Goal: Transaction & Acquisition: Purchase product/service

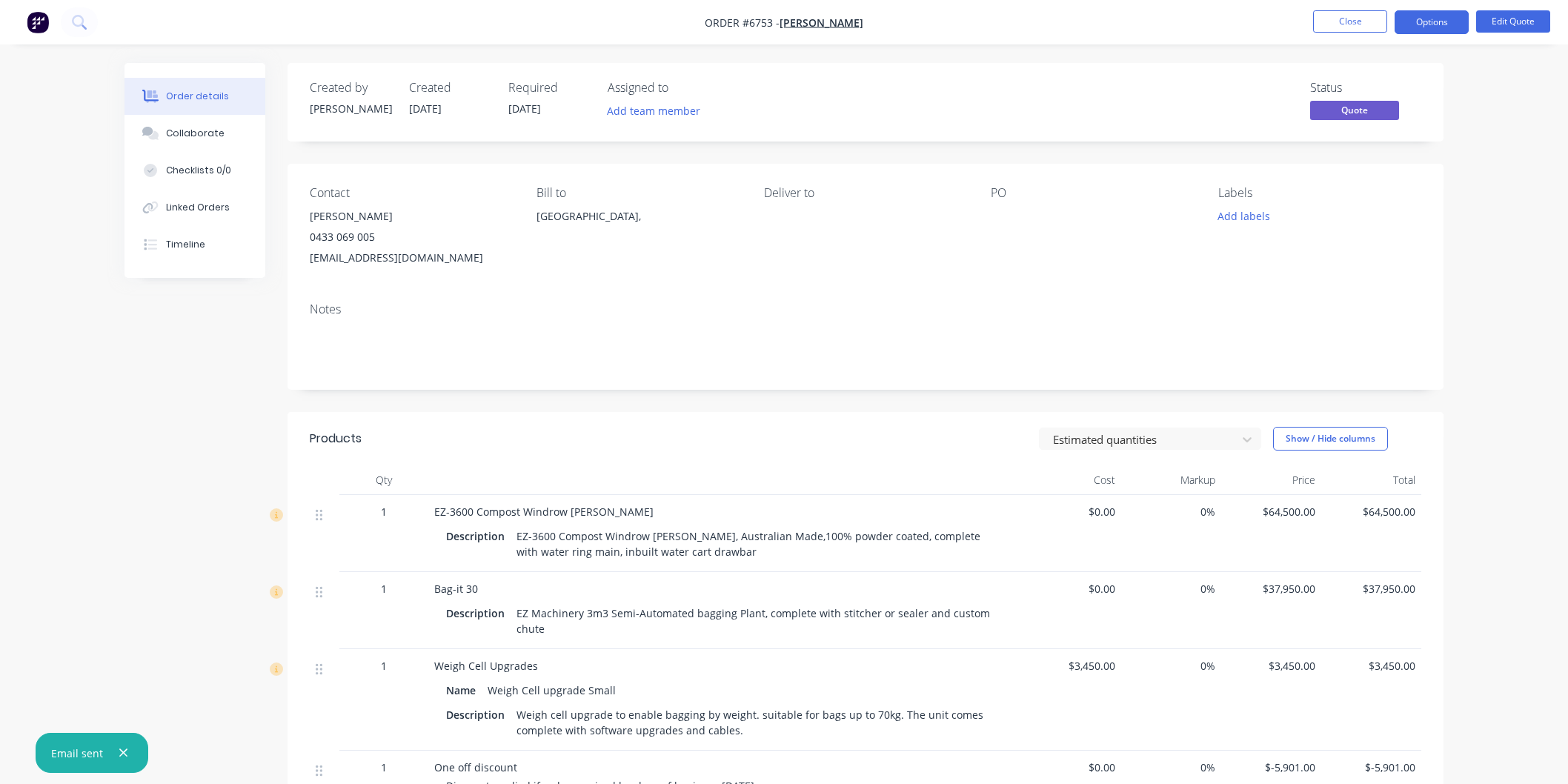
scroll to position [286, 0]
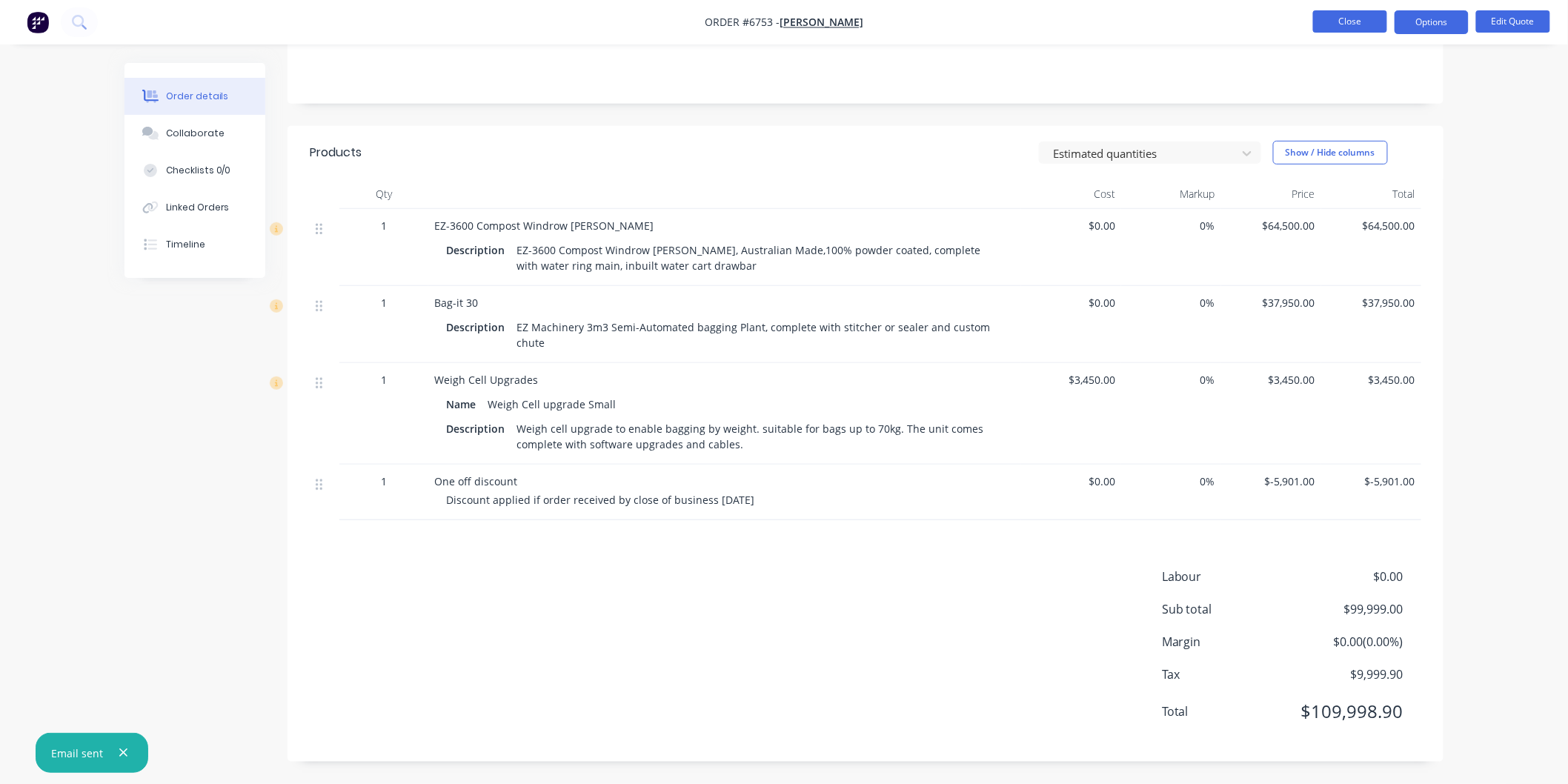
click at [1343, 20] on button "Close" at bounding box center [1350, 21] width 74 height 22
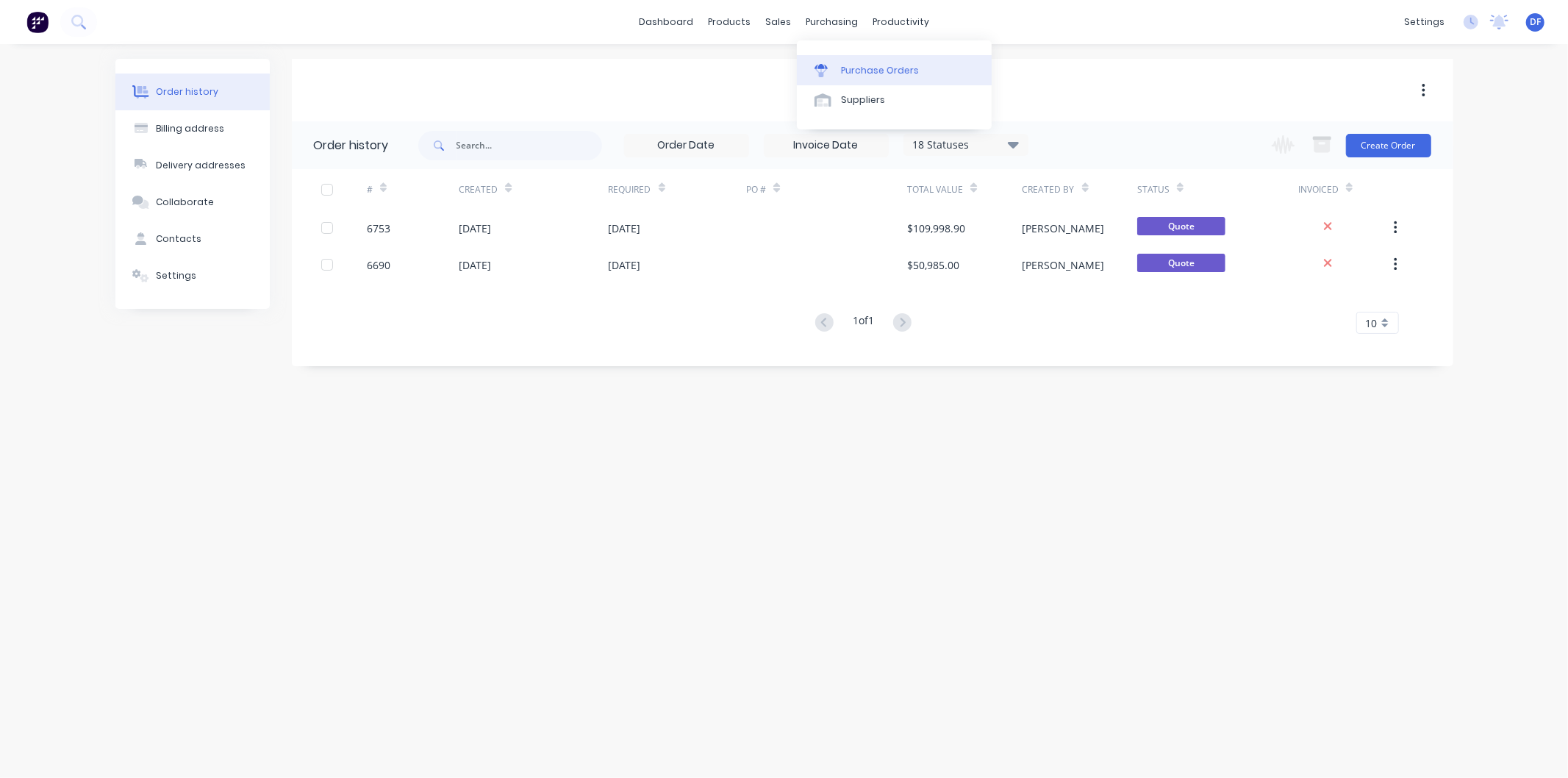
click at [877, 71] on div "Purchase Orders" at bounding box center [880, 70] width 78 height 13
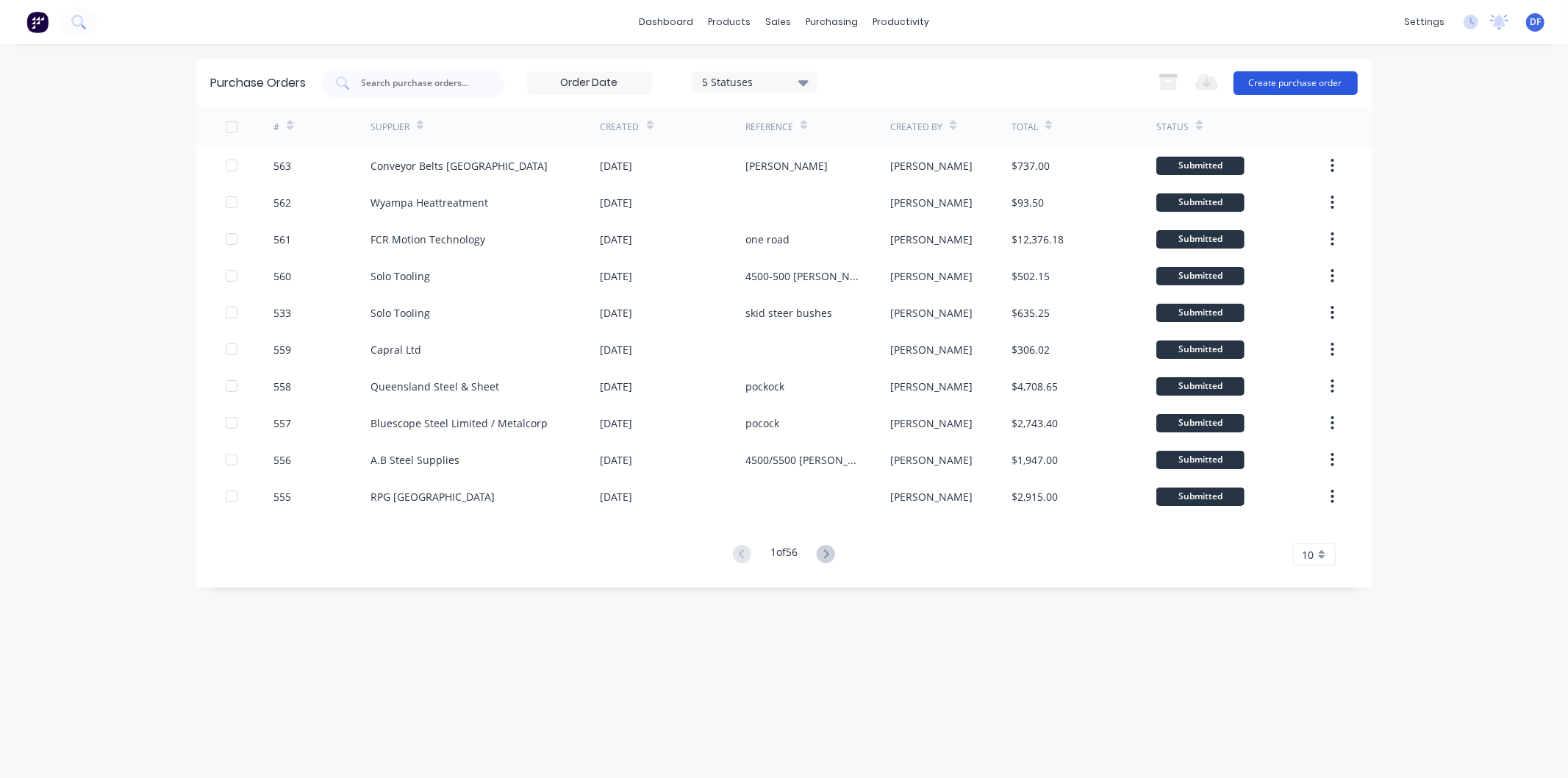
click at [1287, 82] on button "Create purchase order" at bounding box center [1296, 82] width 124 height 24
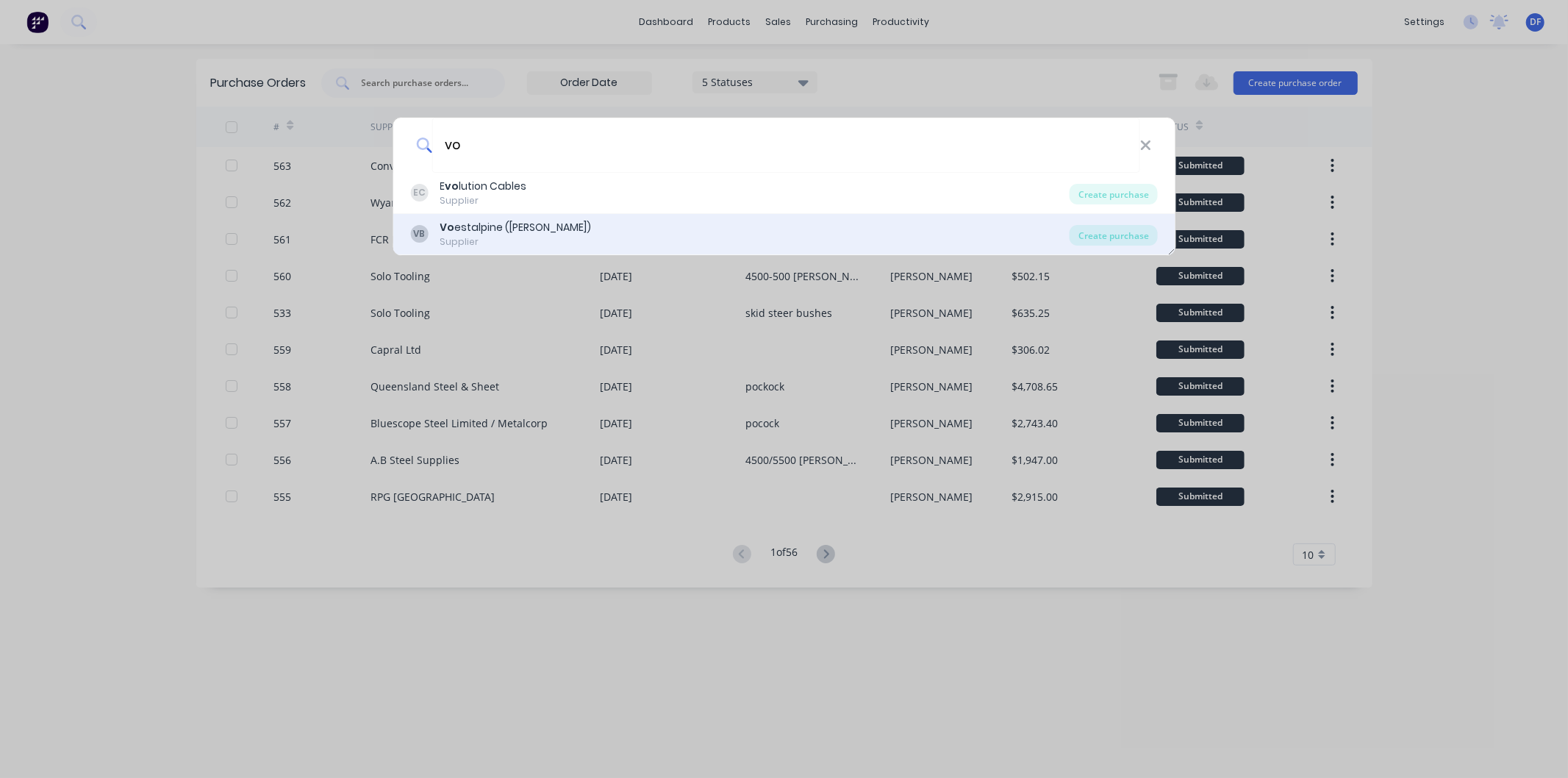
type input "vo"
click at [485, 228] on div "Vo estalpine ([PERSON_NAME])" at bounding box center [516, 227] width 152 height 15
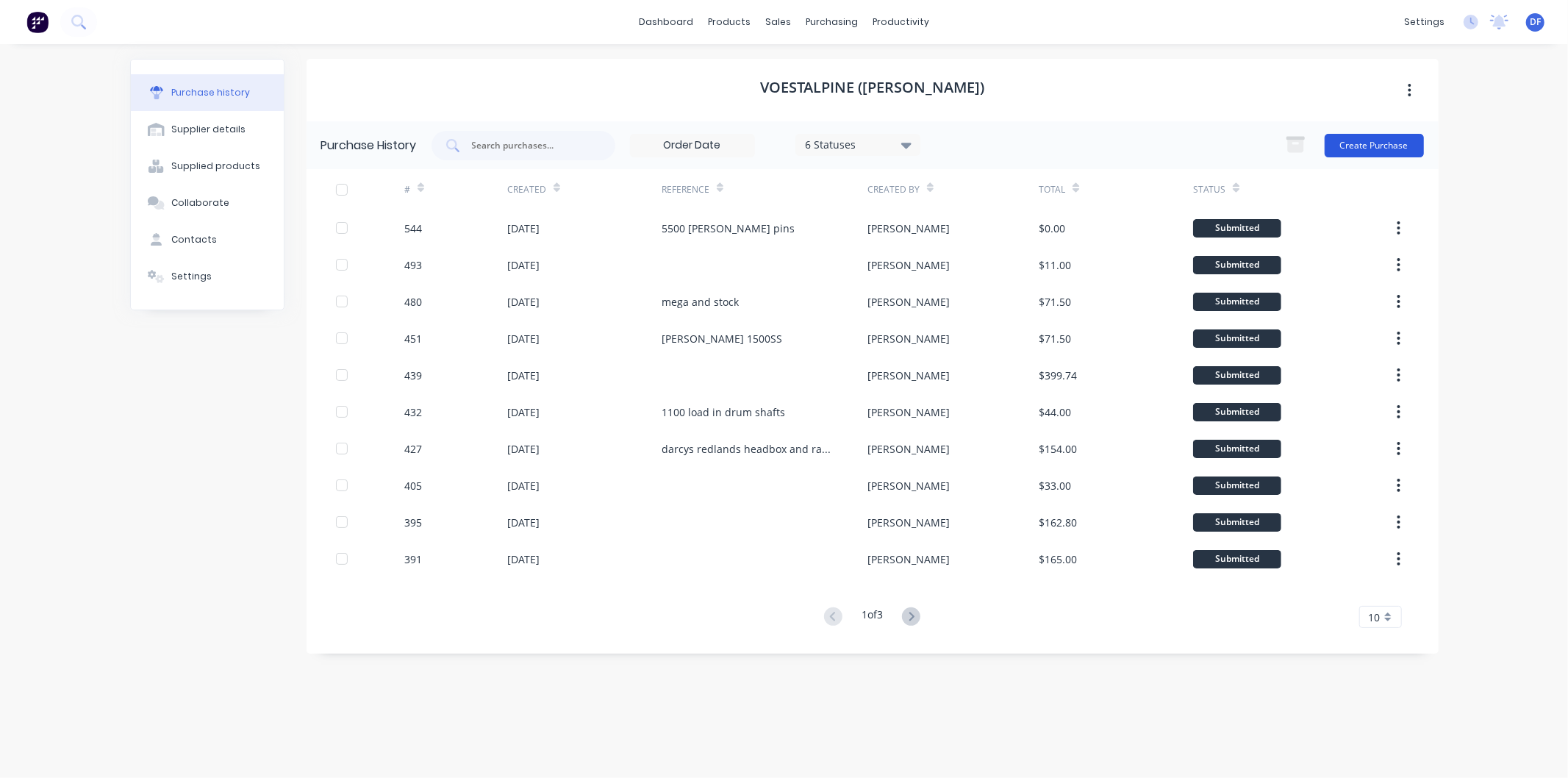
click at [1350, 138] on button "Create Purchase" at bounding box center [1375, 145] width 100 height 24
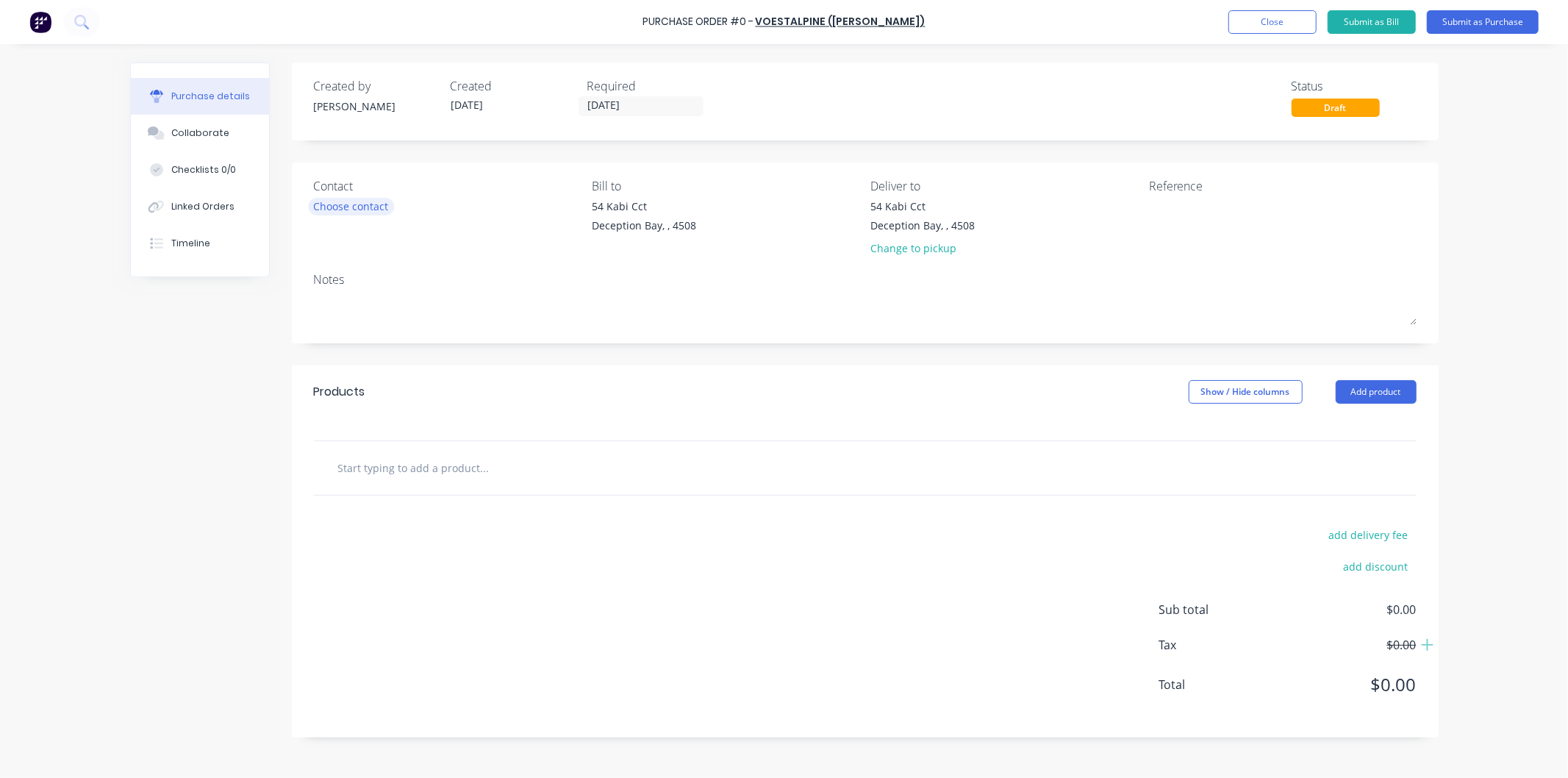
click at [326, 213] on div "Choose contact" at bounding box center [352, 206] width 75 height 15
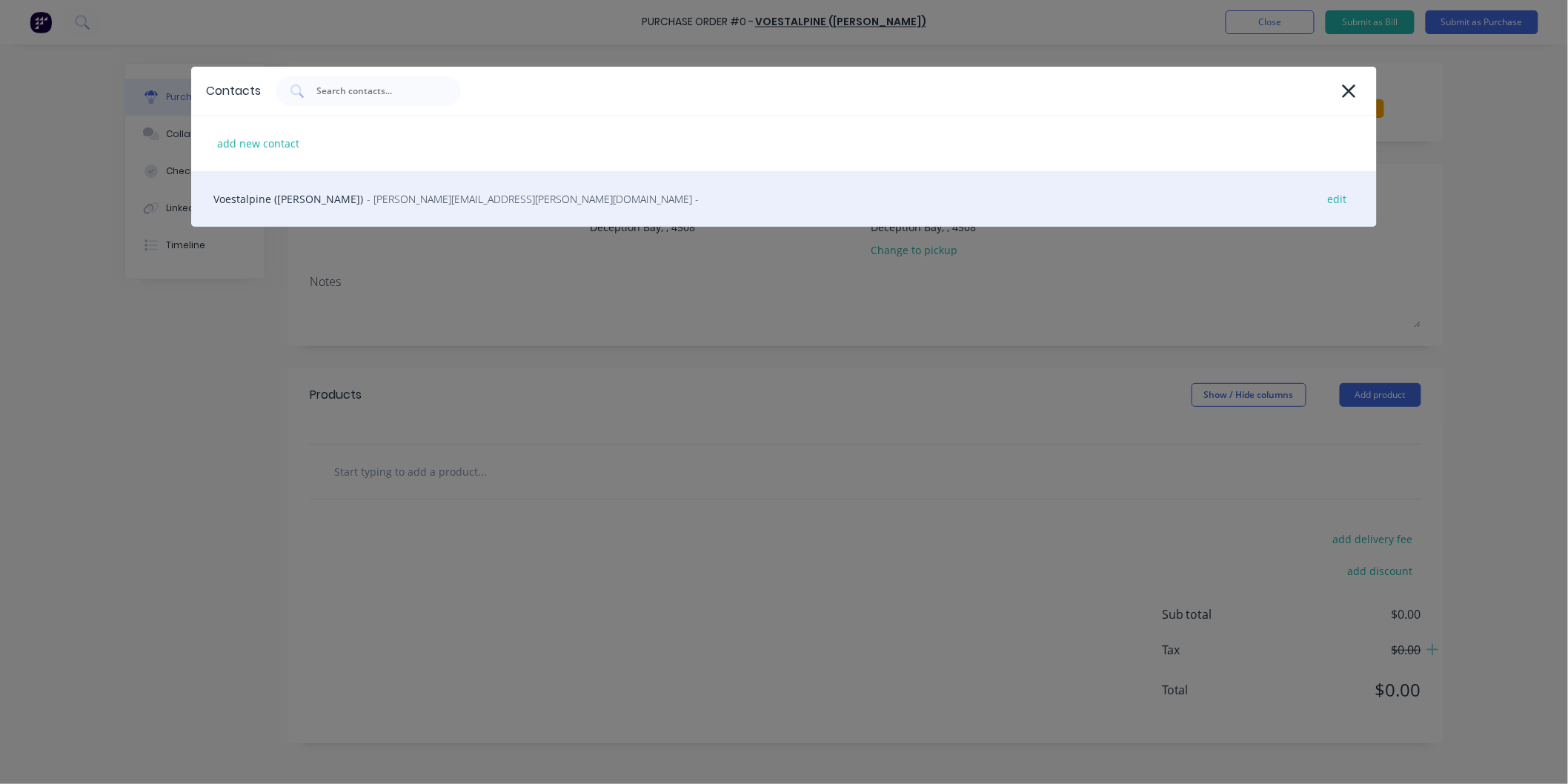
click at [367, 203] on span "- [PERSON_NAME][EMAIL_ADDRESS][PERSON_NAME][DOMAIN_NAME] -" at bounding box center [533, 199] width 332 height 16
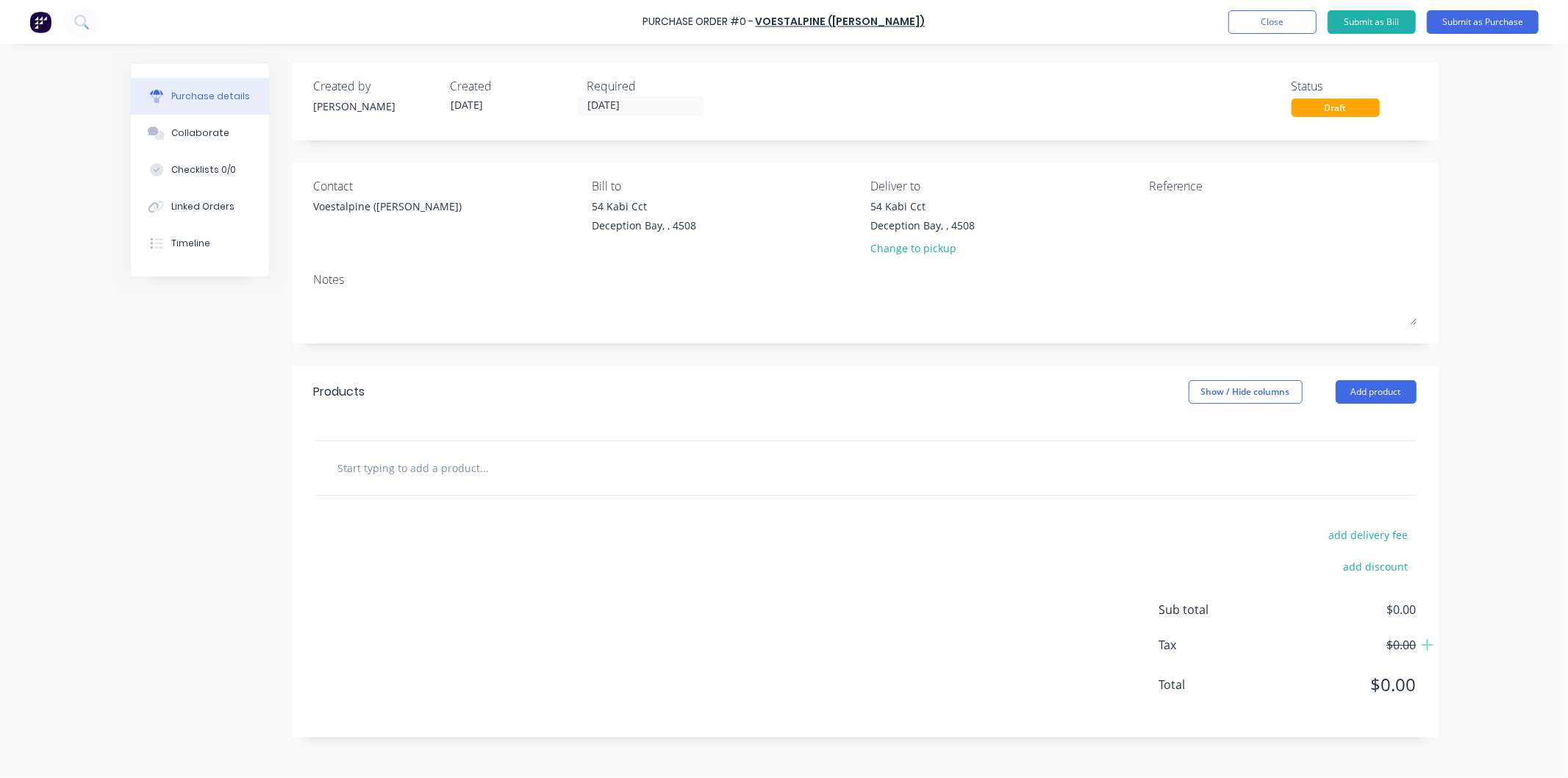
click at [481, 466] on input "text" at bounding box center [485, 467] width 295 height 29
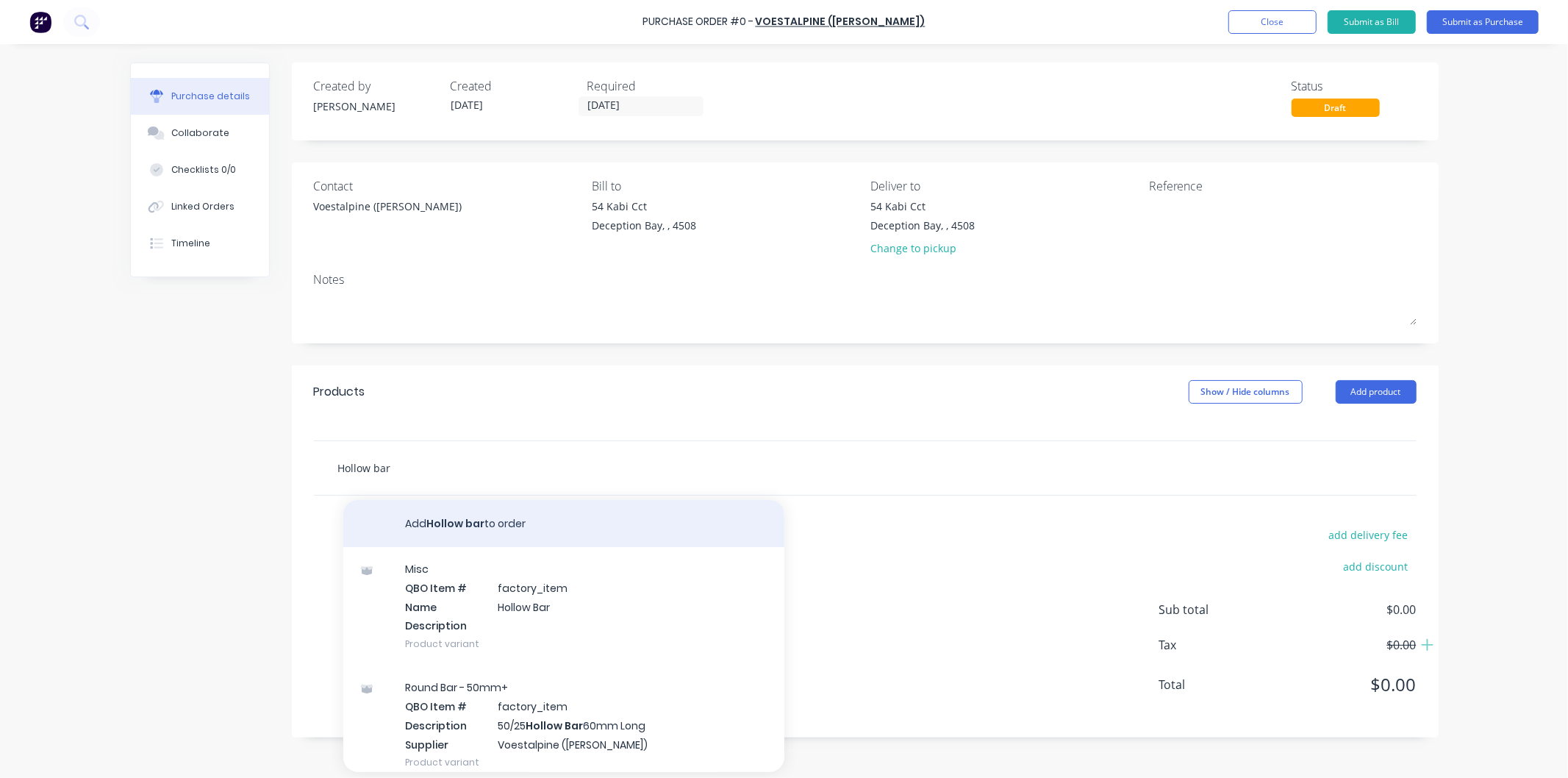
type input "Hollow bar"
click at [458, 522] on button "Add Hollow bar to order" at bounding box center [564, 524] width 441 height 47
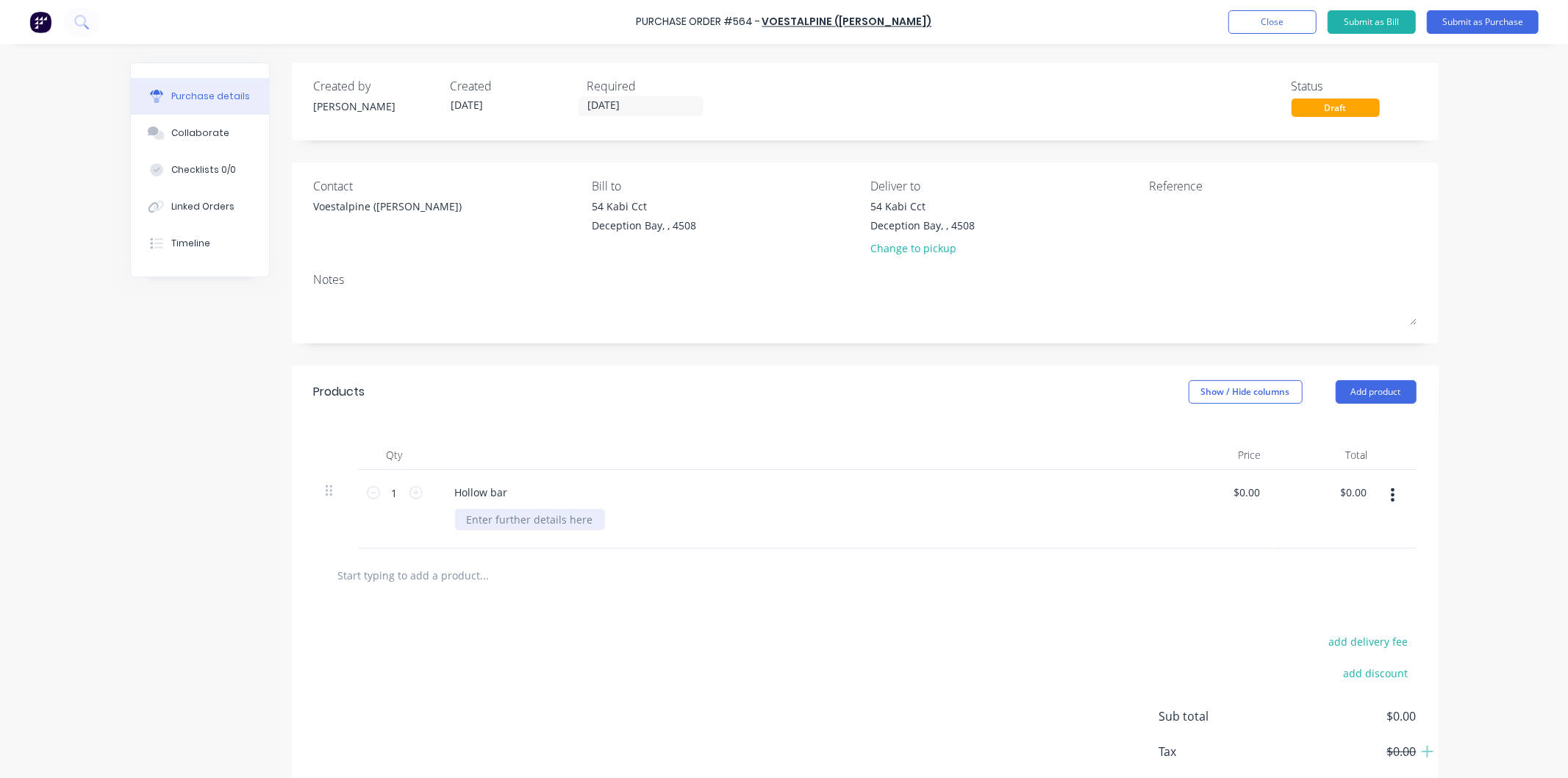
click at [476, 519] on div at bounding box center [530, 519] width 150 height 21
click at [413, 493] on icon at bounding box center [416, 493] width 13 height 13
type input "2"
click at [1258, 496] on div "$0.00 $0.00" at bounding box center [1249, 492] width 40 height 21
click at [1254, 495] on input "0.00" at bounding box center [1249, 492] width 28 height 21
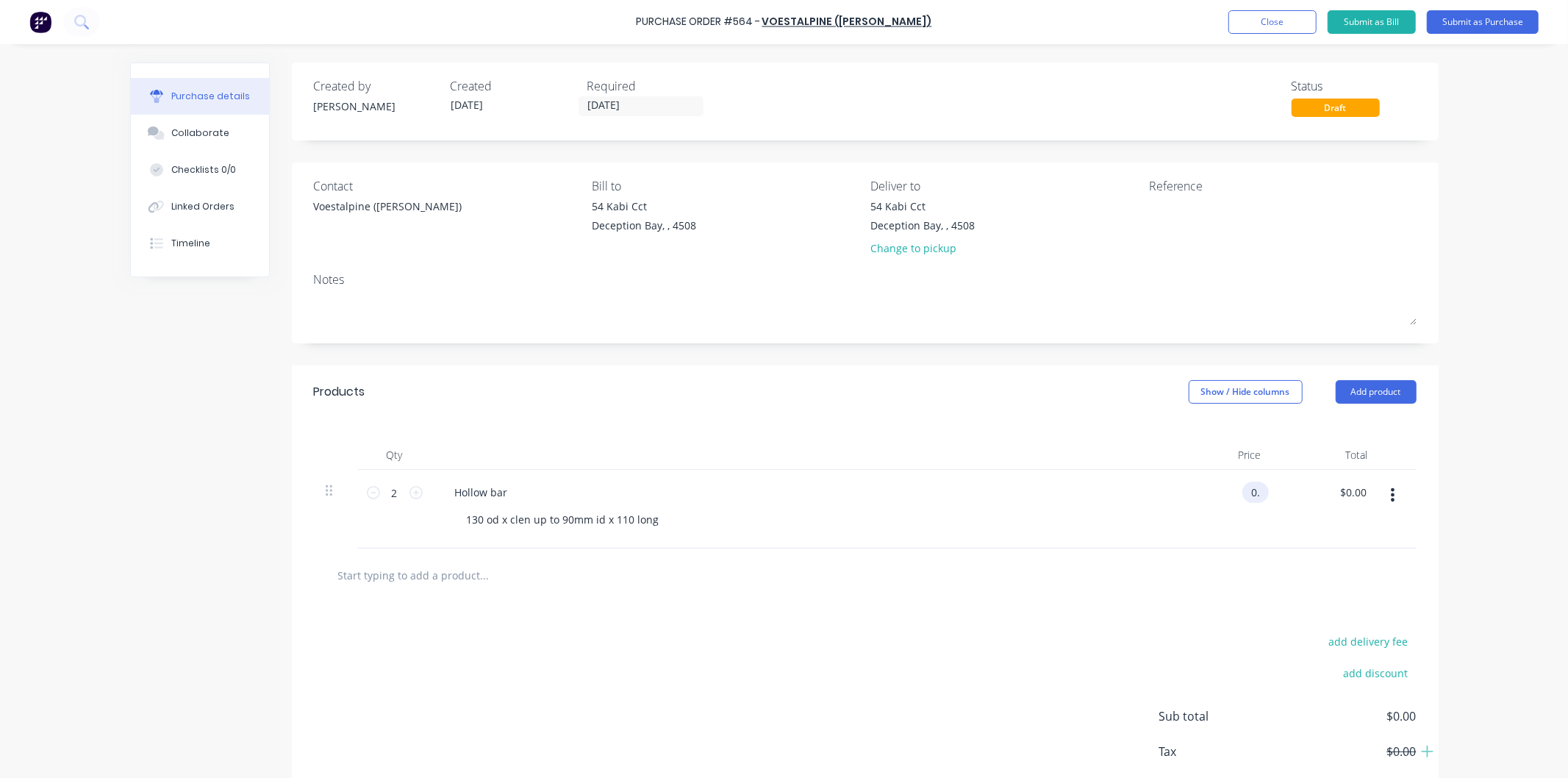
type input "0"
type input "$45.00"
type input "$90.00"
click at [1177, 493] on div "$45.00 45" at bounding box center [1220, 509] width 107 height 78
click at [1479, 19] on button "Submit as Purchase" at bounding box center [1482, 22] width 112 height 24
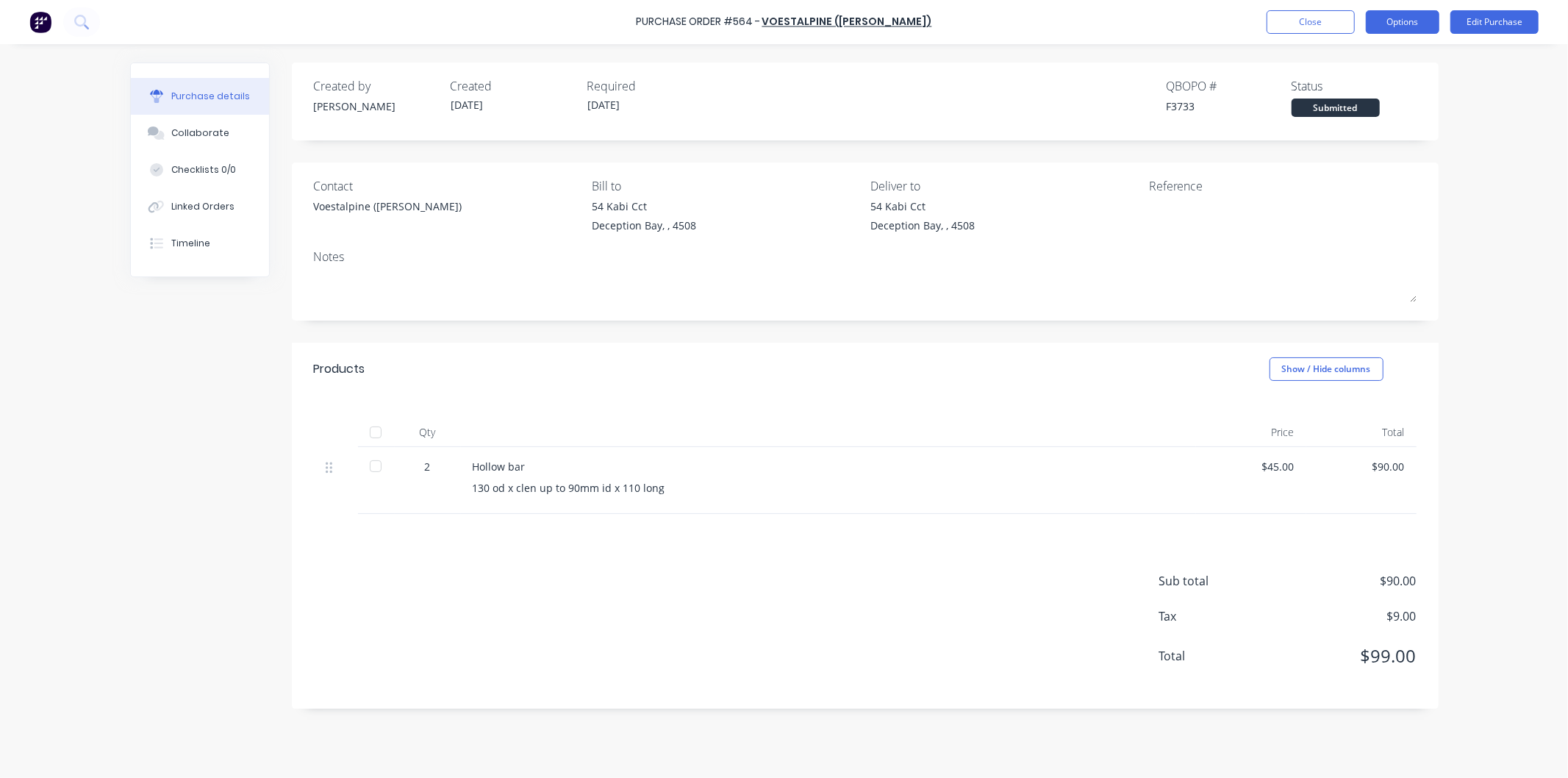
click at [1384, 20] on button "Options" at bounding box center [1403, 22] width 73 height 24
click at [1347, 55] on div "Print / Email" at bounding box center [1370, 60] width 113 height 21
click at [1344, 86] on div "With pricing" at bounding box center [1370, 89] width 113 height 21
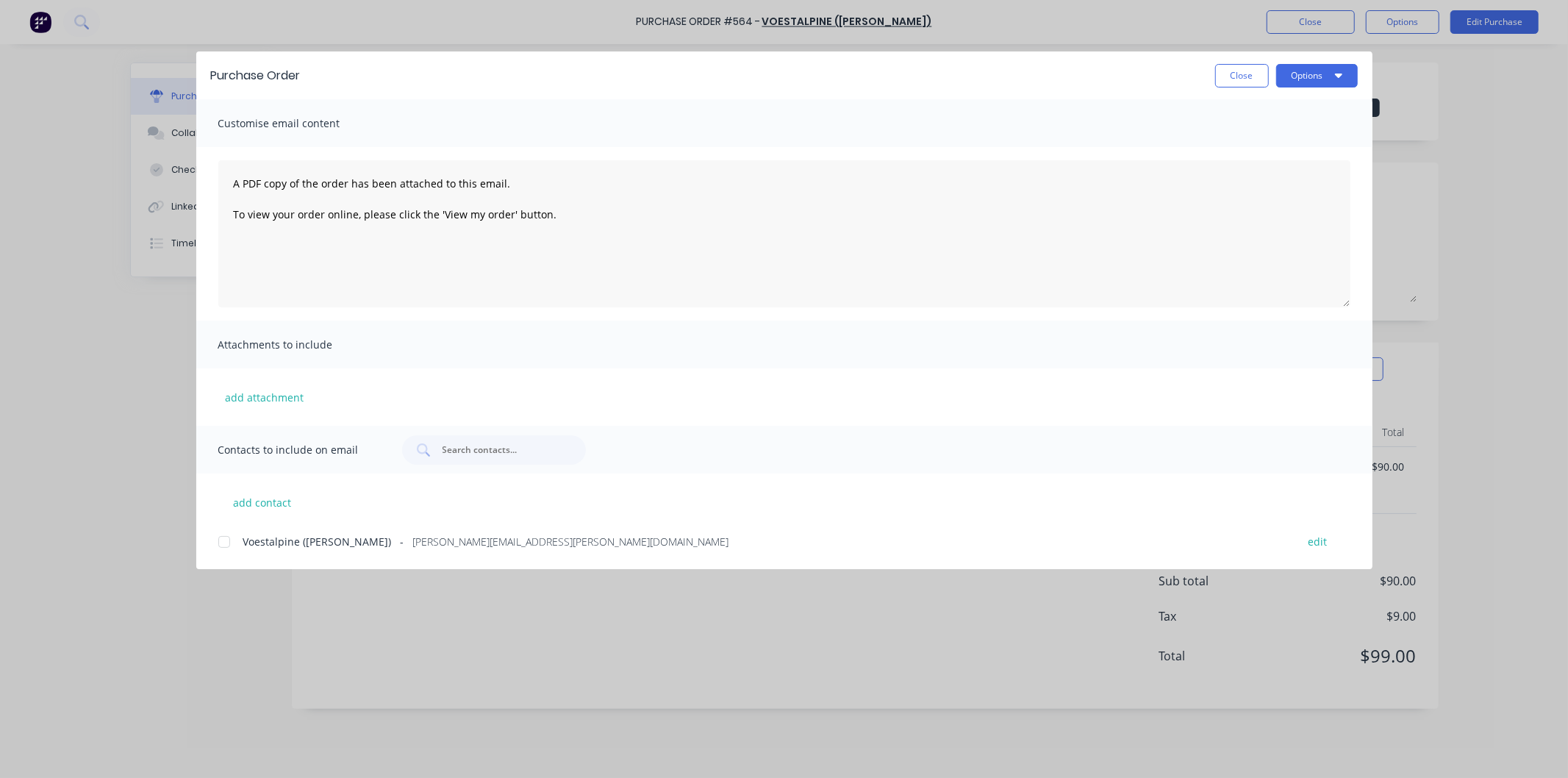
click at [219, 542] on div at bounding box center [224, 542] width 29 height 29
click at [1300, 60] on div "Purchase Order Close Options" at bounding box center [785, 75] width 1176 height 48
click at [1303, 71] on button "Options" at bounding box center [1318, 75] width 82 height 24
click at [1251, 166] on div "Email" at bounding box center [1288, 171] width 113 height 21
click at [1243, 70] on button "Close" at bounding box center [1242, 75] width 54 height 24
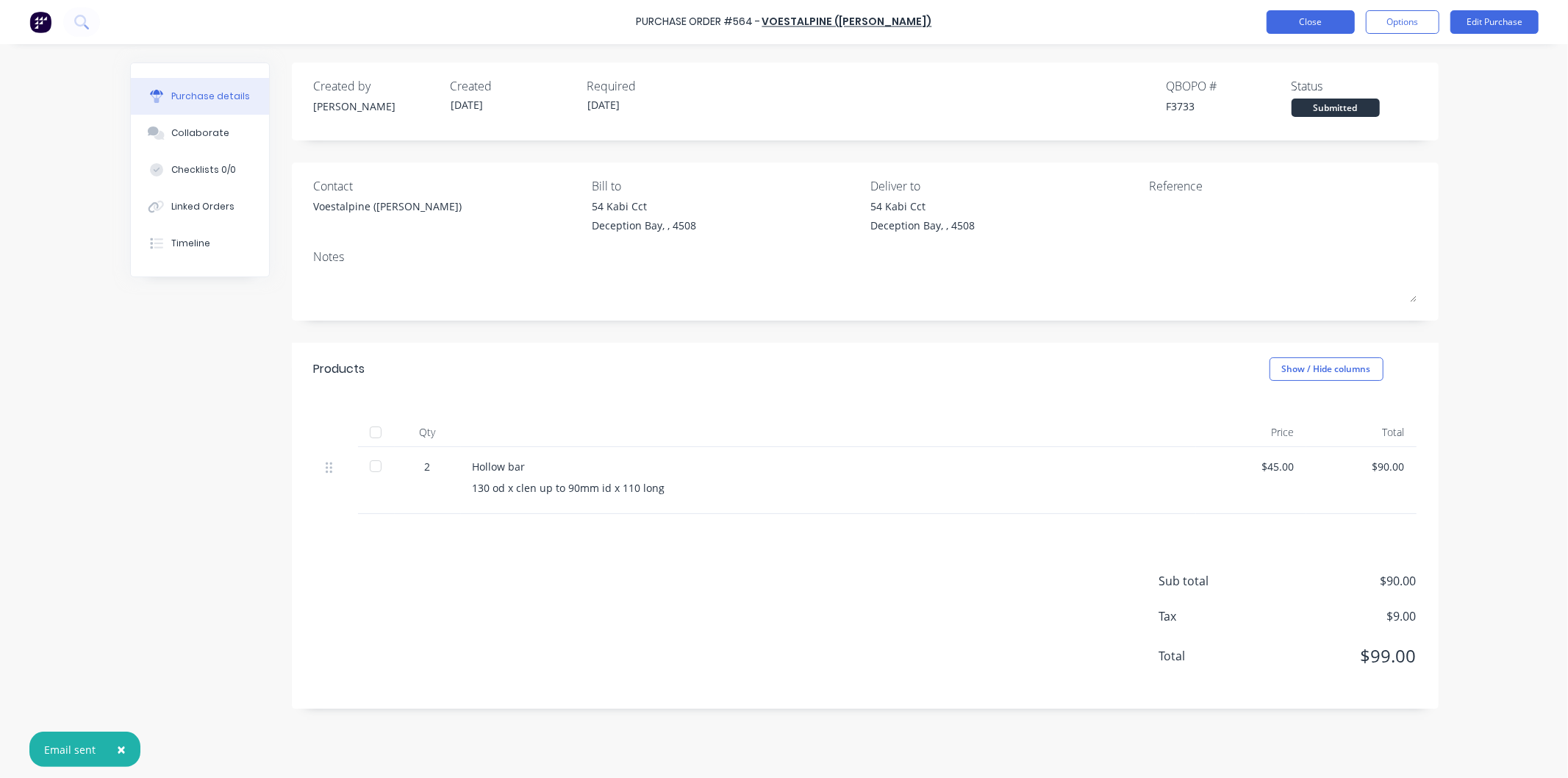
click at [1287, 18] on button "Close" at bounding box center [1311, 22] width 88 height 24
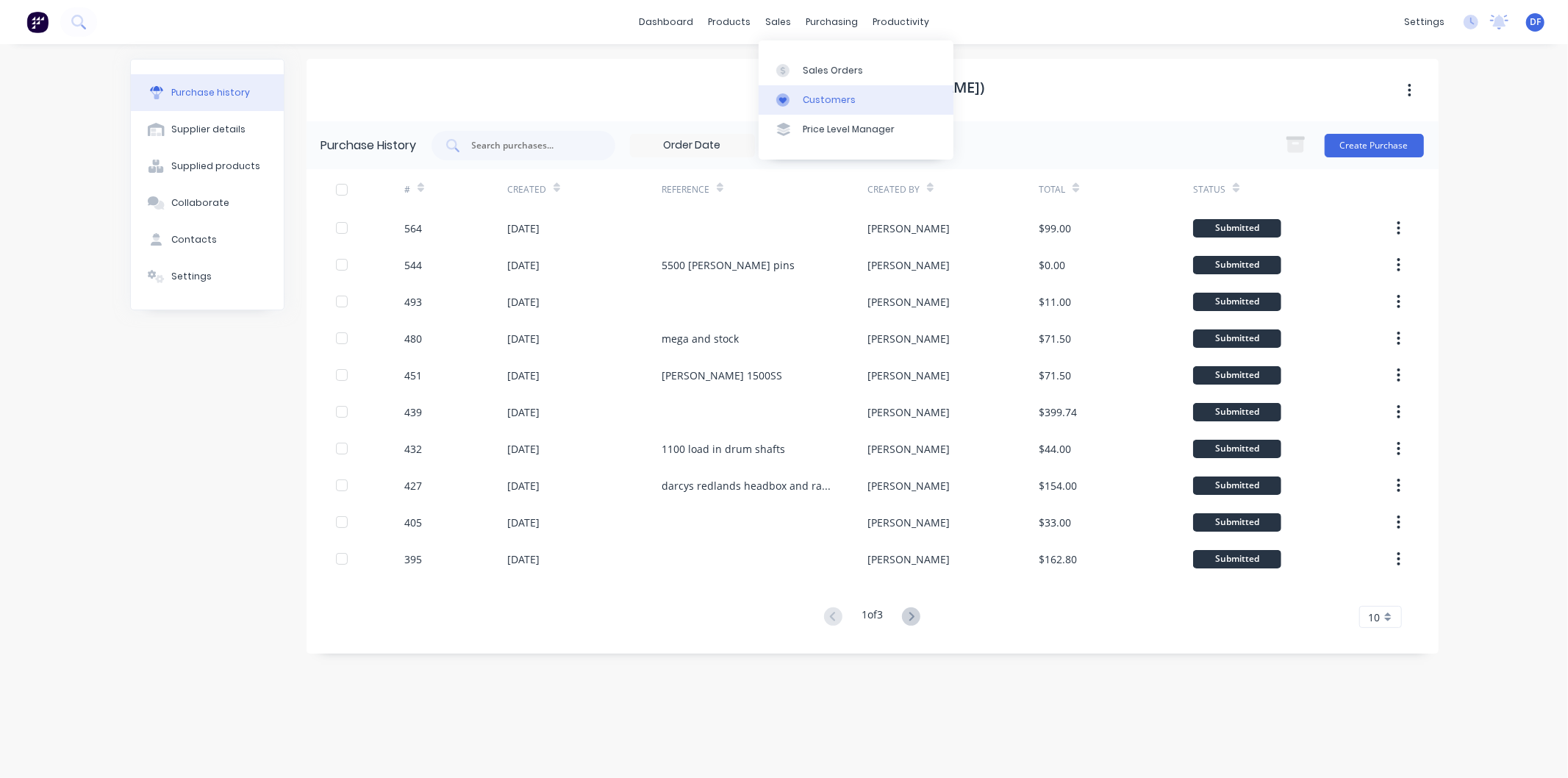
click at [822, 97] on div "Customers" at bounding box center [829, 99] width 53 height 13
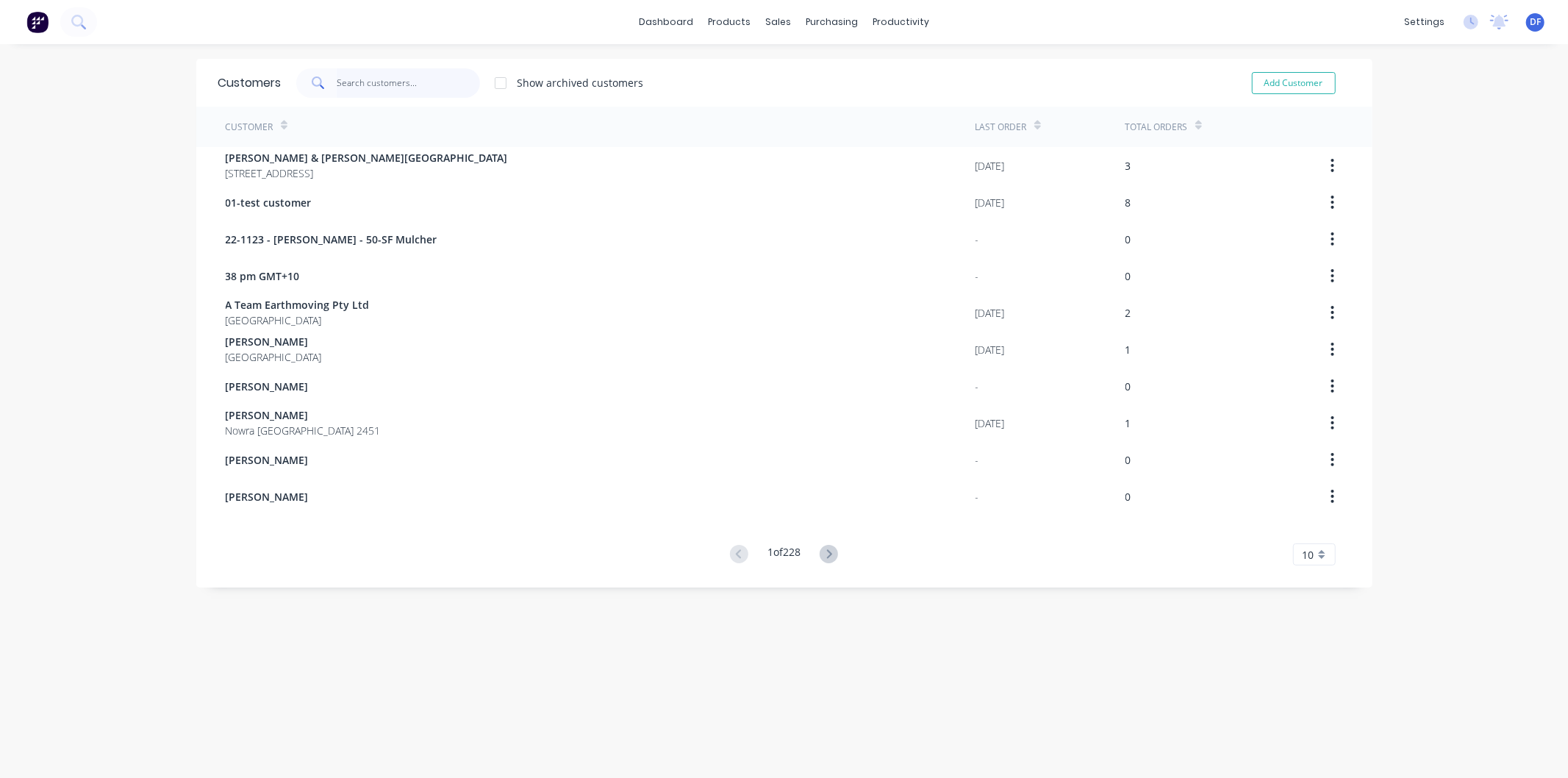
click at [364, 83] on input "text" at bounding box center [409, 83] width 144 height 29
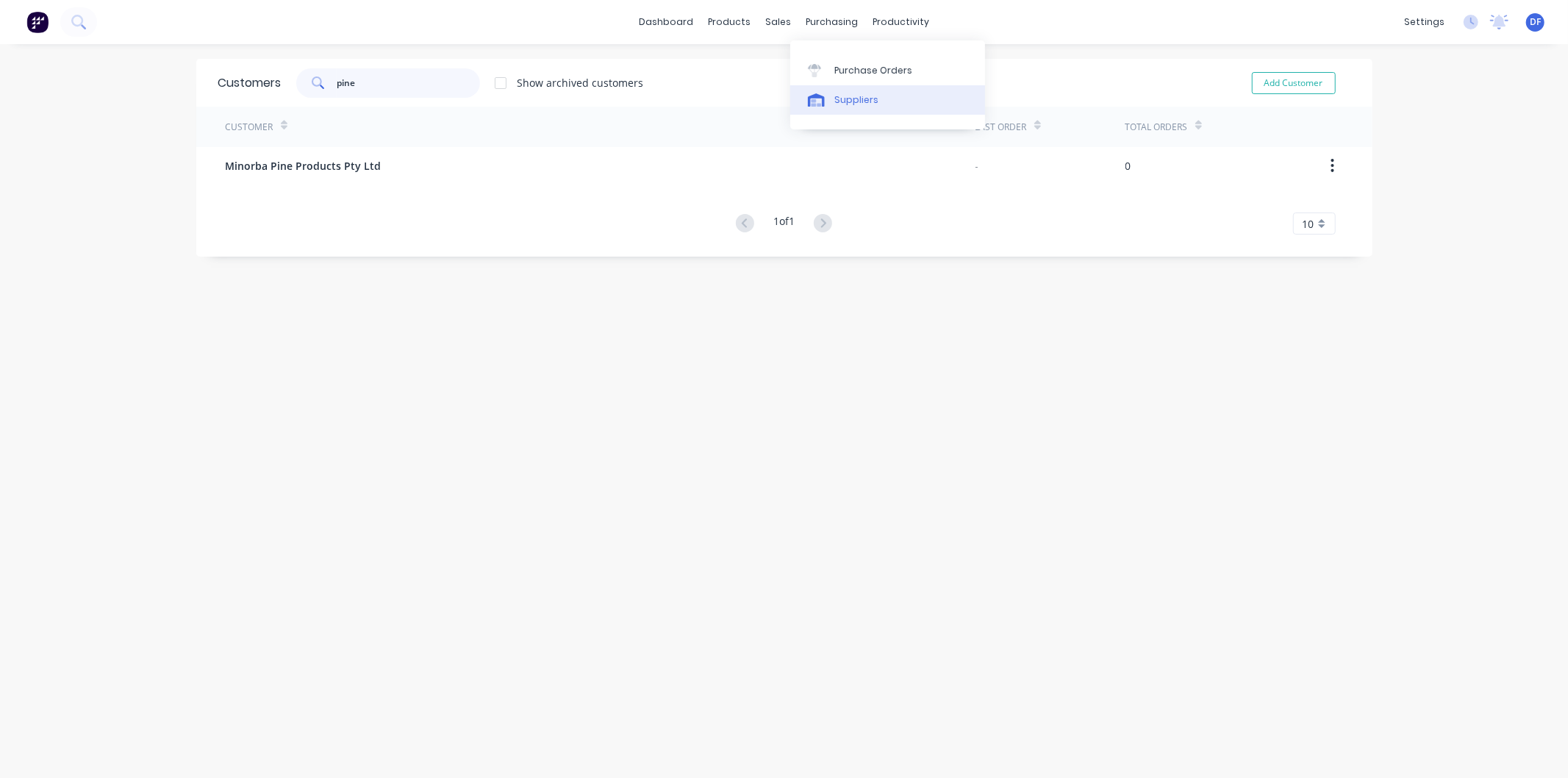
type input "pine"
click at [862, 94] on div "Suppliers" at bounding box center [857, 99] width 44 height 13
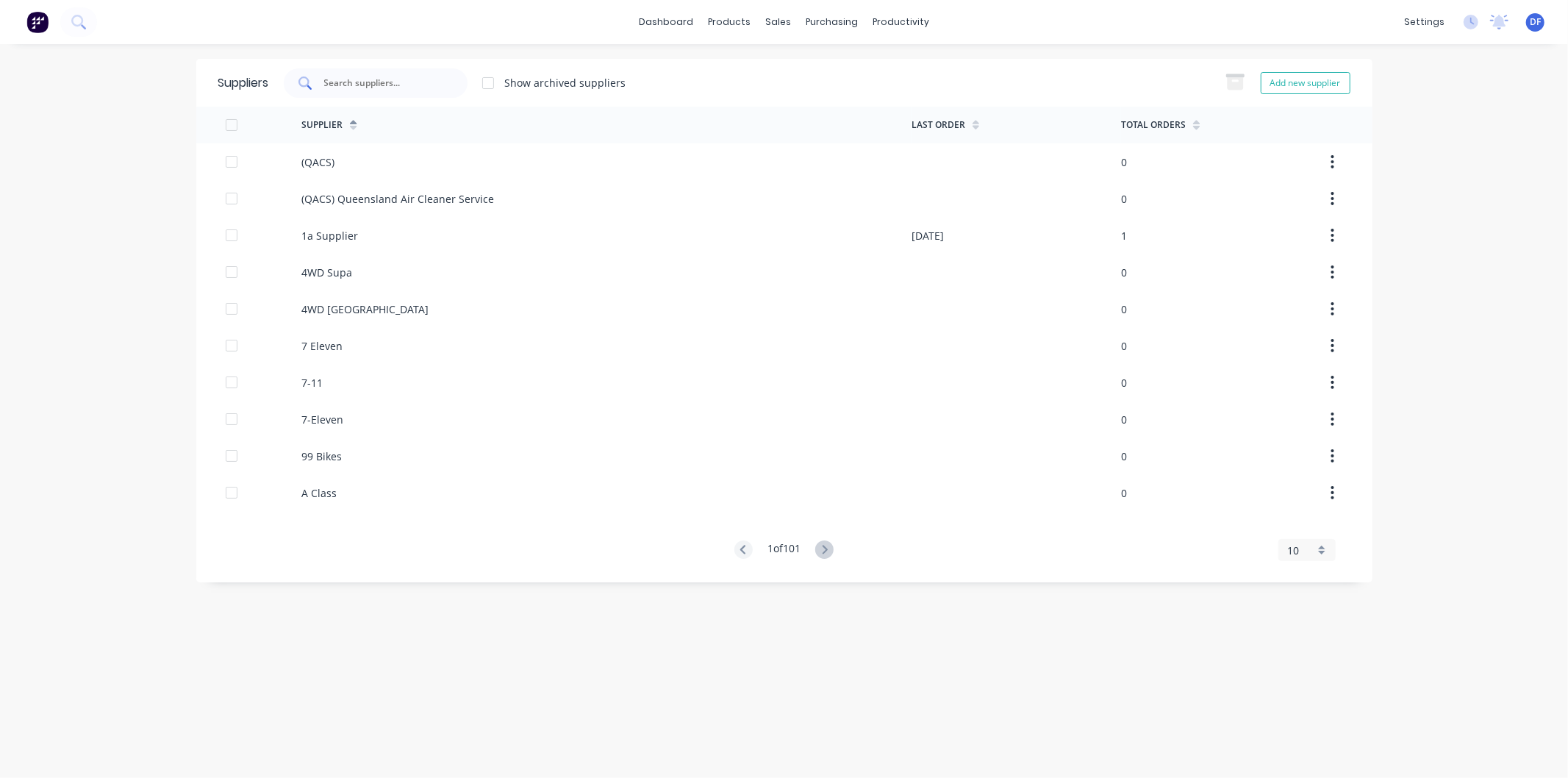
click at [370, 77] on div at bounding box center [375, 83] width 184 height 29
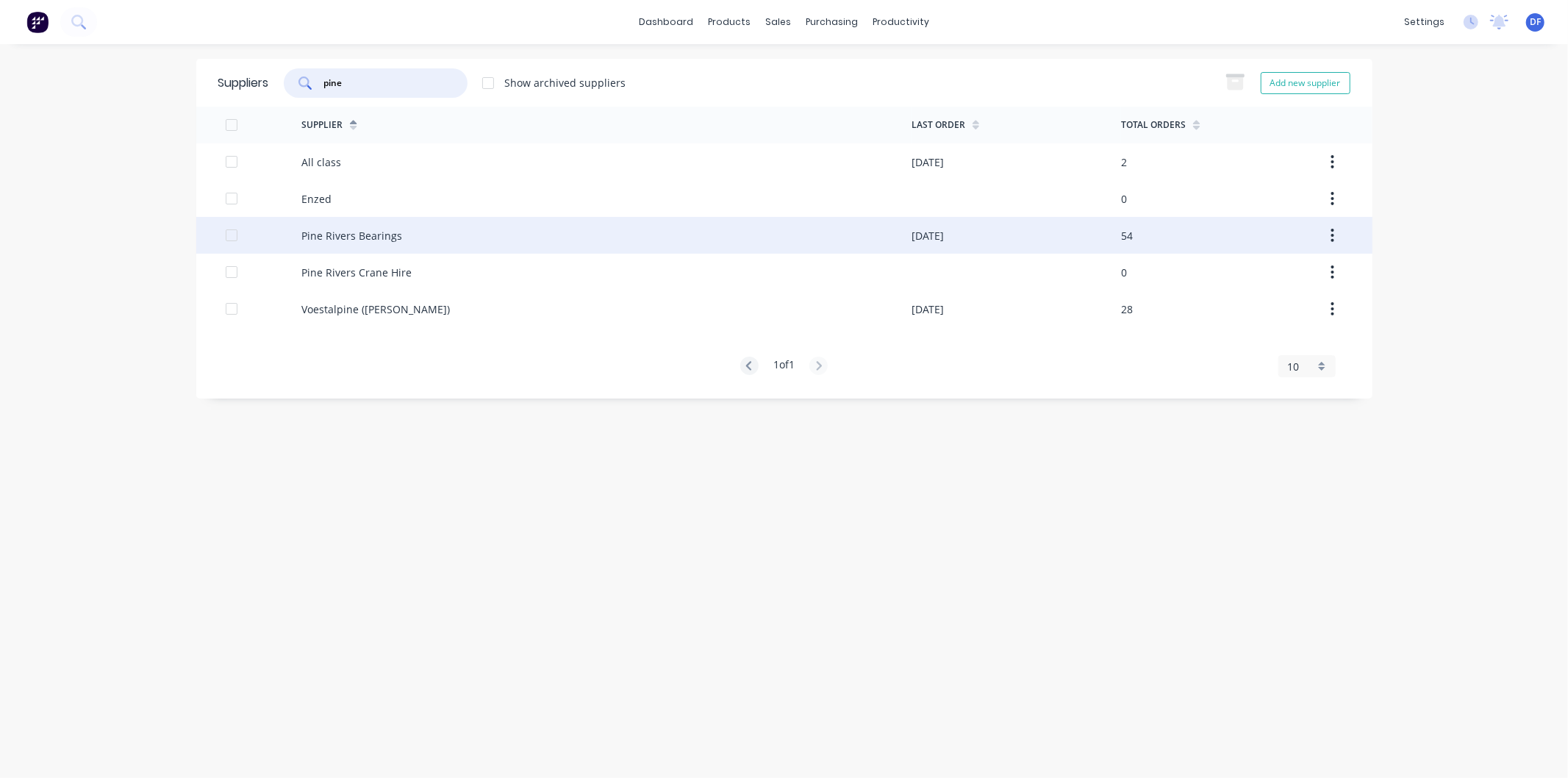
type input "pine"
click at [347, 233] on div "Pine Rivers Bearings" at bounding box center [352, 235] width 100 height 15
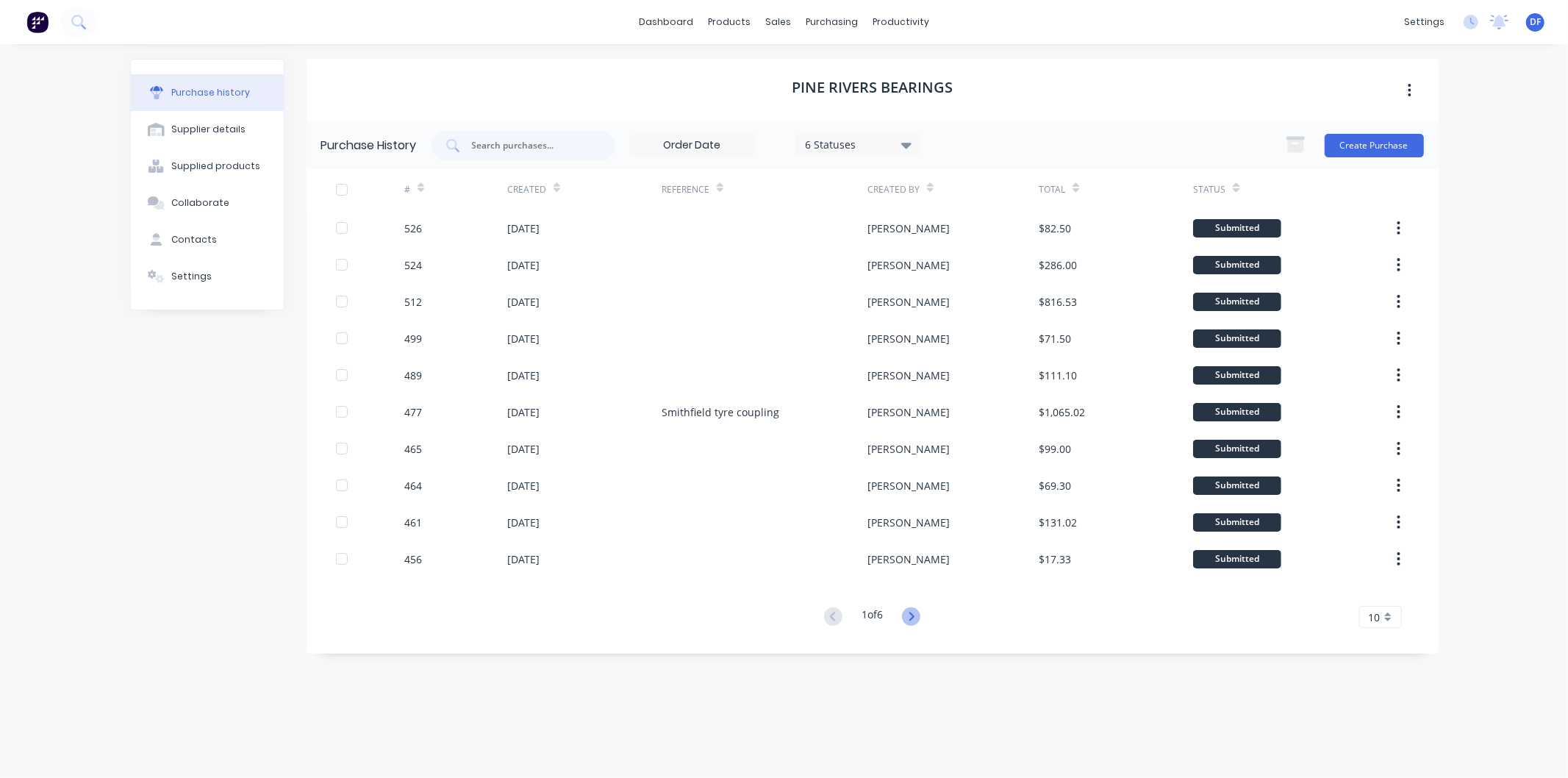
click at [915, 613] on icon at bounding box center [912, 616] width 5 height 9
click at [910, 614] on icon at bounding box center [911, 616] width 19 height 19
click at [1348, 139] on button "Create Purchase" at bounding box center [1375, 145] width 100 height 24
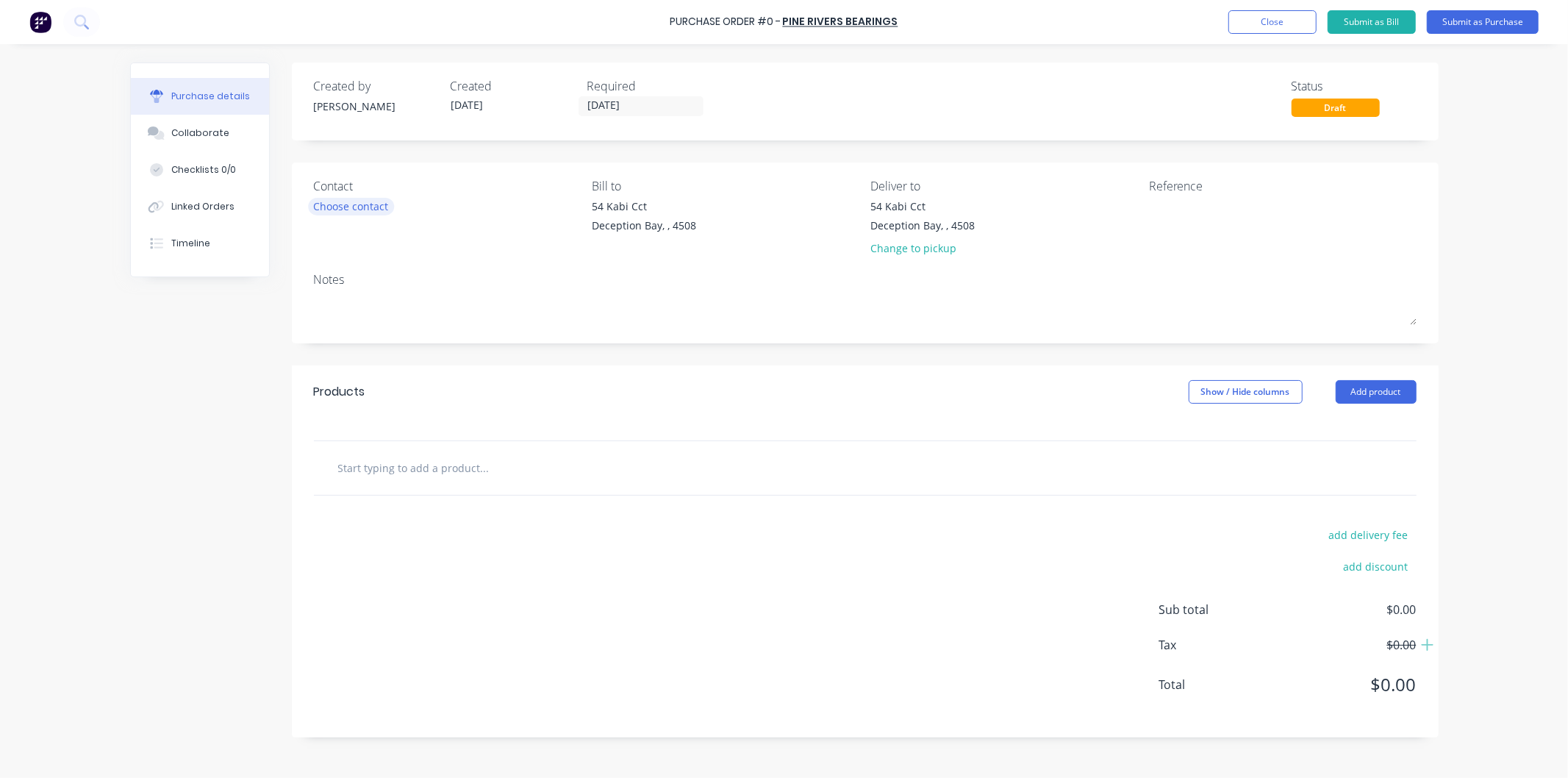
click at [334, 201] on div "Choose contact" at bounding box center [352, 206] width 75 height 15
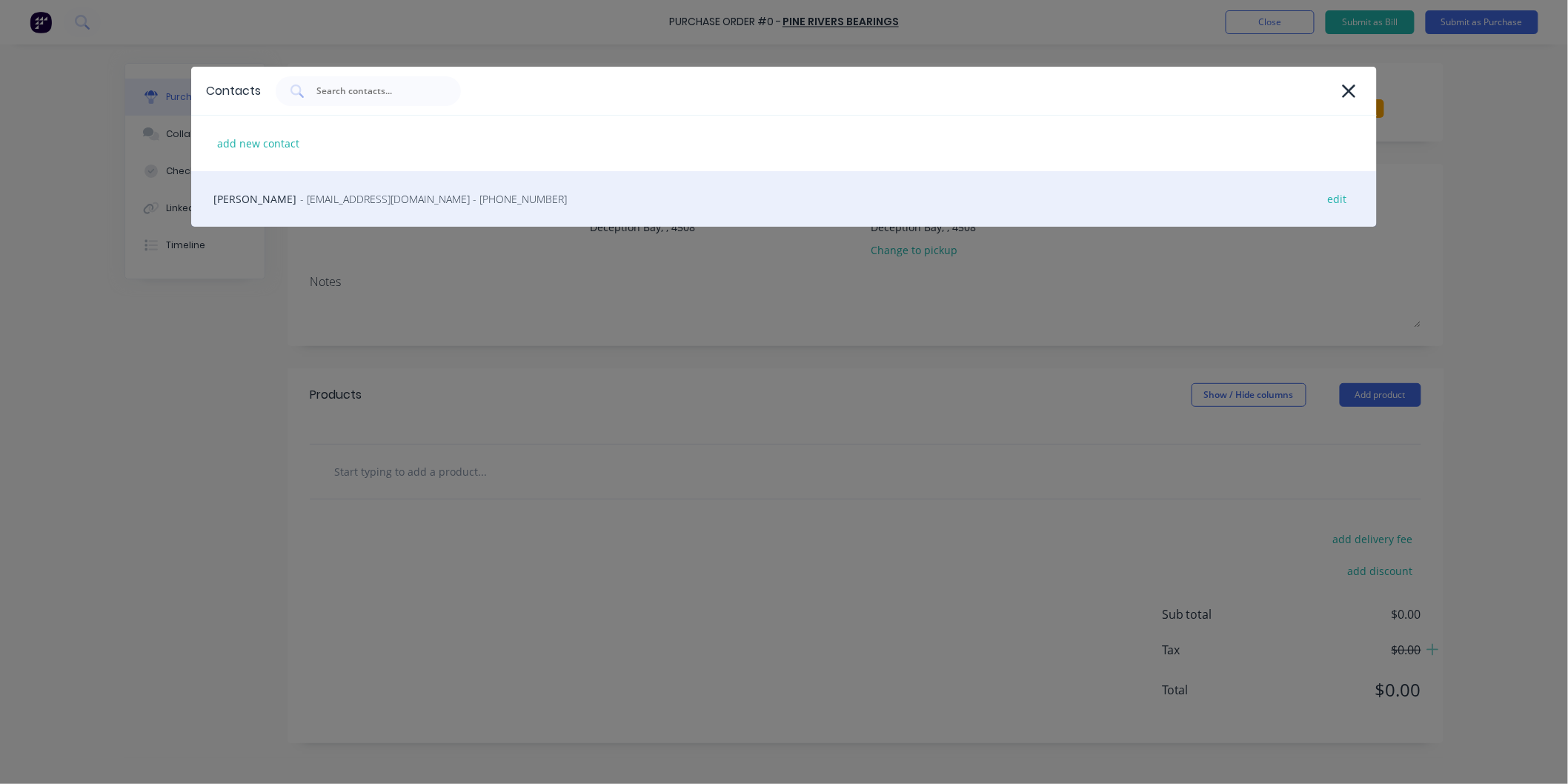
click at [335, 200] on span "- [EMAIL_ADDRESS][DOMAIN_NAME] - [PHONE_NUMBER]" at bounding box center [433, 199] width 266 height 16
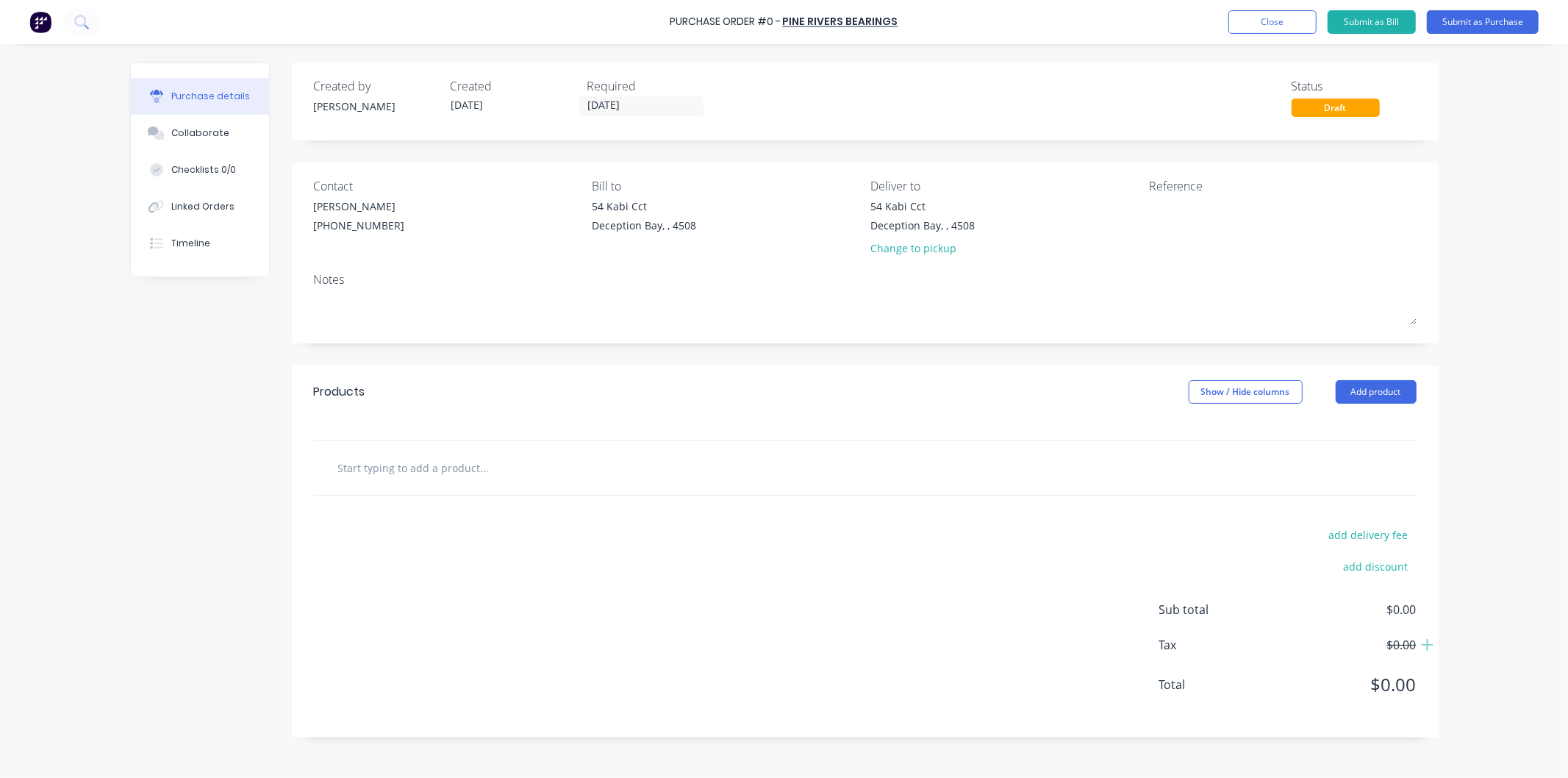
click at [446, 471] on input "text" at bounding box center [485, 467] width 295 height 29
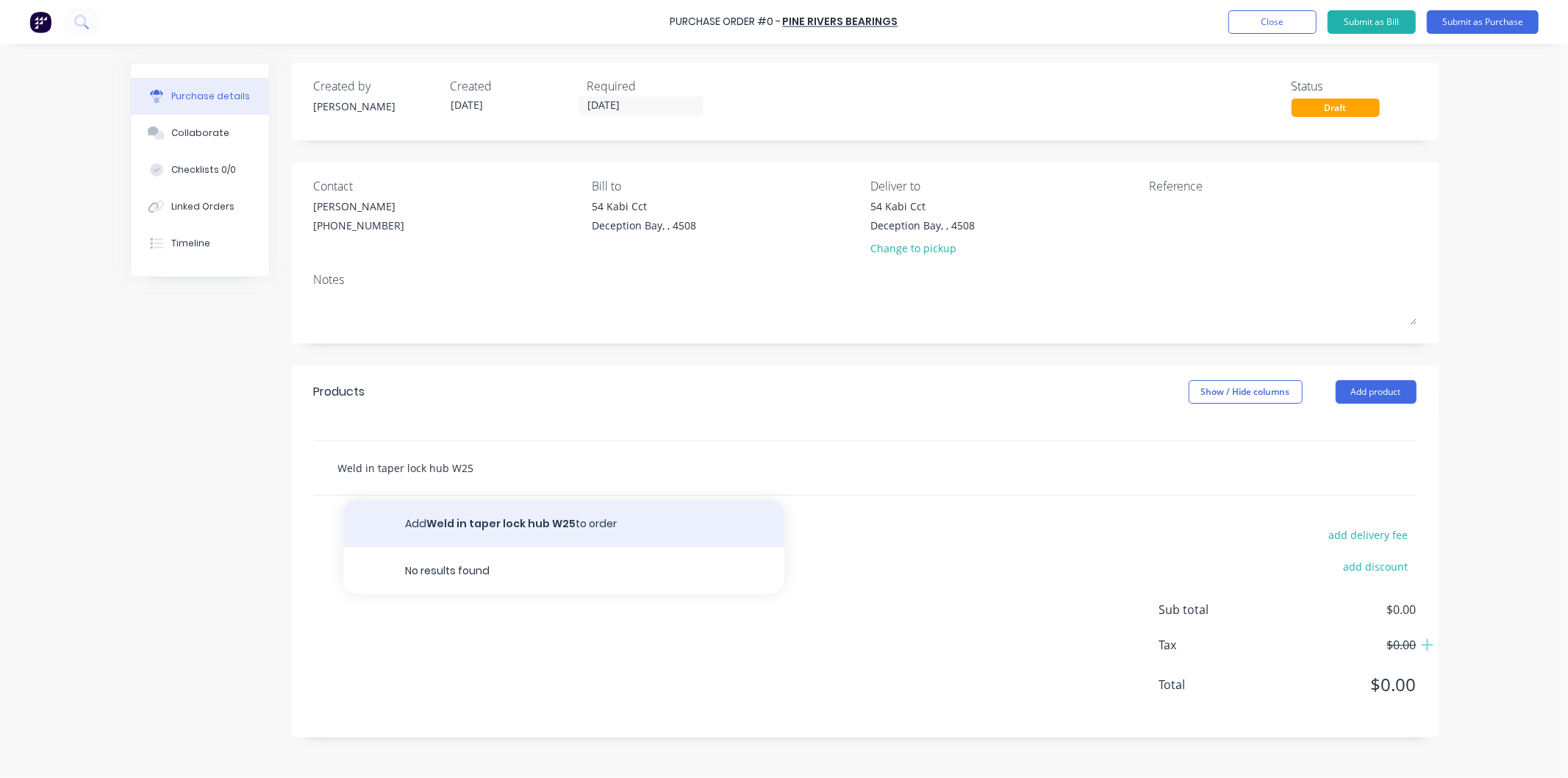
type input "Weld in taper lock hub W25"
click at [498, 519] on button "Add Weld in taper lock hub W25 to order" at bounding box center [564, 524] width 441 height 47
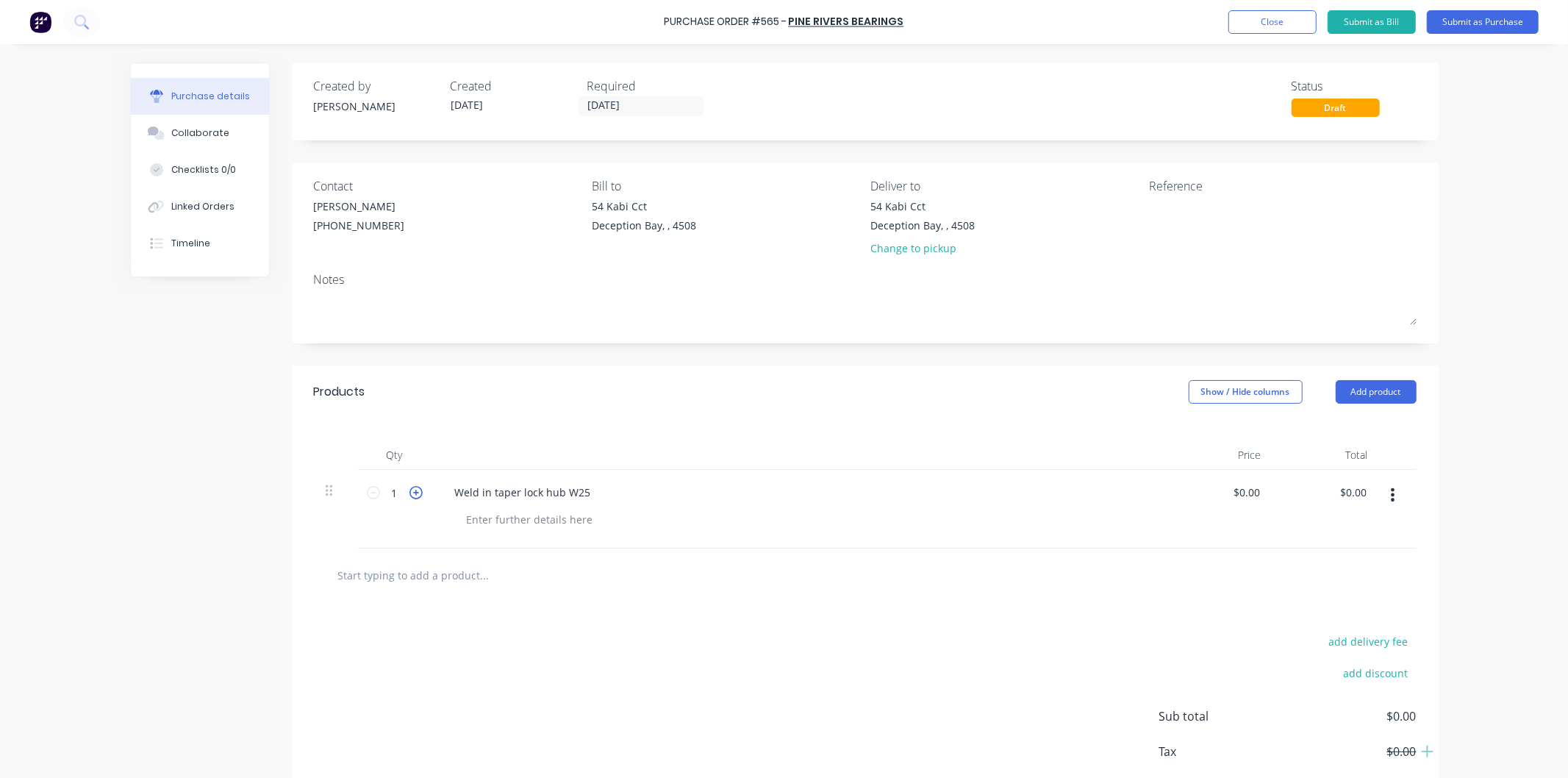
click at [410, 493] on icon at bounding box center [416, 493] width 13 height 13
type input "2"
click at [1239, 495] on input "0.00" at bounding box center [1249, 492] width 28 height 21
drag, startPoint x: 1255, startPoint y: 493, endPoint x: 1225, endPoint y: 490, distance: 30.1
click at [1225, 491] on div "0.00 0.00" at bounding box center [1220, 509] width 107 height 78
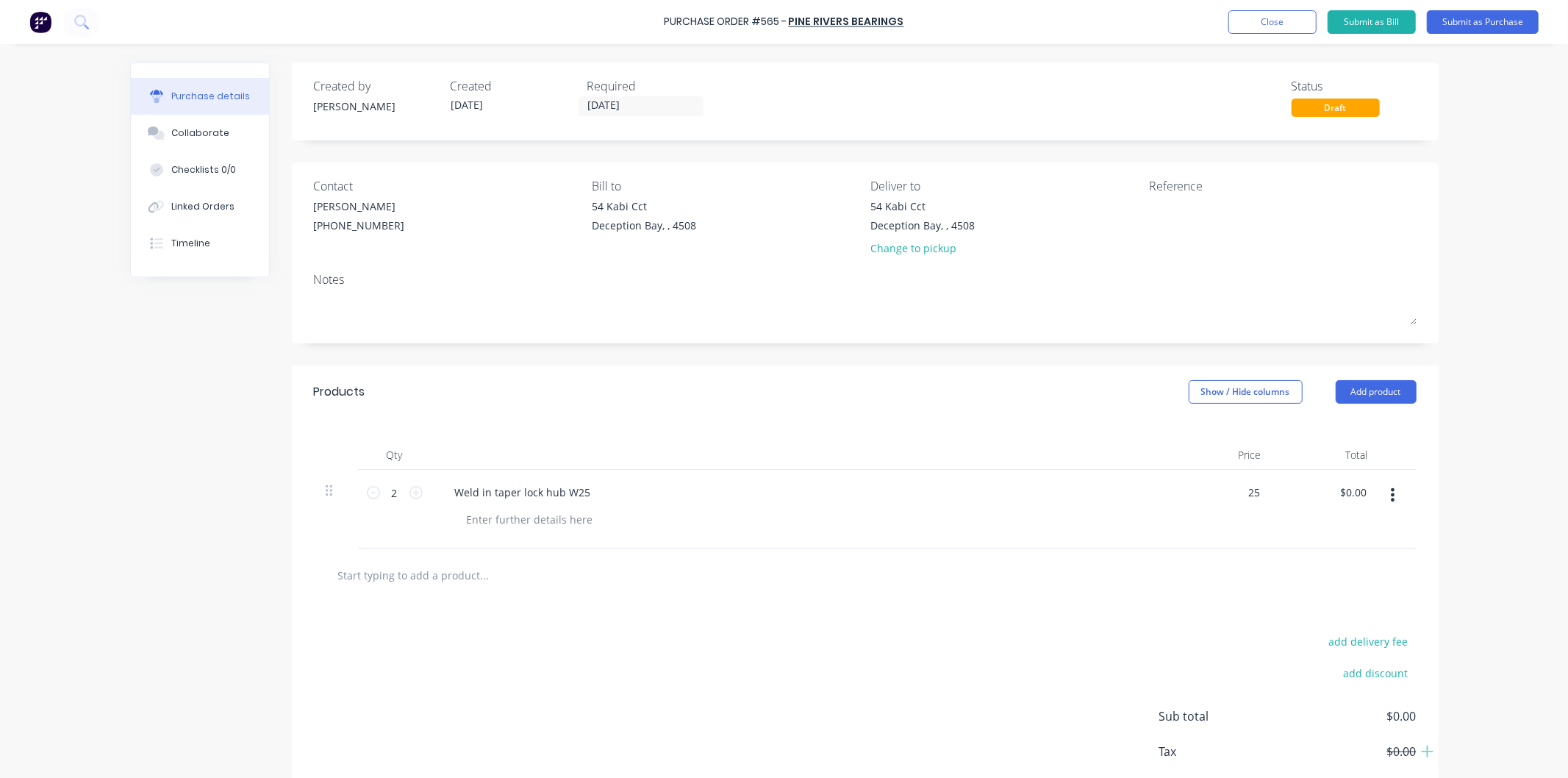
type input "$25.00"
type input "$50.00"
drag, startPoint x: 1078, startPoint y: 525, endPoint x: 1082, endPoint y: 517, distance: 8.9
click at [1082, 522] on div at bounding box center [805, 519] width 700 height 21
click at [445, 577] on input "text" at bounding box center [485, 575] width 295 height 29
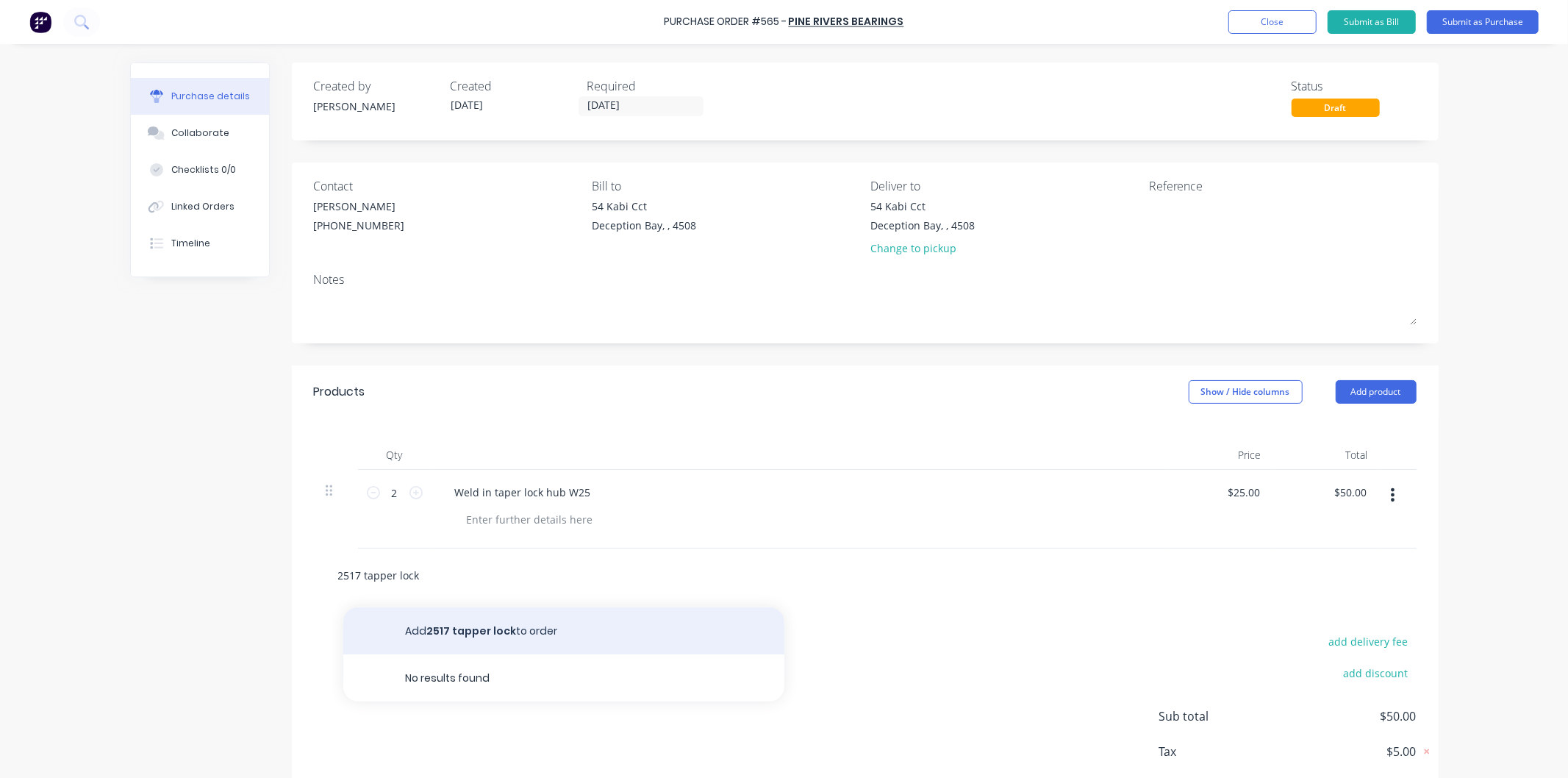
type input "2517 tapper lock"
click at [463, 634] on button "Add 2517 tapper lock to order" at bounding box center [564, 630] width 441 height 47
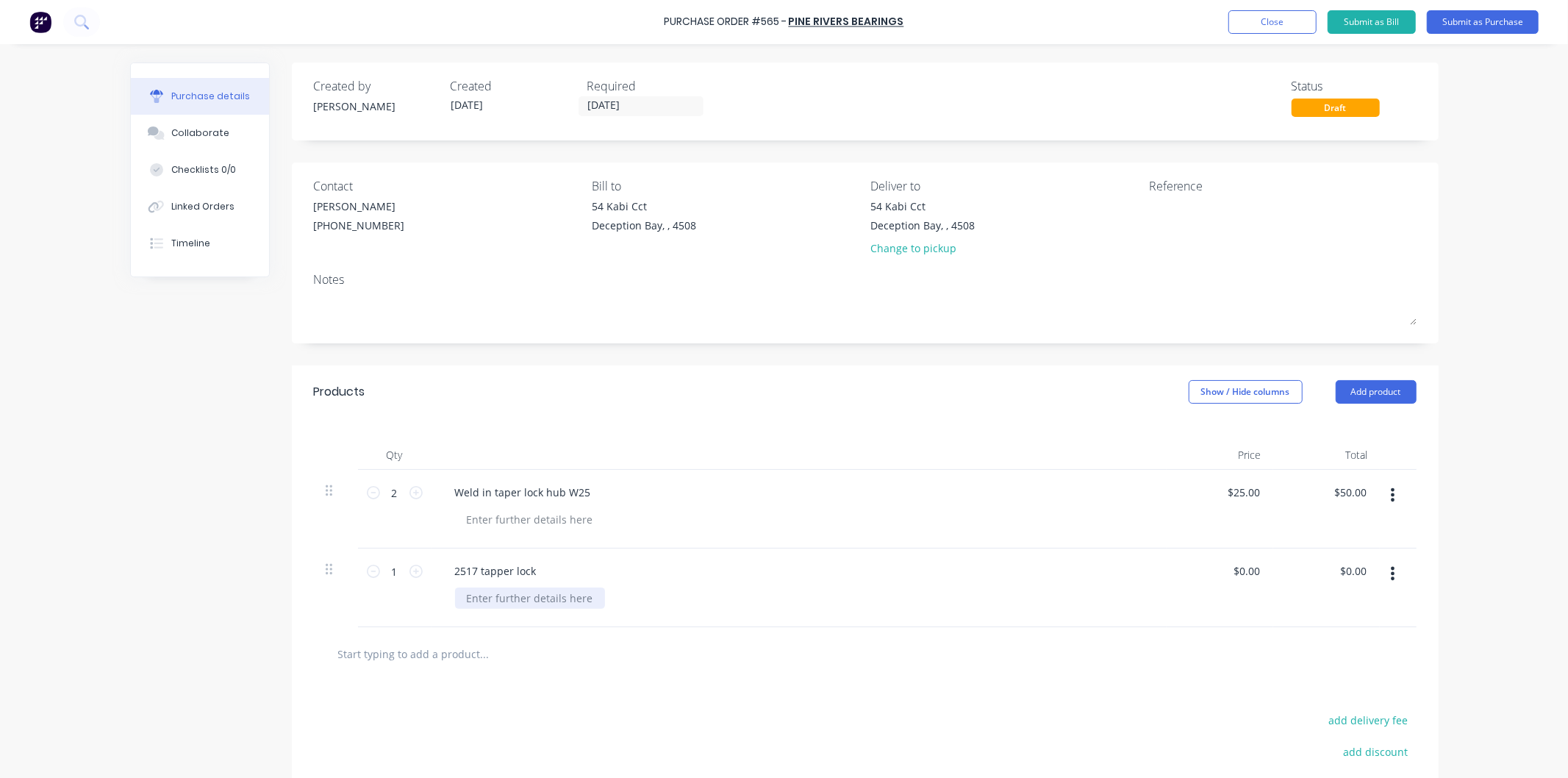
click at [479, 599] on div at bounding box center [530, 598] width 150 height 21
click at [410, 573] on icon at bounding box center [416, 571] width 13 height 13
click at [367, 574] on icon at bounding box center [374, 571] width 13 height 13
type input "2"
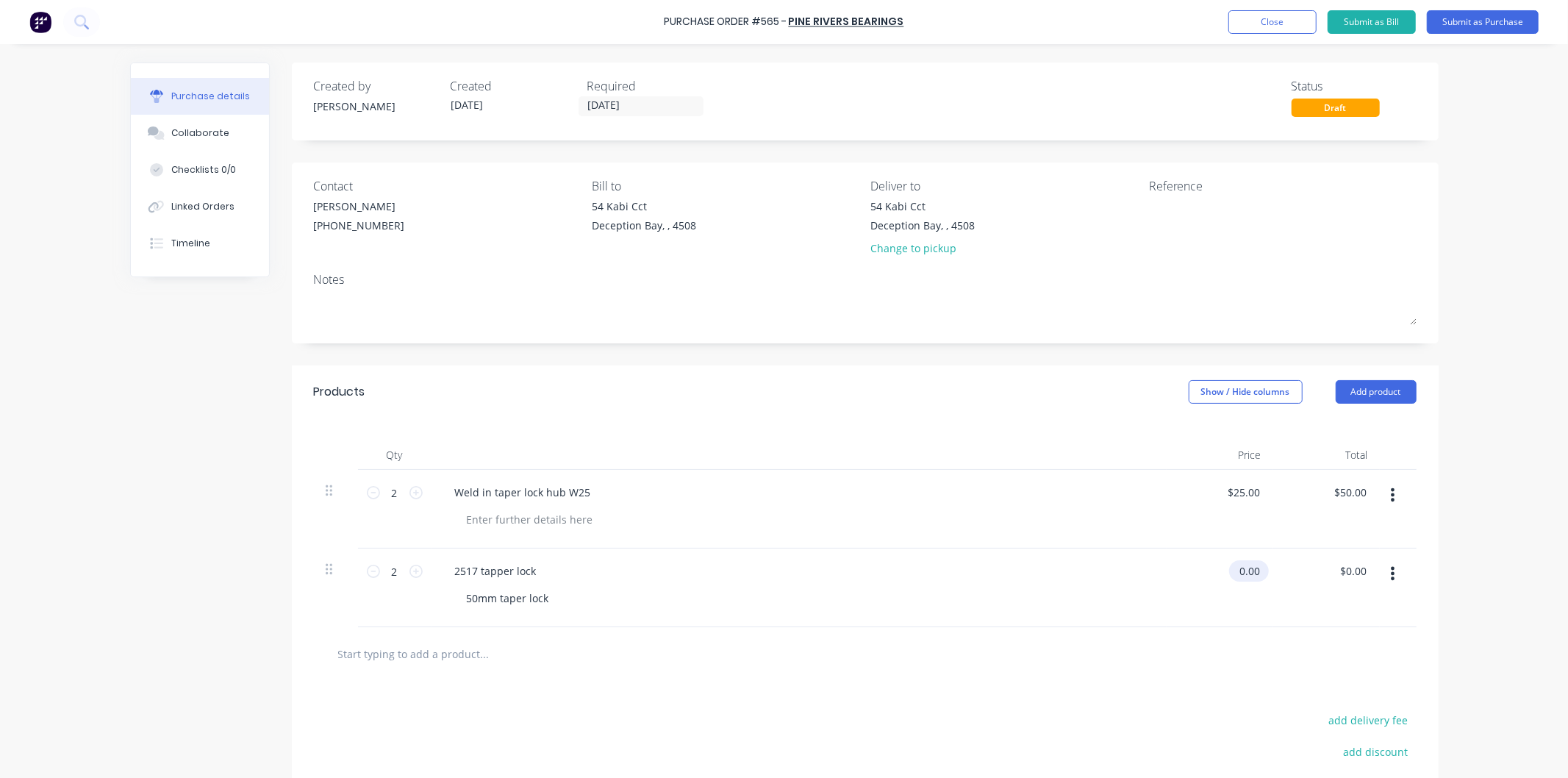
click at [1251, 569] on input "0.00" at bounding box center [1246, 571] width 33 height 21
drag, startPoint x: 1253, startPoint y: 571, endPoint x: 1226, endPoint y: 572, distance: 27.0
click at [1226, 572] on div "0.00 0.00" at bounding box center [1220, 587] width 107 height 78
type input "$20.00"
type input "$40.00"
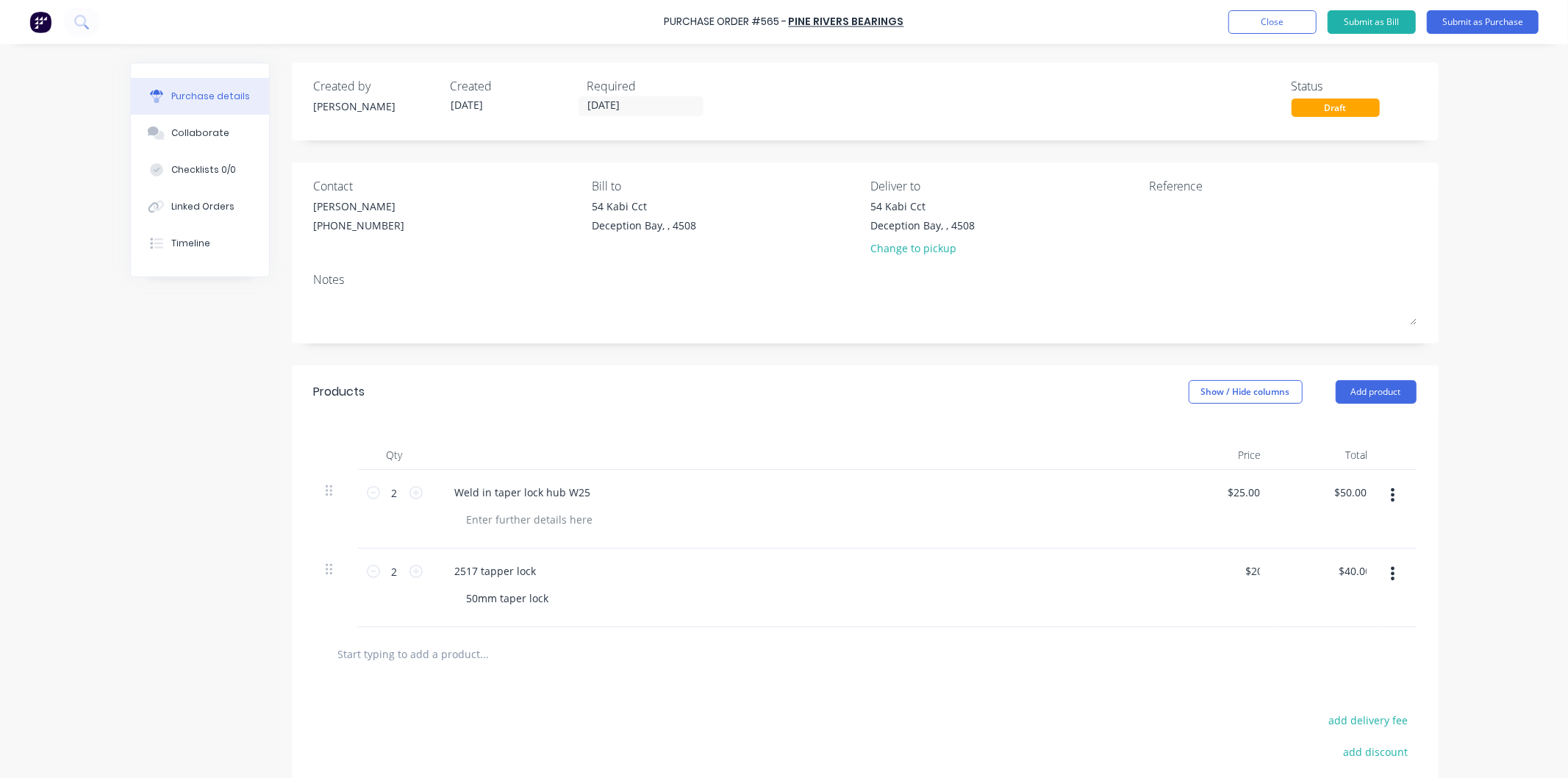
click at [1195, 571] on div "$20.00 20" at bounding box center [1220, 587] width 107 height 78
click at [1486, 20] on button "Submit as Purchase" at bounding box center [1482, 22] width 112 height 24
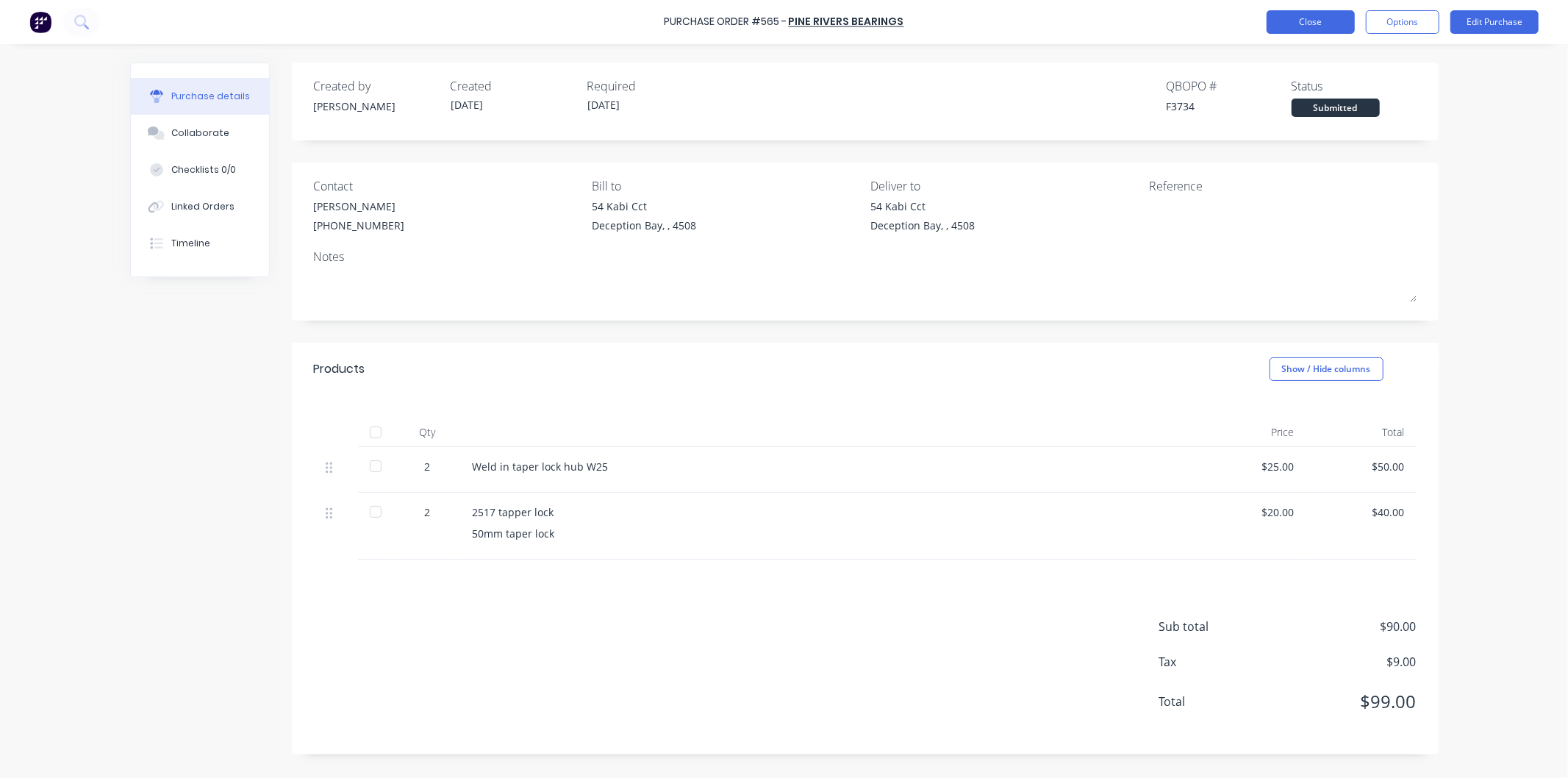
click at [1303, 22] on button "Close" at bounding box center [1311, 22] width 88 height 24
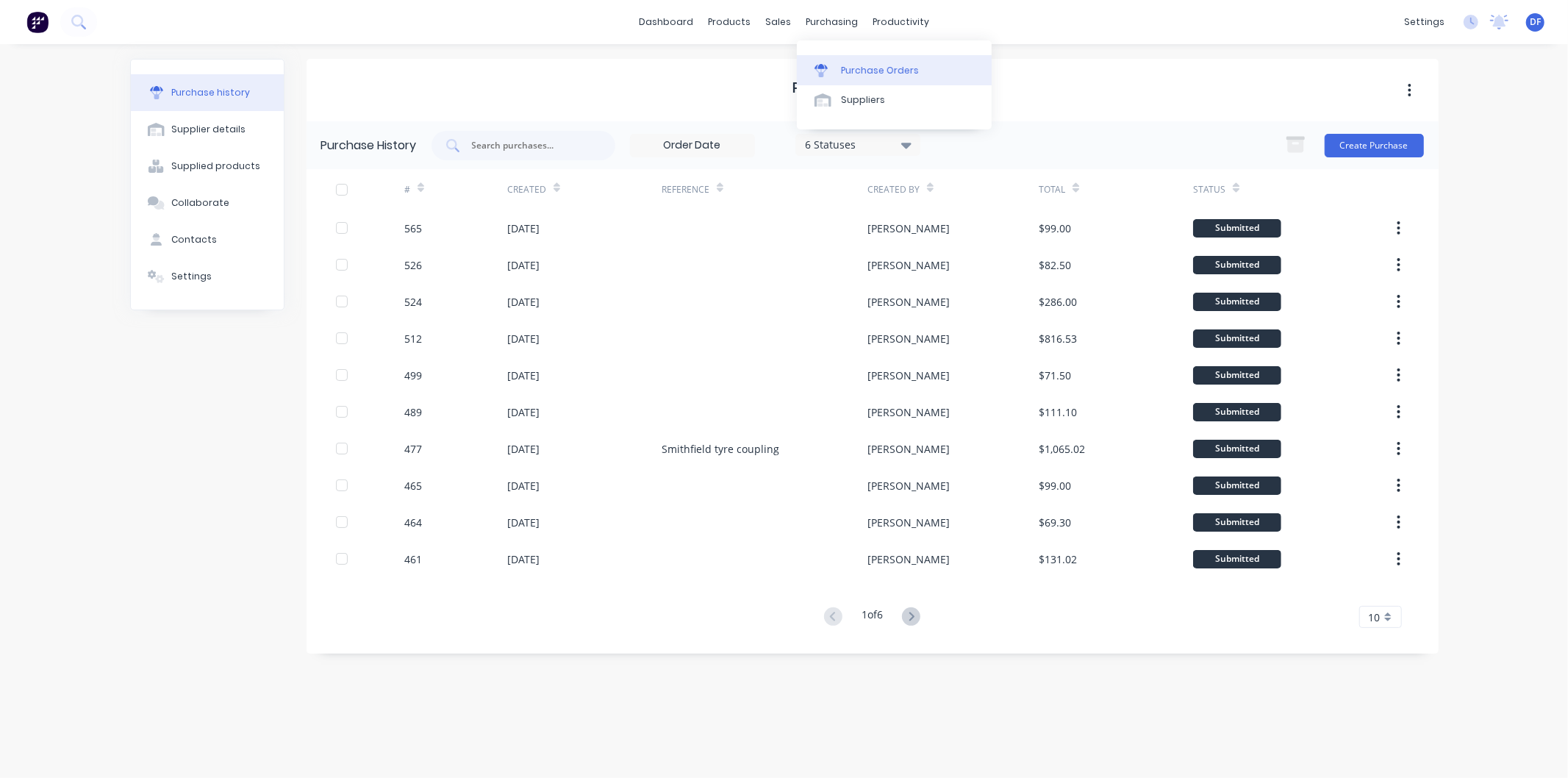
click at [857, 66] on div "Purchase Orders" at bounding box center [880, 70] width 78 height 13
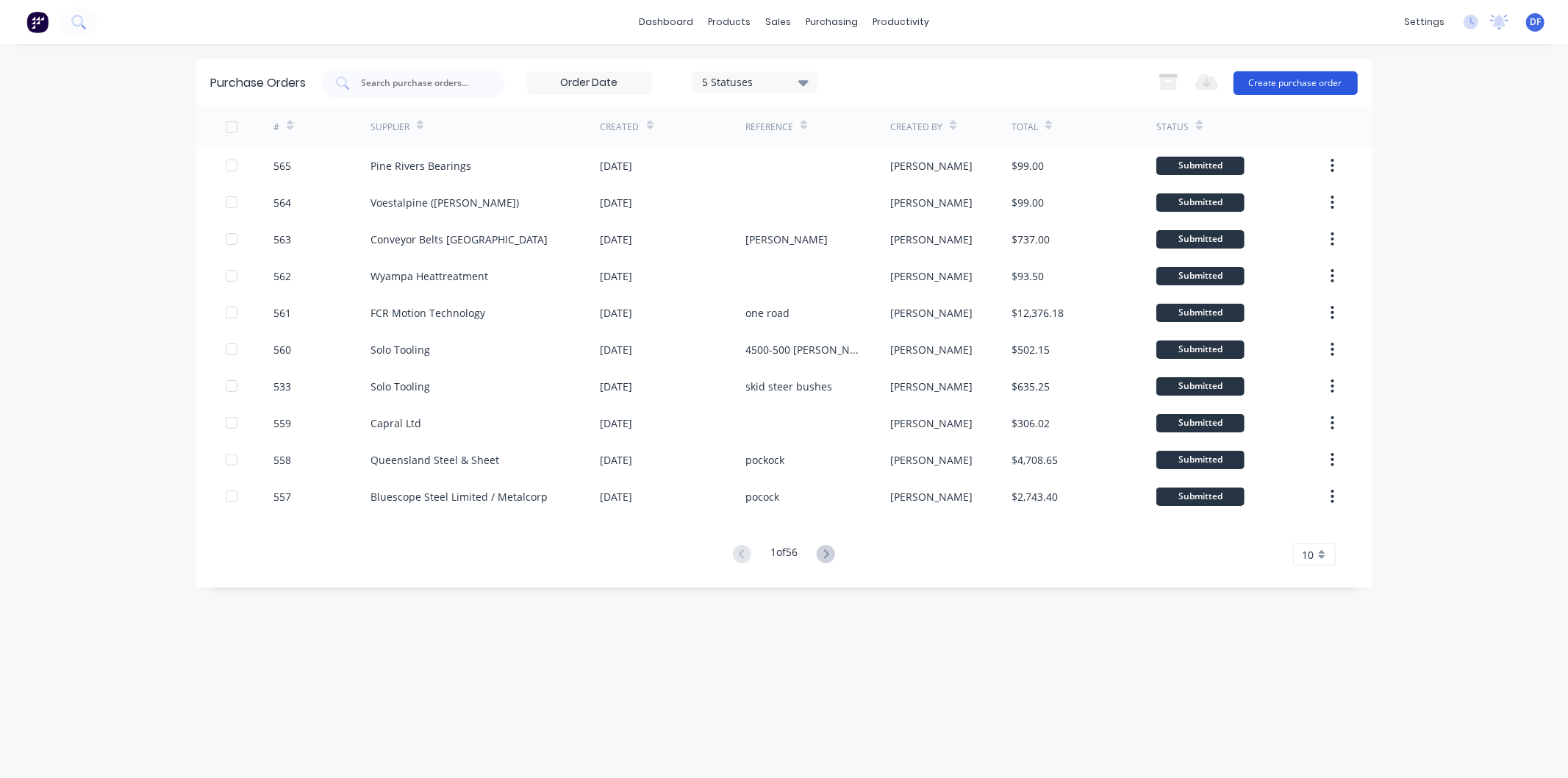
click at [1265, 79] on button "Create purchase order" at bounding box center [1296, 82] width 124 height 24
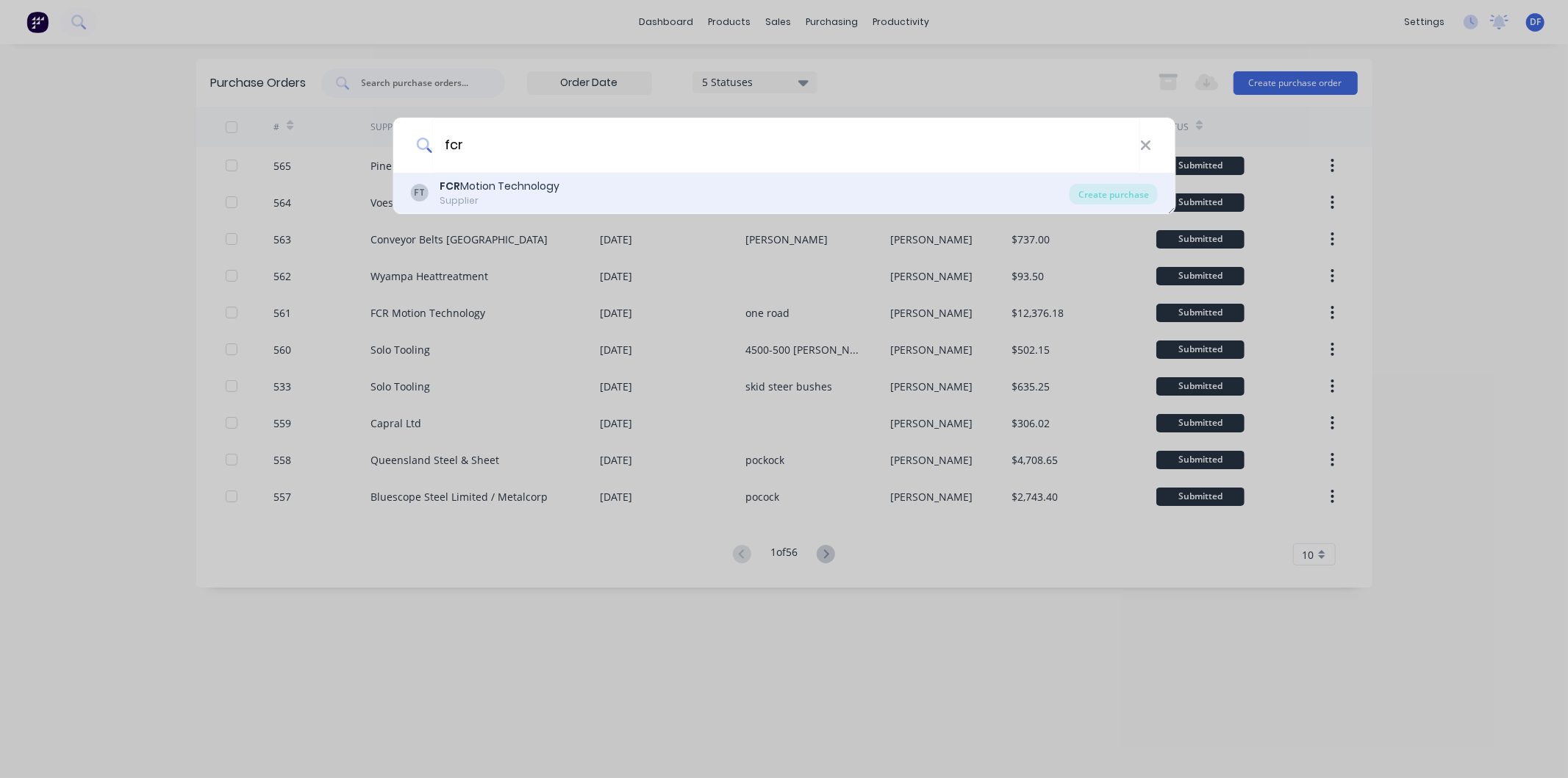
type input "fcr"
click at [506, 177] on div "FT FCR Motion Technology Supplier Create purchase" at bounding box center [784, 193] width 783 height 41
click at [503, 183] on div "FCR Motion Technology" at bounding box center [499, 186] width 120 height 15
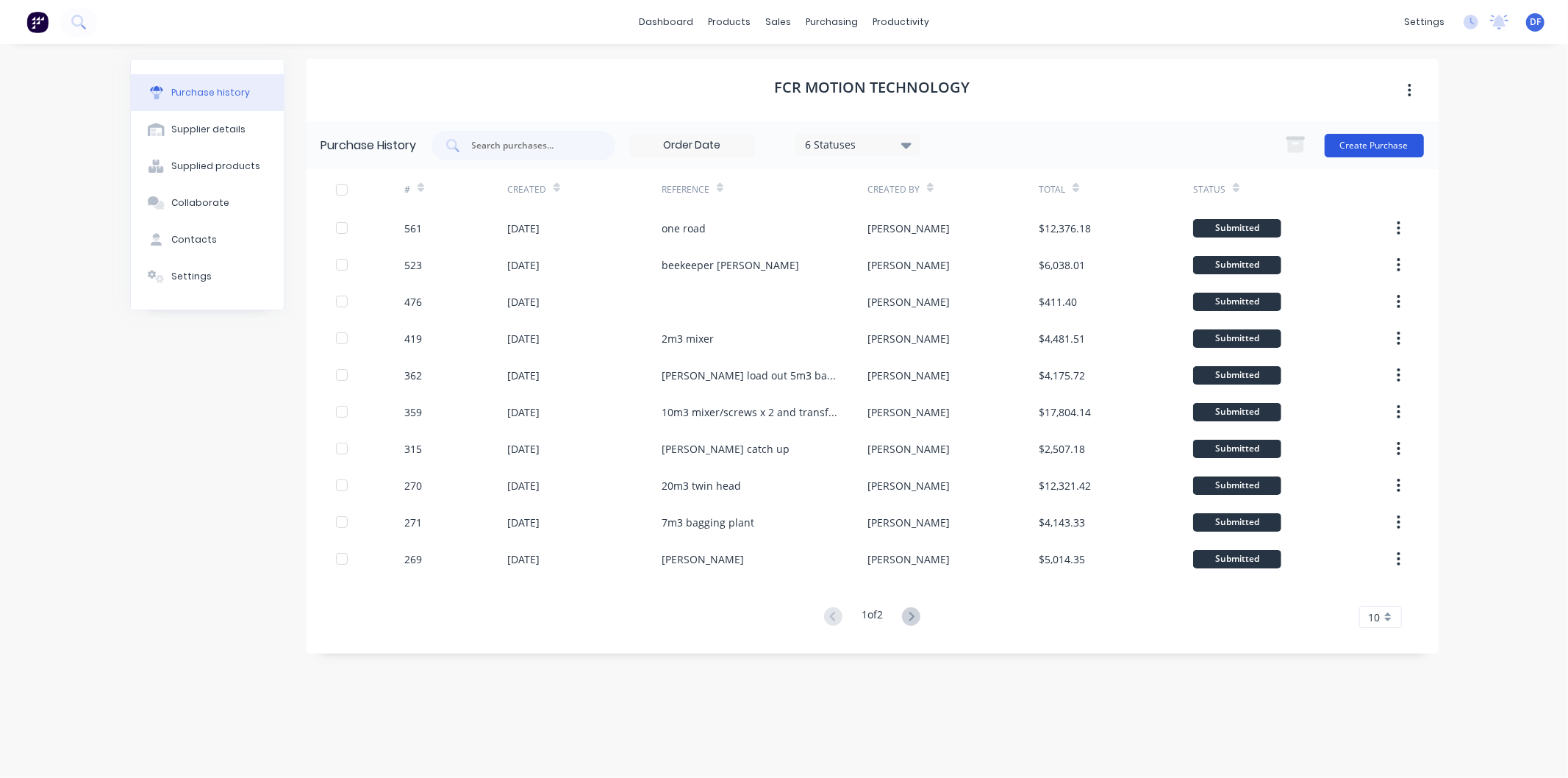
click at [1352, 137] on button "Create Purchase" at bounding box center [1375, 145] width 100 height 24
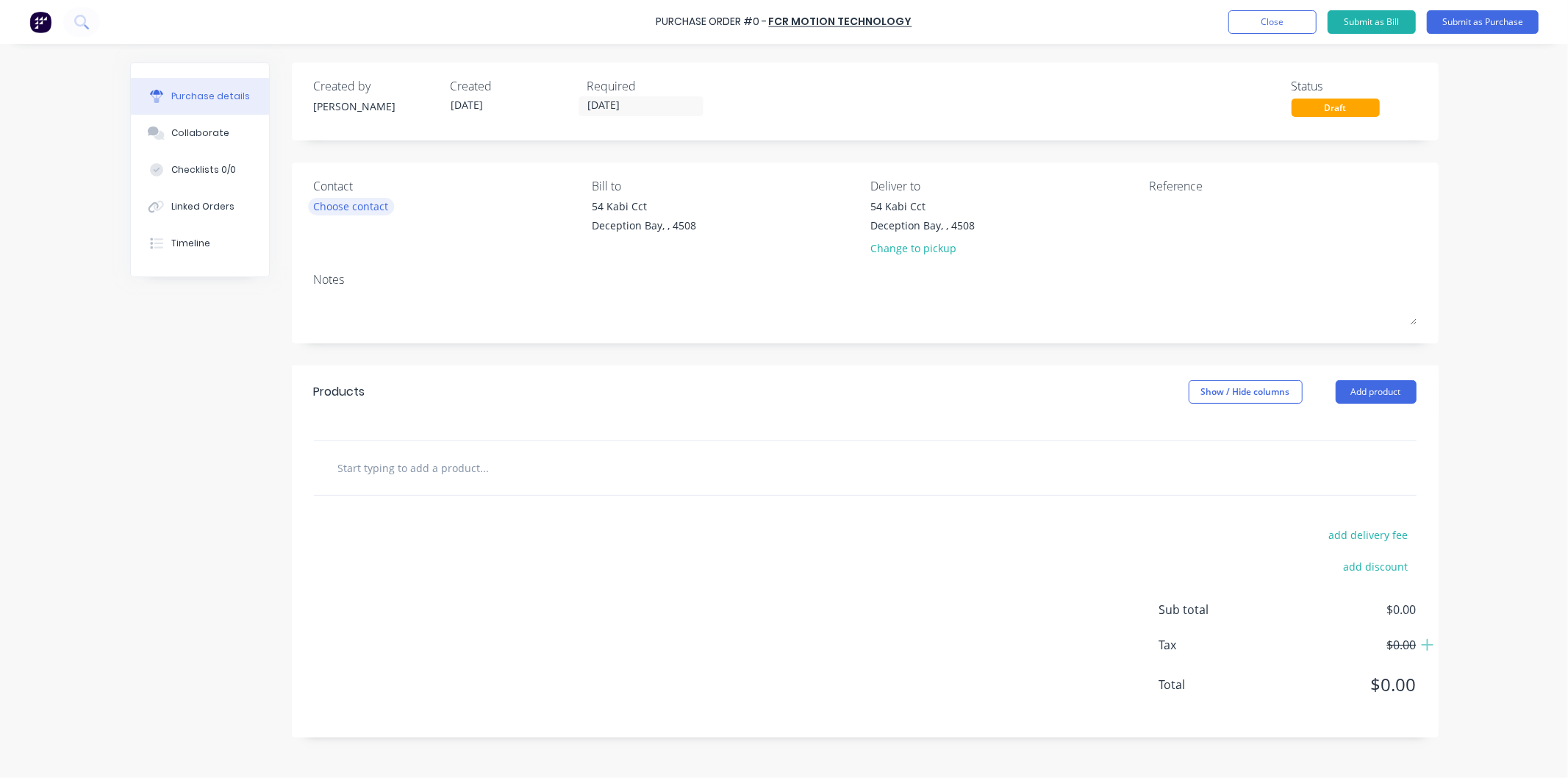
click at [347, 198] on div "Choose contact" at bounding box center [352, 206] width 75 height 15
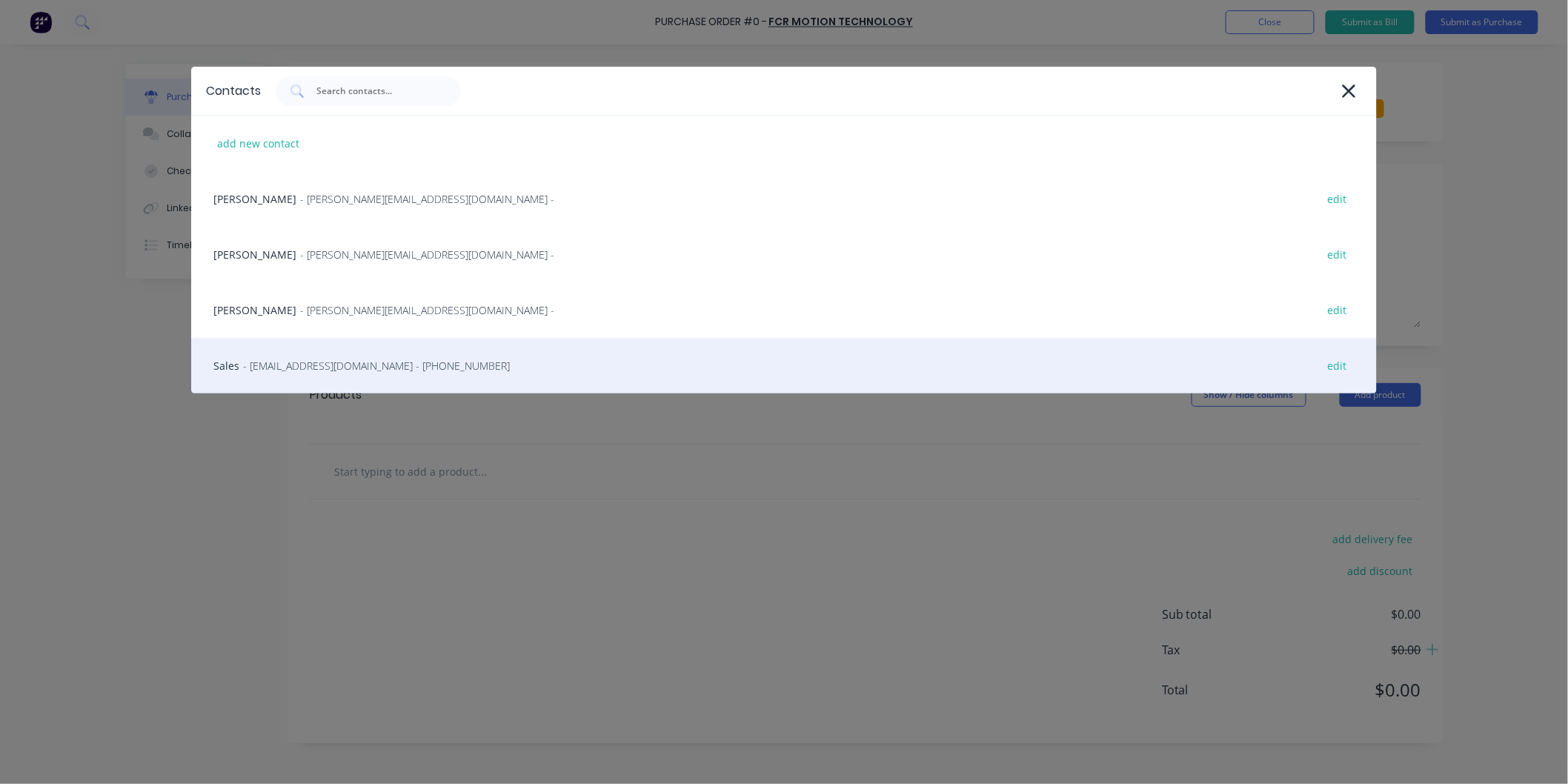
click at [278, 364] on span "- [EMAIL_ADDRESS][DOMAIN_NAME] - [PHONE_NUMBER]" at bounding box center [377, 365] width 266 height 16
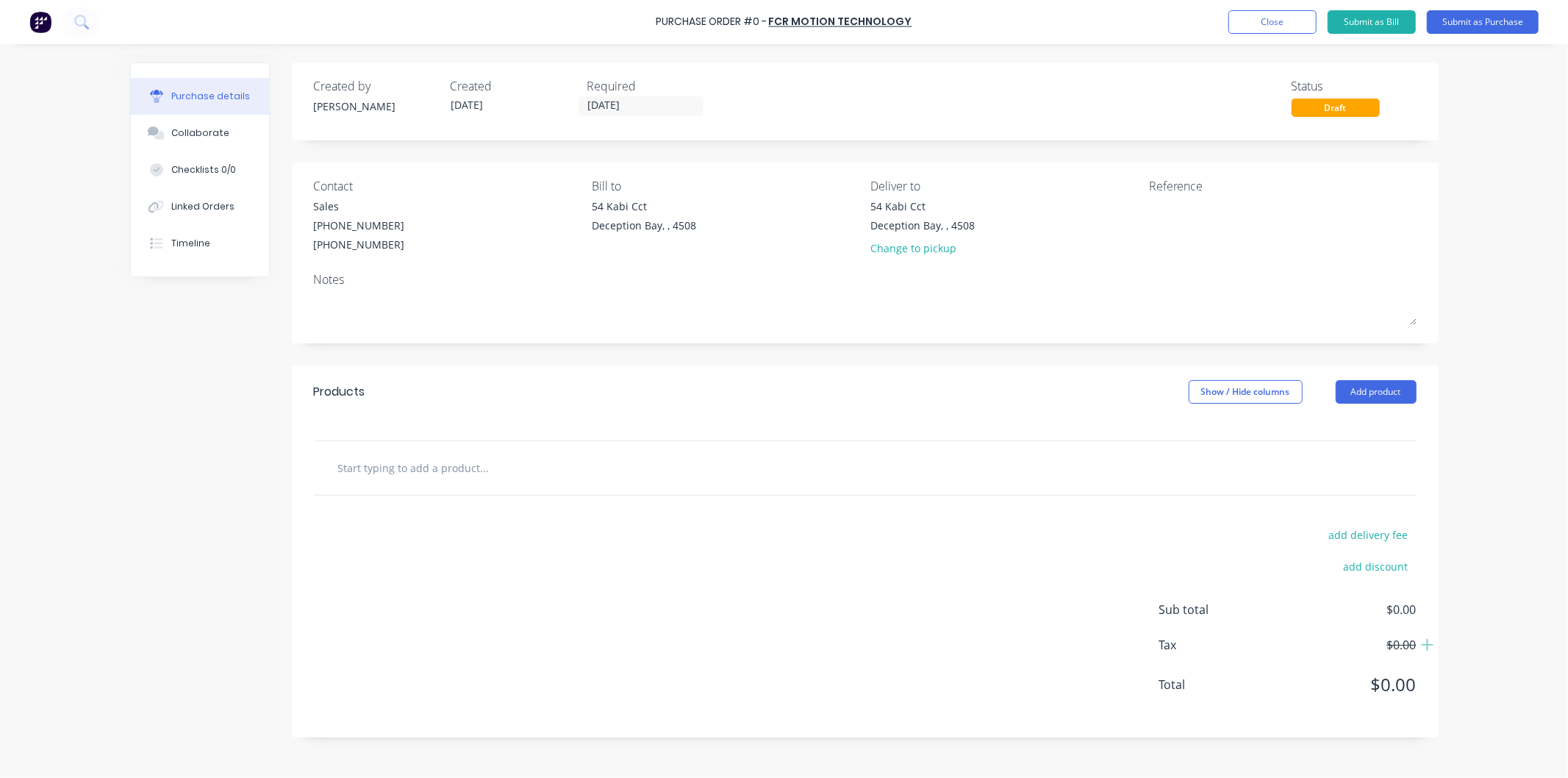
click at [444, 463] on input "text" at bounding box center [485, 467] width 295 height 29
paste input "263174"
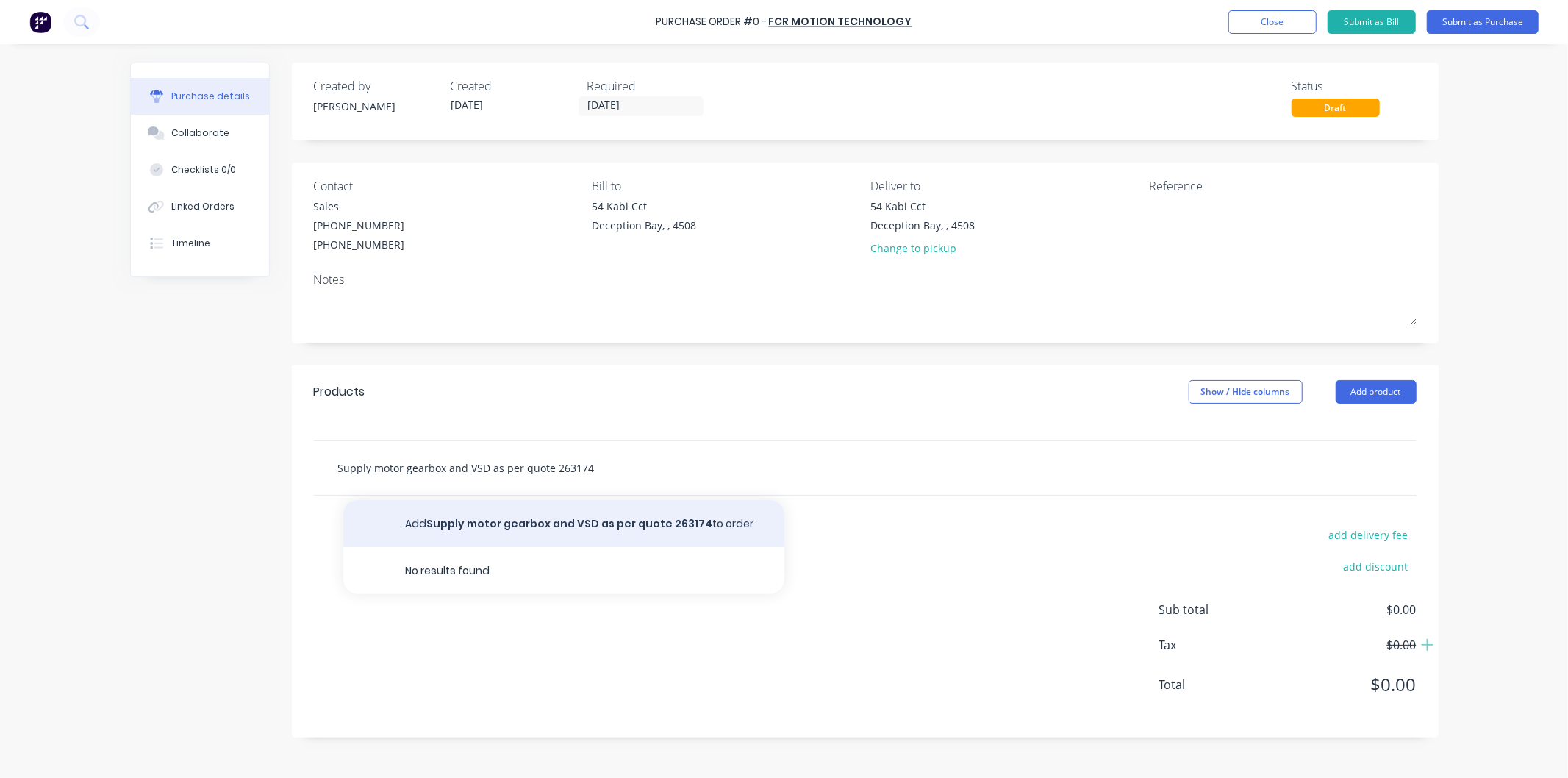
type input "Supply motor gearbox and VSD as per quote 263174"
click at [566, 516] on button "Add Supply motor gearbox and VSD as per quote 263174 to order" at bounding box center [564, 524] width 441 height 47
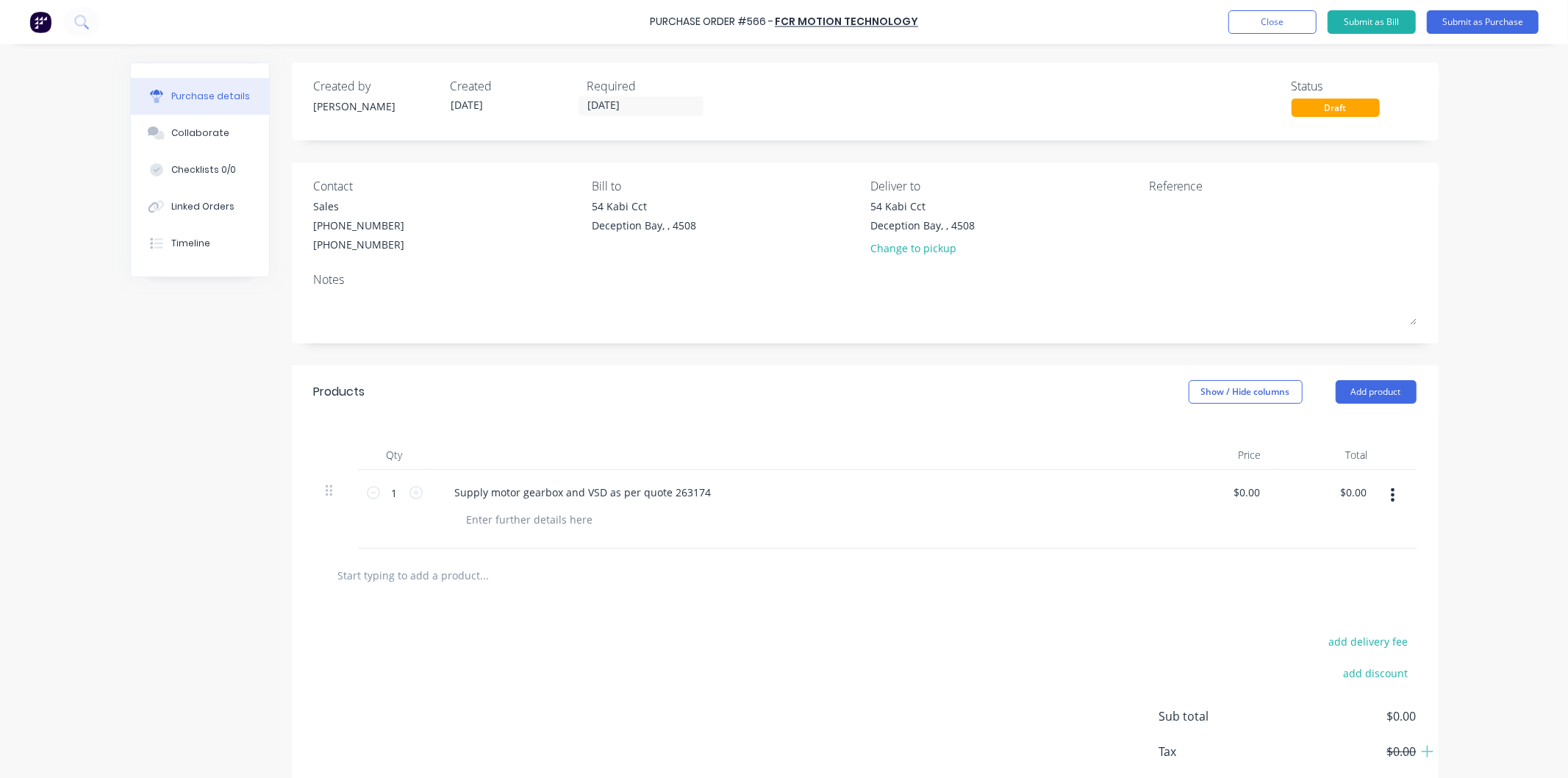
drag, startPoint x: 1257, startPoint y: 490, endPoint x: 1222, endPoint y: 494, distance: 35.2
click at [1222, 494] on div "$0.00 $0.00" at bounding box center [1220, 509] width 107 height 78
click at [1246, 493] on input "0.00" at bounding box center [1249, 492] width 28 height 21
drag, startPoint x: 1253, startPoint y: 493, endPoint x: 1231, endPoint y: 476, distance: 27.8
click at [1235, 490] on input "0.00" at bounding box center [1249, 492] width 28 height 21
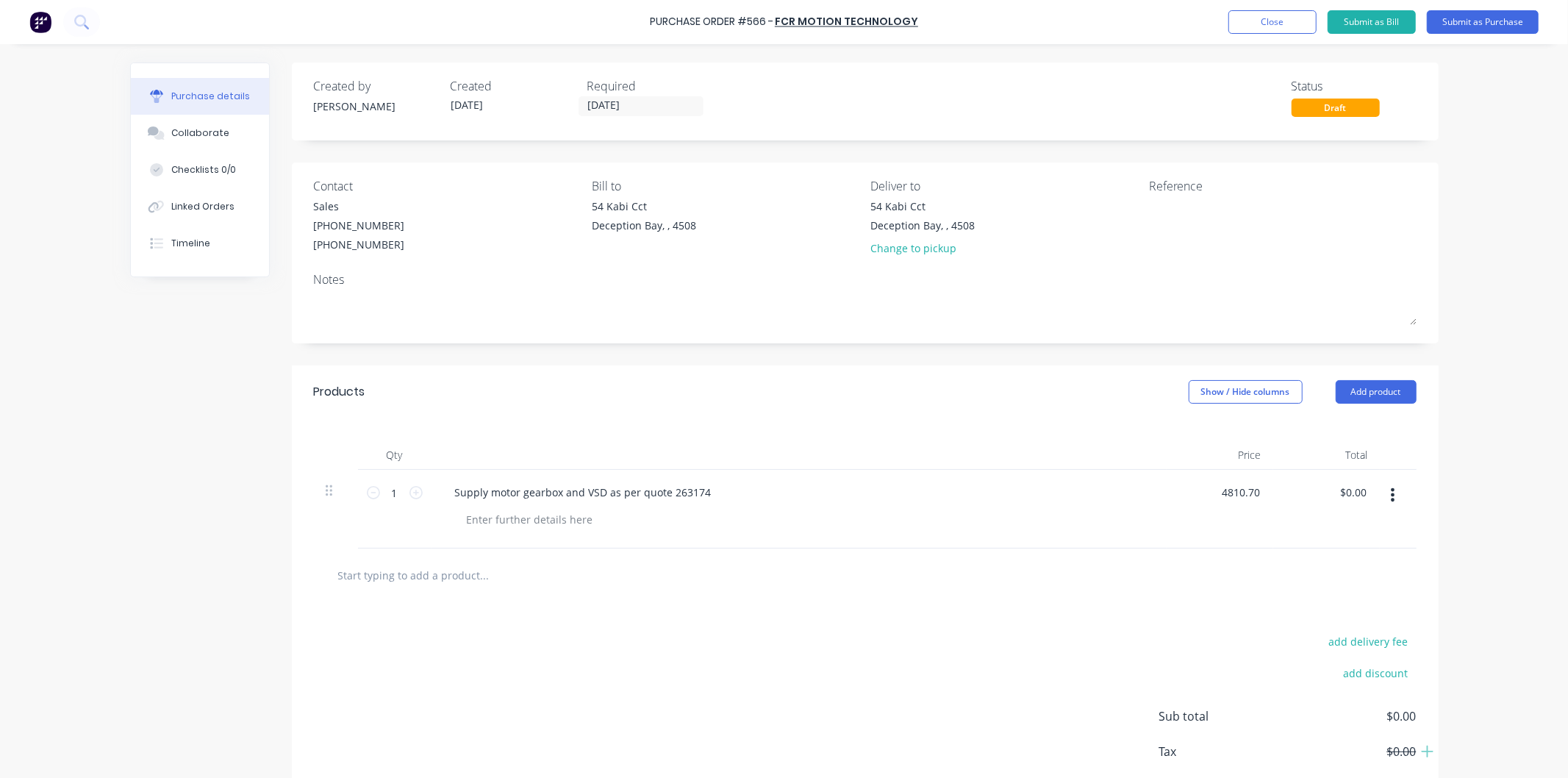
type input "$4,810.70"
drag, startPoint x: 1118, startPoint y: 496, endPoint x: 1122, endPoint y: 489, distance: 8.1
click at [1122, 489] on div "Supply motor gearbox and VSD as per quote 263174" at bounding box center [799, 492] width 711 height 21
click at [1175, 206] on textarea at bounding box center [1241, 214] width 184 height 33
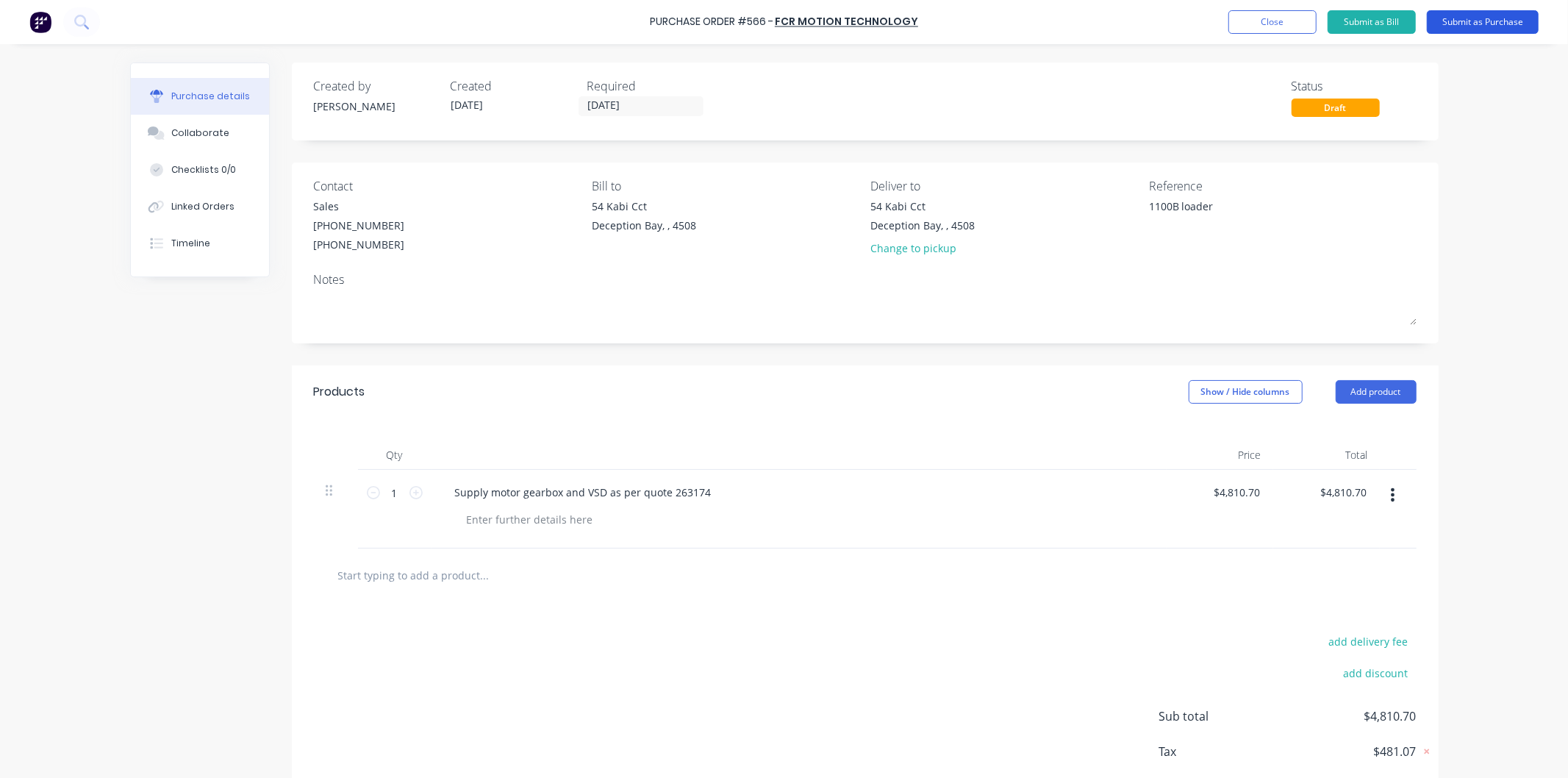
type textarea "1100B loader"
type textarea "x"
type textarea "1100B loader"
click at [1475, 20] on button "Submit as Purchase" at bounding box center [1482, 22] width 112 height 24
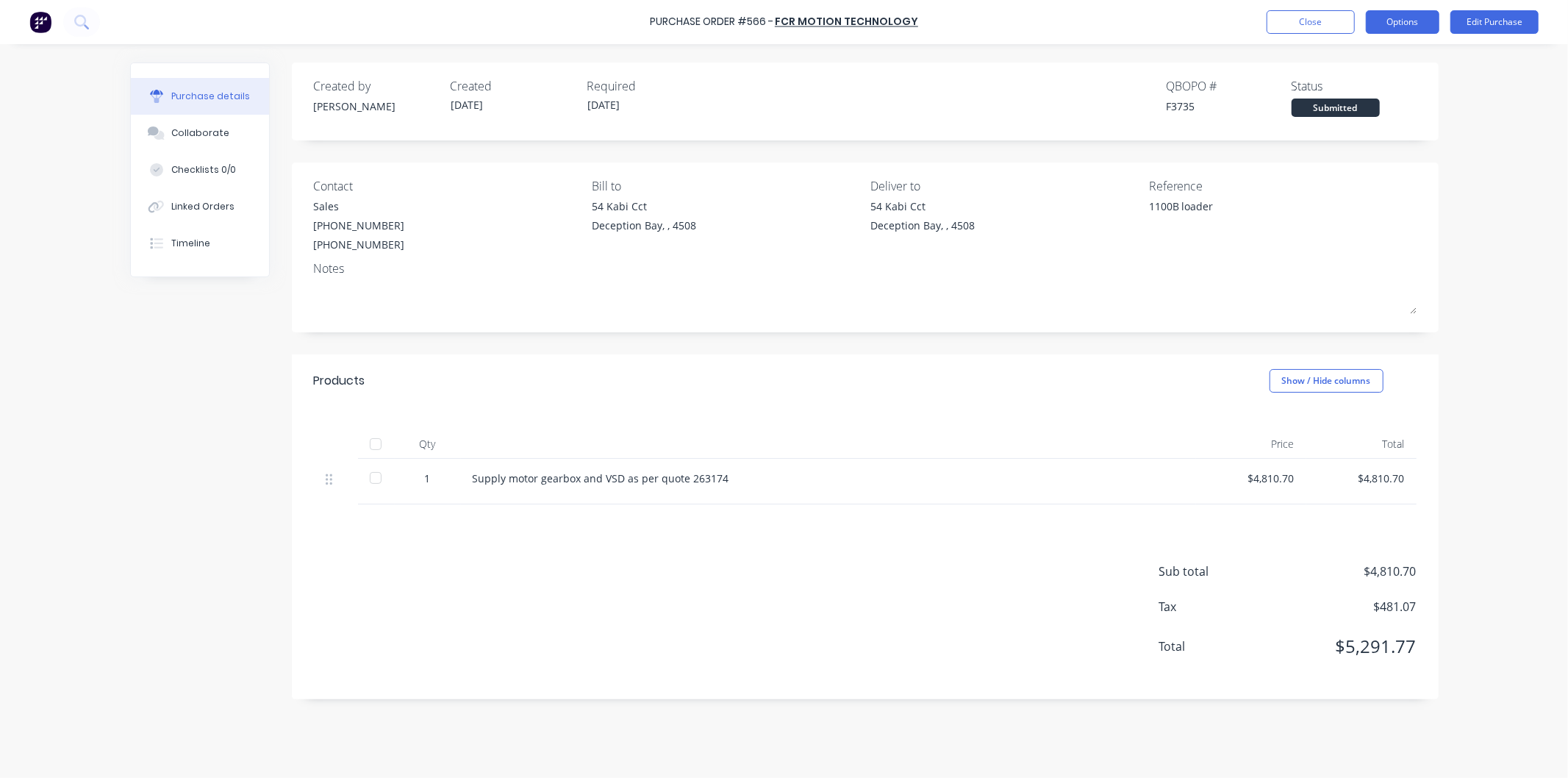
click at [1404, 22] on button "Options" at bounding box center [1403, 22] width 73 height 24
click at [1362, 63] on div "Print / Email" at bounding box center [1370, 60] width 113 height 21
click at [1347, 91] on div "With pricing" at bounding box center [1370, 89] width 113 height 21
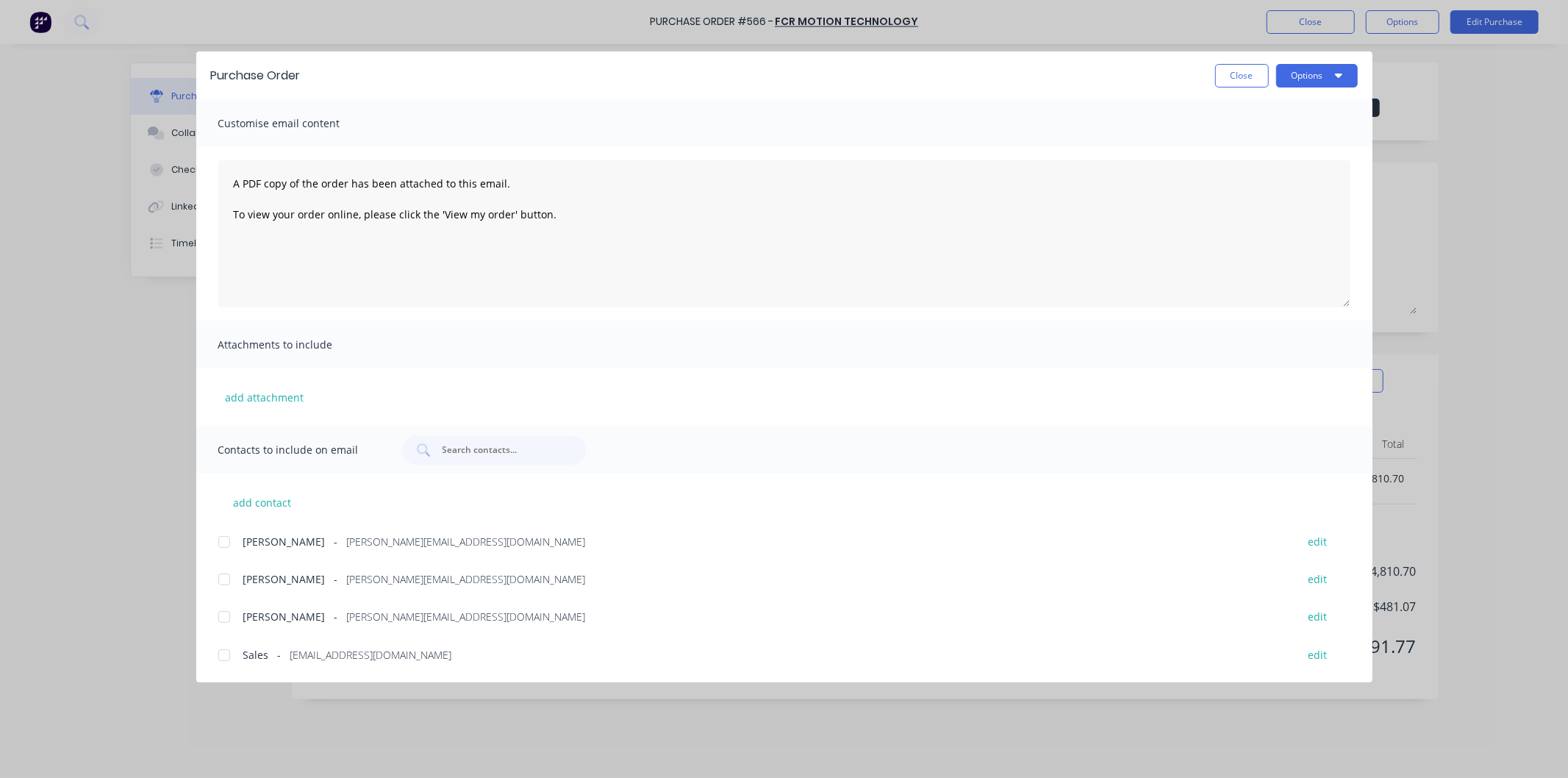
click at [224, 654] on div at bounding box center [224, 655] width 29 height 29
click at [223, 544] on div at bounding box center [224, 542] width 29 height 29
click at [1313, 75] on button "Options" at bounding box center [1318, 75] width 82 height 24
click at [1240, 172] on div "Email" at bounding box center [1288, 171] width 113 height 21
click at [1237, 74] on button "Close" at bounding box center [1242, 75] width 54 height 24
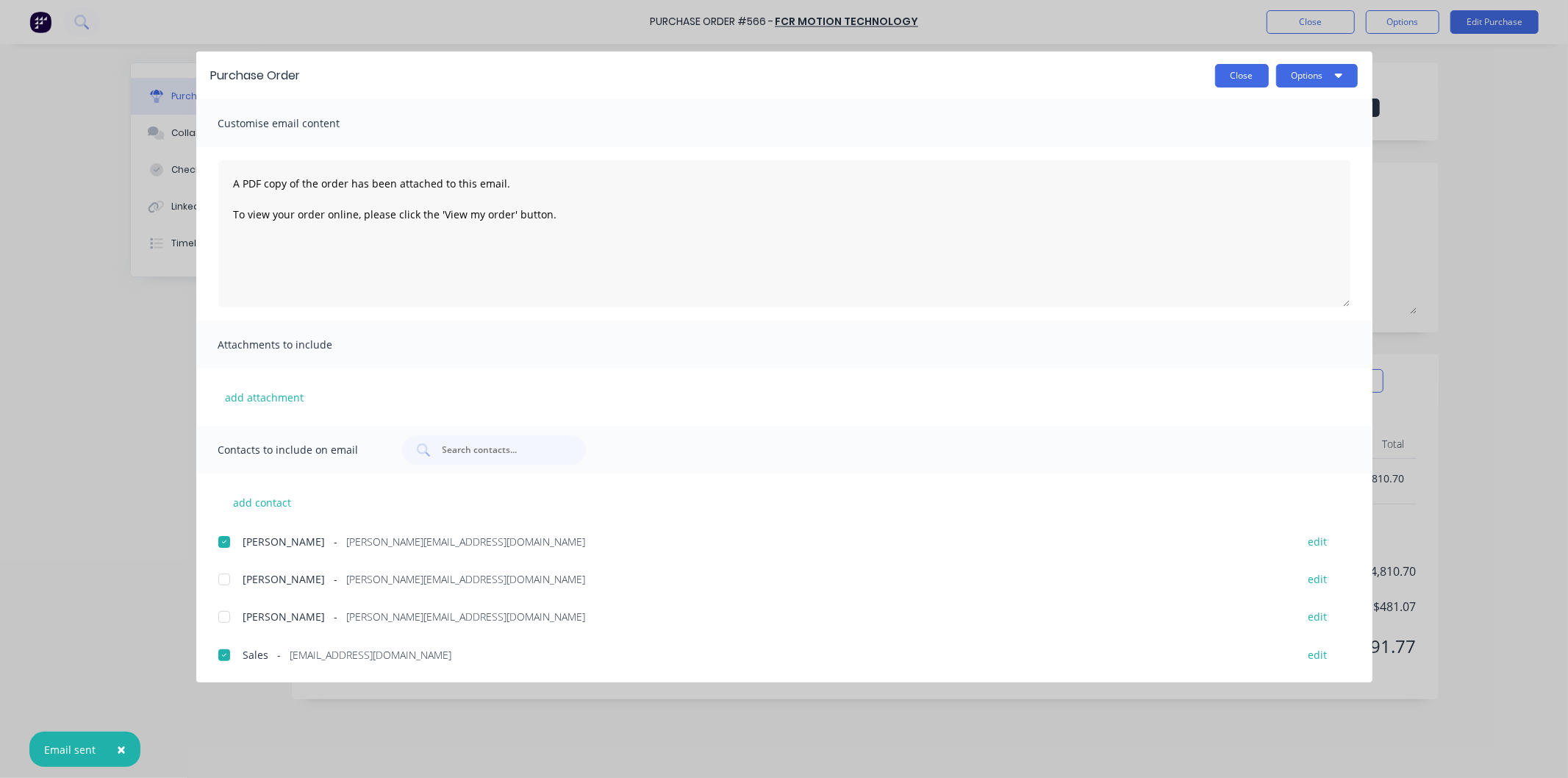
type textarea "x"
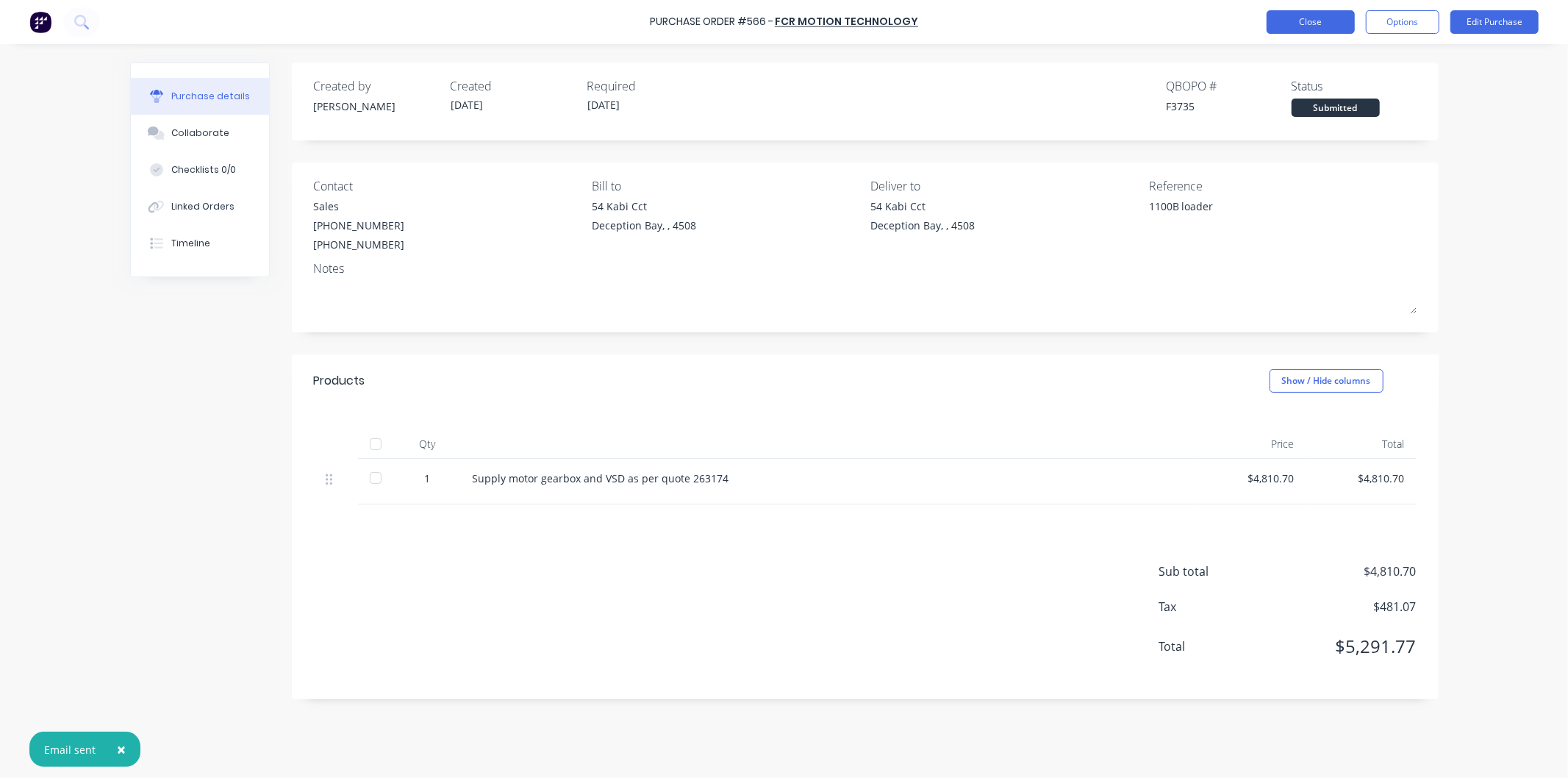
click at [1281, 23] on button "Close" at bounding box center [1311, 22] width 88 height 24
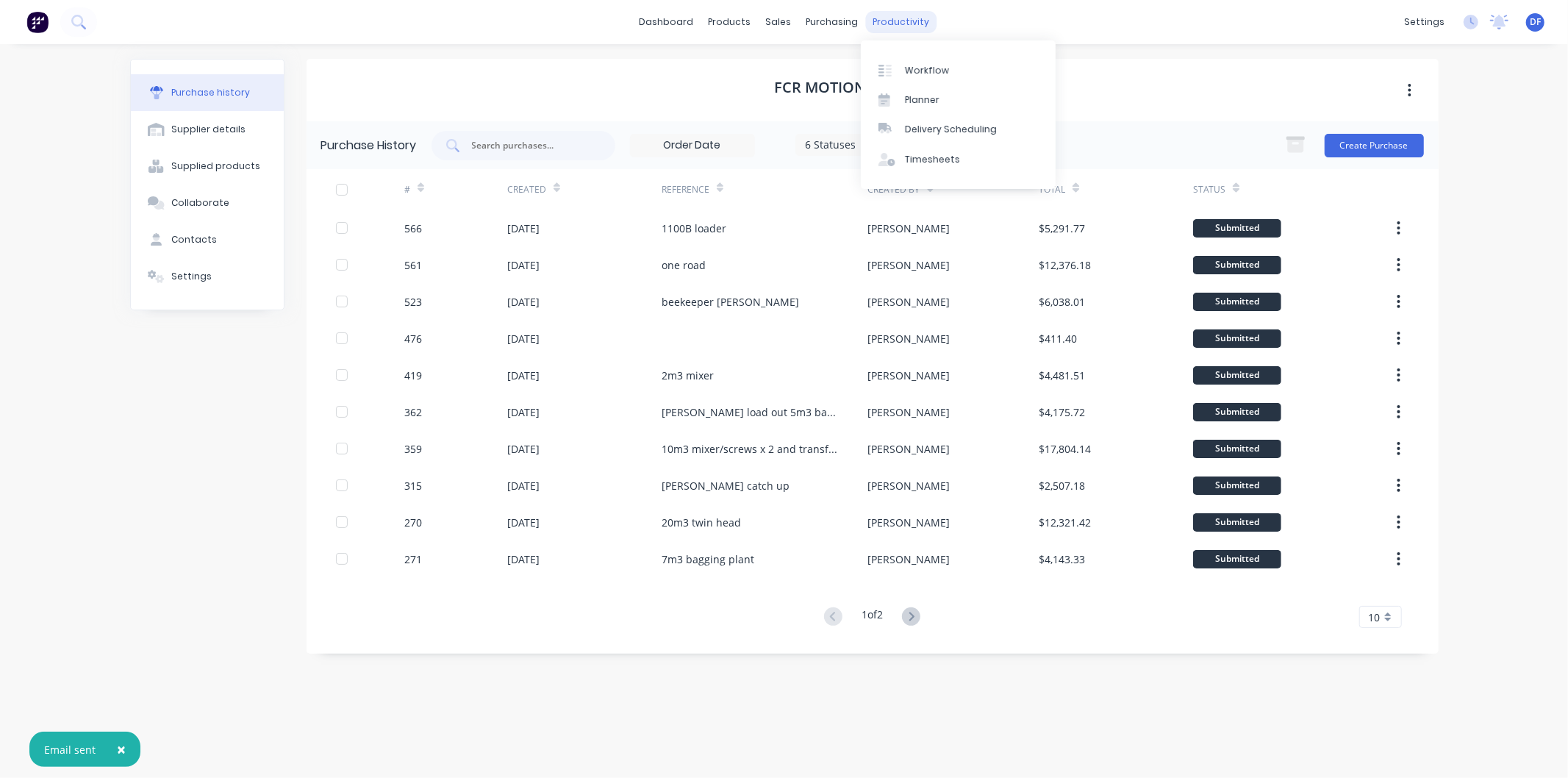
click at [878, 19] on div "productivity" at bounding box center [901, 22] width 71 height 22
click at [920, 64] on div "Workflow" at bounding box center [927, 70] width 44 height 13
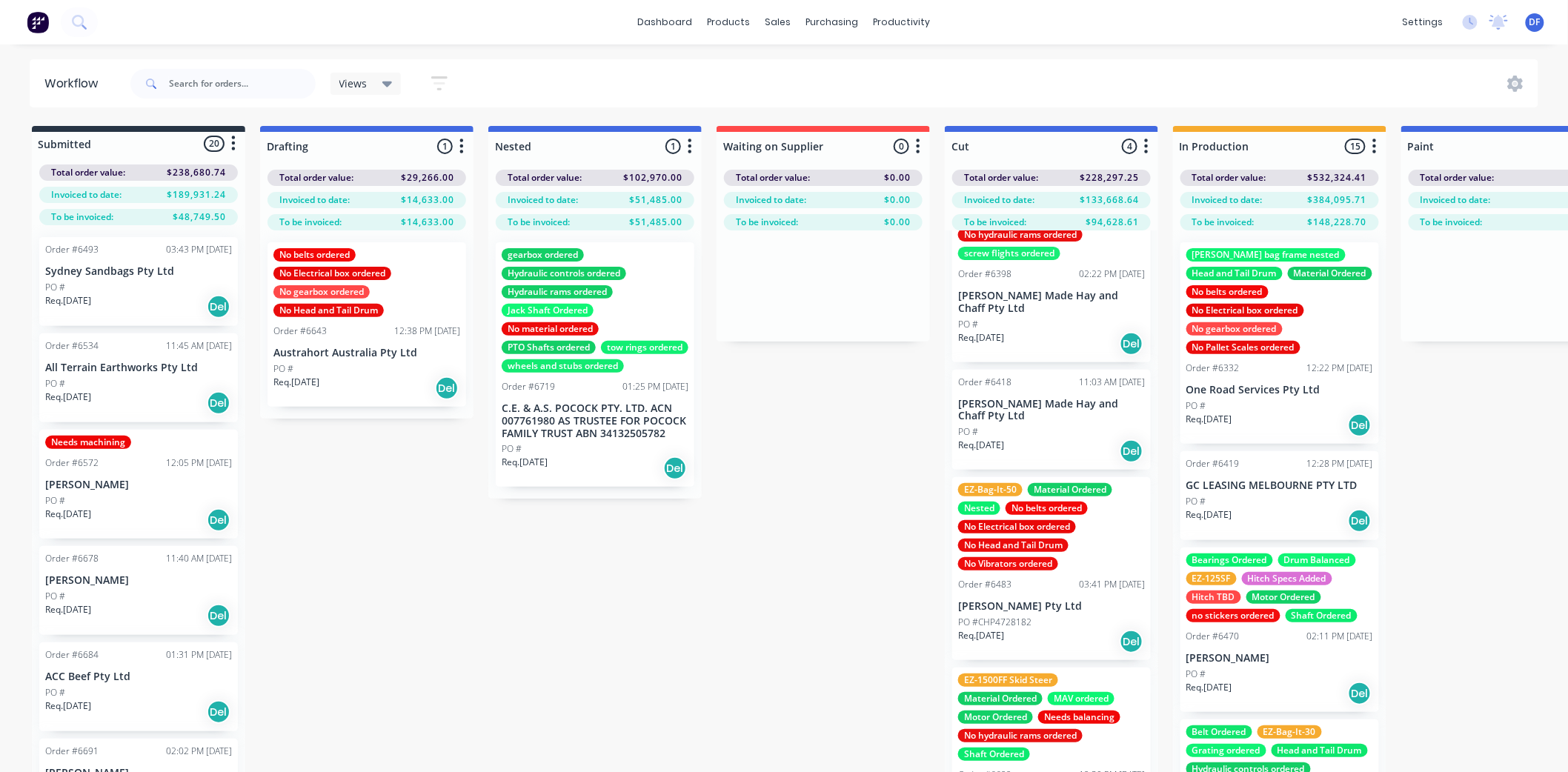
click at [1232, 317] on div "[PERSON_NAME] bag frame nested Head and Tail Drum Material Ordered No belts ord…" at bounding box center [1279, 301] width 187 height 106
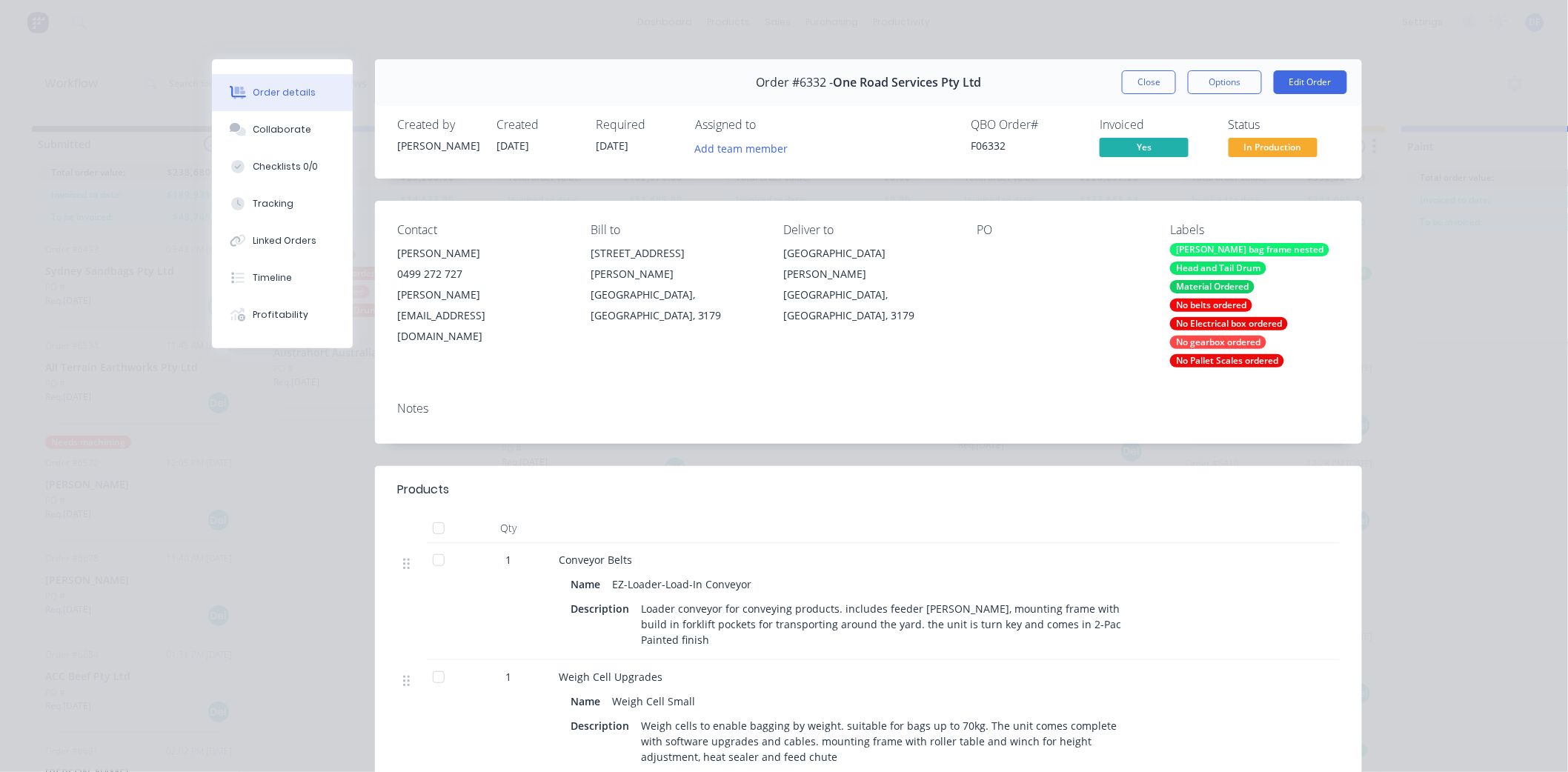
click at [1202, 340] on div "No gearbox ordered" at bounding box center [1218, 342] width 96 height 13
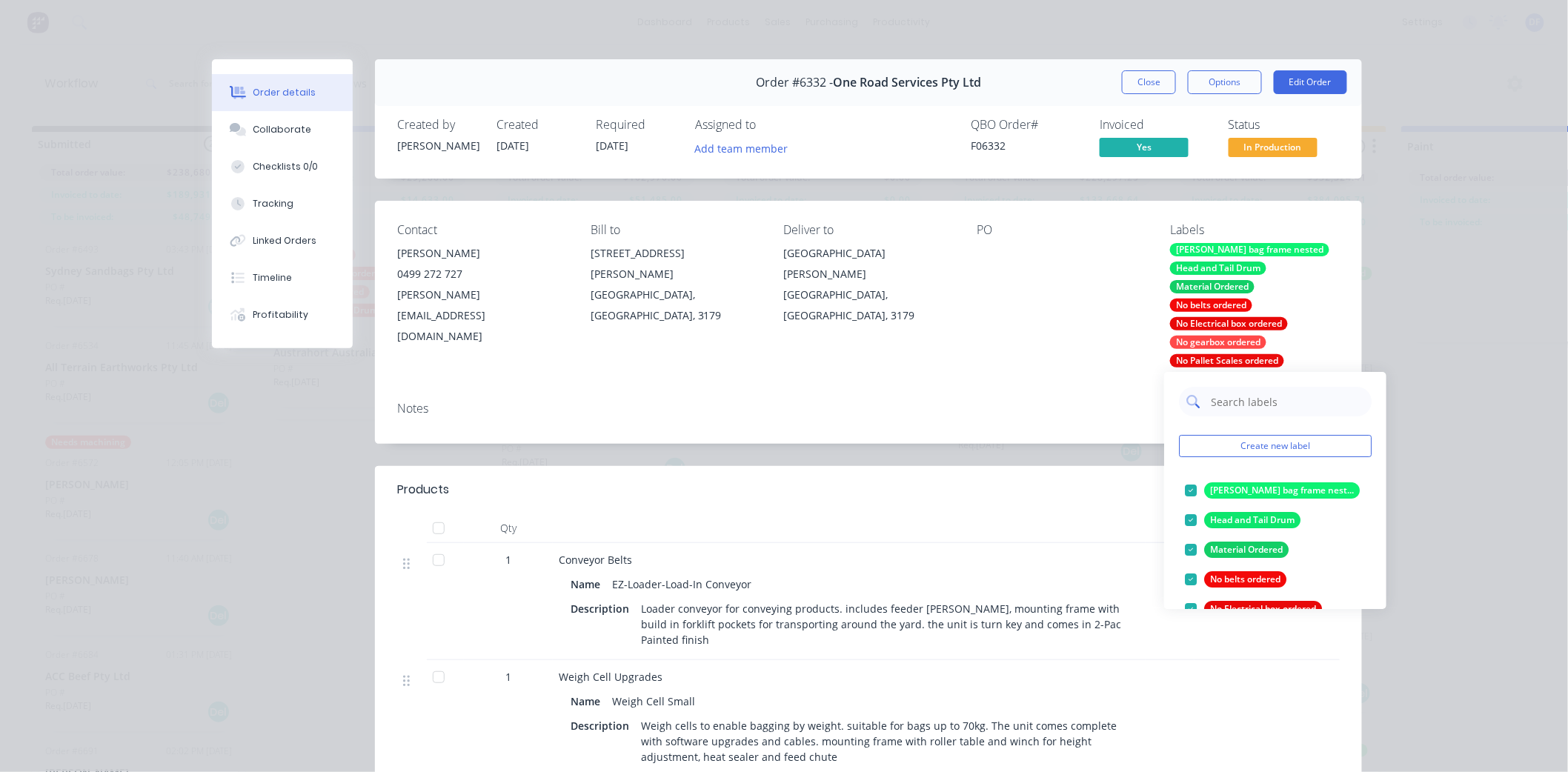
click at [1219, 402] on input "text" at bounding box center [1287, 401] width 155 height 30
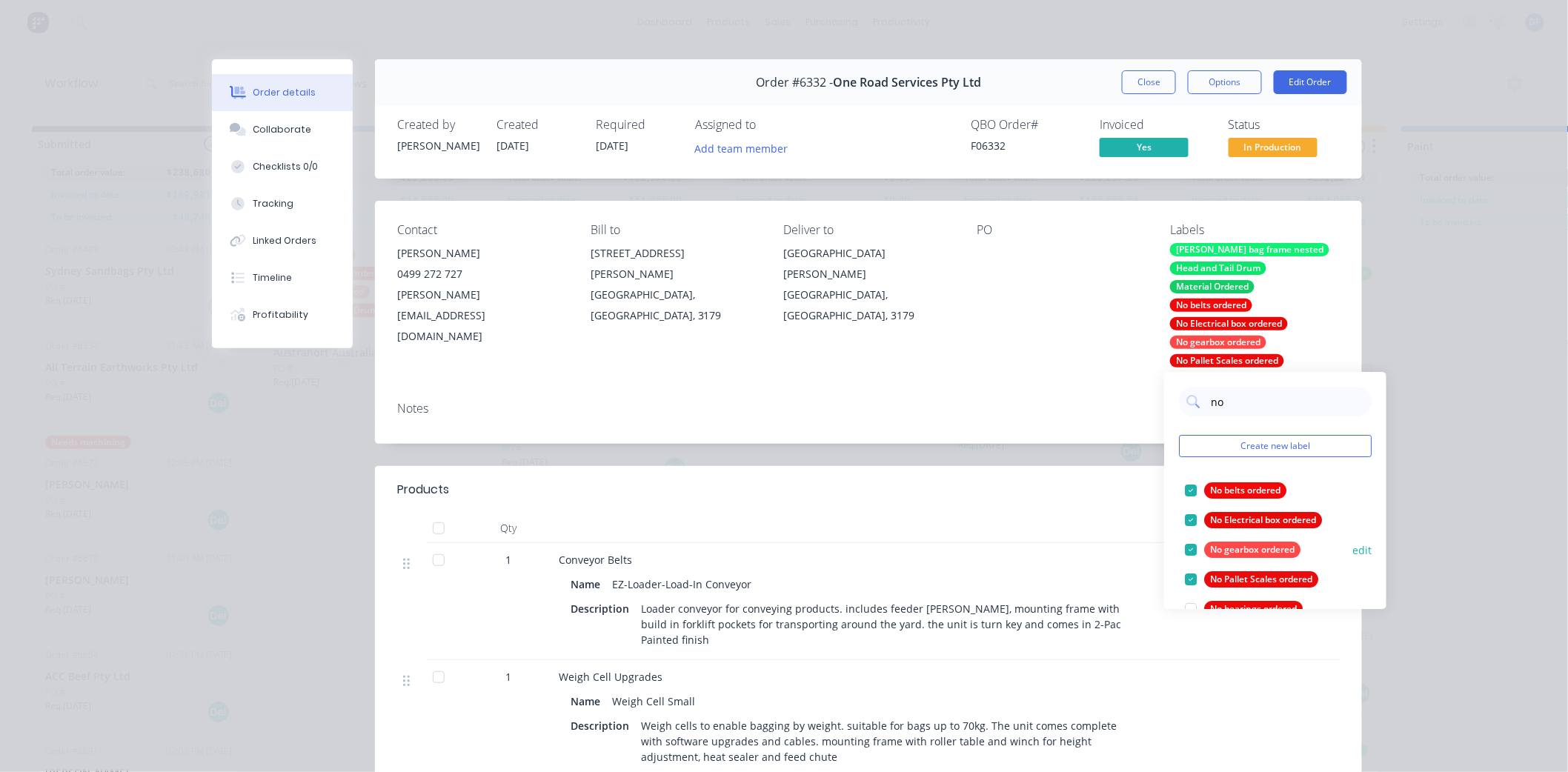
click at [1186, 545] on div at bounding box center [1191, 550] width 30 height 30
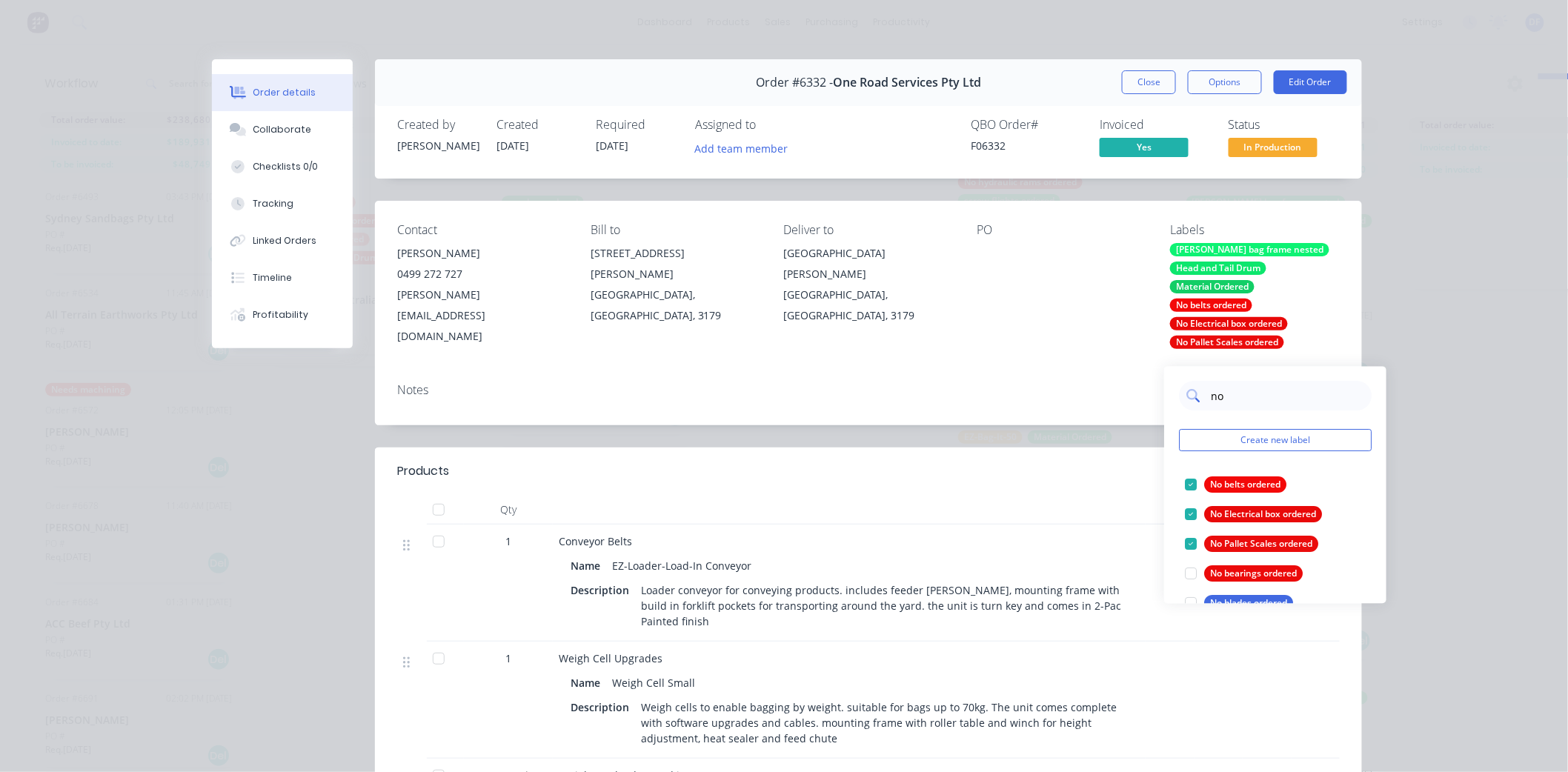
type input "n"
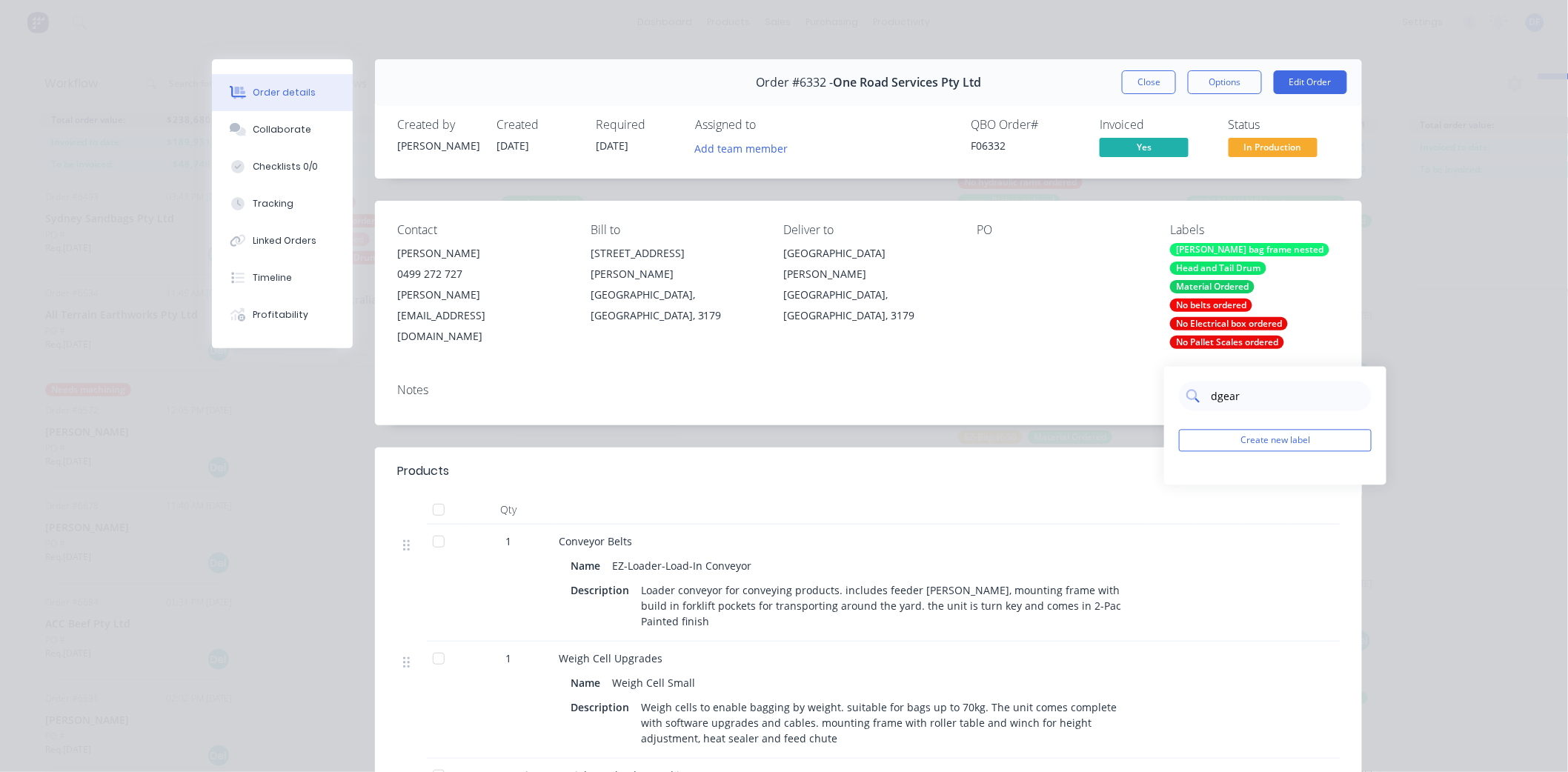
click at [1218, 381] on input "dgear" at bounding box center [1287, 396] width 155 height 30
type input "gear"
click at [1248, 477] on div "gearbox ordered" at bounding box center [1246, 485] width 82 height 16
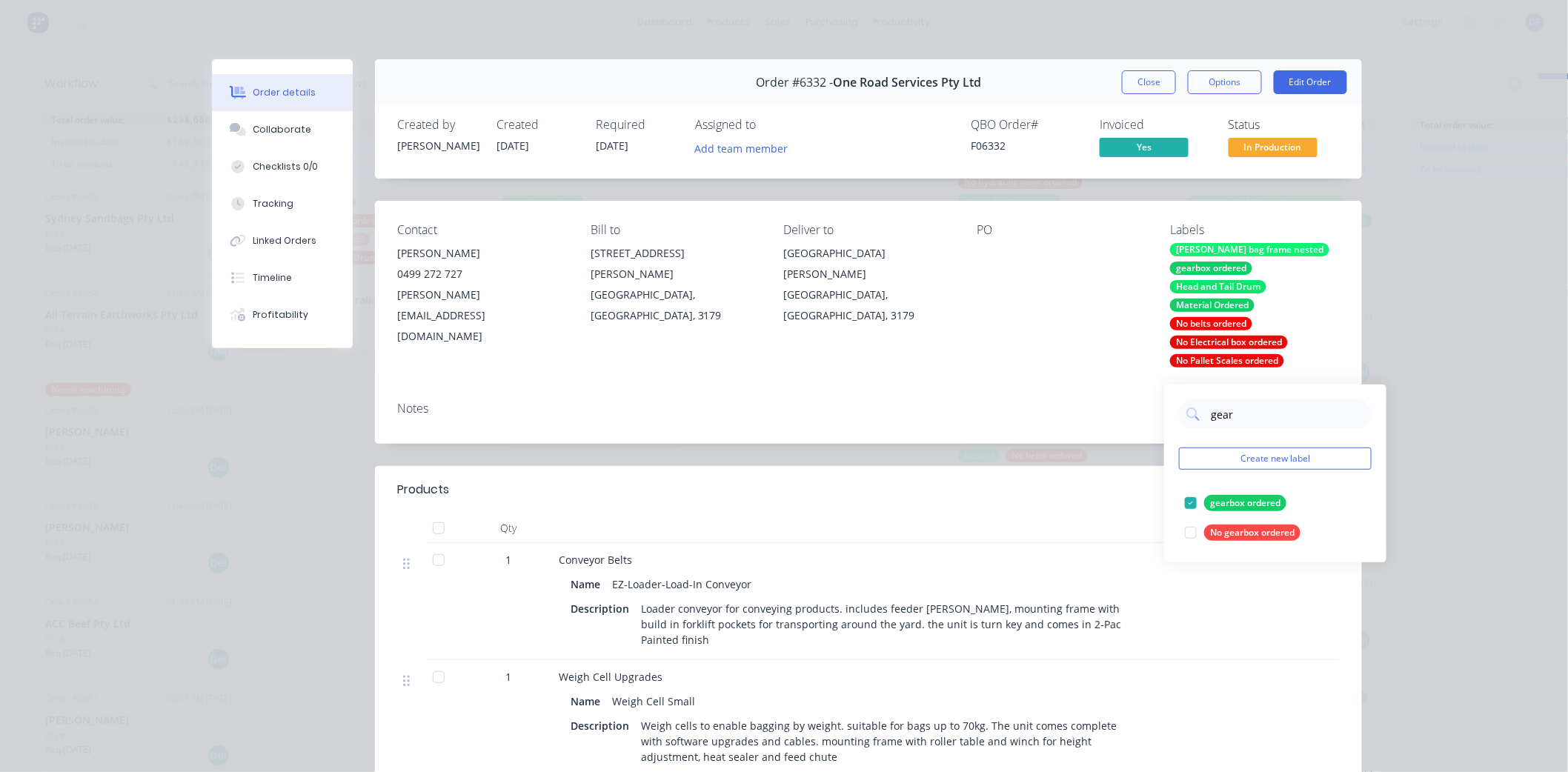
click at [1020, 346] on div "PO" at bounding box center [1062, 295] width 169 height 145
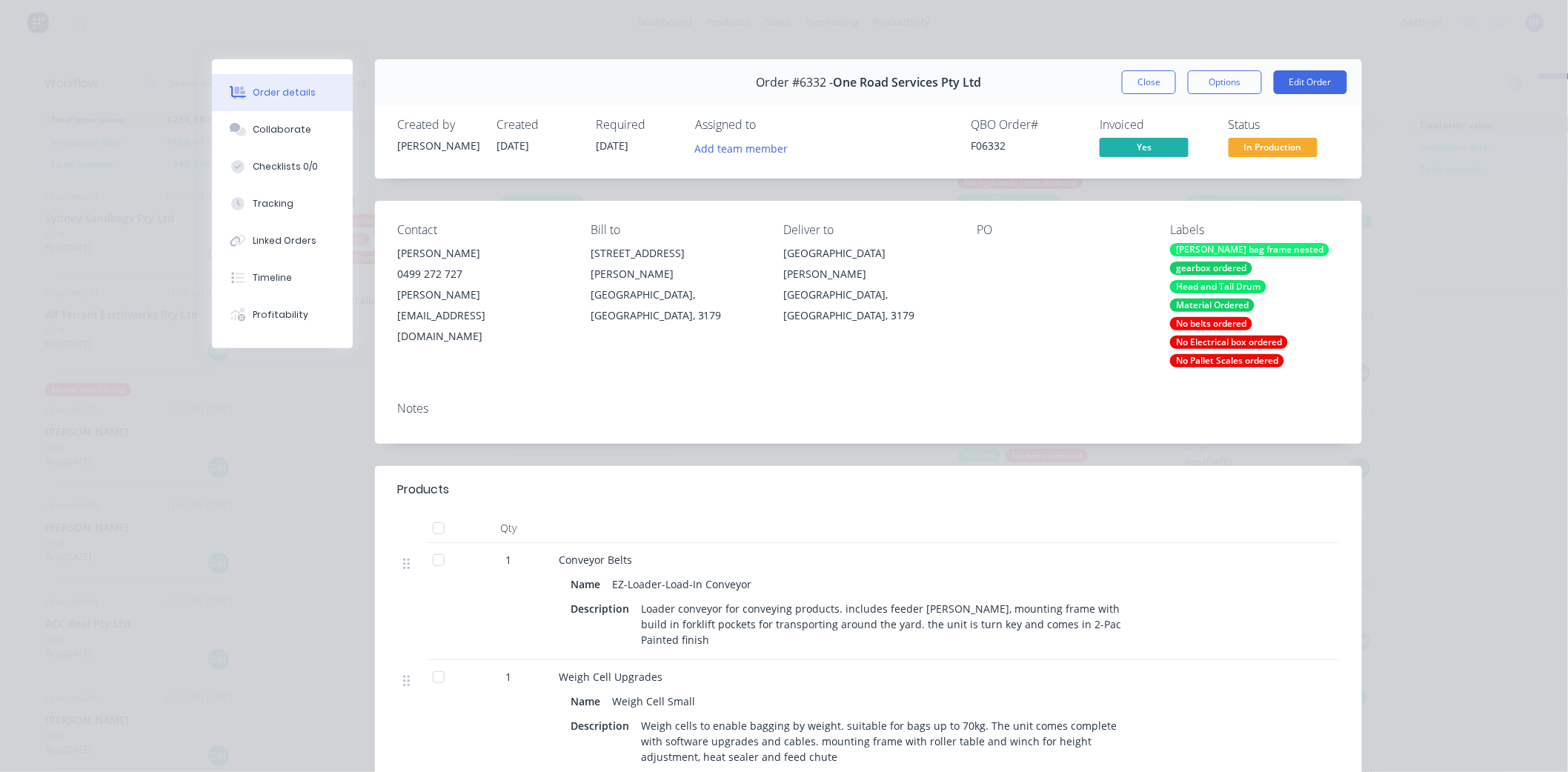
click at [1098, 341] on div "PO" at bounding box center [1062, 295] width 169 height 145
click at [1138, 83] on button "Close" at bounding box center [1149, 82] width 54 height 24
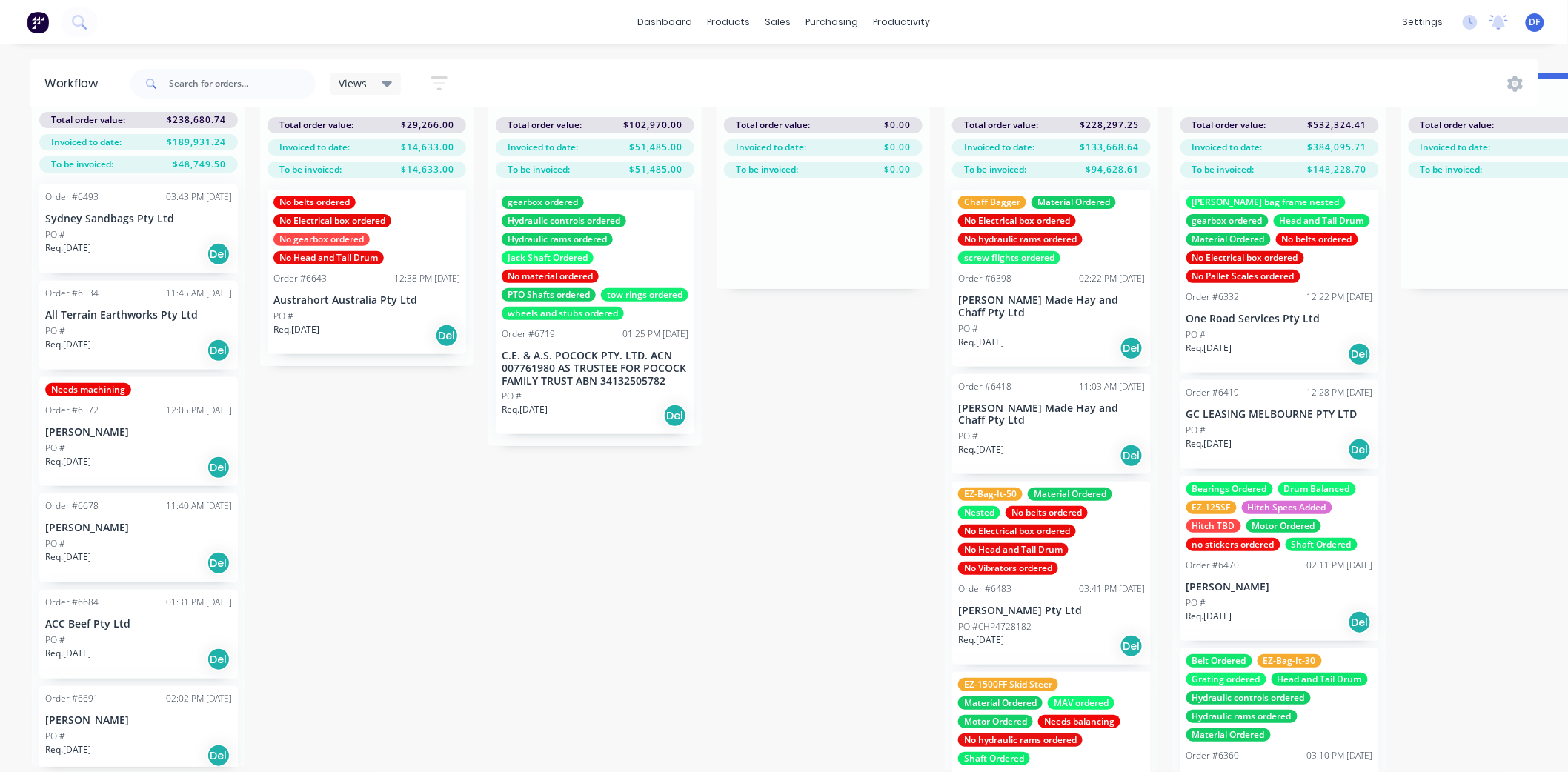
click at [1043, 733] on div "No hydraulic rams ordered" at bounding box center [1020, 740] width 124 height 13
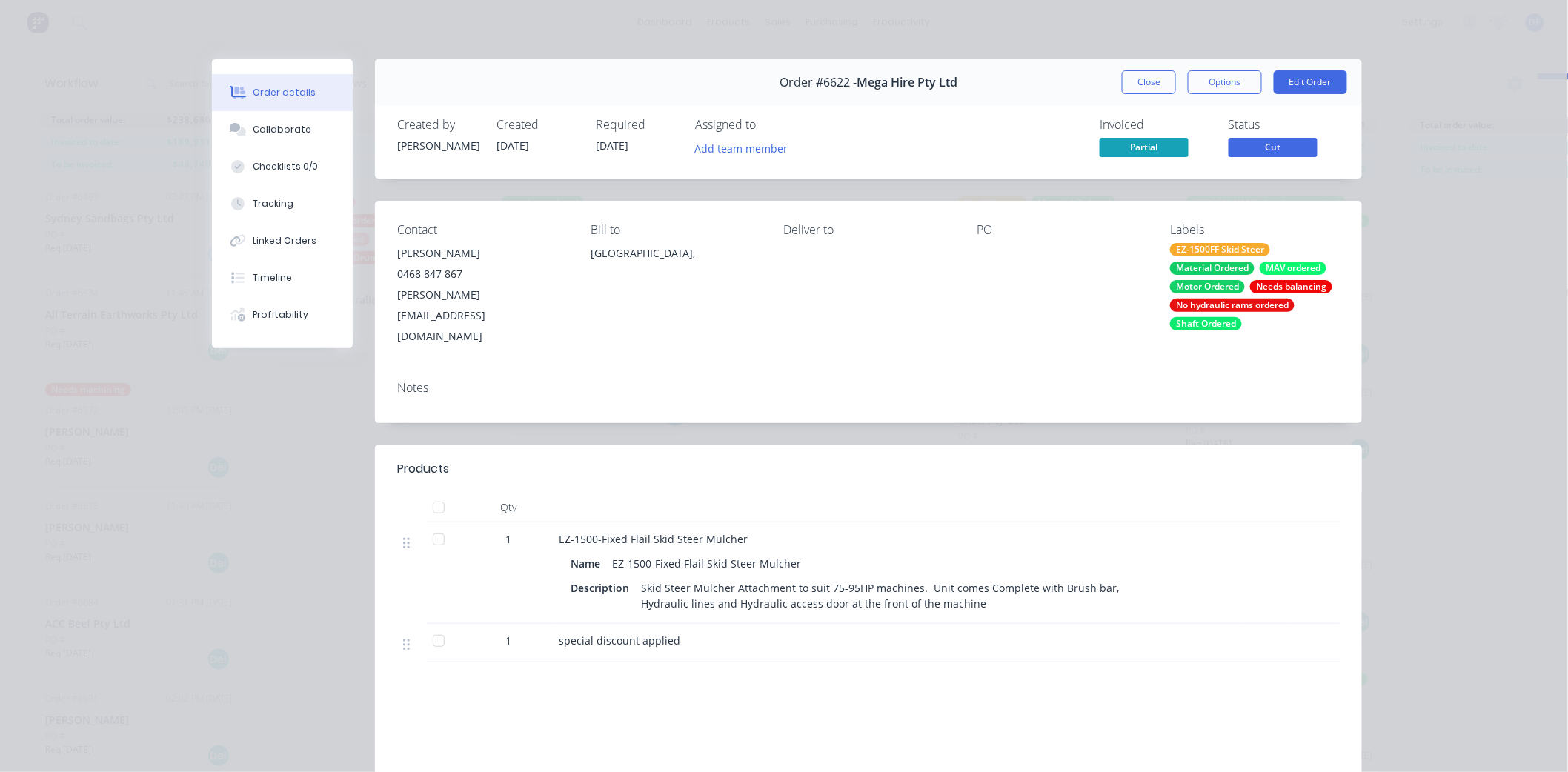
click at [1231, 291] on div "Motor Ordered" at bounding box center [1207, 287] width 75 height 13
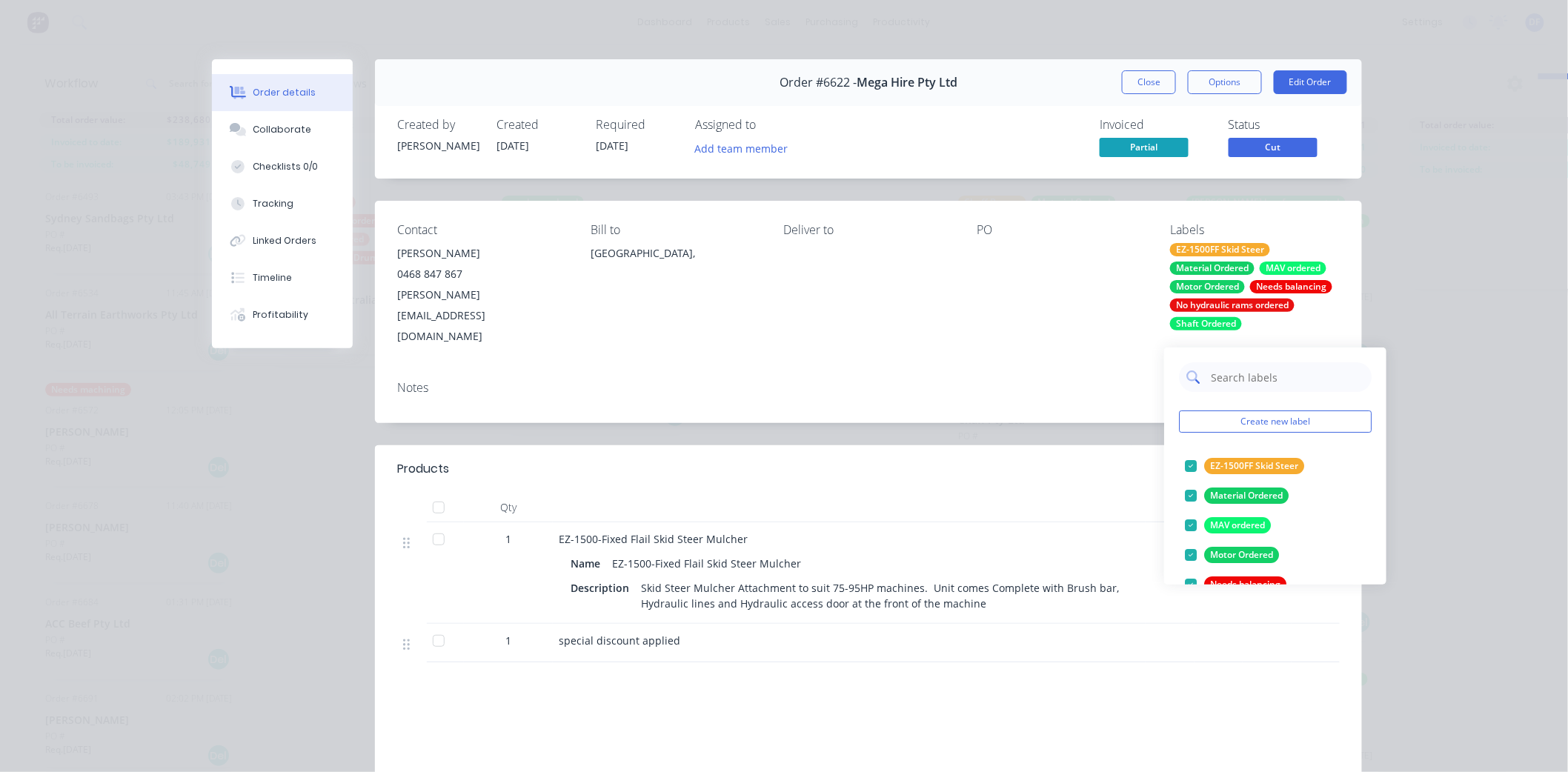
click at [1223, 365] on input "text" at bounding box center [1287, 377] width 155 height 30
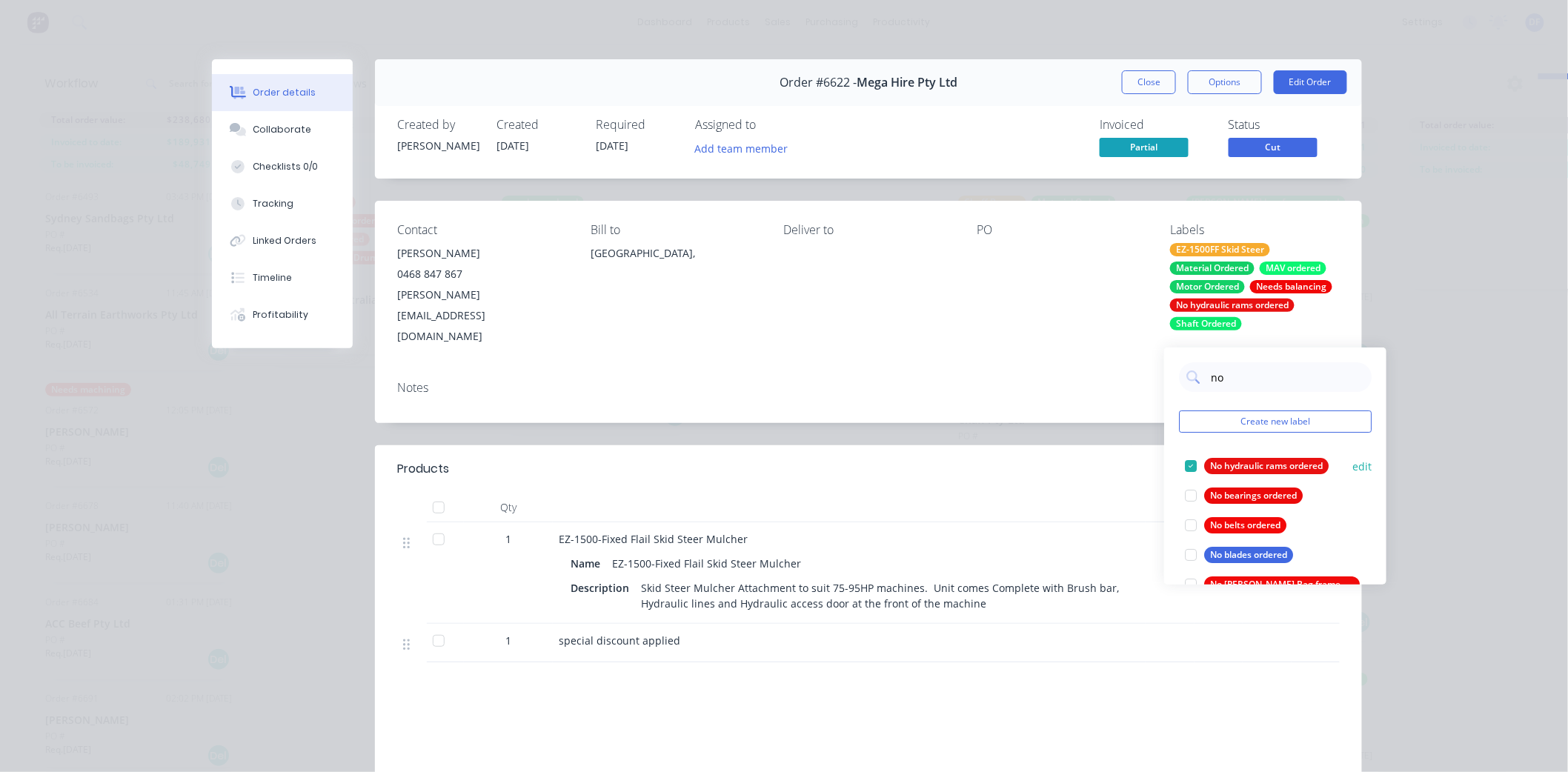
click at [1189, 453] on div at bounding box center [1191, 466] width 30 height 30
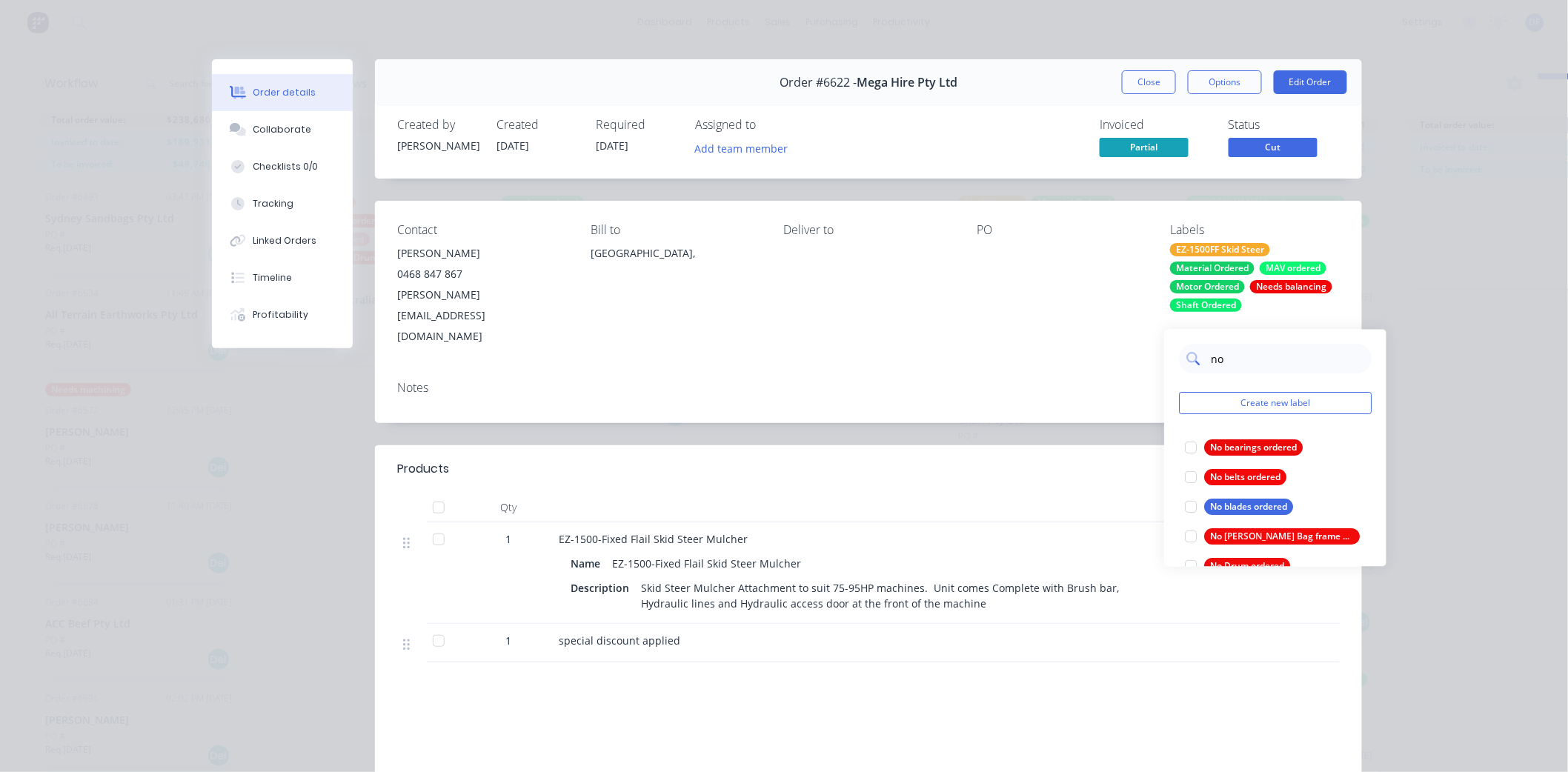
type input "n"
type input "hyd"
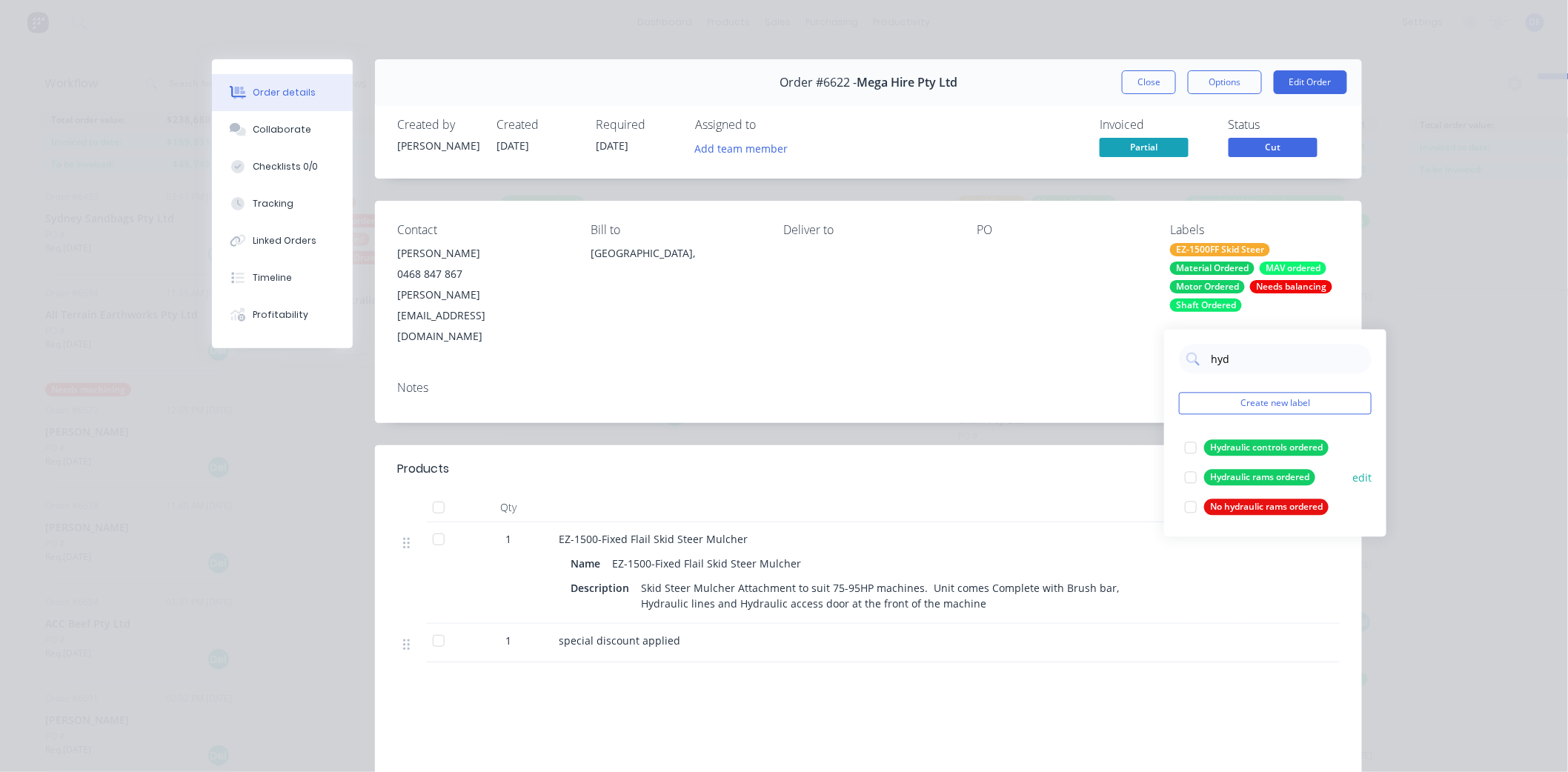
click at [1190, 463] on div at bounding box center [1191, 478] width 30 height 30
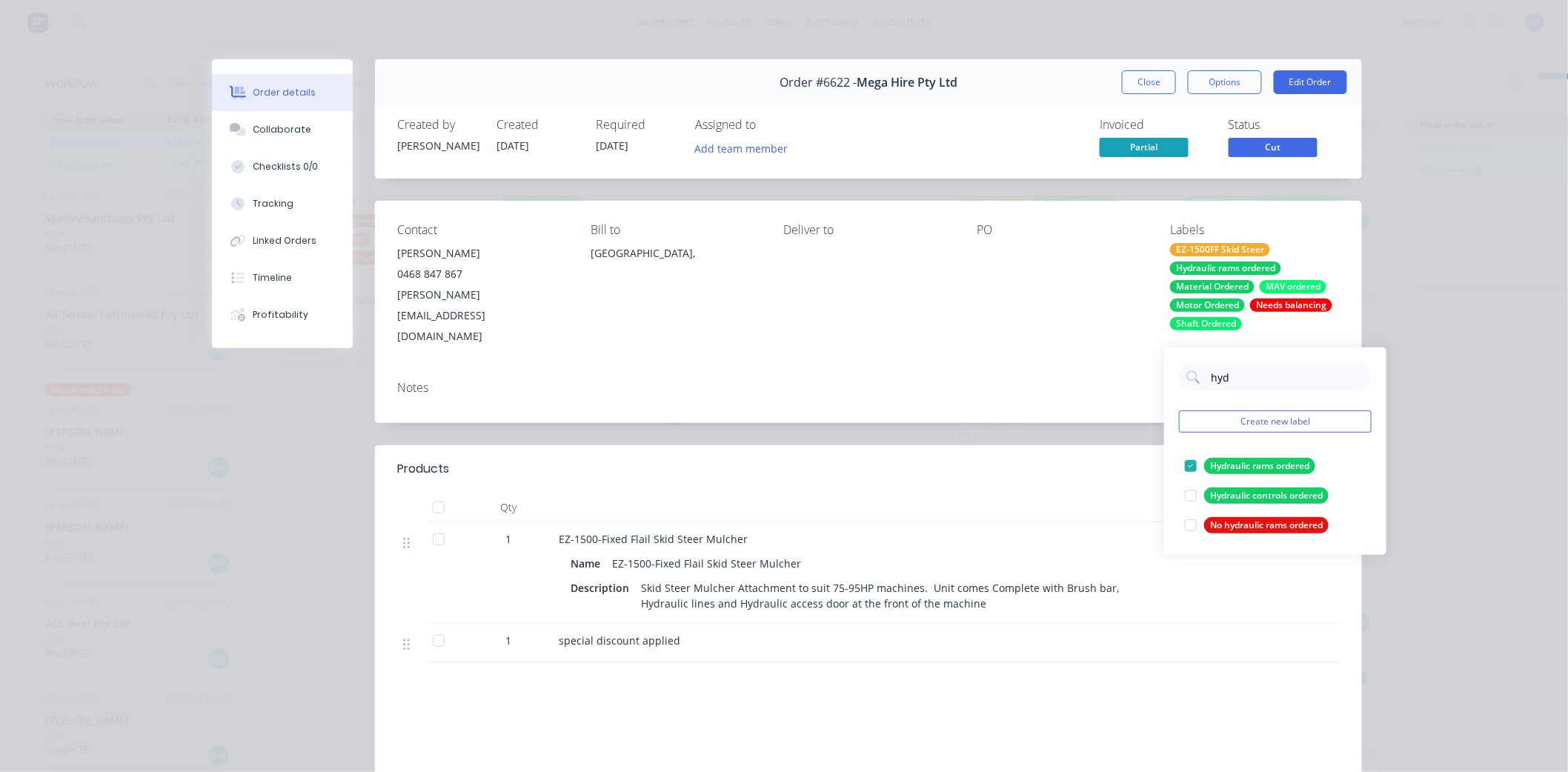
click at [1050, 306] on div "PO" at bounding box center [1062, 284] width 169 height 124
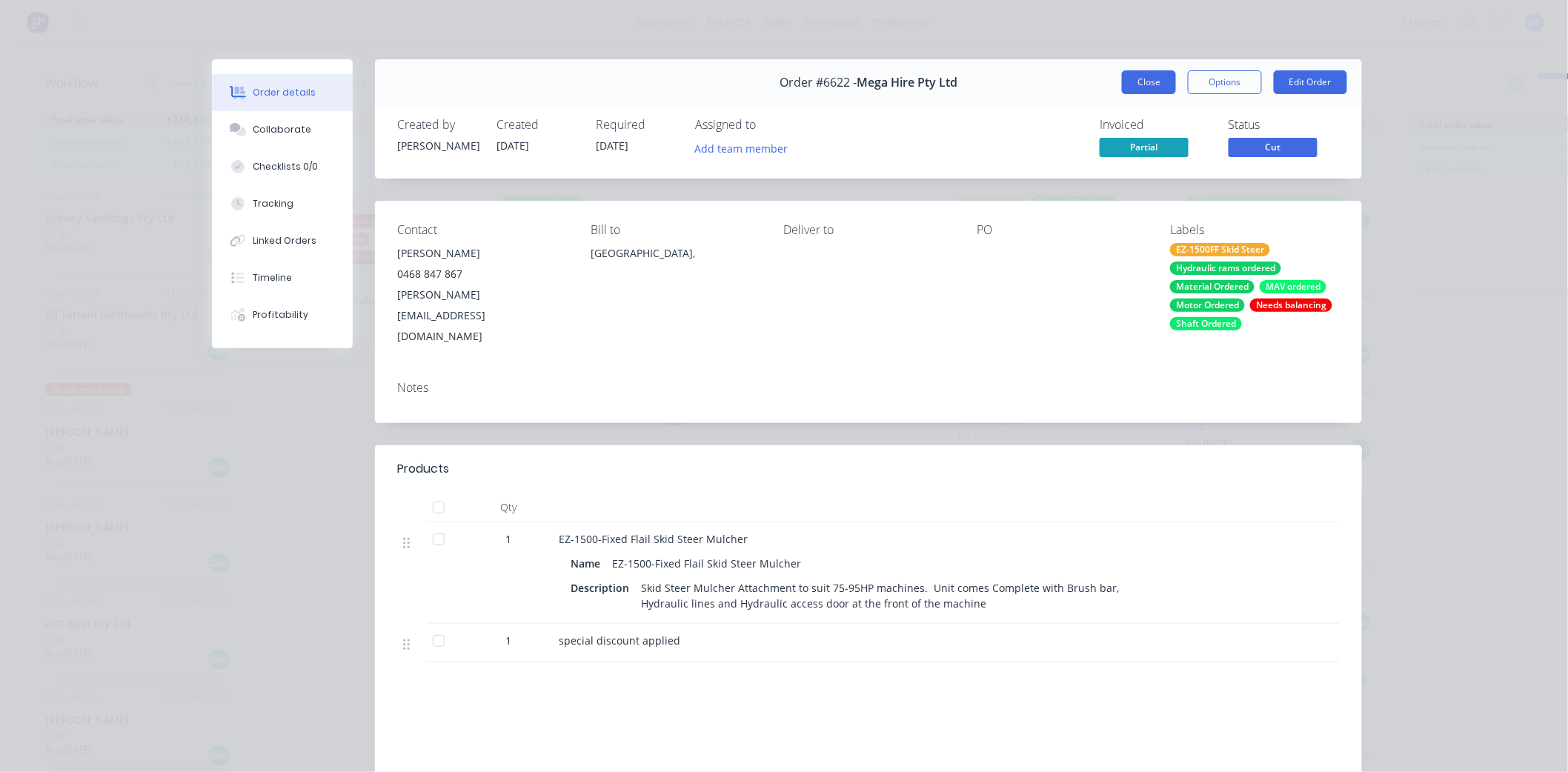
click at [1147, 81] on button "Close" at bounding box center [1149, 82] width 54 height 24
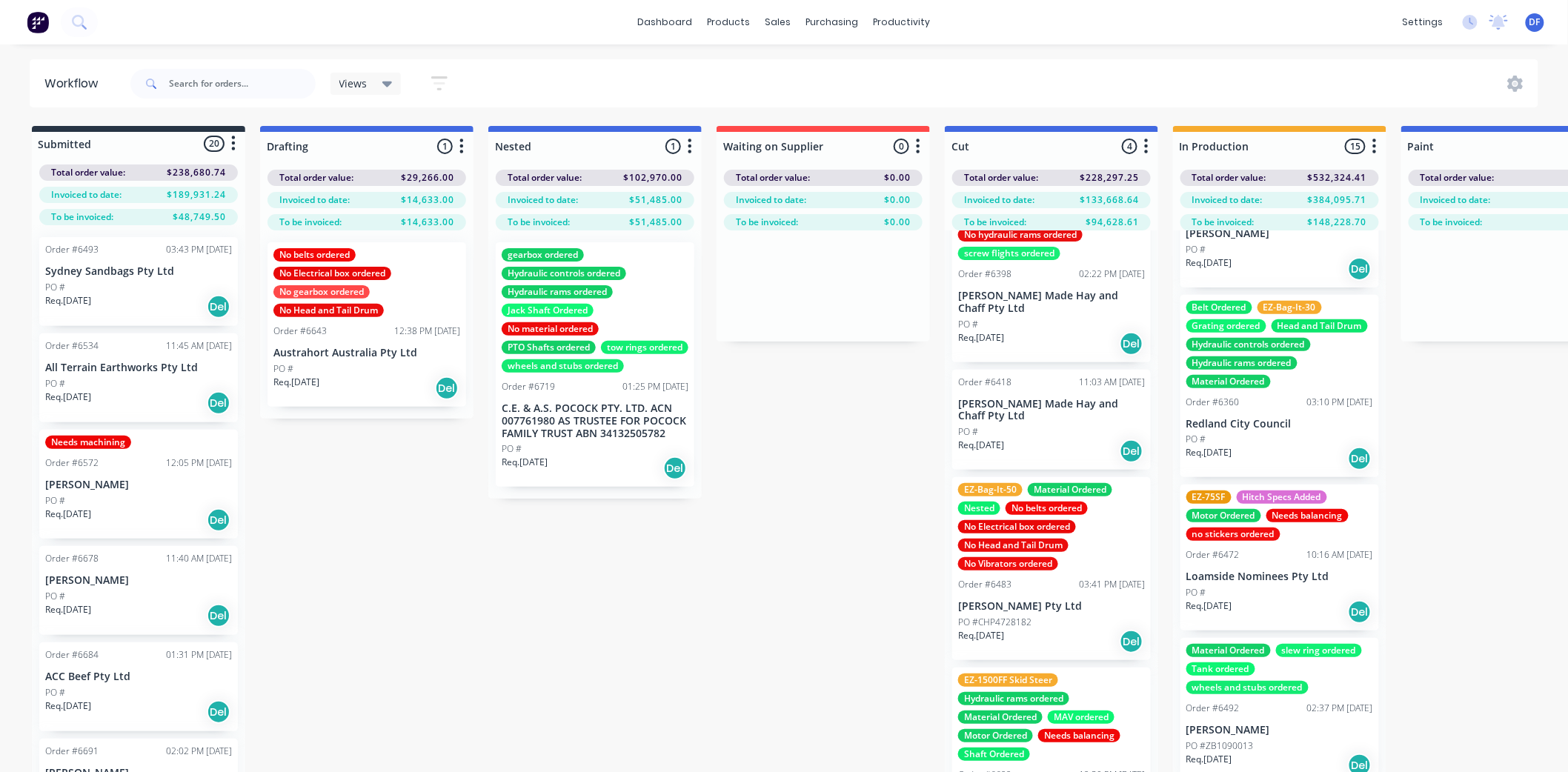
scroll to position [411, 0]
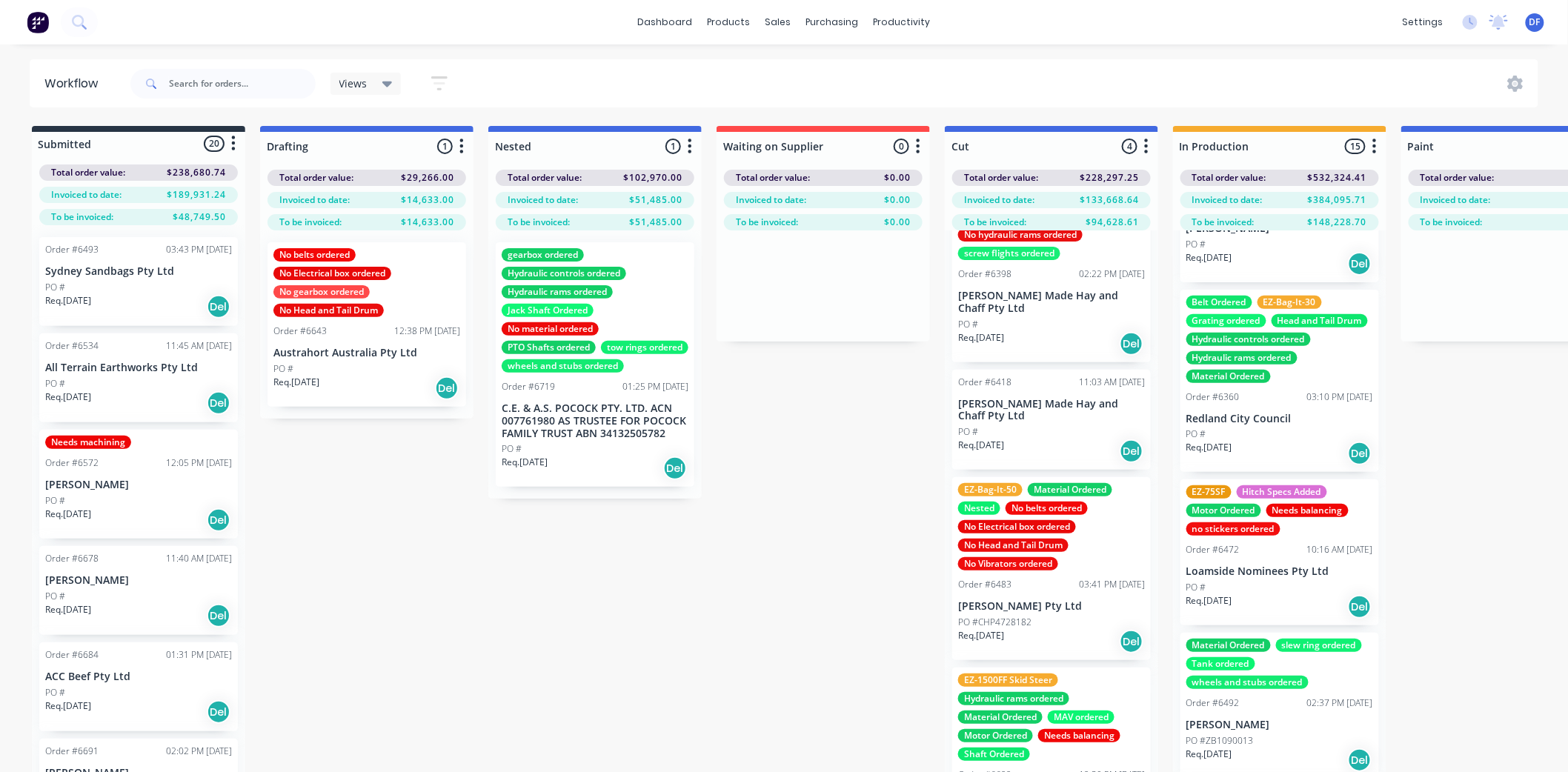
click at [1297, 517] on div "Needs balancing" at bounding box center [1307, 511] width 82 height 13
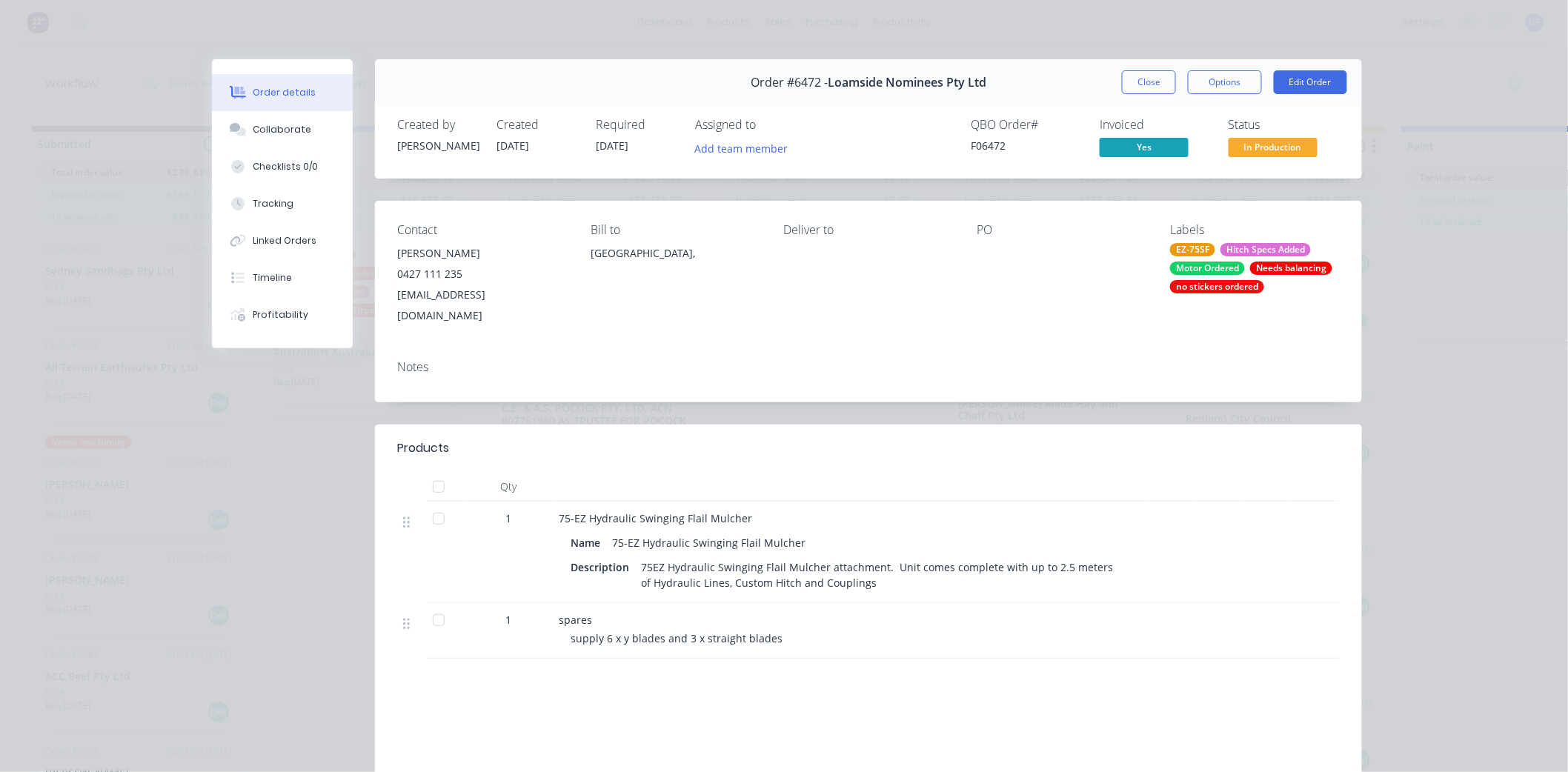
click at [1276, 270] on div "Needs balancing" at bounding box center [1291, 268] width 82 height 13
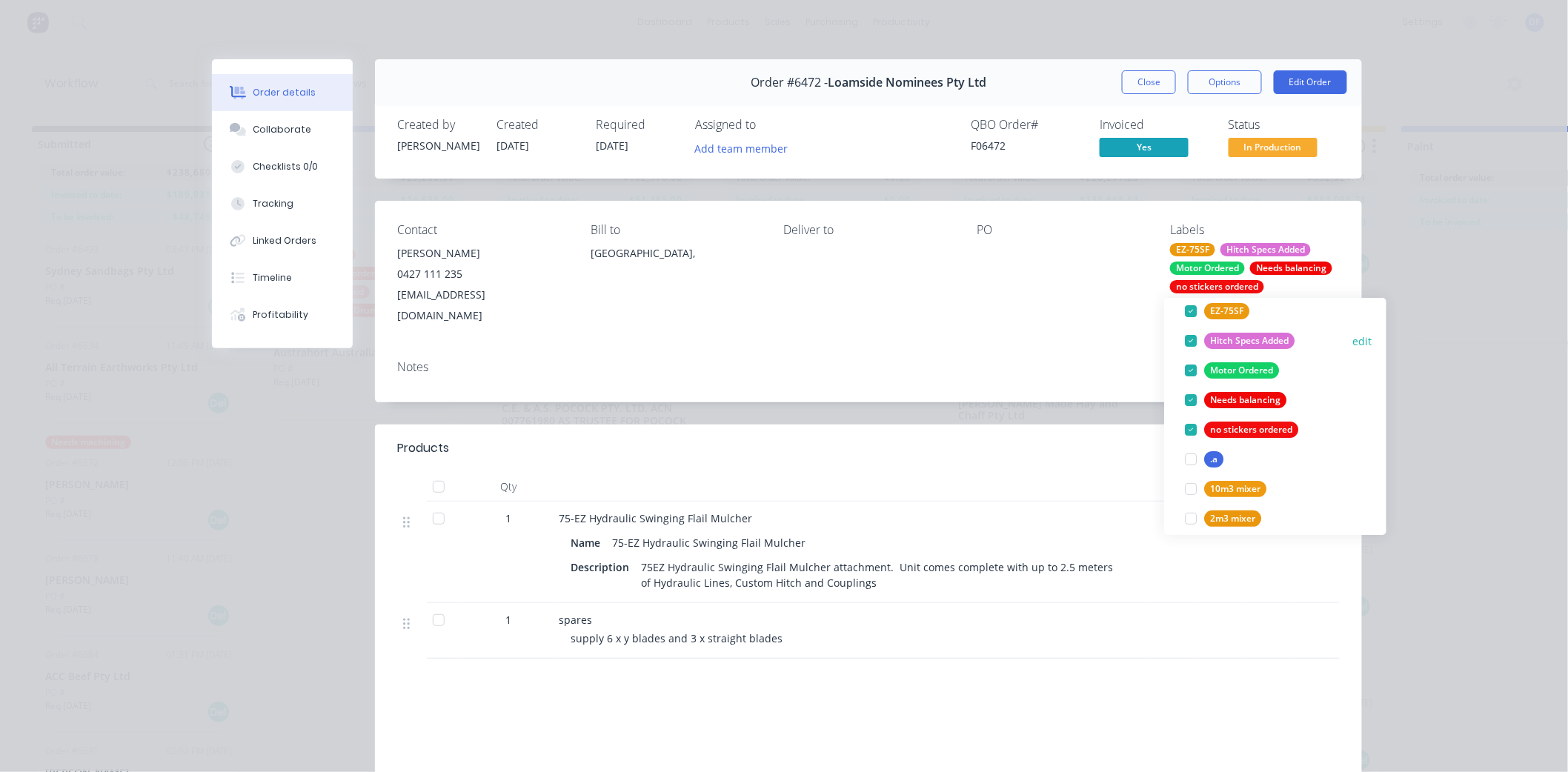
scroll to position [164, 0]
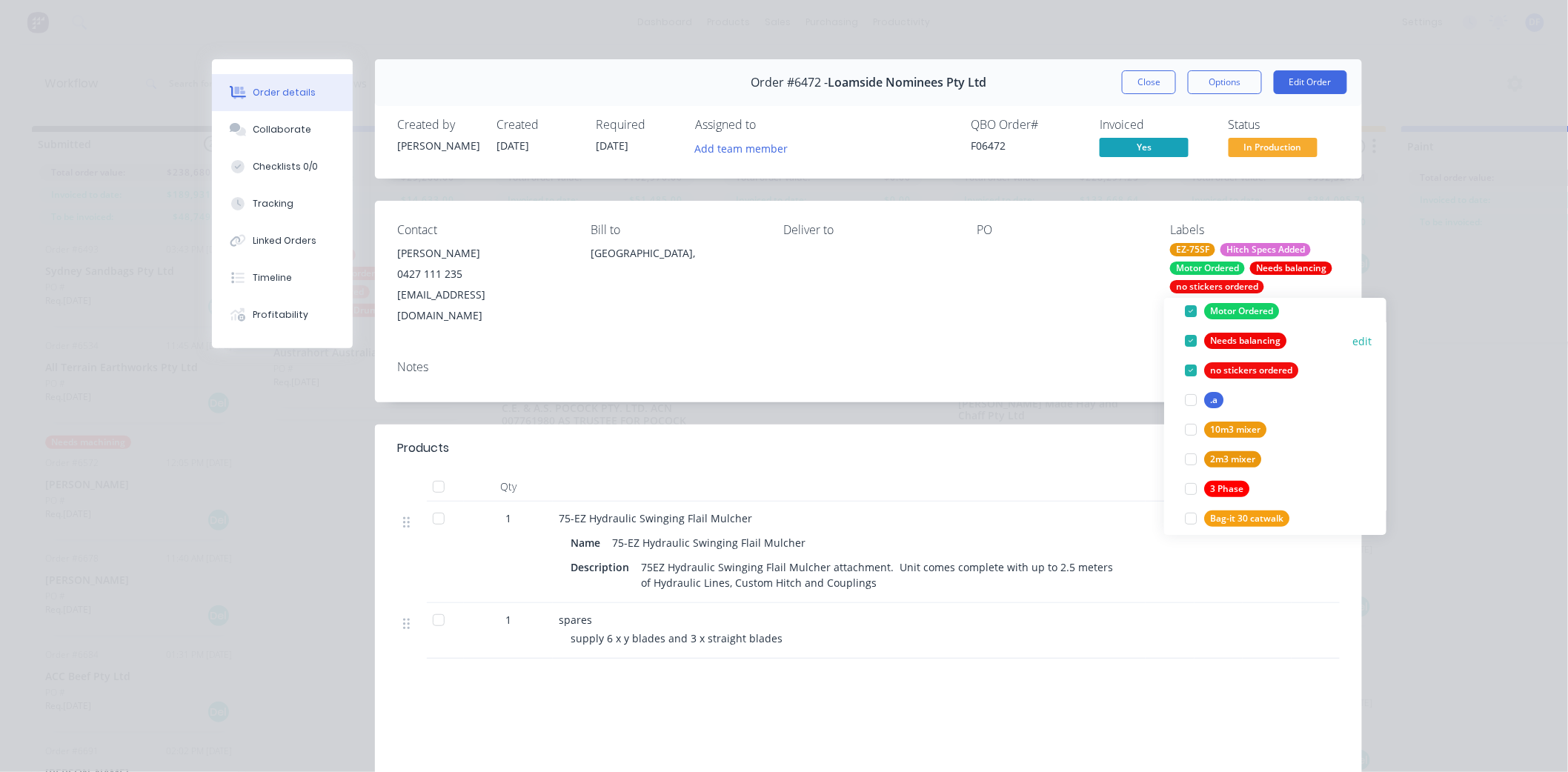
click at [1189, 339] on div at bounding box center [1191, 341] width 30 height 30
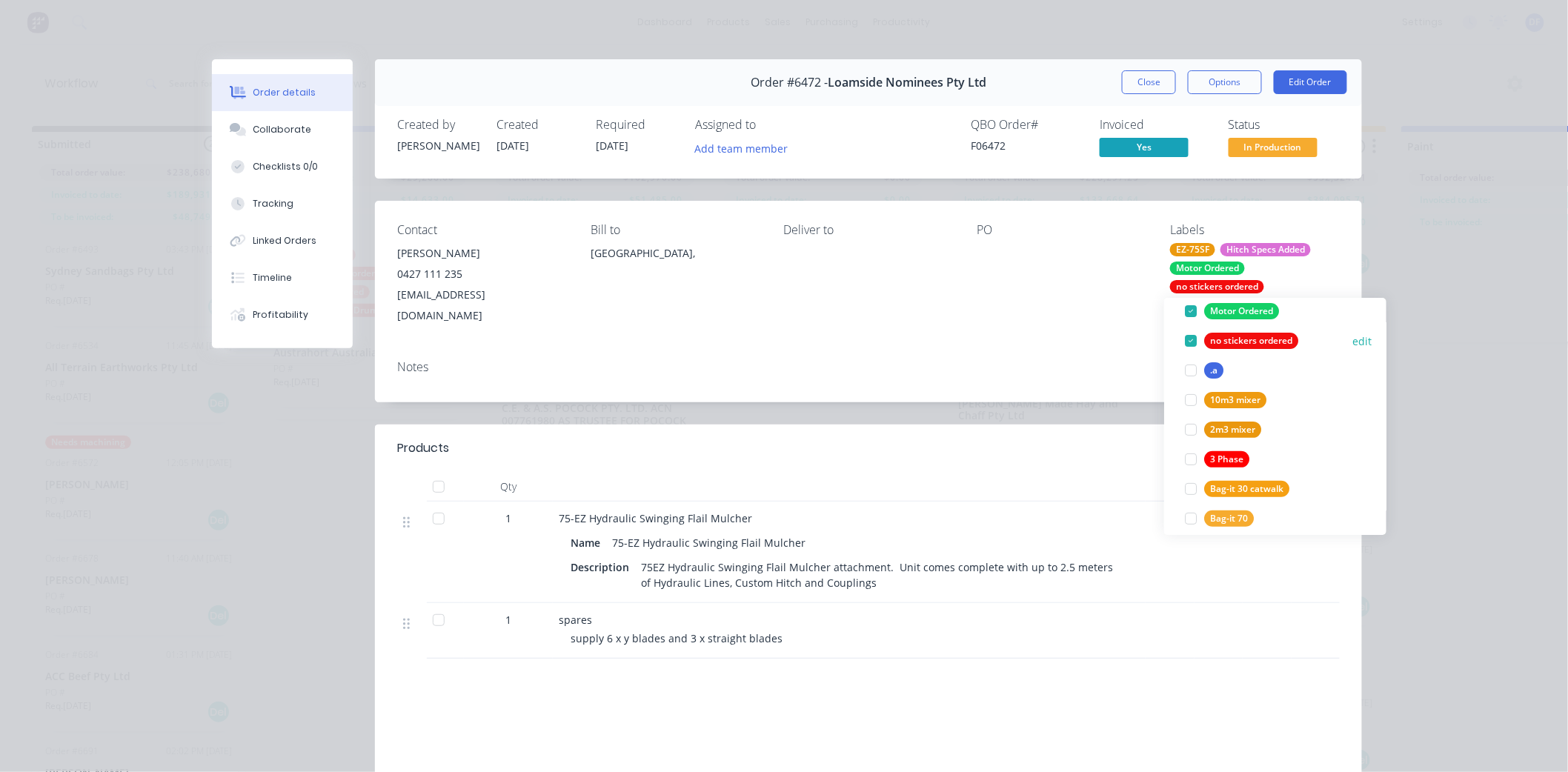
click at [1186, 341] on div at bounding box center [1191, 341] width 30 height 30
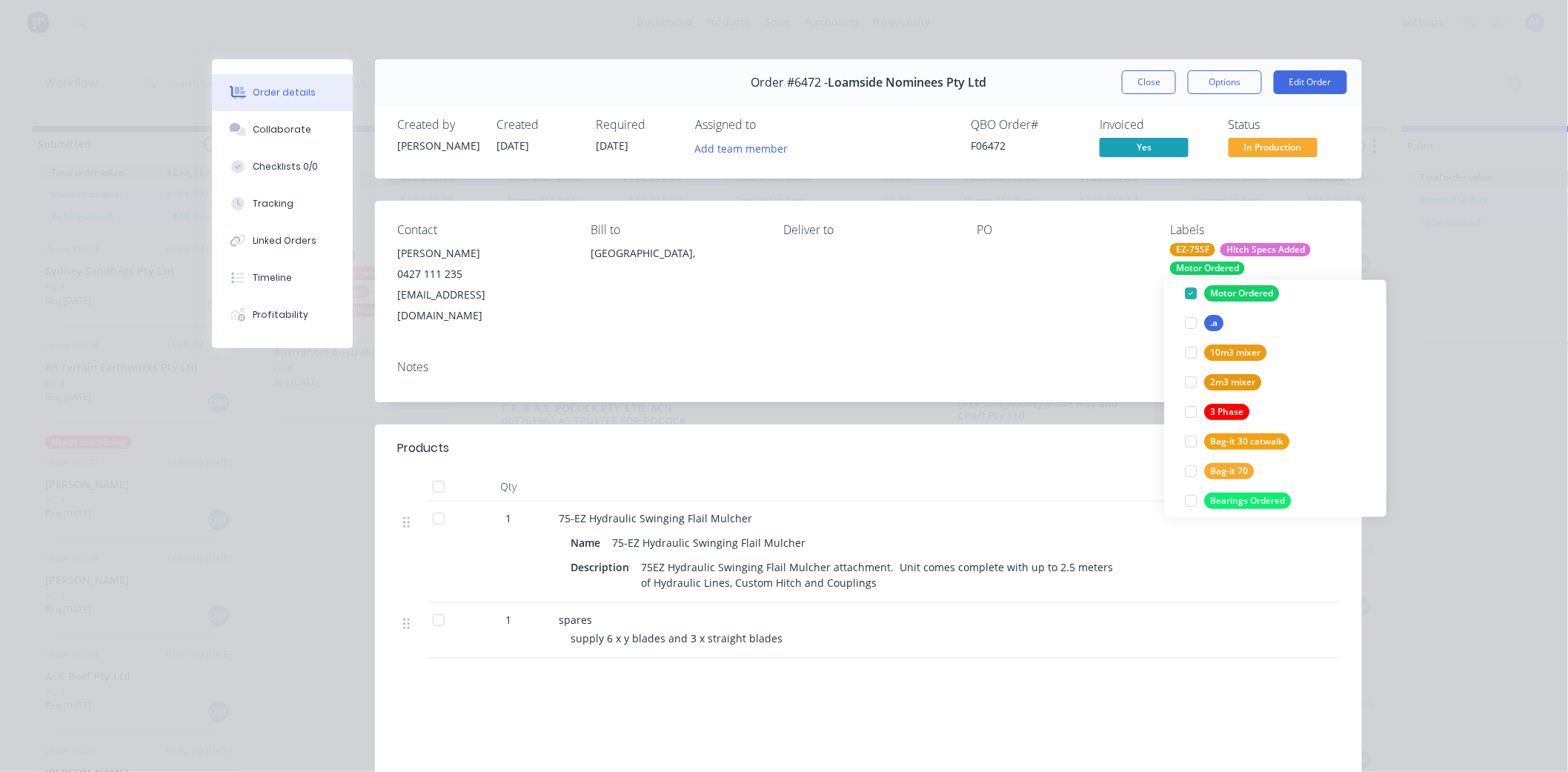
click at [1077, 319] on div "Contact [PERSON_NAME] [PHONE_NUMBER] [EMAIL_ADDRESS][DOMAIN_NAME] Bill to [GEOG…" at bounding box center [868, 274] width 988 height 147
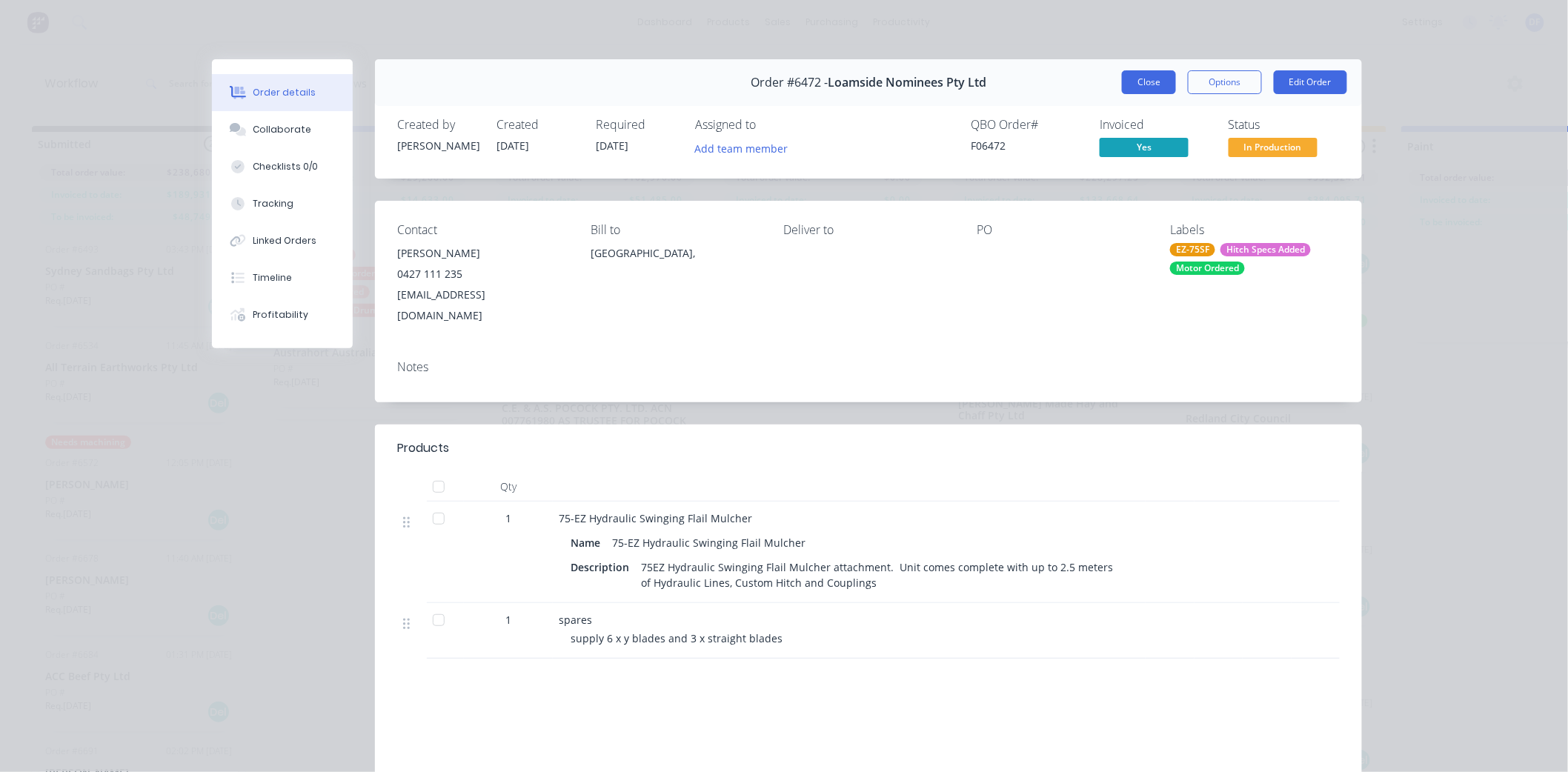
click at [1136, 87] on button "Close" at bounding box center [1149, 82] width 54 height 24
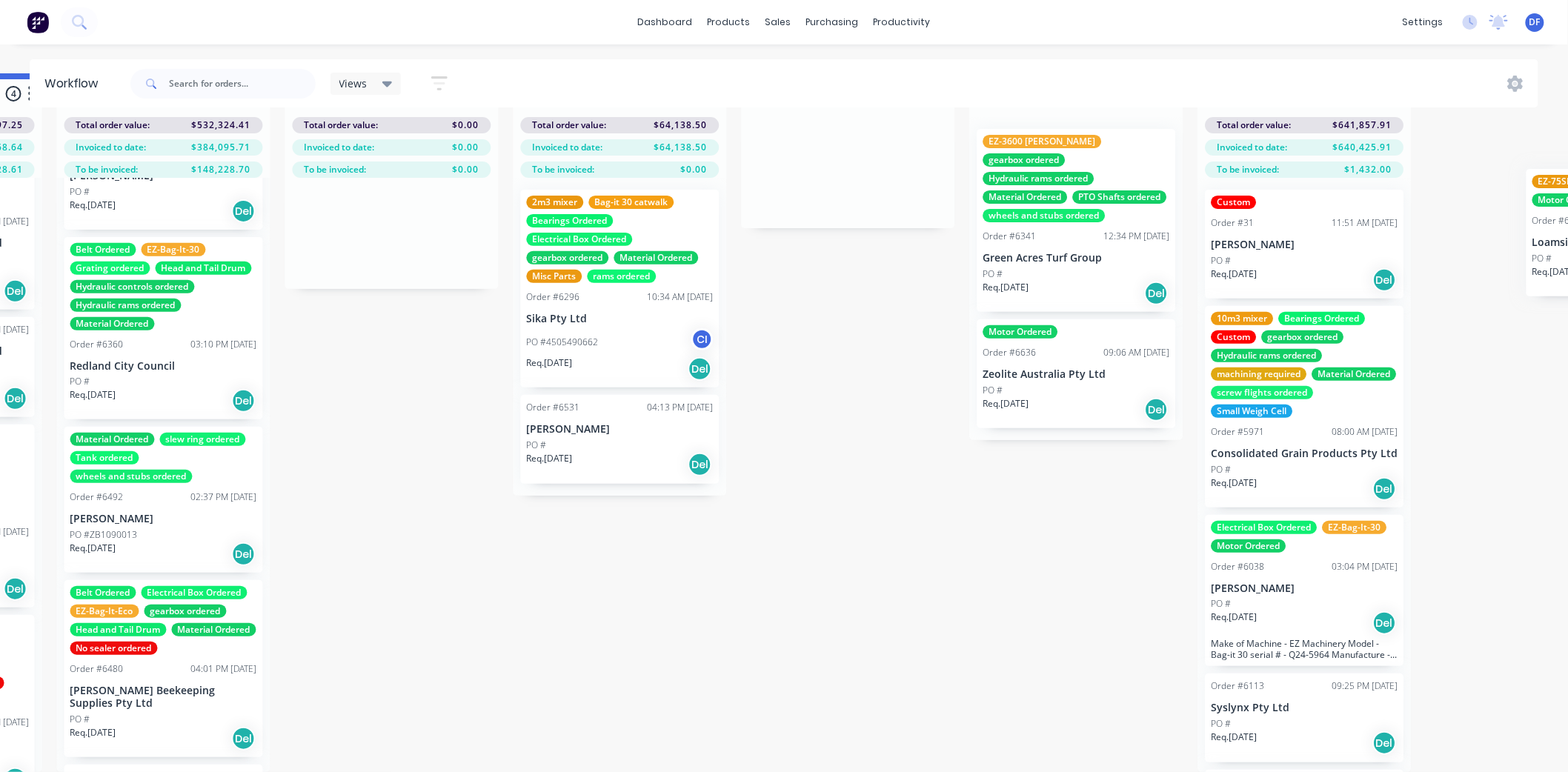
scroll to position [64, 1332]
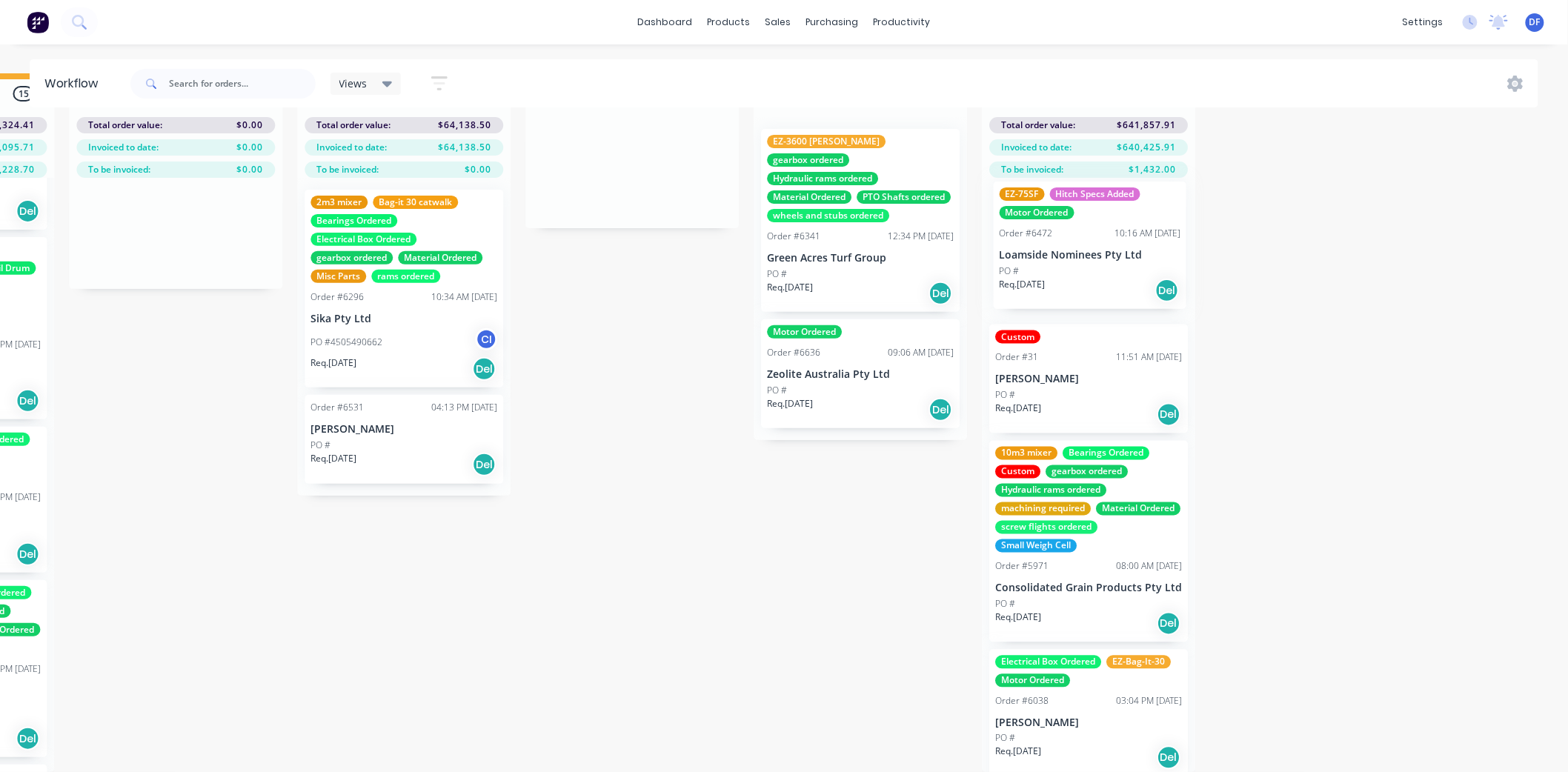
drag, startPoint x: 1227, startPoint y: 508, endPoint x: 1043, endPoint y: 240, distance: 325.1
click at [1043, 240] on div "Submitted 20 Status colour #273444 hex #273444 Save Cancel Summaries Total orde…" at bounding box center [107, 423] width 2902 height 699
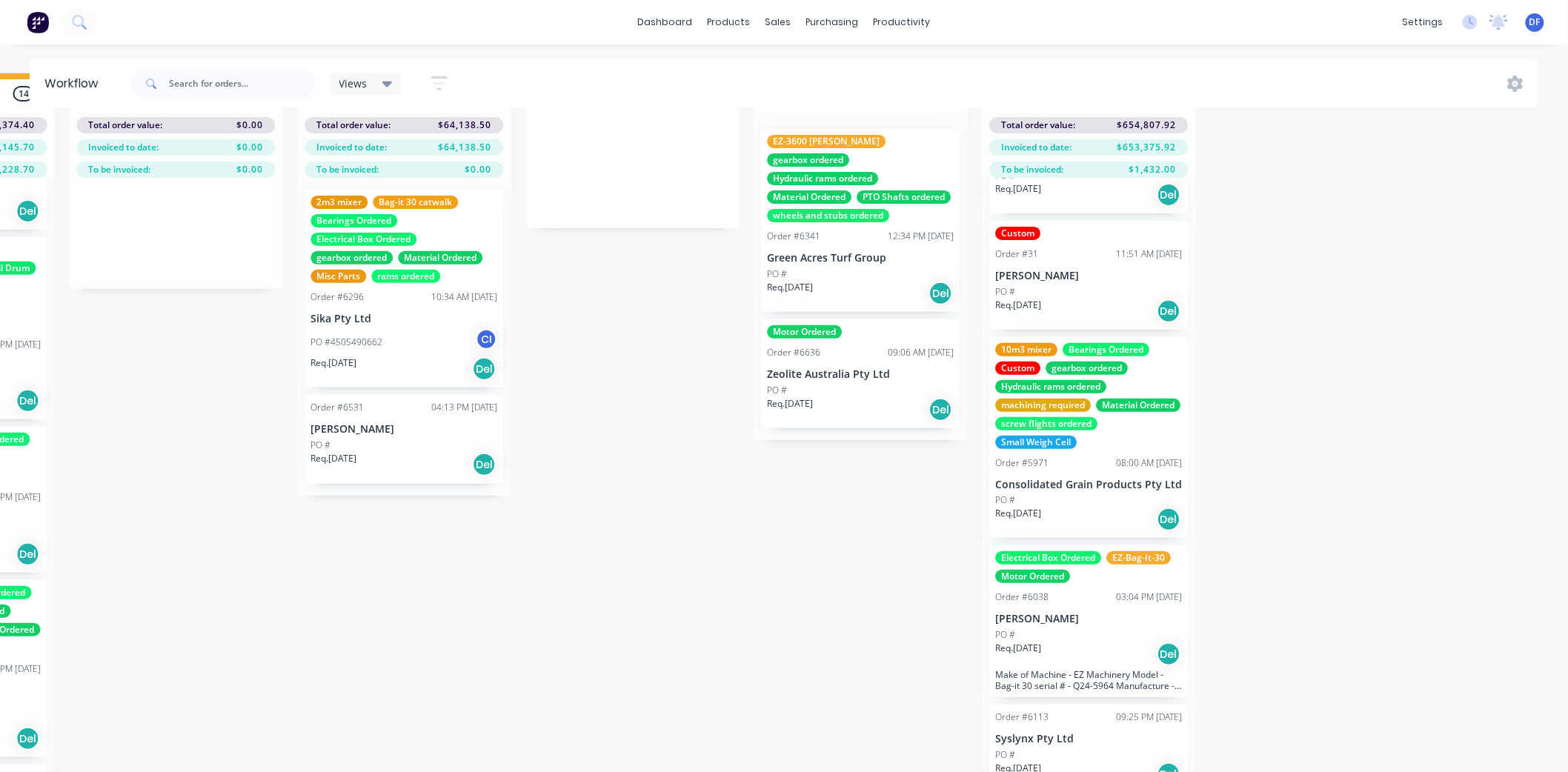
scroll to position [0, 0]
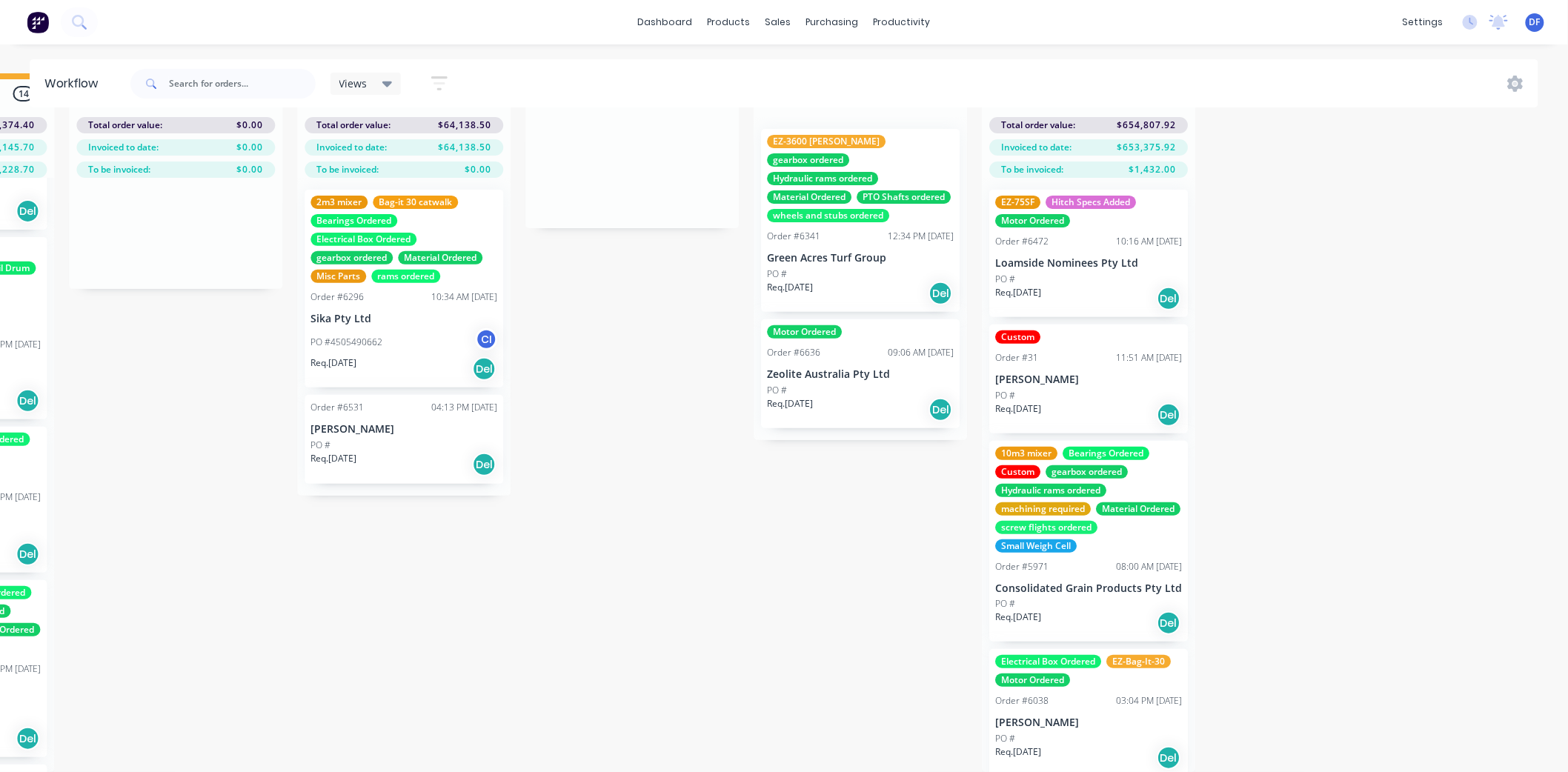
click at [387, 83] on icon at bounding box center [387, 84] width 11 height 6
click at [387, 79] on icon at bounding box center [387, 84] width 11 height 16
click at [388, 79] on icon at bounding box center [387, 84] width 11 height 16
click at [816, 77] on div "Sales Orders" at bounding box center [835, 84] width 61 height 13
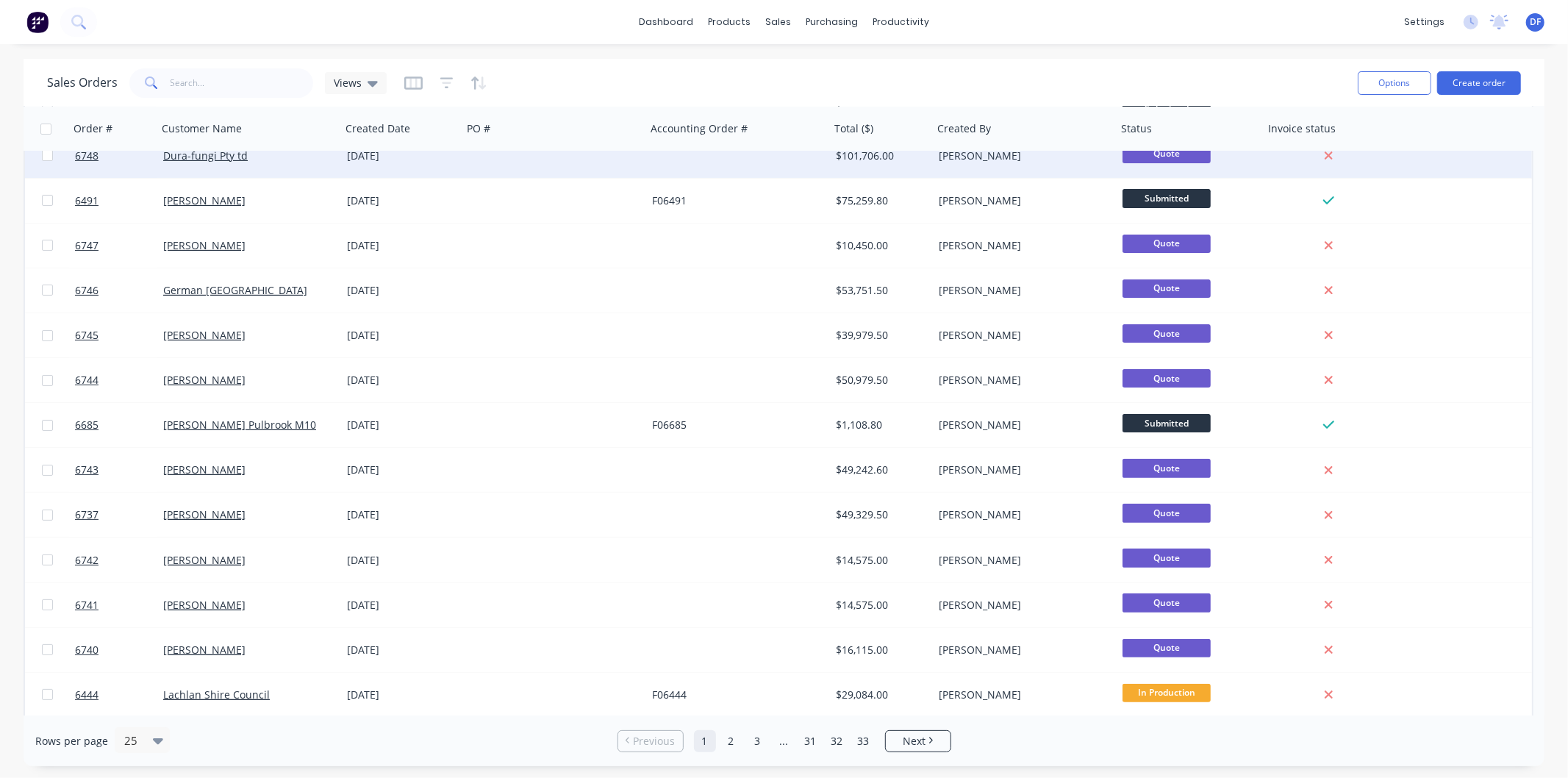
scroll to position [82, 0]
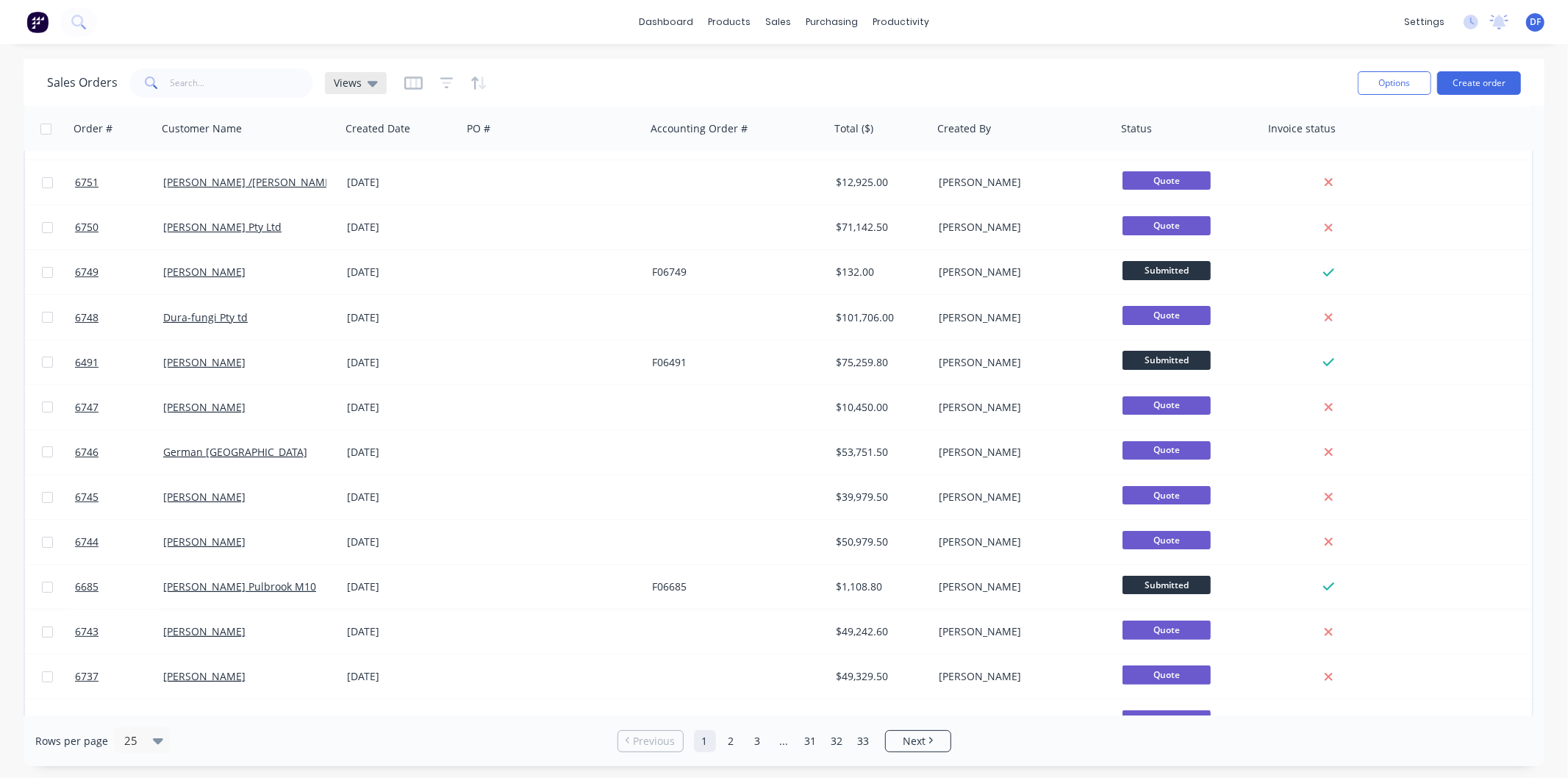
click at [370, 86] on icon at bounding box center [373, 83] width 11 height 6
click at [371, 236] on button "active jobs" at bounding box center [413, 236] width 167 height 17
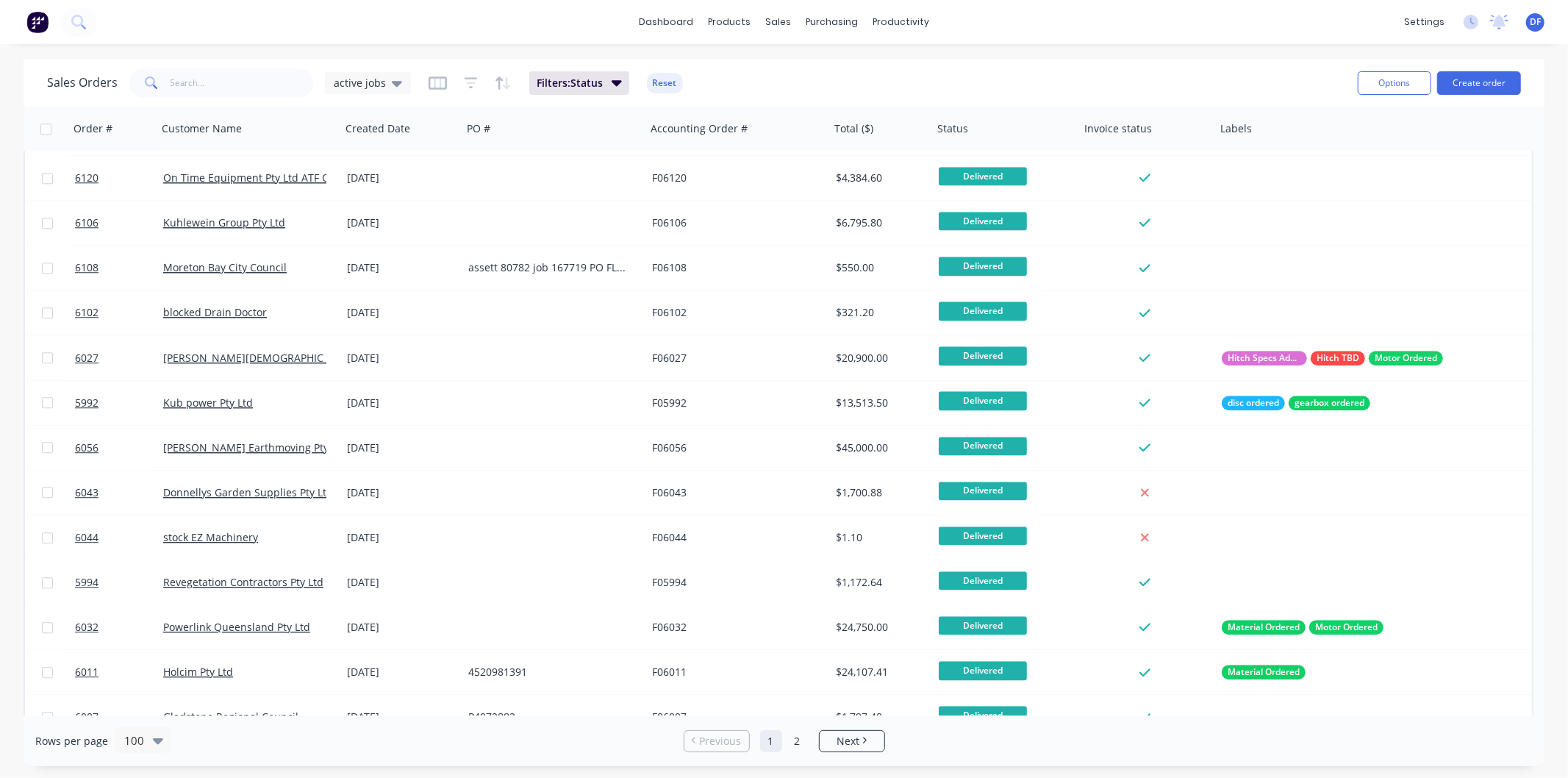
scroll to position [3348, 0]
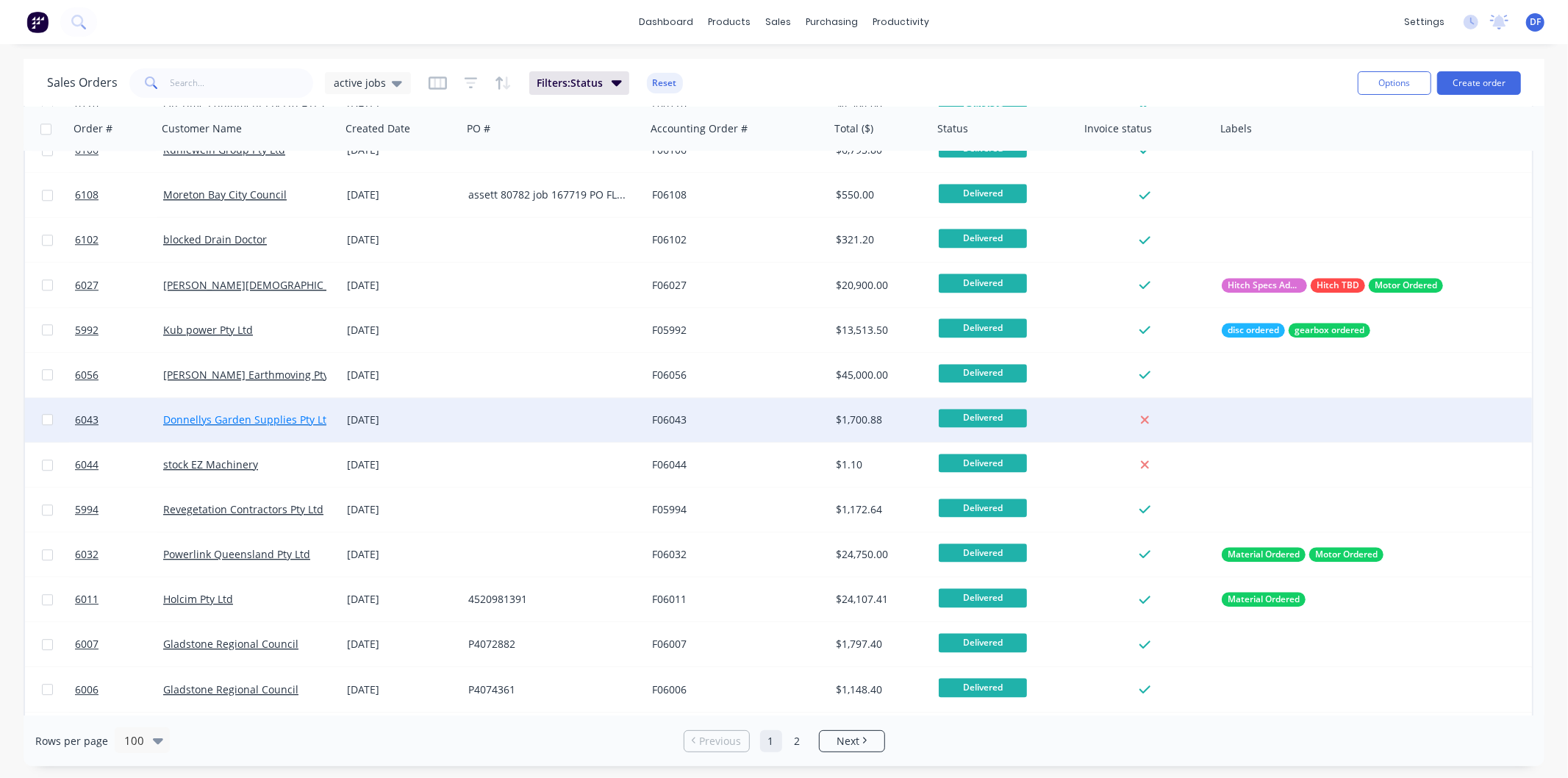
click at [275, 420] on link "Donnellys Garden Supplies Pty Ltd" at bounding box center [248, 419] width 170 height 14
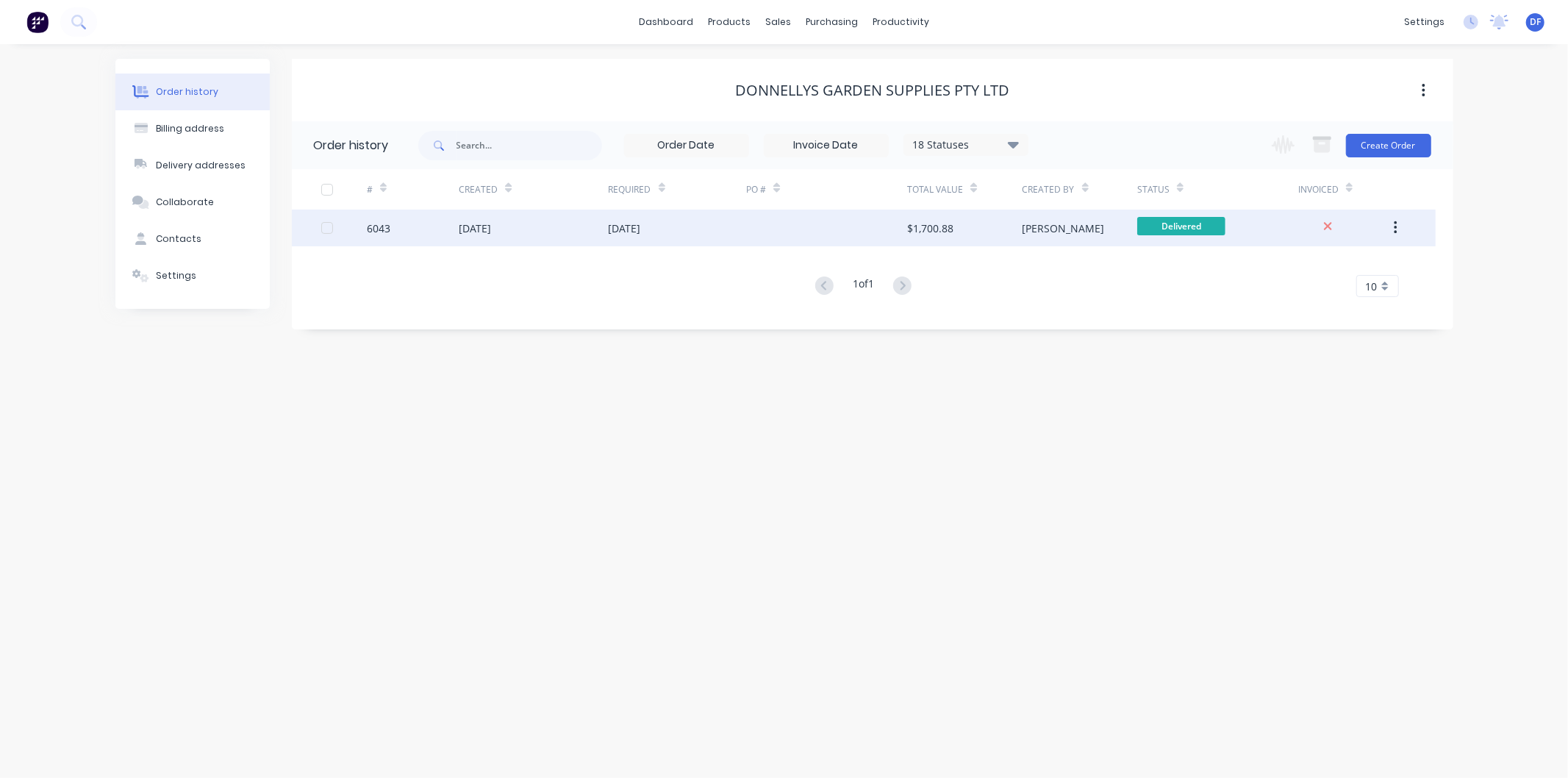
click at [491, 225] on div "[DATE]" at bounding box center [475, 228] width 33 height 15
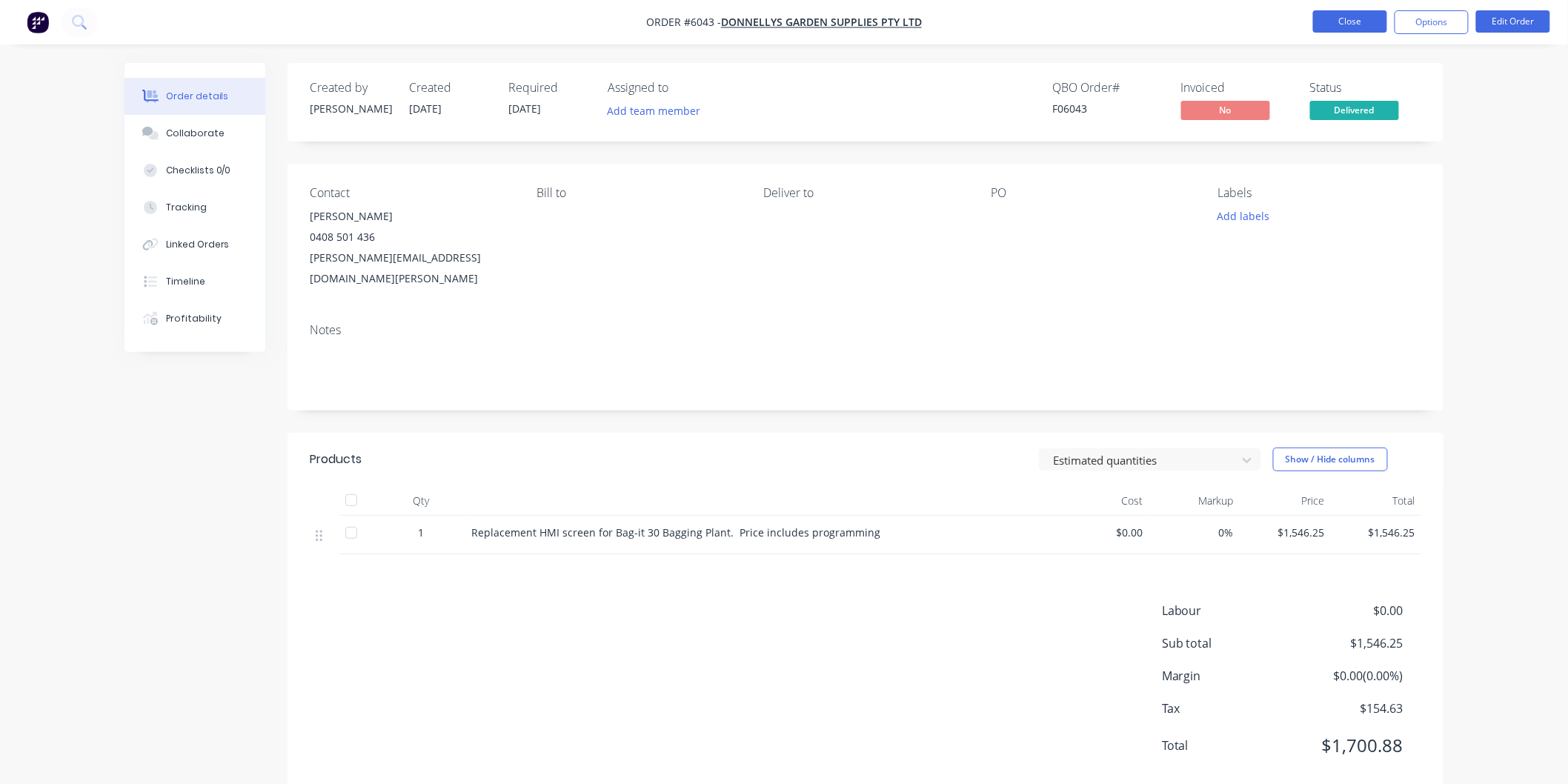
click at [1352, 18] on button "Close" at bounding box center [1350, 21] width 74 height 22
click at [1353, 19] on button "Close" at bounding box center [1350, 21] width 74 height 22
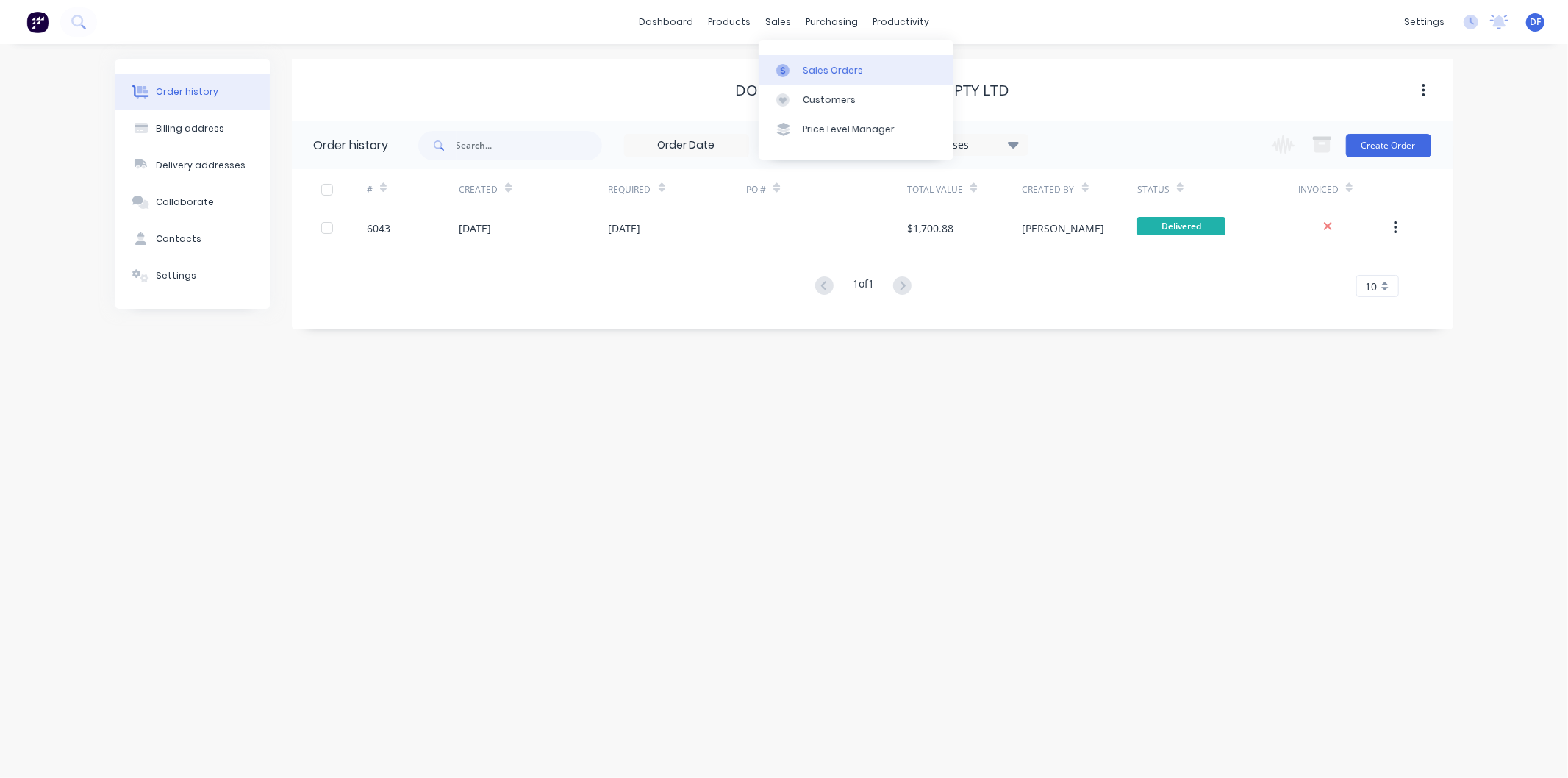
click at [826, 68] on div "Sales Orders" at bounding box center [833, 70] width 60 height 13
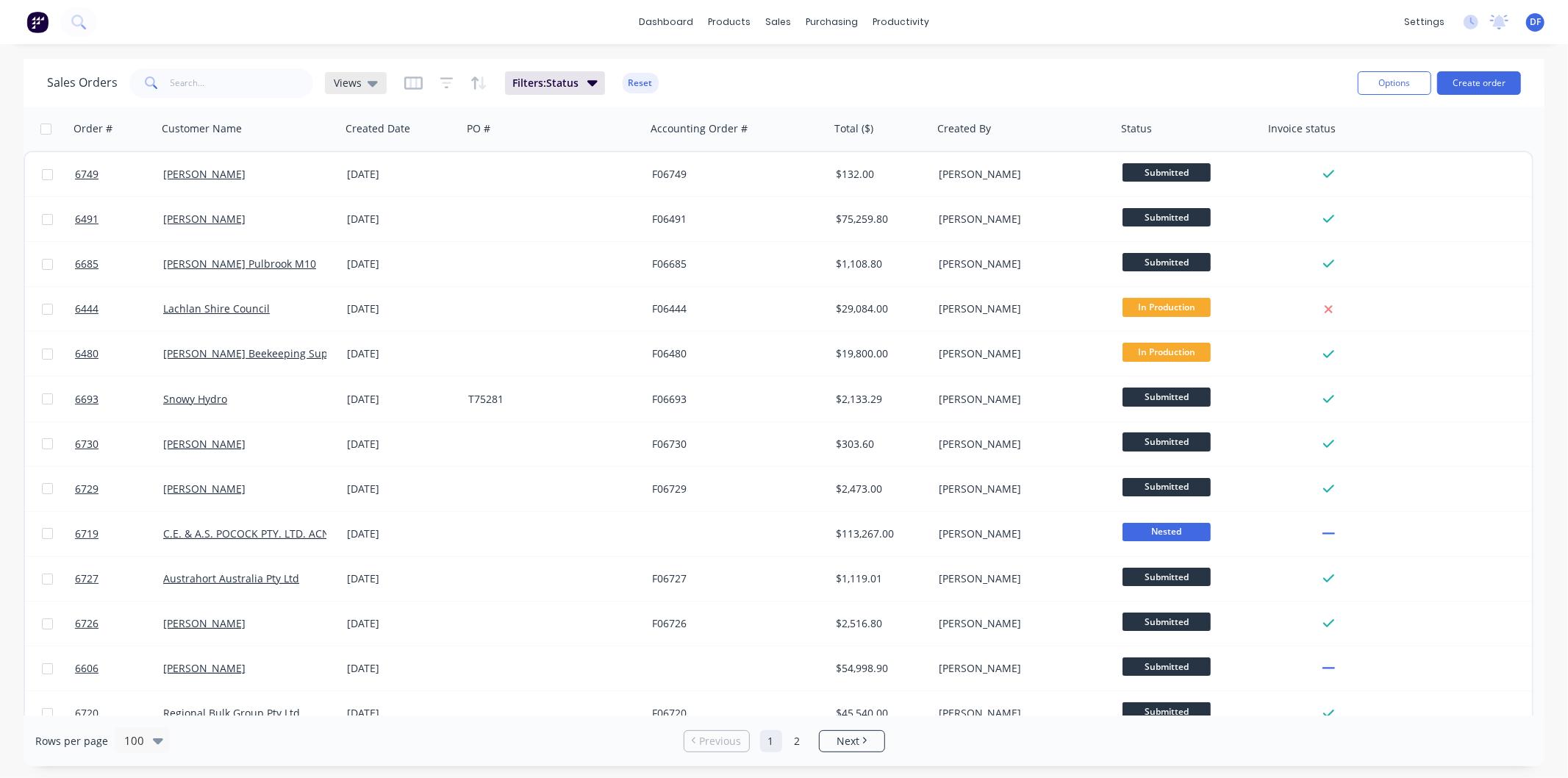
click at [370, 81] on icon at bounding box center [373, 83] width 11 height 6
click at [366, 235] on button "active jobs" at bounding box center [413, 236] width 167 height 17
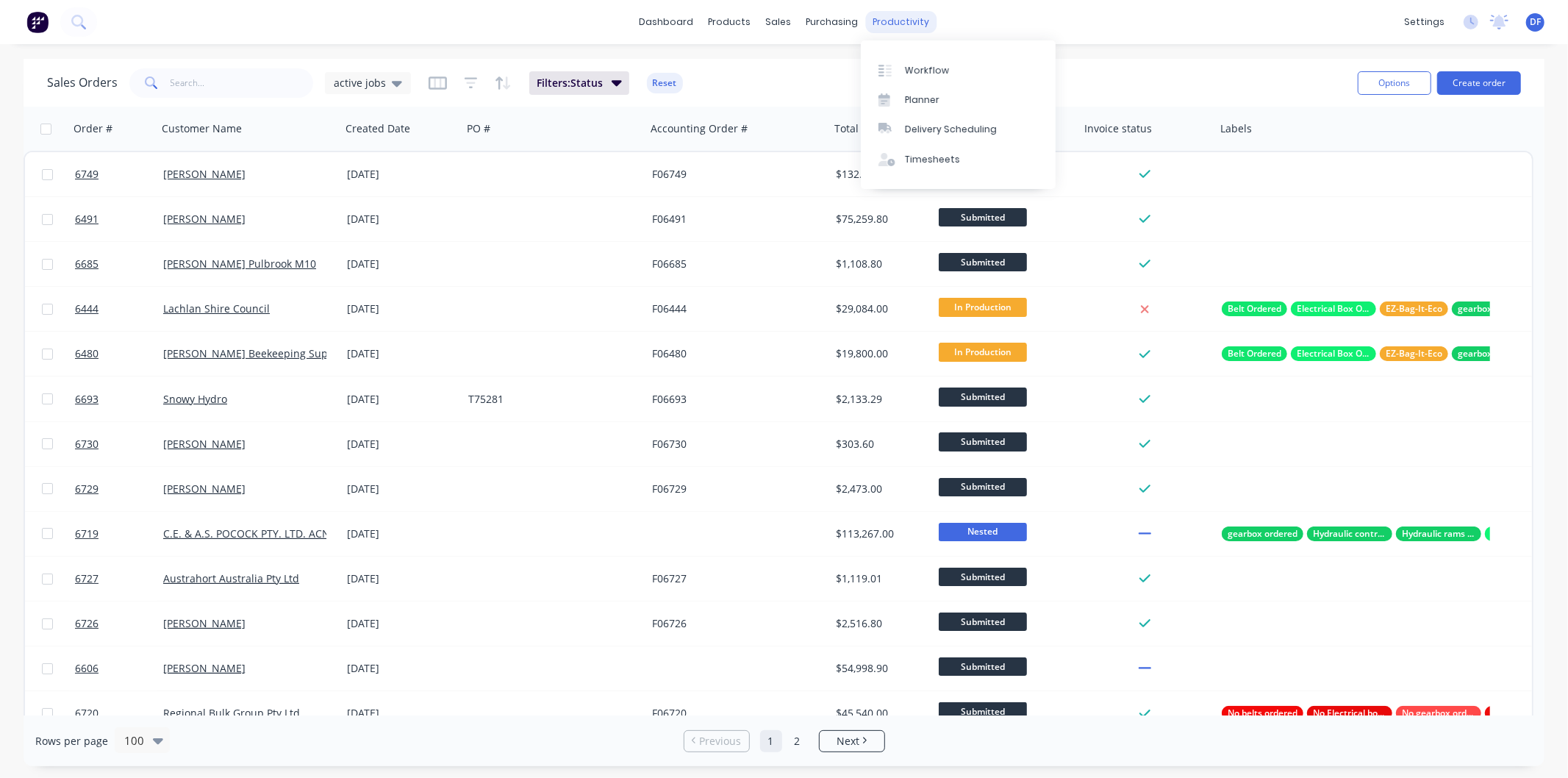
click at [891, 17] on div "productivity" at bounding box center [901, 22] width 71 height 22
click at [913, 71] on div "Workflow" at bounding box center [927, 70] width 44 height 13
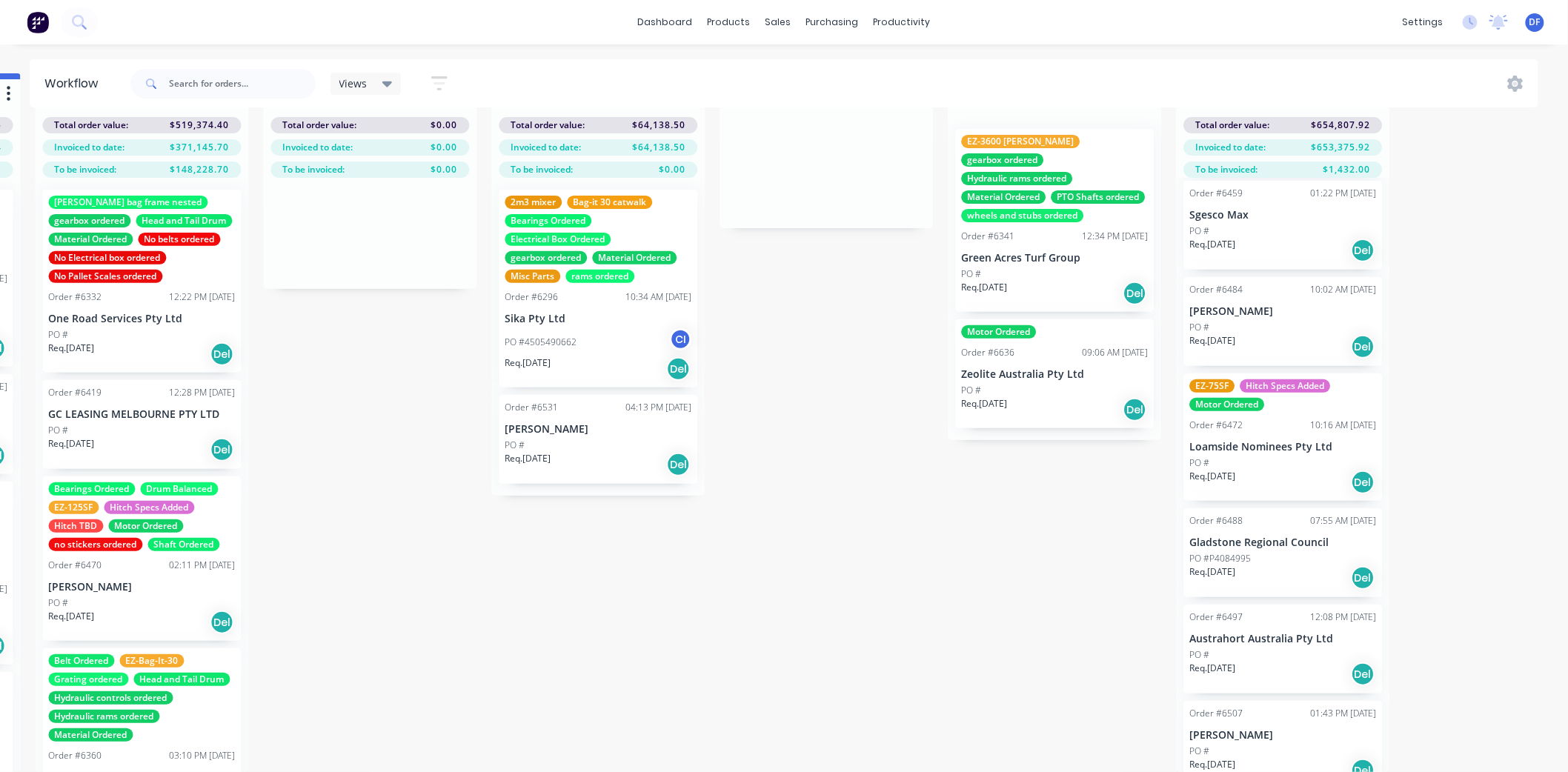
scroll to position [2966, 0]
click at [1258, 552] on div "PO #P4084995" at bounding box center [1283, 559] width 187 height 13
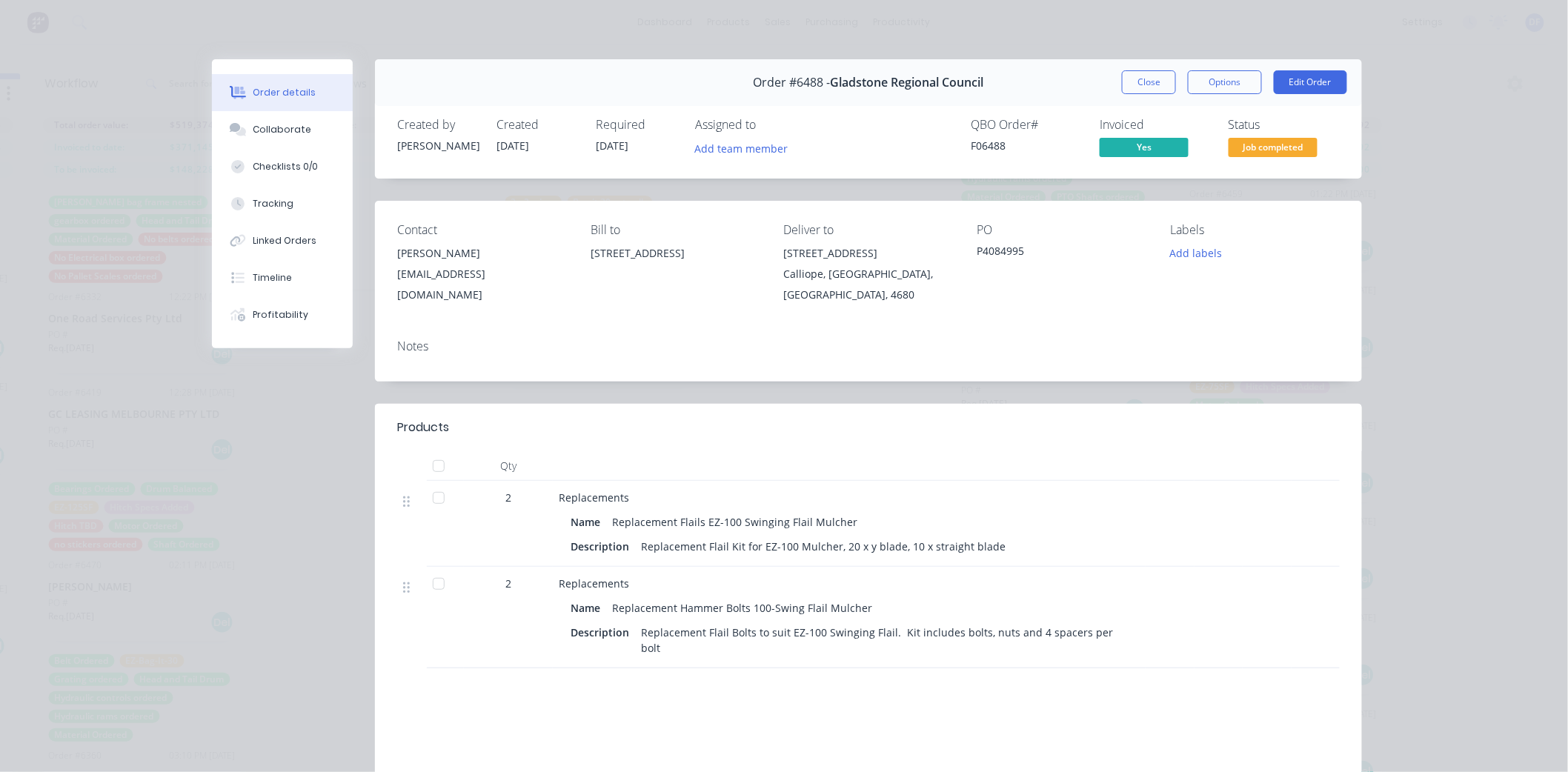
click at [1145, 76] on button "Close" at bounding box center [1149, 82] width 54 height 24
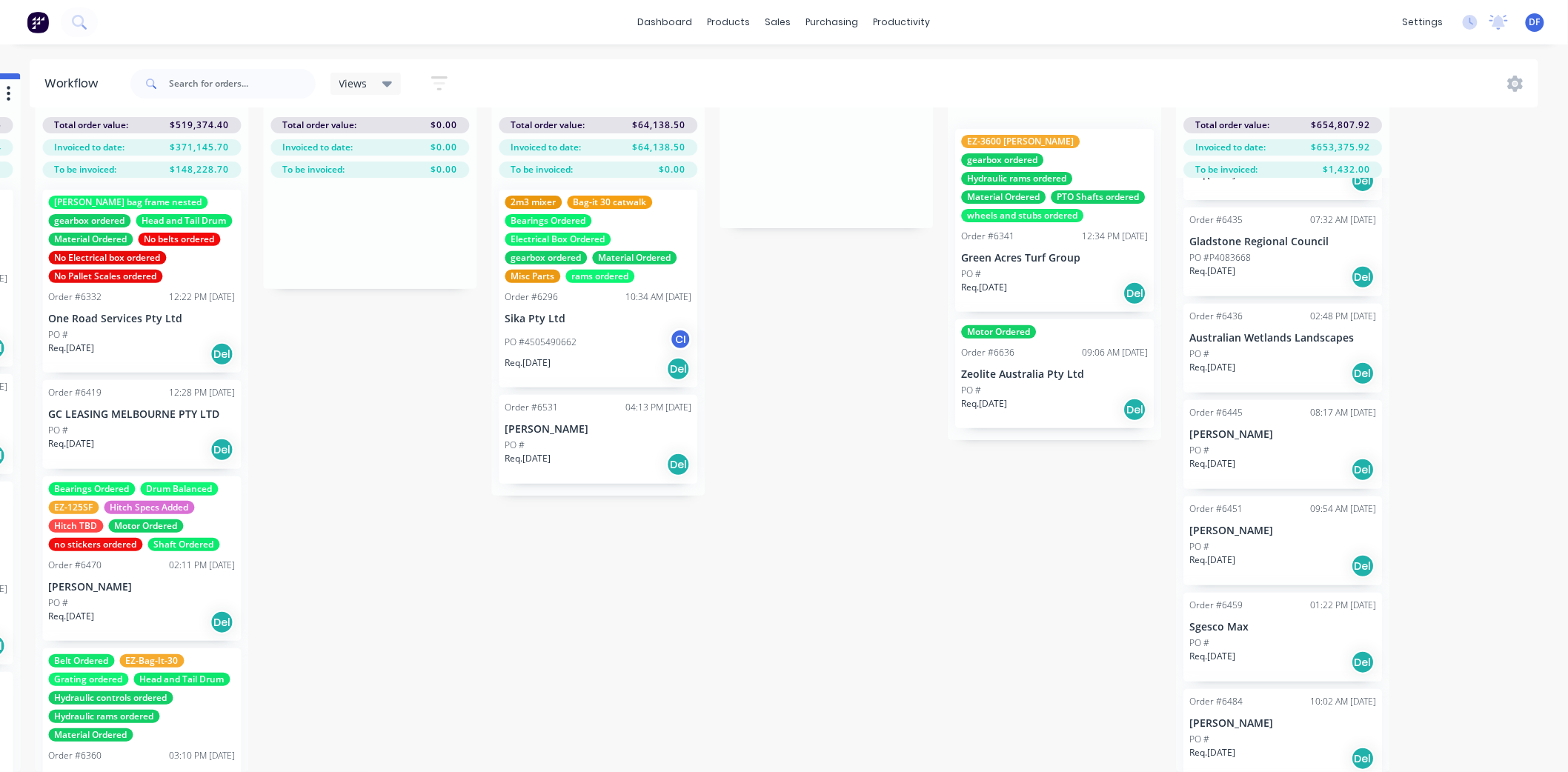
scroll to position [2554, 0]
click at [1265, 599] on div "Order #6459 01:22 PM [DATE]" at bounding box center [1283, 606] width 187 height 13
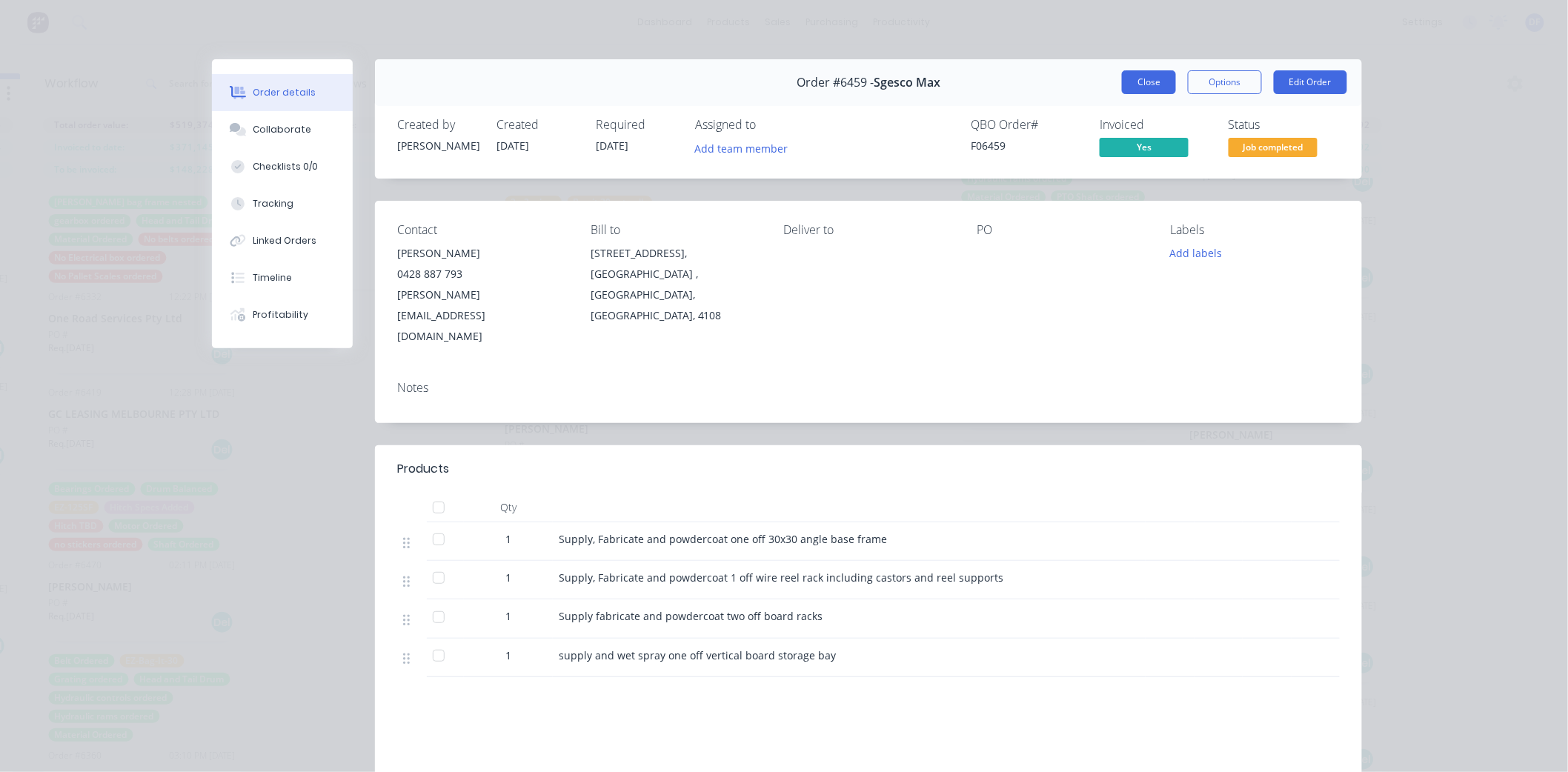
click at [1145, 79] on button "Close" at bounding box center [1149, 82] width 54 height 24
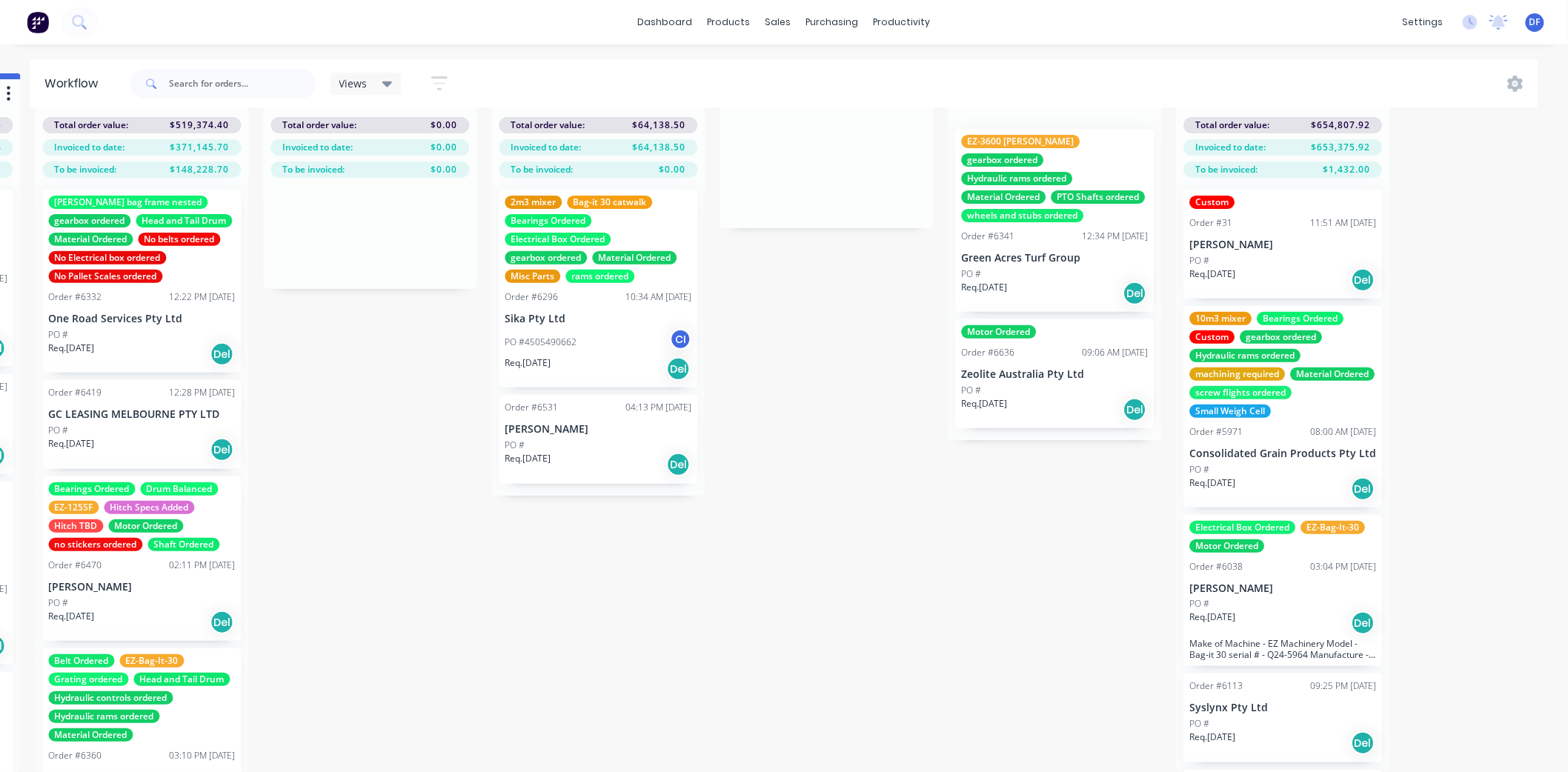
scroll to position [0, 1137]
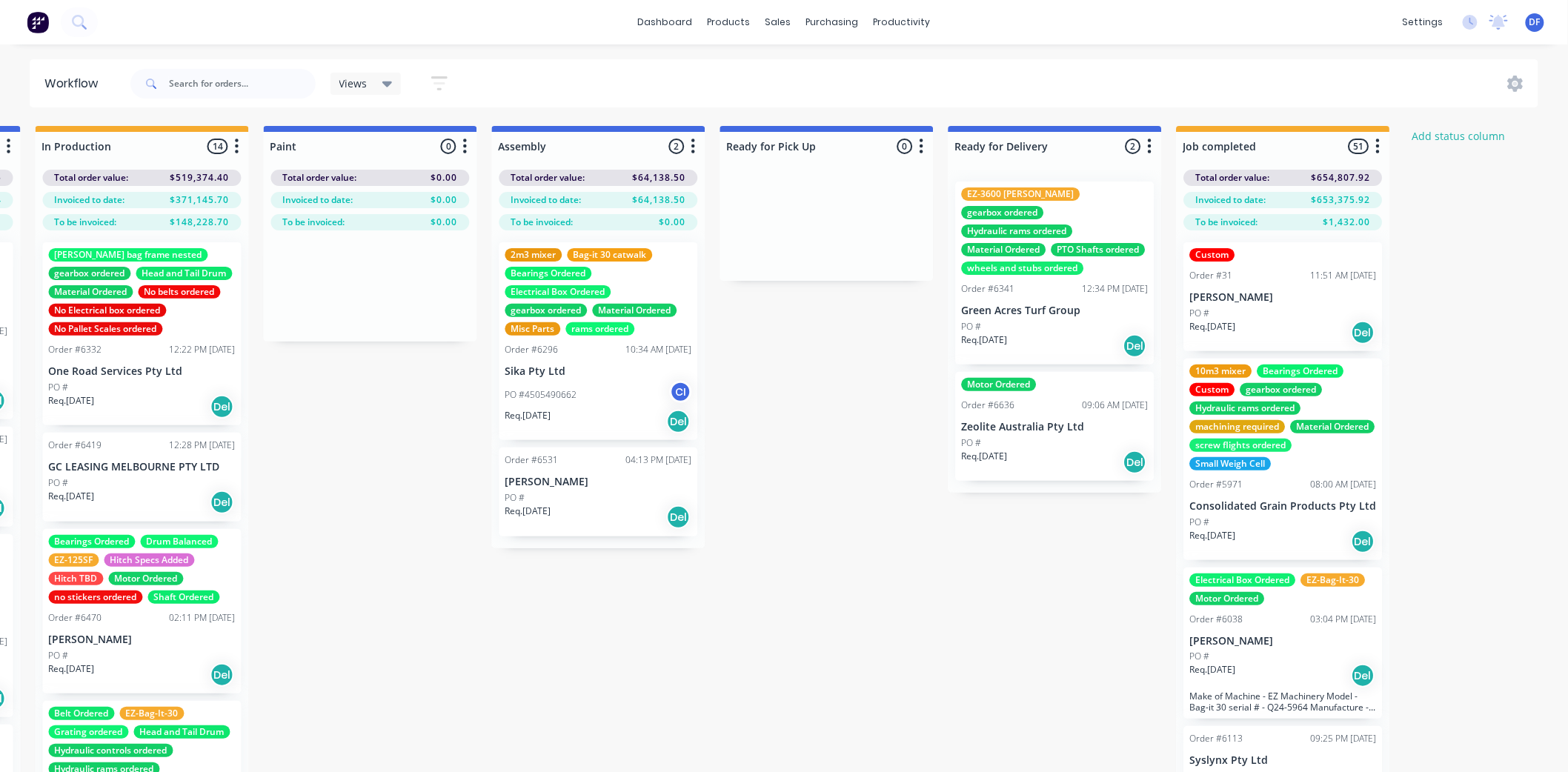
click at [1289, 264] on div "Custom Order #31 11:51 AM [DATE] [PERSON_NAME] PO # Req. [DATE] Del" at bounding box center [1284, 297] width 199 height 109
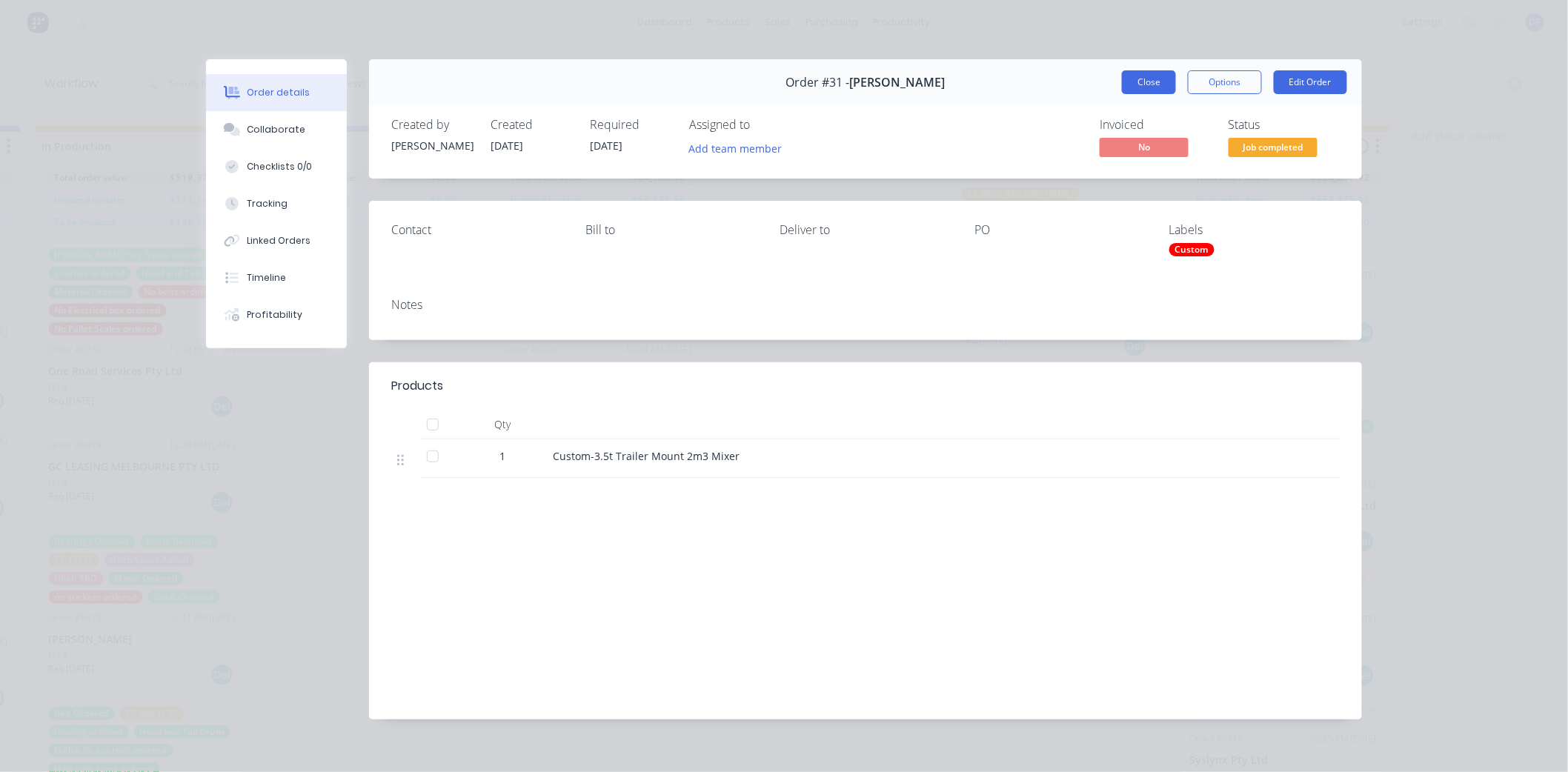
click at [1146, 77] on button "Close" at bounding box center [1149, 82] width 54 height 24
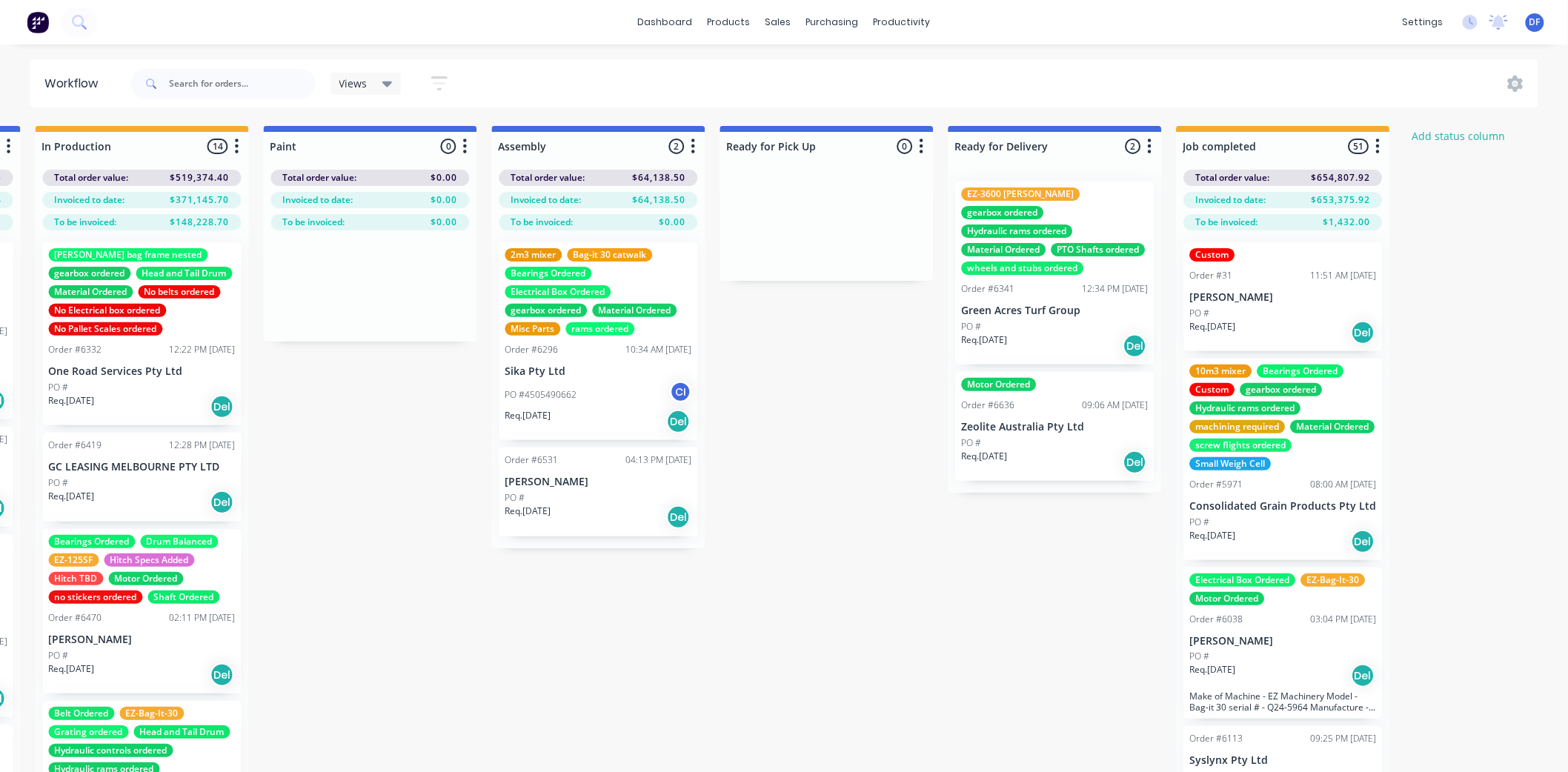
click at [1268, 223] on div "To be invoiced: $1,432.00" at bounding box center [1284, 222] width 199 height 16
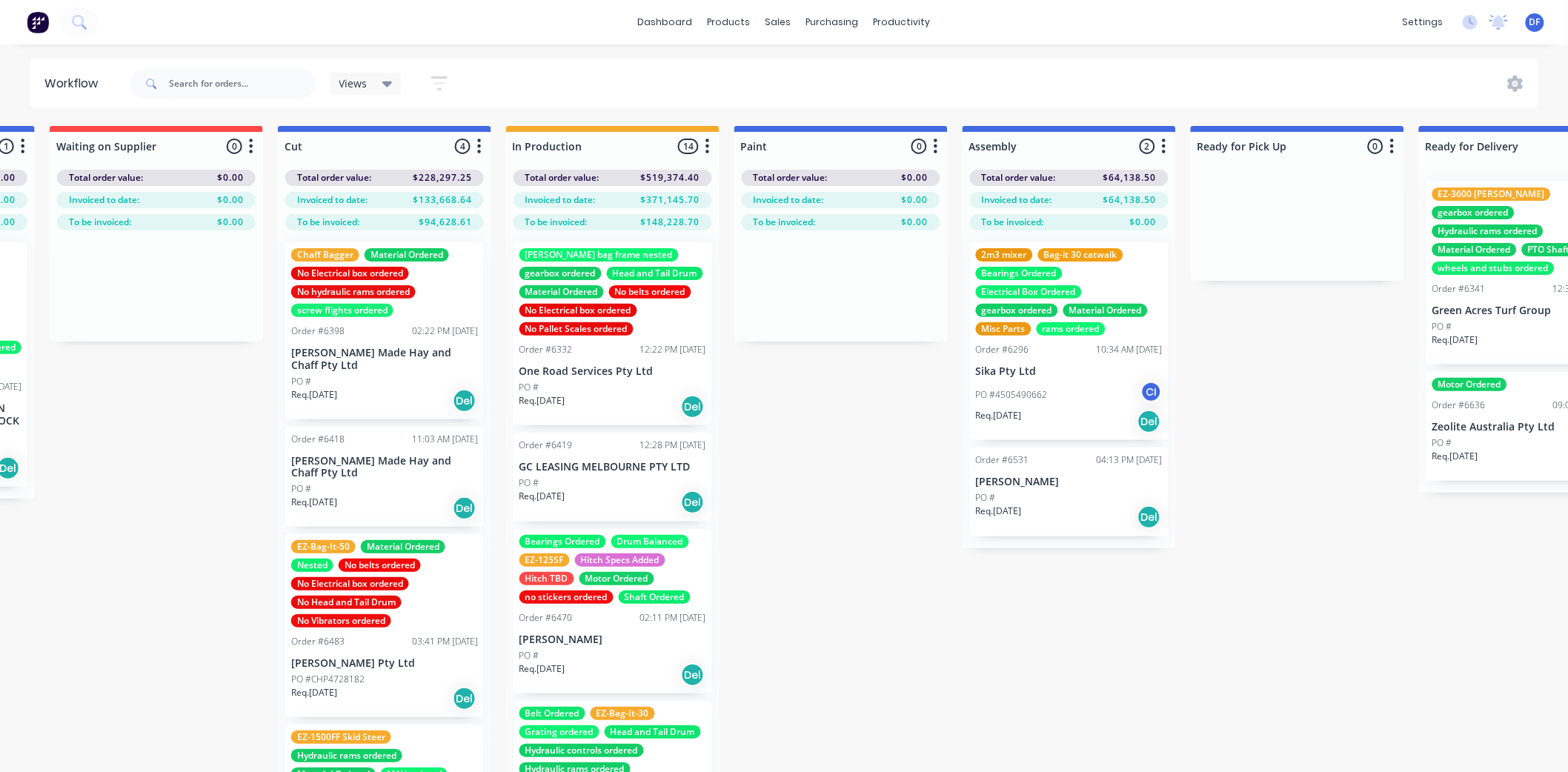
scroll to position [0, 642]
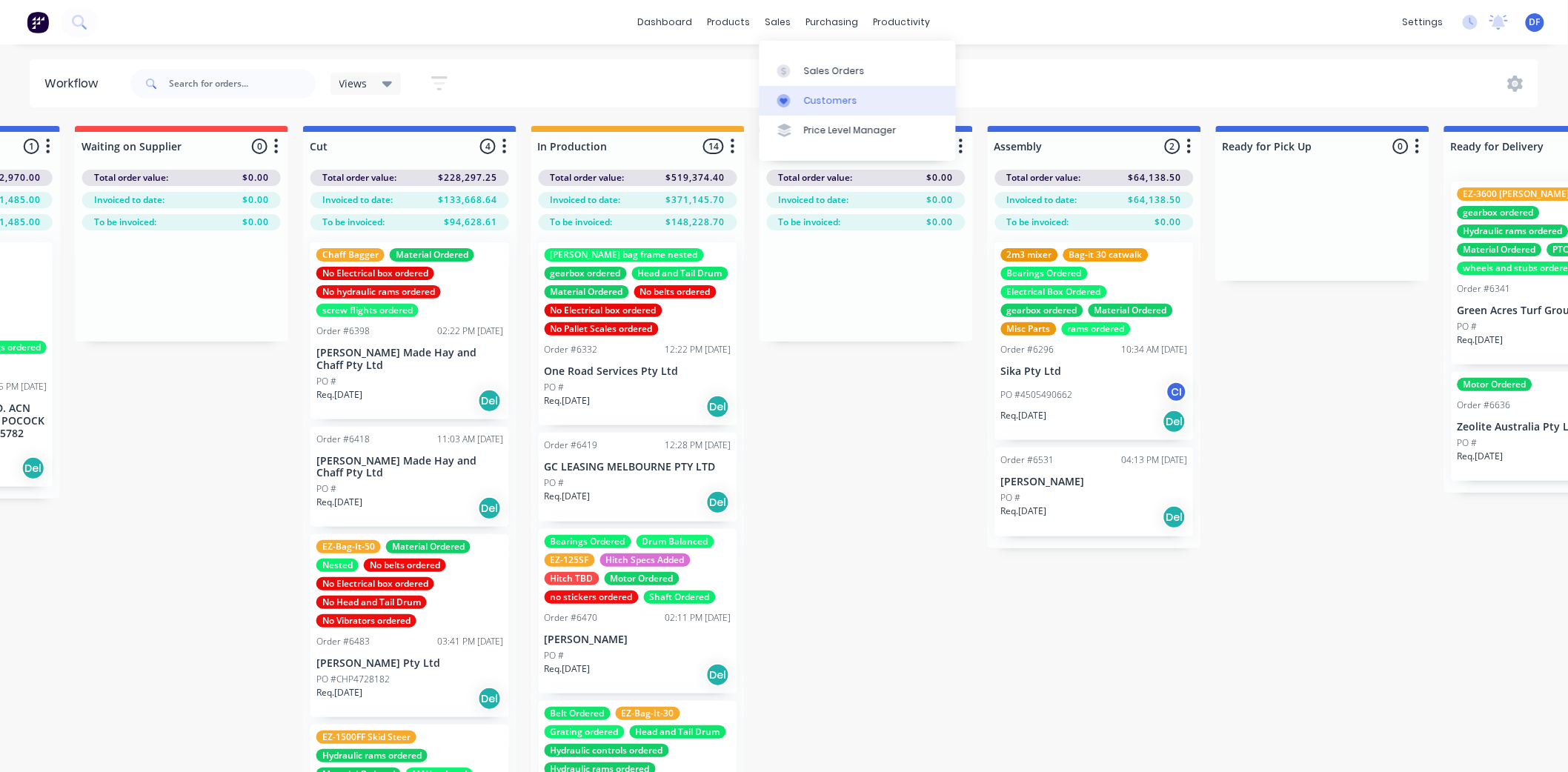
click at [816, 99] on div "Customers" at bounding box center [830, 100] width 53 height 13
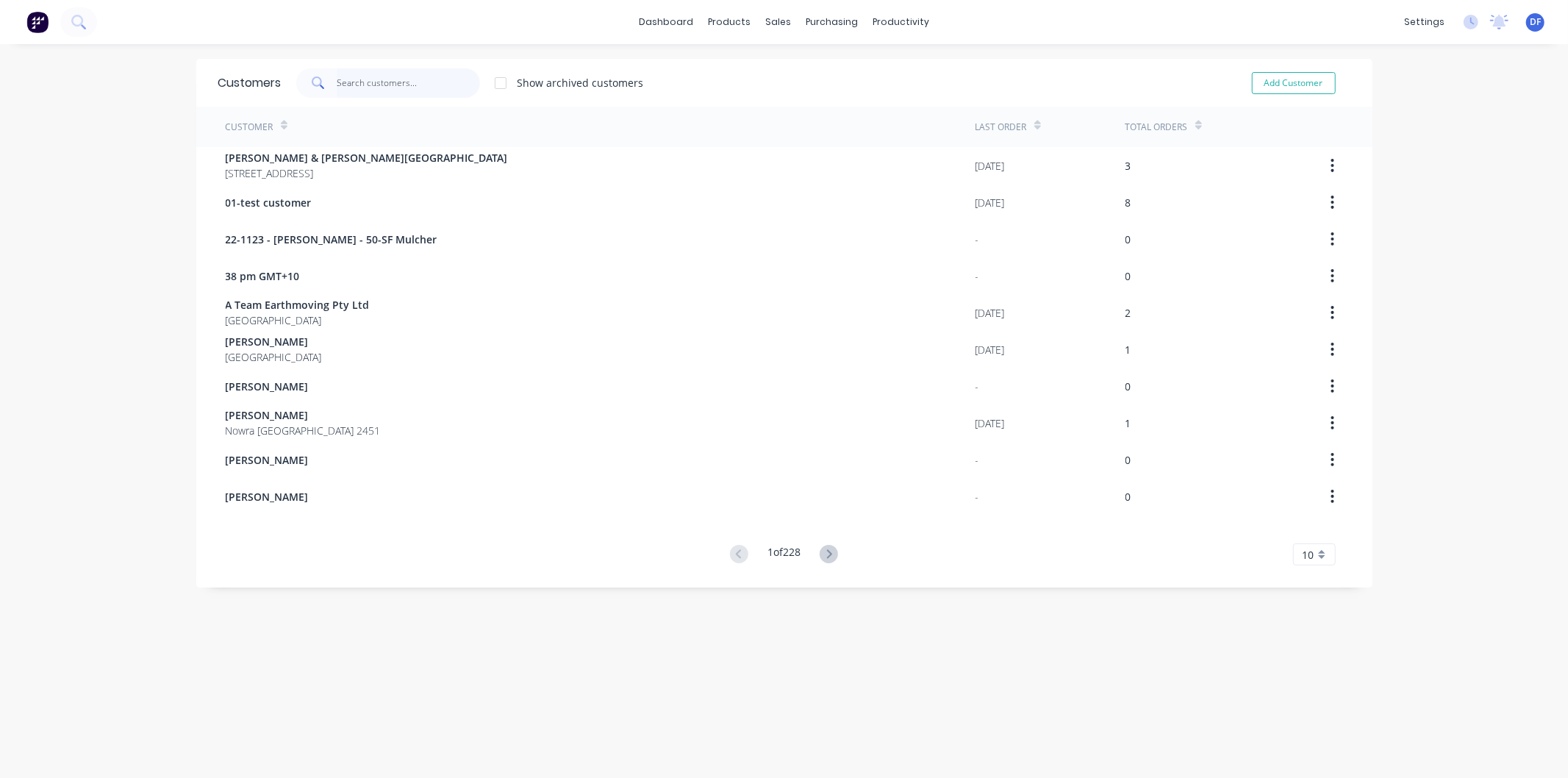
click at [387, 69] on input "text" at bounding box center [409, 83] width 144 height 29
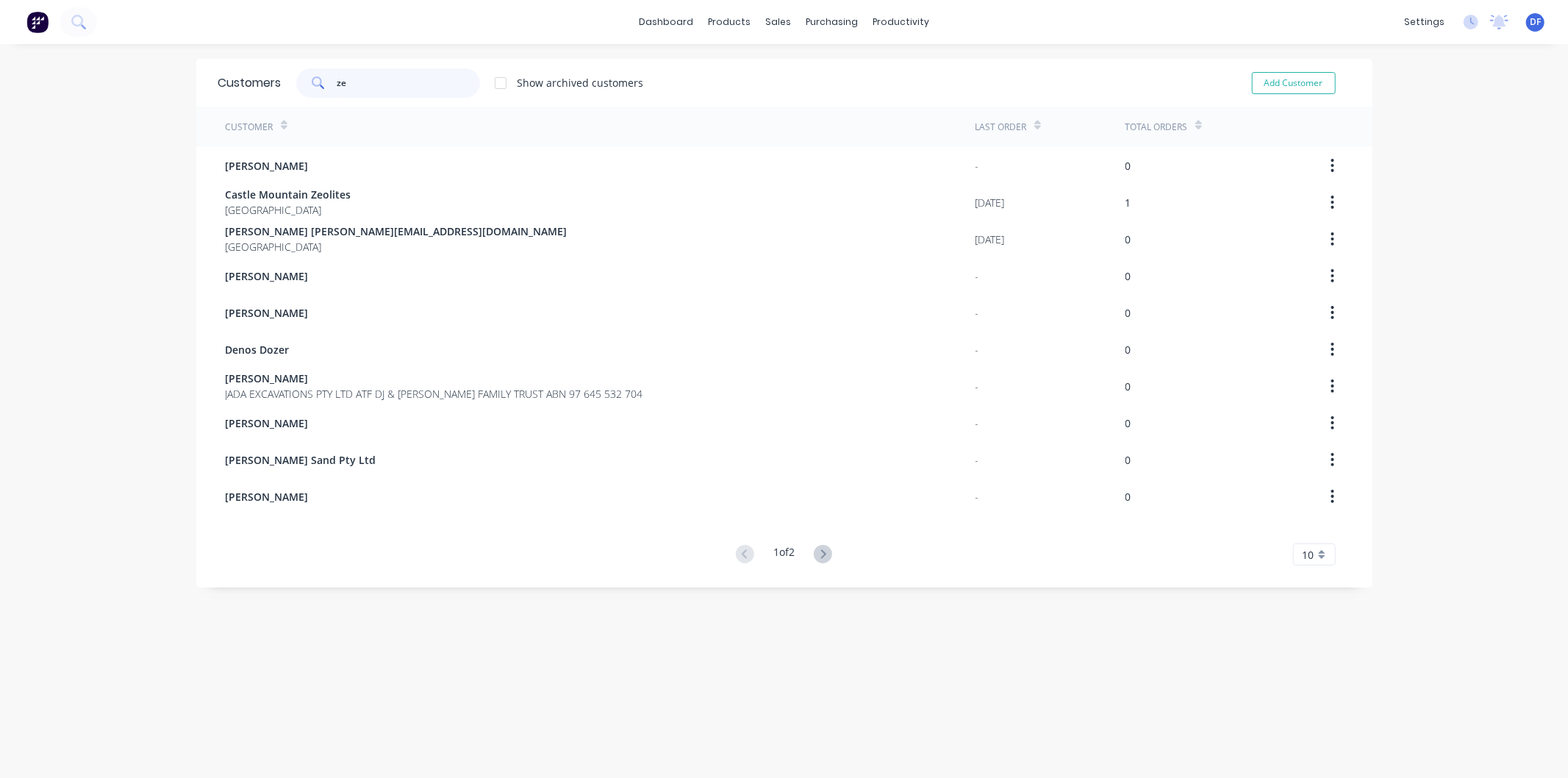
type input "zeo"
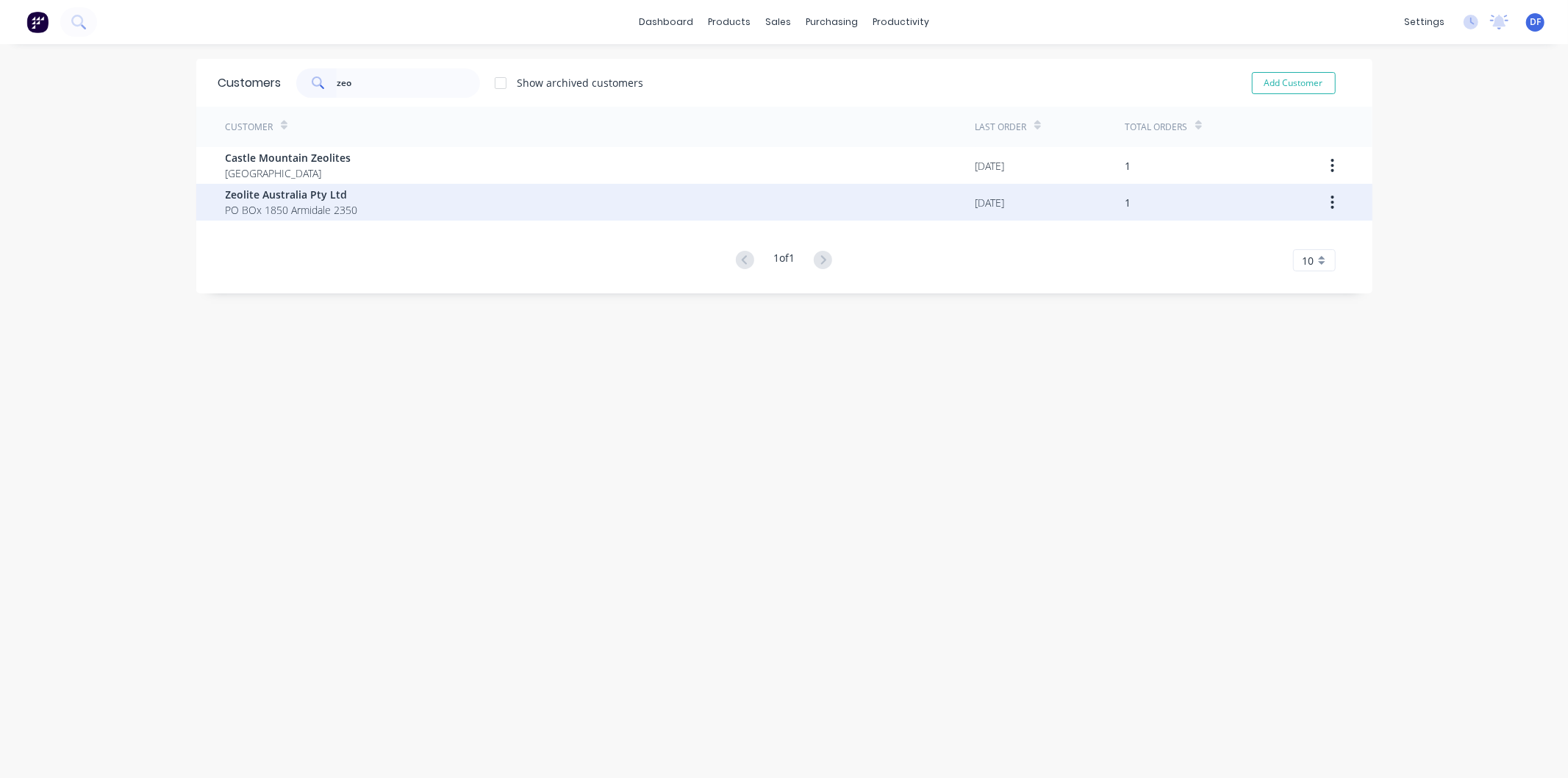
click at [328, 210] on span "PO BOx 1850 Armidale 2350" at bounding box center [292, 210] width 132 height 15
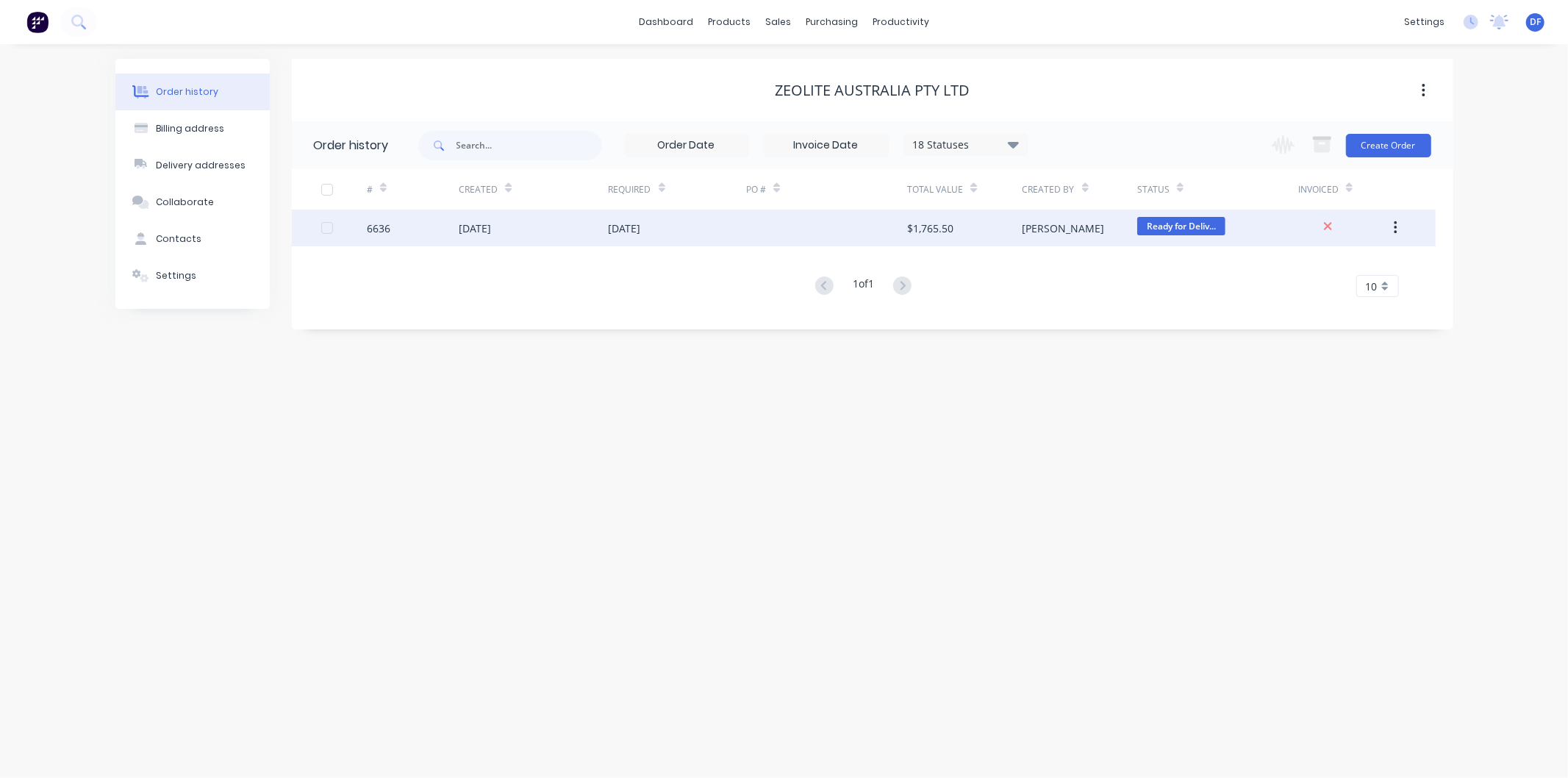
click at [928, 225] on div "$1,765.50" at bounding box center [930, 228] width 47 height 15
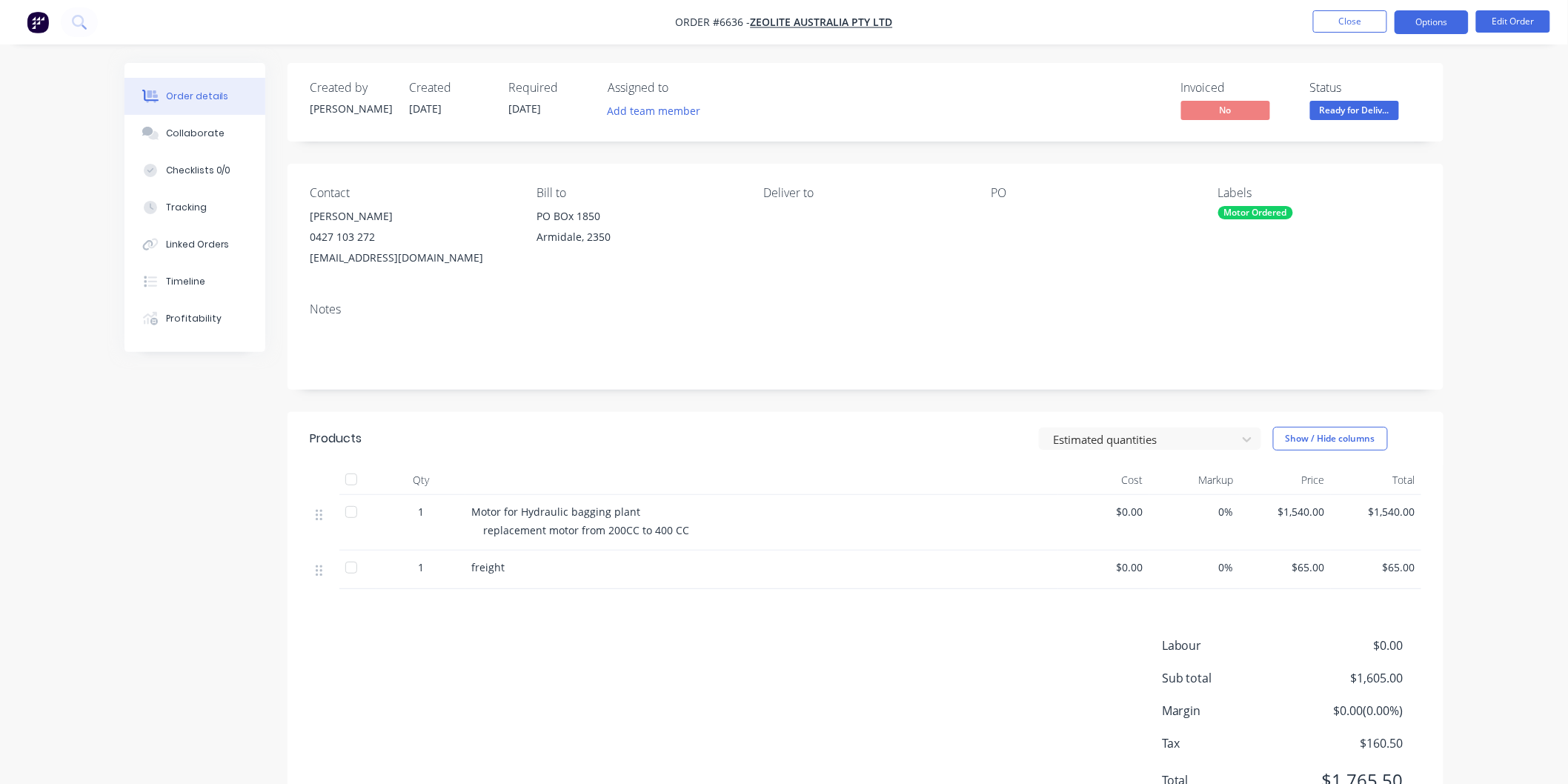
click at [1435, 21] on button "Options" at bounding box center [1432, 22] width 74 height 24
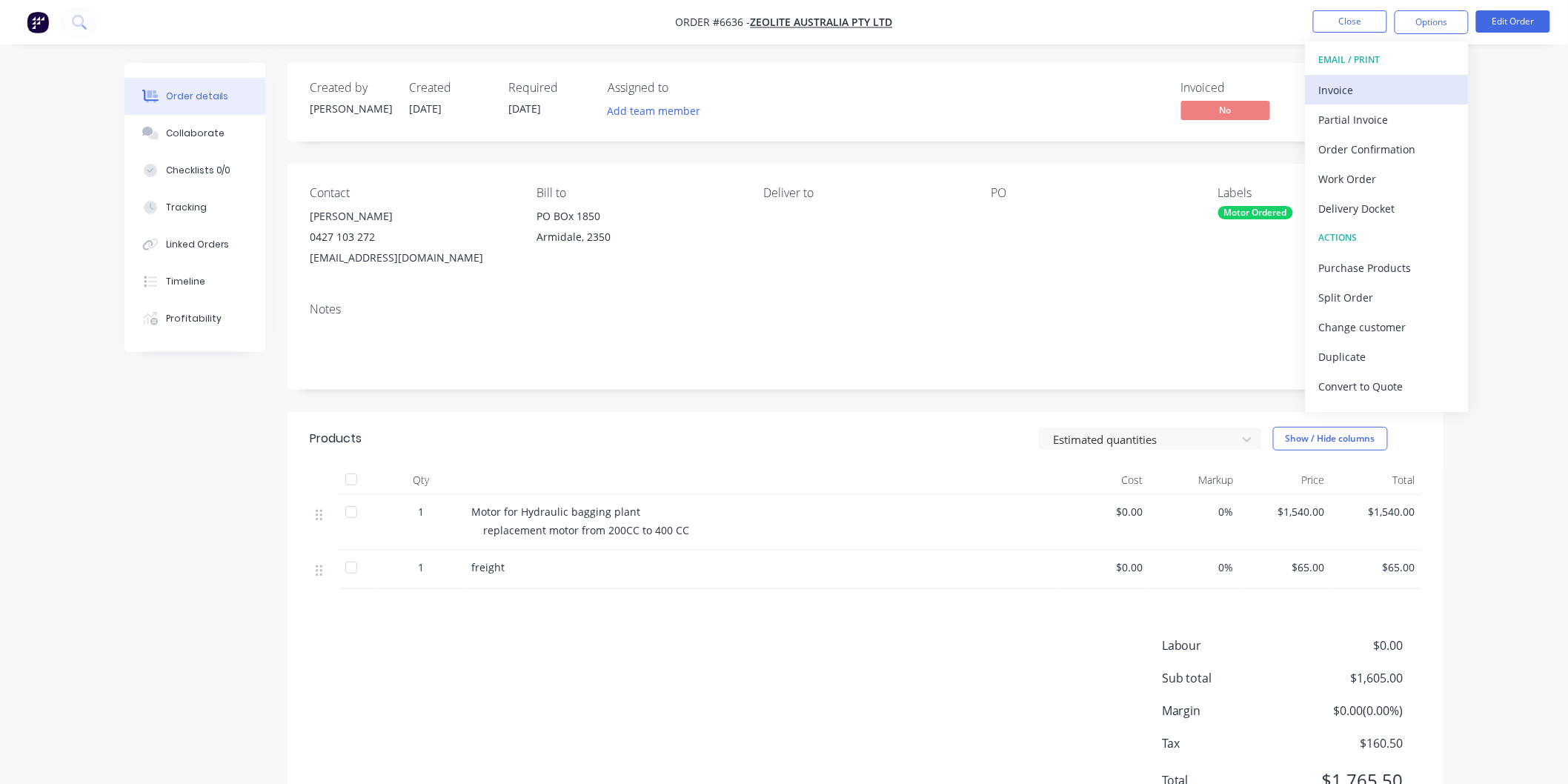
click at [1339, 86] on div "Invoice" at bounding box center [1387, 90] width 136 height 21
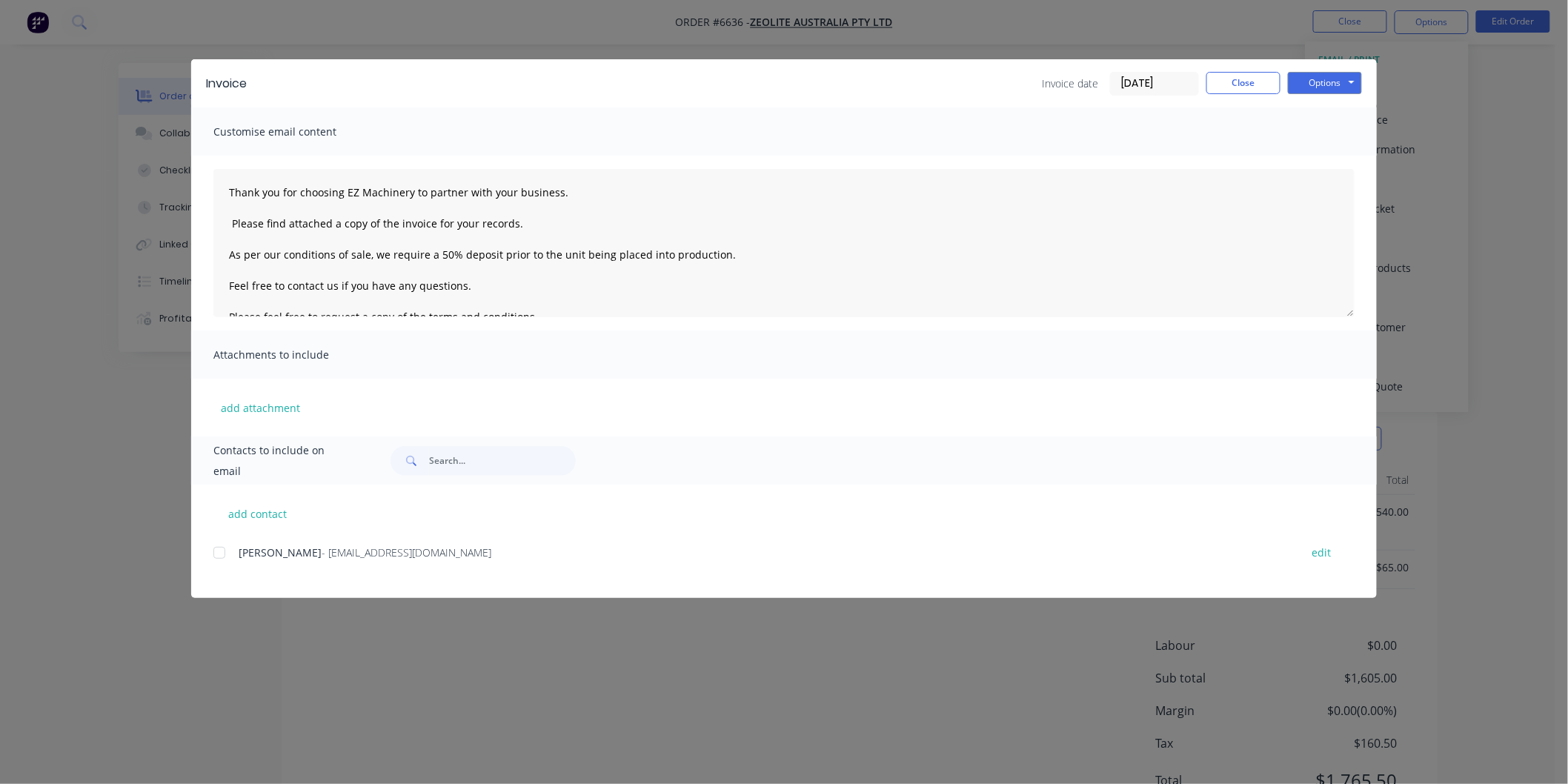
click at [219, 557] on div at bounding box center [220, 552] width 30 height 30
click at [222, 187] on textarea "Thank you for choosing EZ Machinery to partner with your business. Please find …" at bounding box center [784, 242] width 1141 height 148
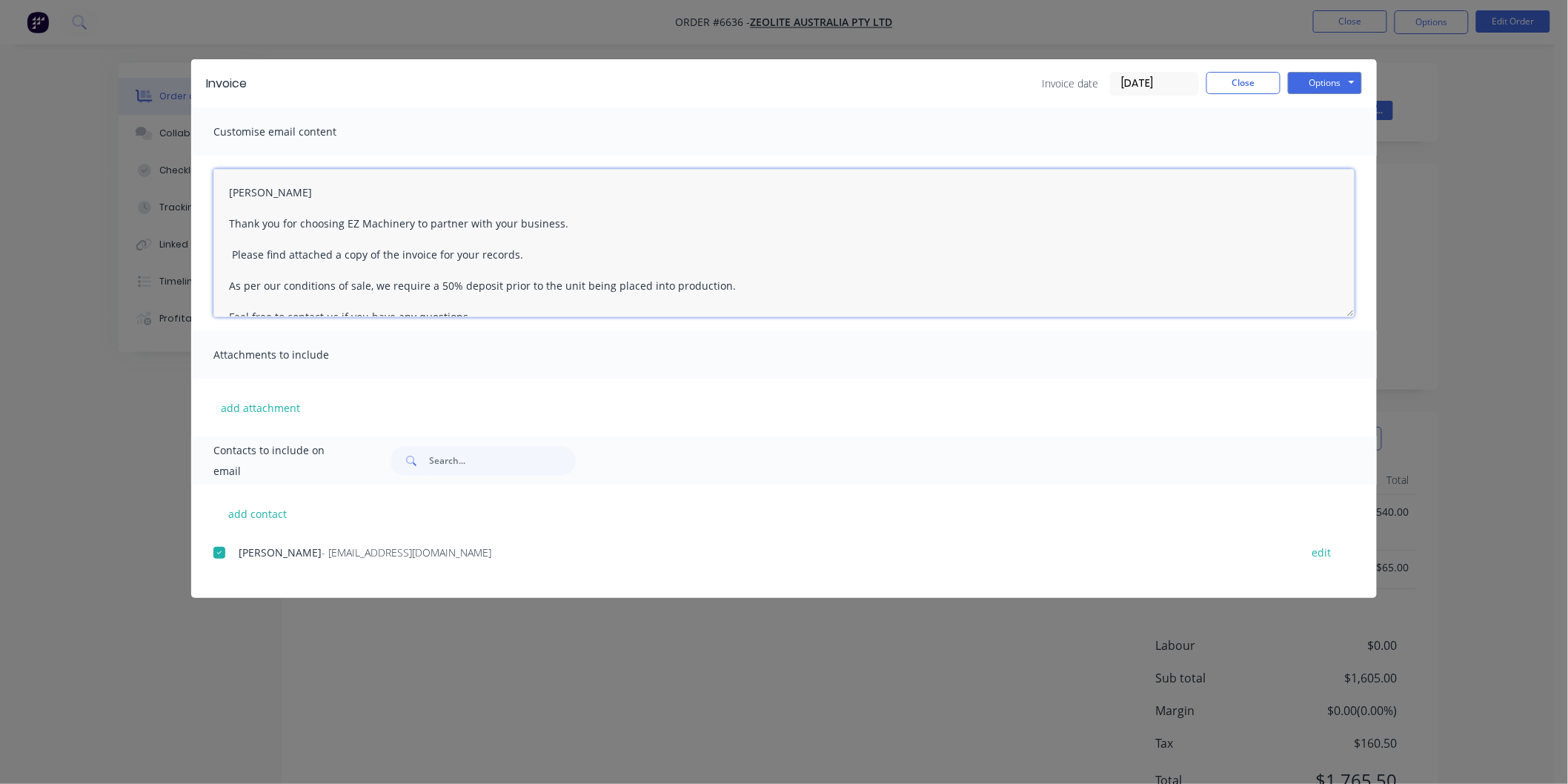
drag, startPoint x: 741, startPoint y: 284, endPoint x: 210, endPoint y: 278, distance: 531.0
click at [217, 280] on textarea "[PERSON_NAME] Thank you for choosing EZ Machinery to partner with your business…" at bounding box center [784, 242] width 1141 height 148
type textarea "[PERSON_NAME] Thank you for choosing EZ Machinery to partner with your business…"
click at [1314, 76] on button "Options" at bounding box center [1325, 82] width 74 height 22
click at [1317, 159] on button "Email" at bounding box center [1334, 159] width 95 height 25
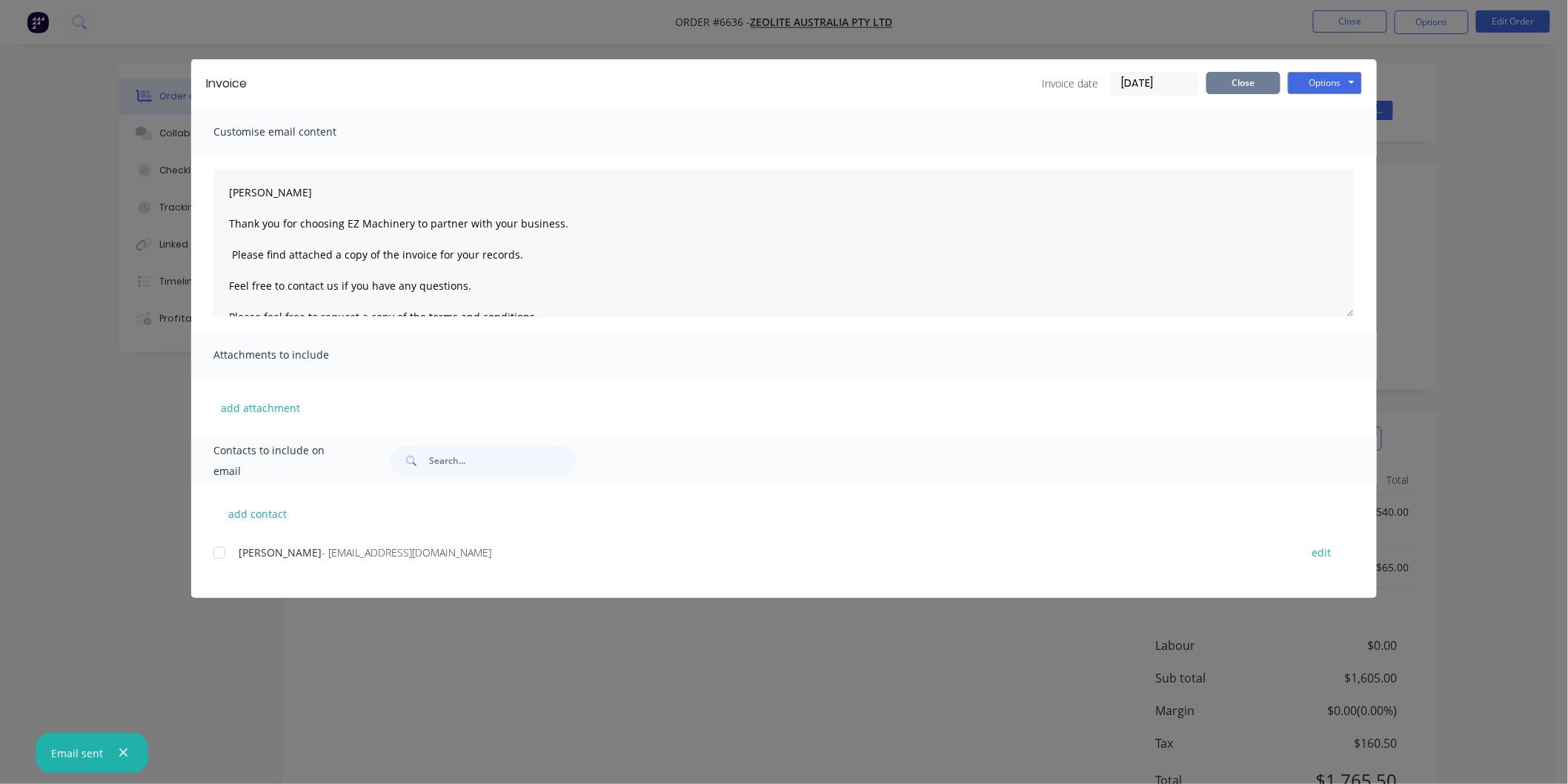
click at [1253, 79] on button "Close" at bounding box center [1243, 82] width 74 height 22
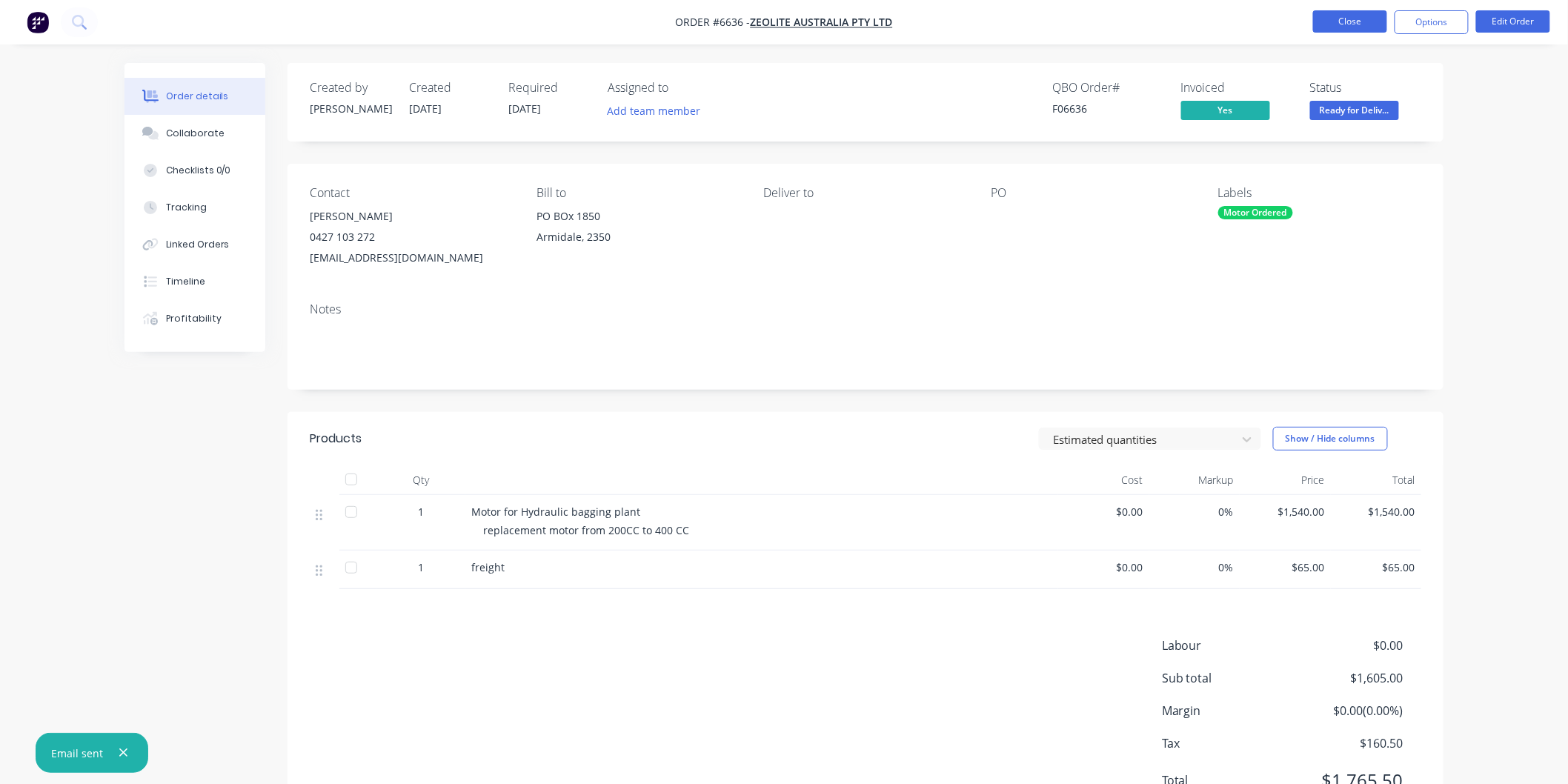
click at [1336, 25] on button "Close" at bounding box center [1350, 21] width 74 height 22
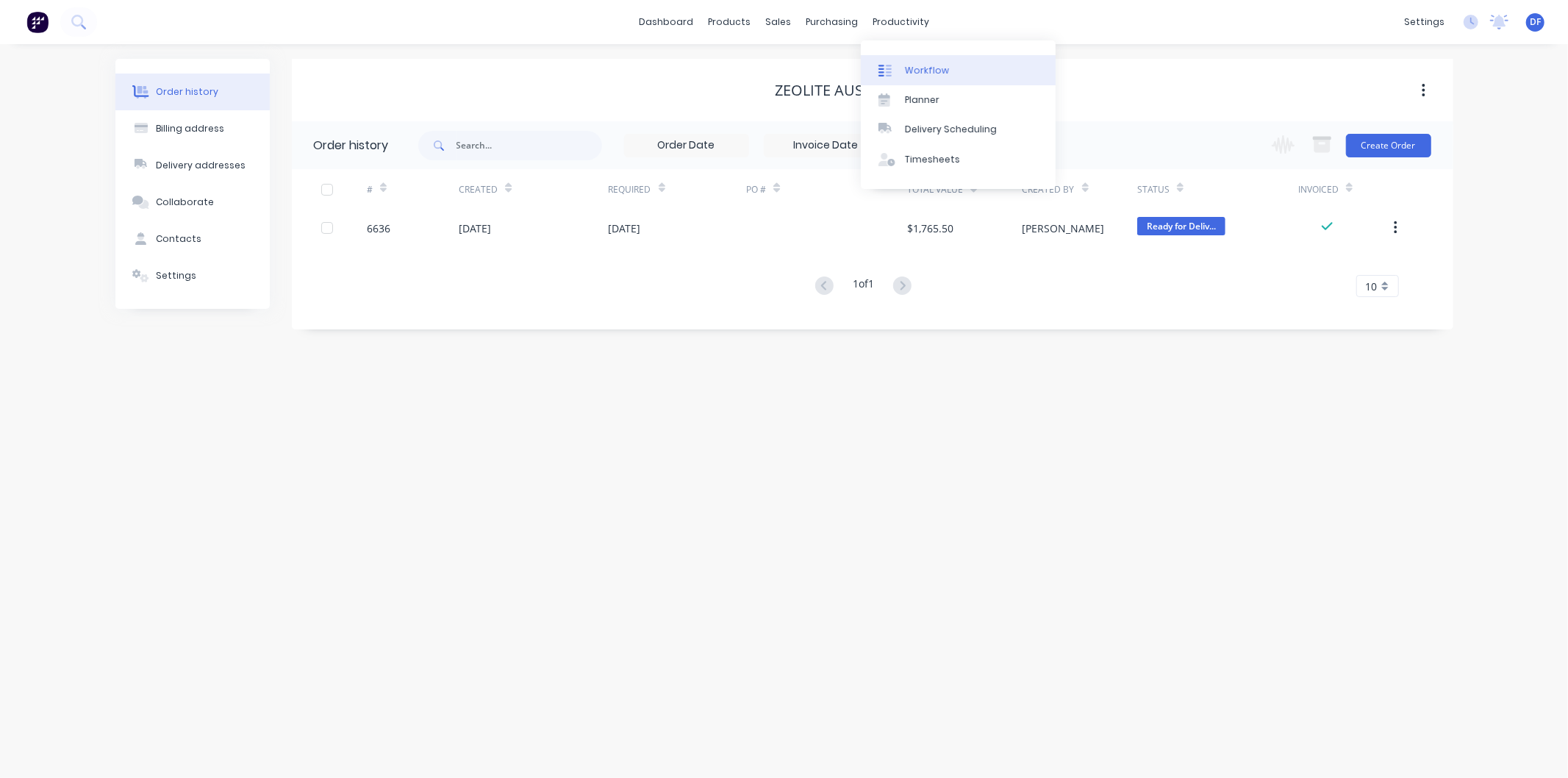
click at [923, 64] on div "Workflow" at bounding box center [927, 70] width 44 height 13
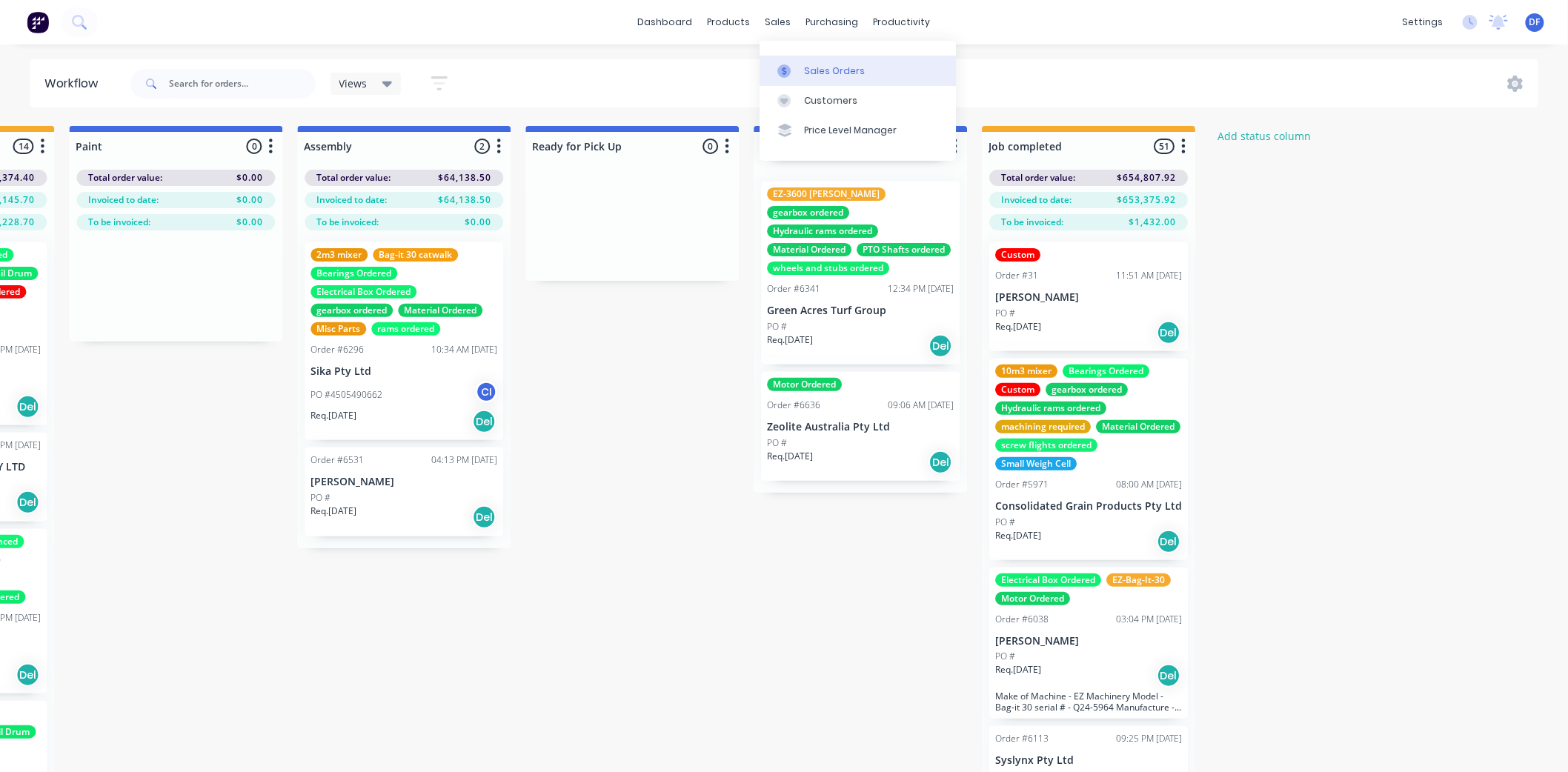
click at [820, 65] on div "Sales Orders" at bounding box center [835, 71] width 61 height 13
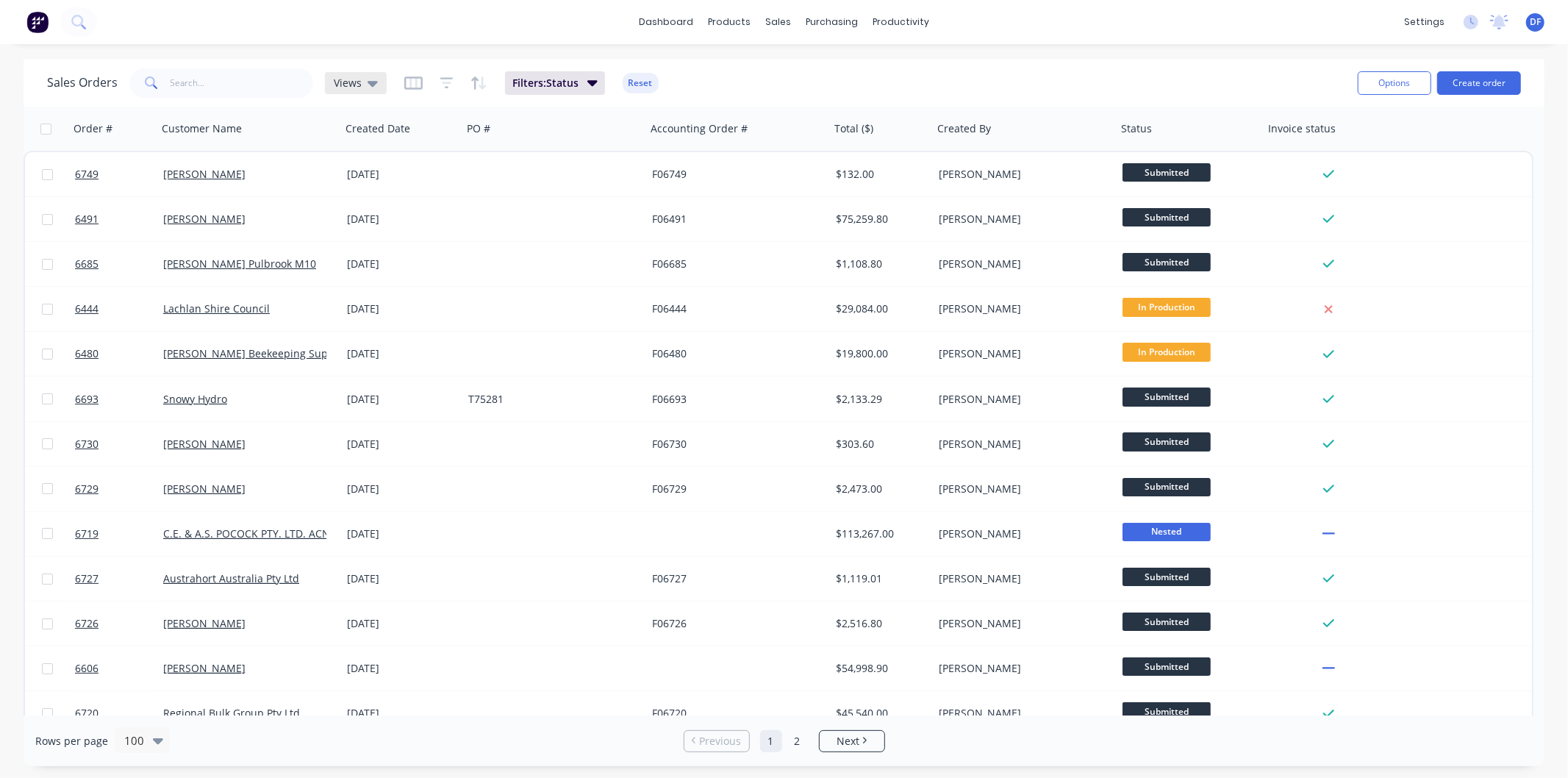
click at [373, 84] on icon at bounding box center [373, 83] width 11 height 6
click at [374, 290] on button "completed jobs to be invoiced" at bounding box center [413, 295] width 167 height 17
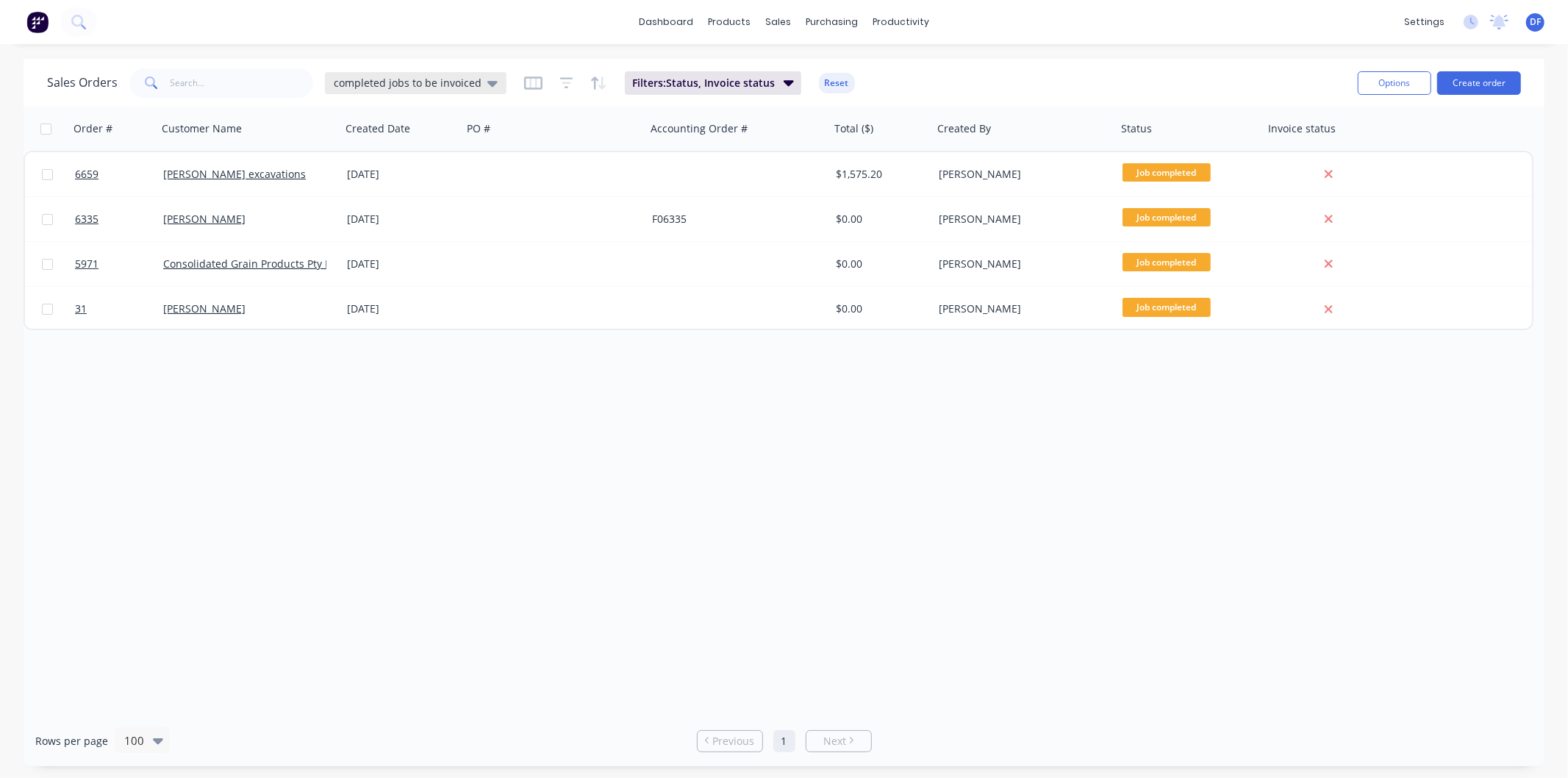
click at [488, 81] on icon at bounding box center [493, 83] width 11 height 6
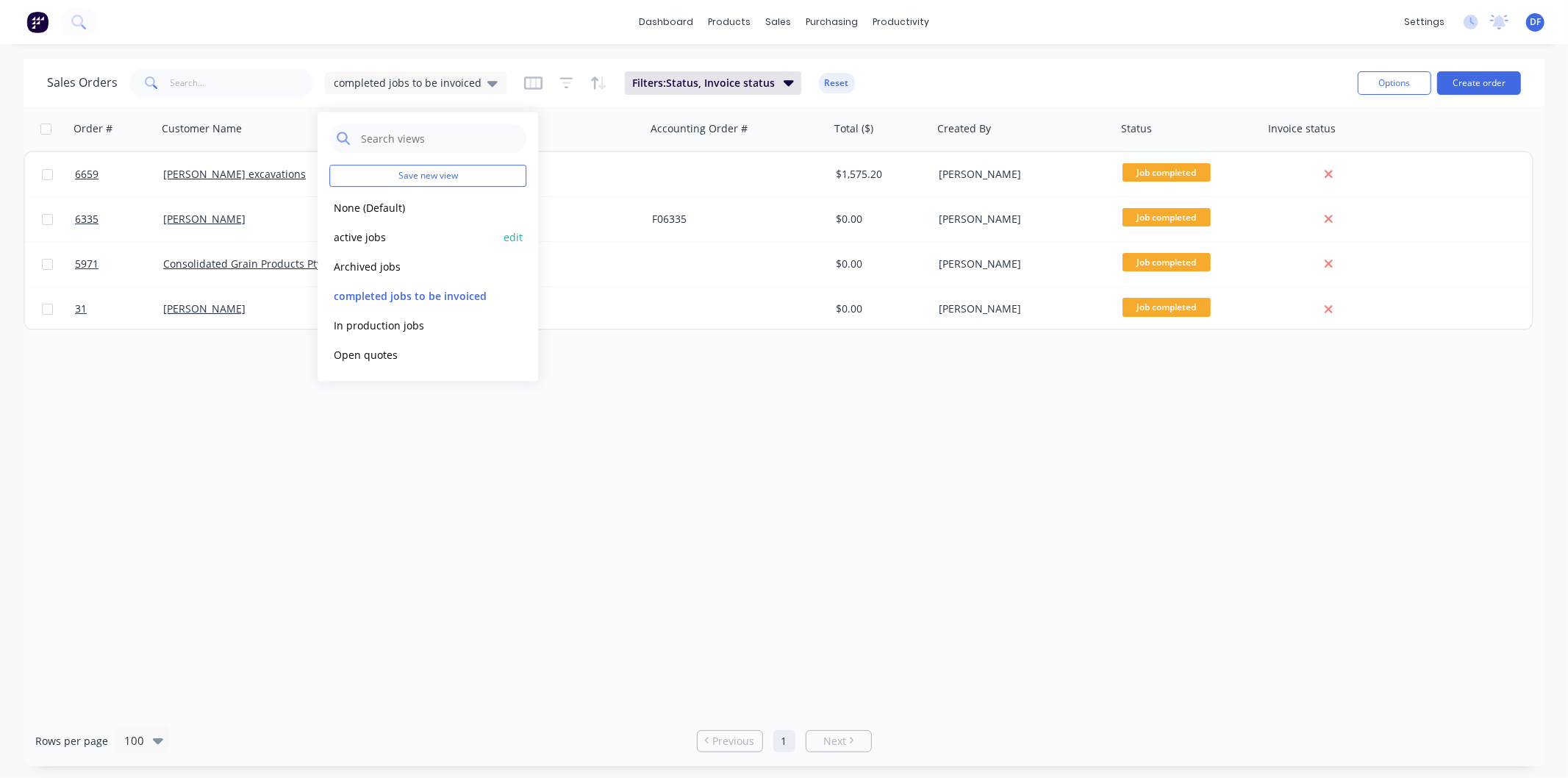
click at [363, 232] on button "active jobs" at bounding box center [413, 236] width 167 height 17
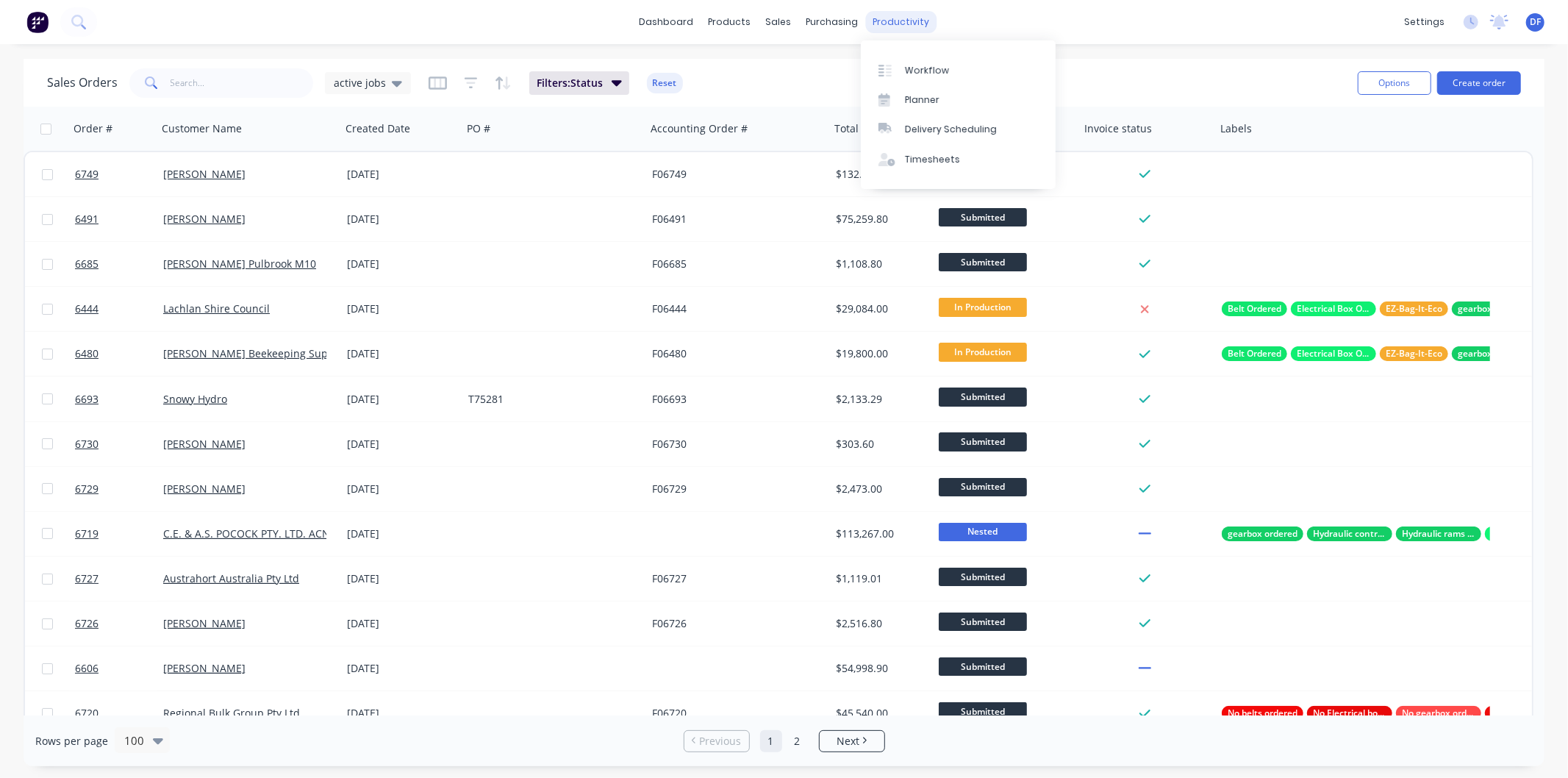
click at [873, 19] on div "productivity" at bounding box center [901, 22] width 71 height 22
click at [910, 69] on div "Workflow" at bounding box center [927, 70] width 44 height 13
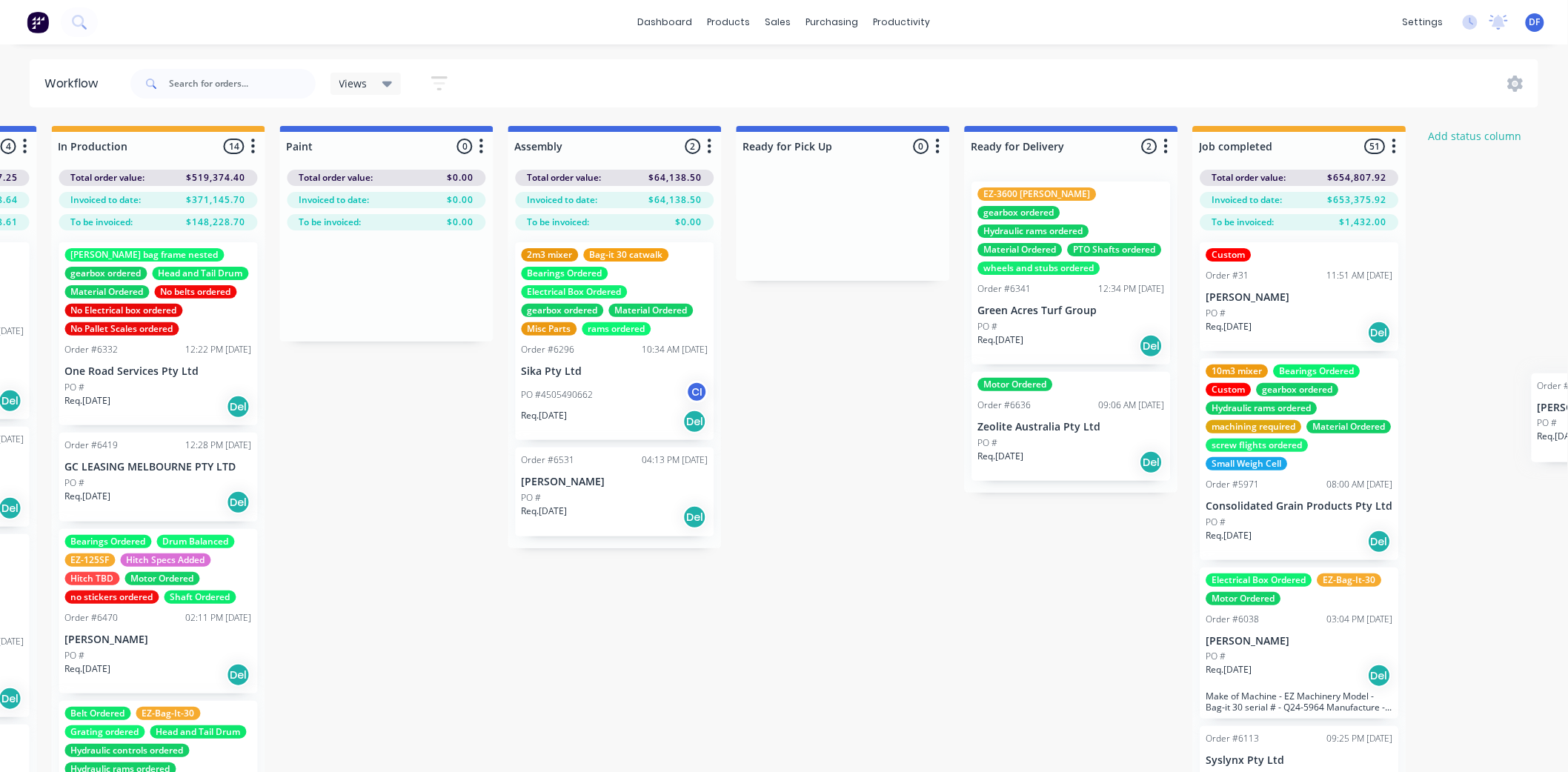
scroll to position [0, 1332]
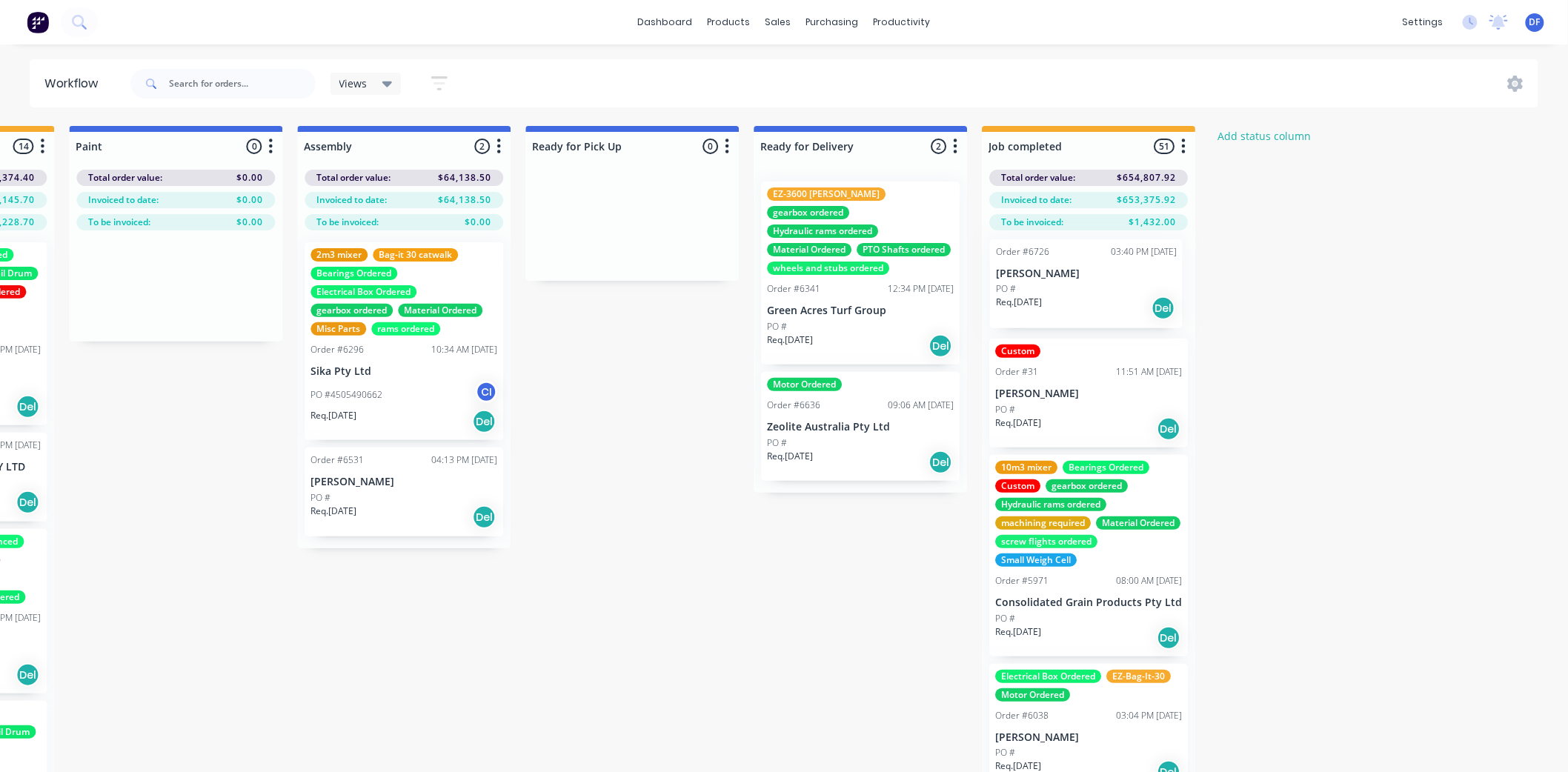
drag, startPoint x: 83, startPoint y: 558, endPoint x: 1038, endPoint y: 283, distance: 993.8
click at [1038, 283] on div "Submitted 20 Status colour #273444 hex #273444 Save Cancel Summaries Total orde…" at bounding box center [107, 475] width 2902 height 699
click at [1043, 292] on div "PO #" at bounding box center [1088, 293] width 187 height 13
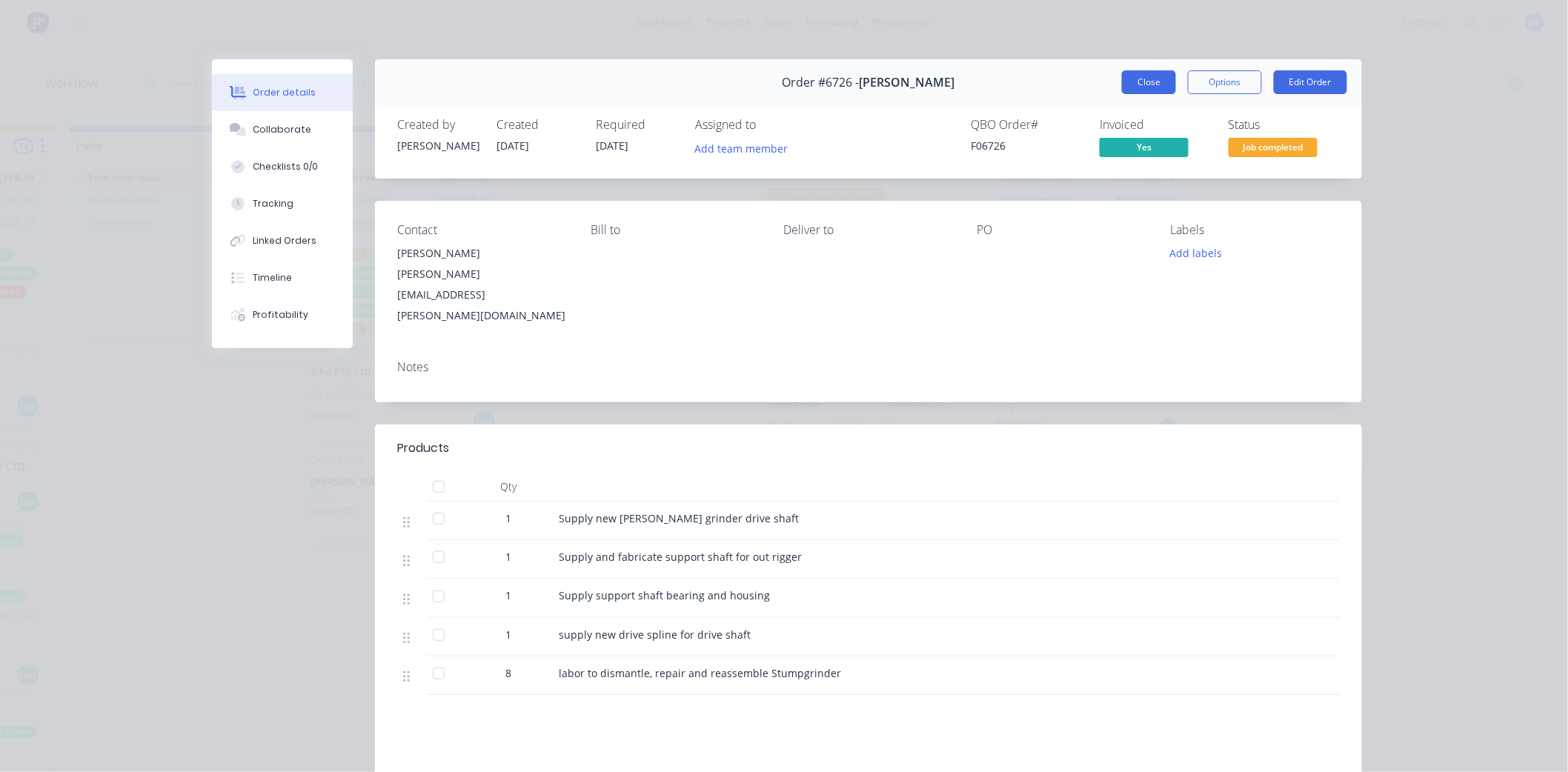
click at [1138, 77] on button "Close" at bounding box center [1149, 82] width 54 height 24
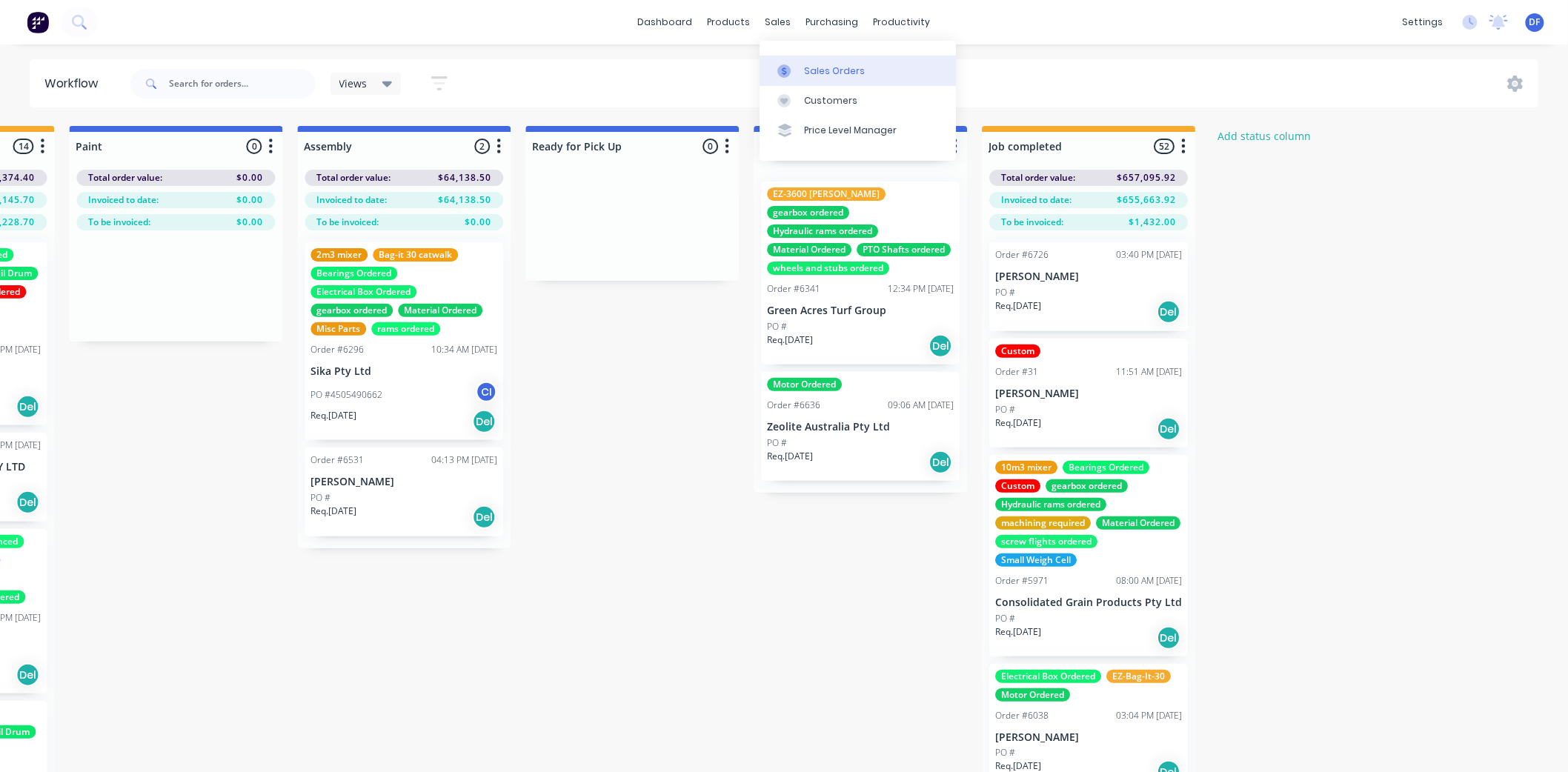
click at [821, 64] on div "Sales Orders" at bounding box center [835, 71] width 61 height 13
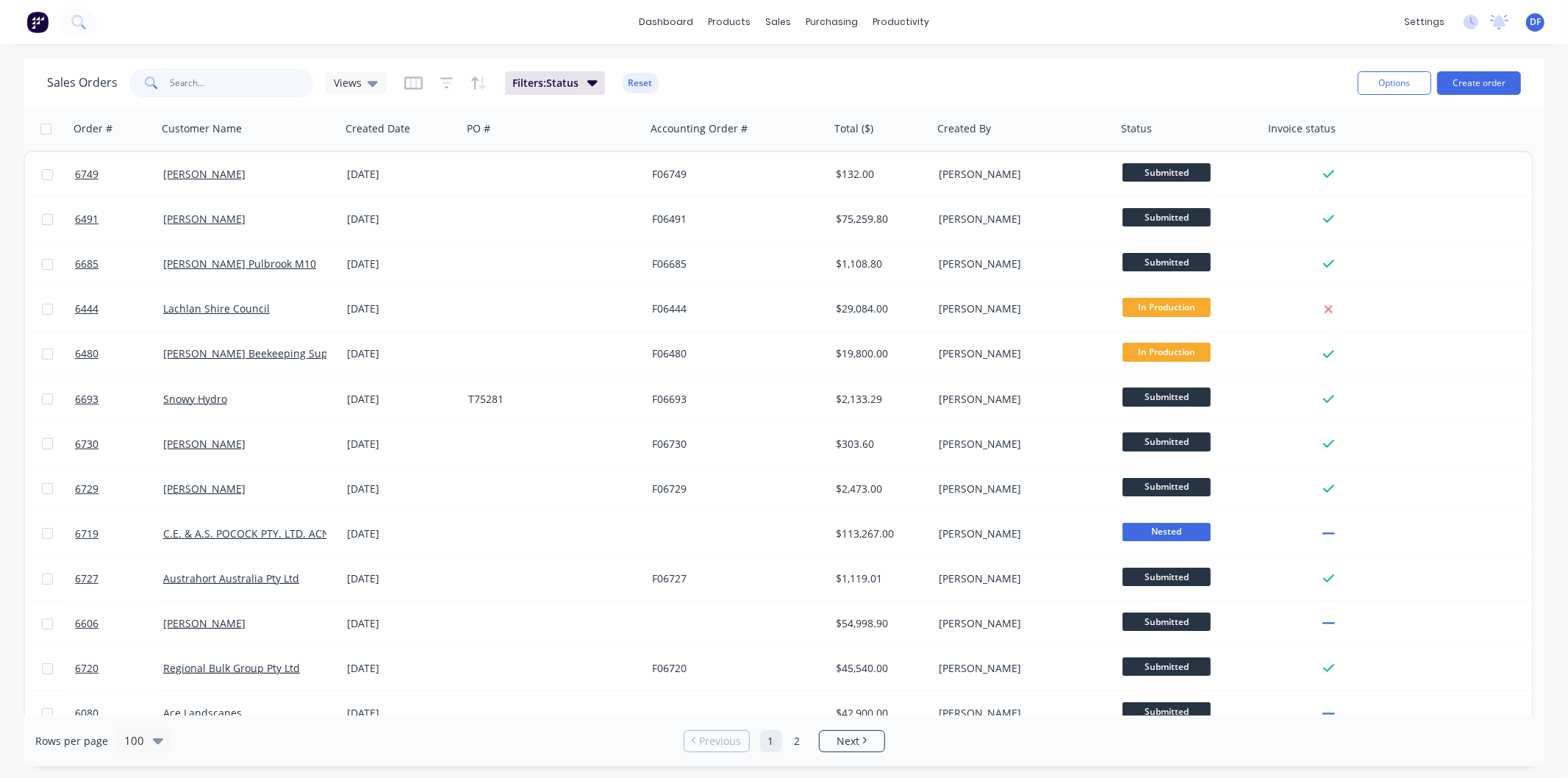
click at [190, 81] on input "text" at bounding box center [242, 83] width 144 height 29
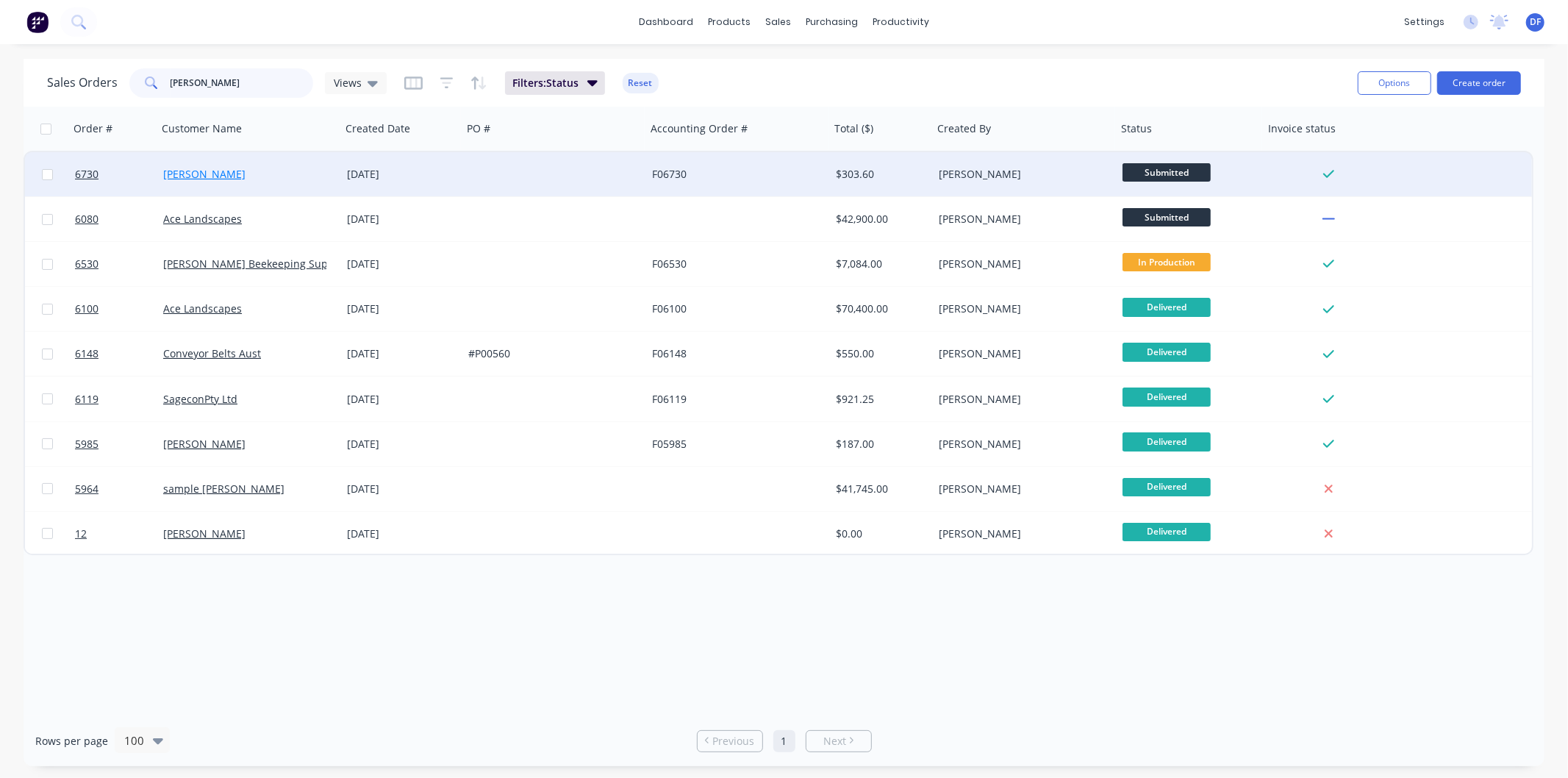
type input "[PERSON_NAME]"
click at [197, 173] on link "[PERSON_NAME]" at bounding box center [204, 174] width 82 height 14
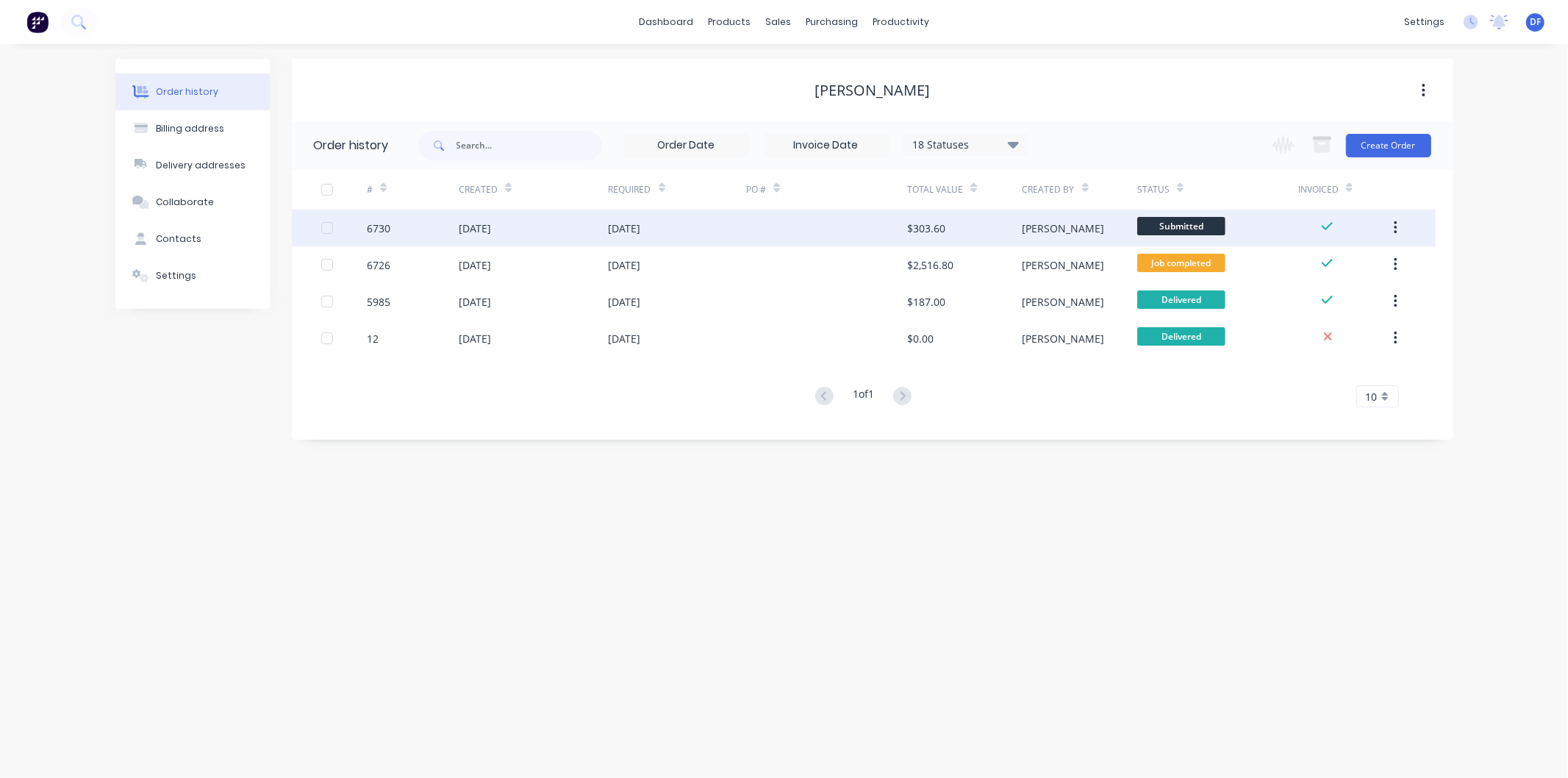
click at [641, 227] on div "[DATE]" at bounding box center [625, 228] width 33 height 15
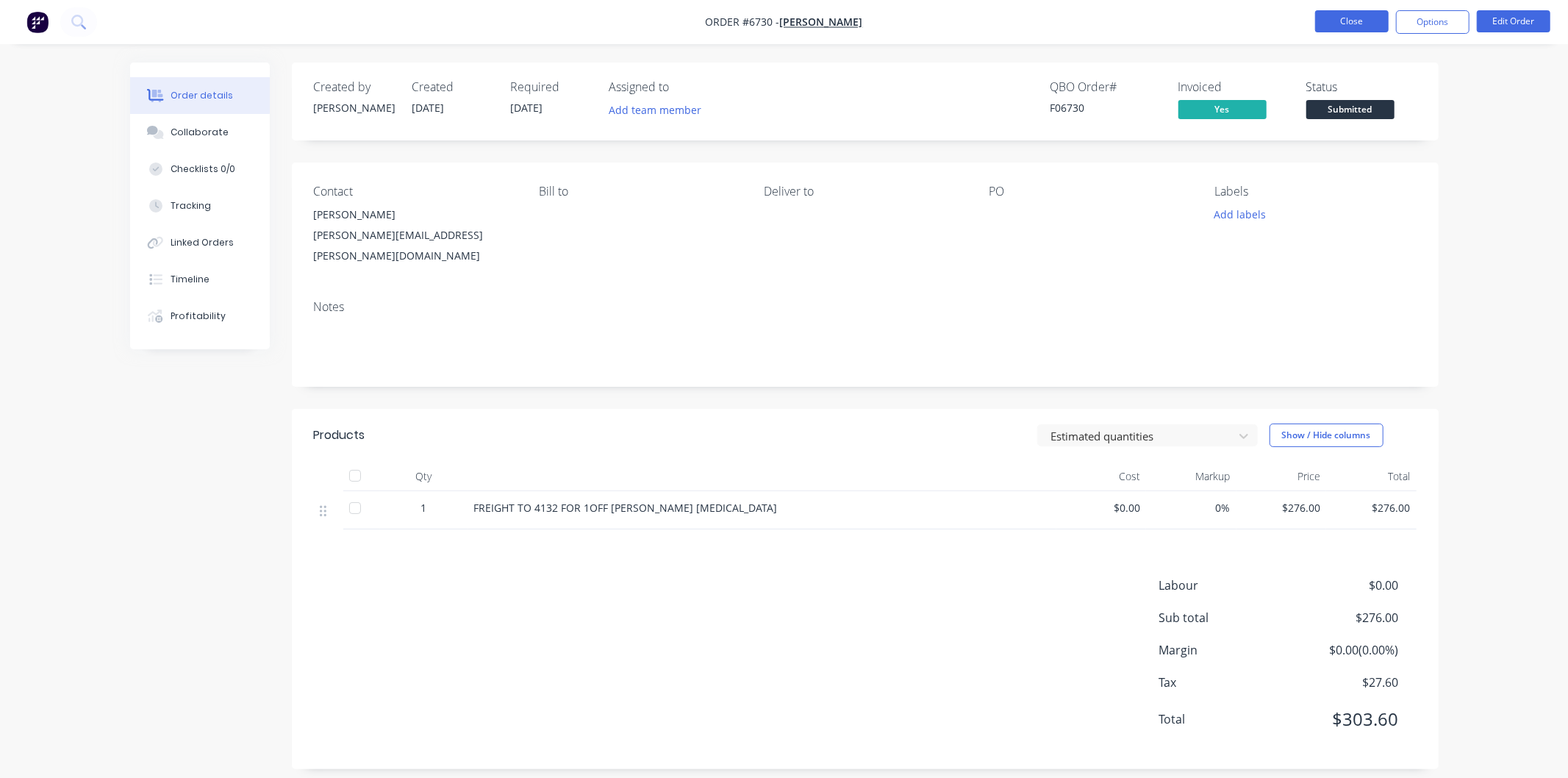
click at [1338, 20] on button "Close" at bounding box center [1352, 21] width 73 height 22
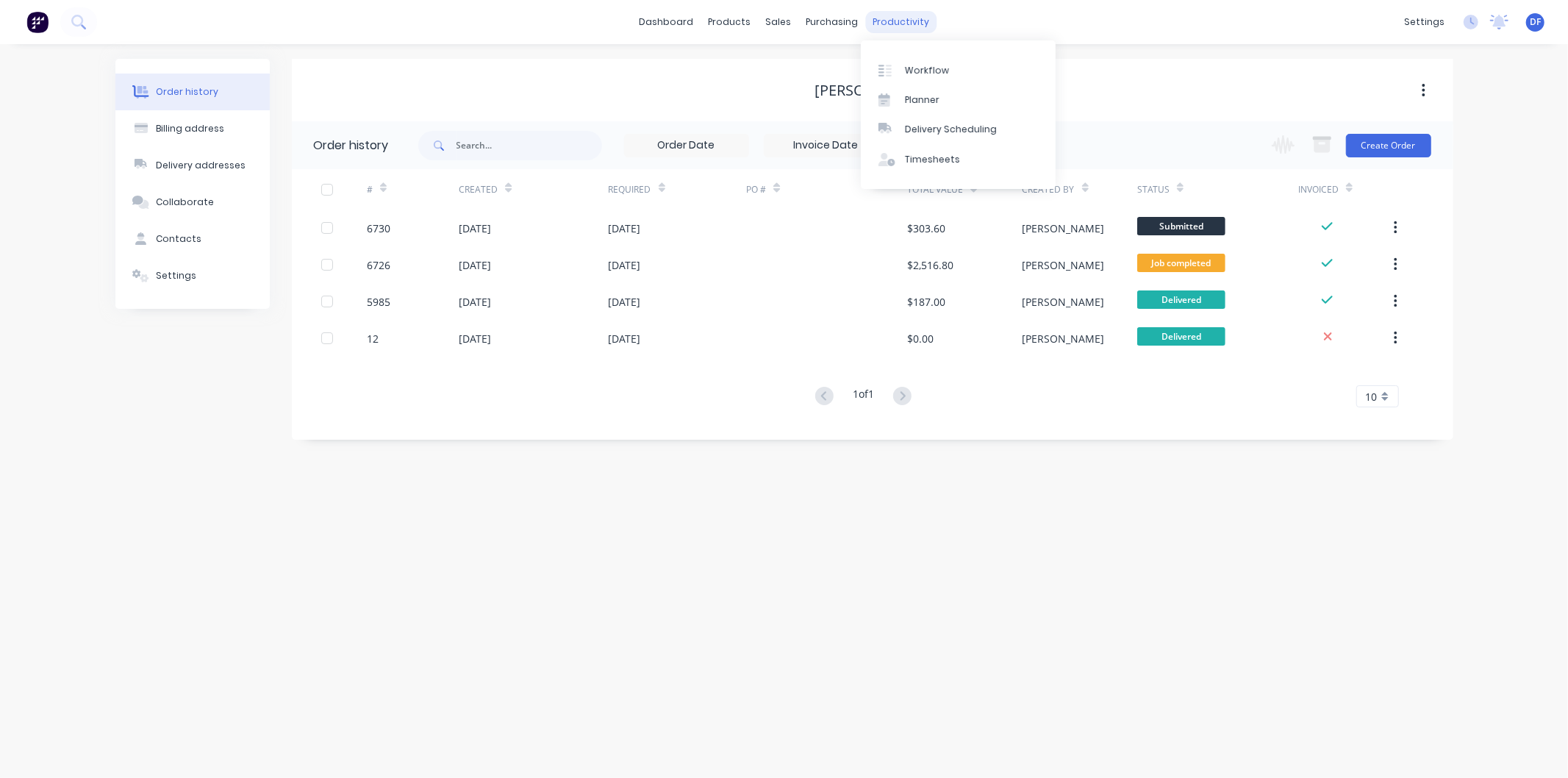
click at [893, 22] on div "productivity" at bounding box center [901, 22] width 71 height 22
click at [935, 69] on div "Workflow" at bounding box center [927, 70] width 44 height 13
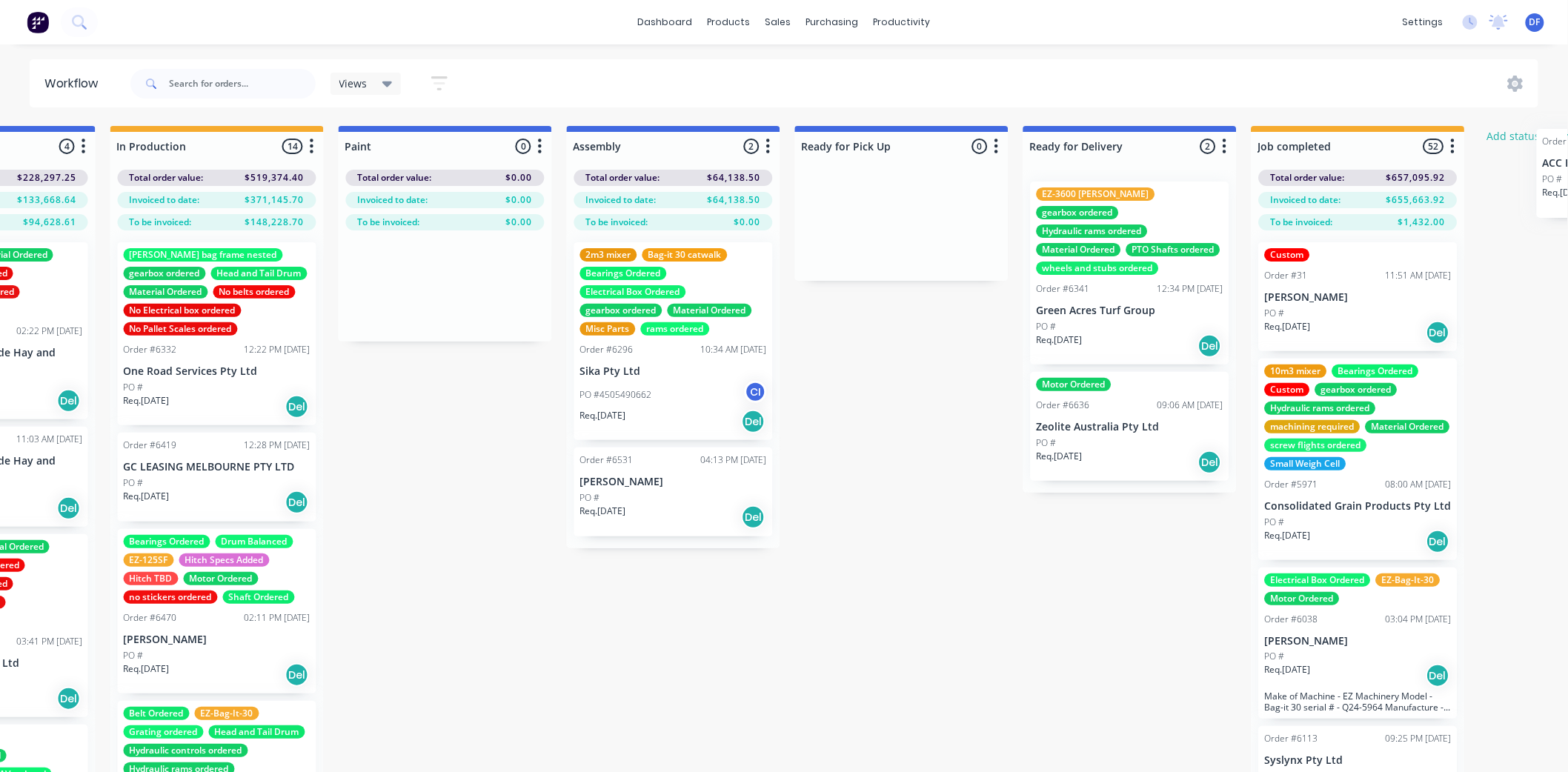
scroll to position [0, 1332]
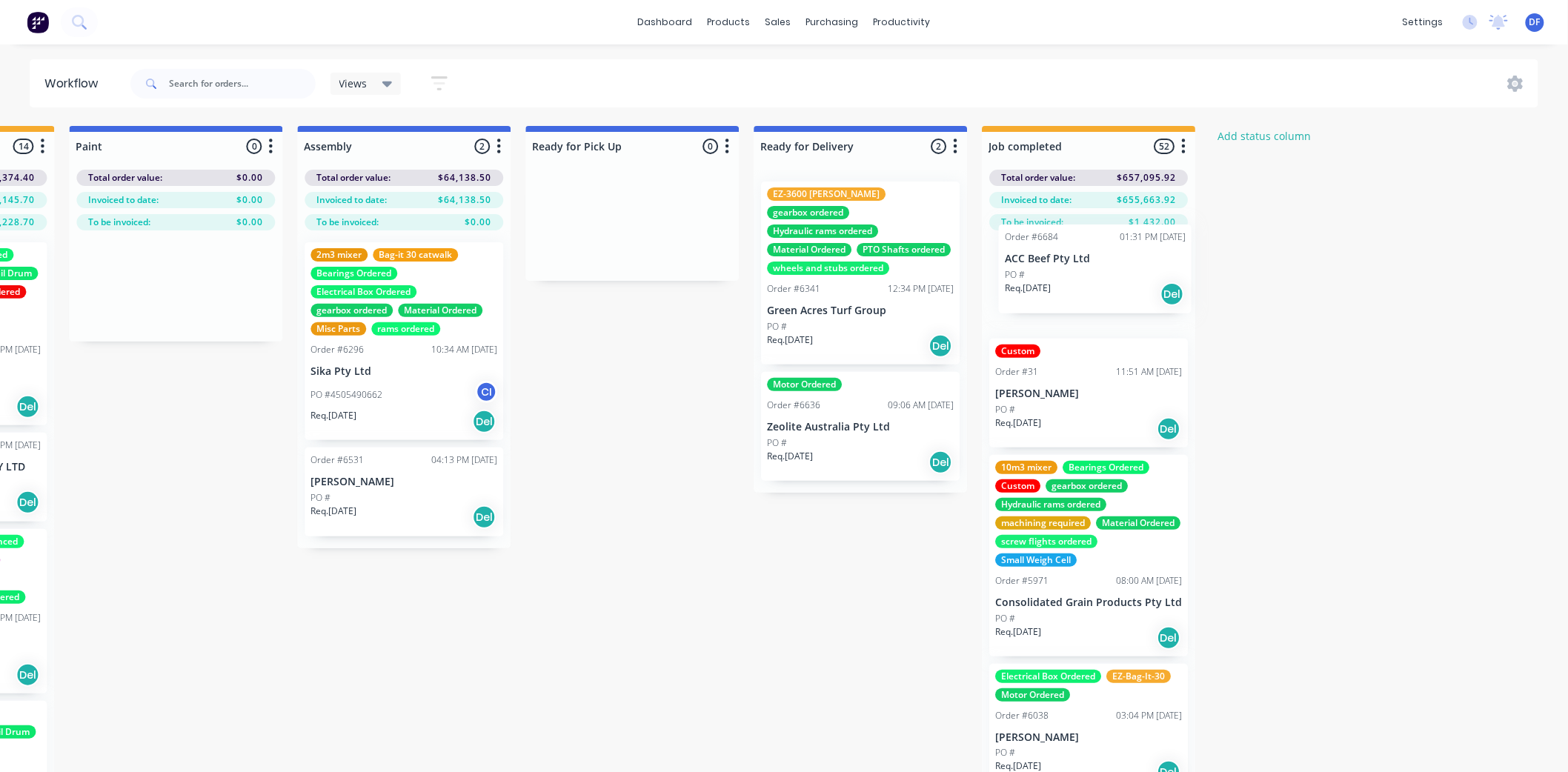
drag, startPoint x: 77, startPoint y: 441, endPoint x: 1042, endPoint y: 271, distance: 979.9
click at [1042, 271] on div "Submitted 19 Status colour #273444 hex #273444 Save Cancel Summaries Total orde…" at bounding box center [107, 475] width 2902 height 699
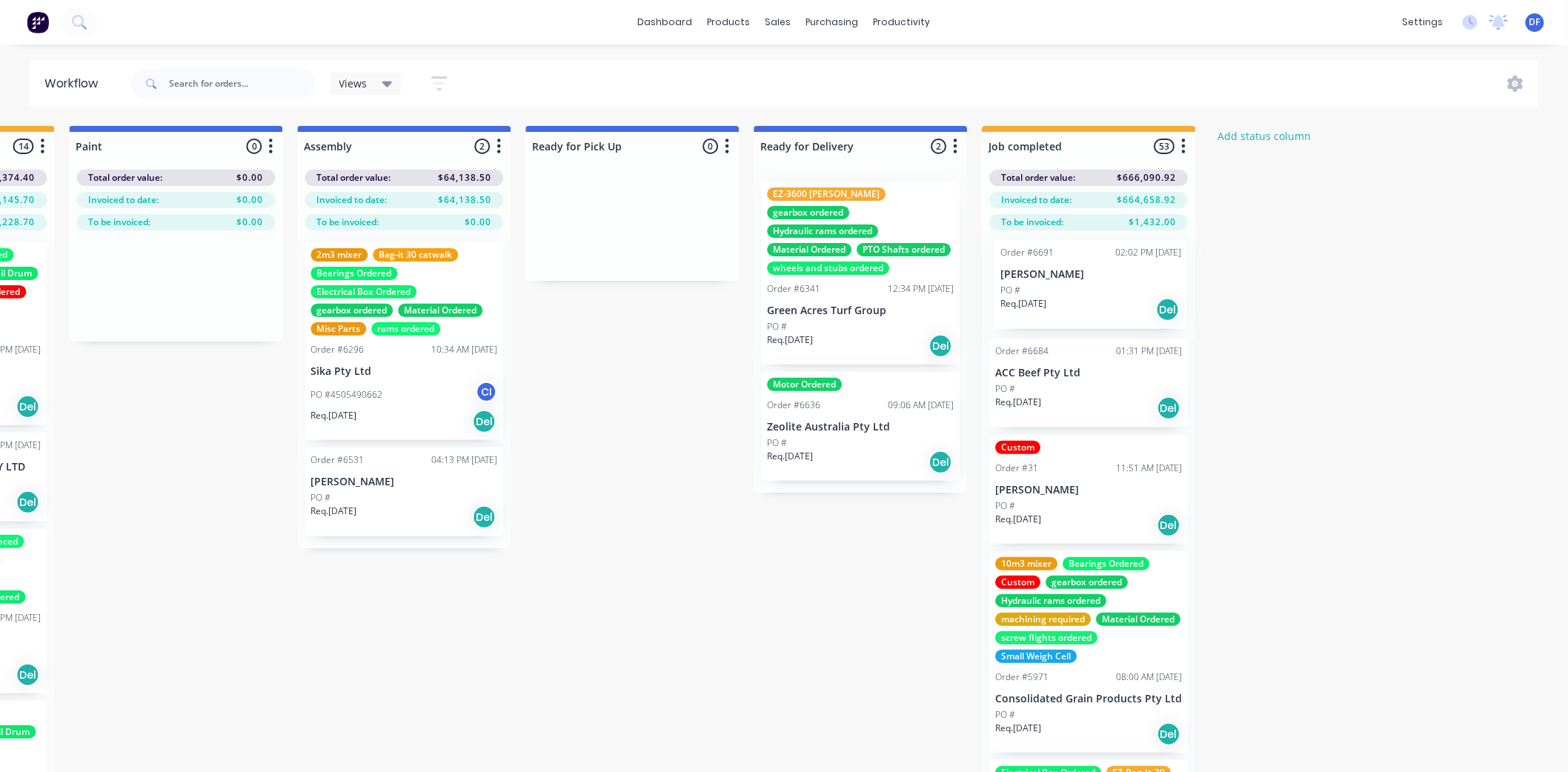
drag, startPoint x: 72, startPoint y: 438, endPoint x: 1032, endPoint y: 284, distance: 972.3
click at [1032, 284] on div "Submitted 18 Status colour #273444 hex #273444 Save Cancel Summaries Total orde…" at bounding box center [107, 475] width 2902 height 699
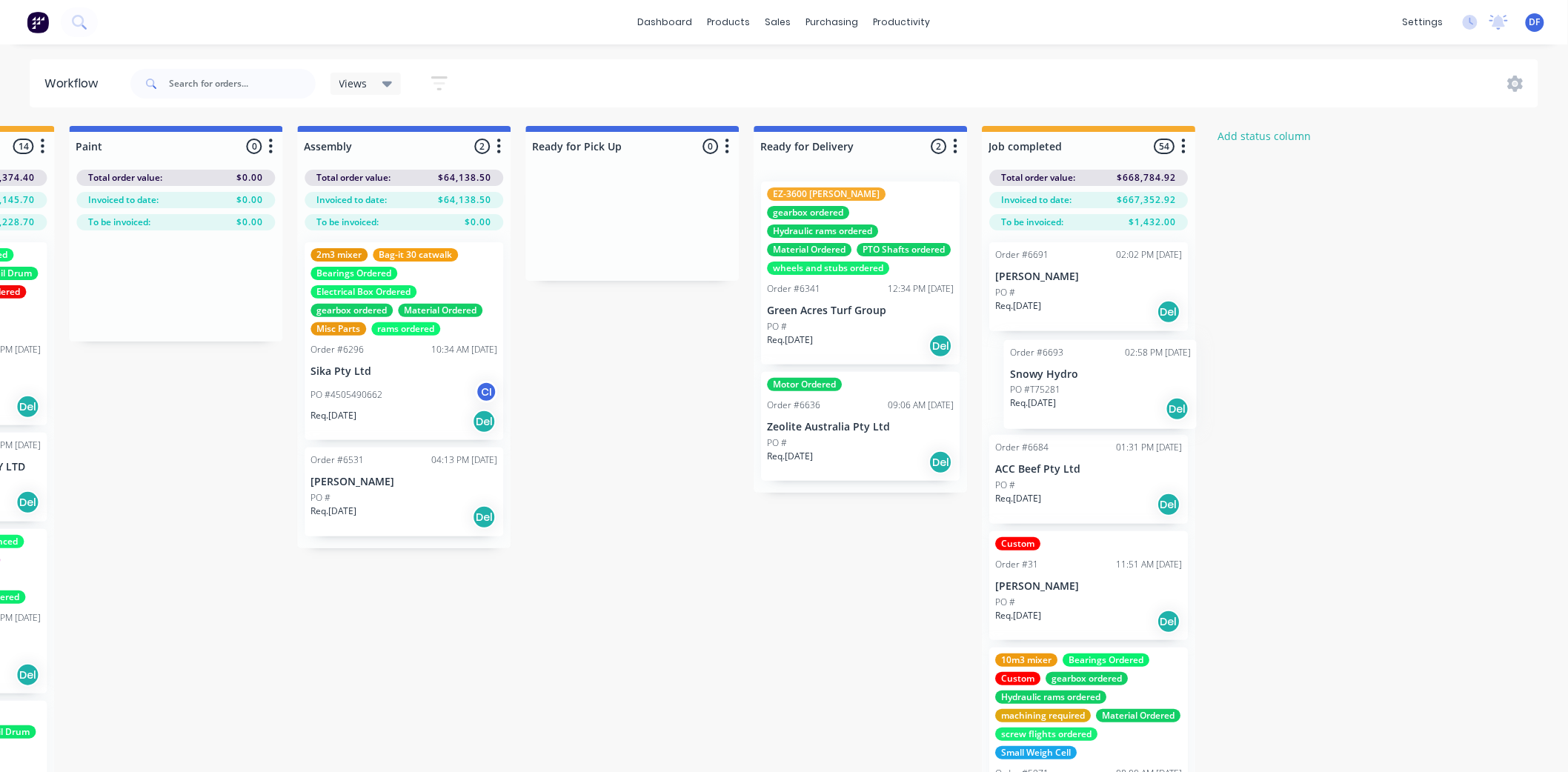
drag, startPoint x: 62, startPoint y: 474, endPoint x: 1033, endPoint y: 375, distance: 976.0
click at [1034, 377] on div "Submitted 17 Status colour #273444 hex #273444 Save Cancel Summaries Total orde…" at bounding box center [107, 475] width 2902 height 699
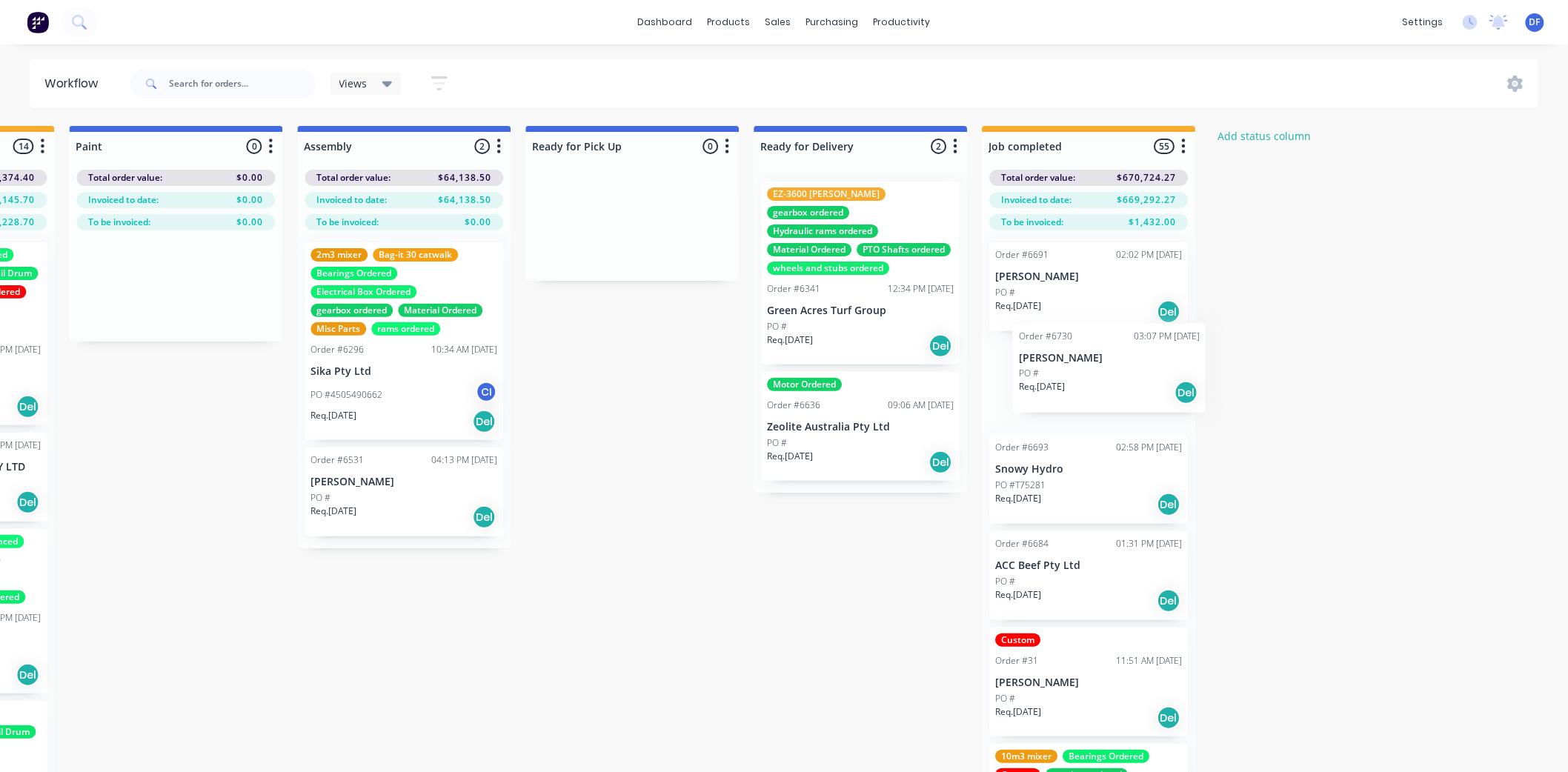
drag, startPoint x: 76, startPoint y: 538, endPoint x: 1032, endPoint y: 372, distance: 970.3
click at [1032, 372] on div "Submitted 16 Status colour #273444 hex #273444 Save Cancel Summaries Total orde…" at bounding box center [107, 475] width 2902 height 699
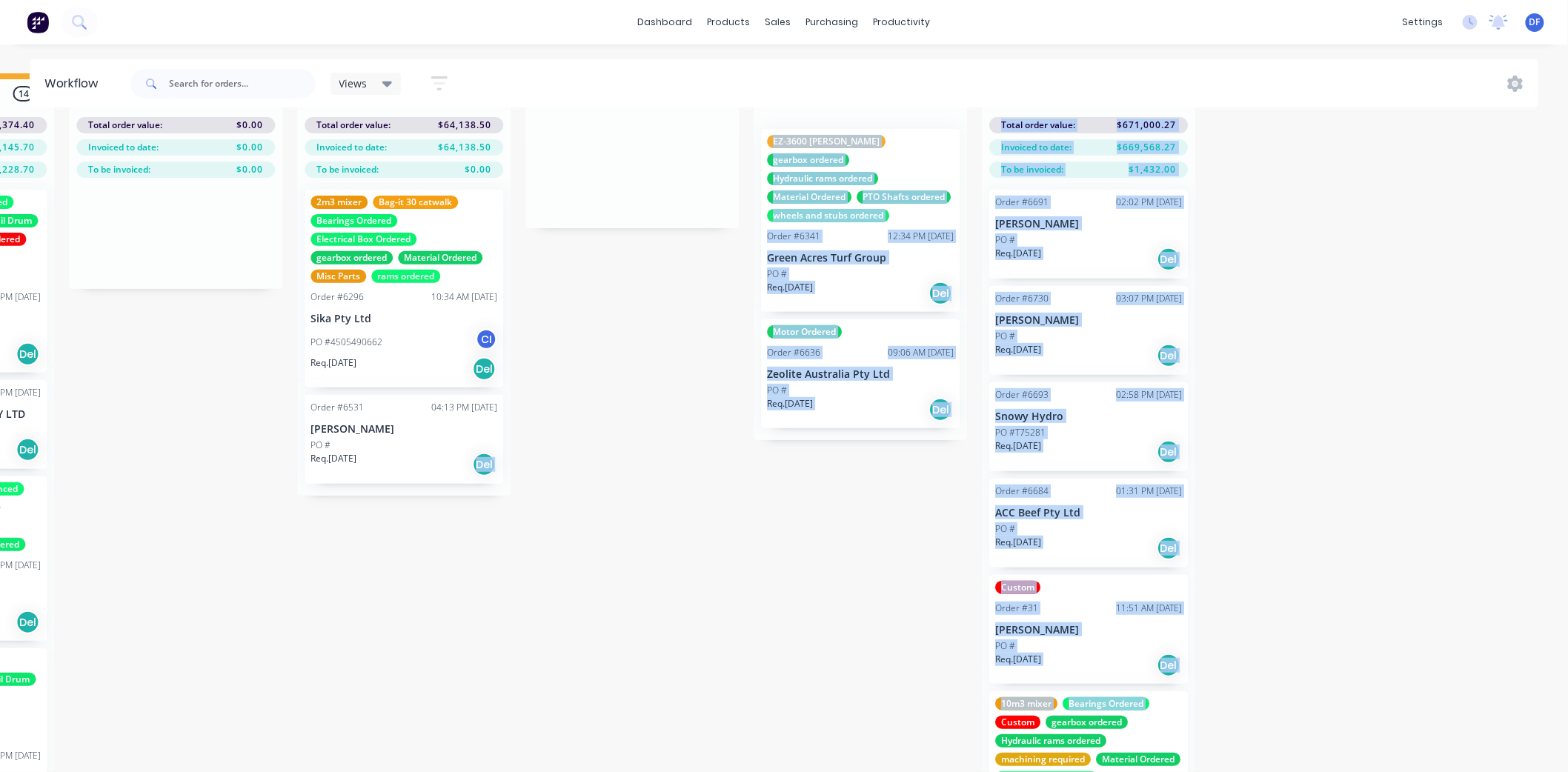
drag, startPoint x: 755, startPoint y: 770, endPoint x: 600, endPoint y: 781, distance: 155.4
click at [395, 738] on div "Submitted 15 Status colour #273444 hex #273444 Save Cancel Summaries Total orde…" at bounding box center [107, 423] width 2902 height 699
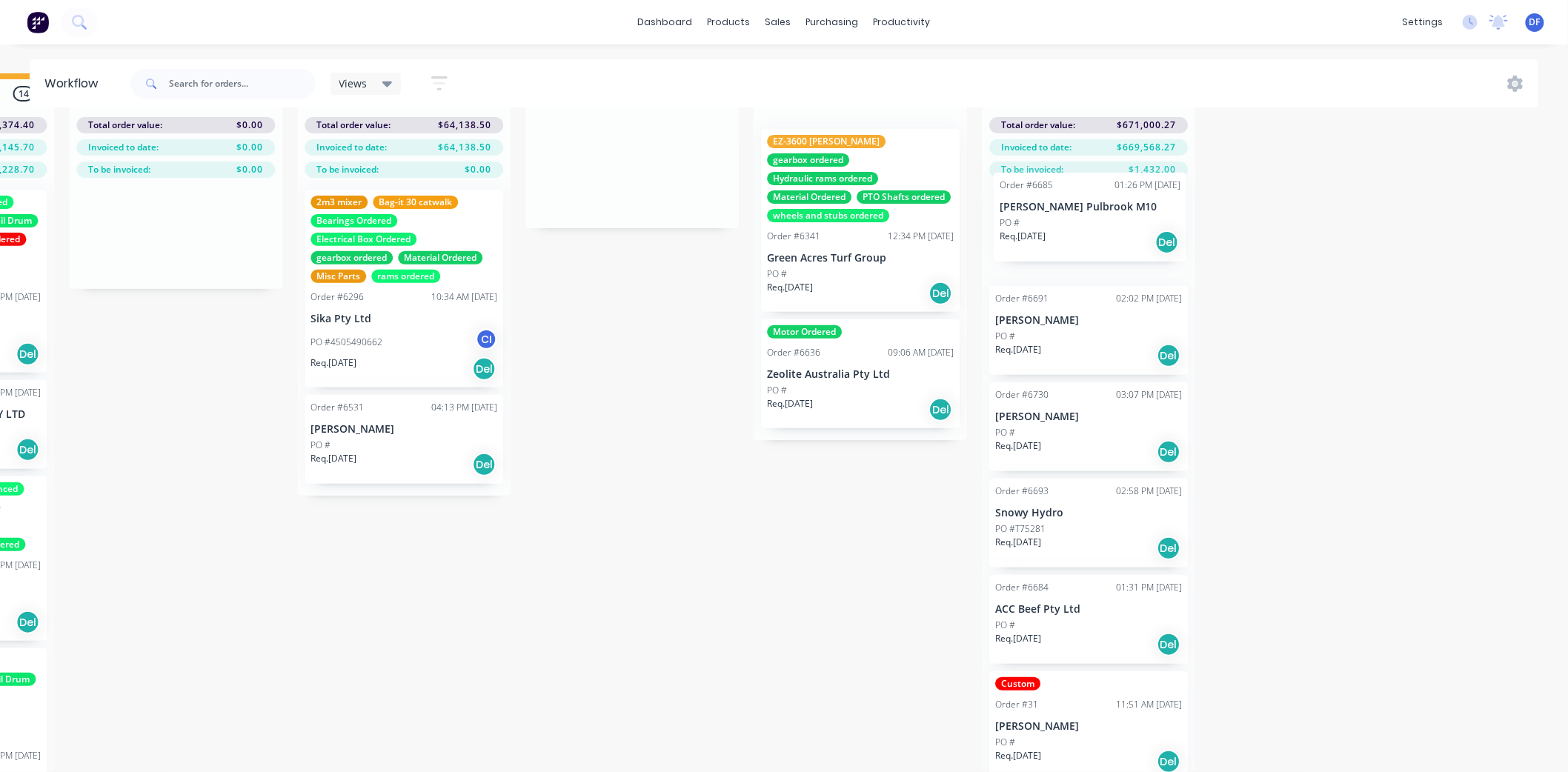
drag, startPoint x: 122, startPoint y: 512, endPoint x: 1060, endPoint y: 210, distance: 985.4
click at [1060, 210] on div "Submitted 15 Status colour #273444 hex #273444 Save Cancel Summaries Total orde…" at bounding box center [107, 423] width 2902 height 699
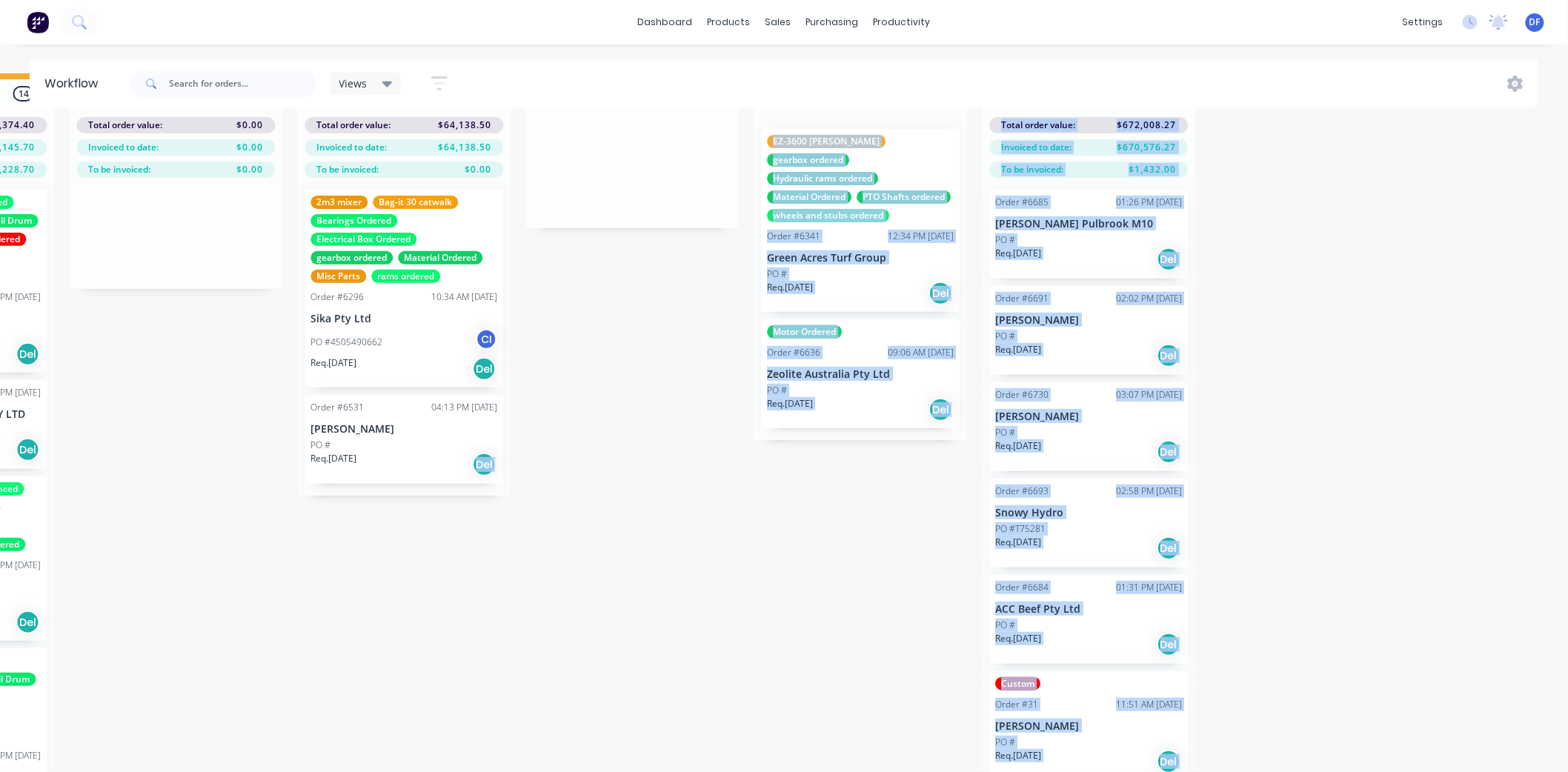
scroll to position [853, 0]
click at [808, 685] on div "Submitted 14 Status colour #273444 hex #273444 Save Cancel Summaries Total orde…" at bounding box center [107, 423] width 2902 height 699
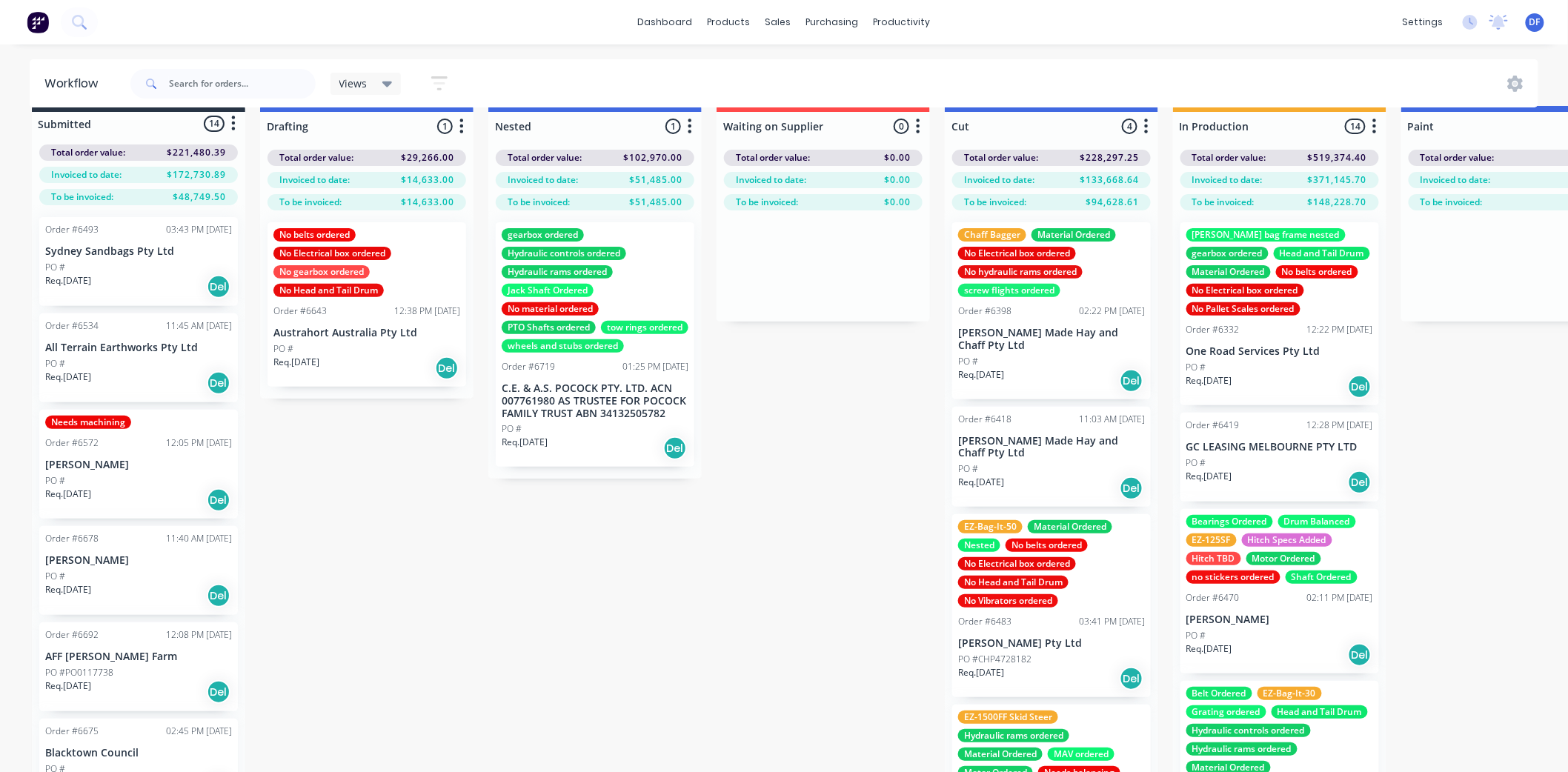
scroll to position [0, 0]
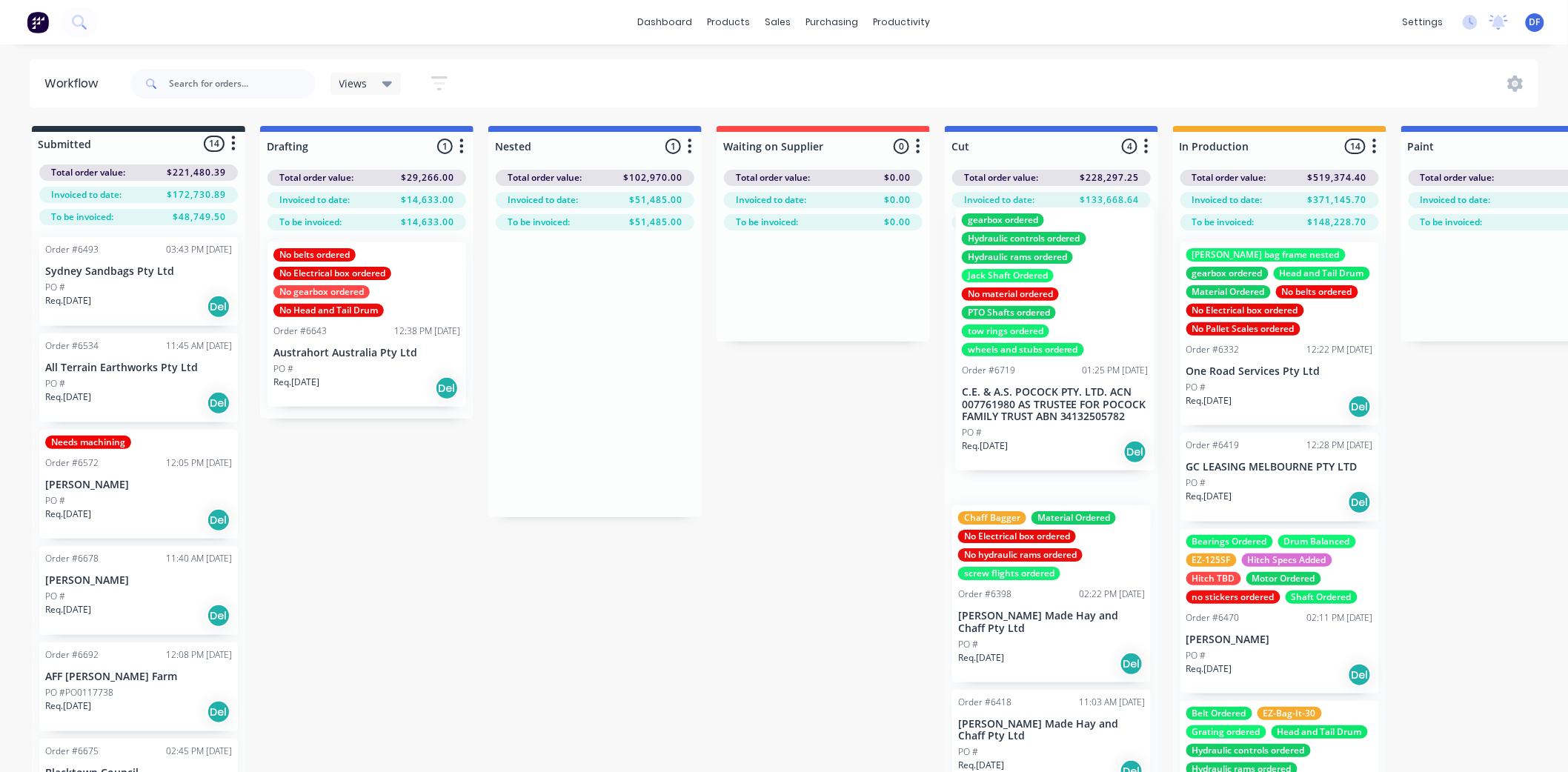
drag, startPoint x: 566, startPoint y: 305, endPoint x: 1032, endPoint y: 273, distance: 467.1
click at [1032, 273] on div "Submitted 14 Status colour #273444 hex #273444 Save Cancel Summaries Total orde…" at bounding box center [1439, 475] width 2902 height 699
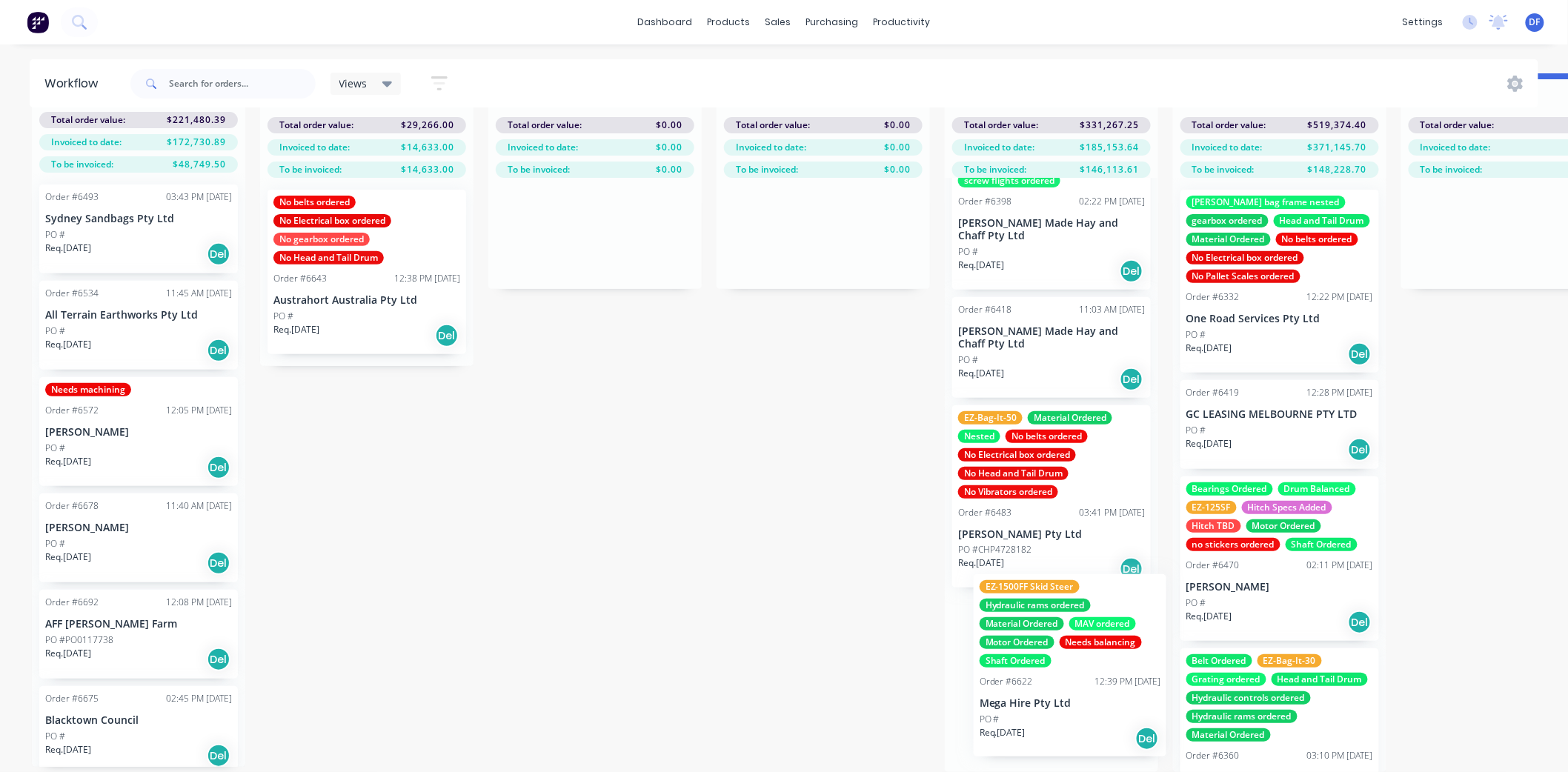
scroll to position [334, 0]
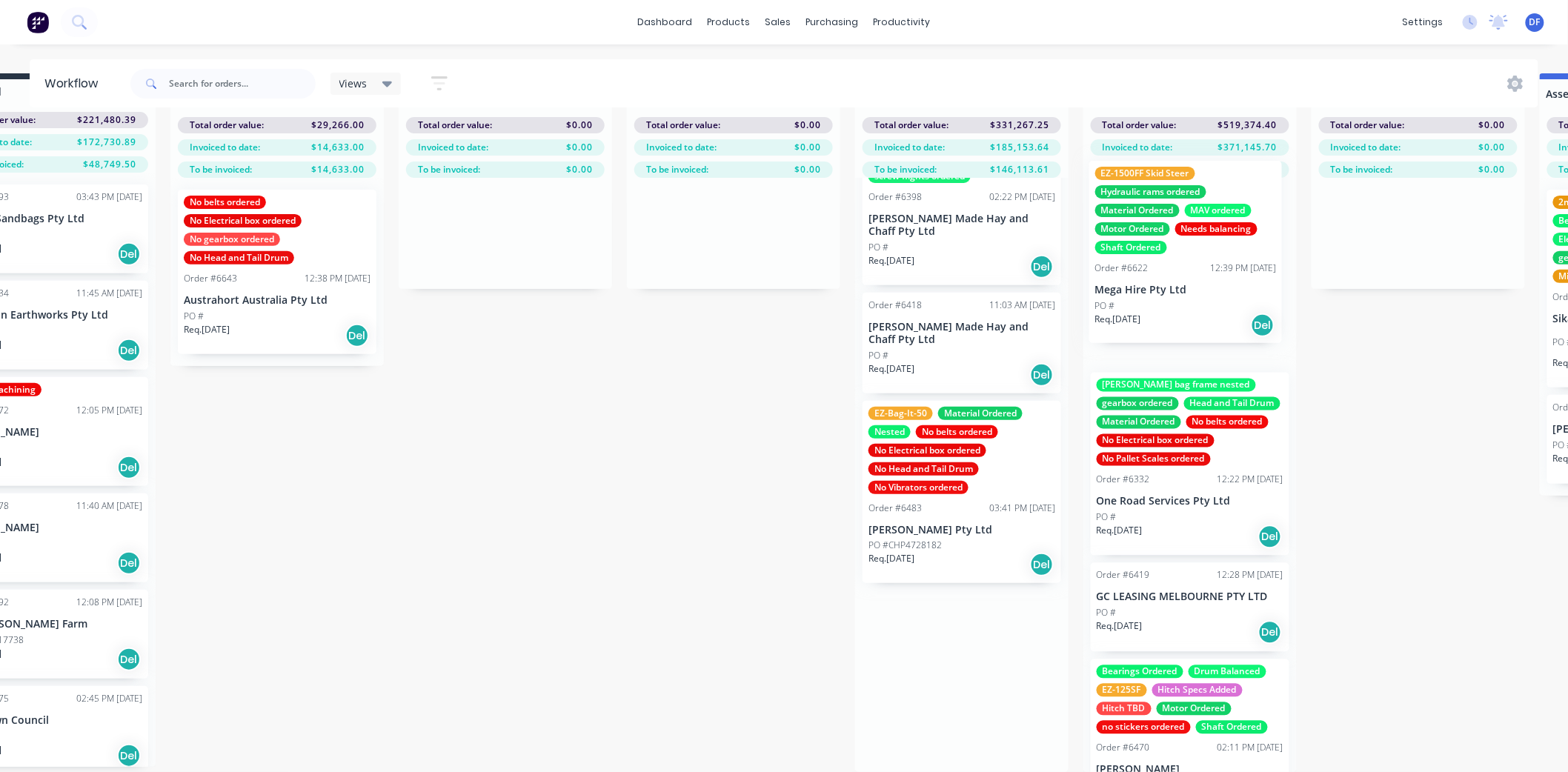
drag, startPoint x: 1015, startPoint y: 735, endPoint x: 1154, endPoint y: 306, distance: 451.0
click at [1154, 306] on div "Submitted 14 Status colour #273444 hex #273444 Save Cancel Summaries Total orde…" at bounding box center [1349, 423] width 2902 height 699
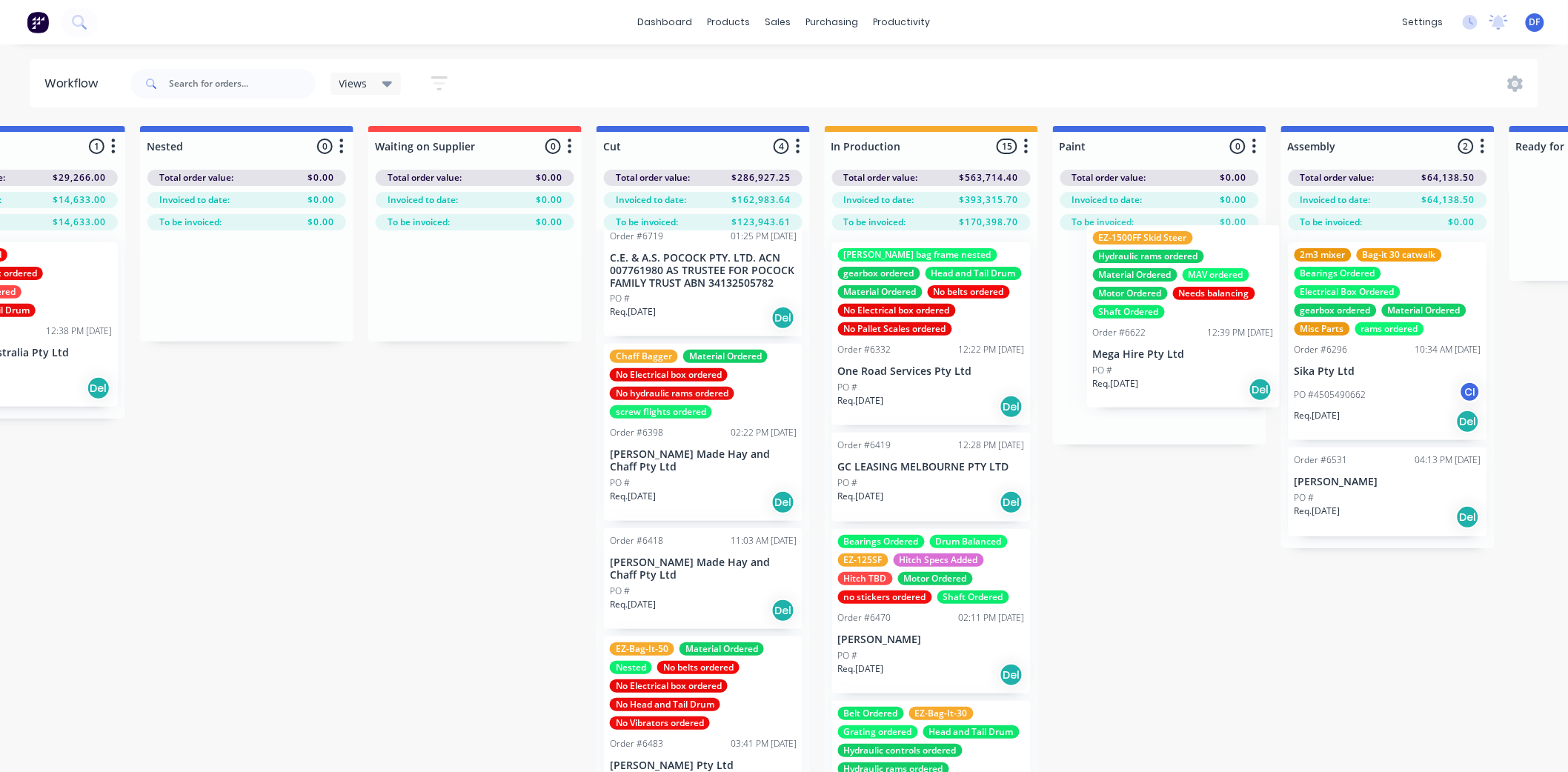
scroll to position [0, 353]
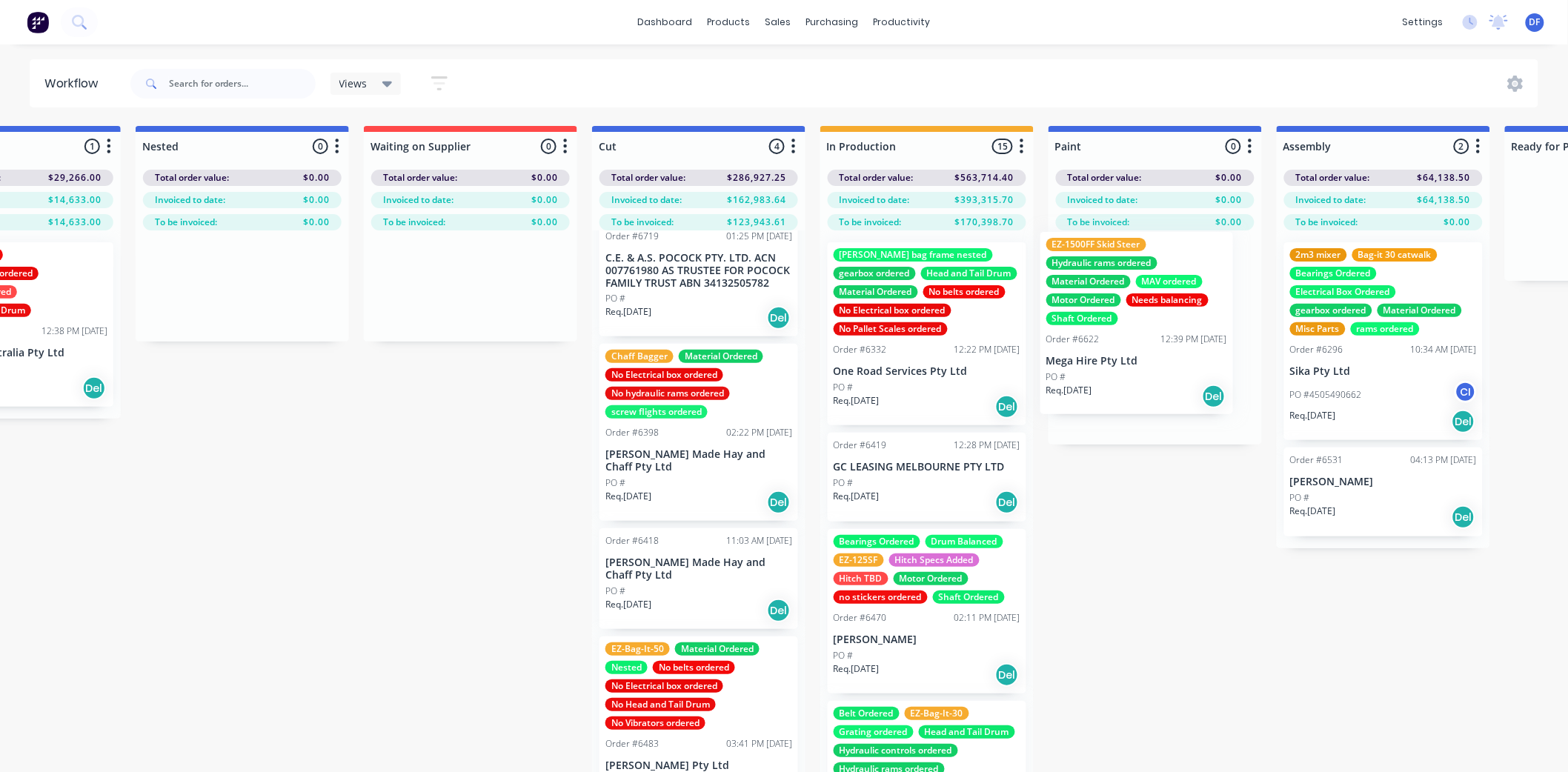
drag, startPoint x: 1152, startPoint y: 332, endPoint x: 1102, endPoint y: 328, distance: 50.2
click at [1103, 328] on div "Submitted 14 Status colour #273444 hex #273444 Save Cancel Summaries Total orde…" at bounding box center [1086, 475] width 2902 height 699
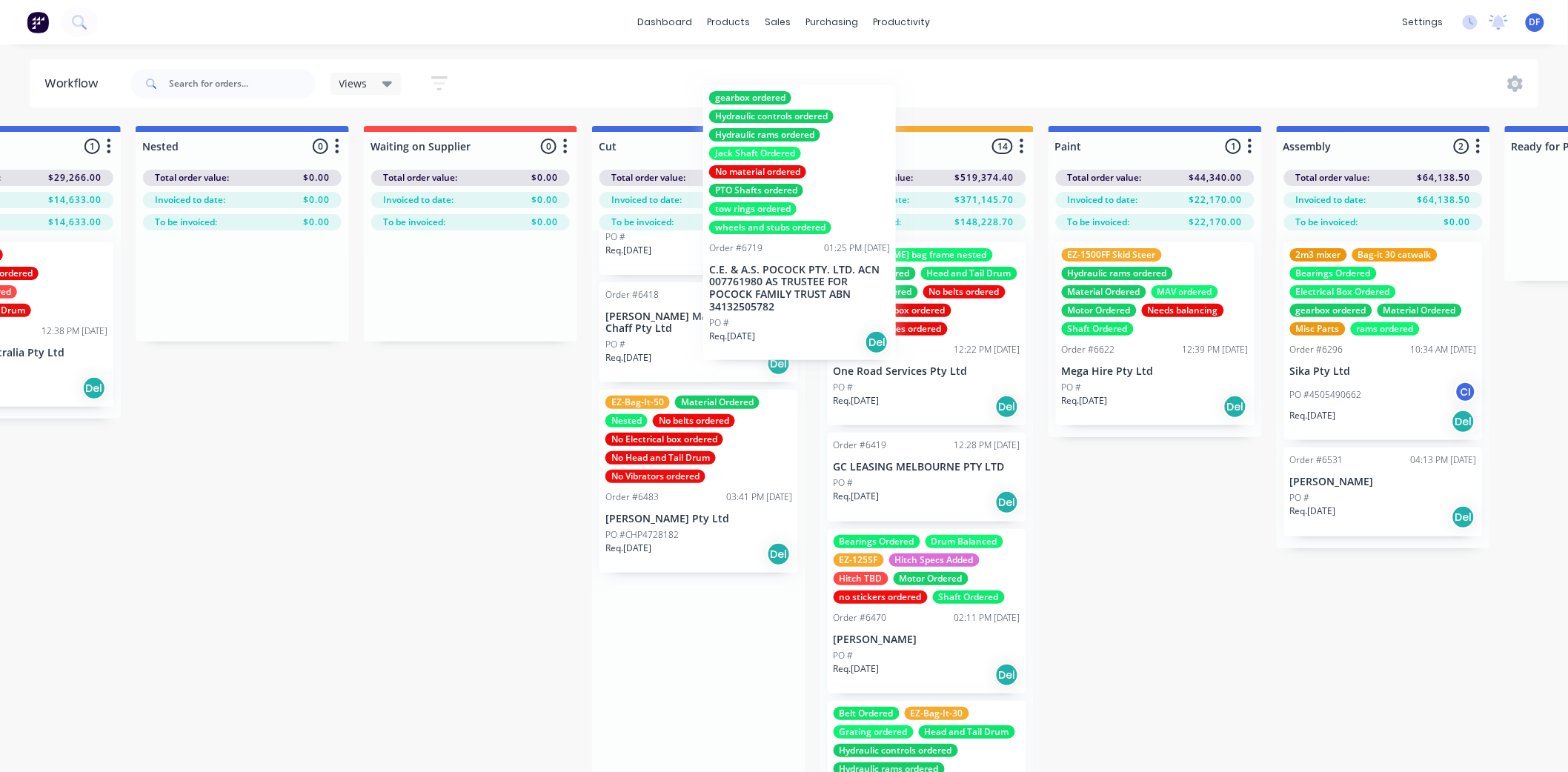
scroll to position [142, 0]
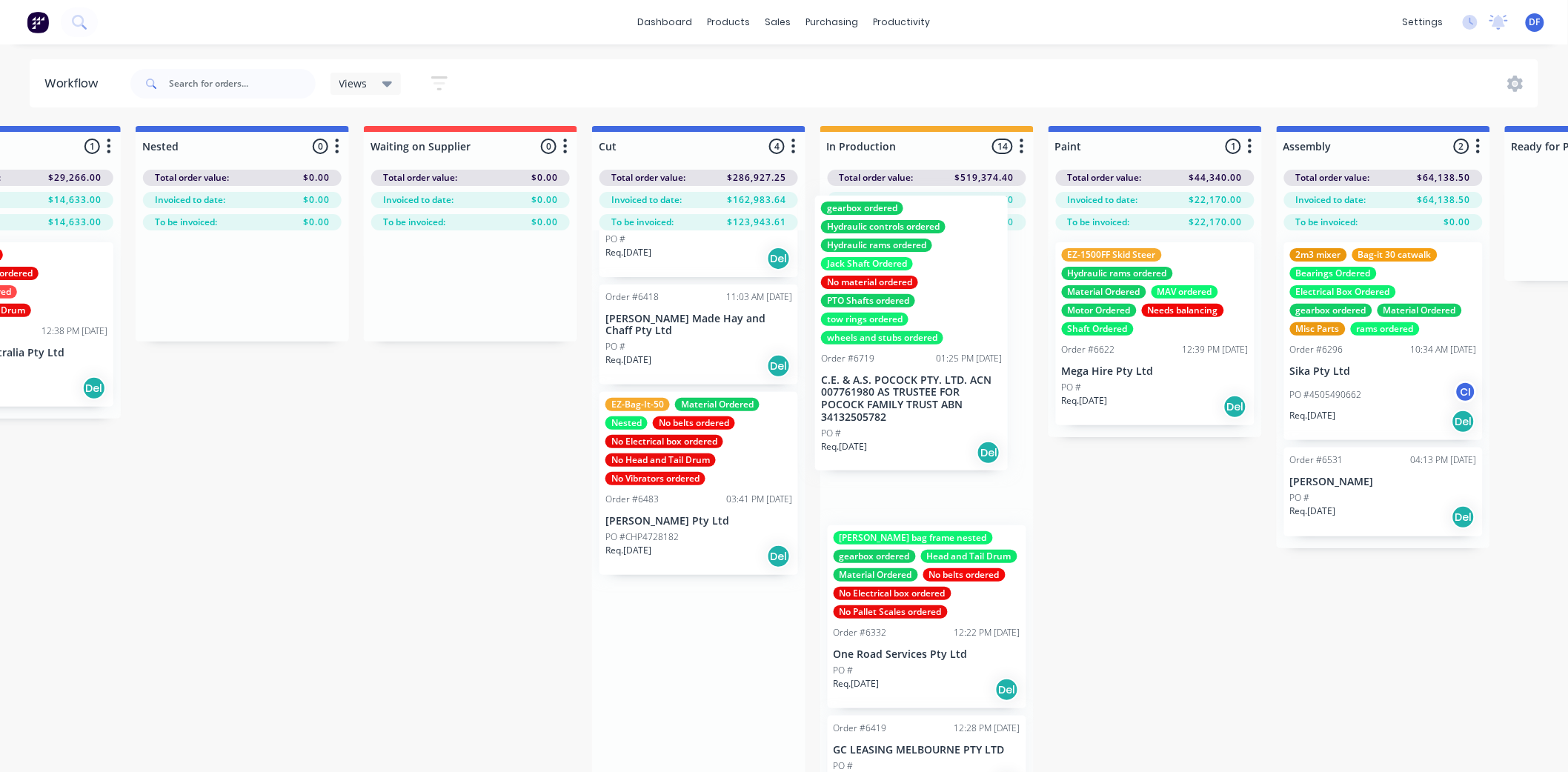
drag, startPoint x: 650, startPoint y: 272, endPoint x: 870, endPoint y: 378, distance: 244.2
click at [870, 378] on div "Submitted 14 Status colour #273444 hex #273444 Save Cancel Summaries Total orde…" at bounding box center [1086, 475] width 2902 height 699
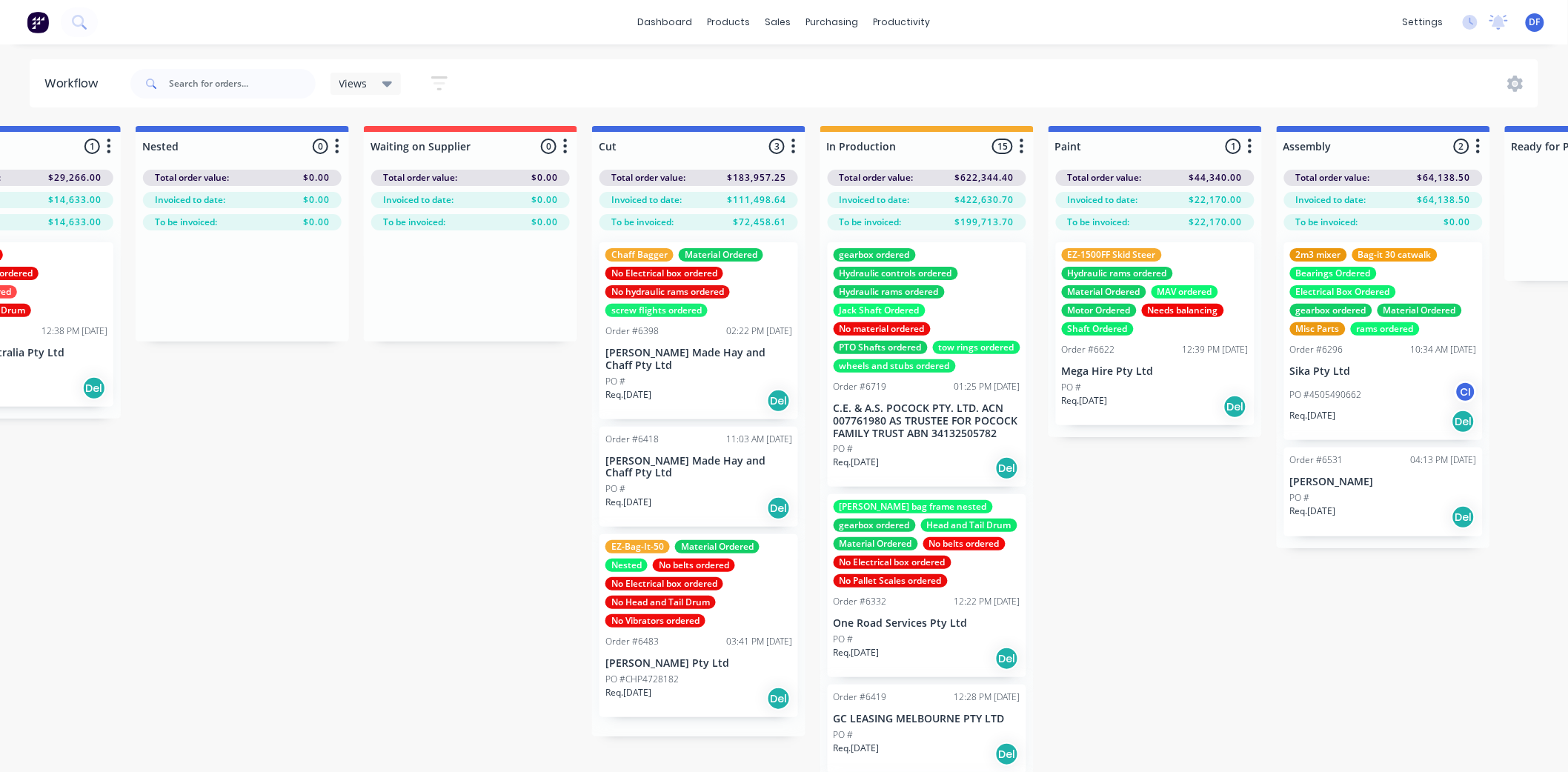
scroll to position [0, 0]
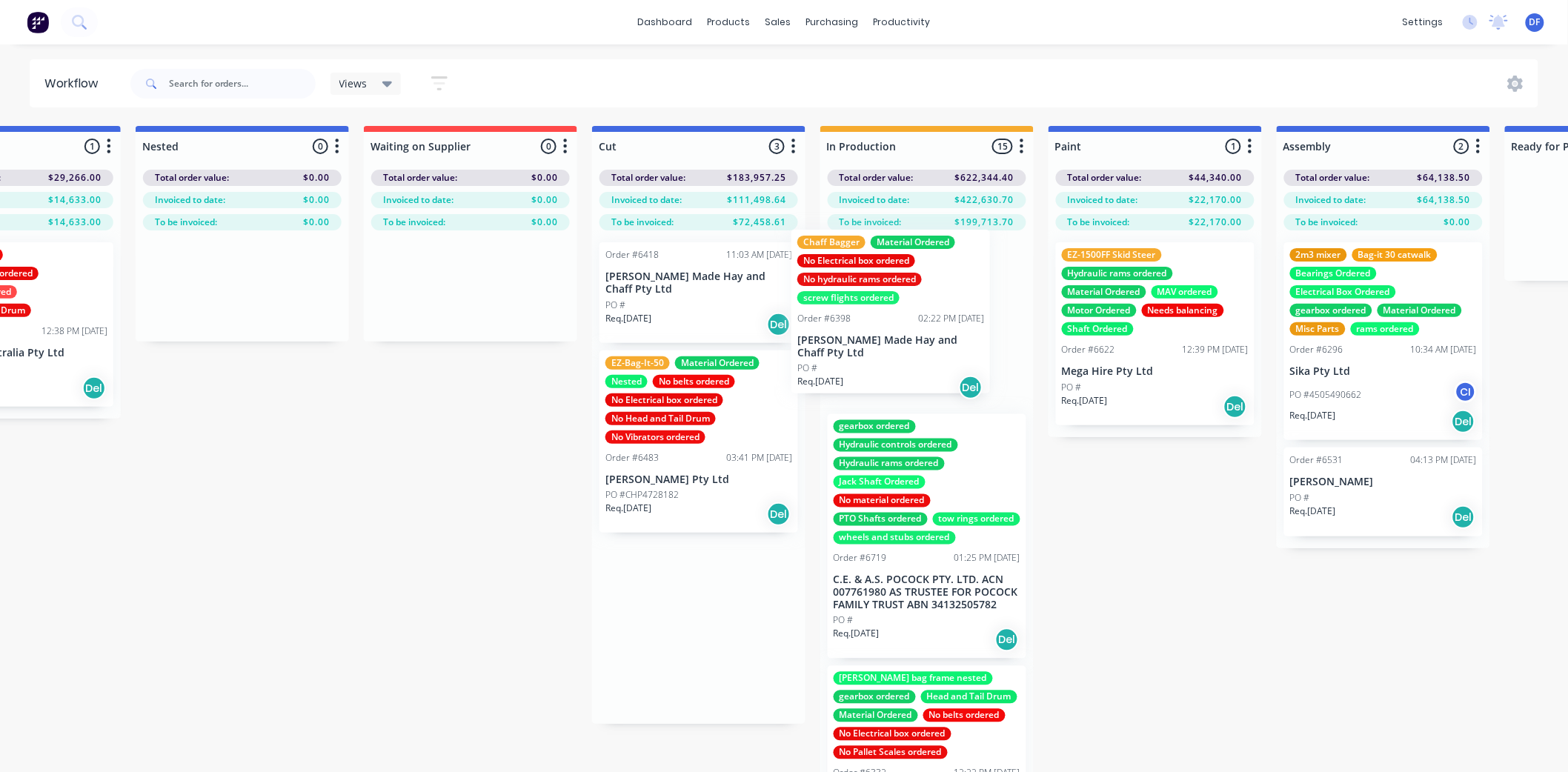
drag, startPoint x: 653, startPoint y: 301, endPoint x: 858, endPoint y: 287, distance: 205.5
click at [858, 287] on div "Submitted 14 Status colour #273444 hex #273444 Save Cancel Summaries Total orde…" at bounding box center [1086, 475] width 2902 height 699
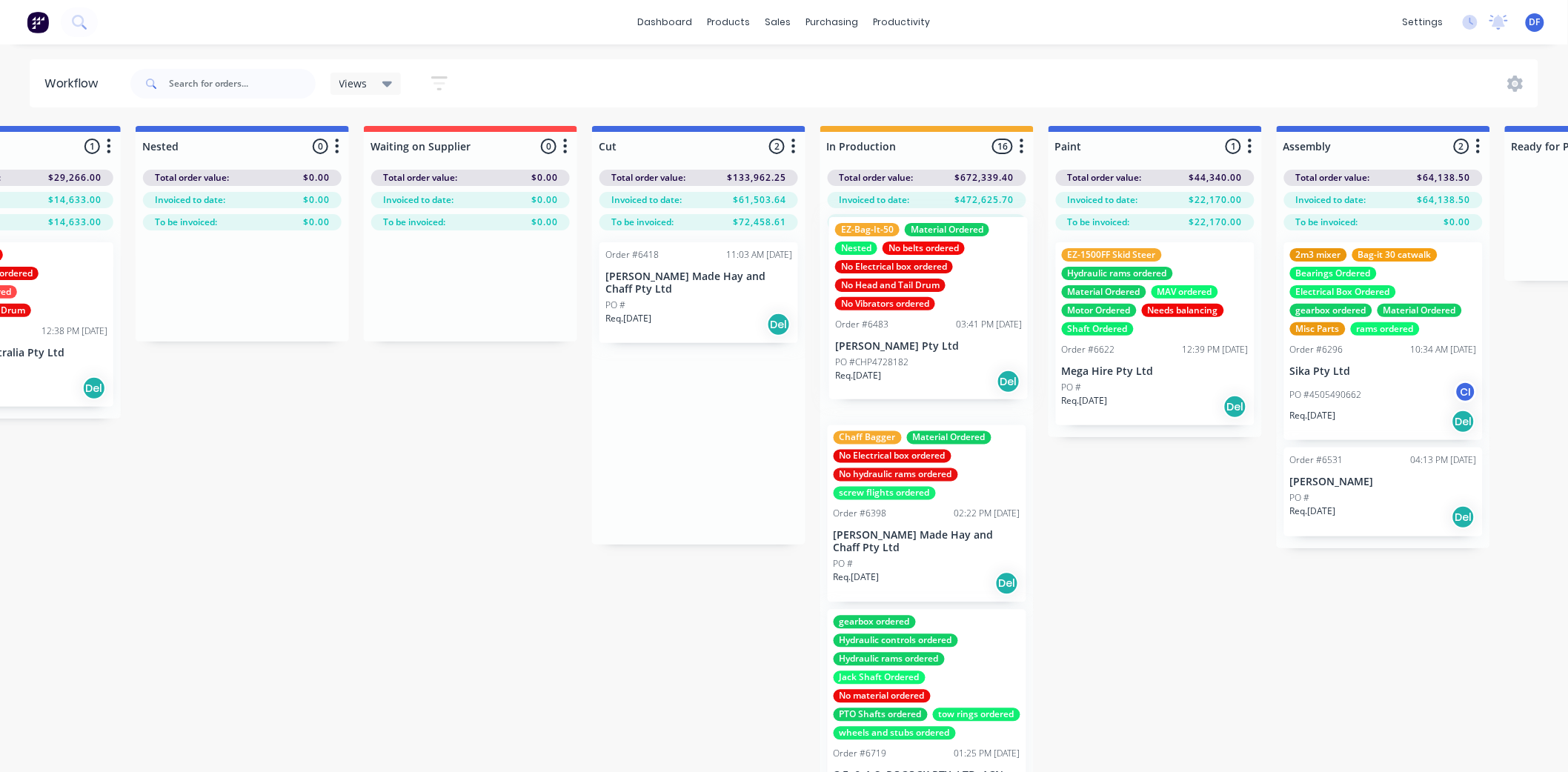
drag, startPoint x: 646, startPoint y: 397, endPoint x: 881, endPoint y: 277, distance: 263.9
click at [881, 277] on div "Submitted 14 Status colour #273444 hex #273444 Save Cancel Summaries Total orde…" at bounding box center [1086, 475] width 2902 height 699
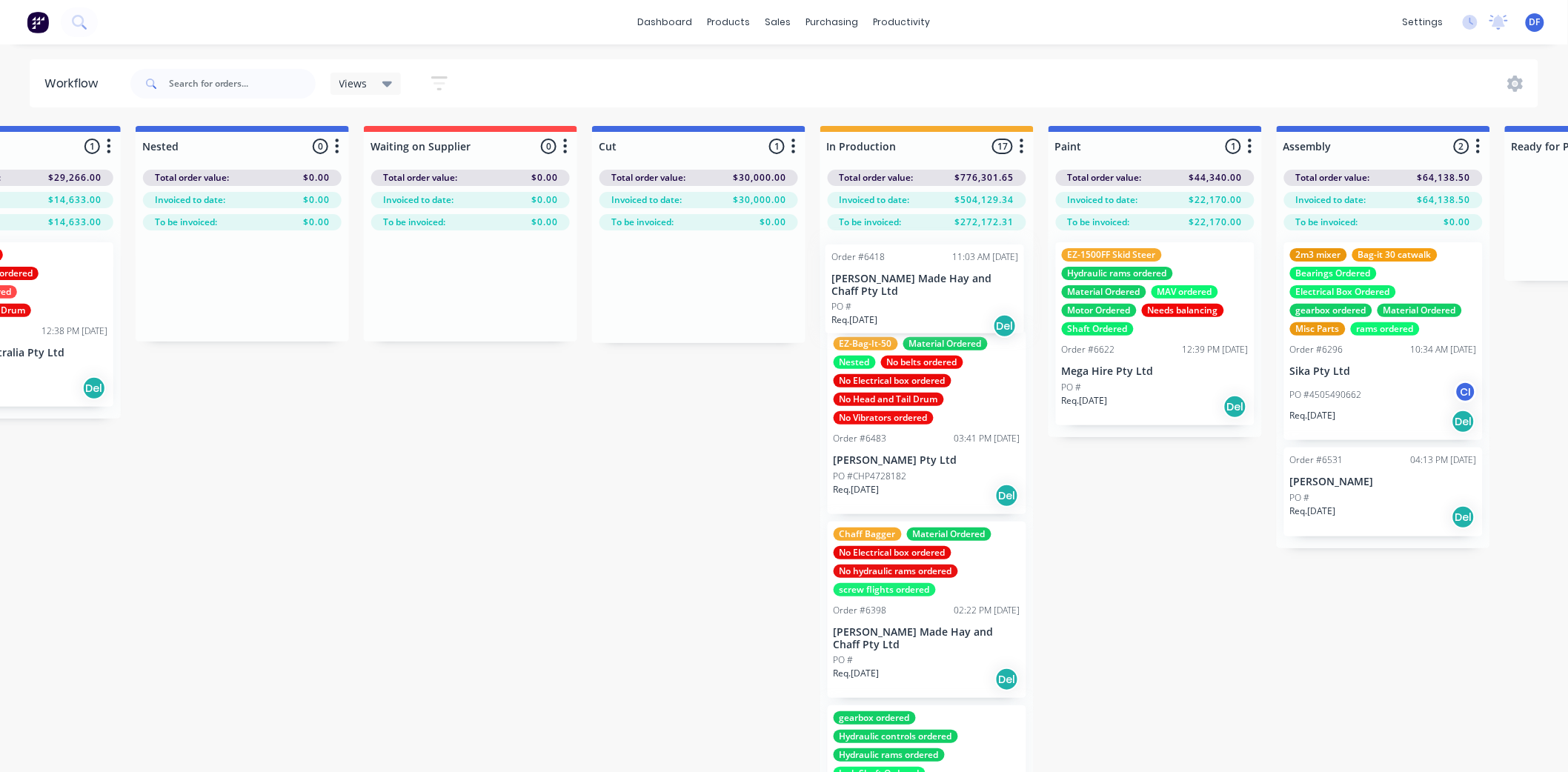
drag, startPoint x: 757, startPoint y: 270, endPoint x: 887, endPoint y: 273, distance: 130.0
click at [887, 274] on div "Submitted 14 Status colour #273444 hex #273444 Save Cancel Summaries Total orde…" at bounding box center [1086, 475] width 2902 height 699
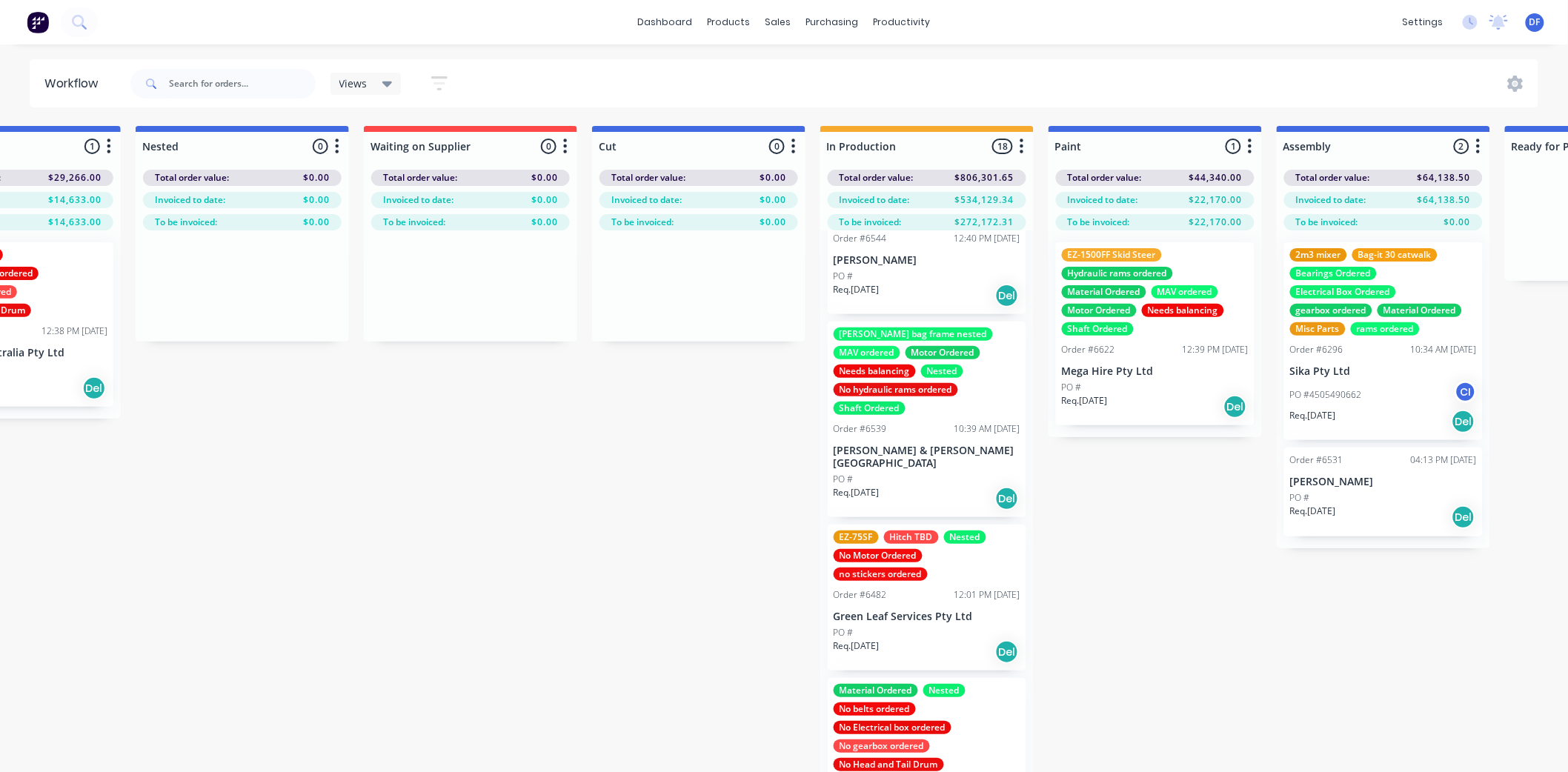
scroll to position [2223, 0]
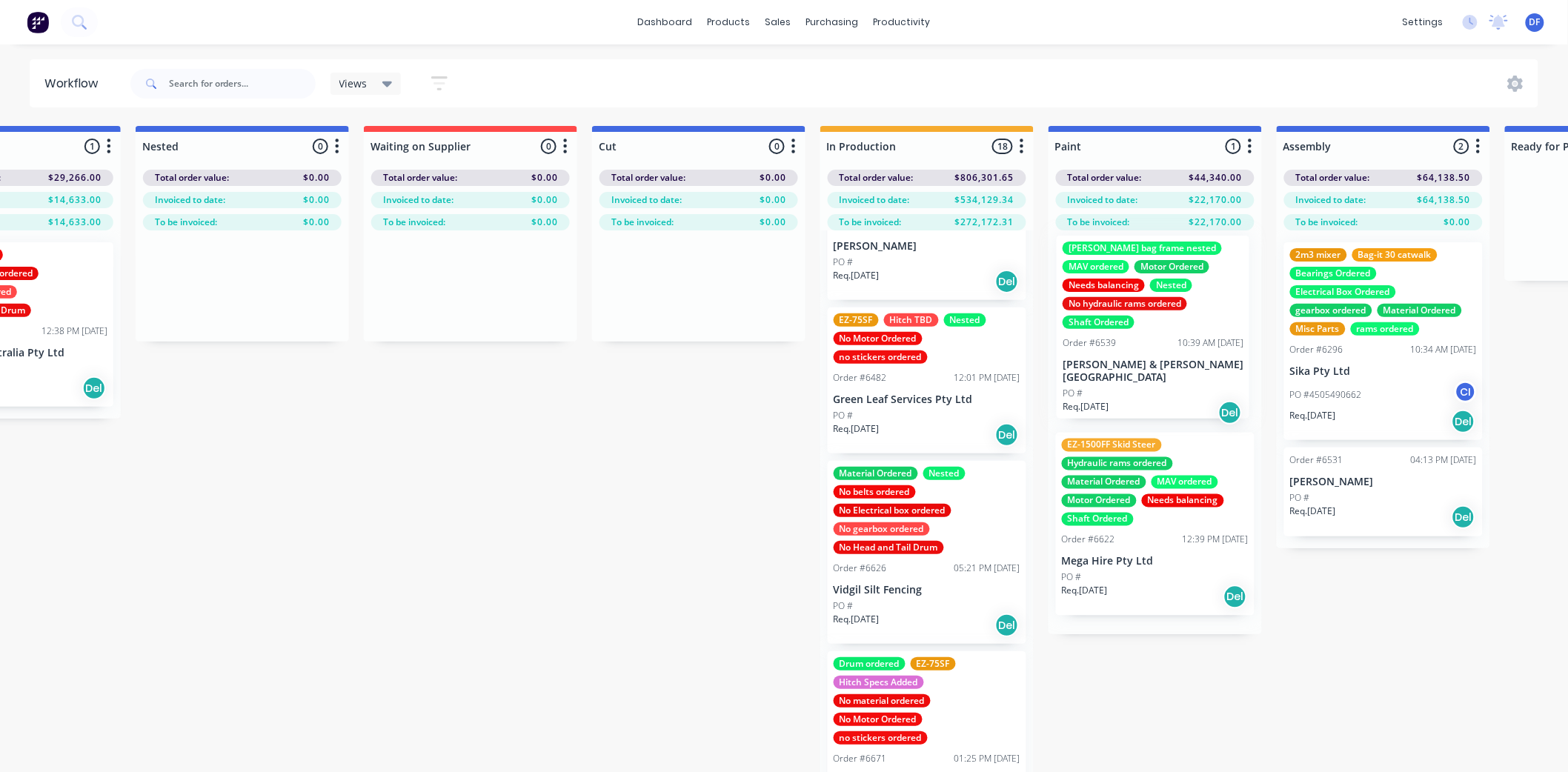
drag, startPoint x: 923, startPoint y: 529, endPoint x: 1160, endPoint y: 377, distance: 281.6
click at [1160, 377] on div "Submitted 14 Status colour #273444 hex #273444 Save Cancel Summaries Total orde…" at bounding box center [1086, 475] width 2902 height 699
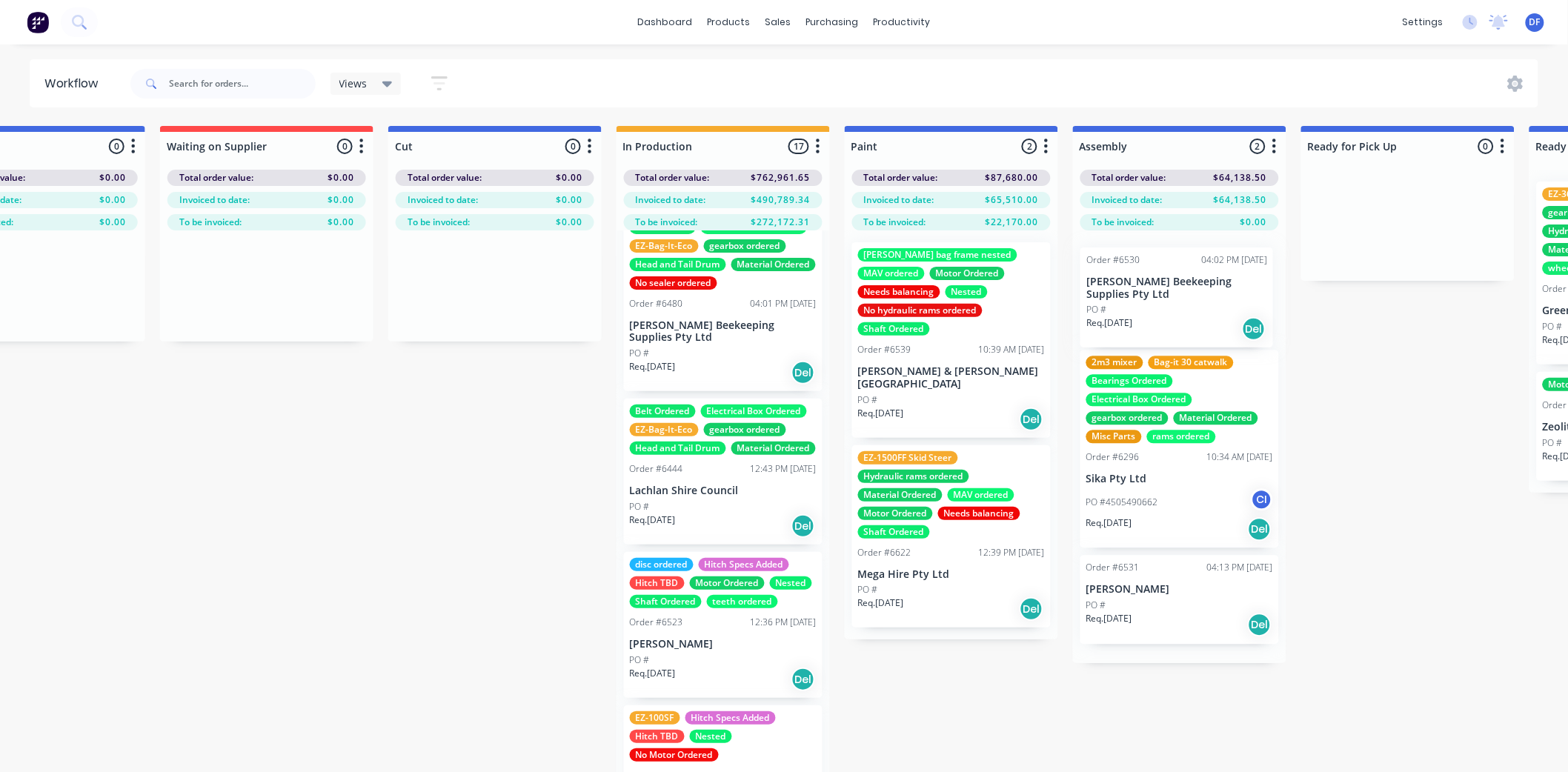
scroll to position [0, 565]
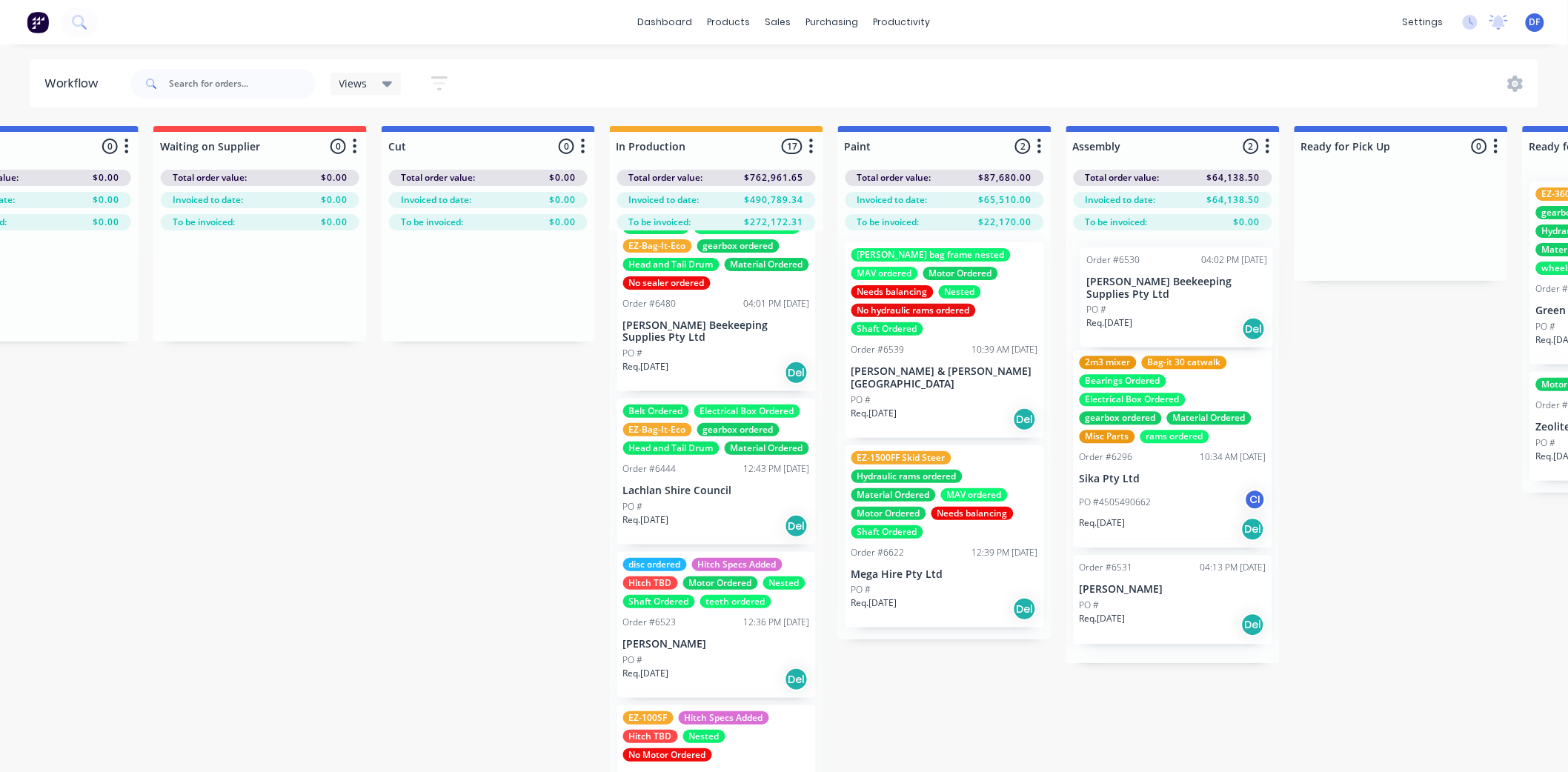
drag, startPoint x: 909, startPoint y: 498, endPoint x: 1145, endPoint y: 304, distance: 305.5
click at [1145, 304] on div "Submitted 14 Status colour #273444 hex #273444 Save Cancel Summaries Total orde…" at bounding box center [877, 475] width 2902 height 699
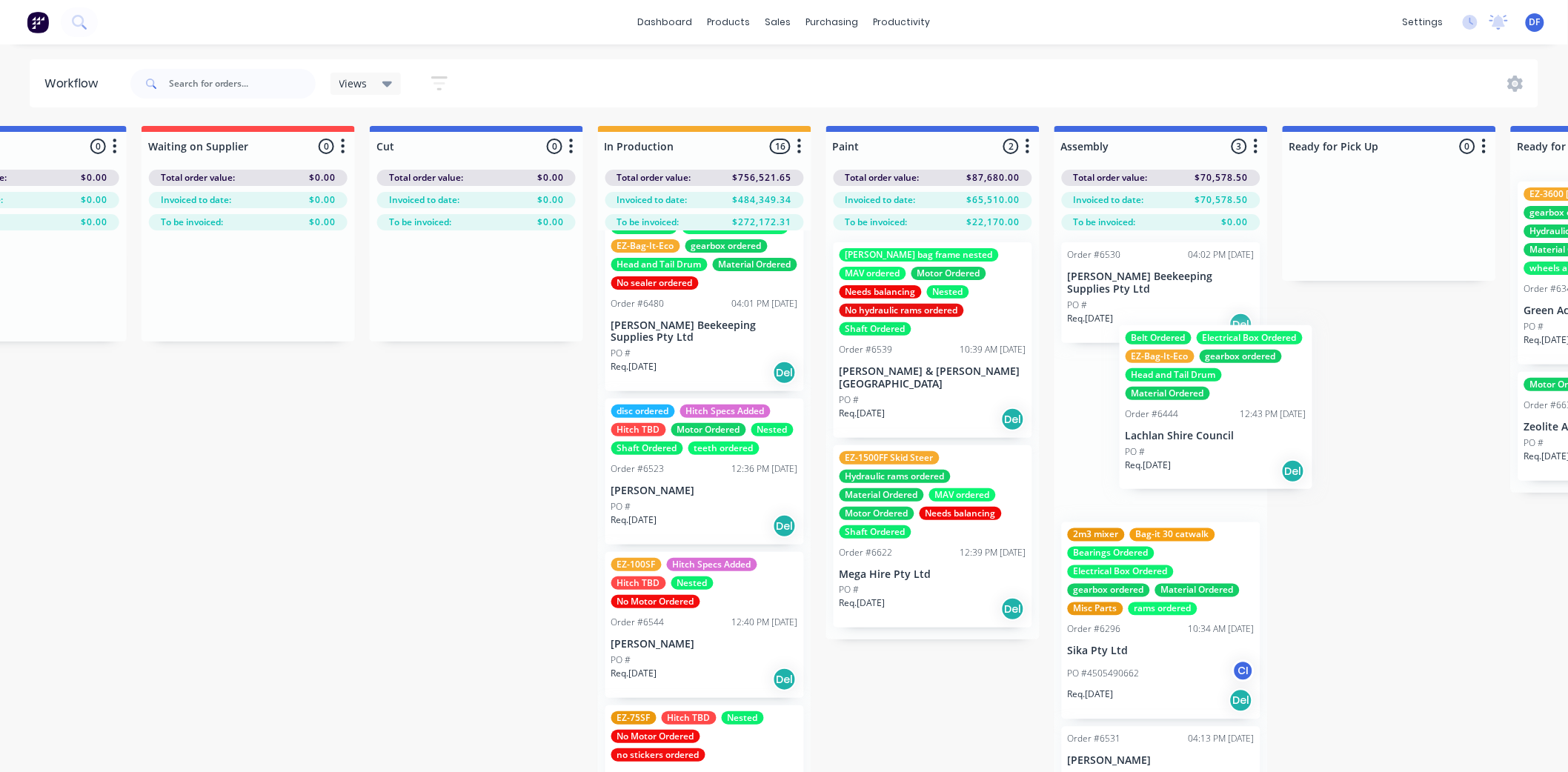
scroll to position [0, 587]
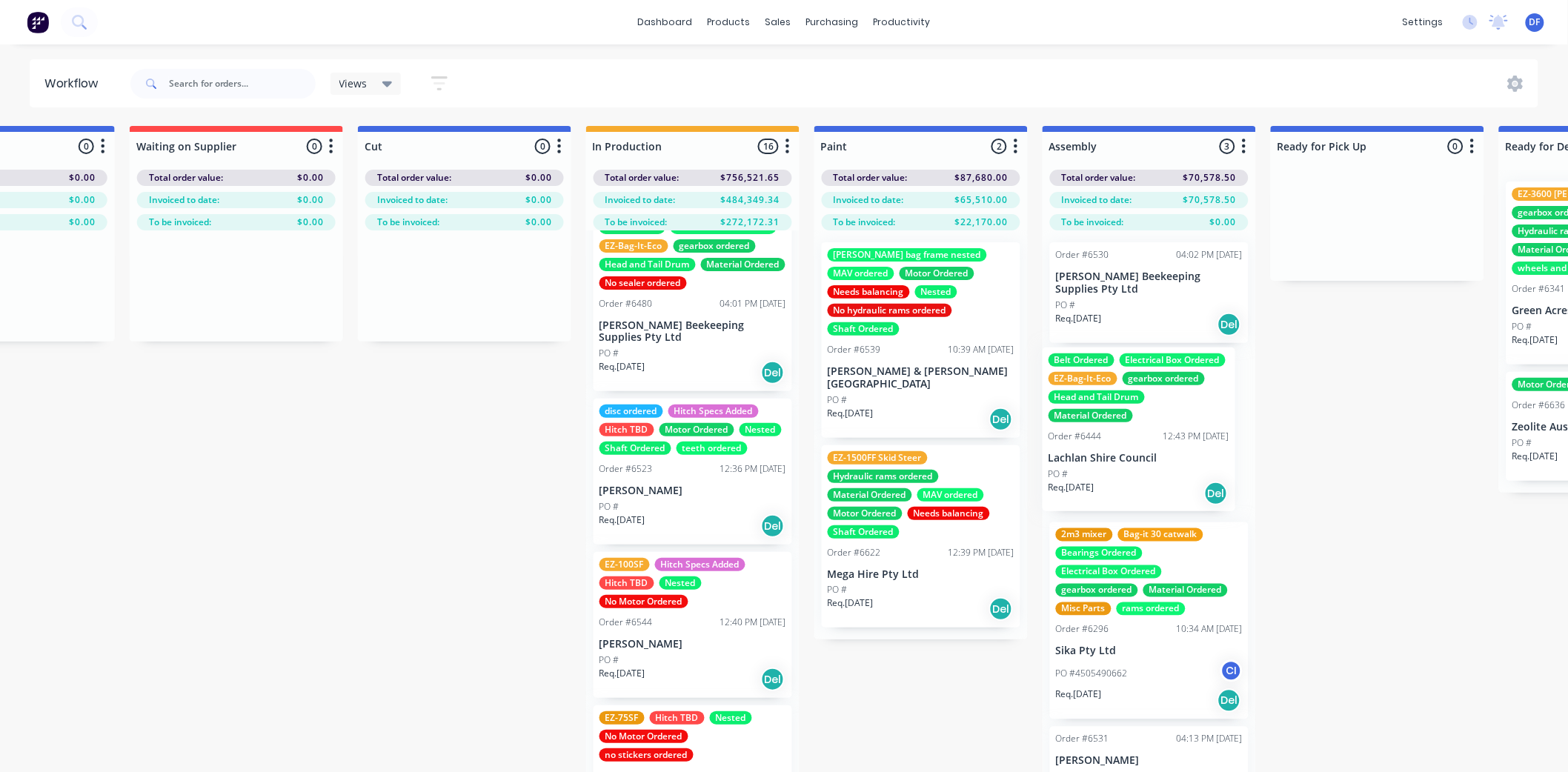
drag, startPoint x: 730, startPoint y: 537, endPoint x: 1093, endPoint y: 443, distance: 375.0
click at [1094, 443] on div "Submitted 14 Status colour #273444 hex #273444 Save Cancel Summaries Total orde…" at bounding box center [853, 475] width 2902 height 699
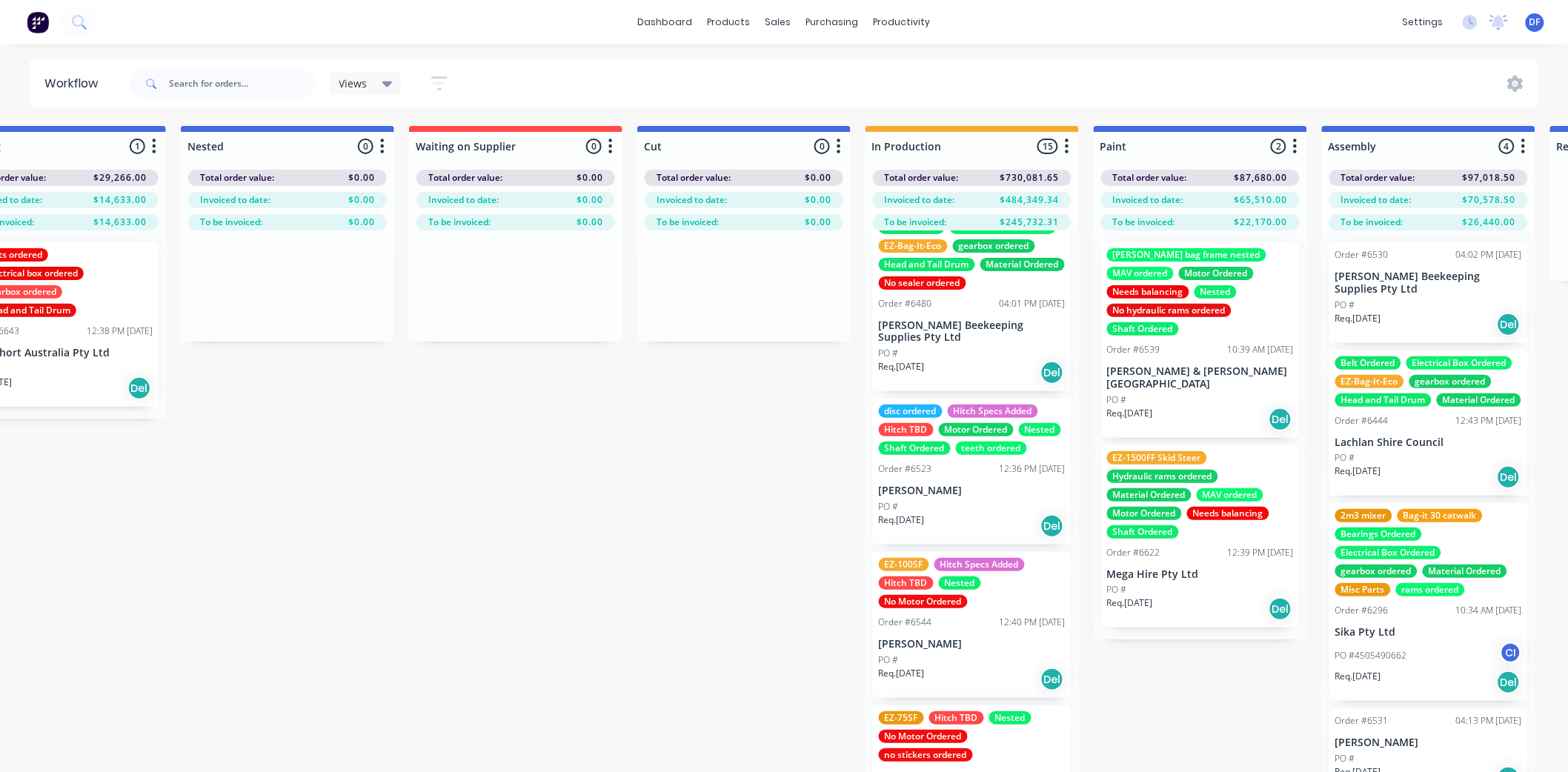
scroll to position [0, 0]
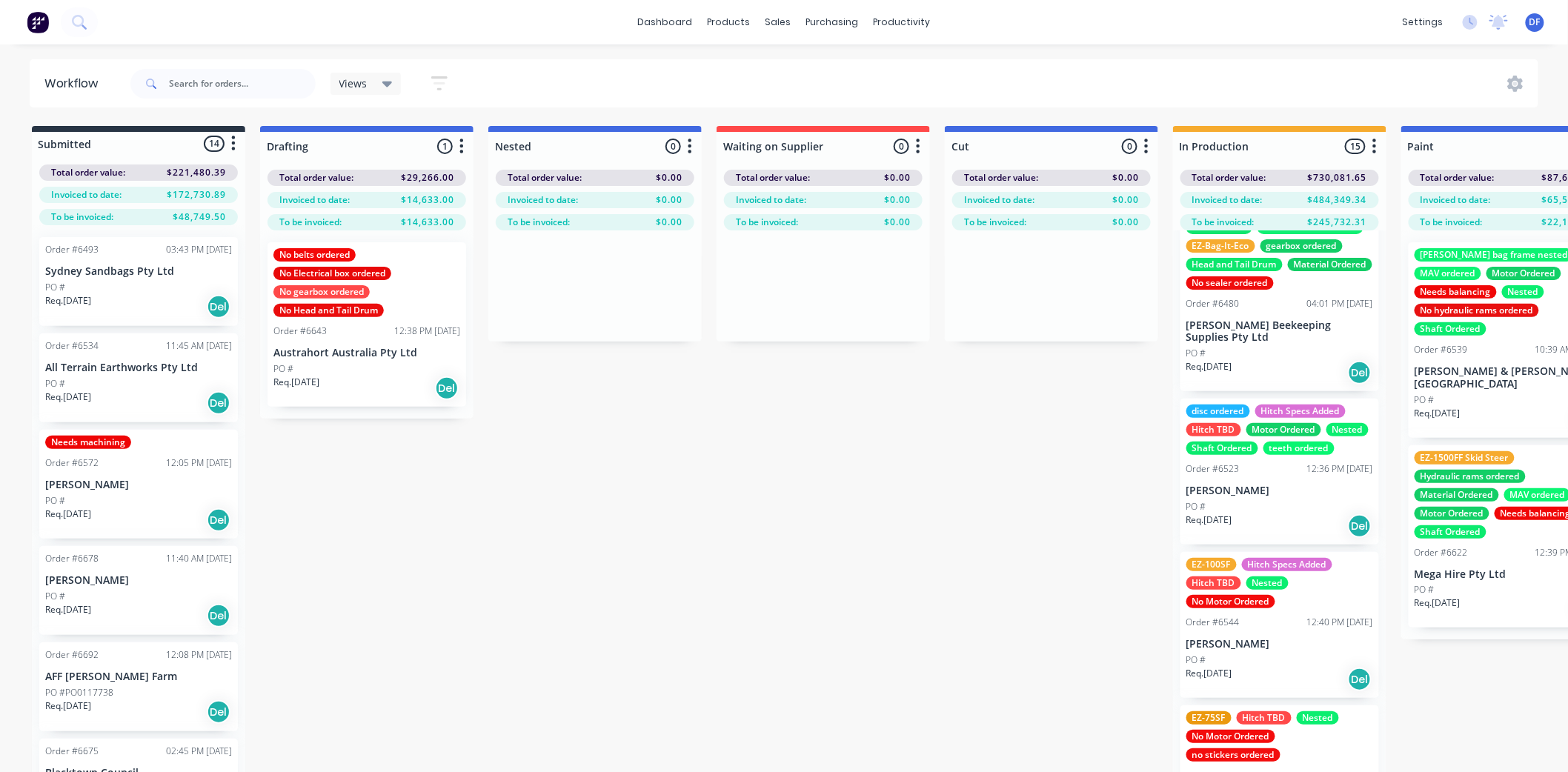
click at [76, 486] on p "[PERSON_NAME]" at bounding box center [138, 484] width 187 height 12
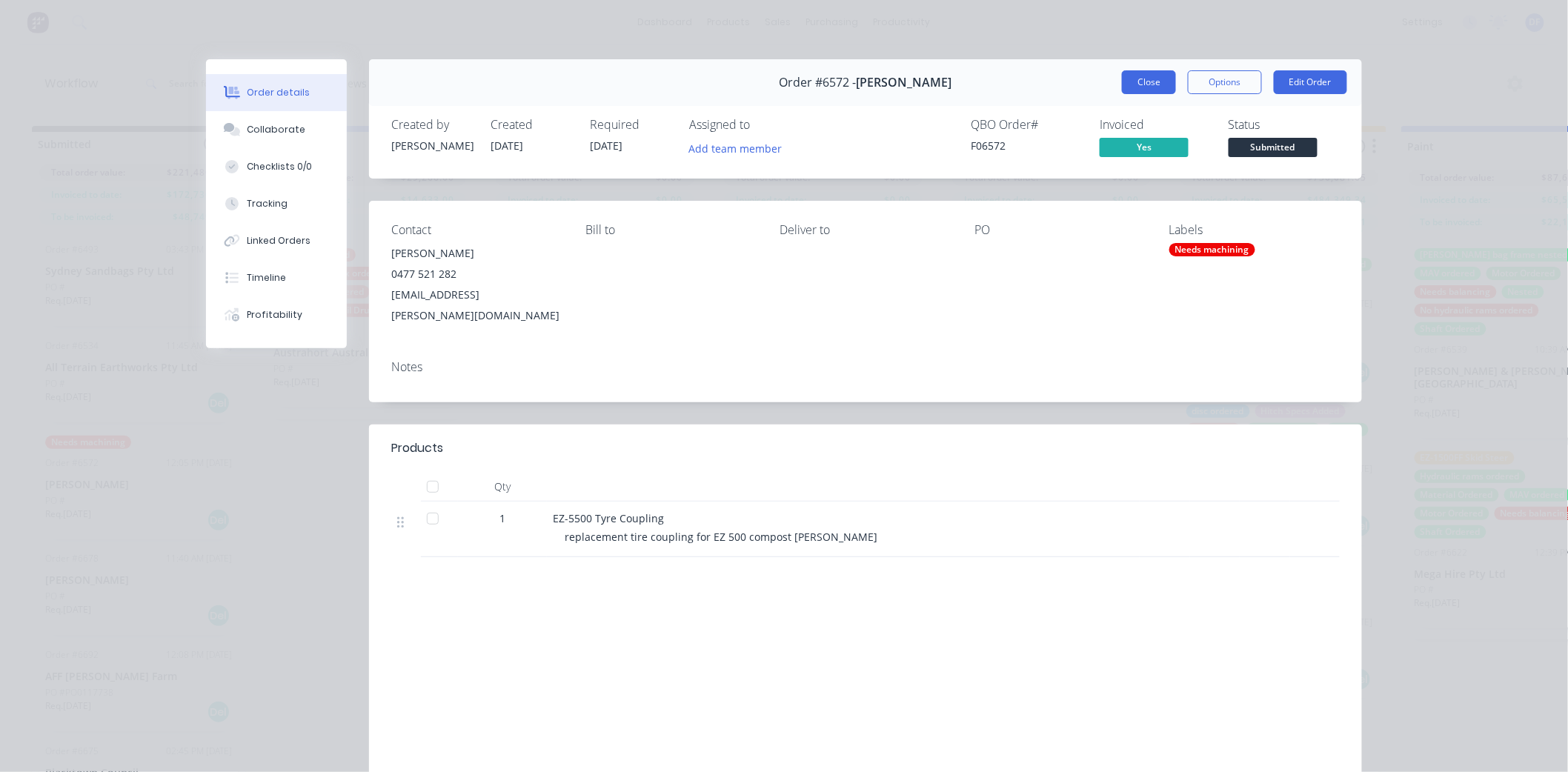
click at [1134, 83] on button "Close" at bounding box center [1149, 82] width 54 height 24
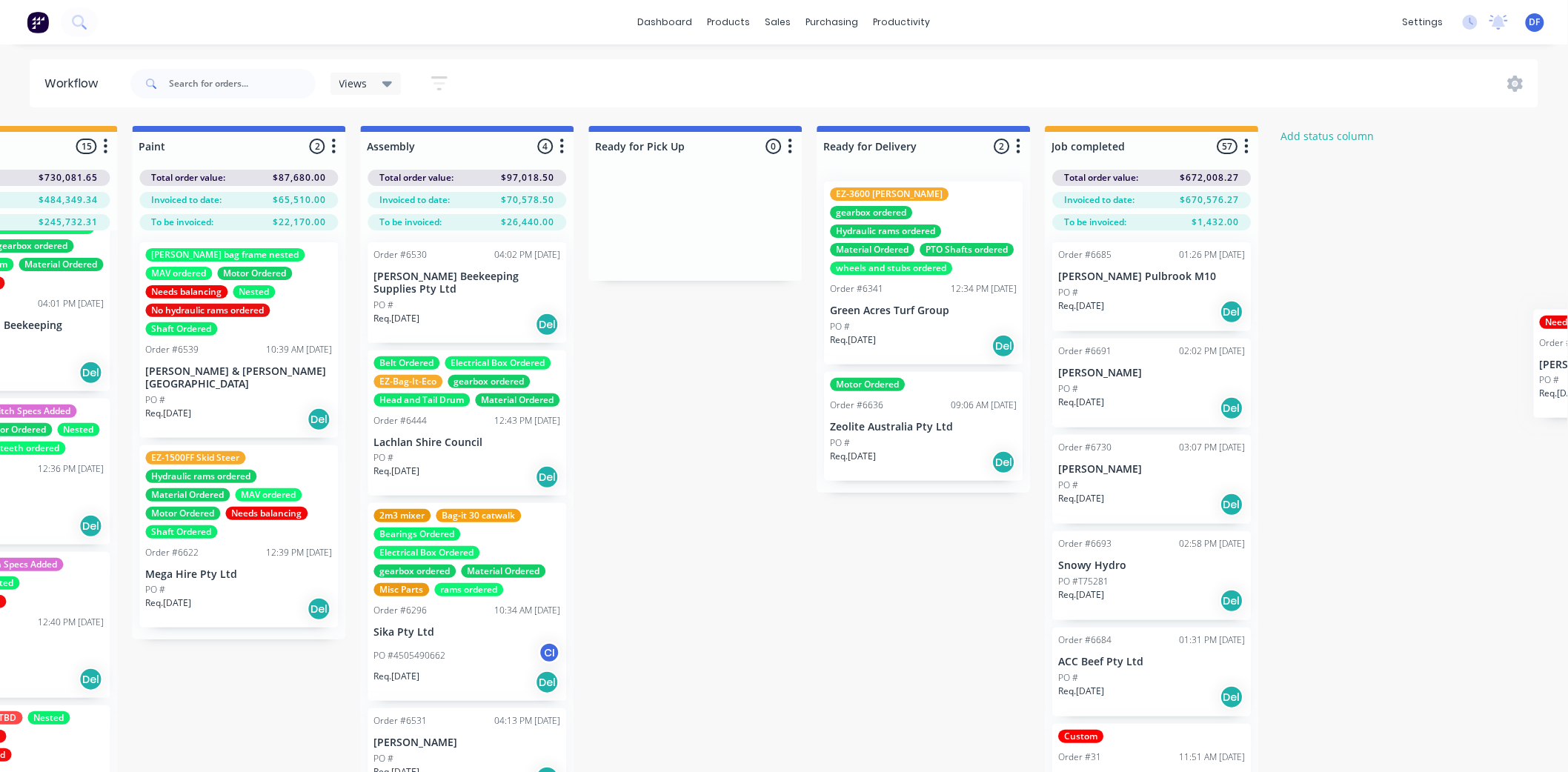
scroll to position [0, 1332]
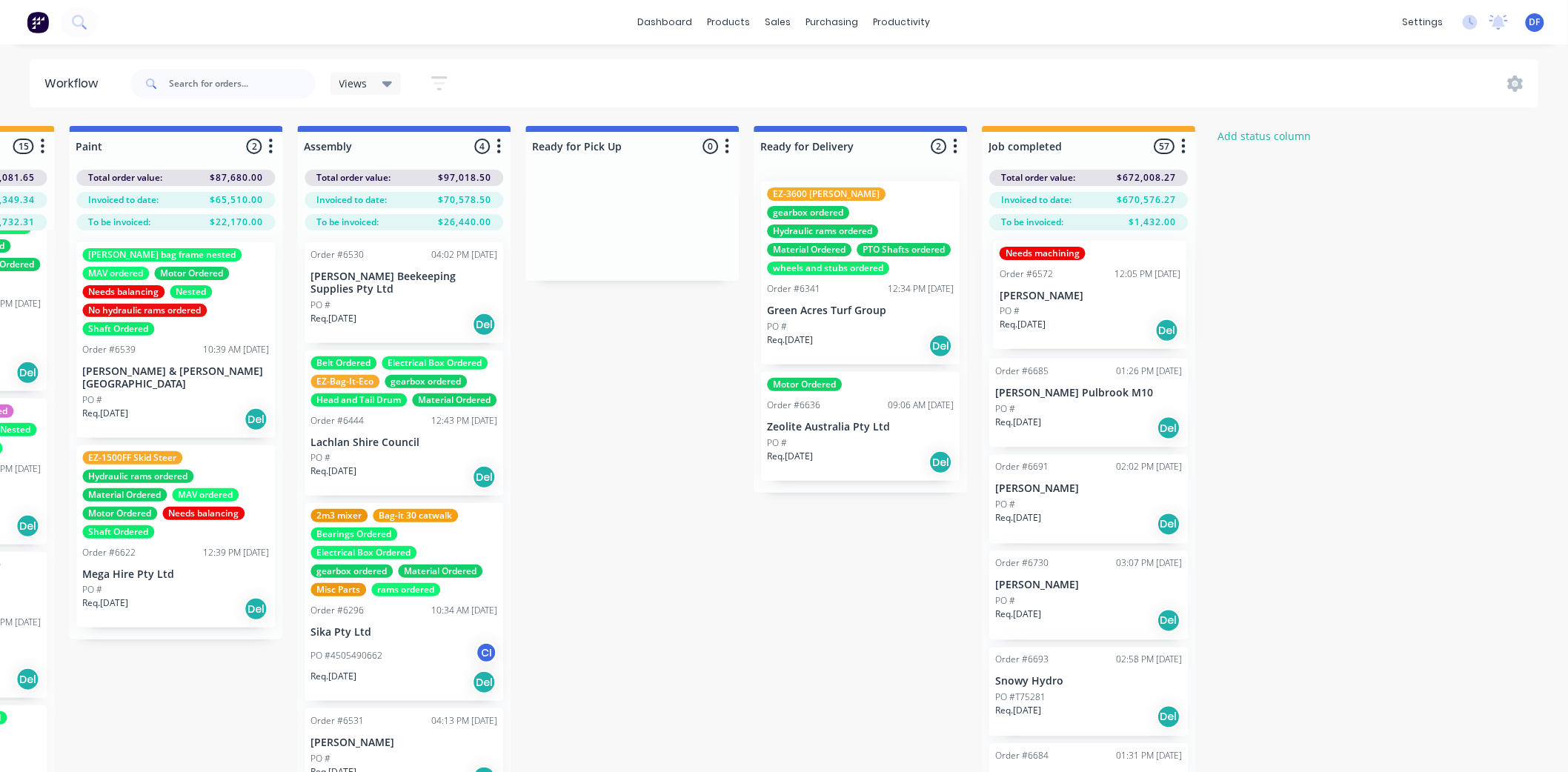
drag, startPoint x: 81, startPoint y: 478, endPoint x: 1039, endPoint y: 287, distance: 976.9
click at [1039, 289] on div "Submitted 14 Status colour #273444 hex #273444 Save Cancel Summaries Total orde…" at bounding box center [107, 475] width 2902 height 699
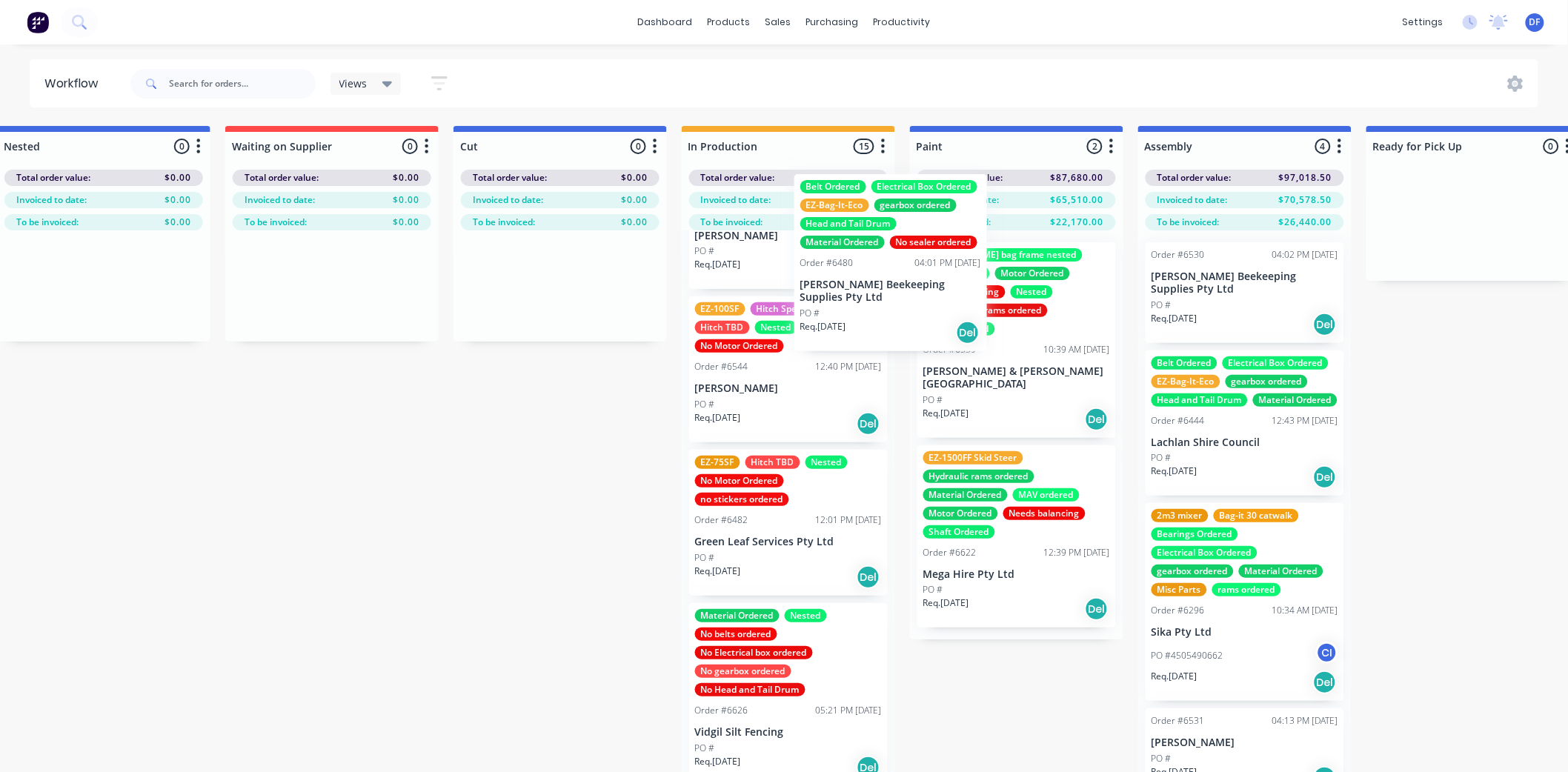
scroll to position [1634, 0]
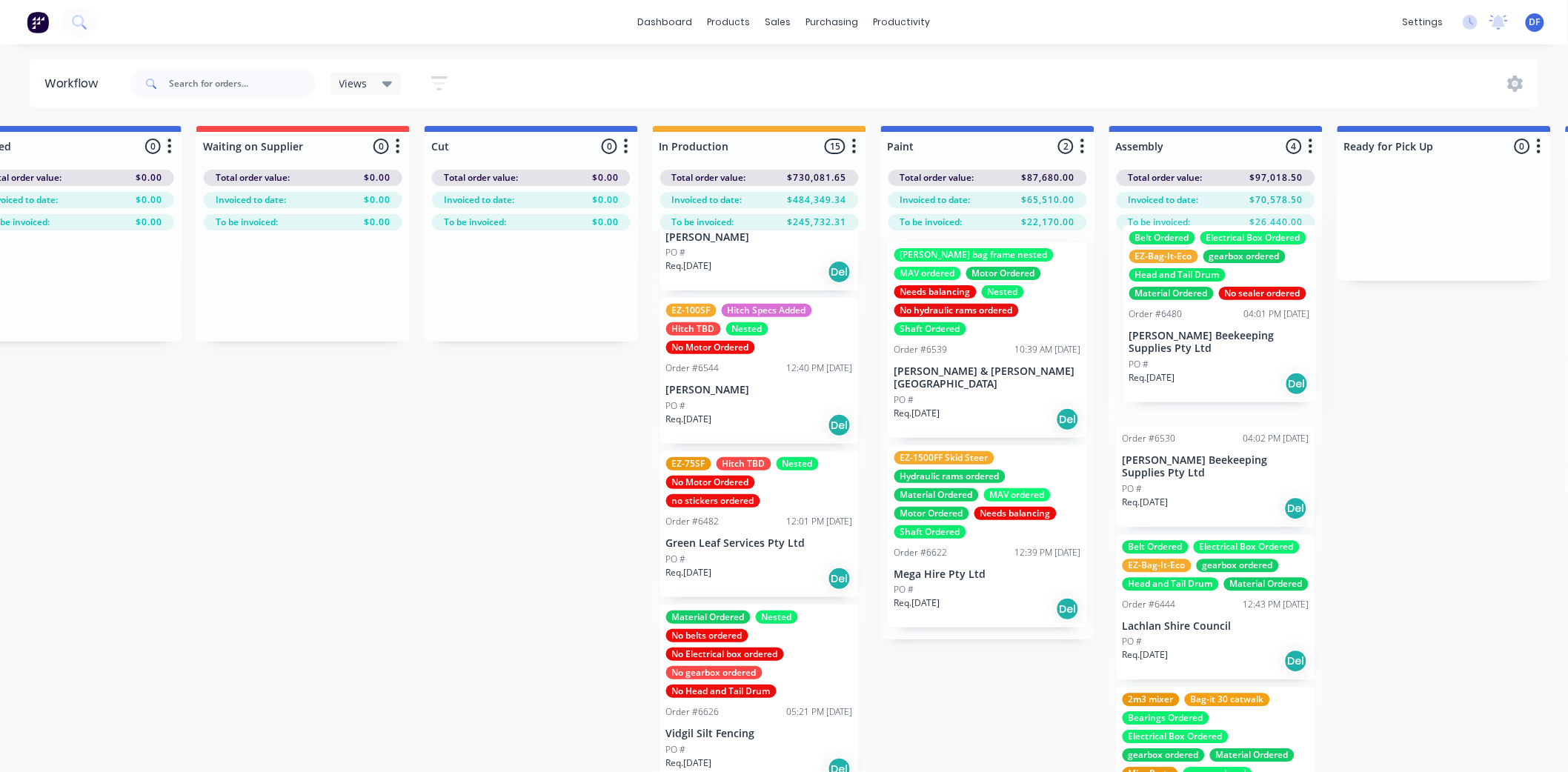
drag, startPoint x: 752, startPoint y: 284, endPoint x: 1191, endPoint y: 335, distance: 442.0
click at [1191, 335] on div "Submitted 13 Status colour #273444 hex #273444 Save Cancel Summaries Total orde…" at bounding box center [919, 475] width 2902 height 699
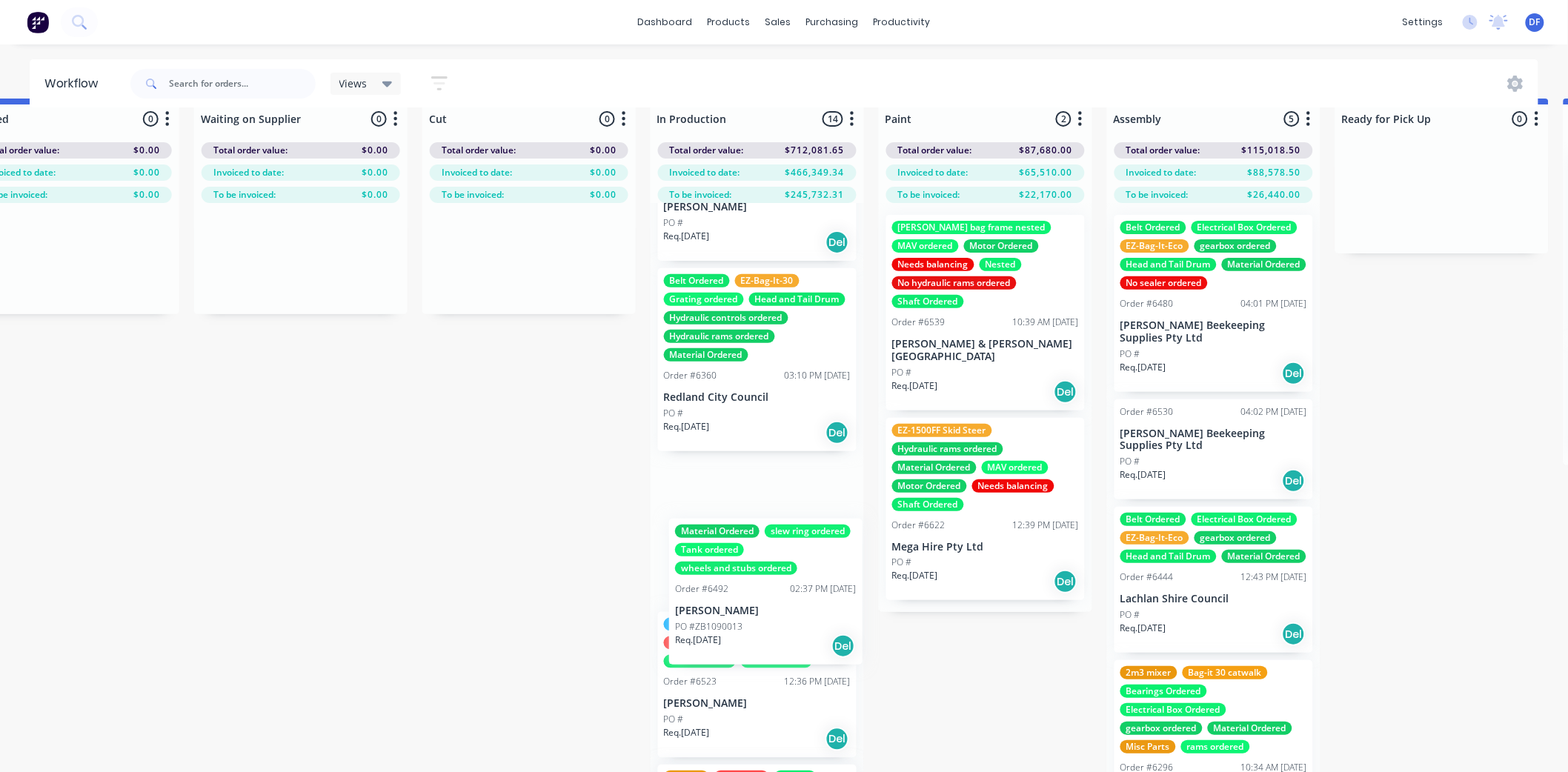
scroll to position [33, 522]
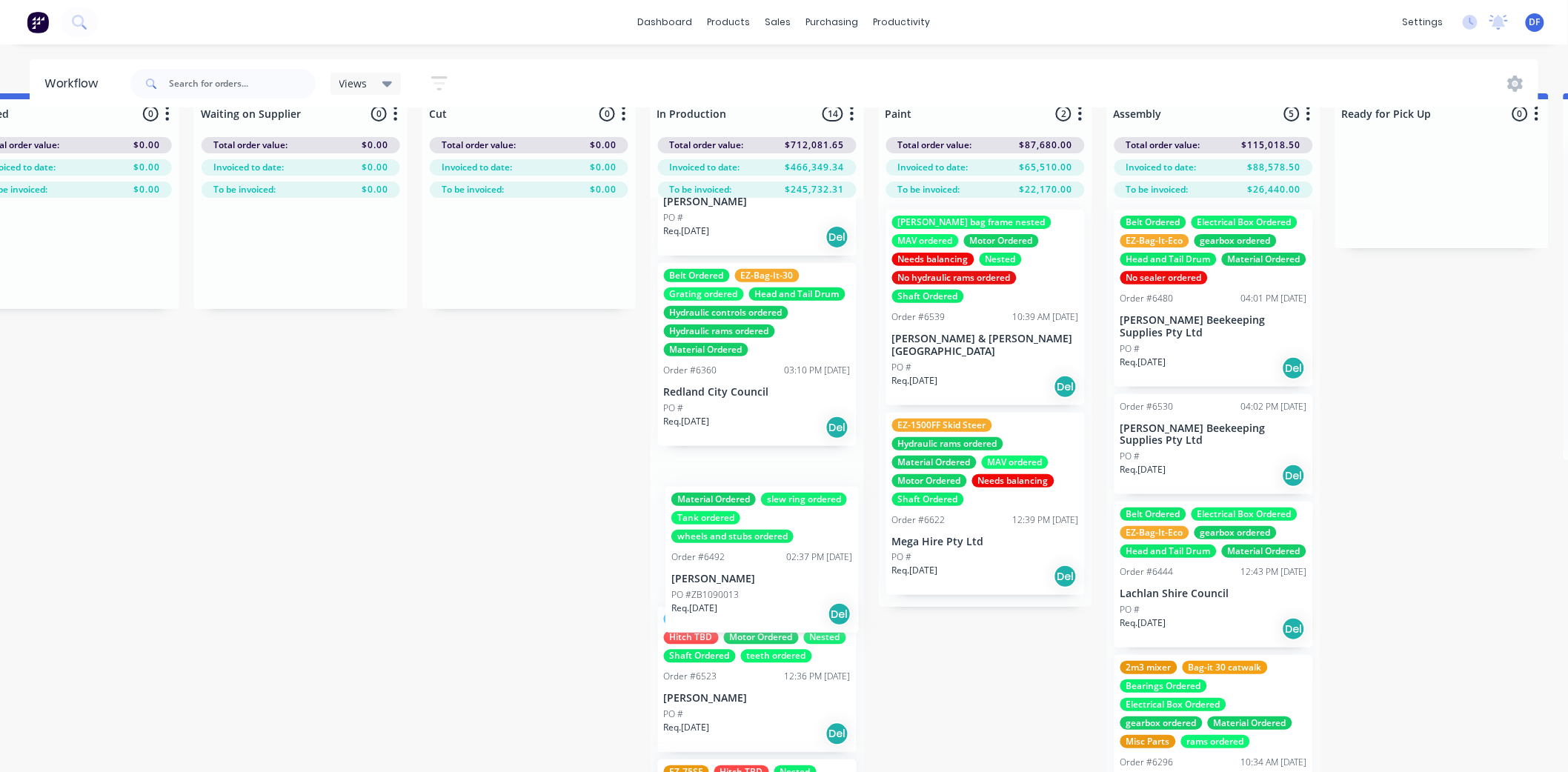
drag, startPoint x: 709, startPoint y: 606, endPoint x: 720, endPoint y: 566, distance: 41.5
click at [720, 566] on div "Order #6418 11:03 AM [DATE] [PERSON_NAME] and Chaff Pty Ltd PO # Req. [DATE] De…" at bounding box center [757, 495] width 214 height 594
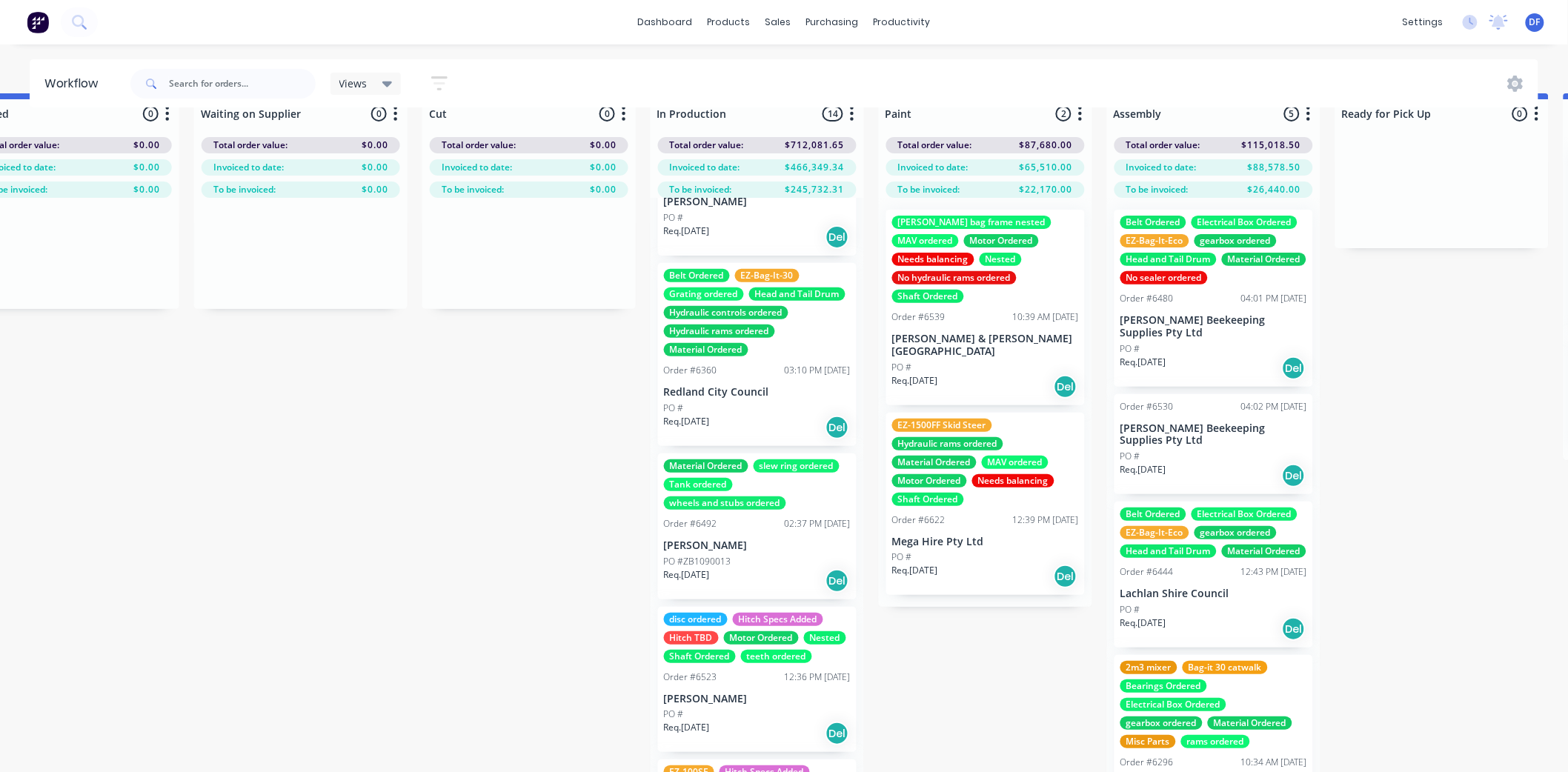
click at [691, 552] on p "[PERSON_NAME]" at bounding box center [757, 545] width 187 height 12
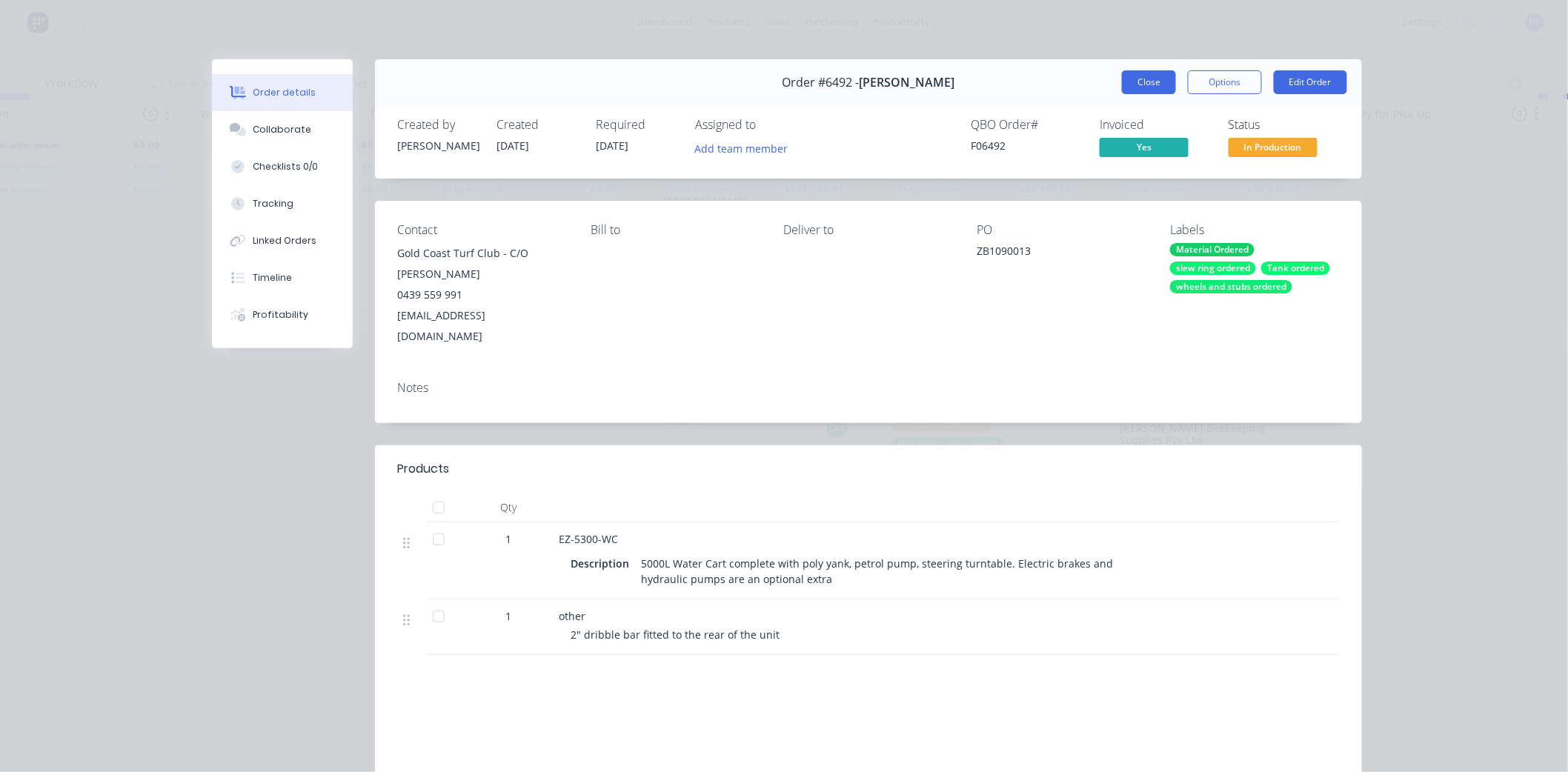
click at [1131, 79] on button "Close" at bounding box center [1149, 82] width 54 height 24
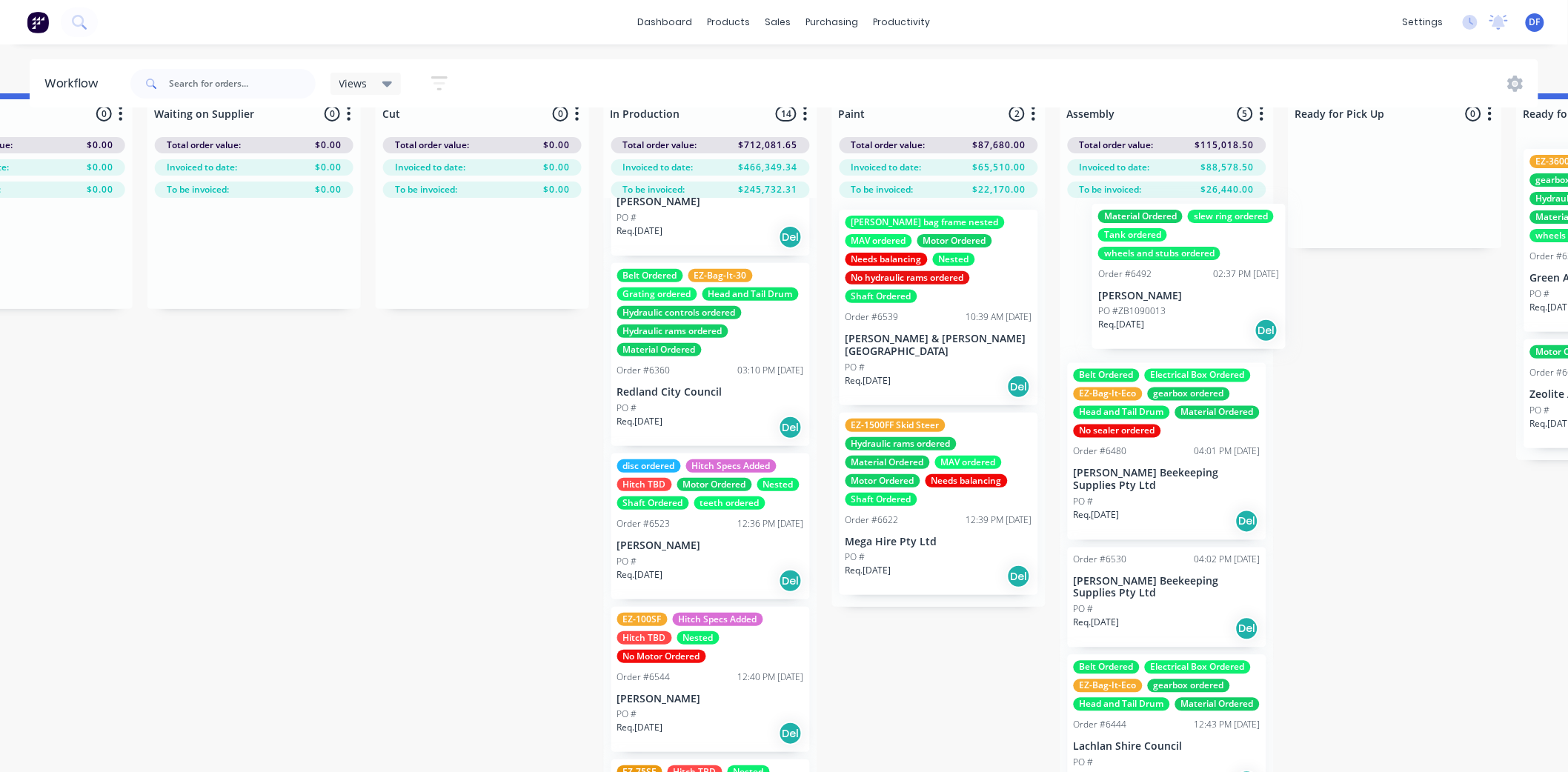
drag, startPoint x: 717, startPoint y: 550, endPoint x: 1127, endPoint y: 264, distance: 499.9
click at [1127, 264] on div "Submitted 13 Status colour #273444 hex #273444 Save Cancel Summaries Total orde…" at bounding box center [870, 443] width 2902 height 699
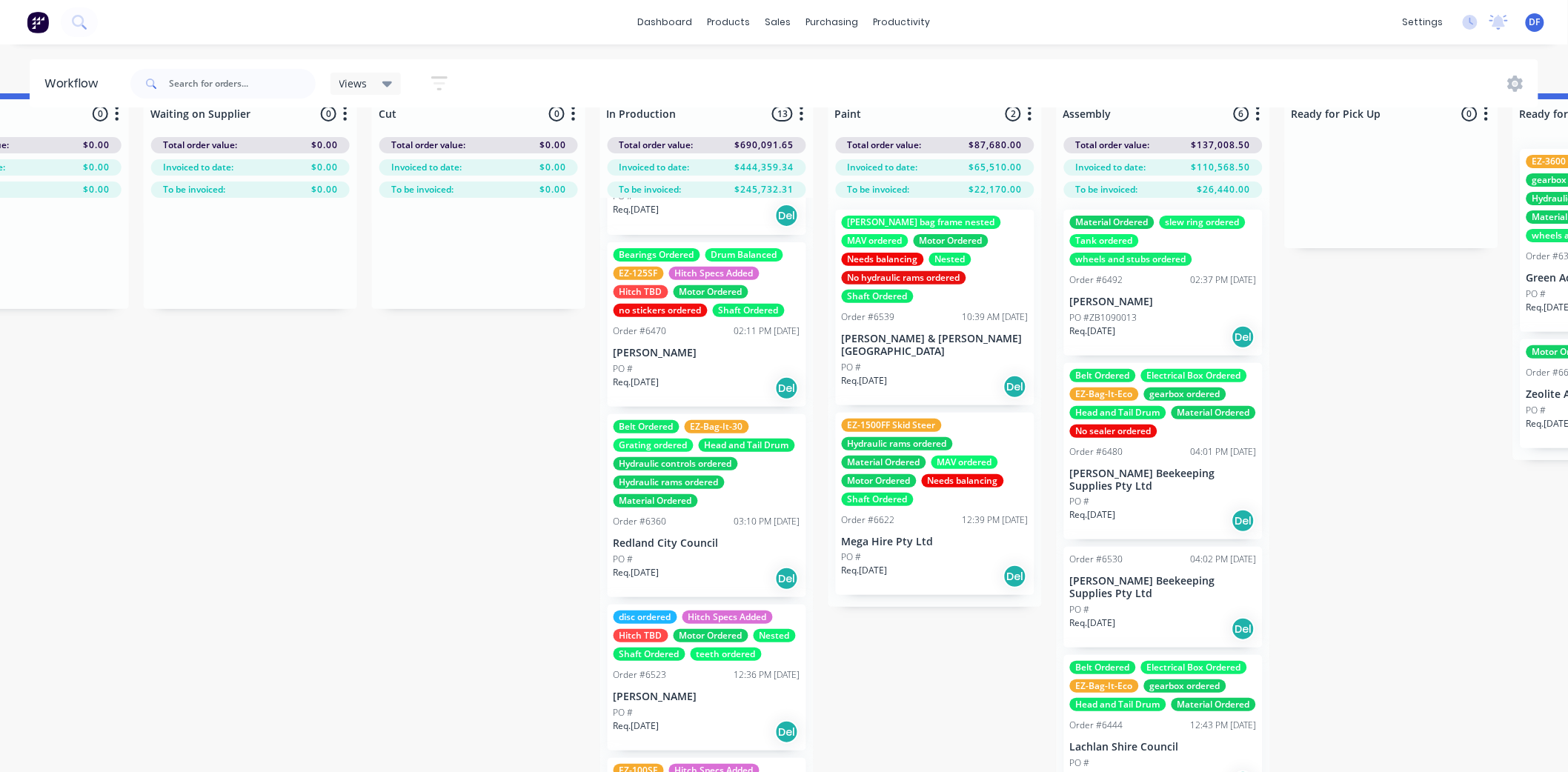
scroll to position [975, 0]
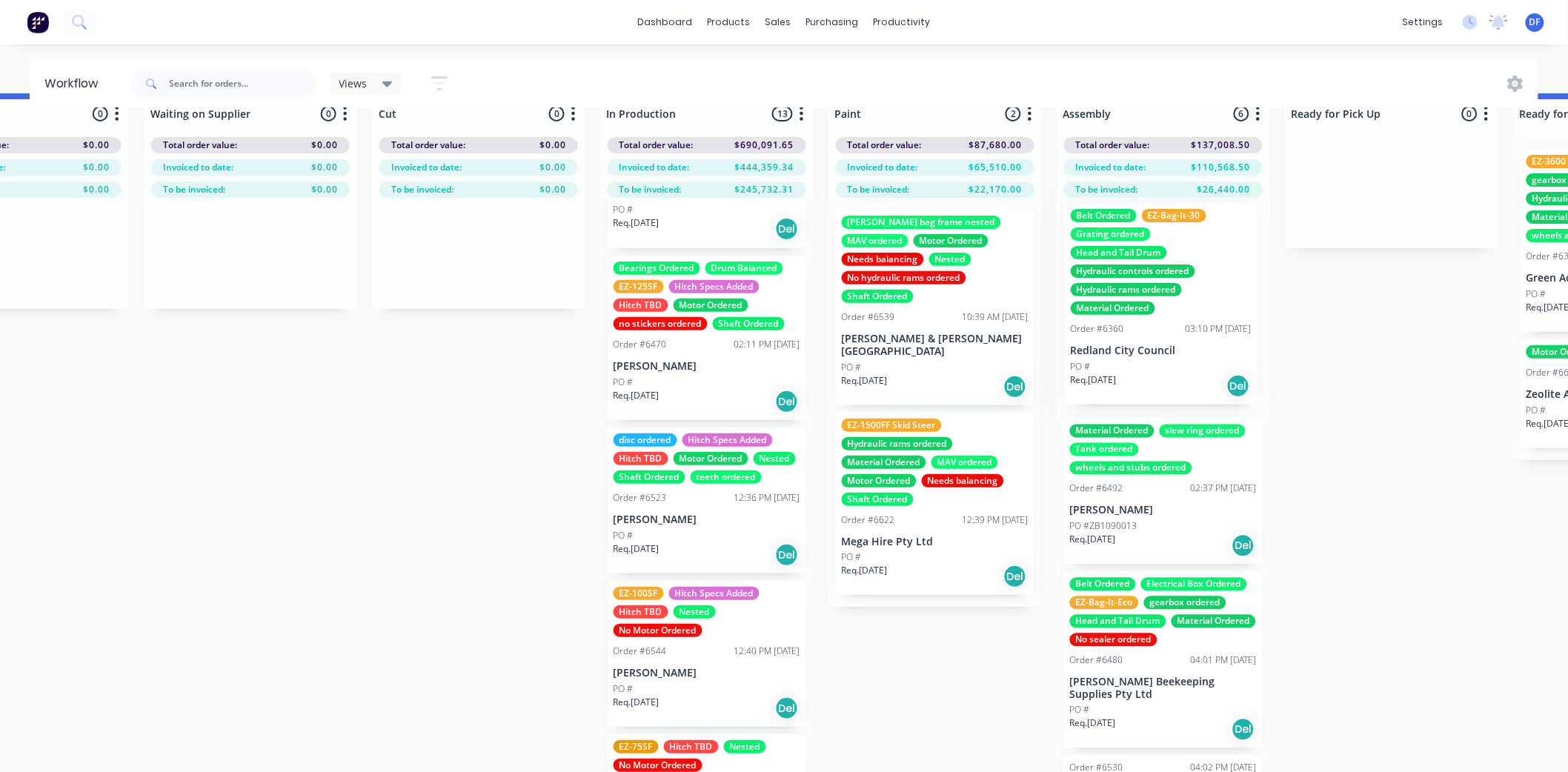
drag, startPoint x: 664, startPoint y: 561, endPoint x: 1126, endPoint y: 315, distance: 523.4
click at [1126, 315] on div "Submitted 13 Status colour #273444 hex #273444 Save Cancel Summaries Total orde…" at bounding box center [867, 443] width 2902 height 699
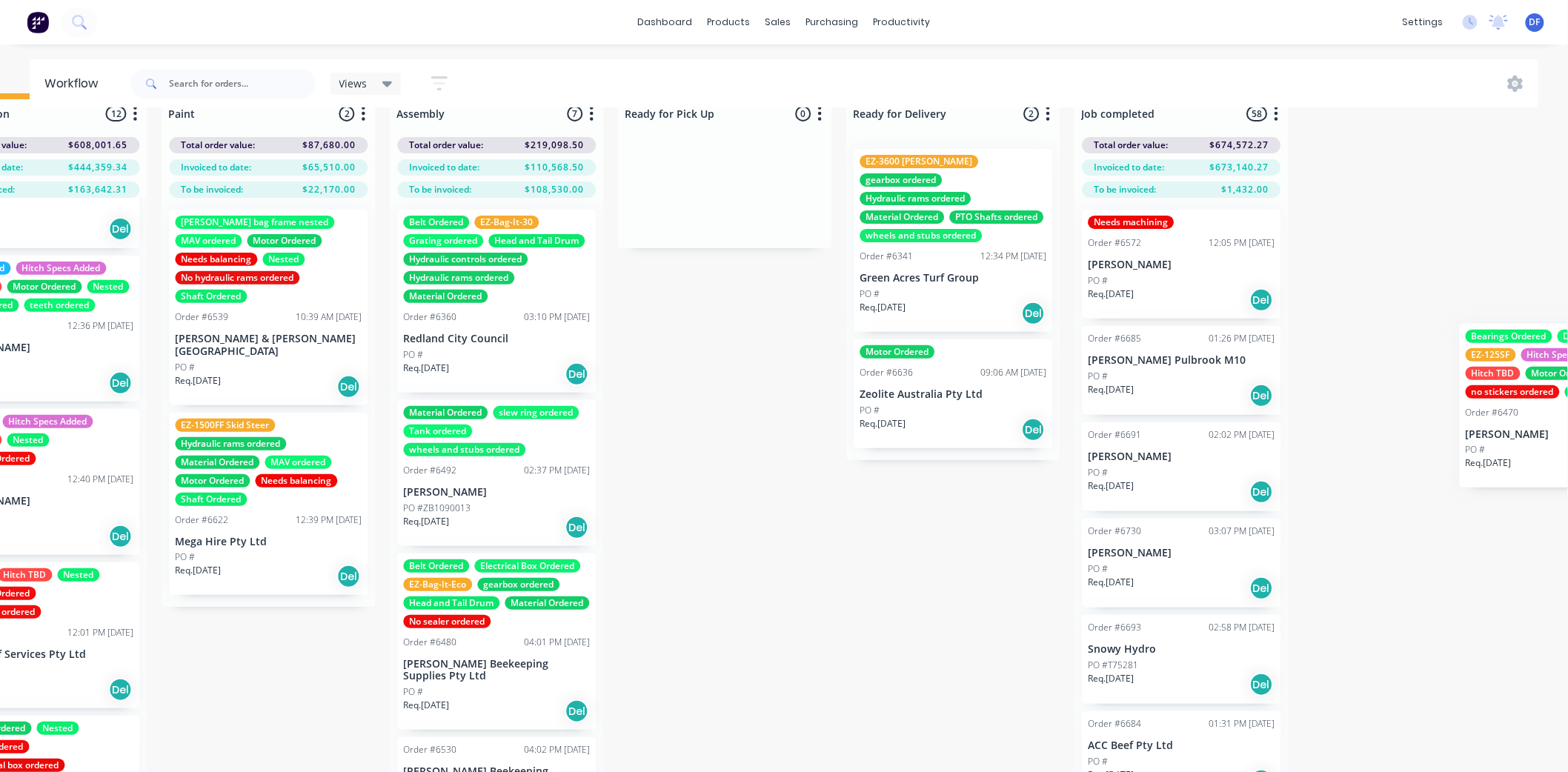
scroll to position [33, 1332]
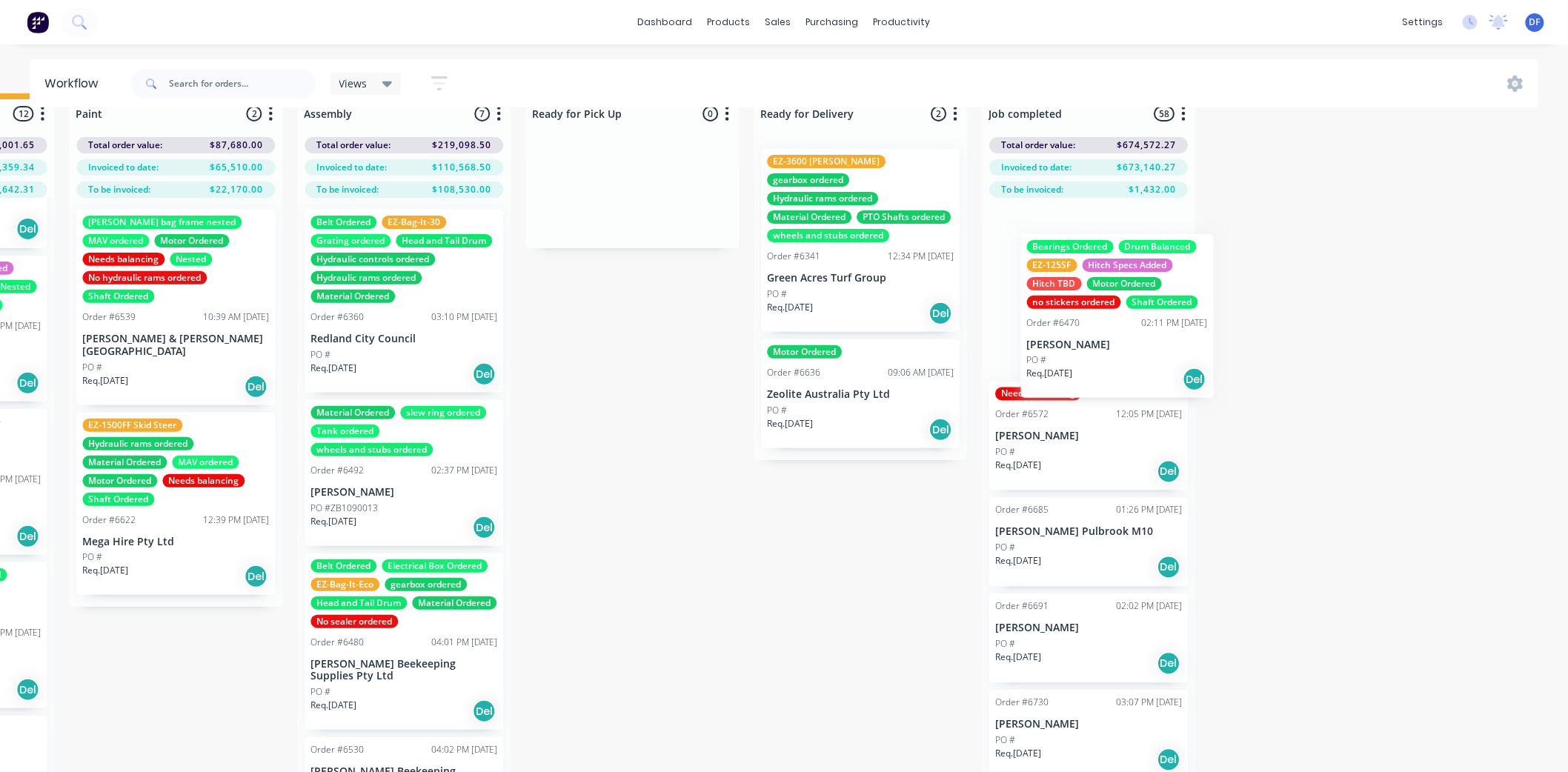
drag, startPoint x: 668, startPoint y: 358, endPoint x: 1075, endPoint y: 299, distance: 411.3
click at [1075, 300] on div "Submitted 13 Status colour #273444 hex #273444 Save Cancel Summaries Total orde…" at bounding box center [107, 443] width 2902 height 699
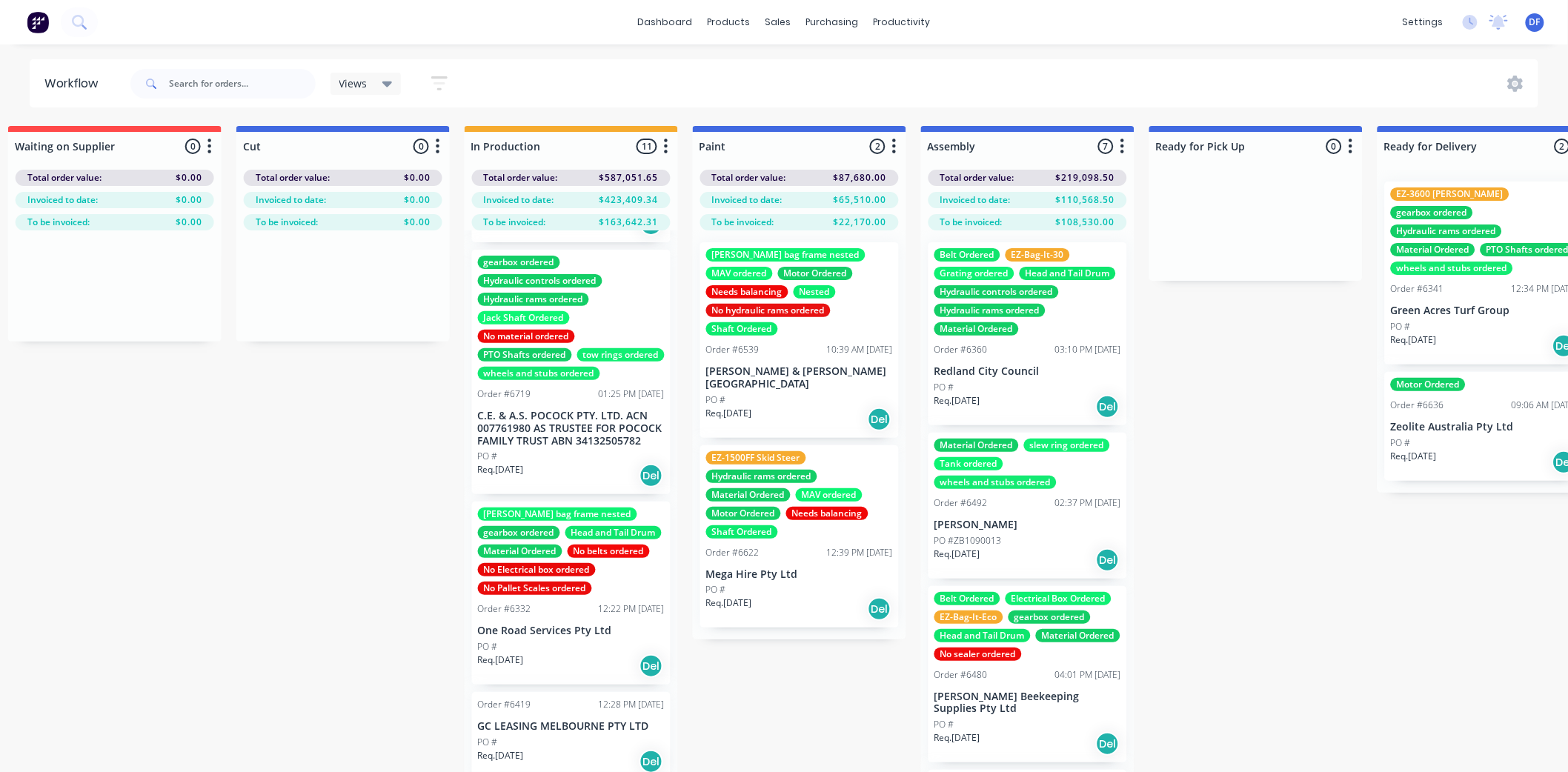
scroll to position [576, 0]
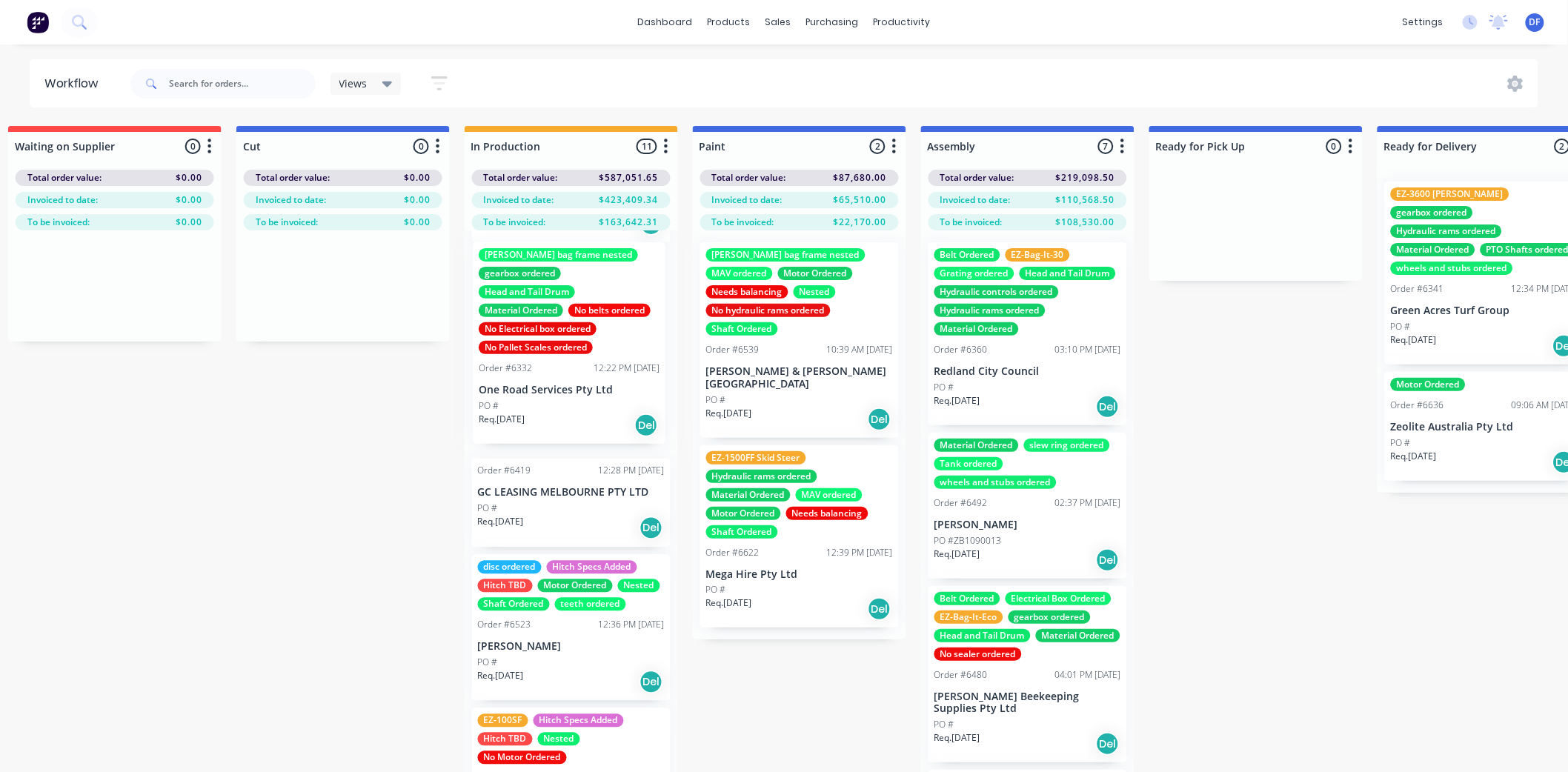
click at [525, 372] on div "Order #6418 11:03 AM [DATE] [PERSON_NAME] and Chaff Pty Ltd PO # Req. [DATE] De…" at bounding box center [571, 527] width 214 height 594
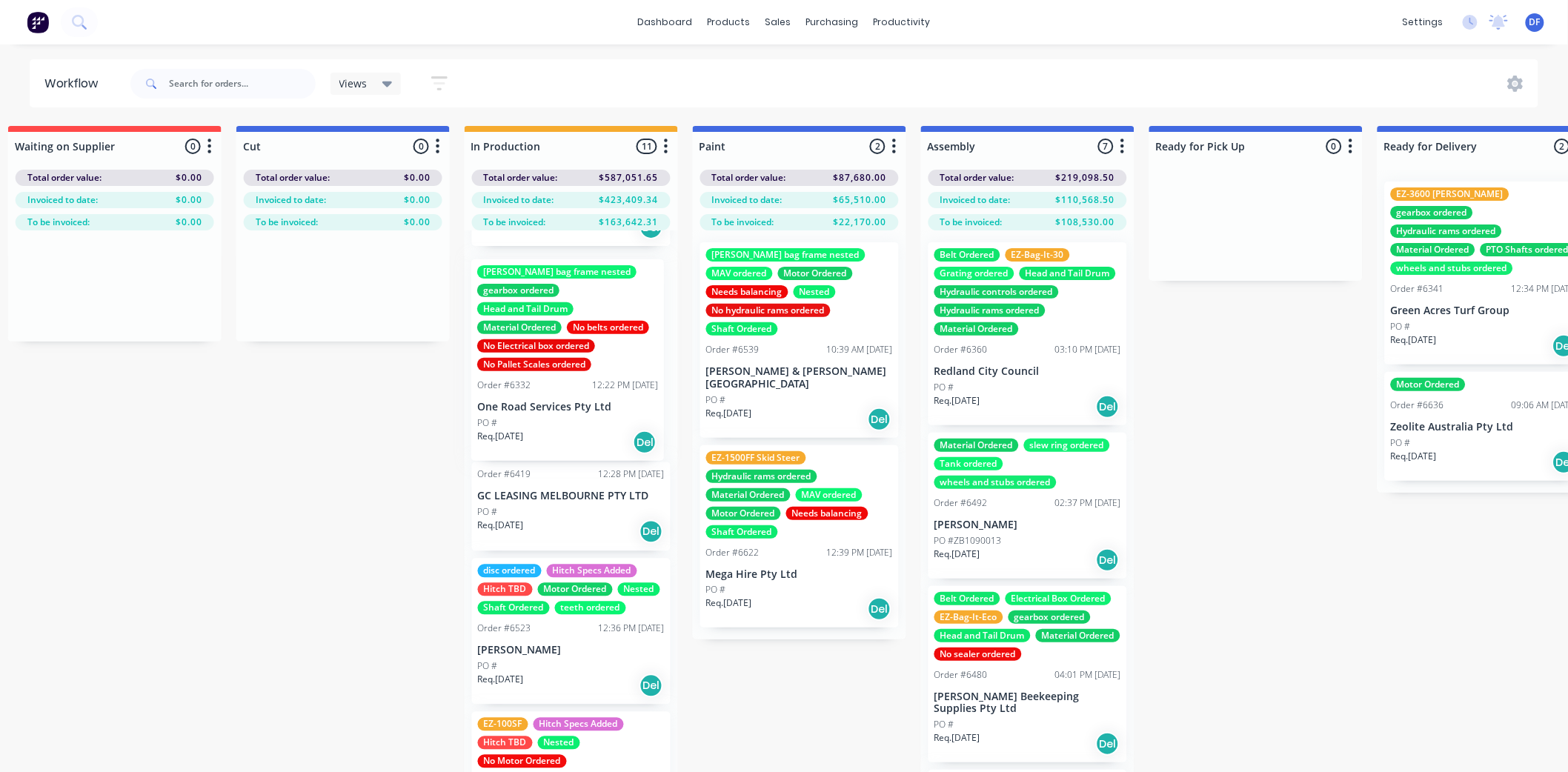
scroll to position [719, 0]
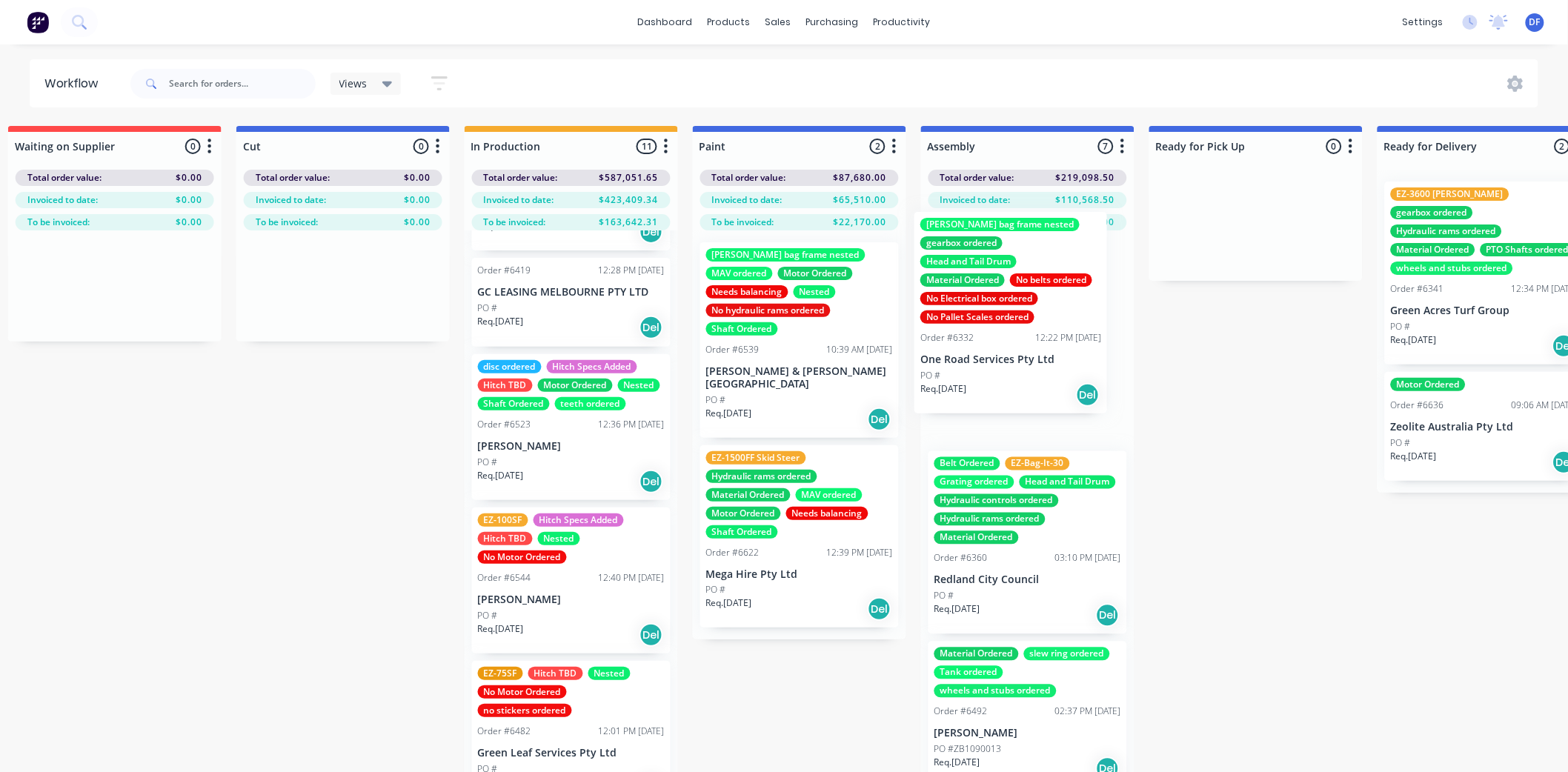
drag, startPoint x: 543, startPoint y: 369, endPoint x: 965, endPoint y: 324, distance: 424.4
click at [965, 324] on div "Submitted 13 Status colour #273444 hex #273444 Save Cancel Summaries Total orde…" at bounding box center [731, 475] width 2902 height 699
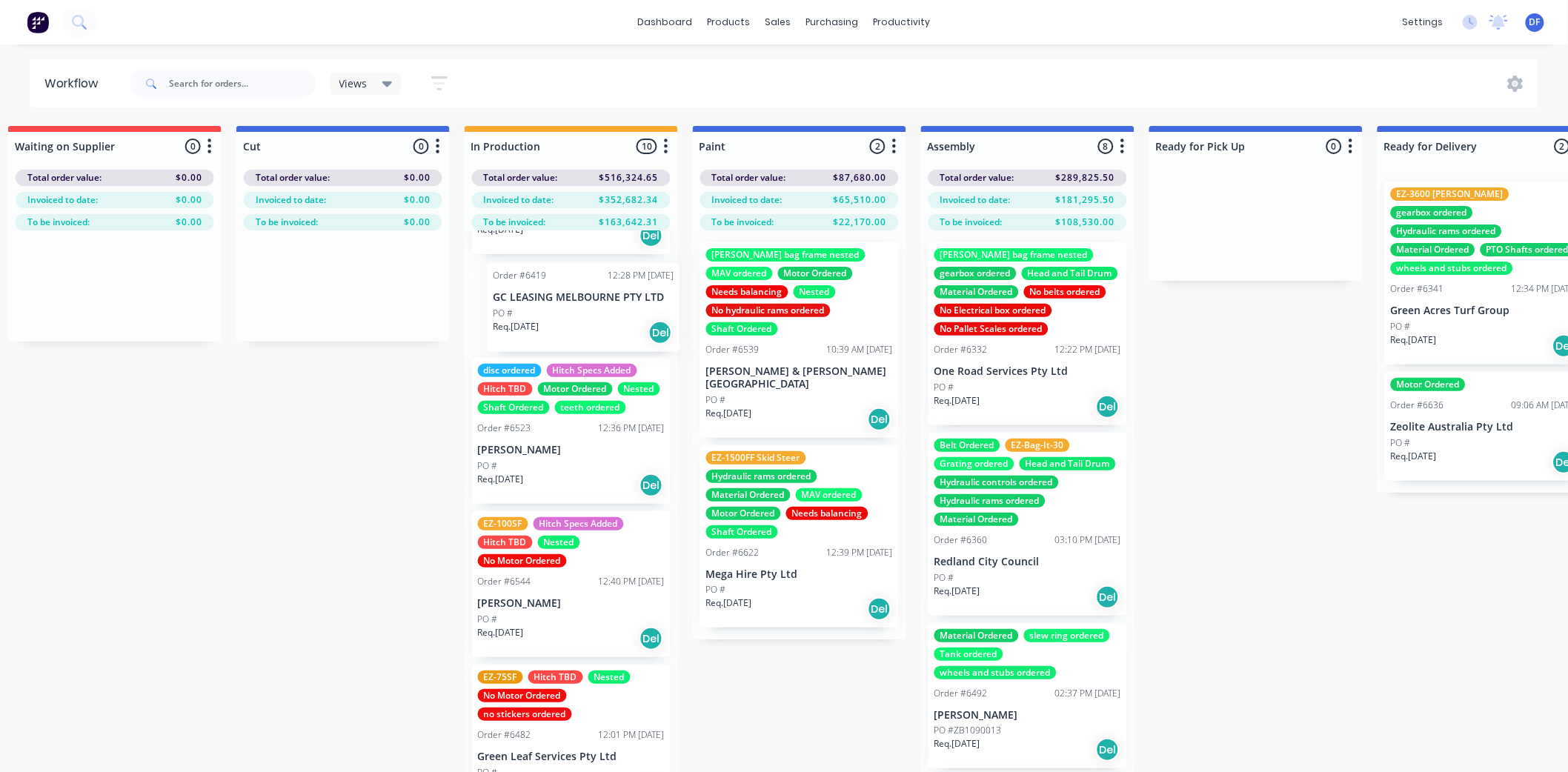
scroll to position [714, 0]
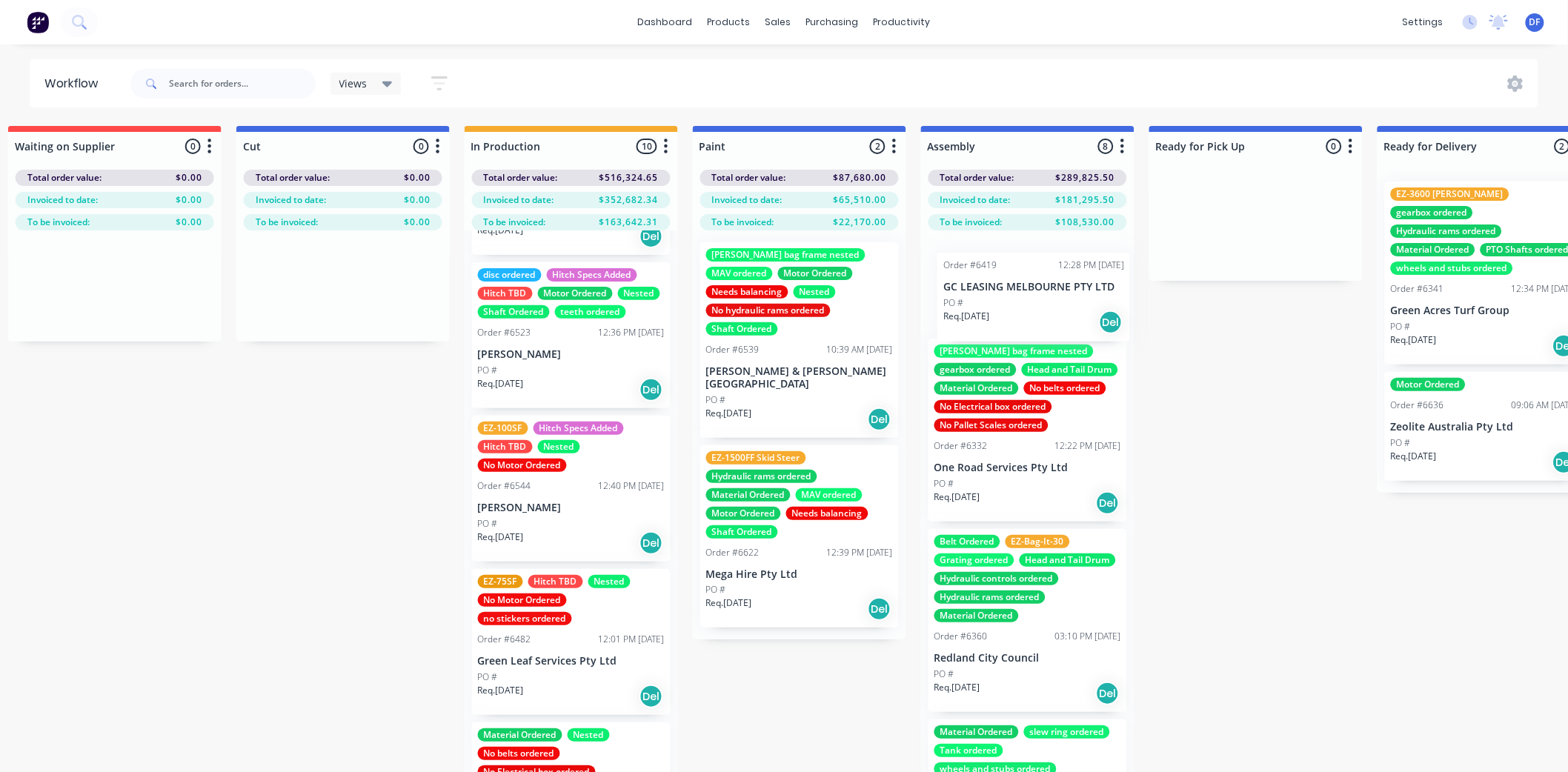
drag, startPoint x: 531, startPoint y: 312, endPoint x: 1001, endPoint y: 298, distance: 470.2
click at [1001, 298] on div "Submitted 13 Status colour #273444 hex #273444 Save Cancel Summaries Total orde…" at bounding box center [731, 475] width 2902 height 699
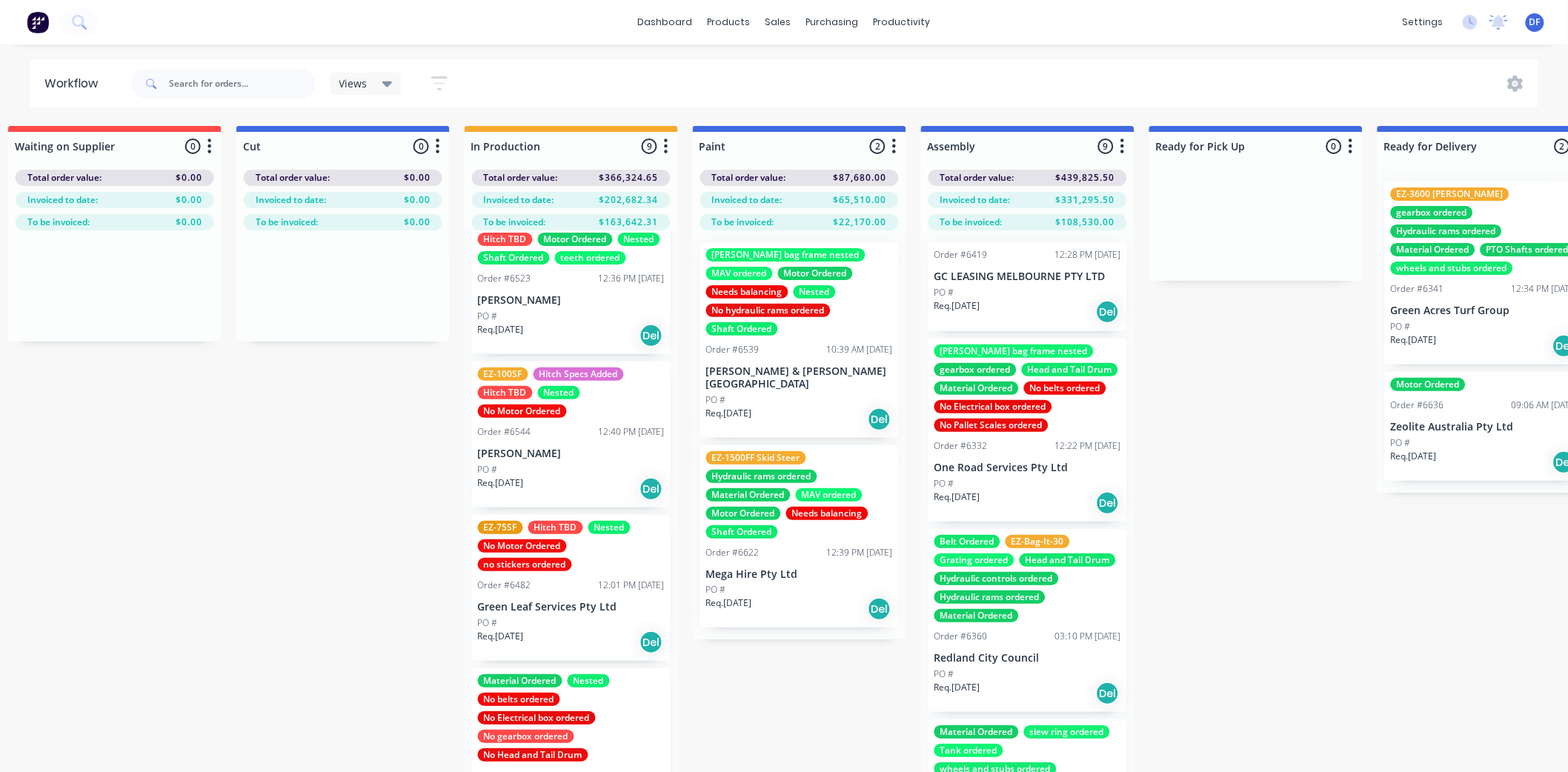
scroll to position [797, 0]
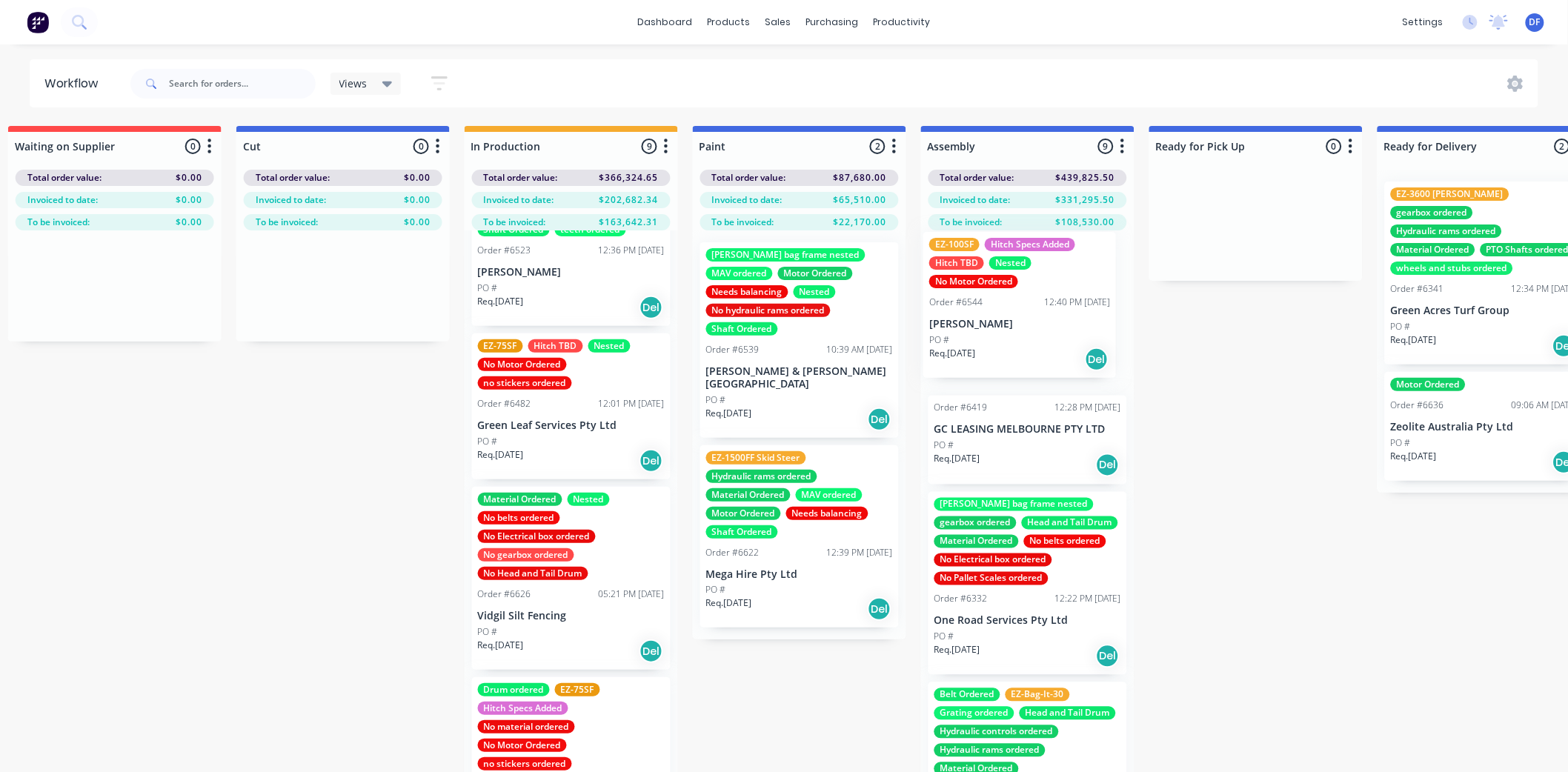
drag, startPoint x: 525, startPoint y: 445, endPoint x: 980, endPoint y: 319, distance: 472.1
click at [980, 319] on div "Submitted 13 Status colour #273444 hex #273444 Save Cancel Summaries Total orde…" at bounding box center [731, 475] width 2902 height 699
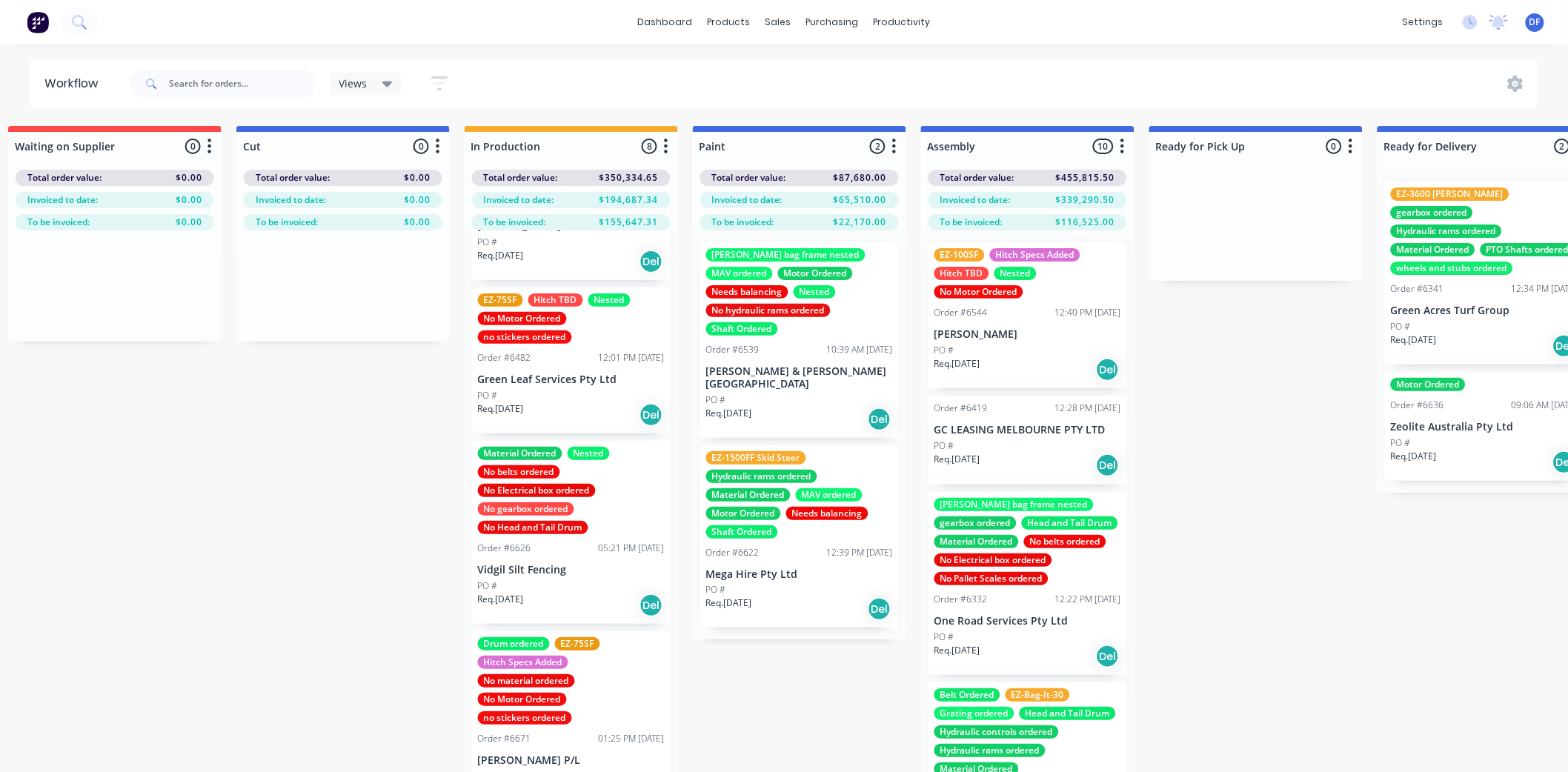
scroll to position [879, 0]
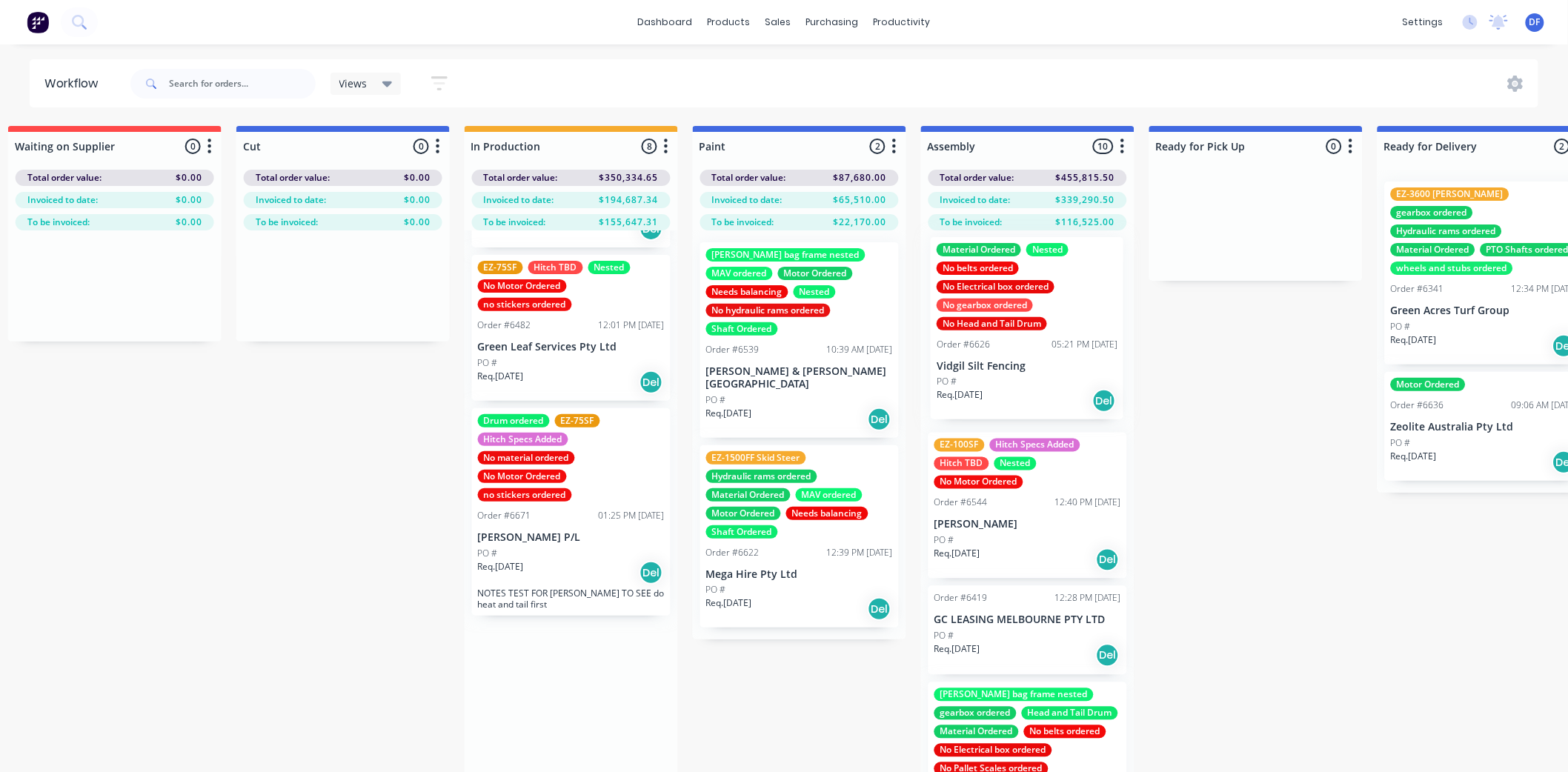
drag, startPoint x: 520, startPoint y: 504, endPoint x: 983, endPoint y: 312, distance: 501.2
click at [983, 312] on div "Submitted 13 Status colour #273444 hex #273444 Save Cancel Summaries Total orde…" at bounding box center [731, 475] width 2902 height 699
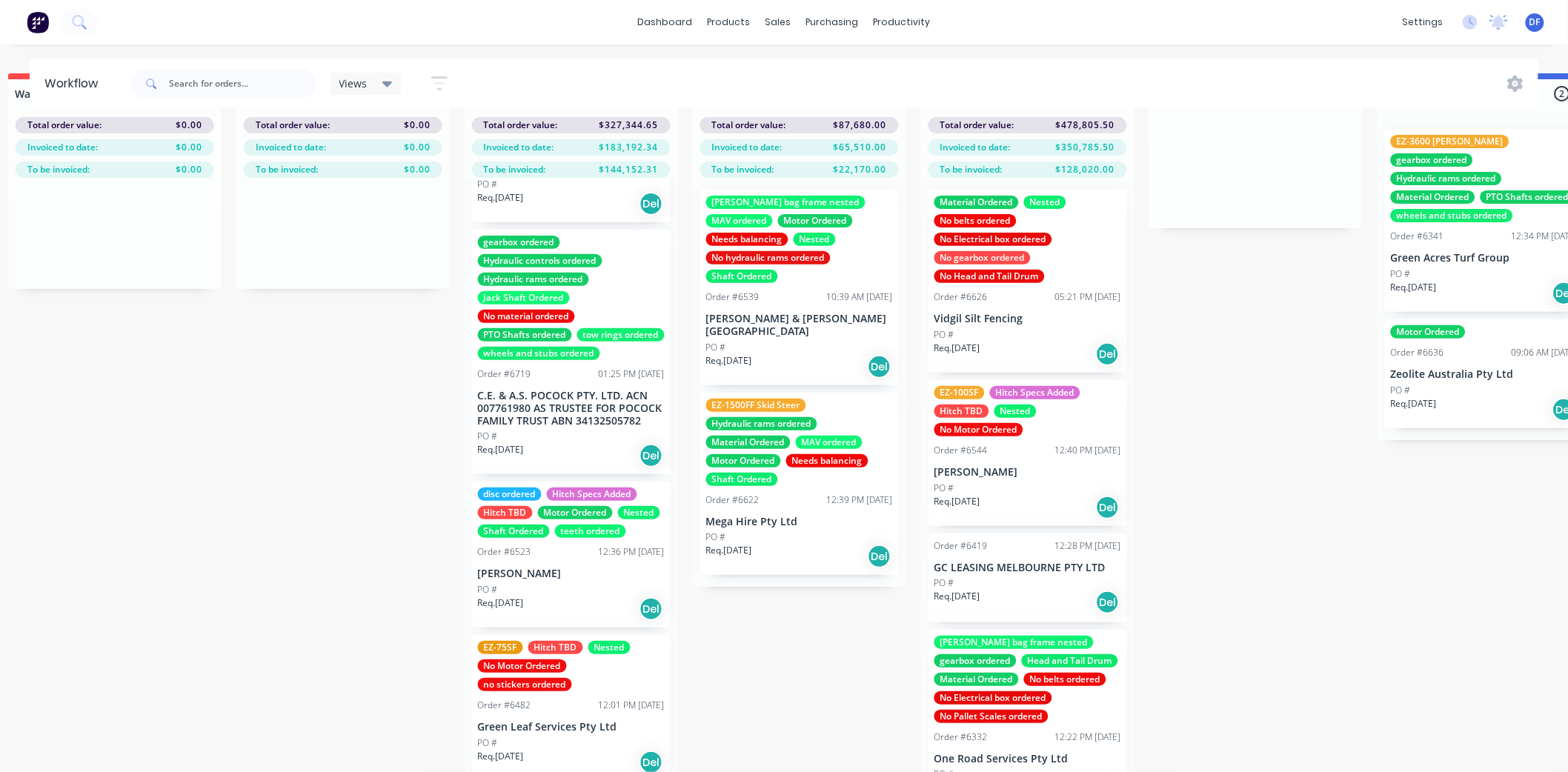
scroll to position [690, 0]
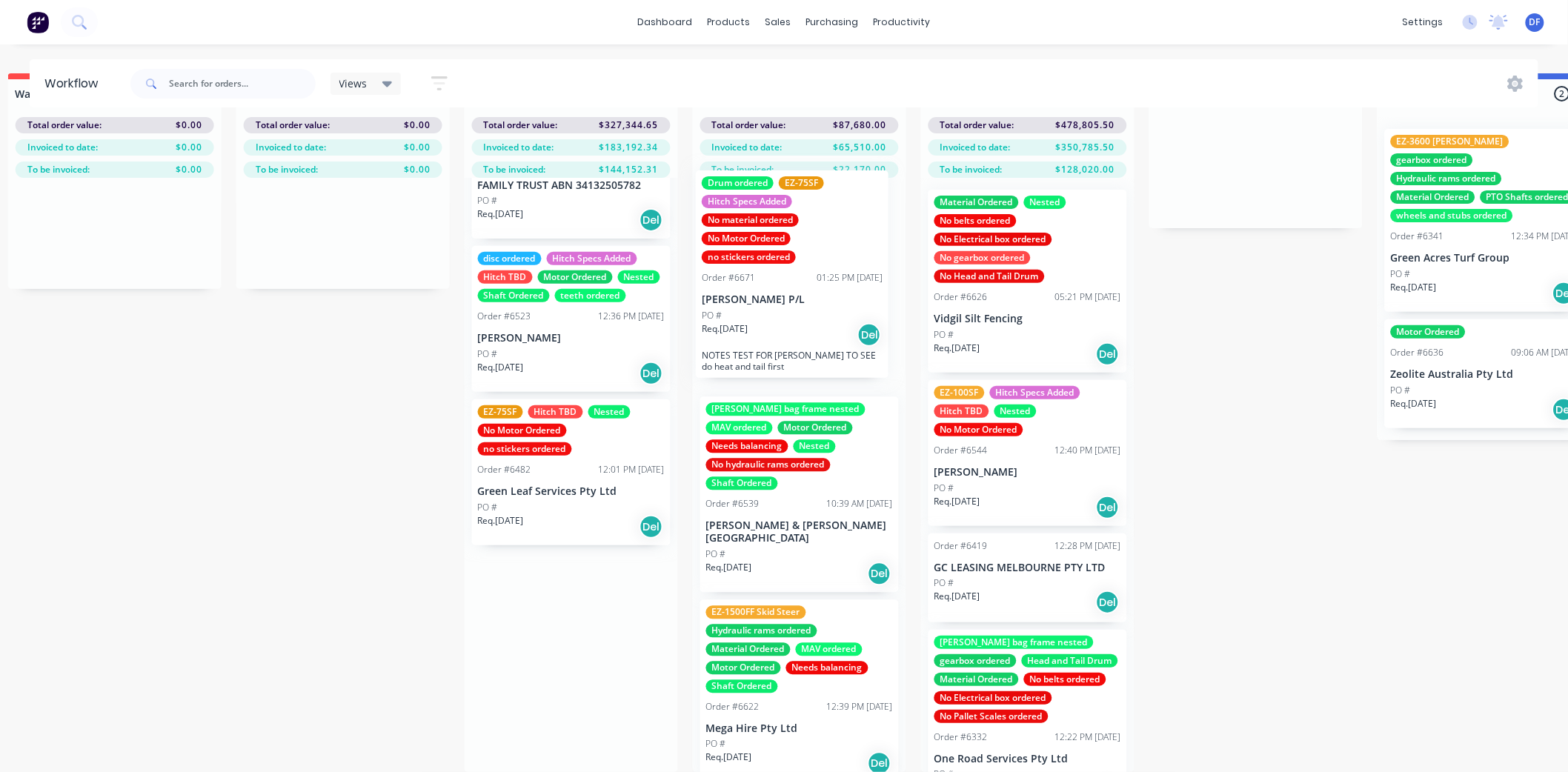
drag, startPoint x: 574, startPoint y: 626, endPoint x: 748, endPoint y: 259, distance: 406.2
click at [748, 259] on div "Submitted 13 Status colour #273444 hex #273444 Save Cancel Summaries Total orde…" at bounding box center [731, 423] width 2902 height 699
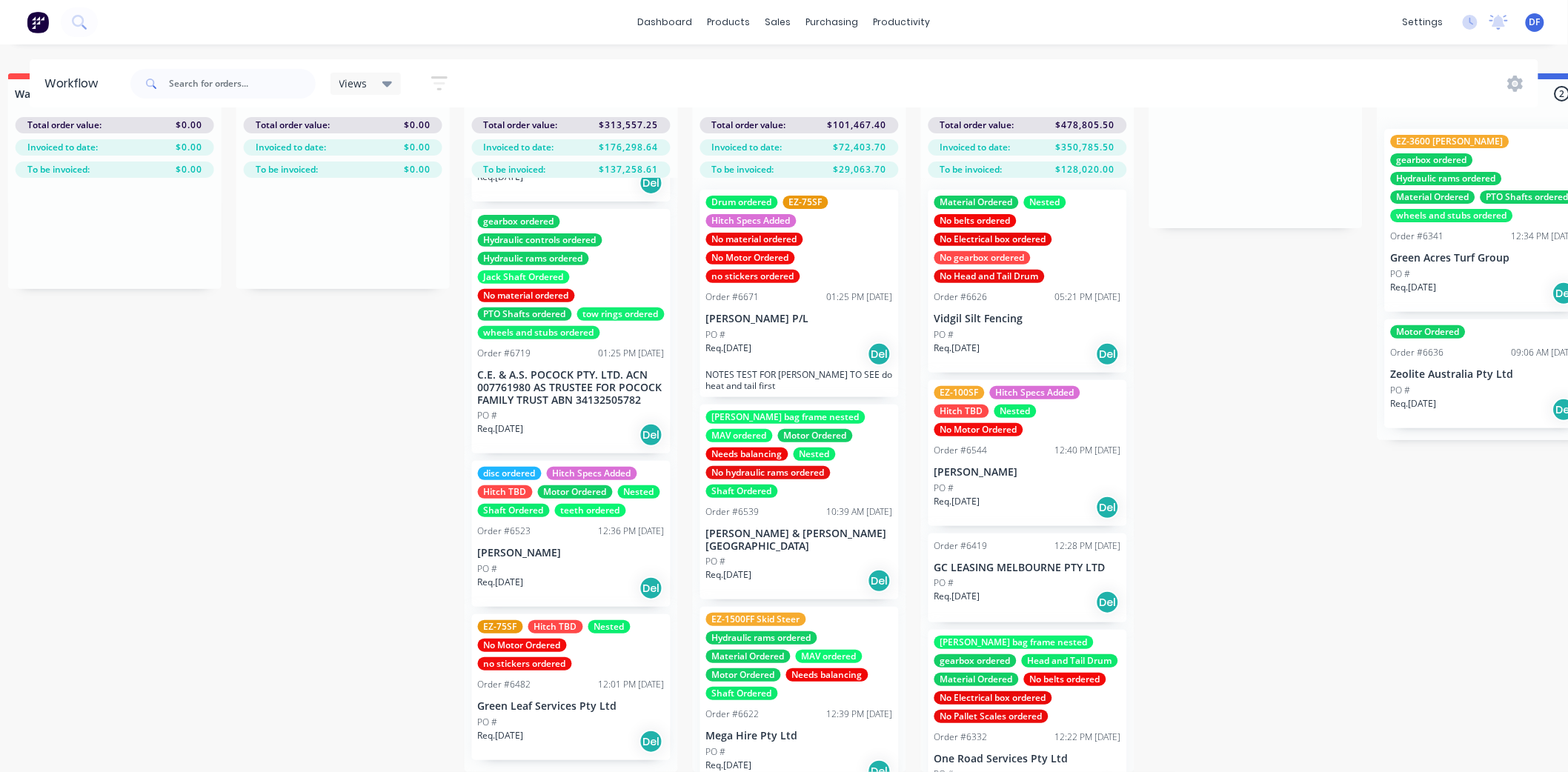
scroll to position [475, 0]
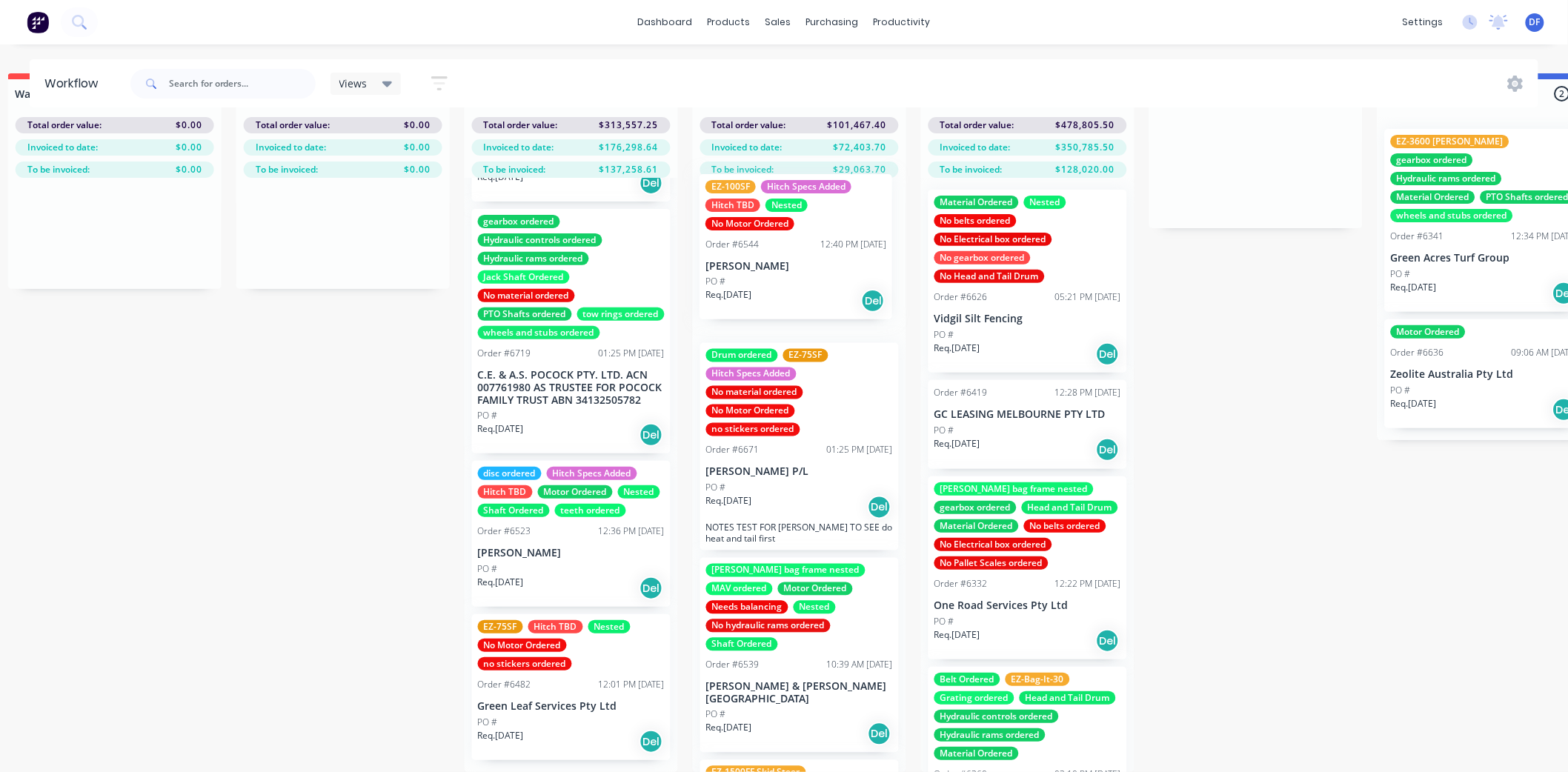
drag, startPoint x: 998, startPoint y: 454, endPoint x: 765, endPoint y: 260, distance: 303.2
click at [765, 260] on div "Submitted 13 Status colour #273444 hex #273444 Save Cancel Summaries Total orde…" at bounding box center [731, 423] width 2902 height 699
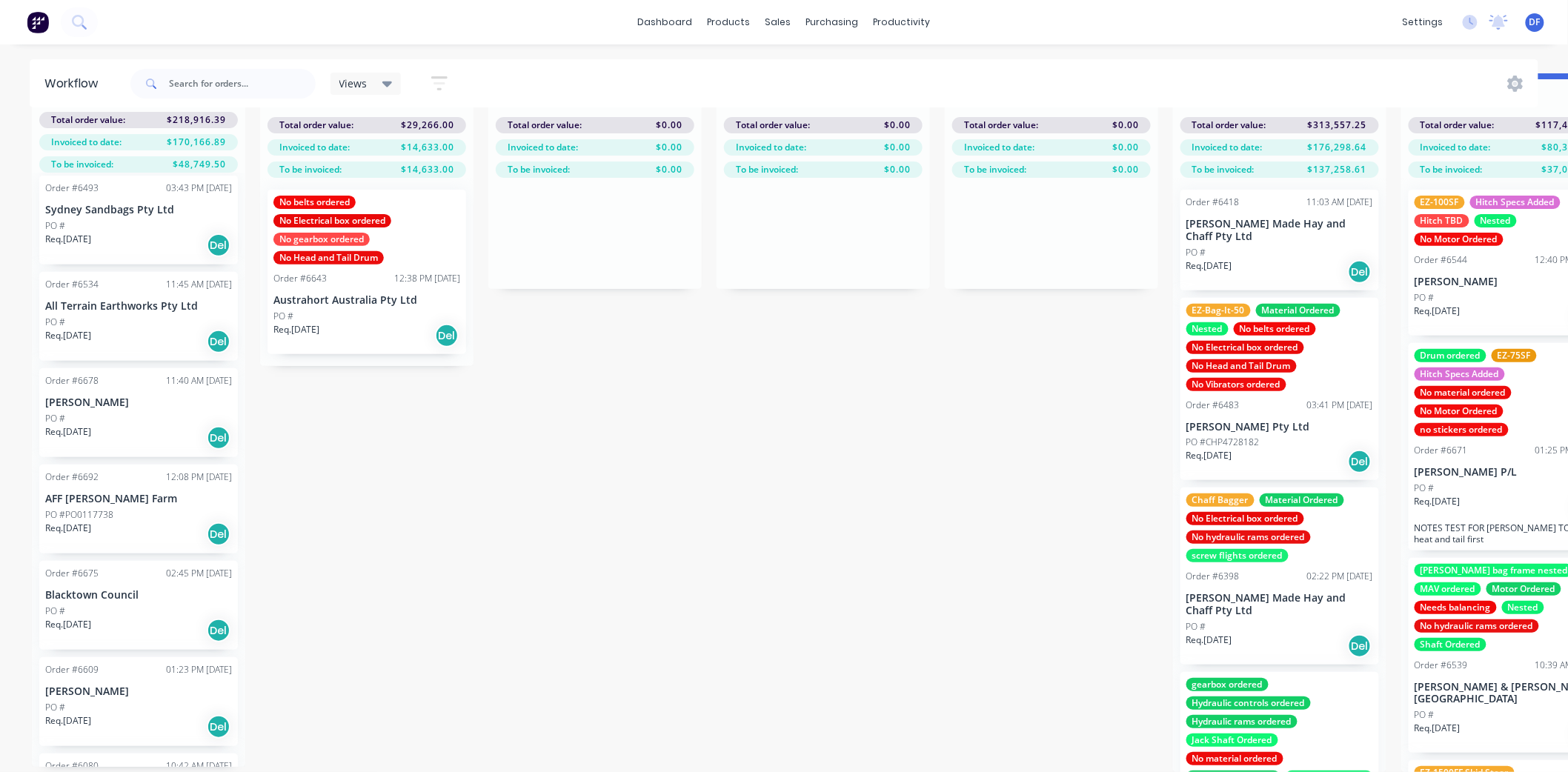
scroll to position [0, 0]
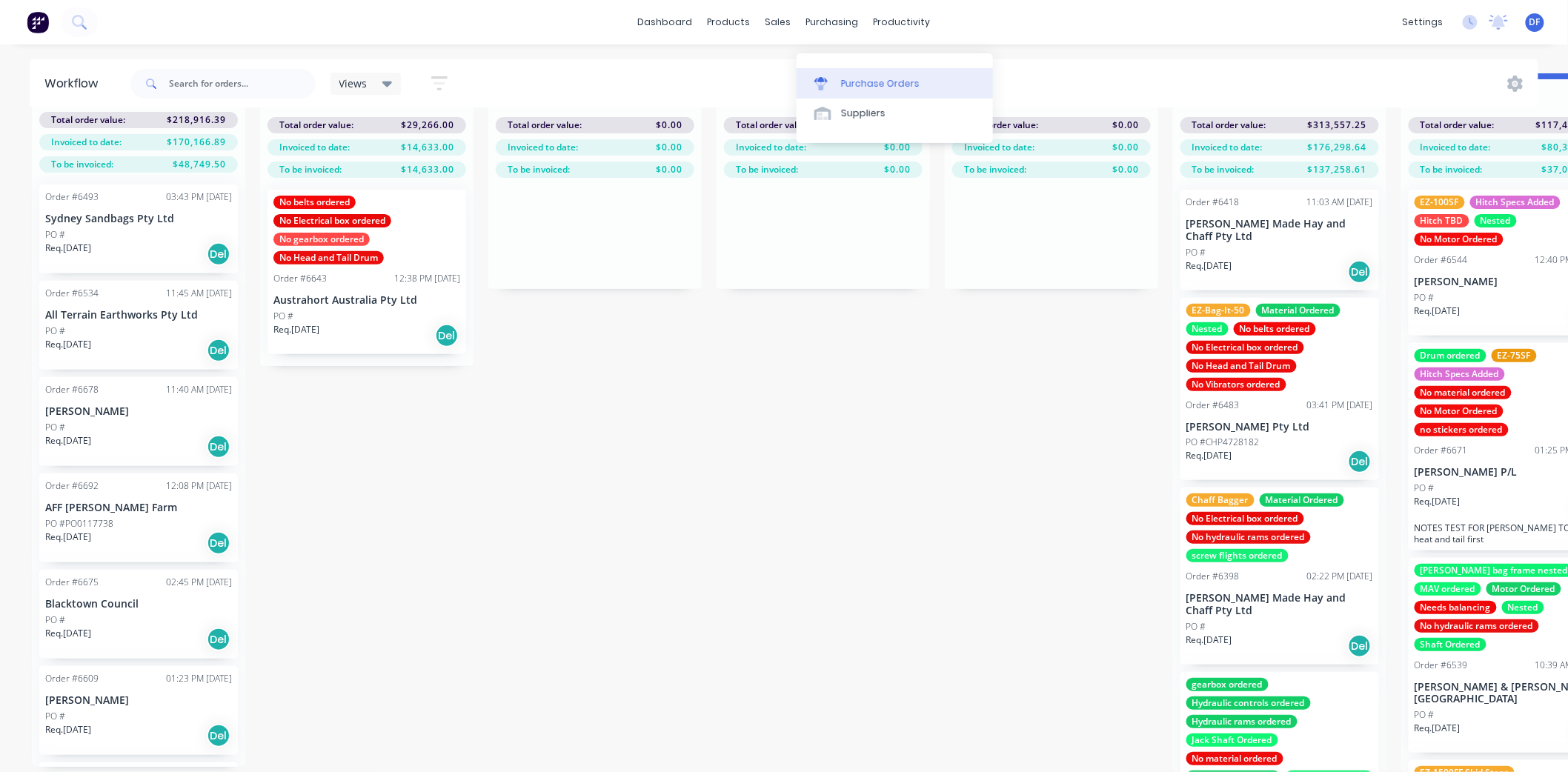
click at [865, 77] on div "Purchase Orders" at bounding box center [881, 84] width 79 height 13
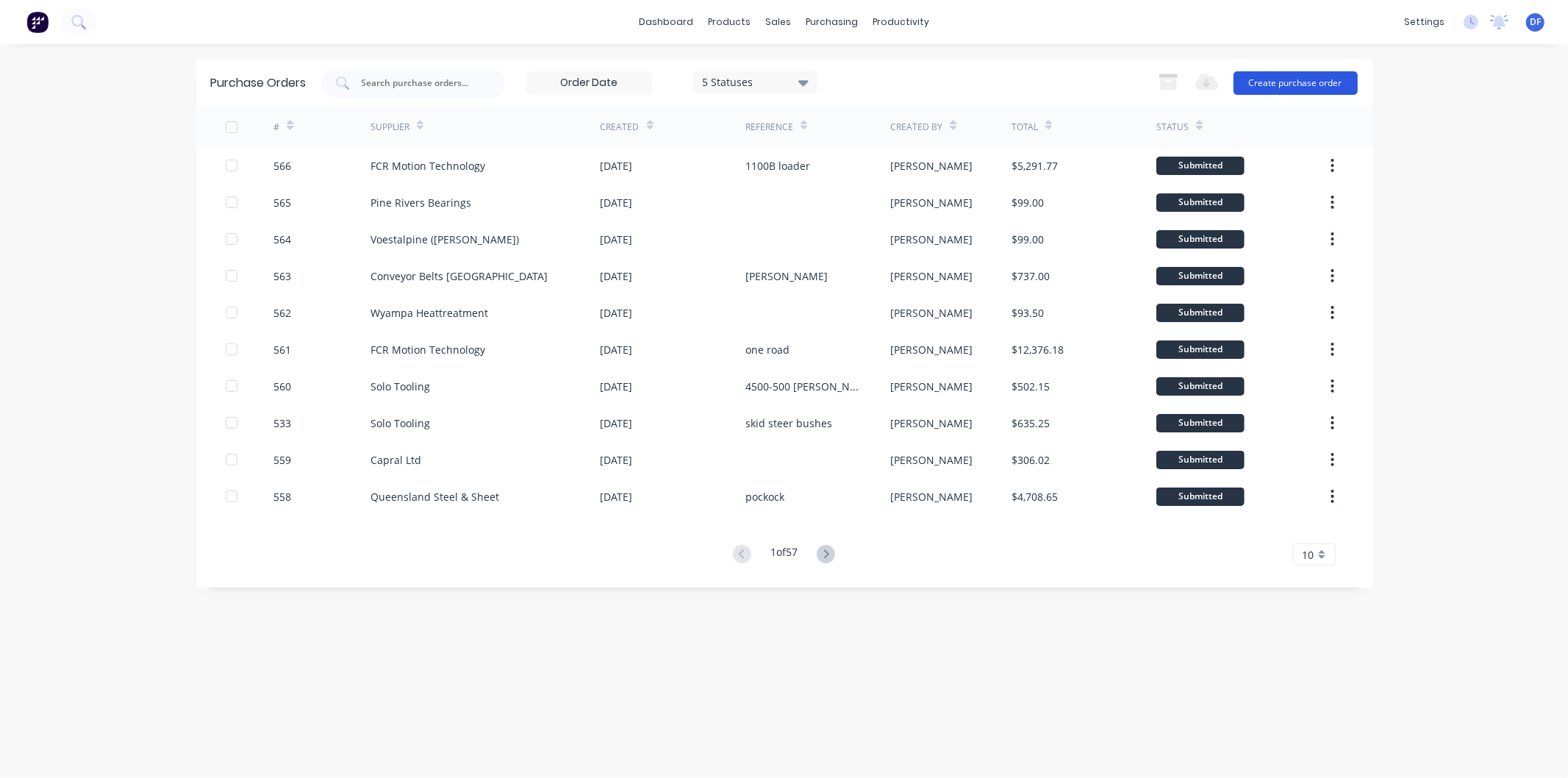
click at [1278, 81] on button "Create purchase order" at bounding box center [1296, 82] width 124 height 24
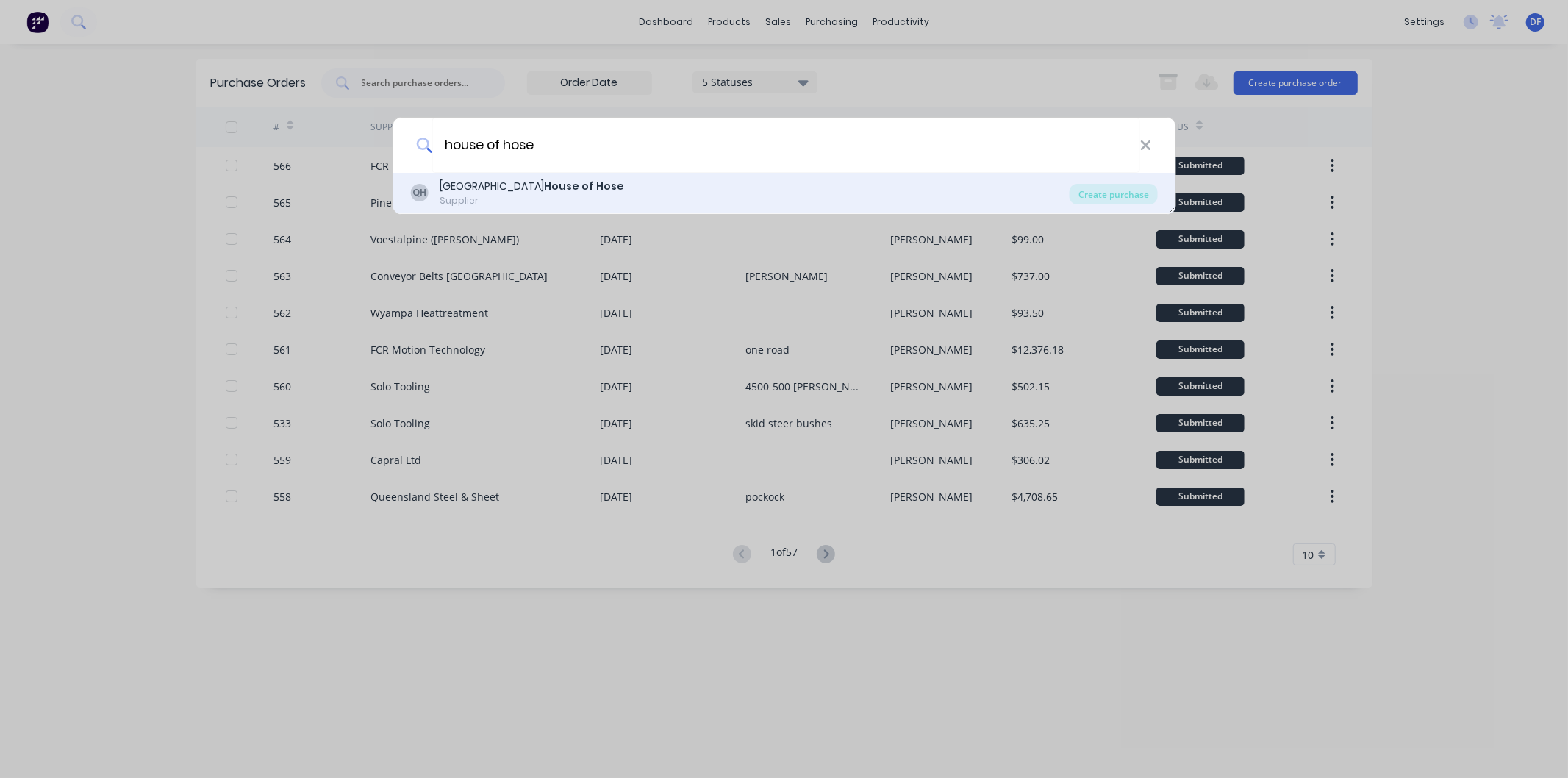
type input "house of hose"
click at [544, 189] on b "House of Hose" at bounding box center [584, 186] width 80 height 15
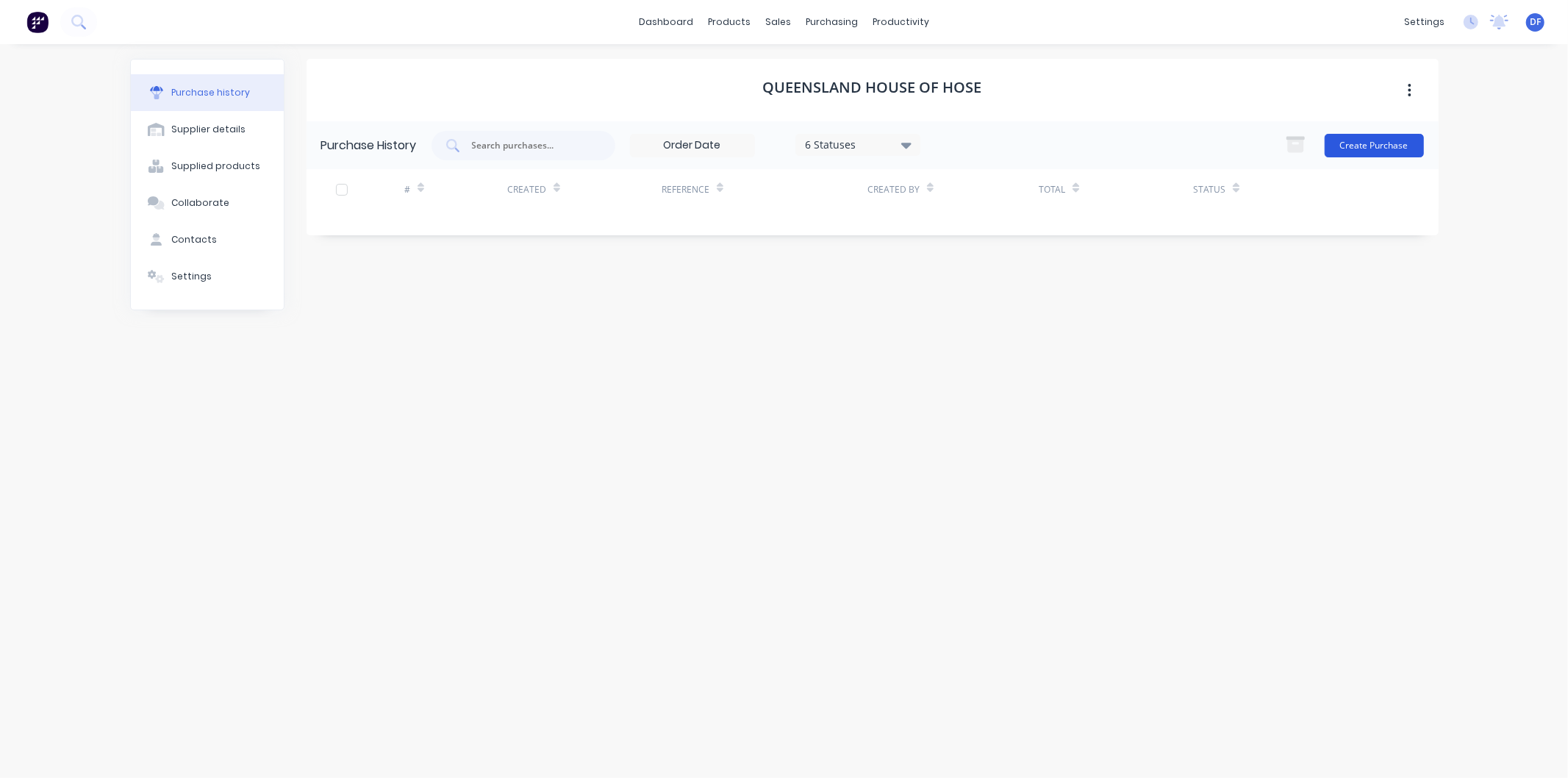
click at [1393, 142] on button "Create Purchase" at bounding box center [1375, 145] width 100 height 24
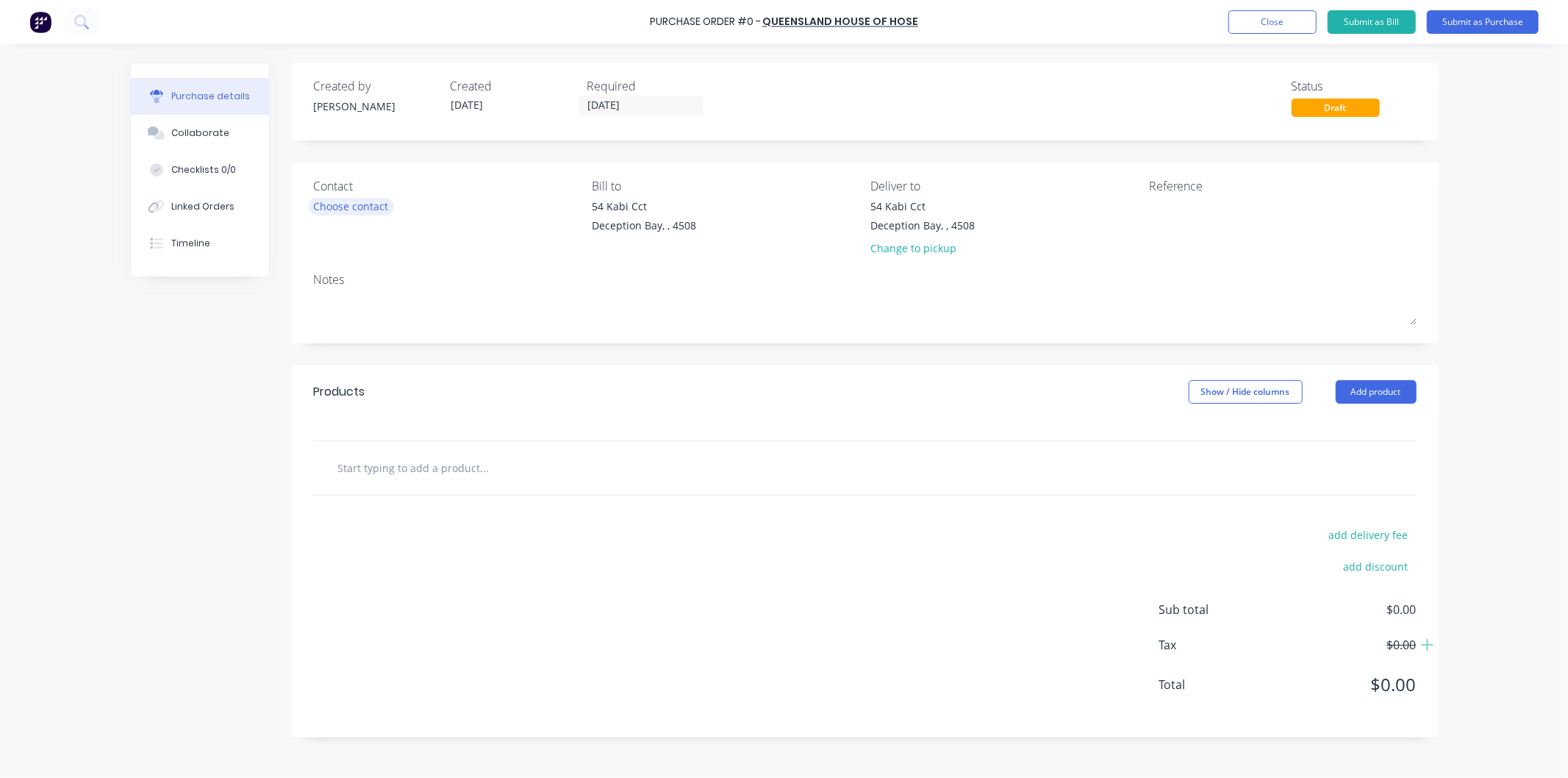
click at [351, 205] on div "Choose contact" at bounding box center [352, 206] width 75 height 15
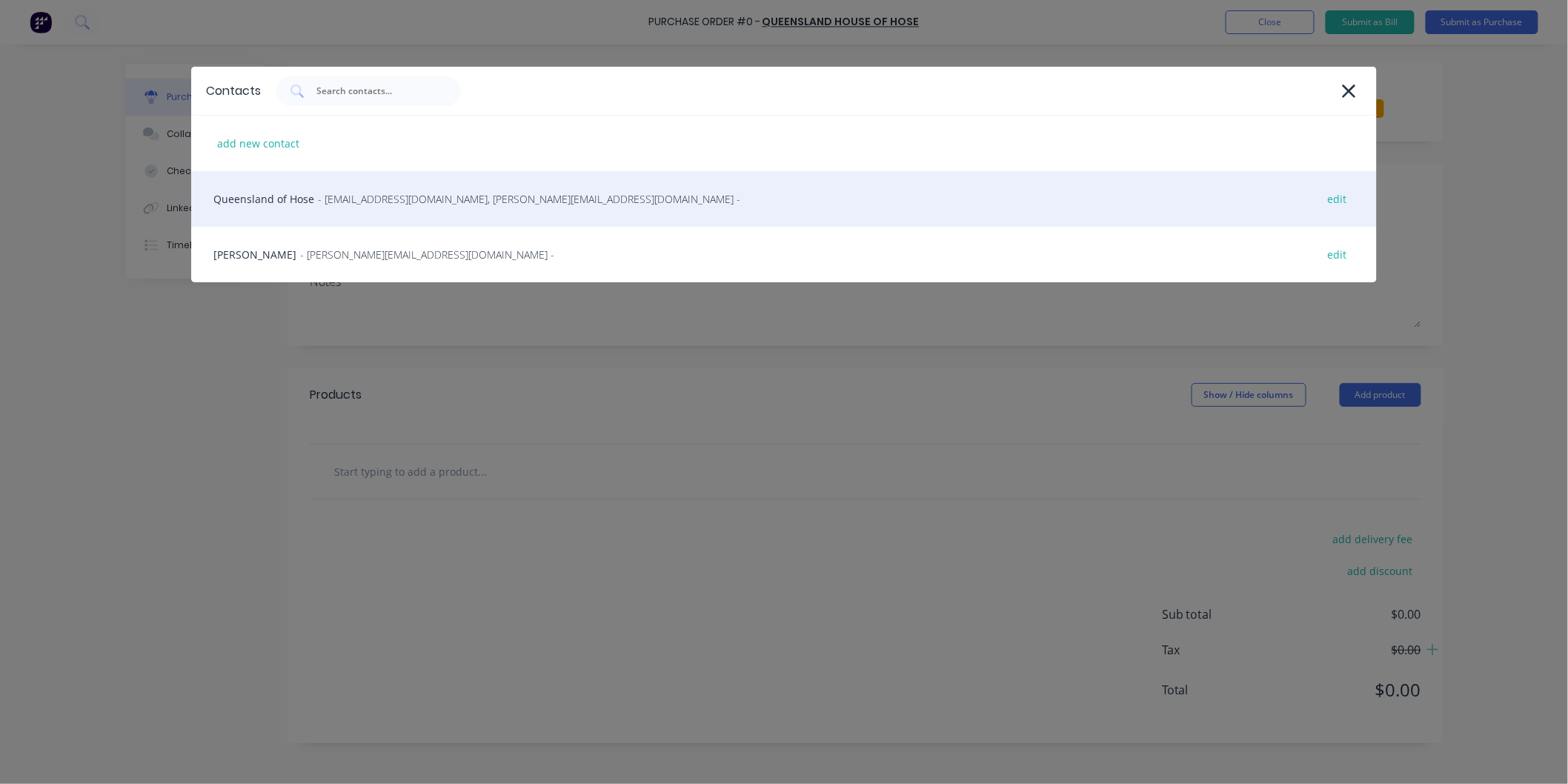
click at [401, 194] on span "- [EMAIL_ADDRESS][DOMAIN_NAME], [PERSON_NAME][EMAIL_ADDRESS][DOMAIN_NAME] -" at bounding box center [530, 199] width 423 height 16
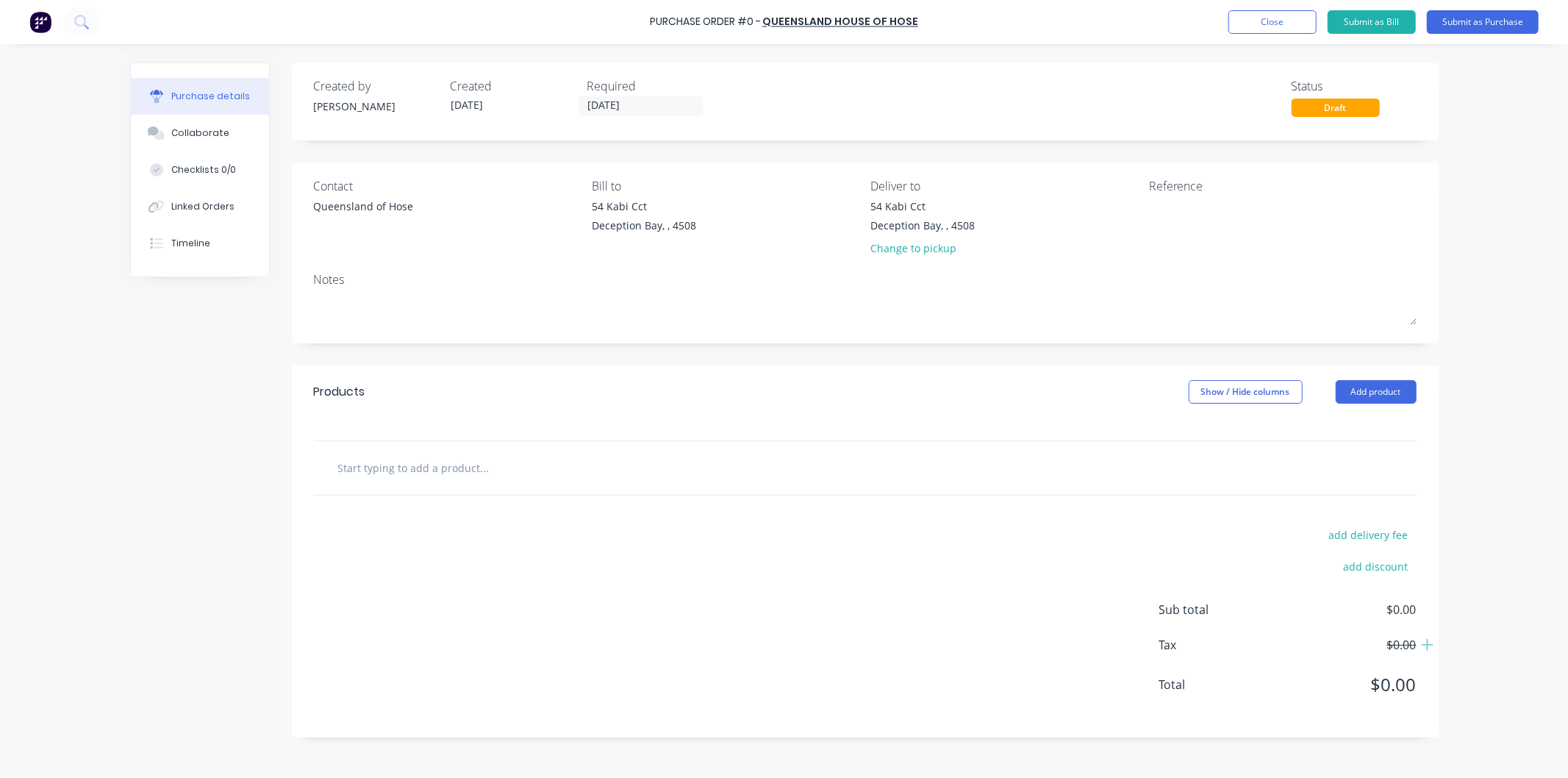
click at [467, 466] on input "text" at bounding box center [485, 467] width 295 height 29
paste input "BWE94 100mm Buttweld LR90 Elbow STD WT"
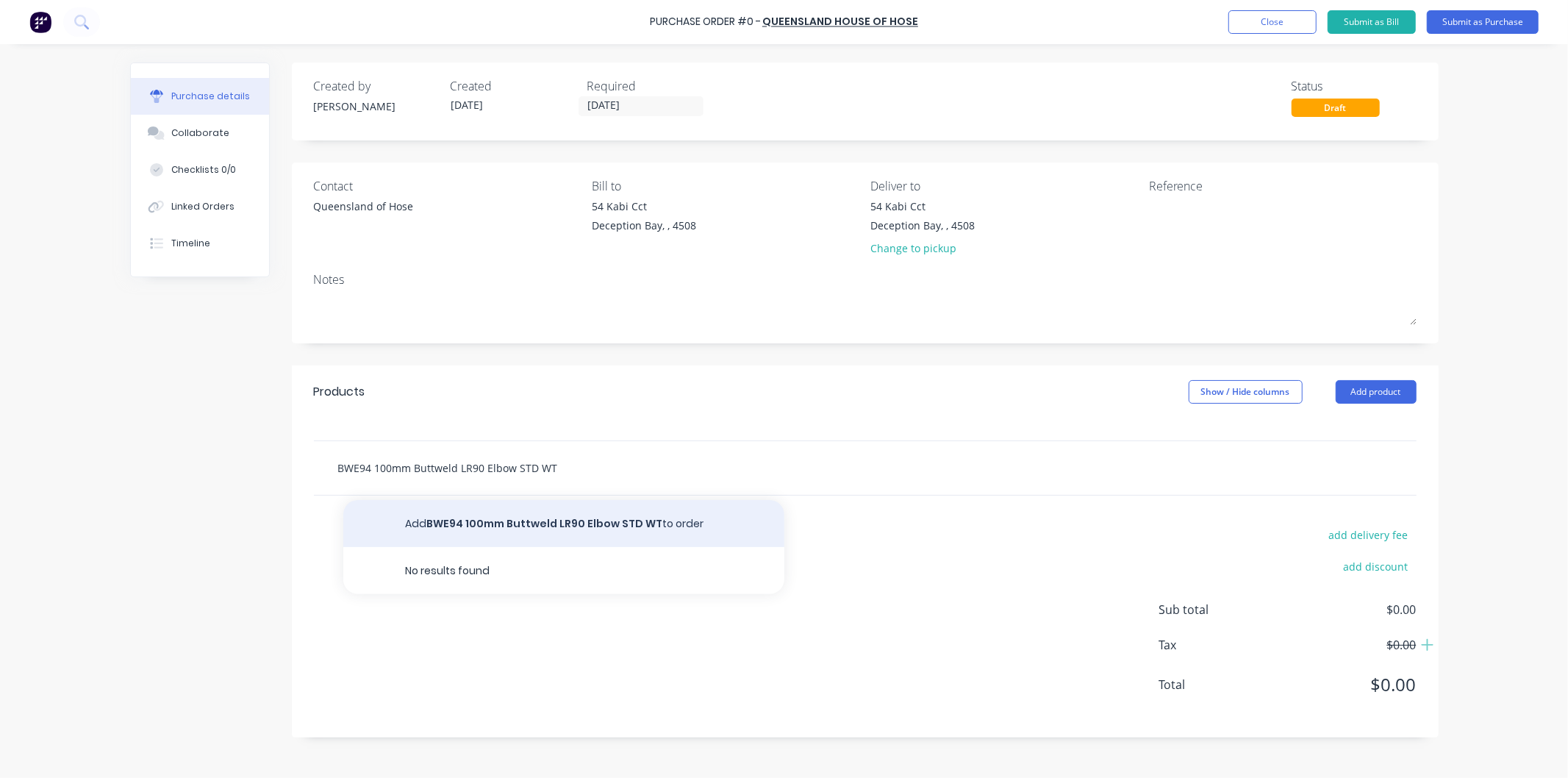
type input "BWE94 100mm Buttweld LR90 Elbow STD WT"
click at [540, 520] on button "Add BWE94 100mm Buttweld LR90 Elbow STD WT to order" at bounding box center [564, 524] width 441 height 47
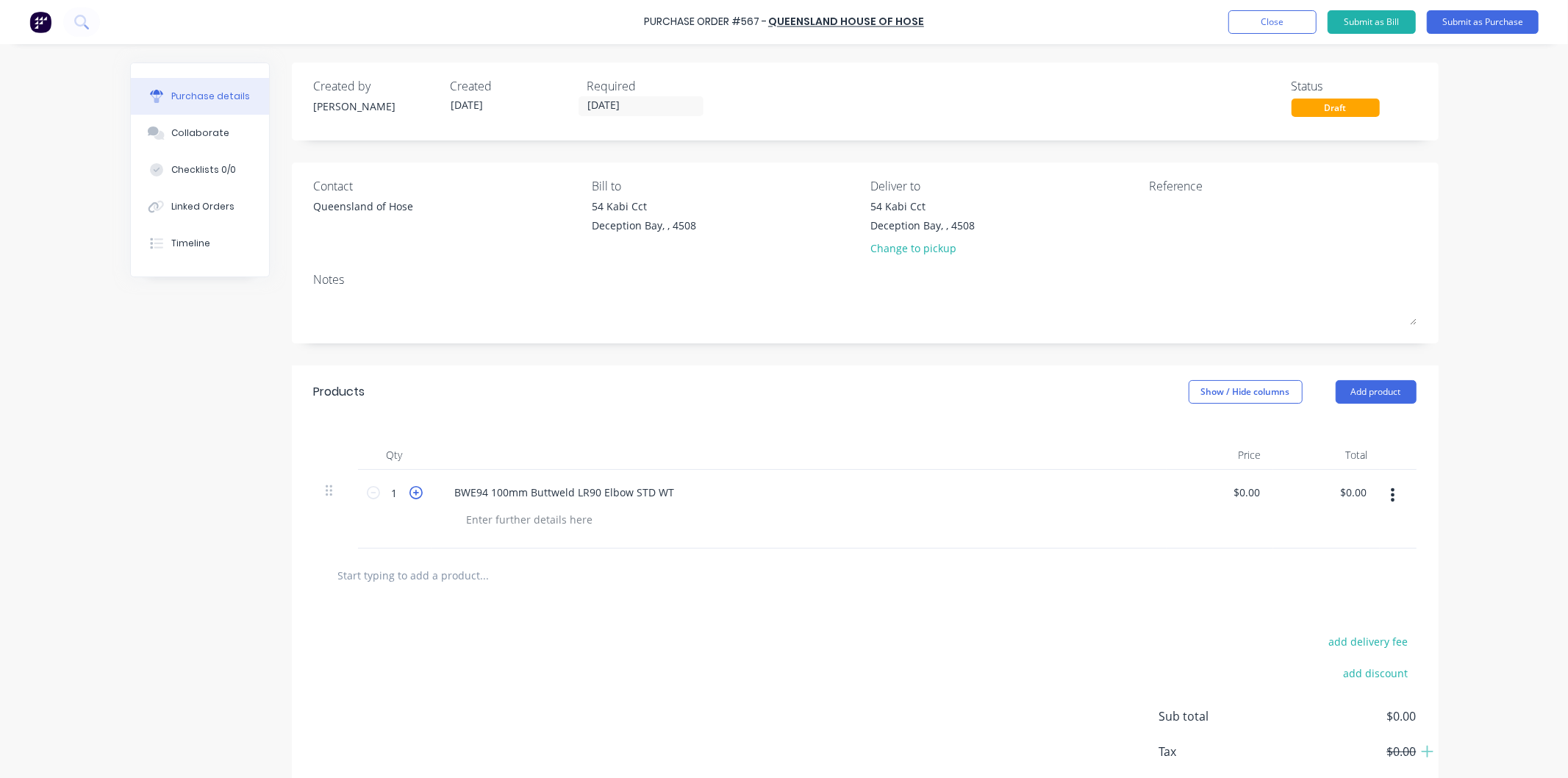
click at [412, 493] on icon at bounding box center [416, 493] width 13 height 13
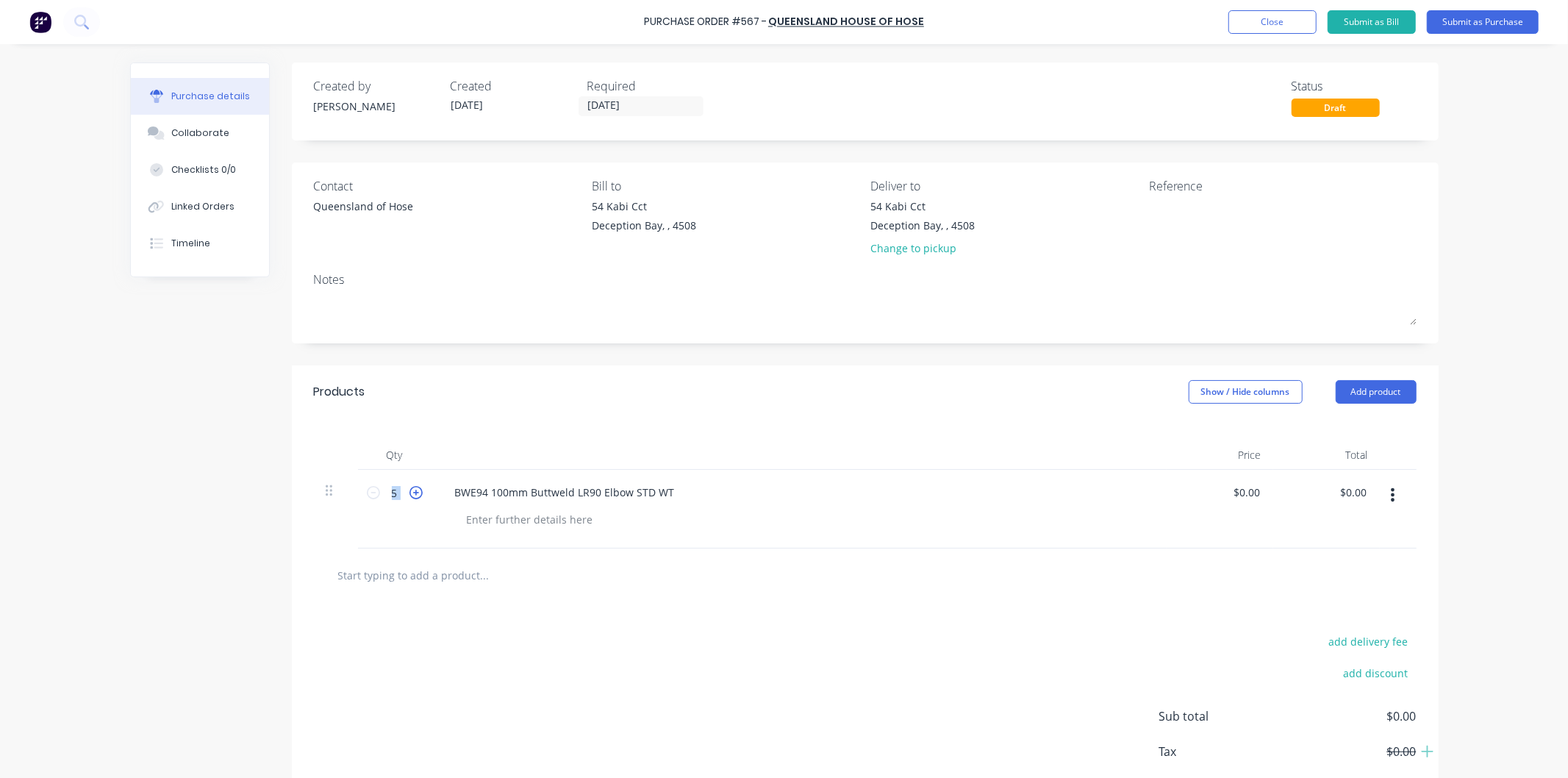
type input "6"
drag, startPoint x: 1257, startPoint y: 489, endPoint x: 1224, endPoint y: 491, distance: 33.1
click at [1229, 491] on div "$0.00 $0.00" at bounding box center [1249, 492] width 40 height 21
click at [1240, 493] on input "0.00" at bounding box center [1246, 492] width 33 height 21
drag, startPoint x: 1240, startPoint y: 493, endPoint x: 1210, endPoint y: 495, distance: 30.1
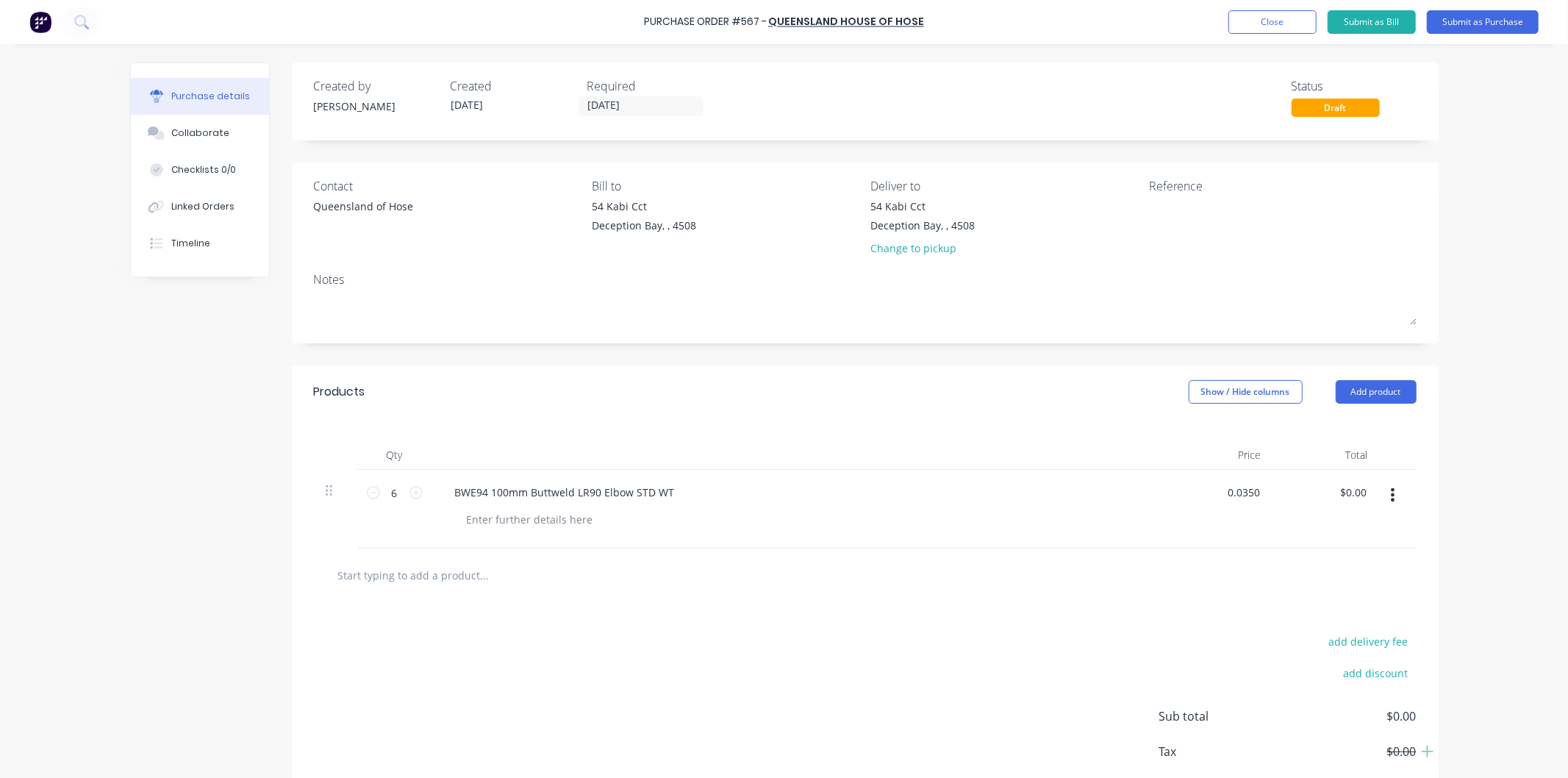
click at [1210, 495] on div "0.0350 0.0350" at bounding box center [1220, 509] width 107 height 78
type input "$35.00"
type input "$210.00"
click at [1238, 505] on div "$35.00 35.00" at bounding box center [1220, 509] width 107 height 78
click at [456, 576] on input "text" at bounding box center [485, 575] width 295 height 29
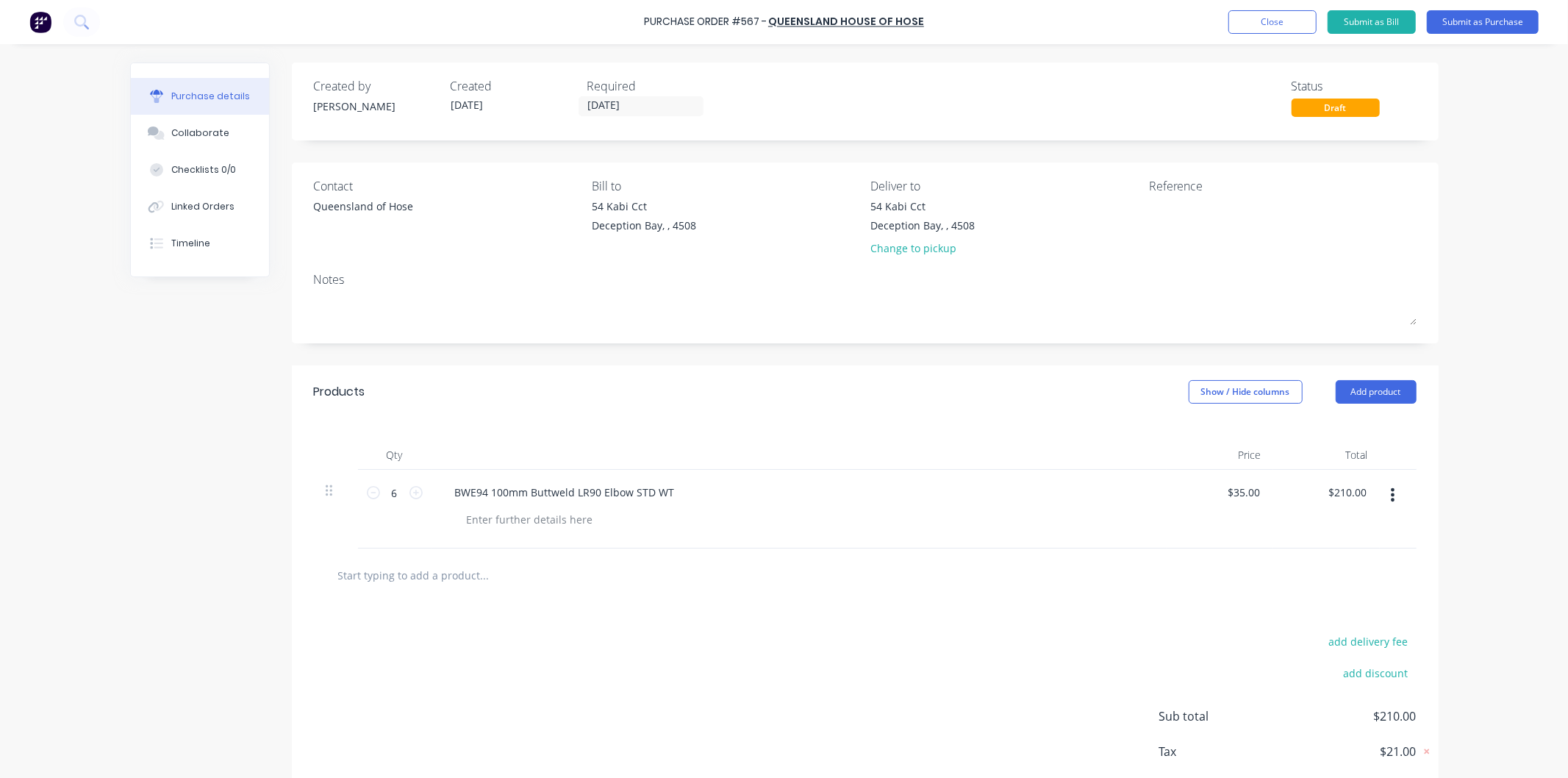
paste input "BSTOE100 100 MM Black TOE Nipple (80 MM)"
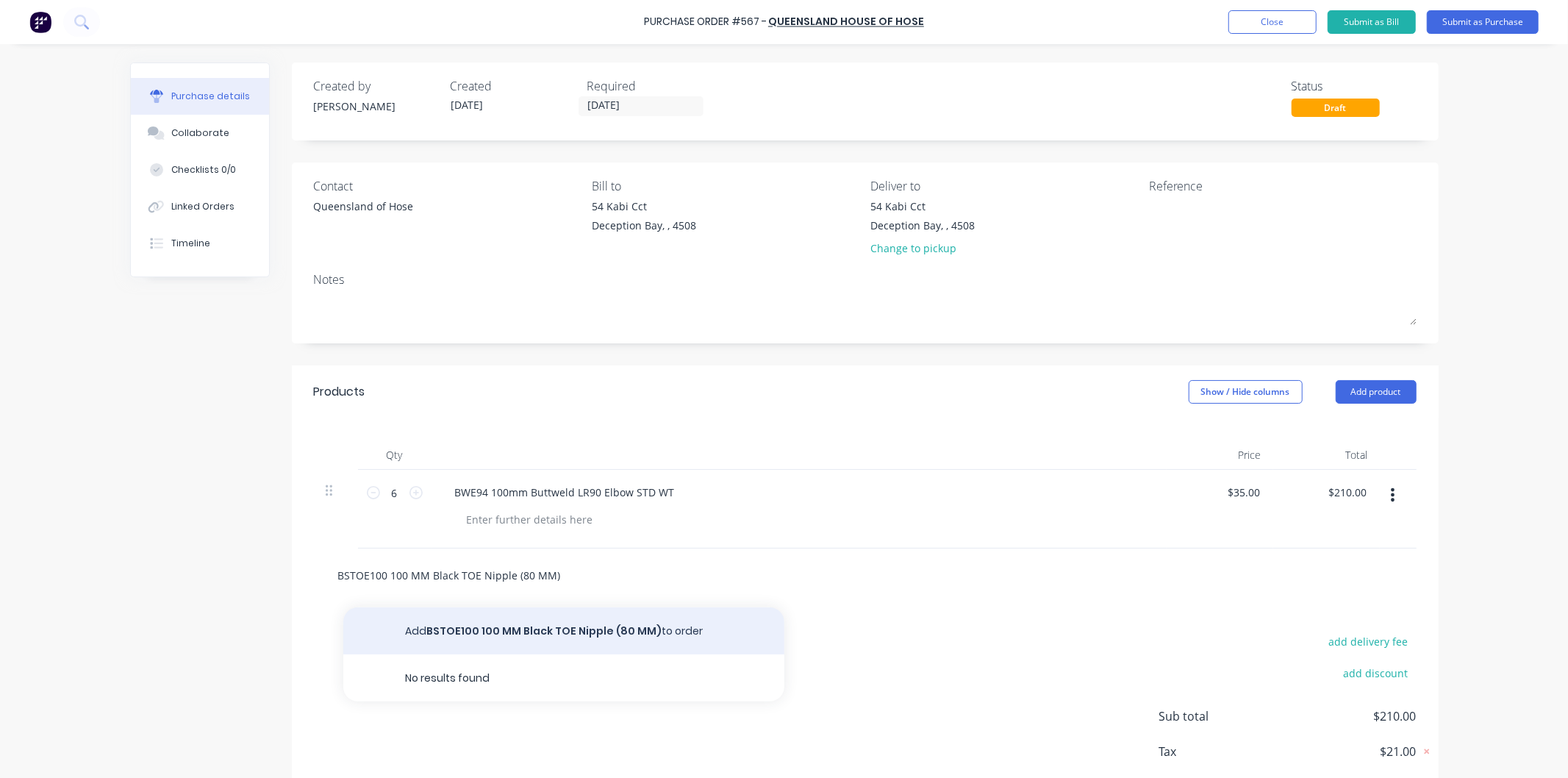
type input "BSTOE100 100 MM Black TOE Nipple (80 MM)"
click at [569, 621] on button "Add BSTOE100 100 MM Black TOE Nipple (80 MM) to order" at bounding box center [564, 630] width 441 height 47
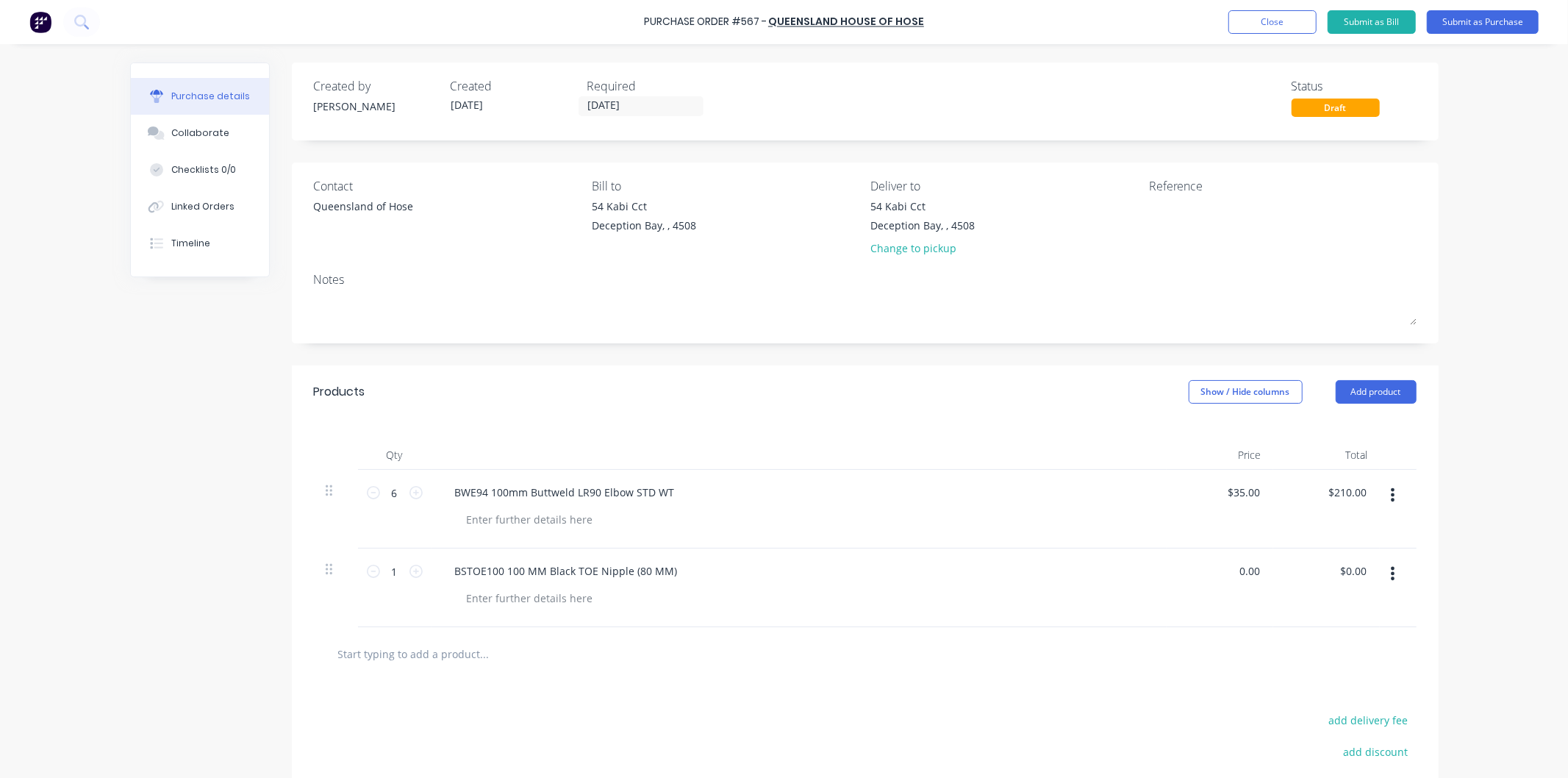
drag, startPoint x: 1256, startPoint y: 569, endPoint x: 1222, endPoint y: 569, distance: 34.0
click at [1222, 569] on div "0.00 0.00" at bounding box center [1220, 587] width 107 height 78
type input "$18.76"
click at [410, 569] on icon at bounding box center [416, 571] width 13 height 13
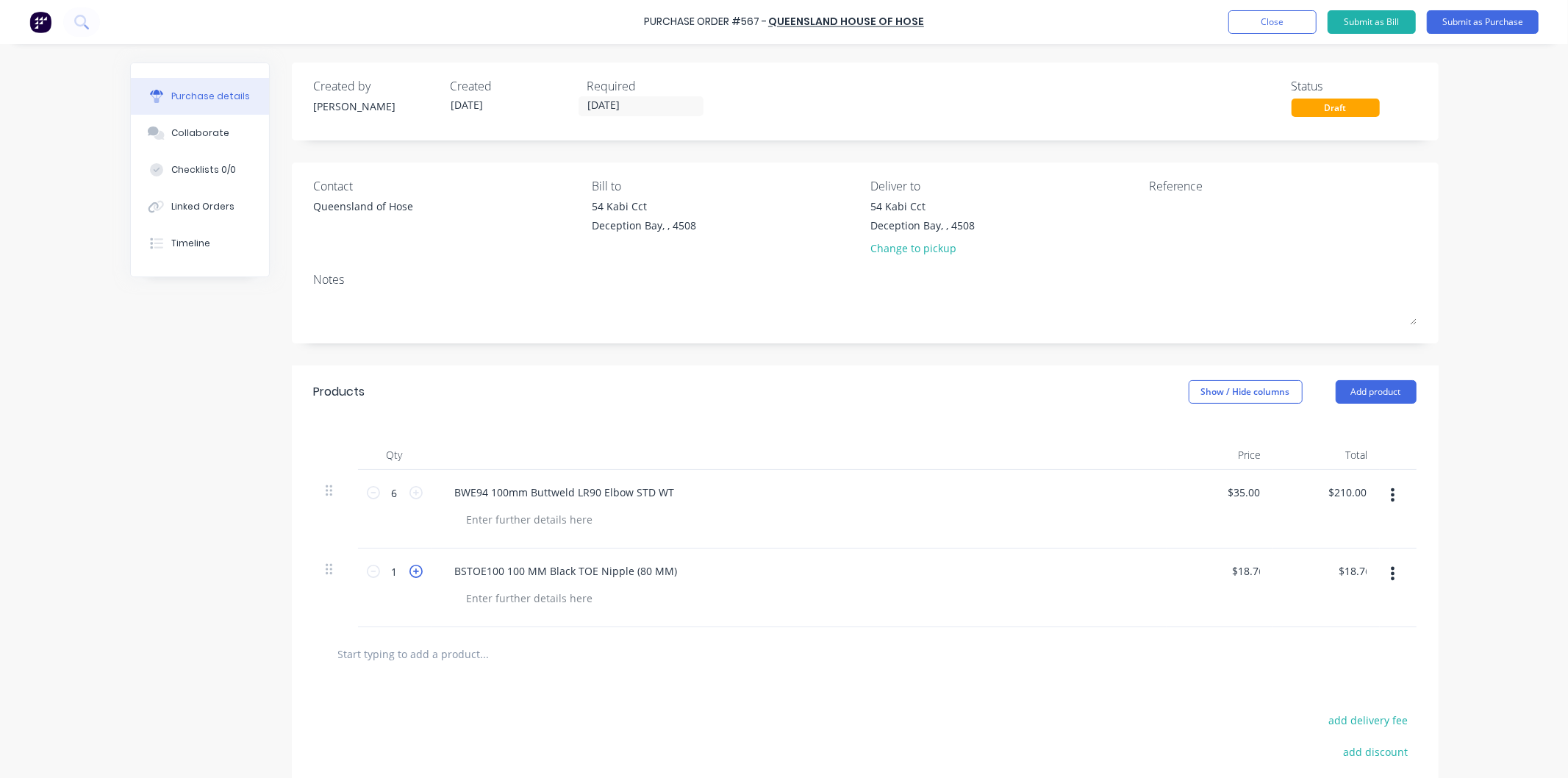
type input "2"
type input "$37.52"
click at [568, 607] on div at bounding box center [530, 598] width 150 height 21
drag, startPoint x: 670, startPoint y: 570, endPoint x: 626, endPoint y: 569, distance: 44.0
click at [626, 569] on div "BSTOE100 100 MM Black TOE Nipple (80 MM)" at bounding box center [566, 571] width 246 height 21
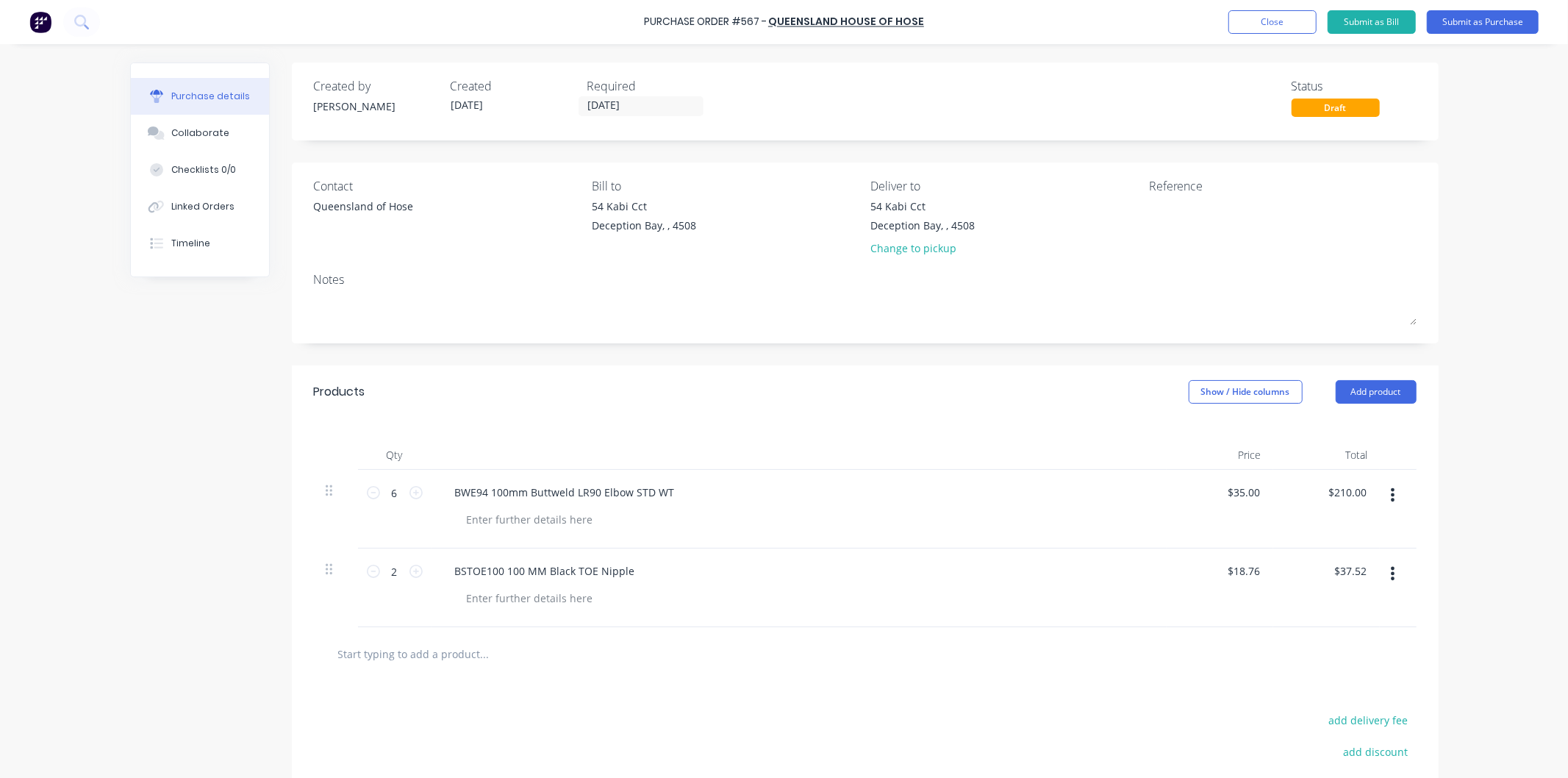
click at [694, 605] on div at bounding box center [805, 598] width 700 height 21
click at [439, 651] on input "text" at bounding box center [485, 653] width 295 height 29
type input "#"
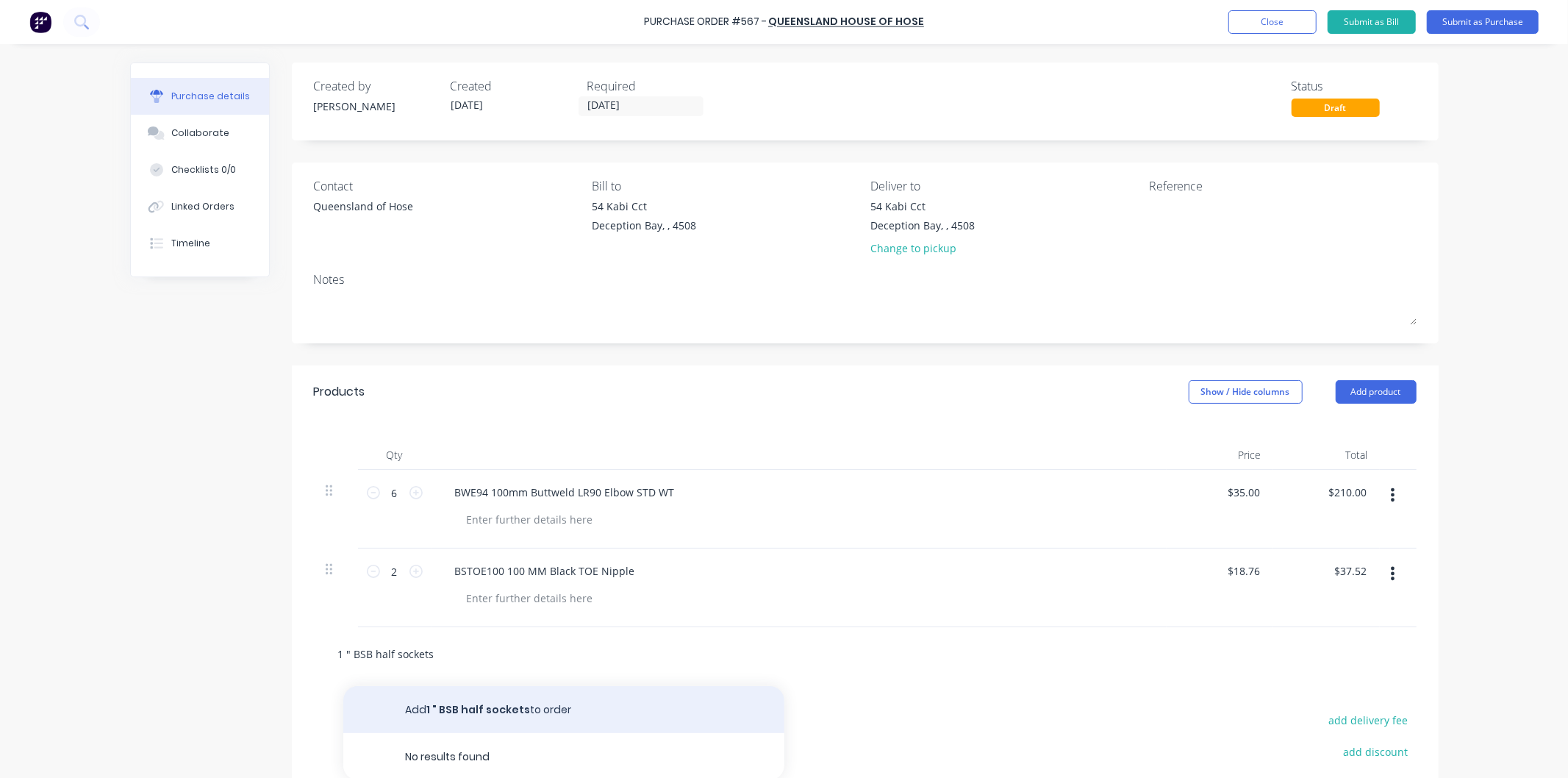
type input "1 " BSB half sockets"
click at [466, 714] on button "Add 1 " BSB half sockets to order" at bounding box center [564, 709] width 441 height 47
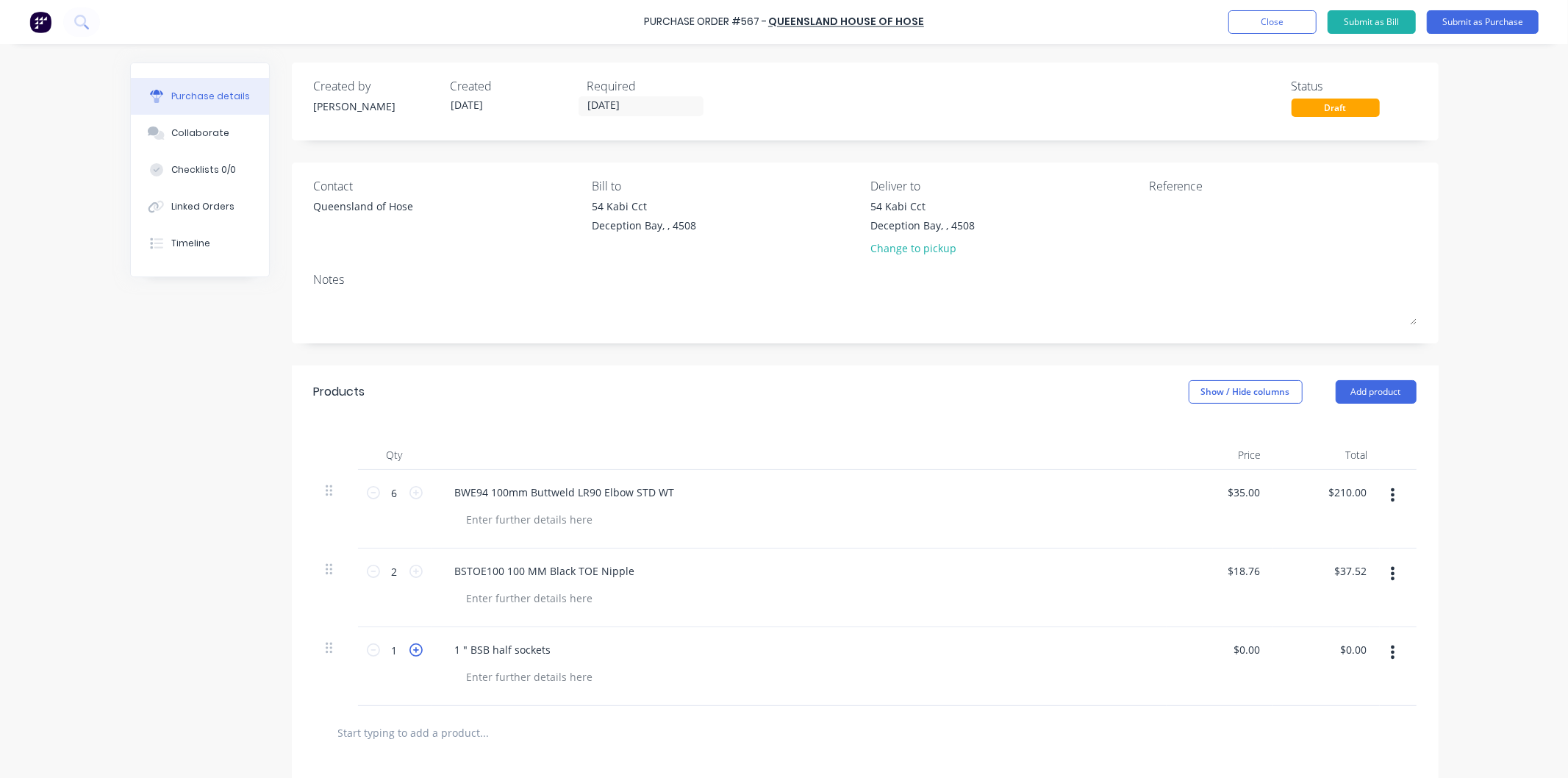
click at [410, 647] on icon at bounding box center [416, 650] width 13 height 13
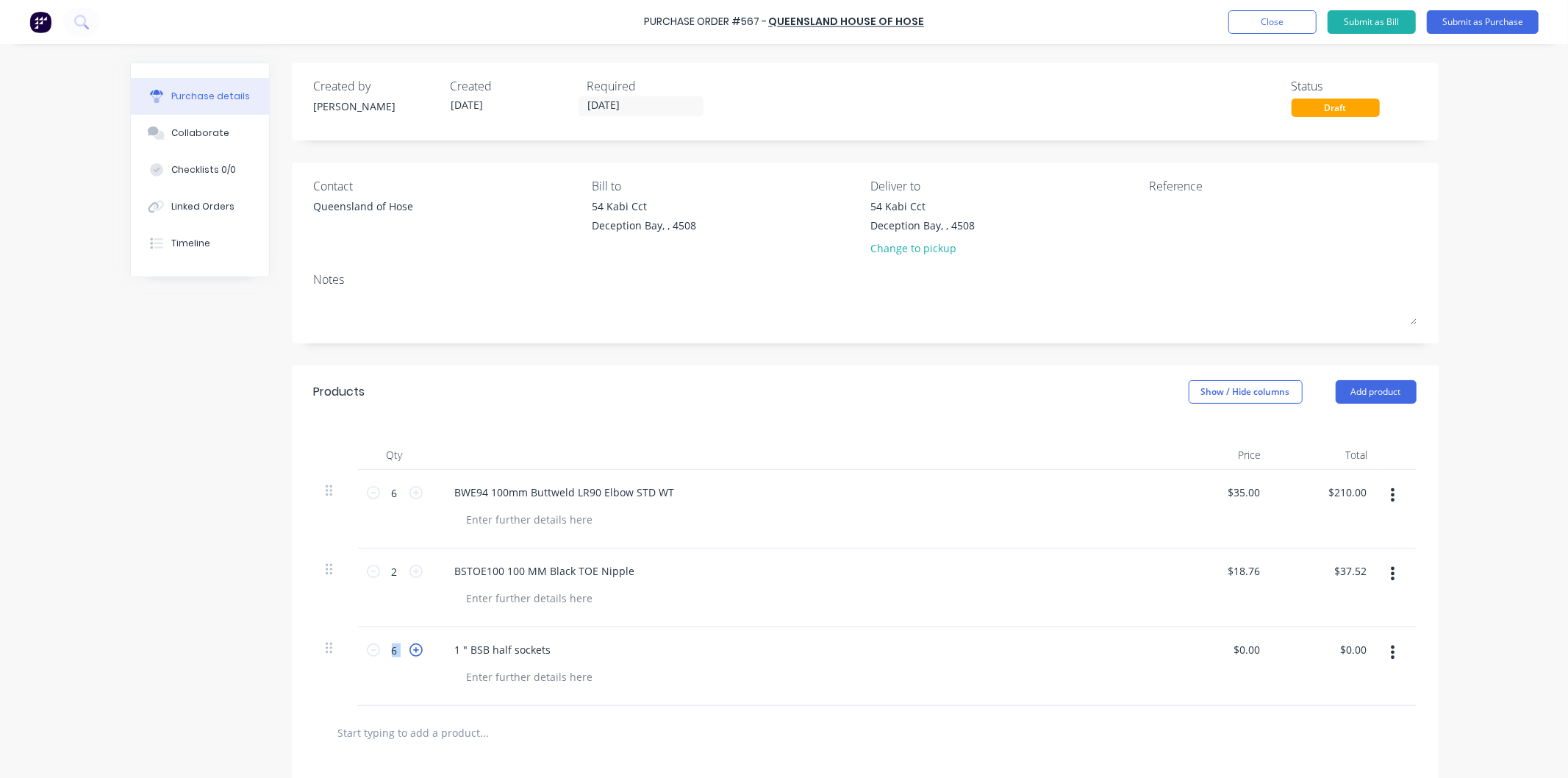
click at [410, 647] on icon at bounding box center [416, 650] width 13 height 13
click at [367, 652] on icon at bounding box center [374, 650] width 13 height 13
type input "8"
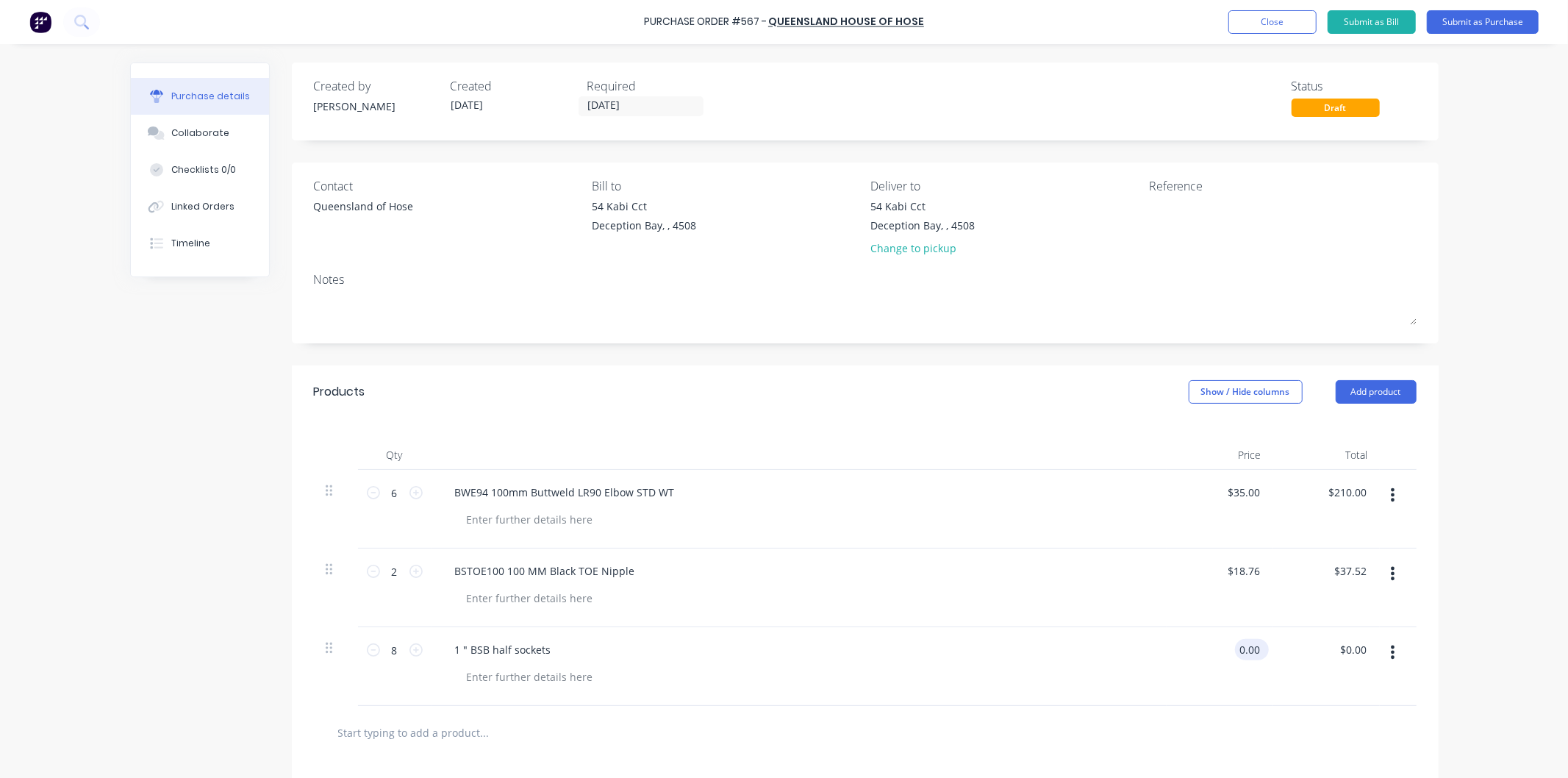
click at [1235, 652] on input "0.00" at bounding box center [1249, 649] width 28 height 21
drag, startPoint x: 1253, startPoint y: 648, endPoint x: 1219, endPoint y: 647, distance: 34.0
click at [1219, 647] on div "0.00 0.00" at bounding box center [1220, 666] width 107 height 78
type input "$3.56"
type input "$28.48"
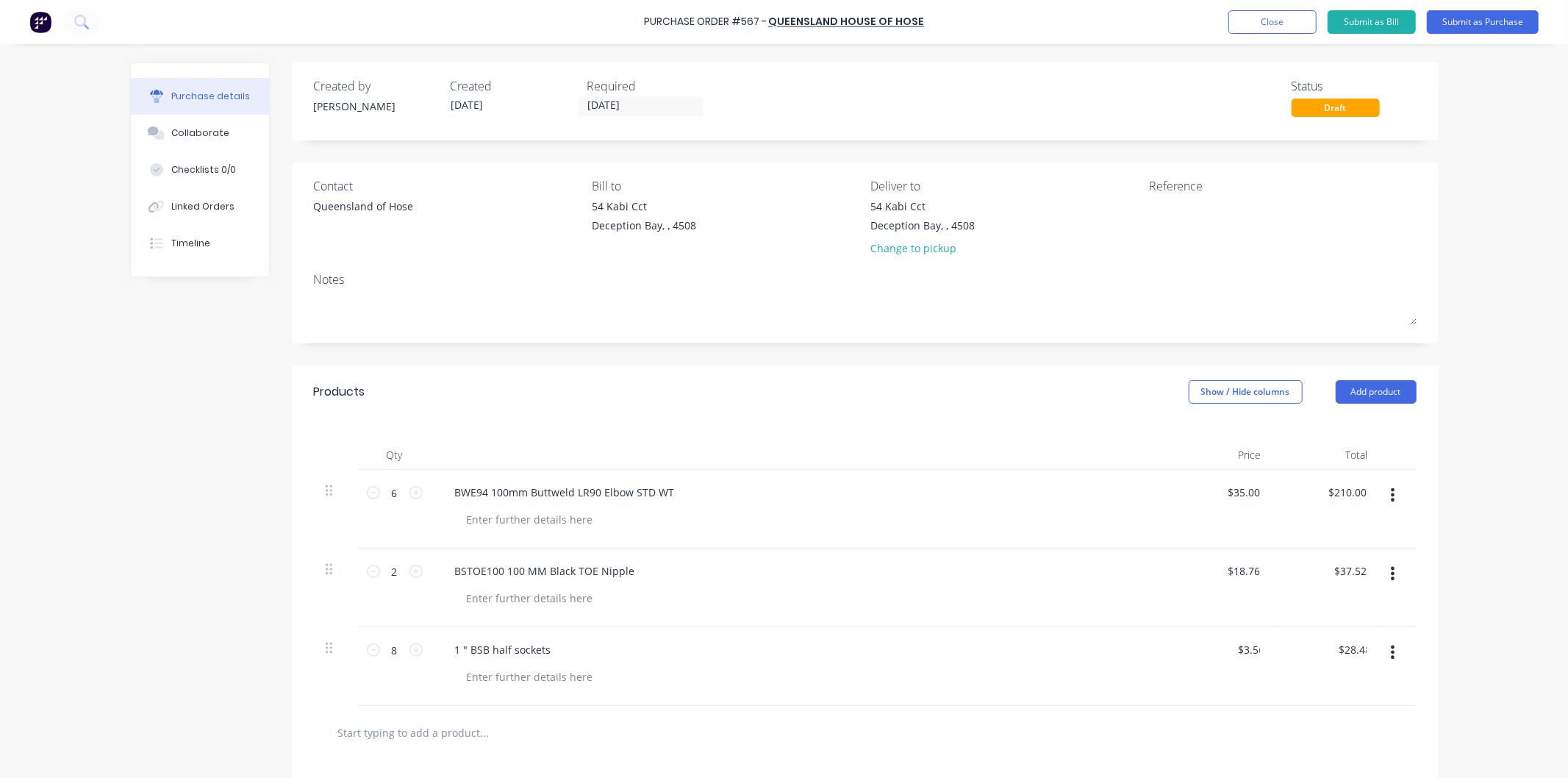
click at [1167, 652] on div "$3.56 3.56" at bounding box center [1220, 666] width 107 height 78
click at [1178, 215] on textarea at bounding box center [1241, 214] width 184 height 33
type textarea "pockock [PERSON_NAME]"
type textarea "x"
type textarea "pockock [PERSON_NAME] l"
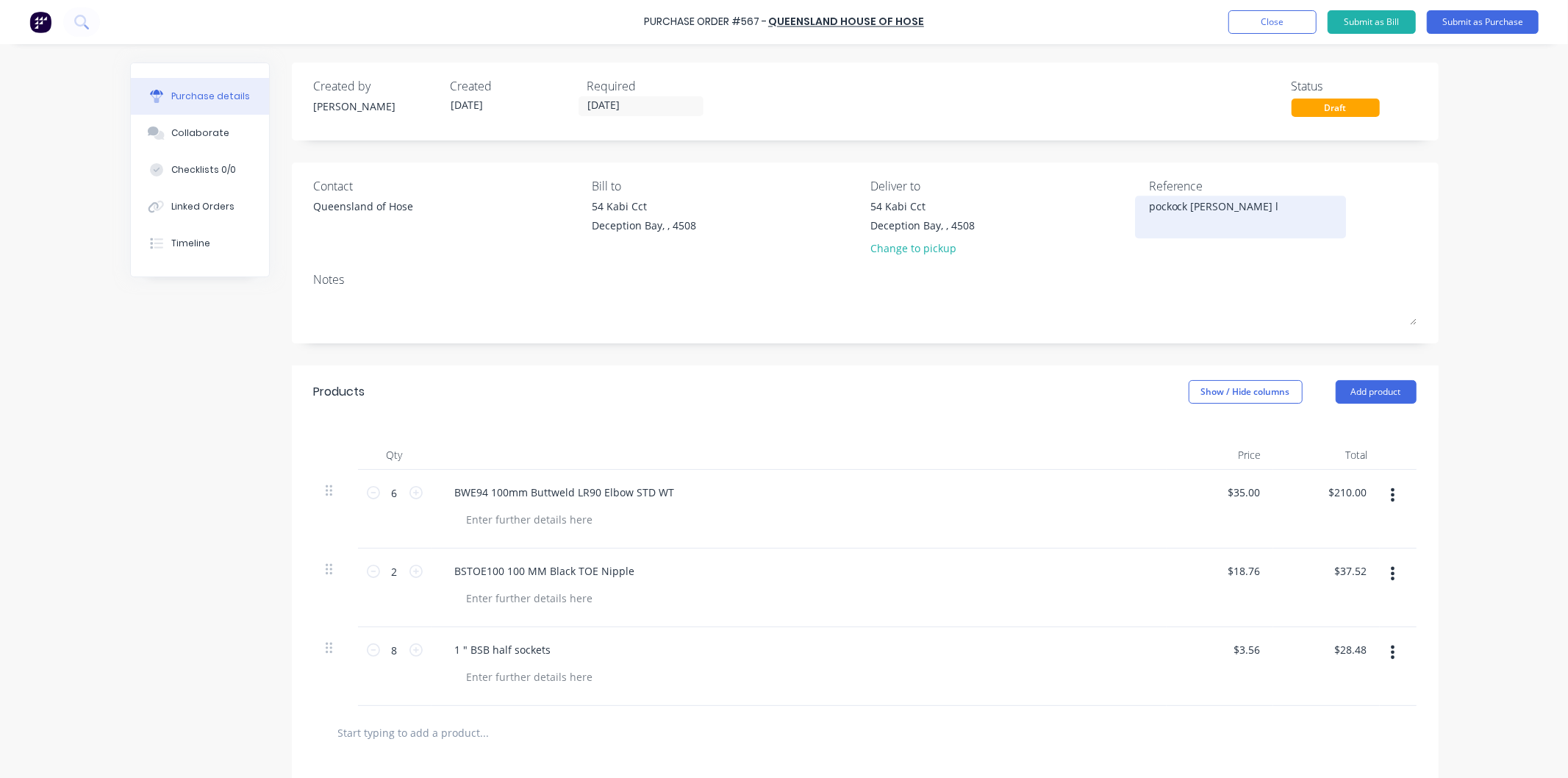
type textarea "x"
type textarea "pockock [PERSON_NAME] le"
type textarea "x"
type textarea "pockock [PERSON_NAME]"
type textarea "x"
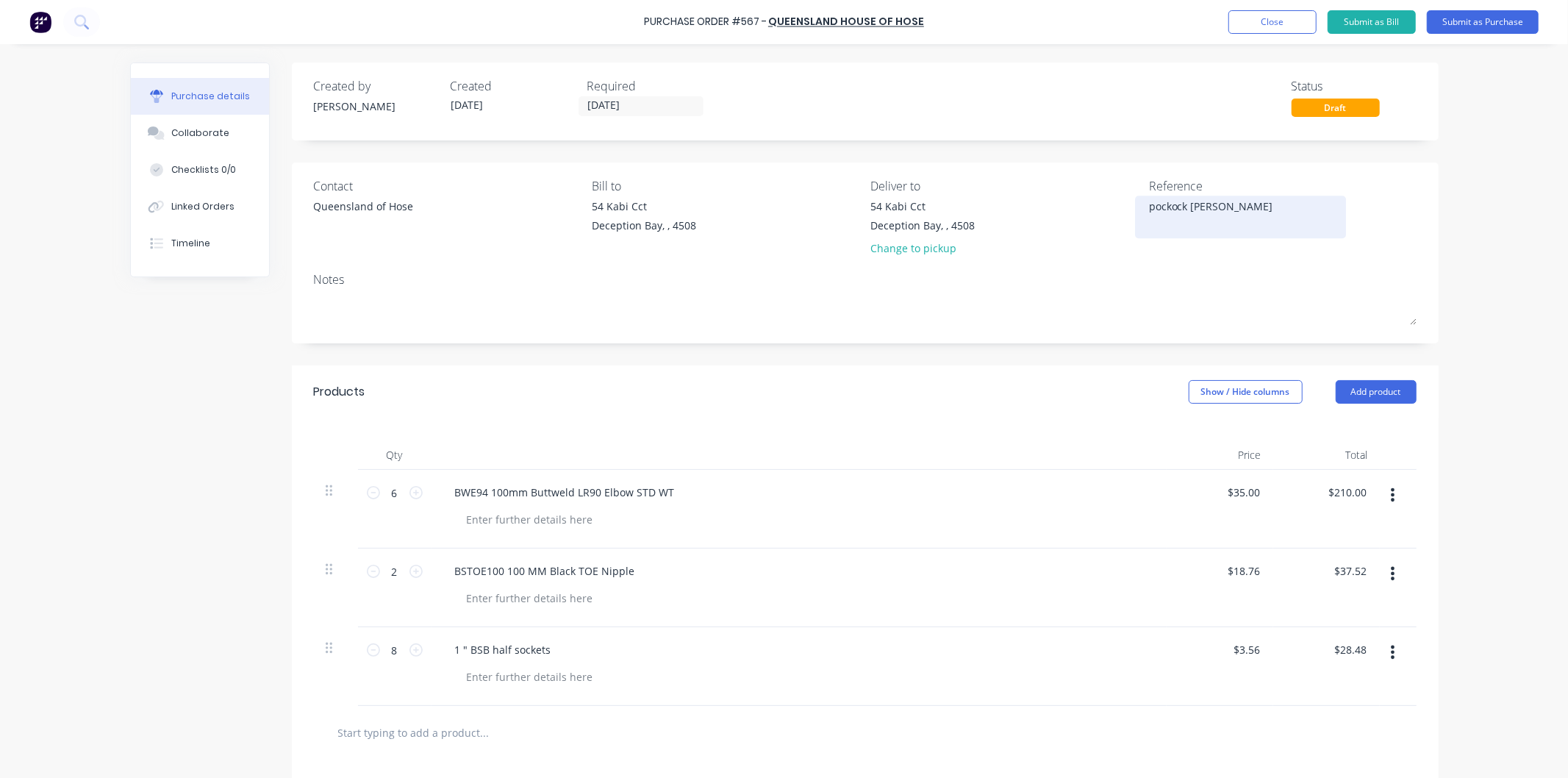
type textarea "pockock [PERSON_NAME] less"
type textarea "x"
type textarea "pockock [PERSON_NAME] less"
type textarea "x"
type textarea "pockock [PERSON_NAME] less 1"
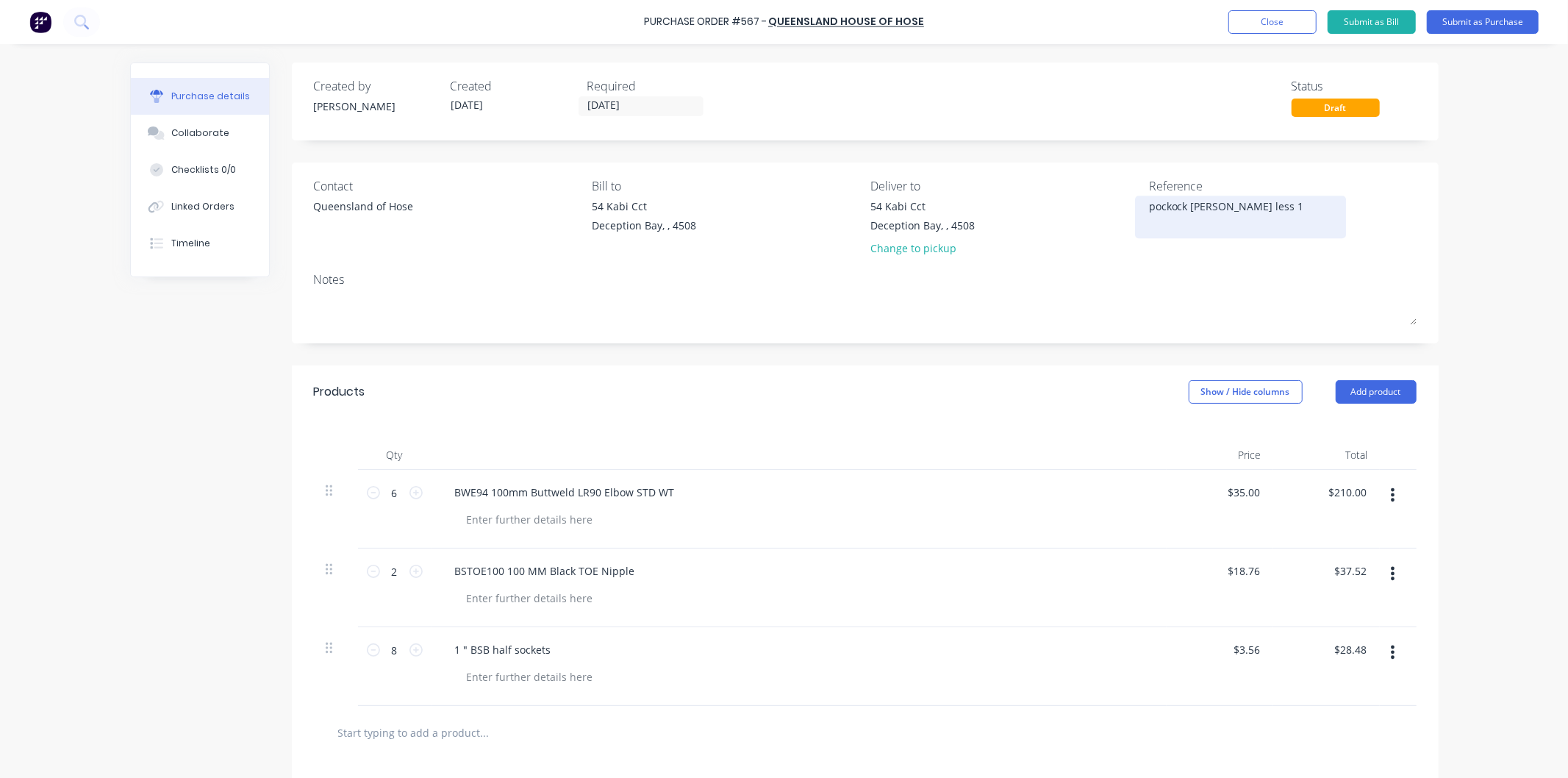
type textarea "x"
type textarea "pockock [PERSON_NAME] less 10"
type textarea "x"
type textarea "pockock [PERSON_NAME] less 100"
type textarea "x"
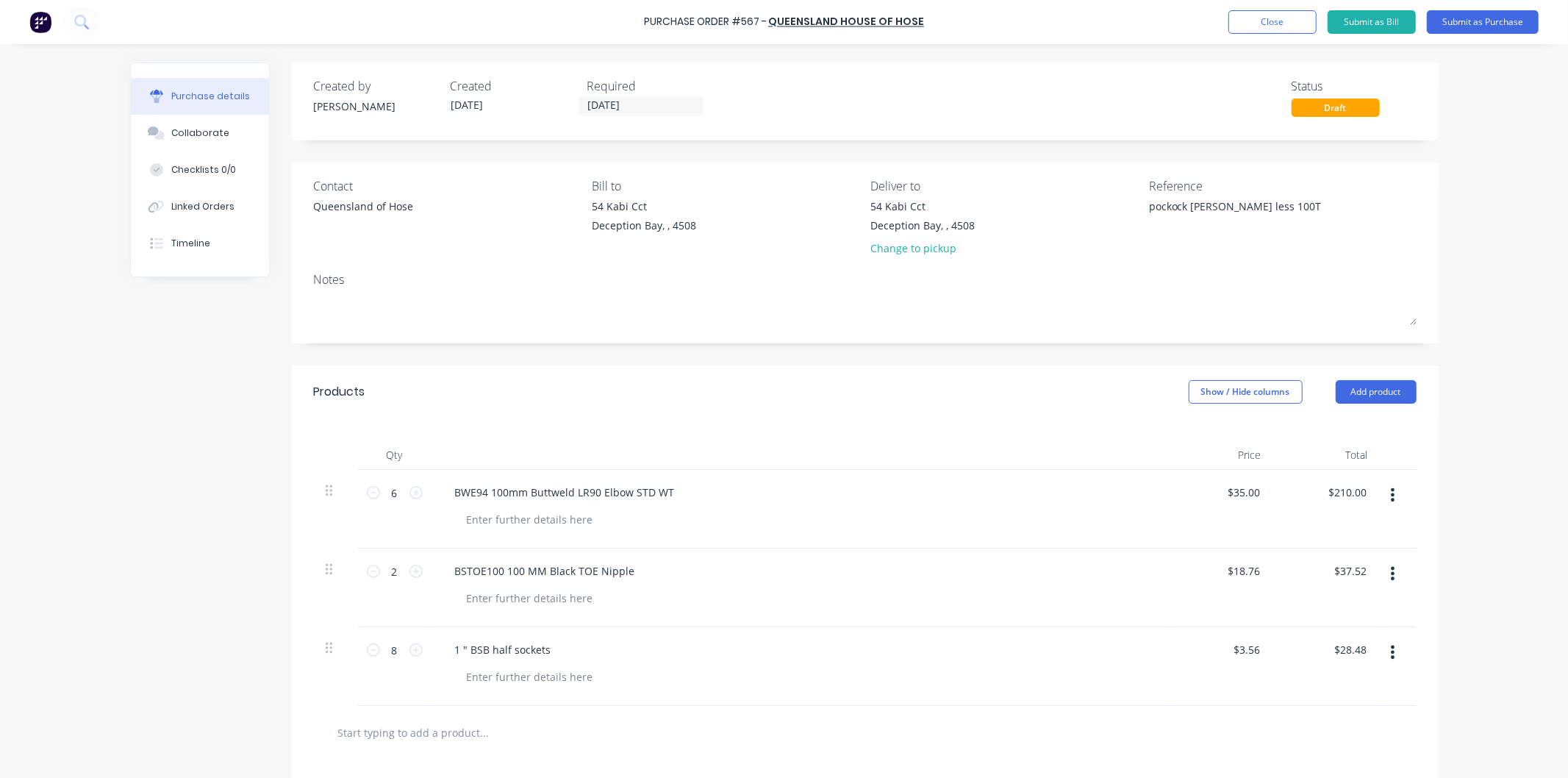
type textarea "pockock [PERSON_NAME] less 100T"
type textarea "x"
type textarea "pockock [PERSON_NAME] less 100T"
click at [1159, 263] on div "Contact Queensland of Hose Bill to 54 Kabi Cct Deception Bay, , 4508 Deliver to…" at bounding box center [866, 253] width 1147 height 181
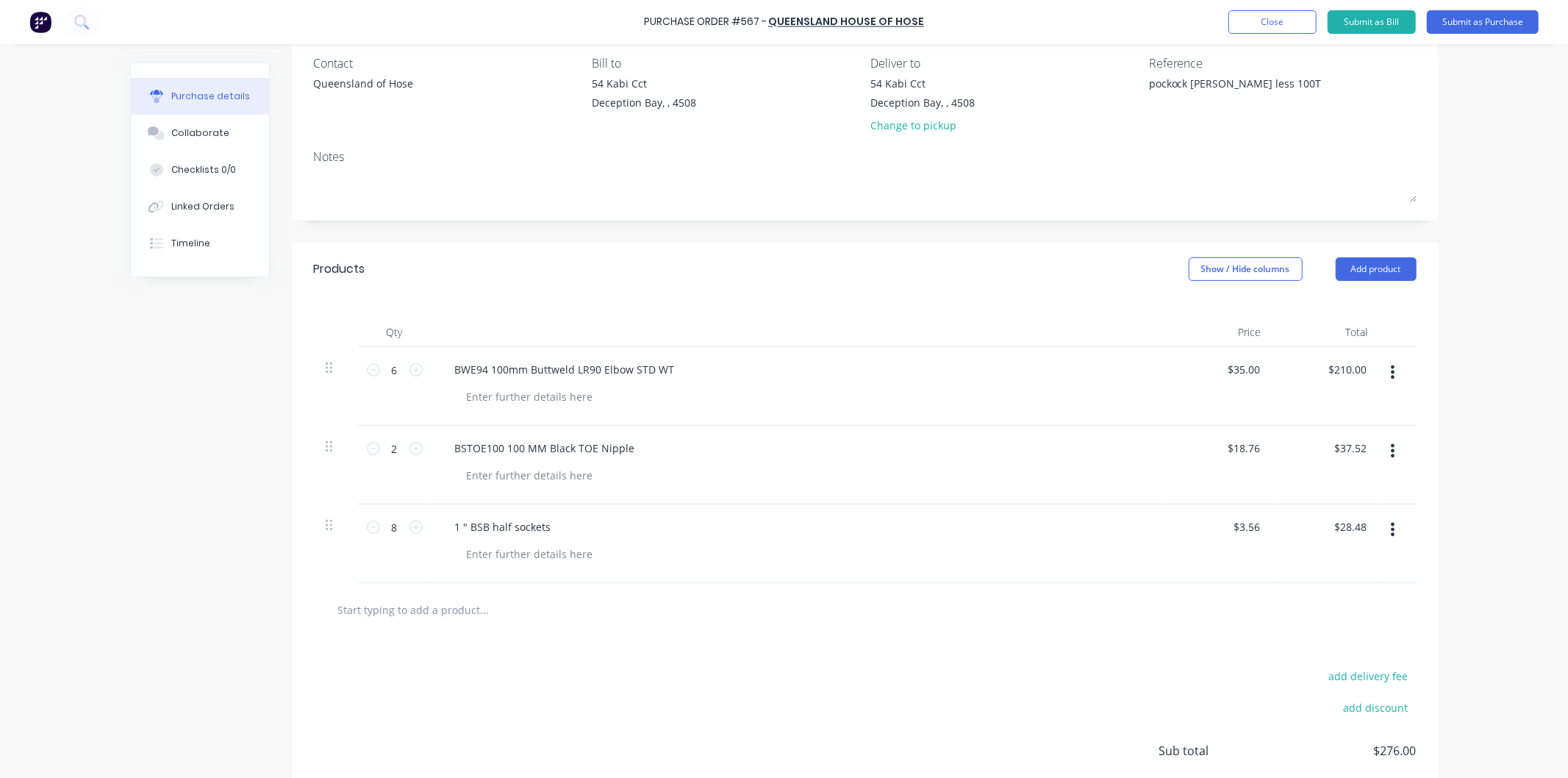
scroll to position [163, 0]
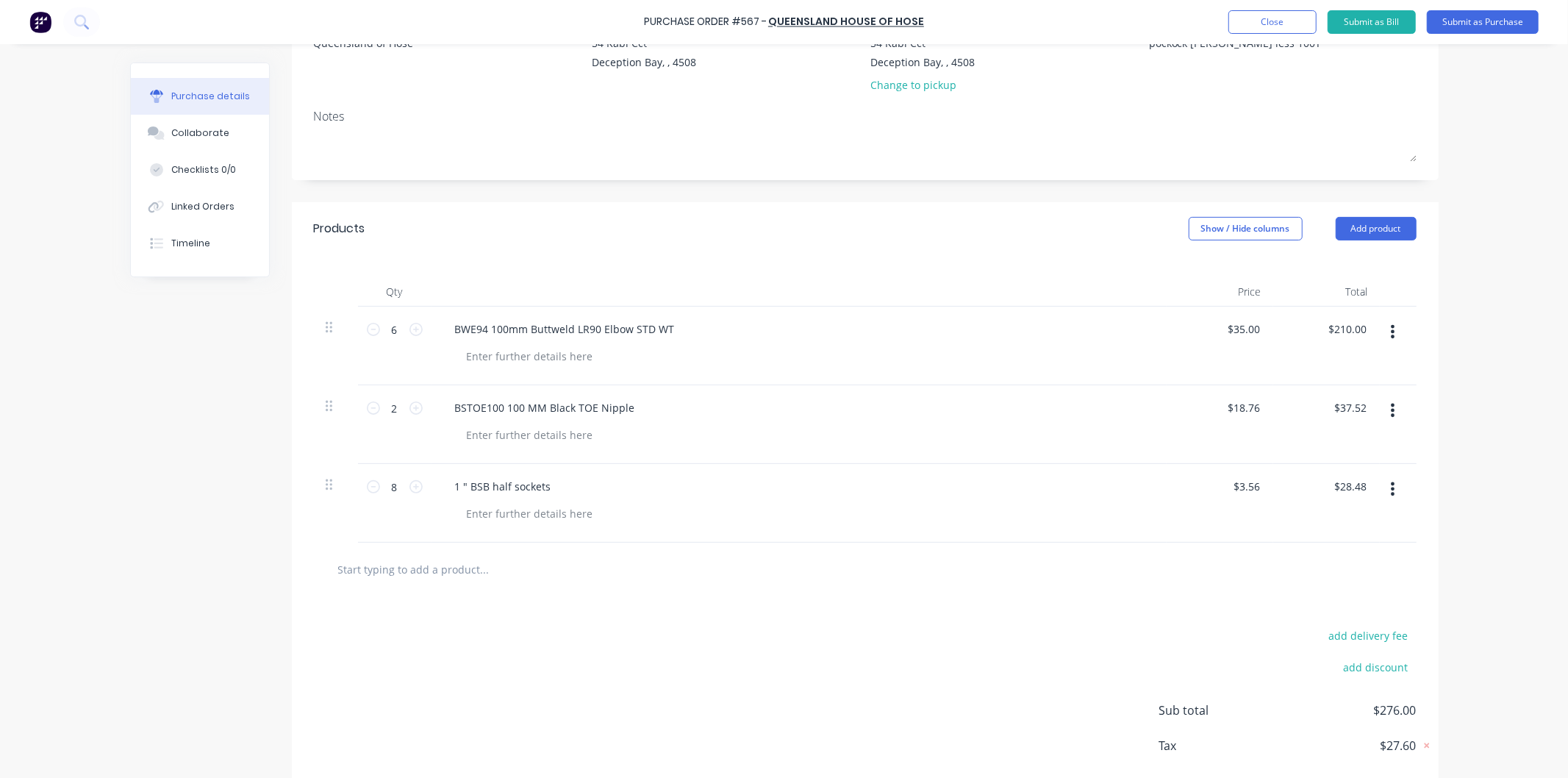
click at [461, 566] on input "text" at bounding box center [485, 569] width 295 height 29
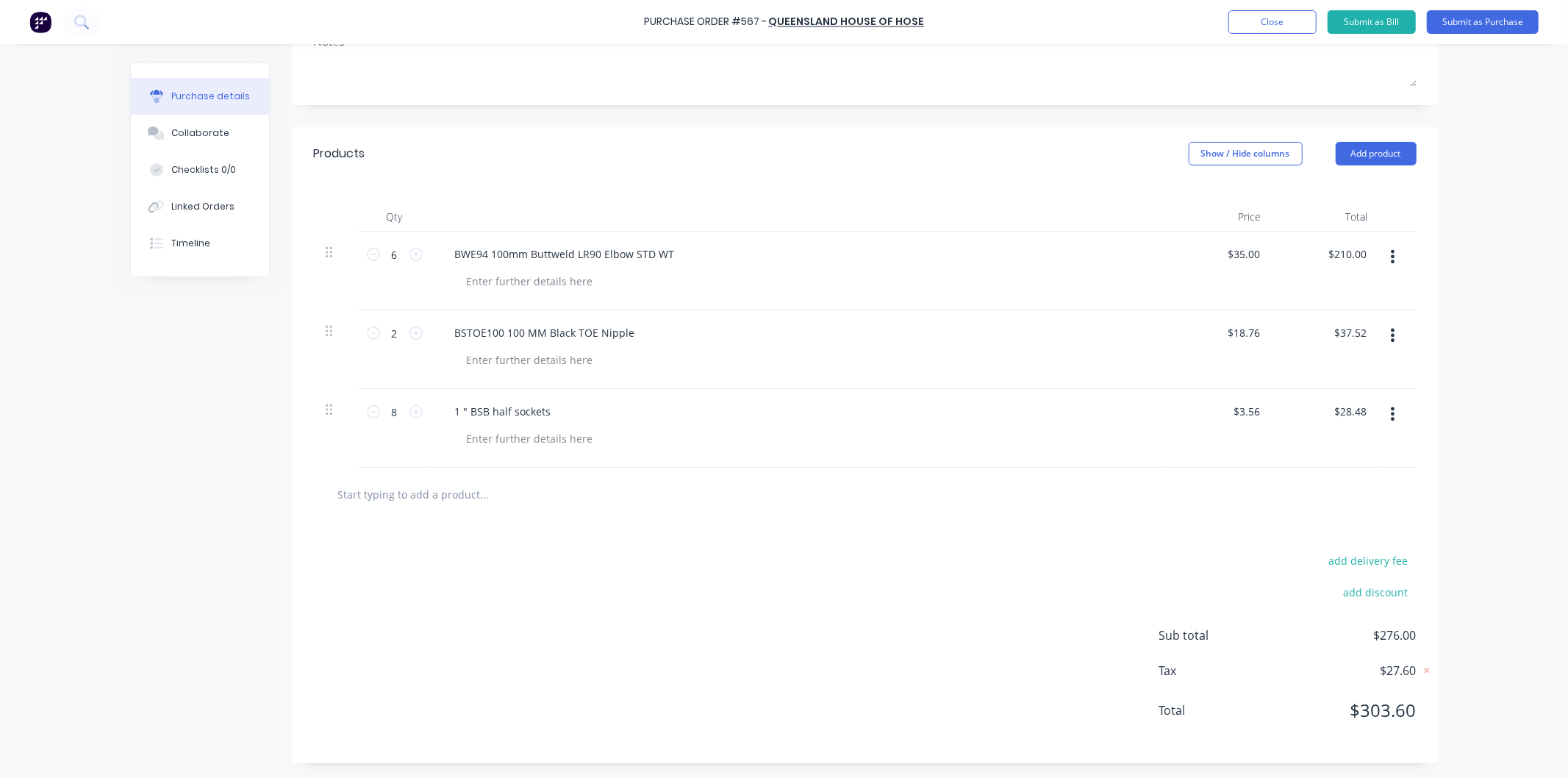
scroll to position [0, 0]
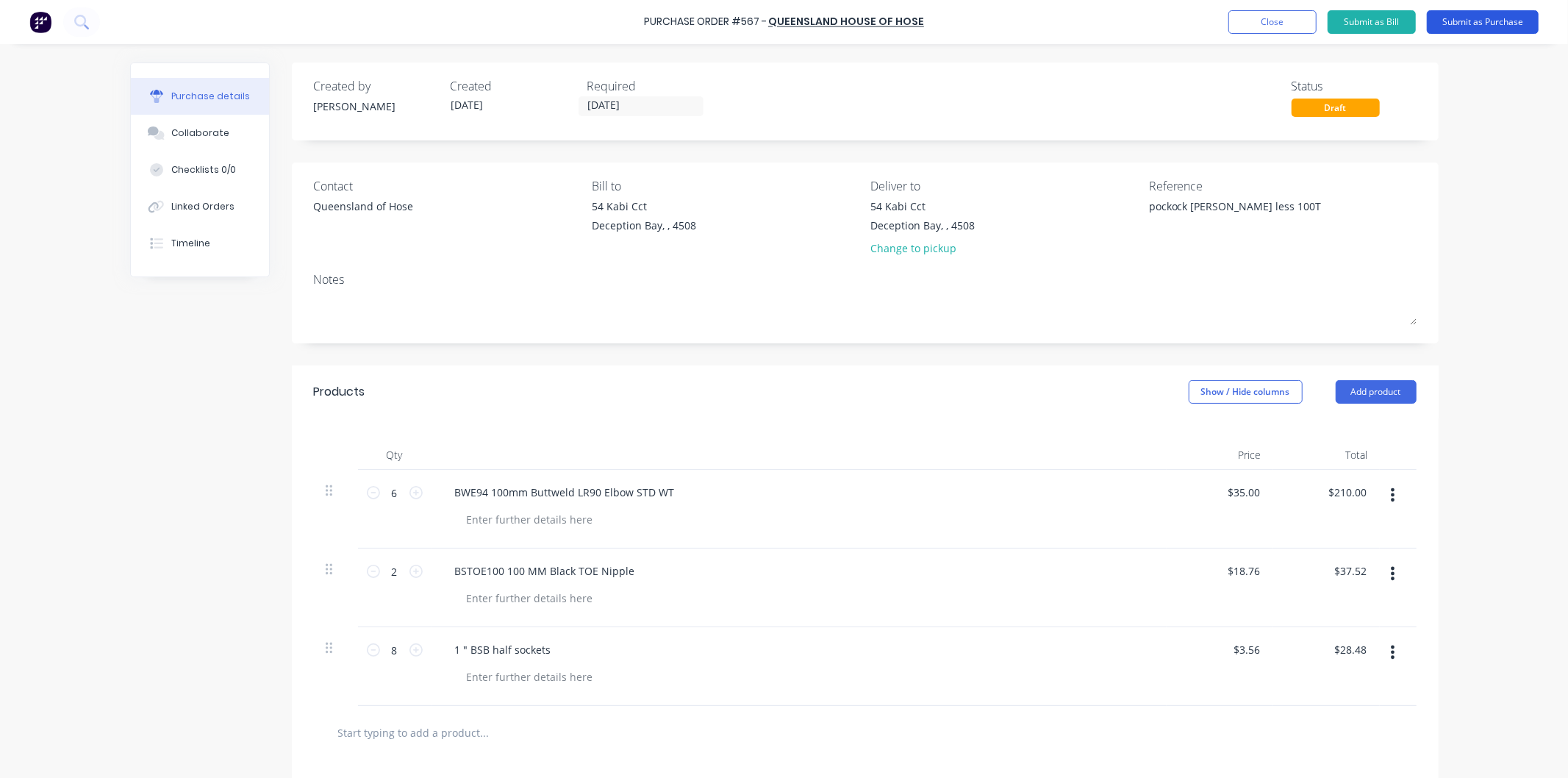
click at [1487, 18] on button "Submit as Purchase" at bounding box center [1482, 22] width 112 height 24
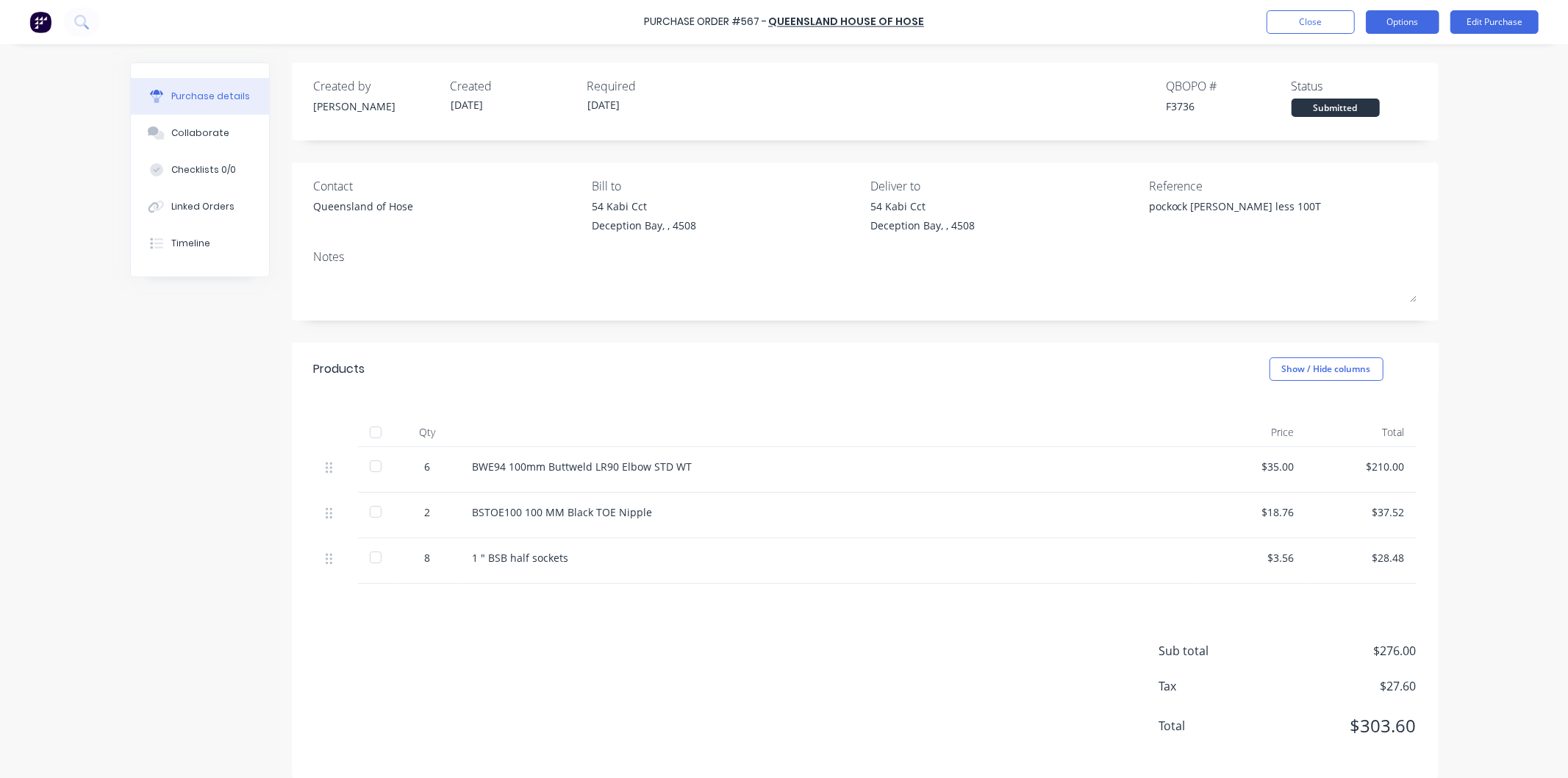
click at [1397, 15] on button "Options" at bounding box center [1403, 22] width 73 height 24
click at [1346, 59] on div "Print / Email" at bounding box center [1370, 60] width 113 height 21
click at [1338, 85] on div "With pricing" at bounding box center [1370, 89] width 113 height 21
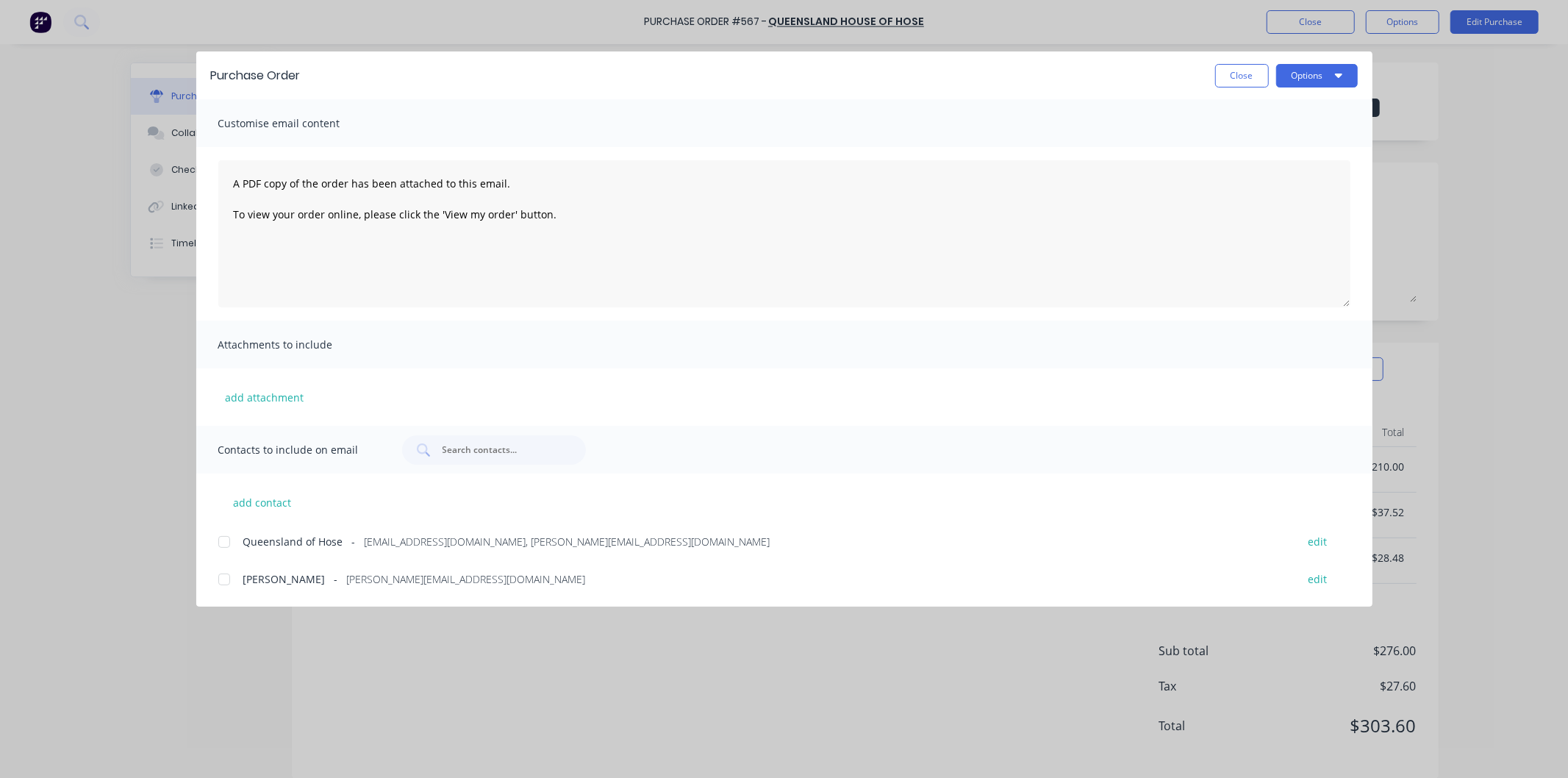
click at [222, 575] on div at bounding box center [224, 579] width 29 height 29
click at [220, 540] on div at bounding box center [224, 542] width 29 height 29
click at [1318, 69] on button "Options" at bounding box center [1318, 75] width 82 height 24
click at [1230, 174] on button "Email" at bounding box center [1287, 172] width 140 height 29
click at [1317, 541] on button "edit" at bounding box center [1318, 541] width 37 height 20
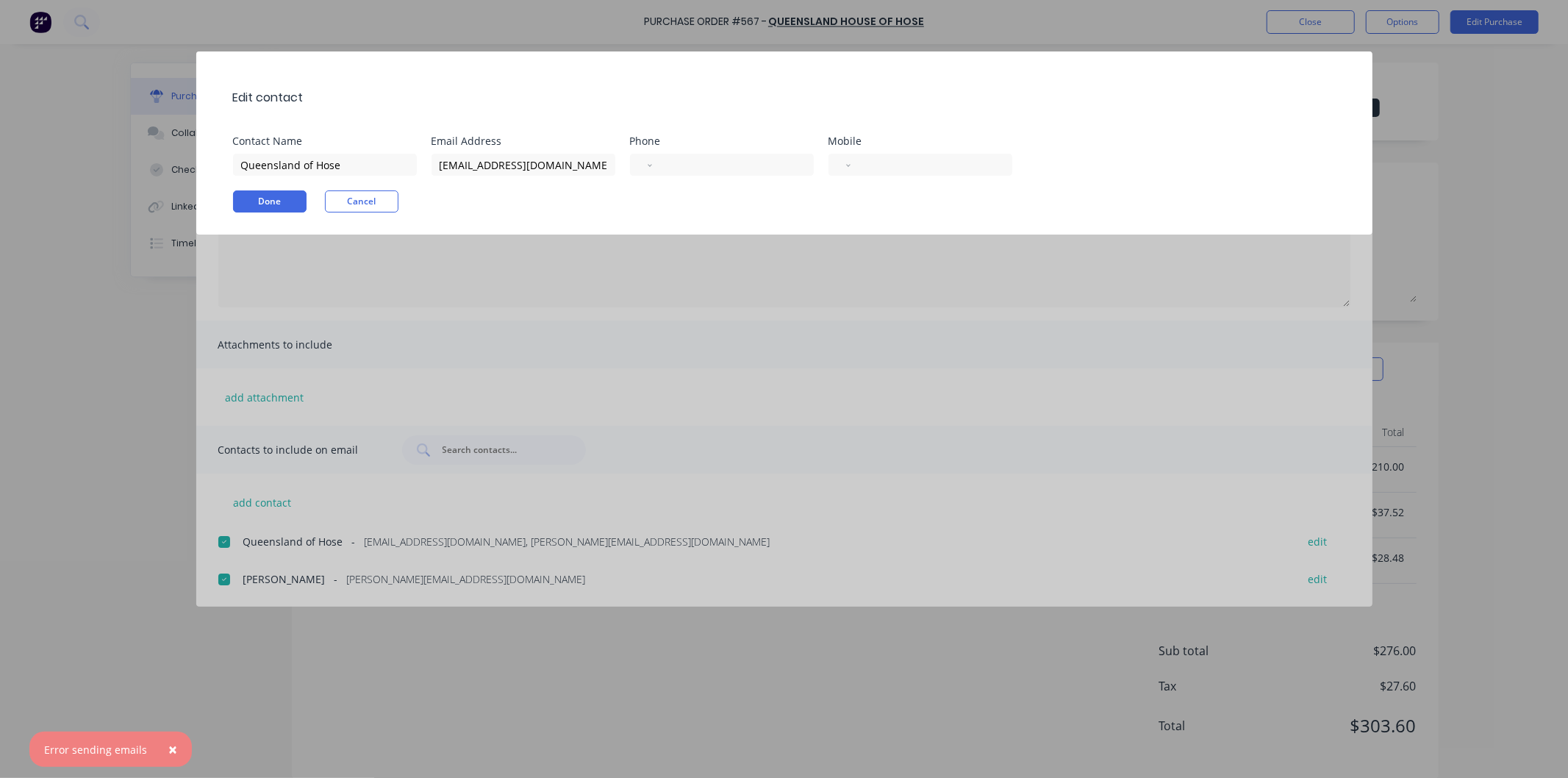
click at [577, 150] on div "[EMAIL_ADDRESS][DOMAIN_NAME], [PERSON_NAME][EMAIL_ADDRESS][DOMAIN_NAME]" at bounding box center [530, 163] width 198 height 26
click at [592, 161] on input "[EMAIL_ADDRESS][DOMAIN_NAME], [PERSON_NAME][EMAIL_ADDRESS][DOMAIN_NAME]" at bounding box center [523, 164] width 184 height 22
type textarea "x"
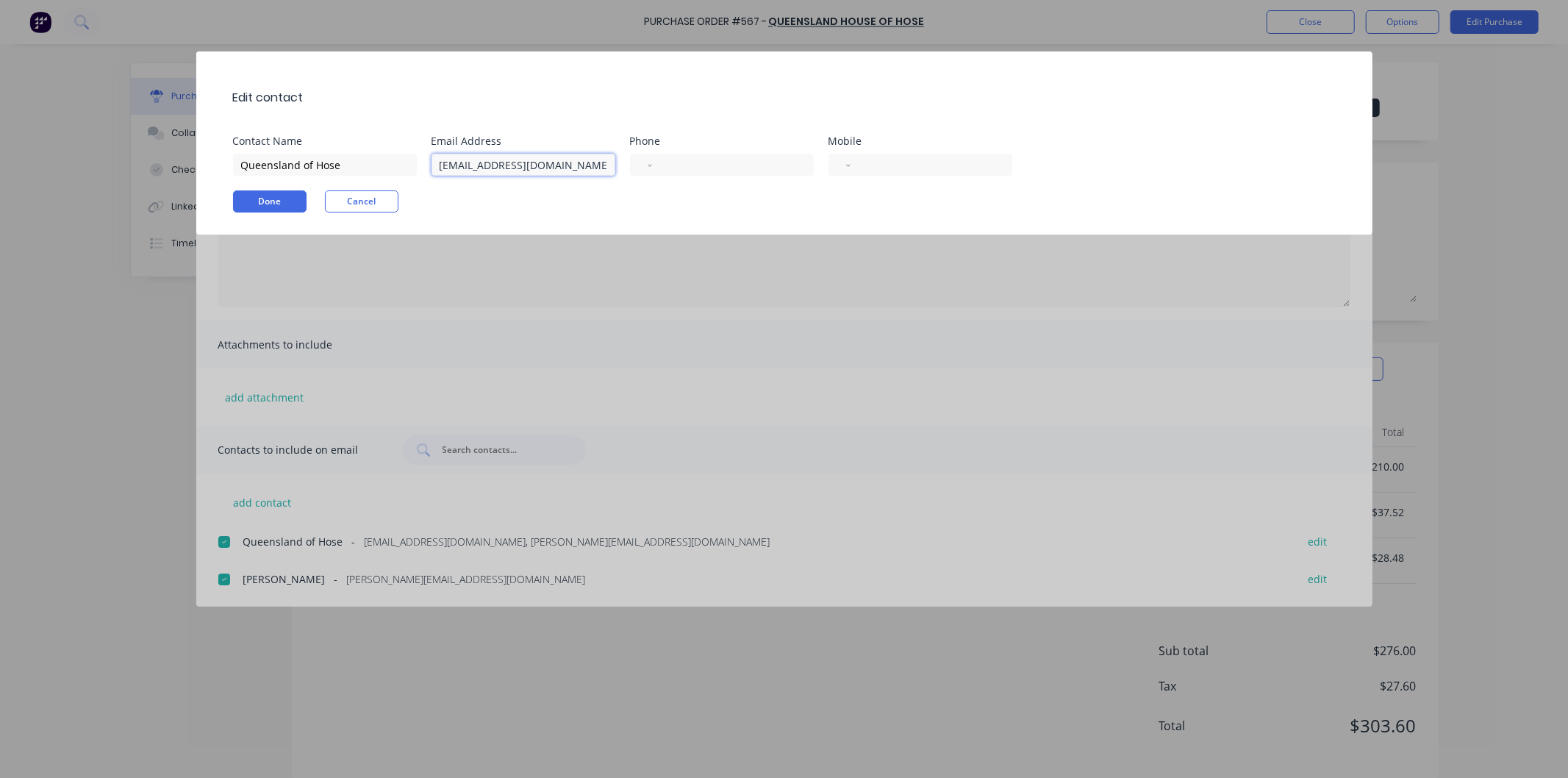
type input "[EMAIL_ADDRESS][DOMAIN_NAME]"
click at [622, 190] on div "Done Cancel" at bounding box center [792, 201] width 1118 height 22
click at [298, 198] on button "Done" at bounding box center [270, 201] width 73 height 22
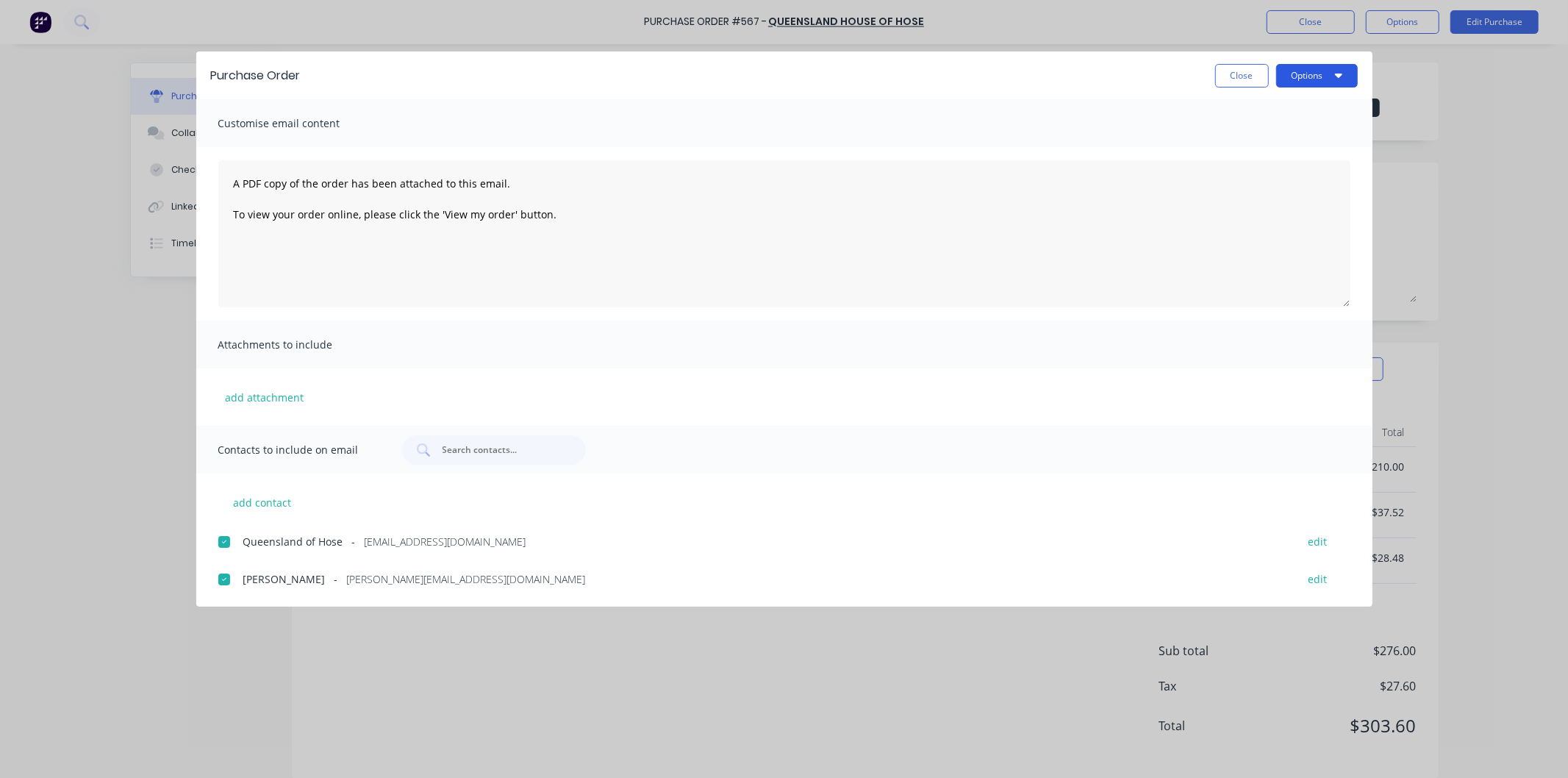
click at [1307, 74] on button "Options" at bounding box center [1318, 75] width 82 height 24
click at [1239, 166] on div "Email" at bounding box center [1288, 171] width 113 height 21
click at [1238, 71] on button "Close" at bounding box center [1242, 75] width 54 height 24
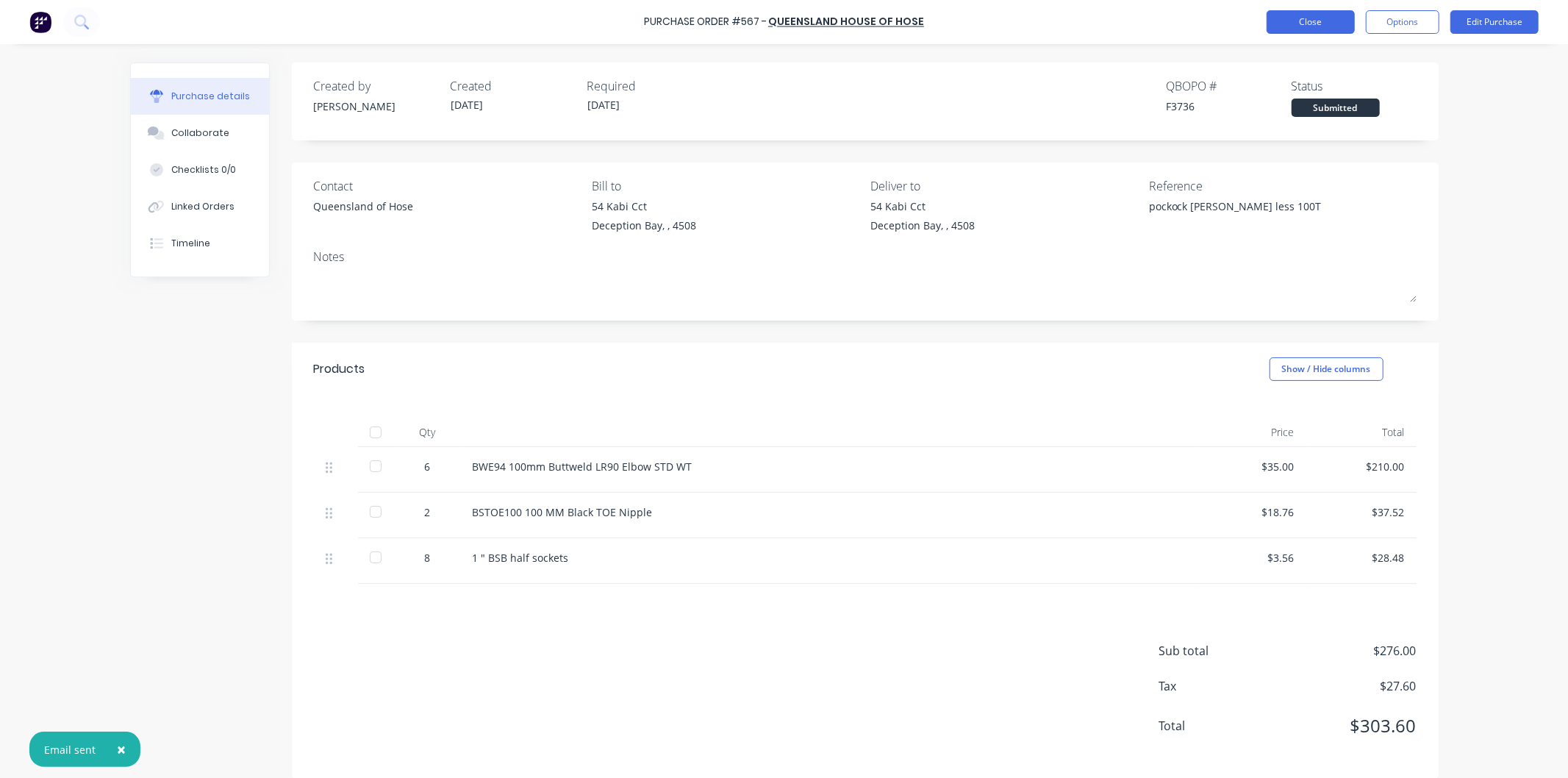
type textarea "x"
click at [1321, 19] on button "Close" at bounding box center [1311, 22] width 88 height 24
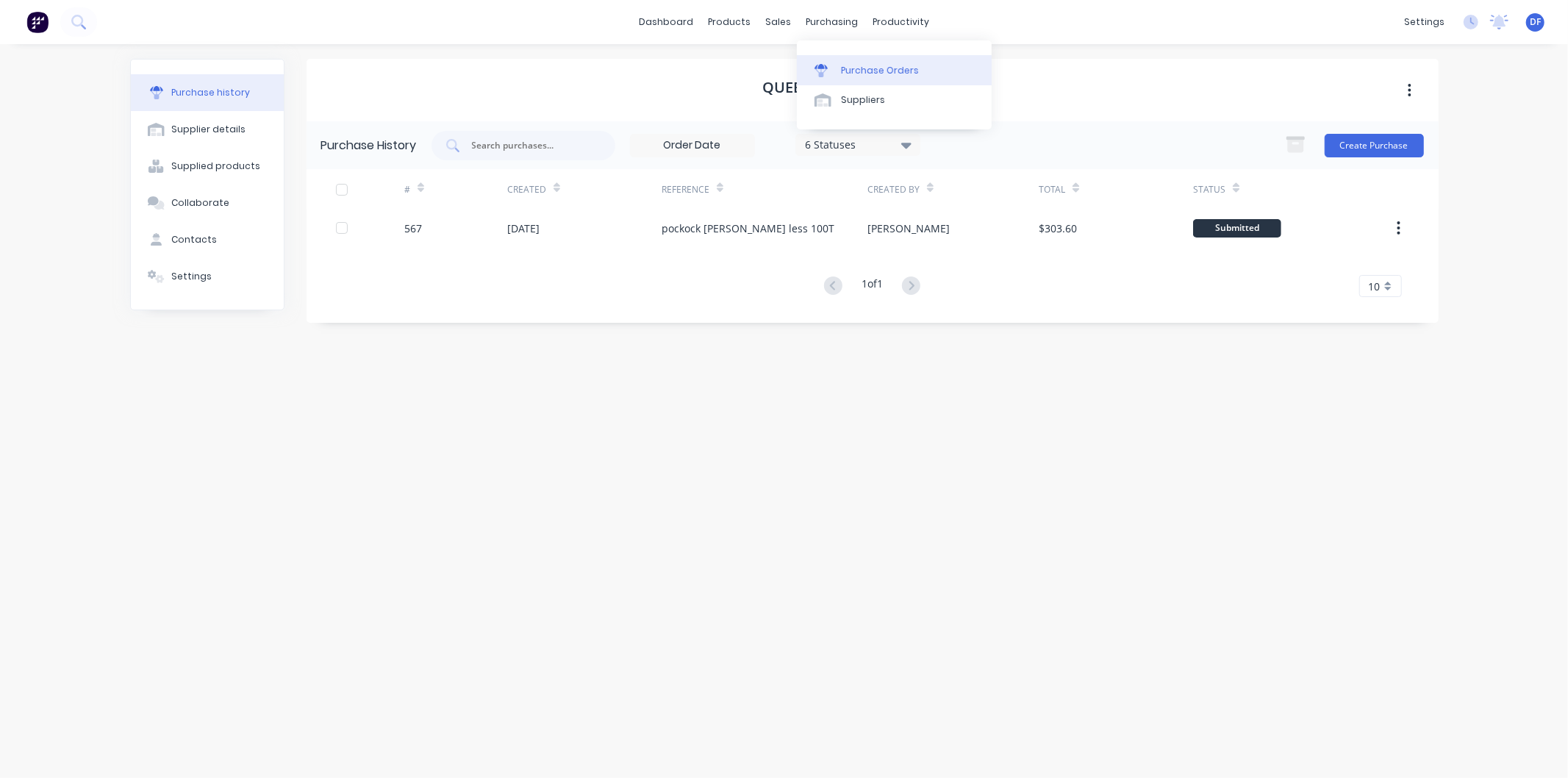
click at [888, 75] on div "Purchase Orders" at bounding box center [880, 70] width 78 height 13
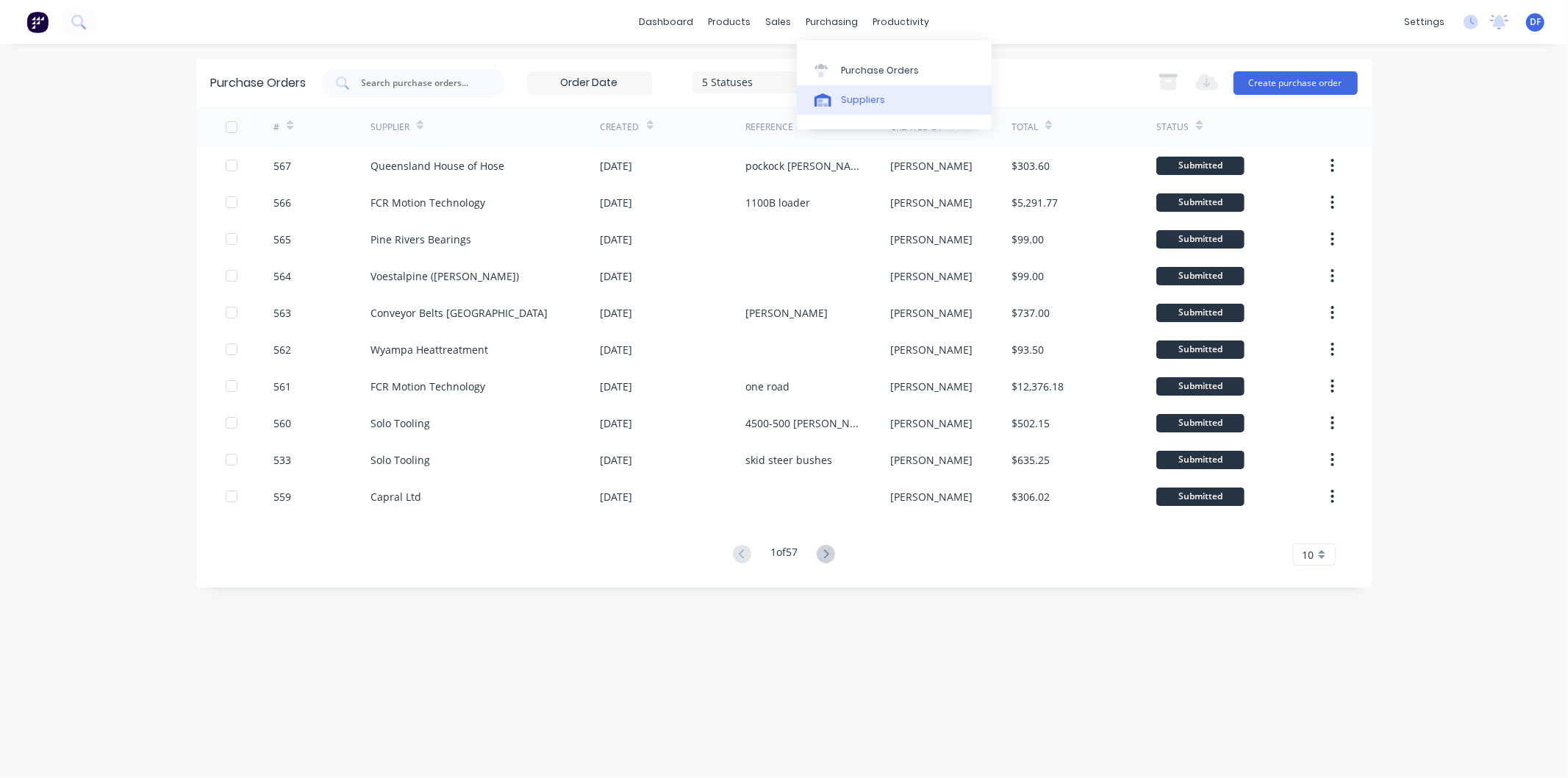
click at [862, 93] on div "Suppliers" at bounding box center [863, 99] width 44 height 13
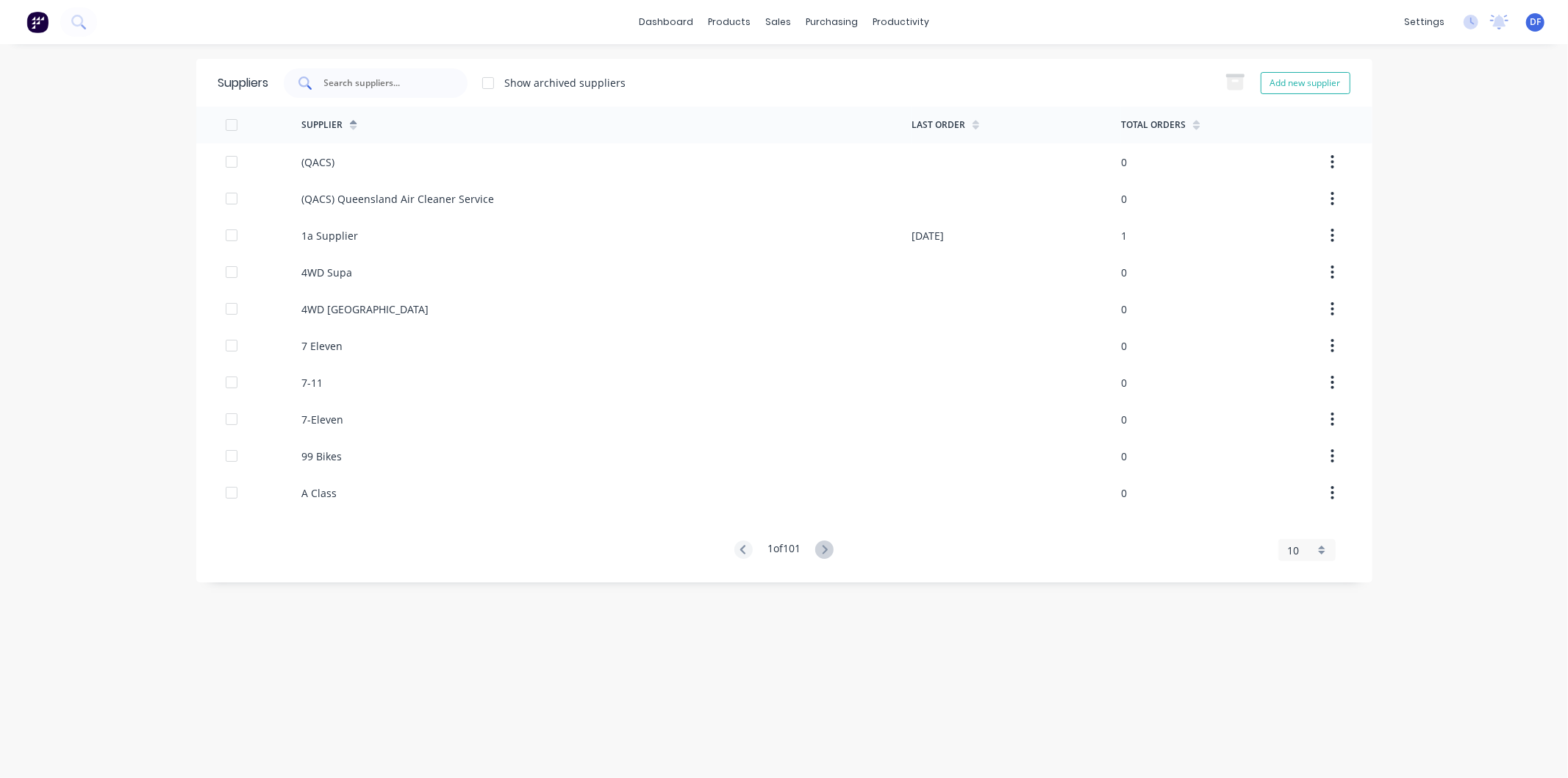
click at [369, 86] on input "text" at bounding box center [384, 83] width 122 height 15
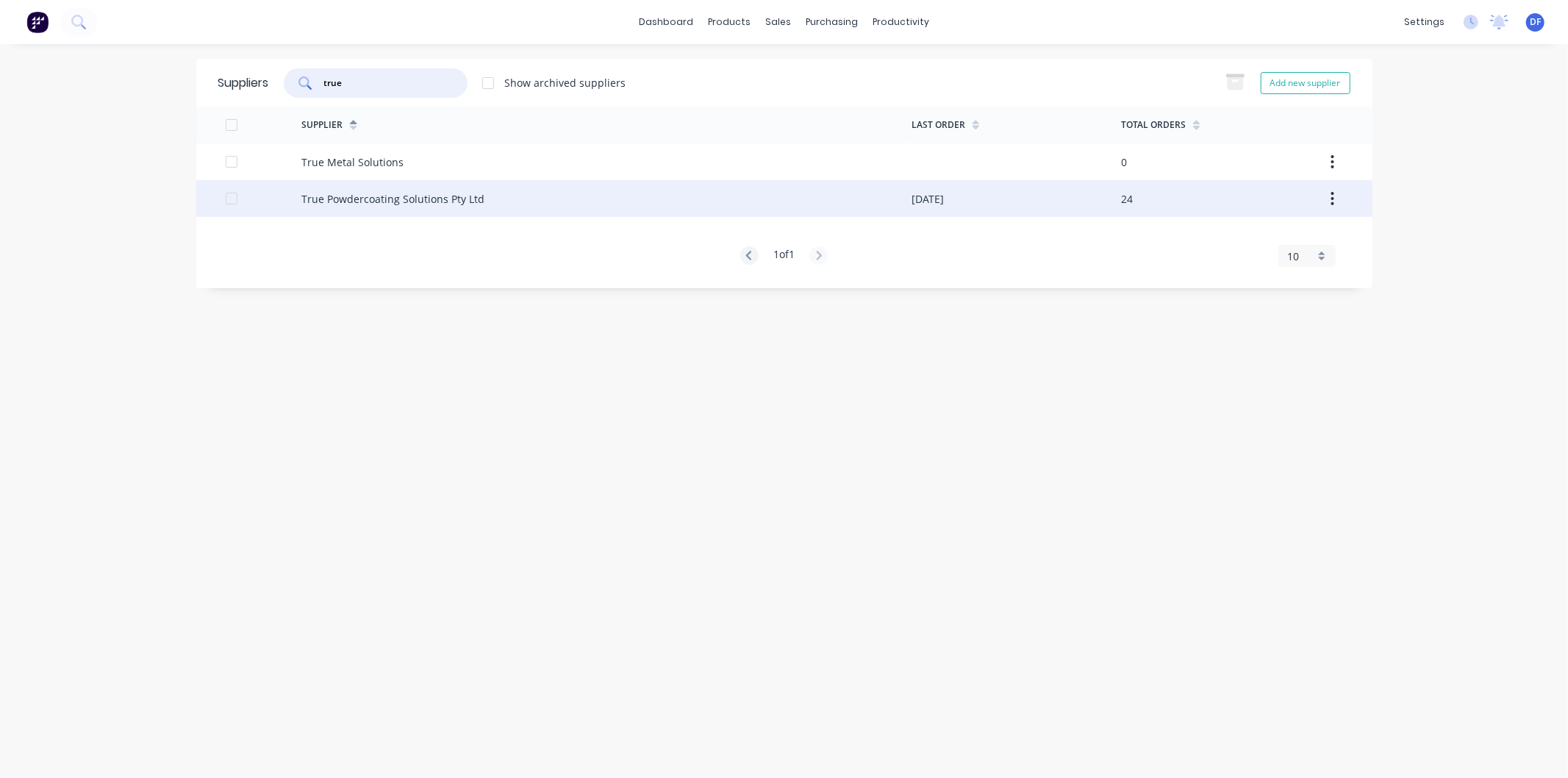
type input "true"
click at [352, 197] on div "True Powdercoating Solutions Pty Ltd" at bounding box center [393, 198] width 183 height 15
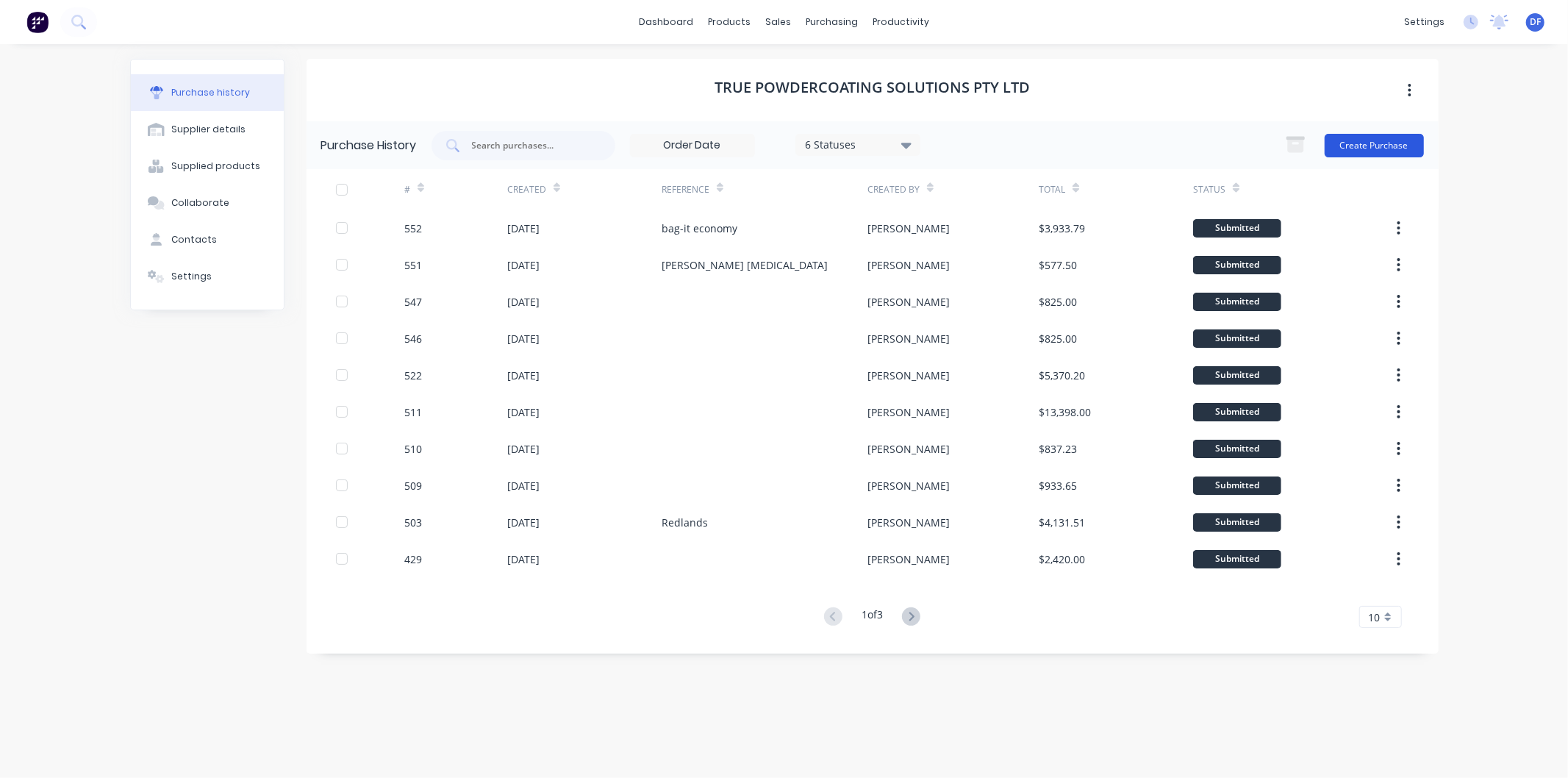
click at [1372, 141] on button "Create Purchase" at bounding box center [1375, 145] width 100 height 24
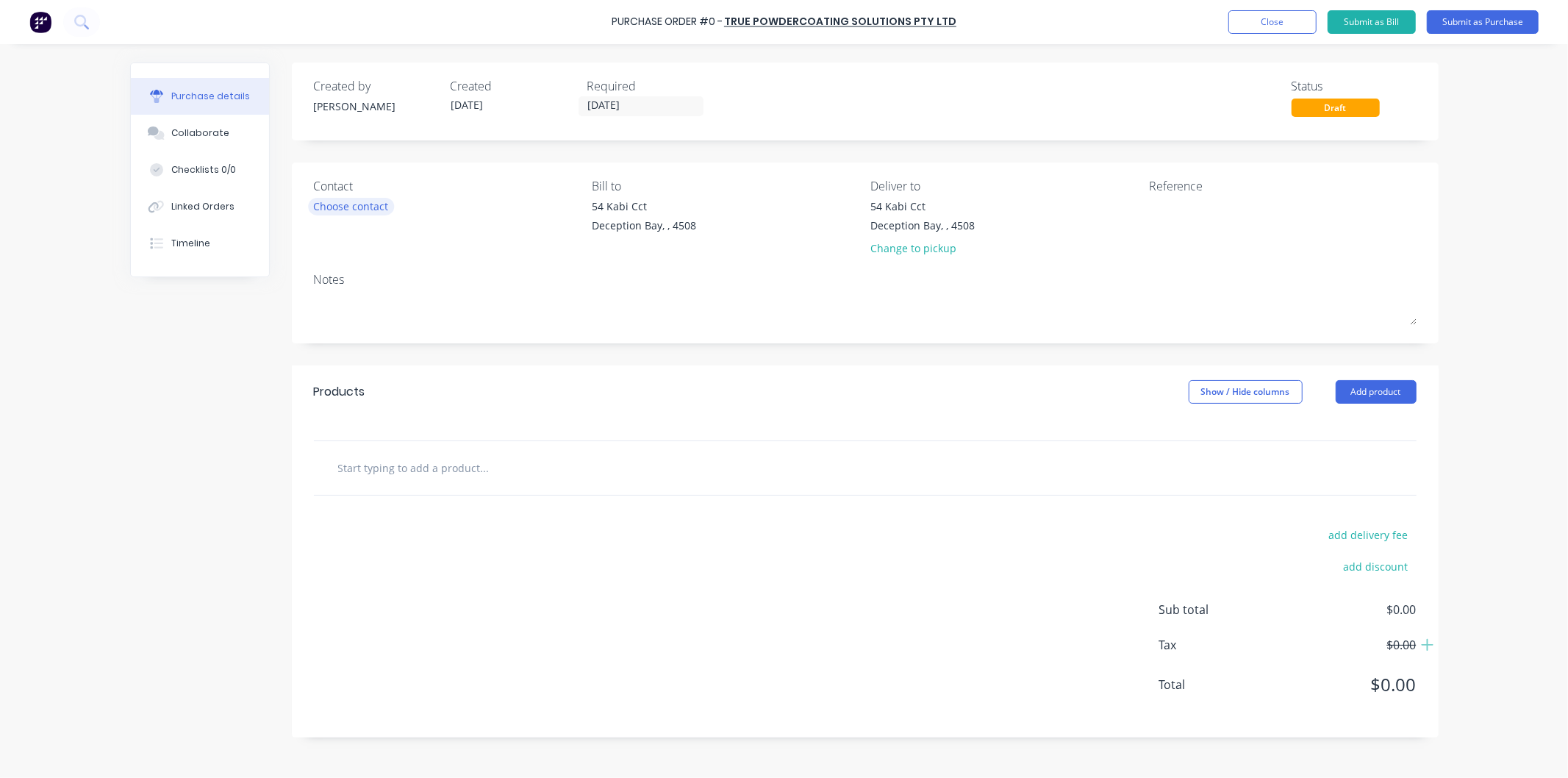
click at [388, 206] on div "Choose contact" at bounding box center [352, 206] width 75 height 15
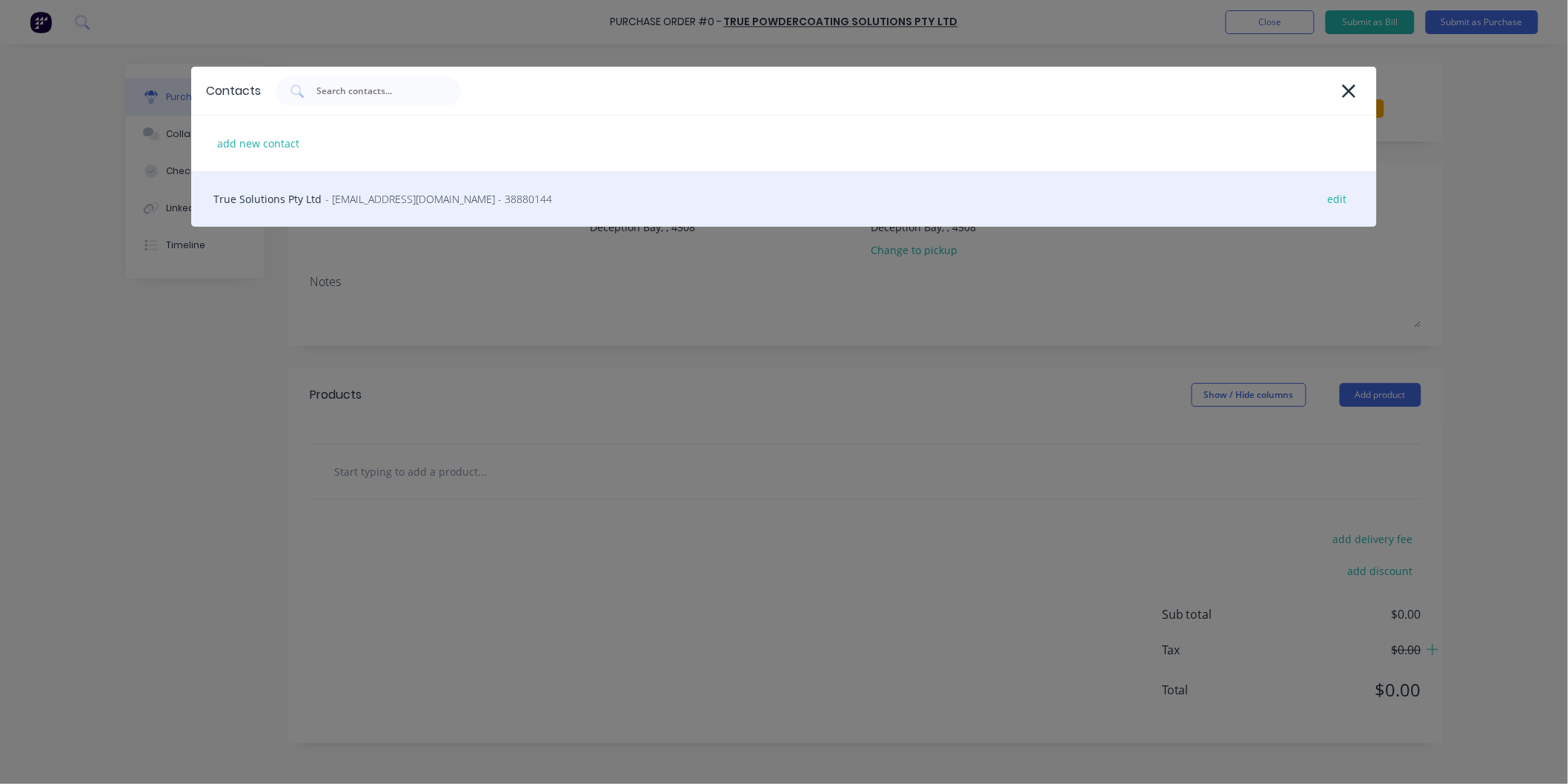
click at [386, 194] on span "- [EMAIL_ADDRESS][DOMAIN_NAME] - 38880144" at bounding box center [439, 199] width 227 height 16
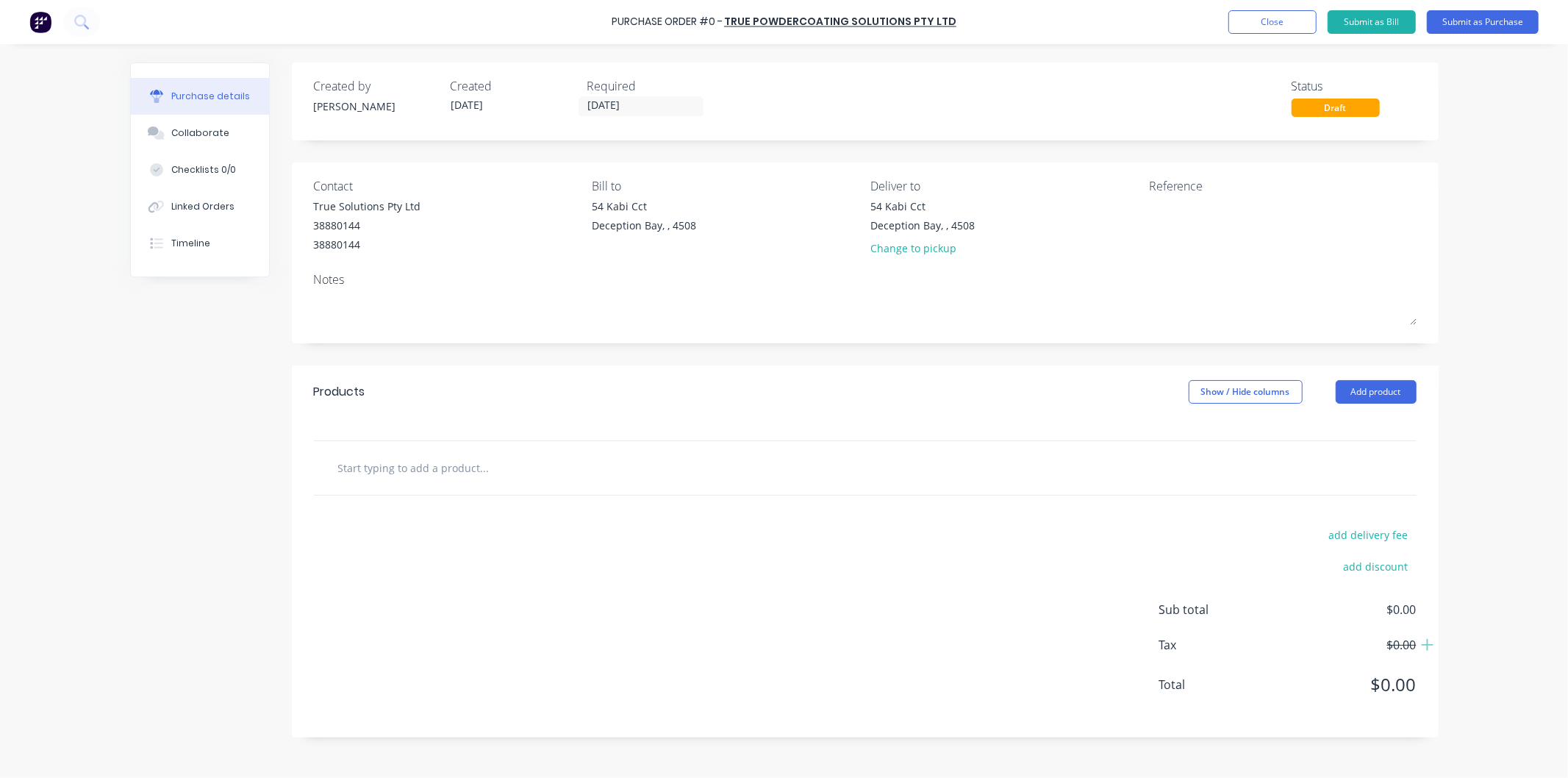
click at [439, 464] on input "text" at bounding box center [485, 467] width 295 height 29
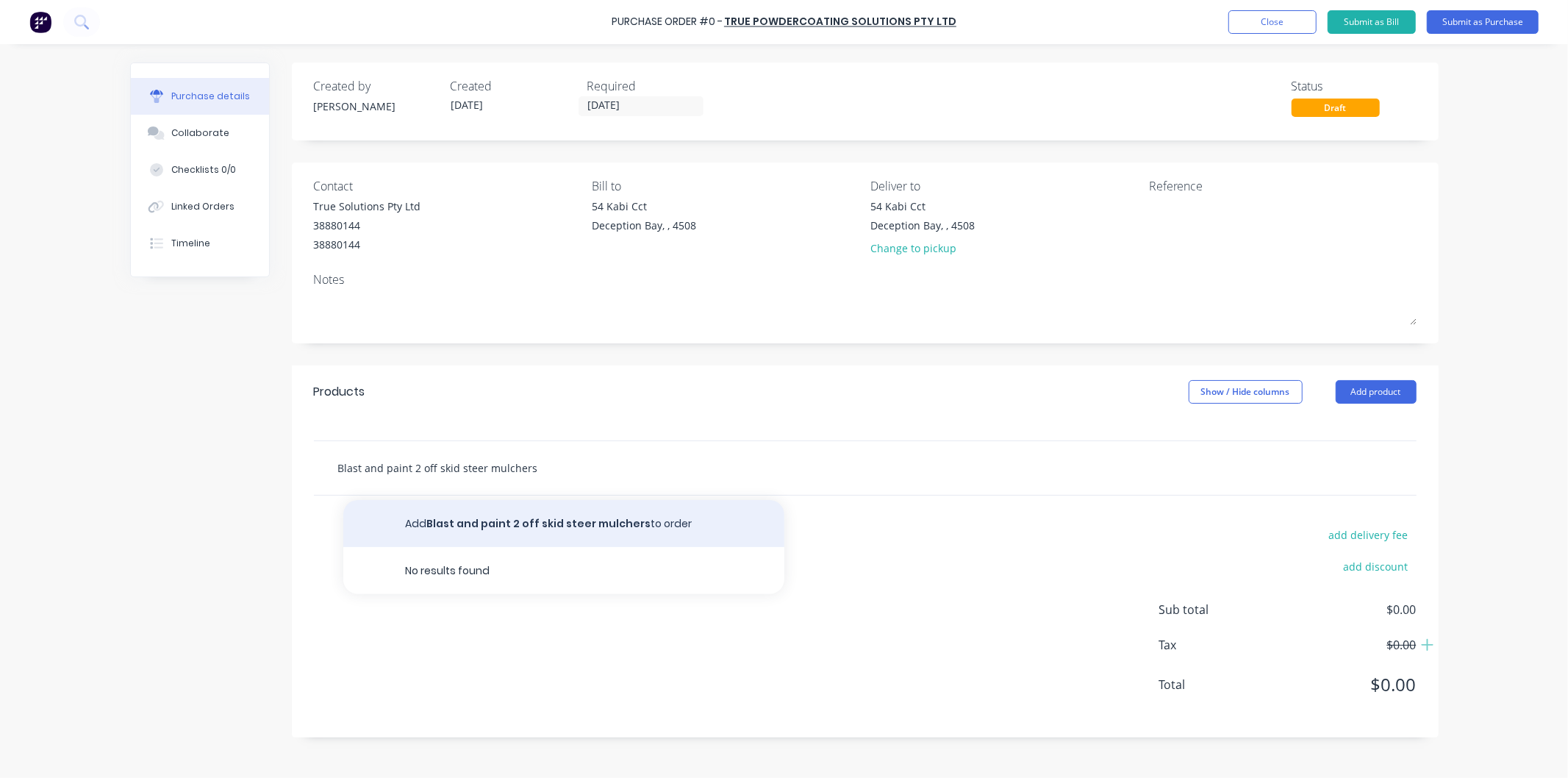
type input "Blast and paint 2 off skid steer mulchers"
click at [531, 526] on button "Add Blast and paint 2 off skid steer mulchers to order" at bounding box center [564, 524] width 441 height 47
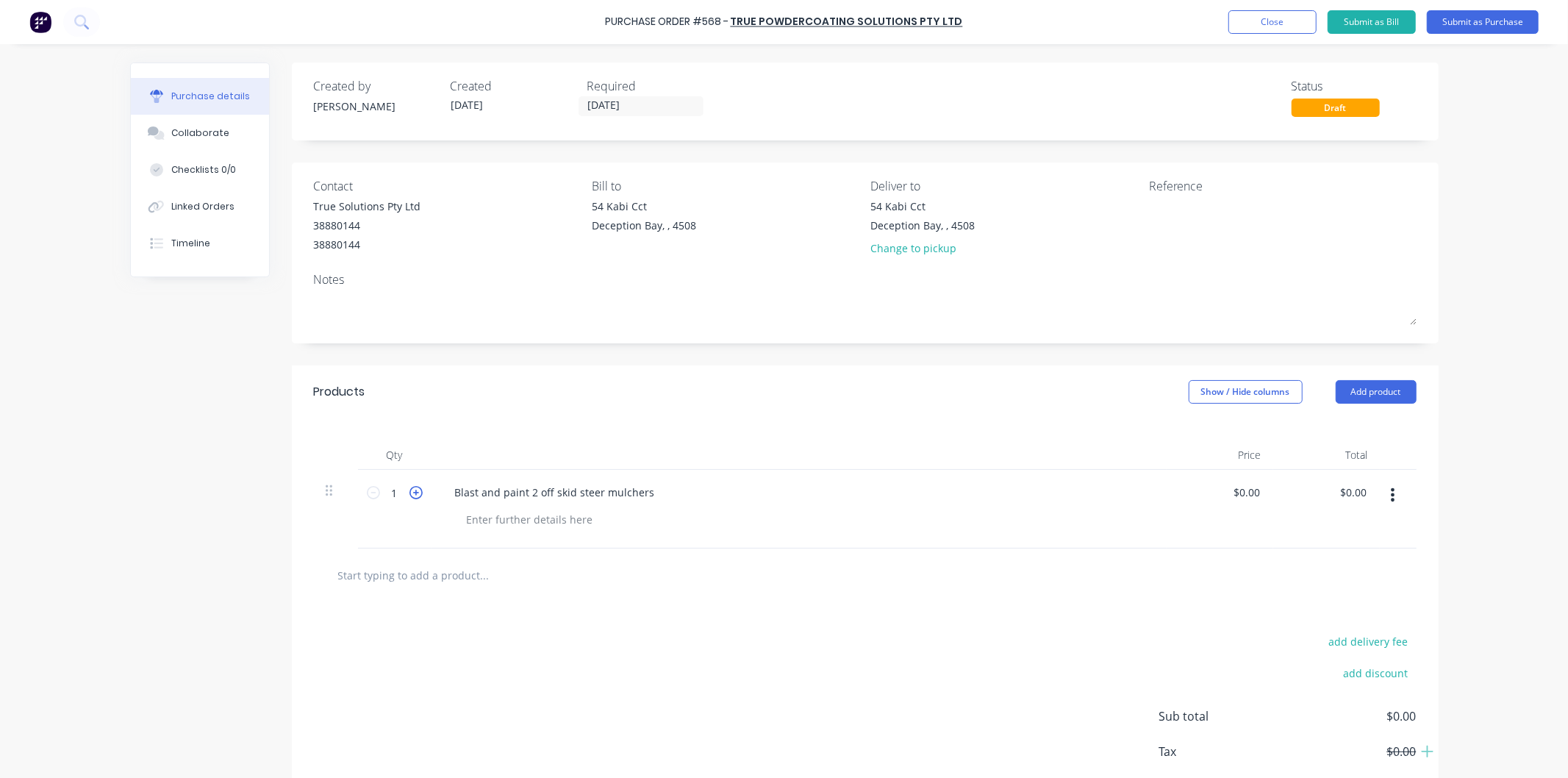
click at [410, 493] on icon at bounding box center [416, 493] width 13 height 13
type input "2"
click at [1240, 490] on input "0.00" at bounding box center [1246, 492] width 33 height 21
drag, startPoint x: 1253, startPoint y: 489, endPoint x: 1228, endPoint y: 493, distance: 25.3
click at [1228, 493] on div "0.00 0.00" at bounding box center [1220, 509] width 107 height 78
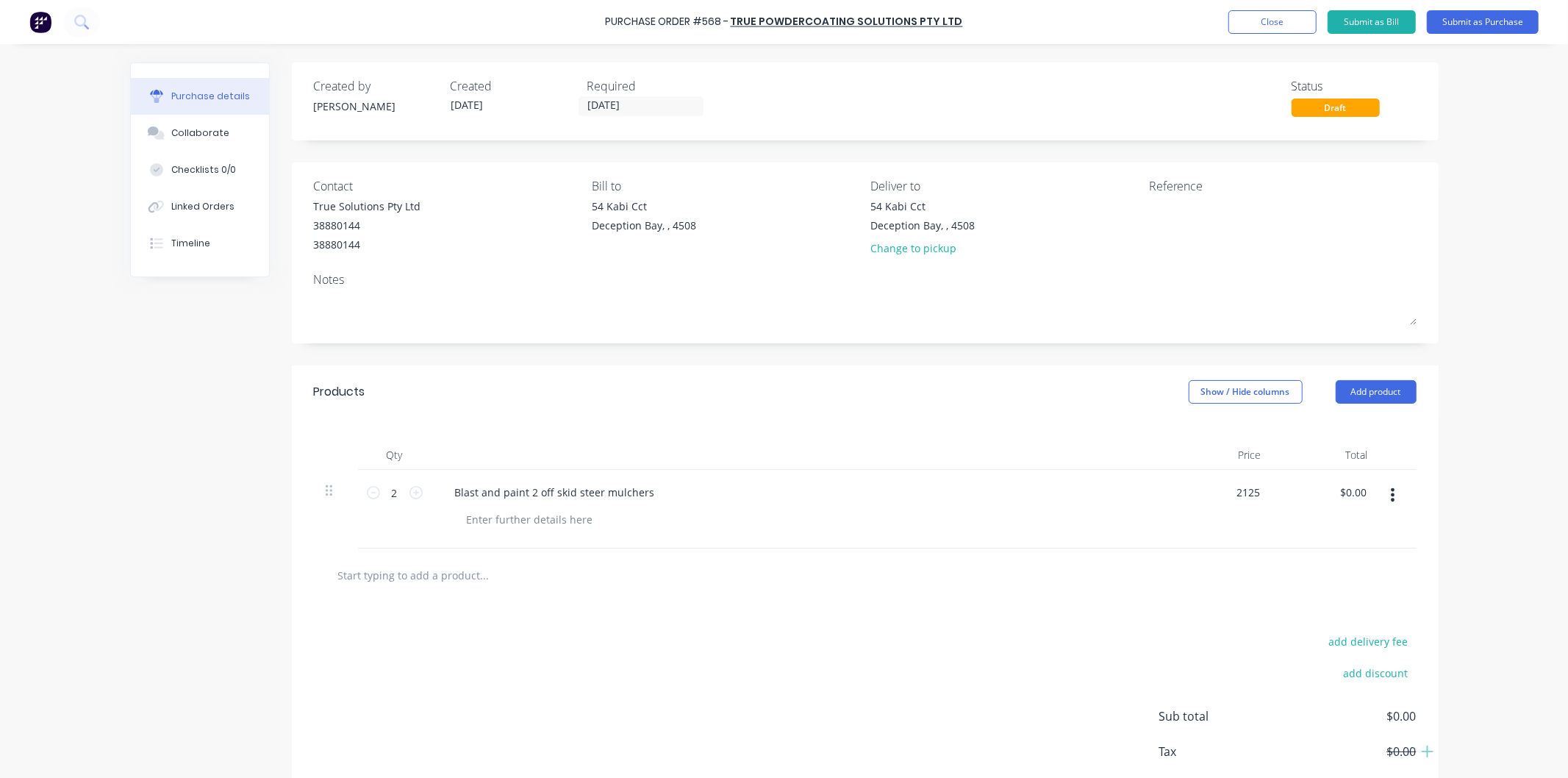
type input "$2,125.00"
type input "$4,250.00"
click at [1182, 494] on div "$2,125.00 2125" at bounding box center [1220, 509] width 107 height 78
click at [1471, 18] on button "Submit as Purchase" at bounding box center [1482, 22] width 112 height 24
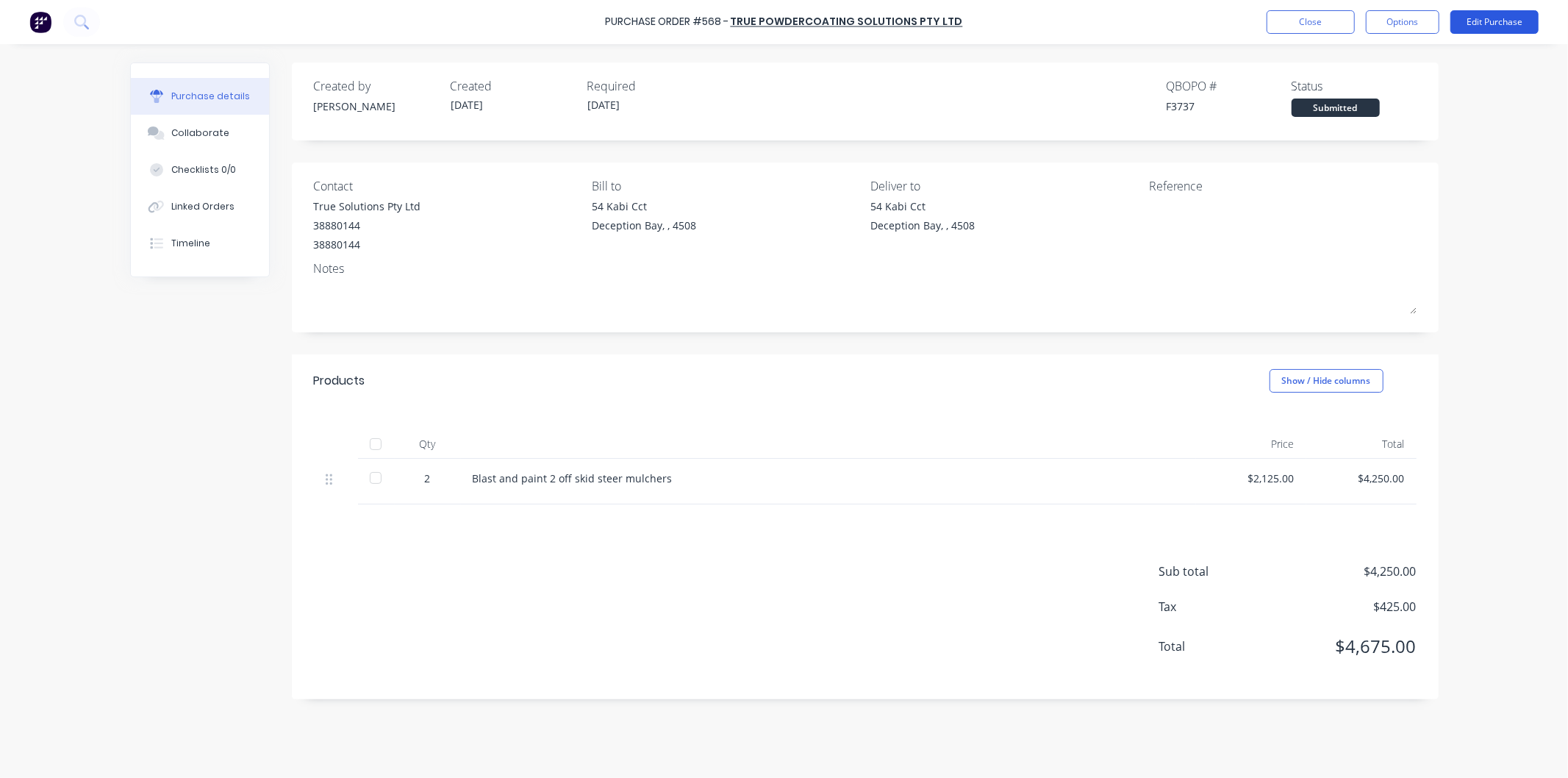
click at [1483, 23] on button "Edit Purchase" at bounding box center [1495, 22] width 88 height 24
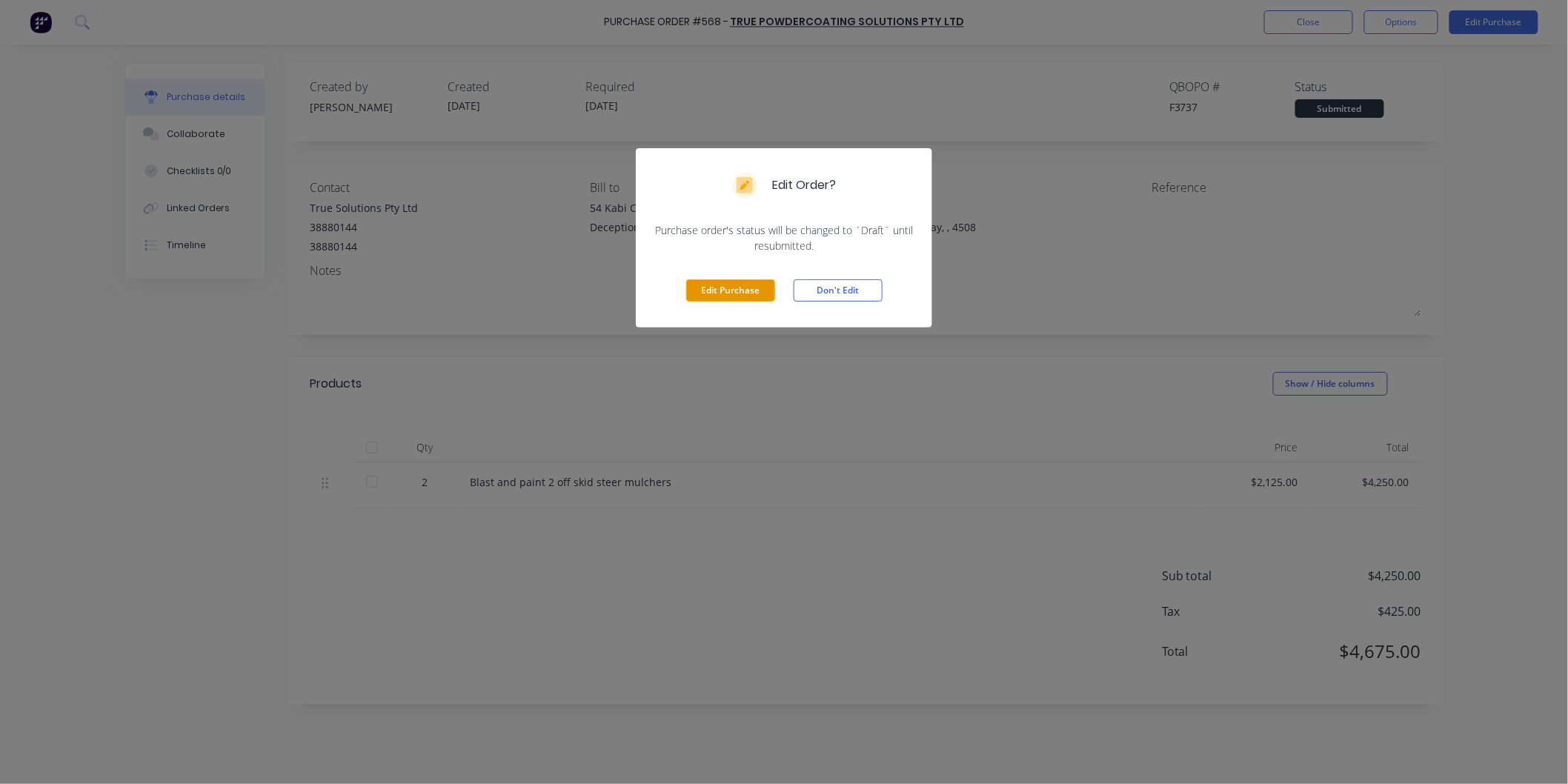
click at [733, 288] on button "Edit Purchase" at bounding box center [731, 290] width 89 height 22
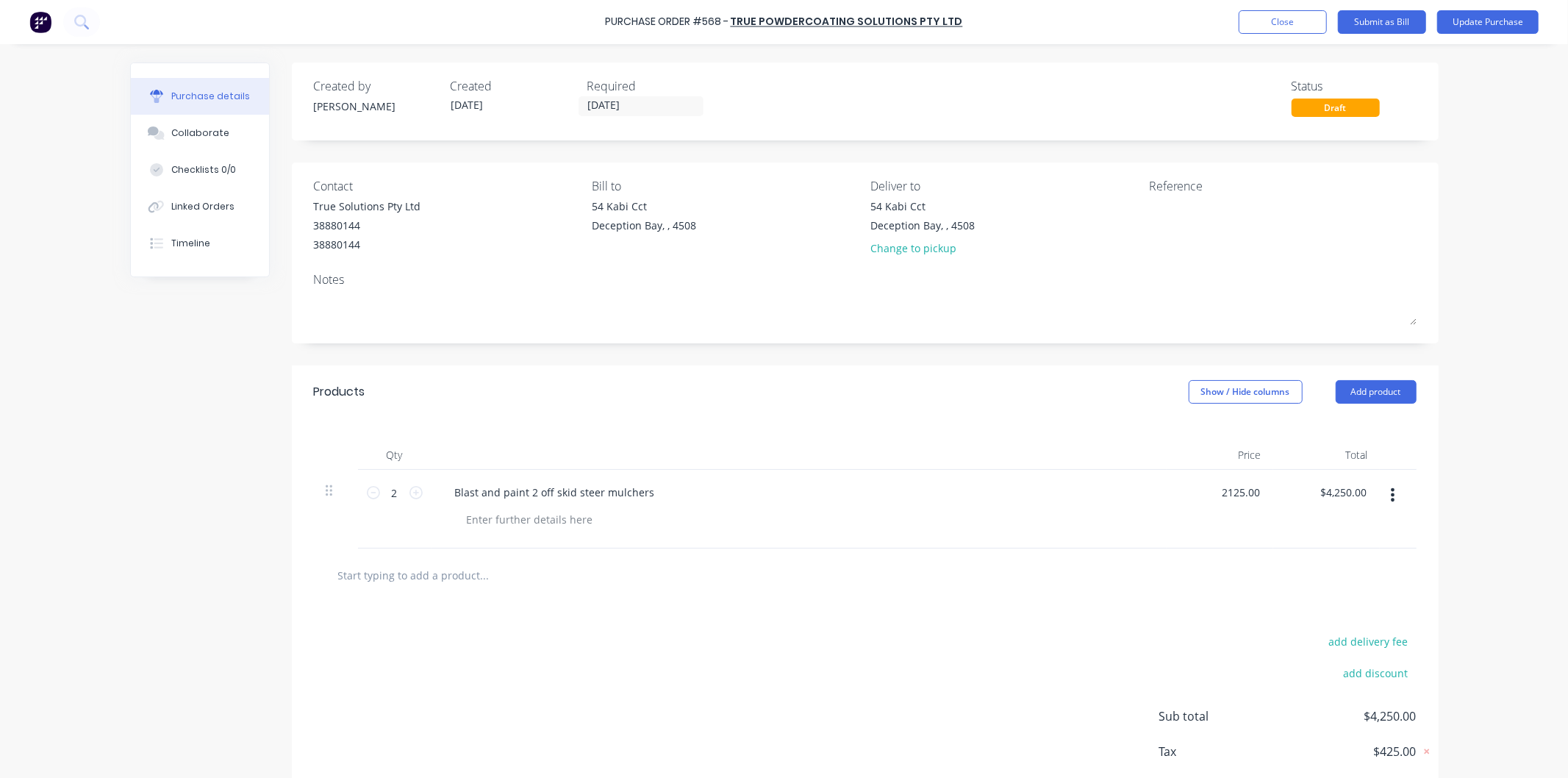
drag, startPoint x: 1255, startPoint y: 490, endPoint x: 1203, endPoint y: 495, distance: 52.2
click at [1203, 495] on div "2125.00 2125.00" at bounding box center [1220, 509] width 107 height 78
type input "$1,895.00"
type input "$3,790.00"
click at [1177, 510] on div "$1,895.00 $1,895.00" at bounding box center [1220, 509] width 107 height 78
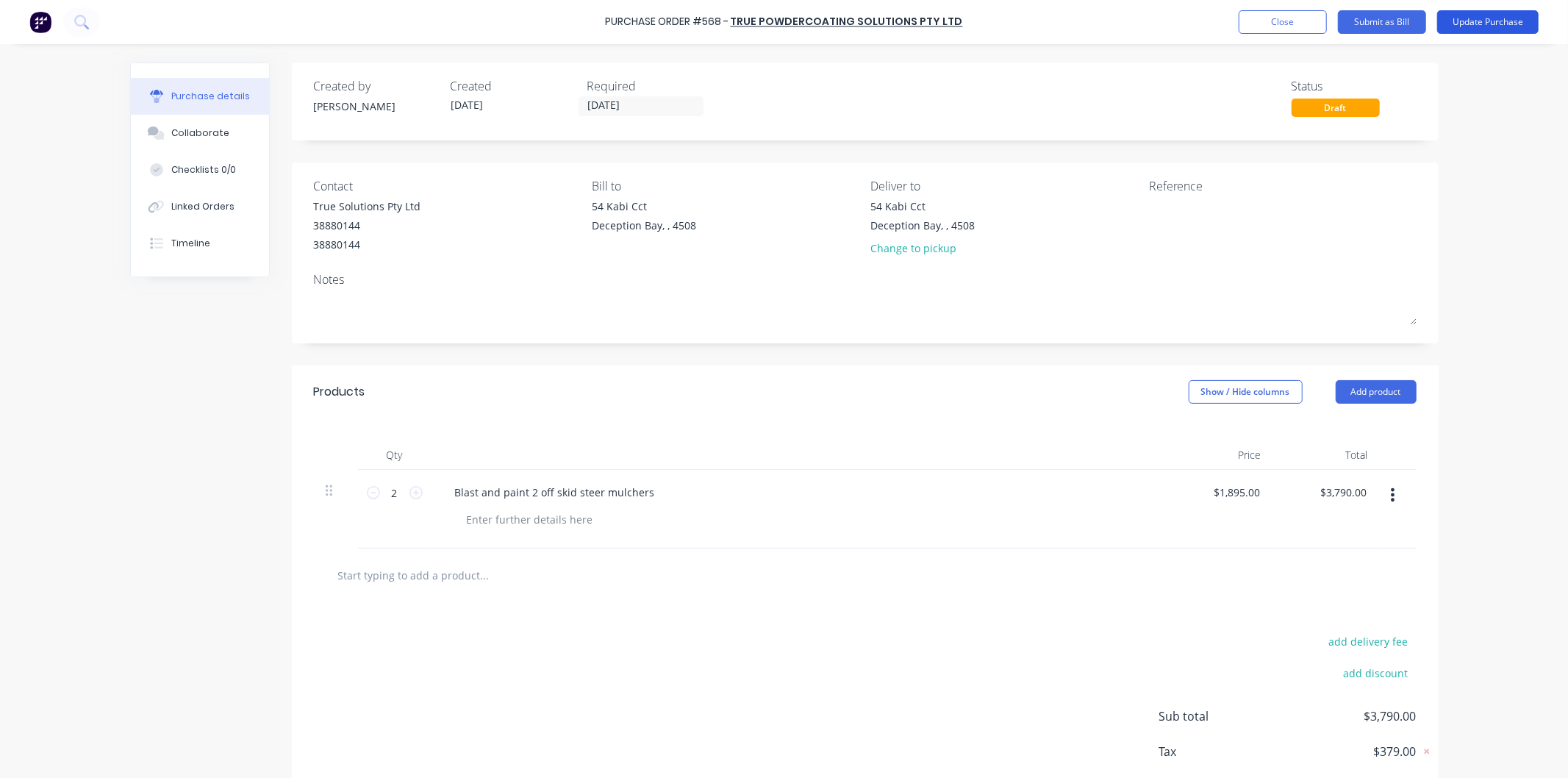
click at [1462, 17] on button "Update Purchase" at bounding box center [1488, 22] width 101 height 24
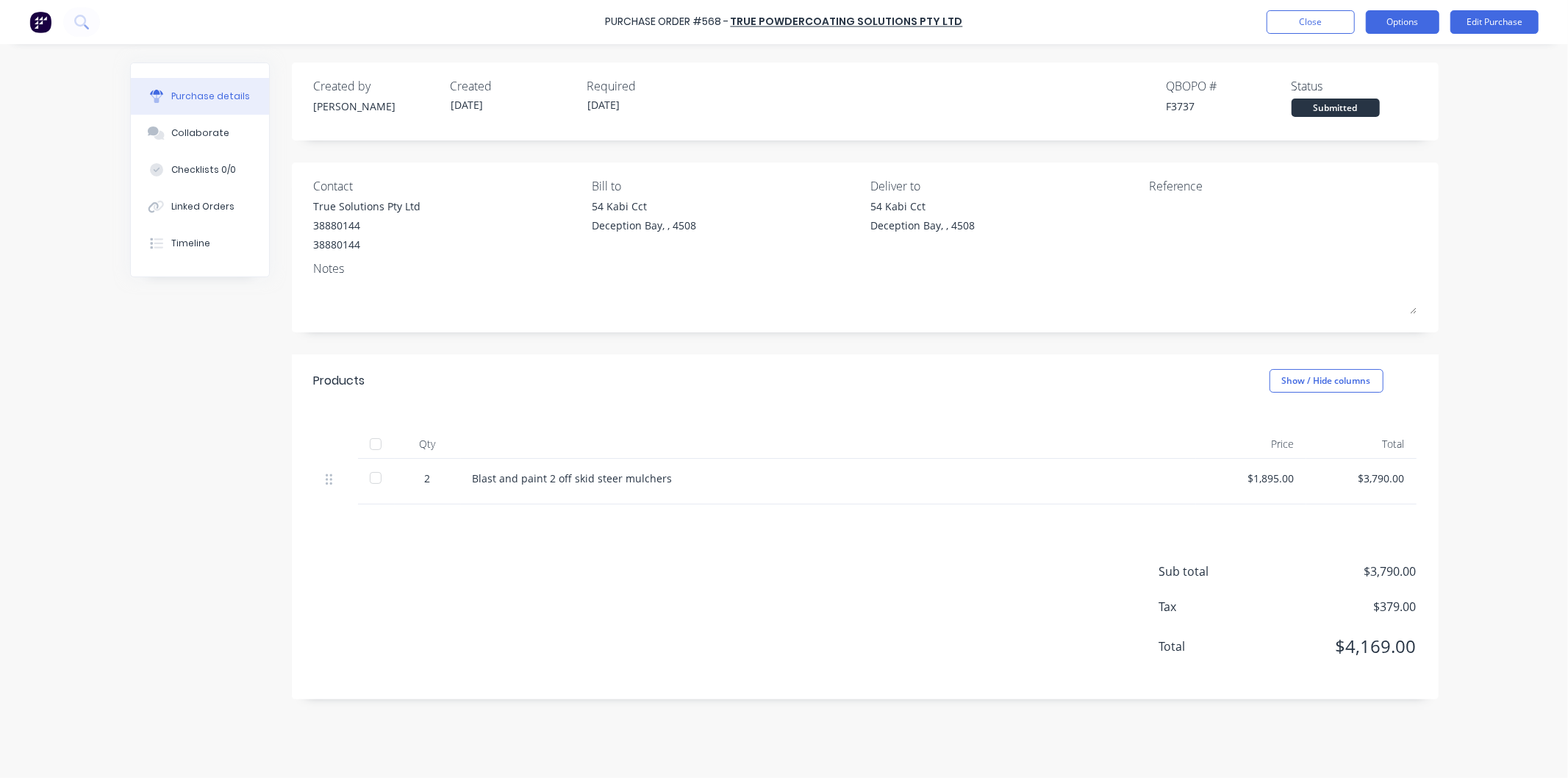
click at [1400, 19] on button "Options" at bounding box center [1403, 22] width 73 height 24
click at [1353, 60] on div "Print / Email" at bounding box center [1370, 60] width 113 height 21
click at [1347, 88] on div "With pricing" at bounding box center [1370, 89] width 113 height 21
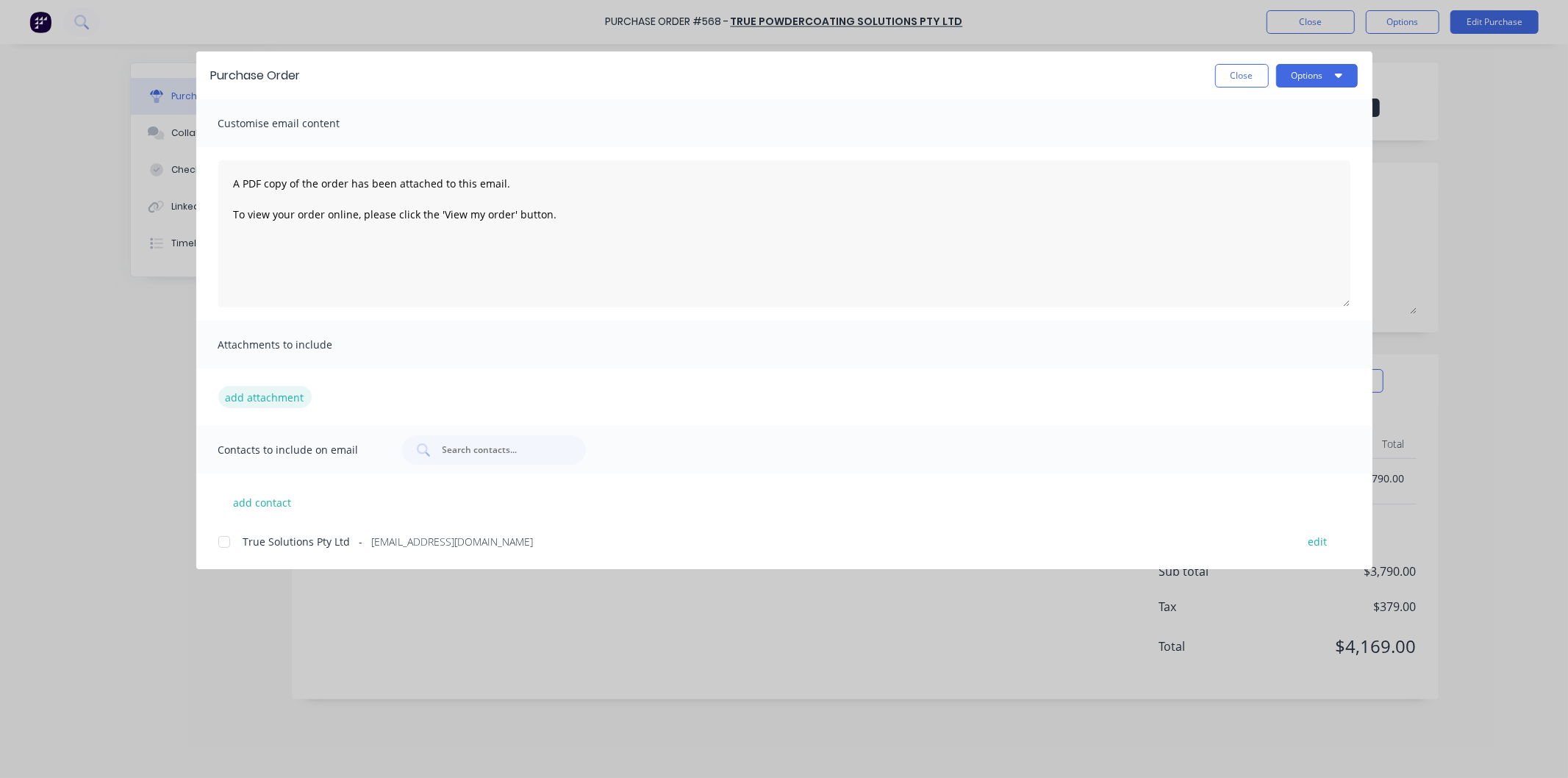
click at [265, 392] on button "add attachment" at bounding box center [265, 396] width 93 height 22
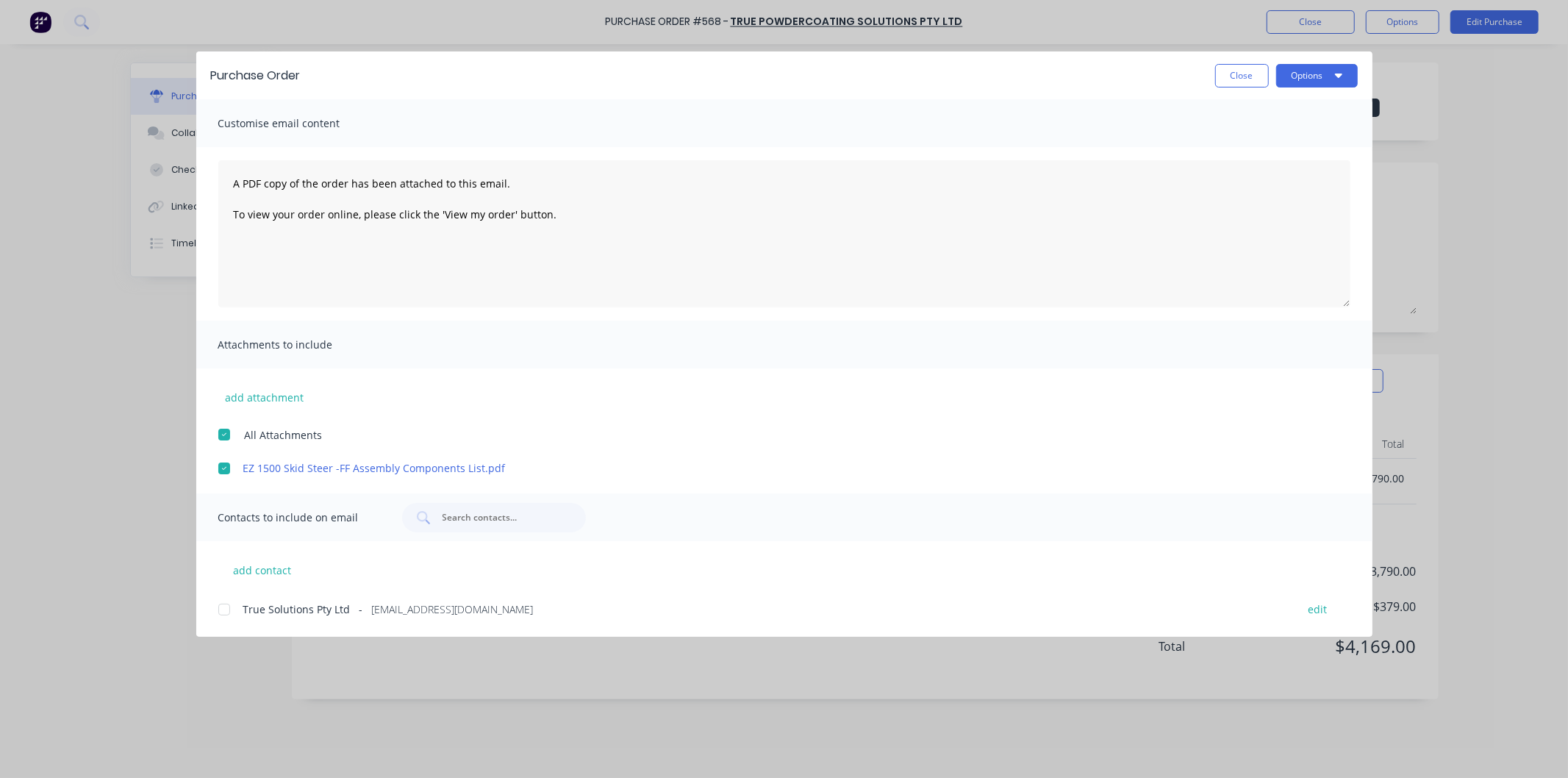
click at [222, 610] on div at bounding box center [224, 609] width 29 height 29
click at [228, 179] on textarea "A PDF copy of the order has been attached to this email. To view your order onl…" at bounding box center [785, 233] width 1132 height 147
click at [246, 186] on textarea "A PDF copy of the order has been attached to this email. To view your order onl…" at bounding box center [785, 233] width 1132 height 147
type textarea "Please Note****** The drums are still to come A PDF copy of the order has been …"
click at [1323, 71] on button "Options" at bounding box center [1318, 75] width 82 height 24
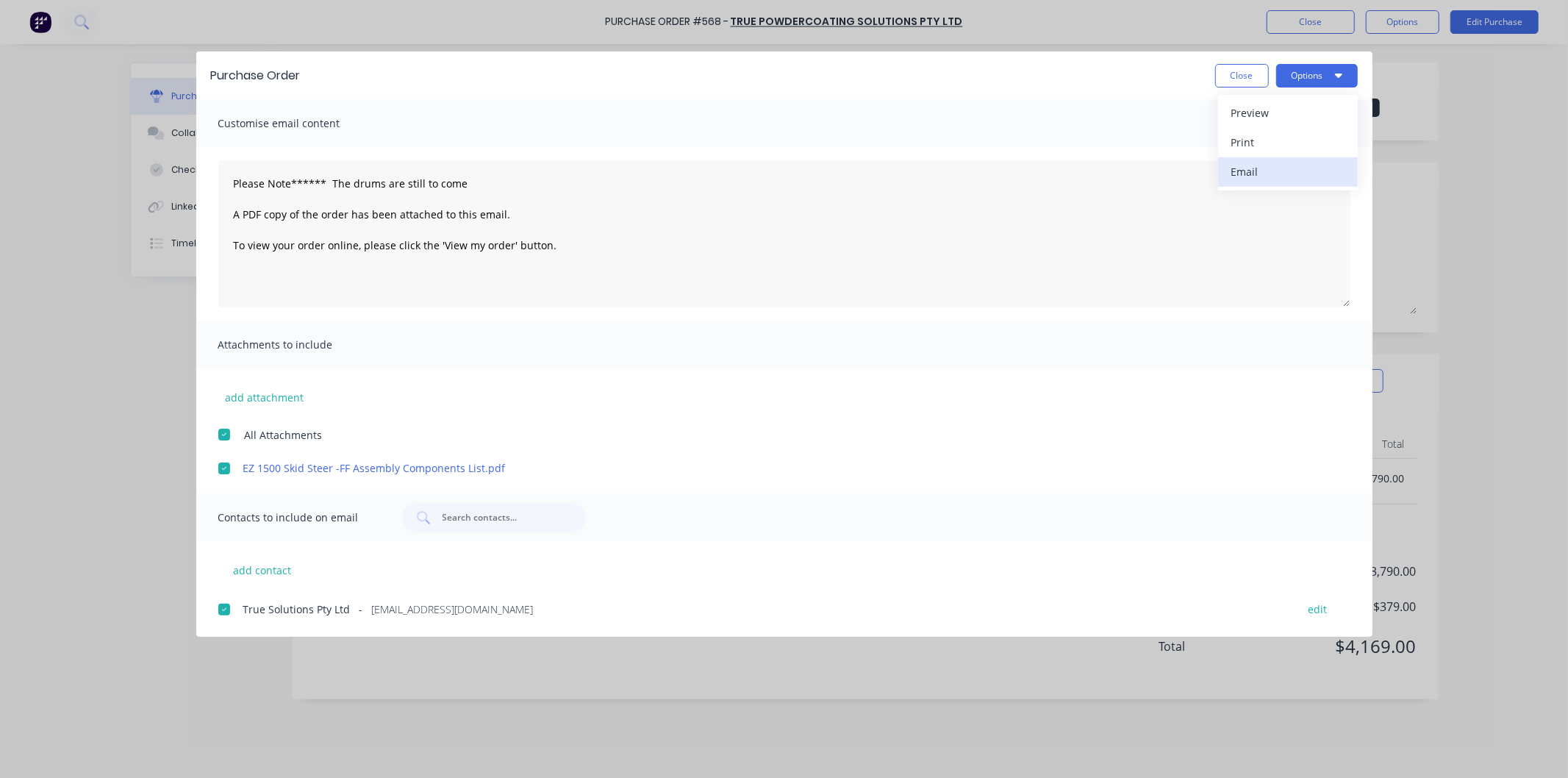
click at [1240, 166] on div "Email" at bounding box center [1288, 171] width 113 height 21
click at [1225, 69] on button "Close" at bounding box center [1242, 75] width 54 height 24
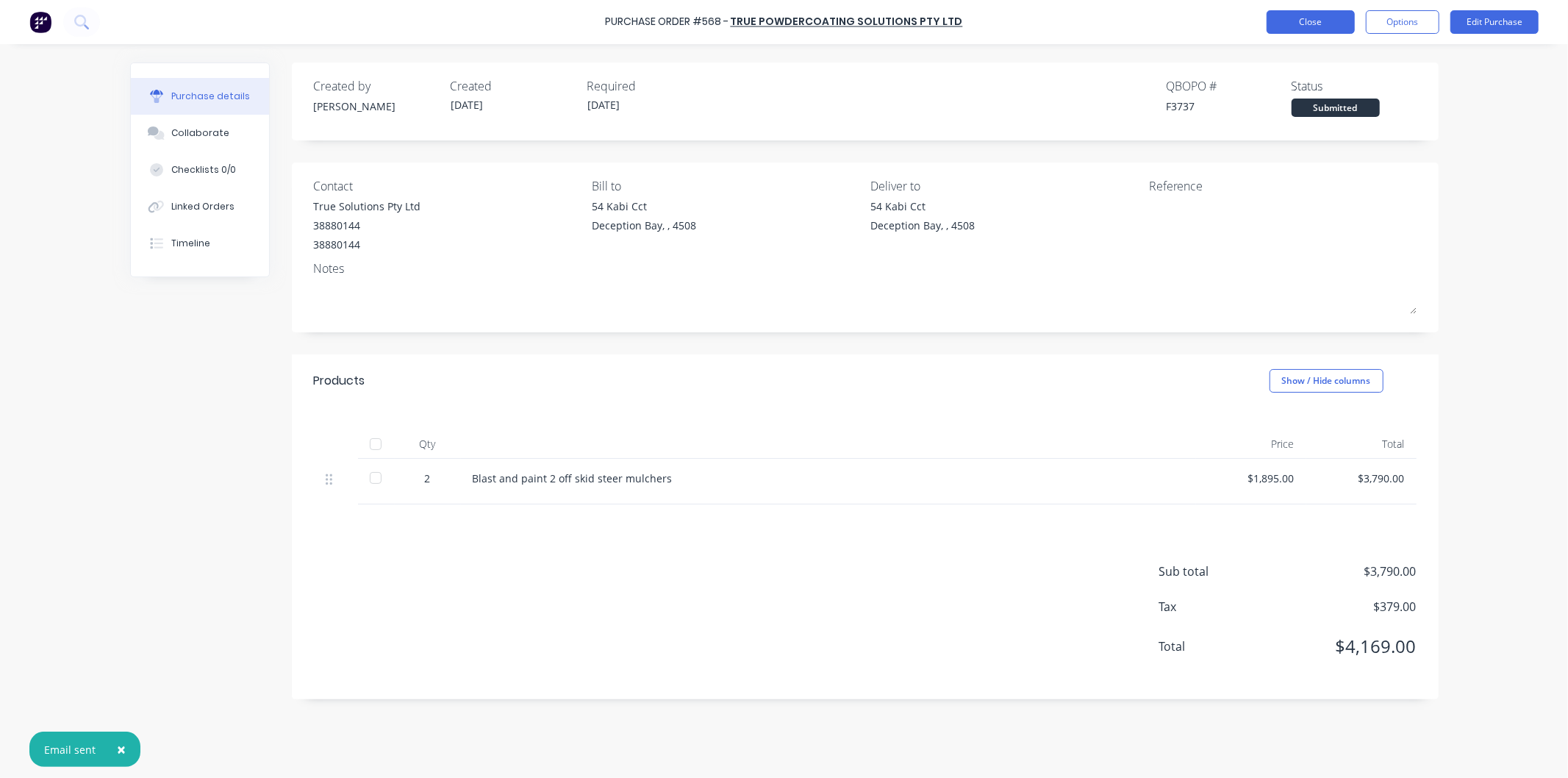
click at [1313, 20] on button "Close" at bounding box center [1311, 22] width 88 height 24
